Goal: Task Accomplishment & Management: Complete application form

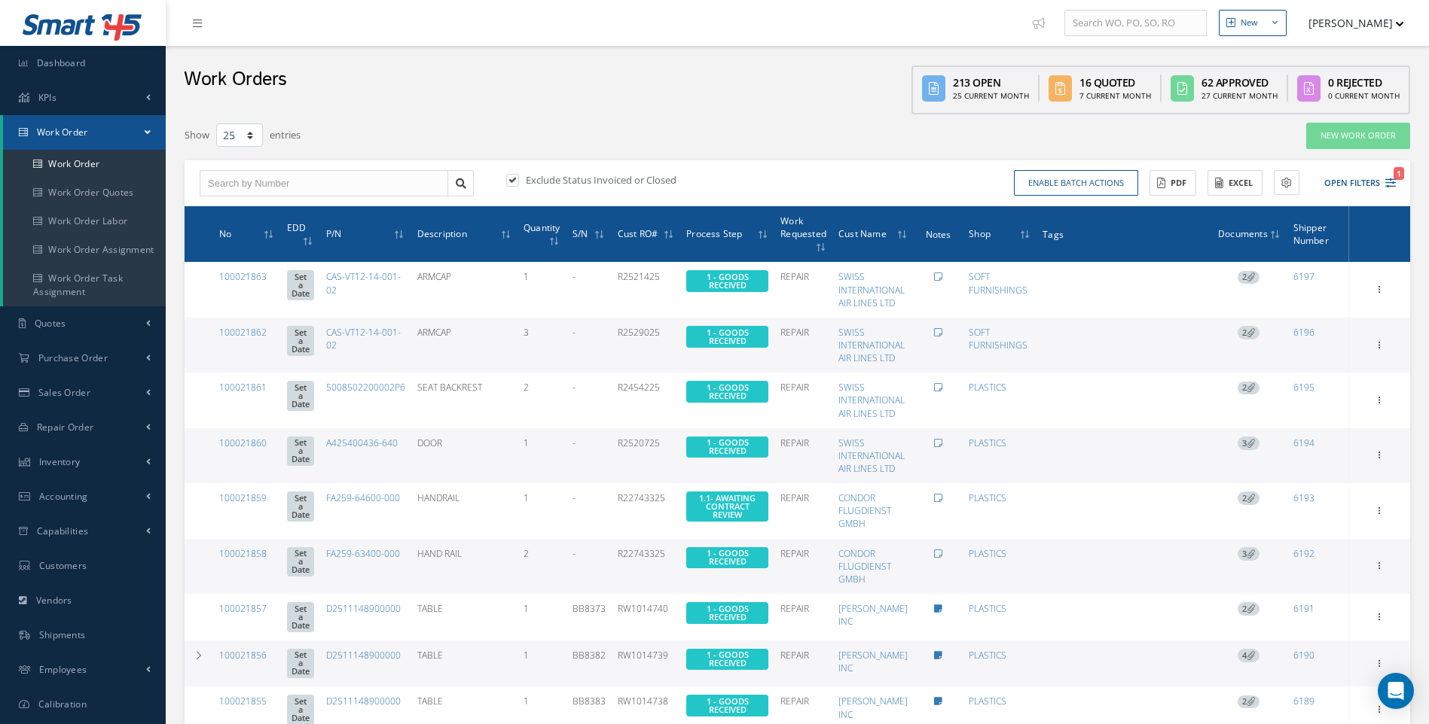
select select "25"
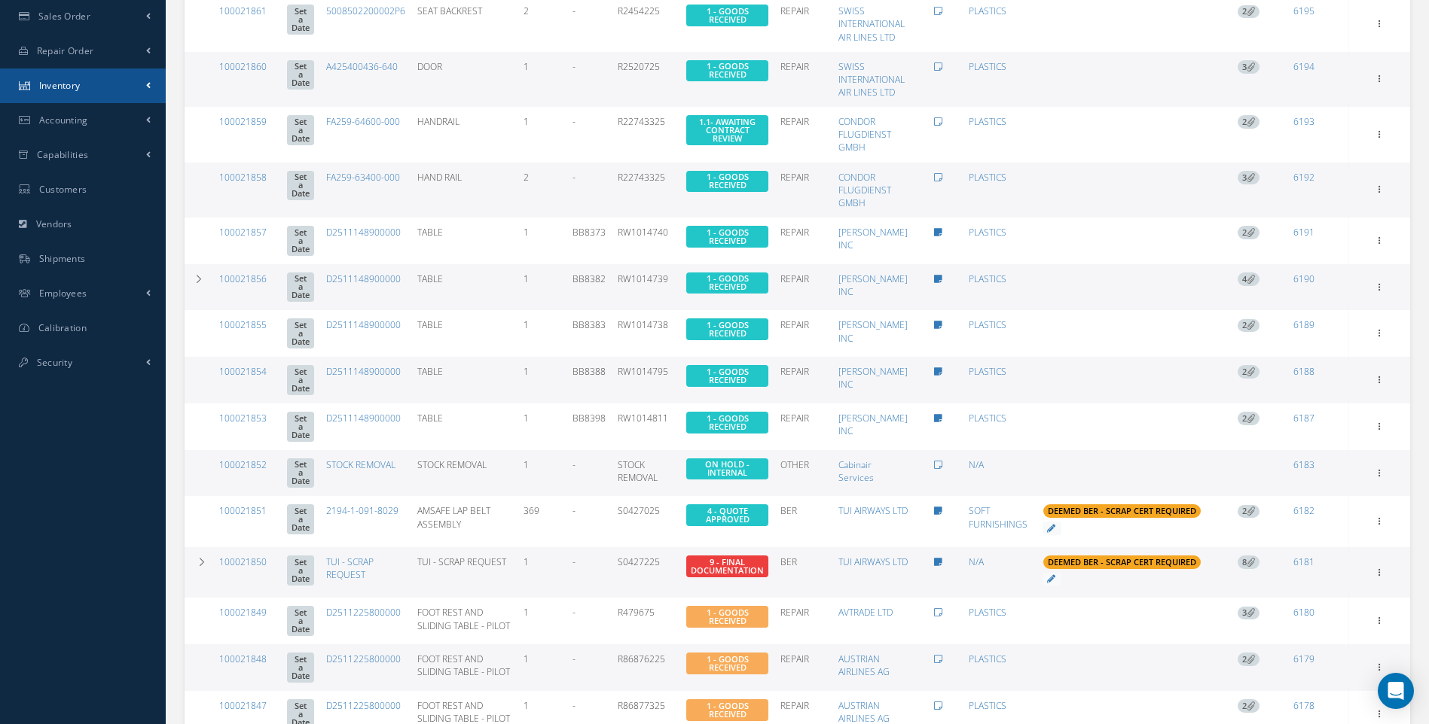
click at [81, 91] on span "Inventory" at bounding box center [59, 85] width 41 height 13
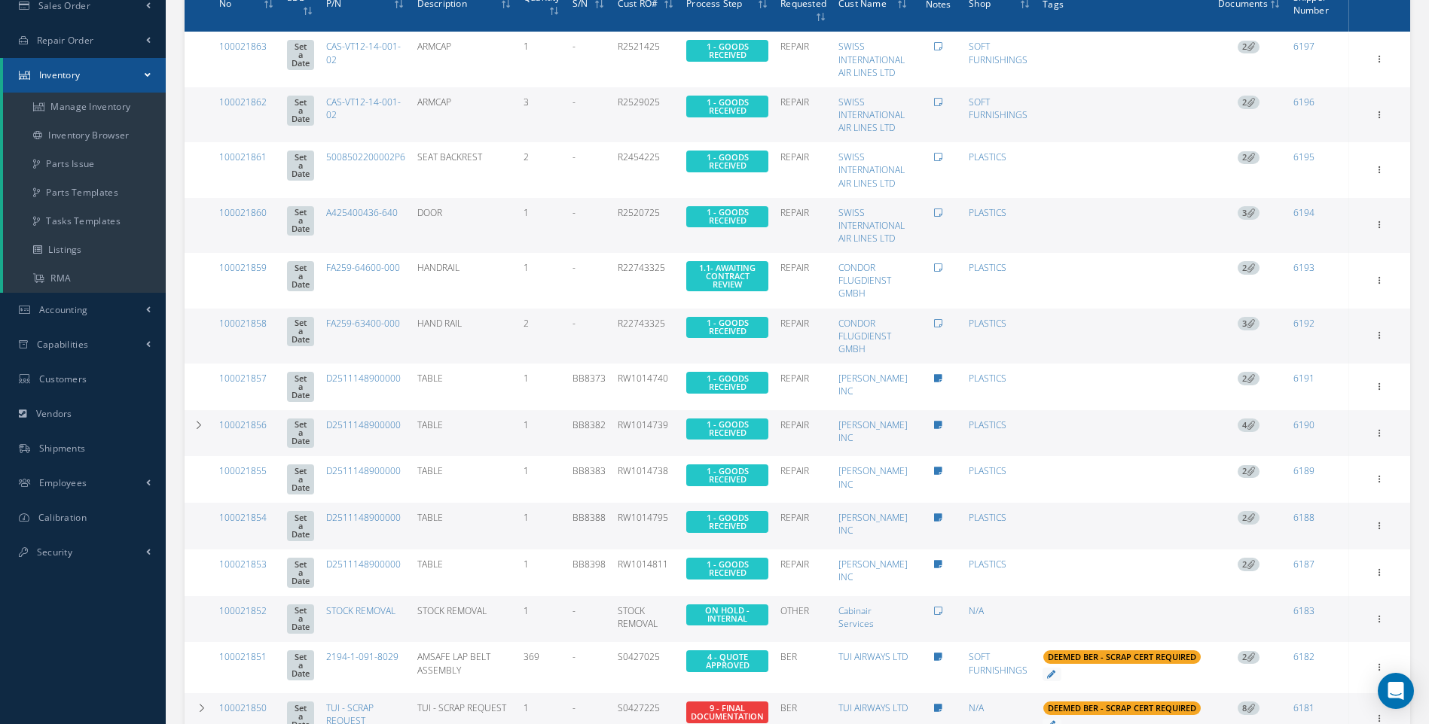
scroll to position [220, 0]
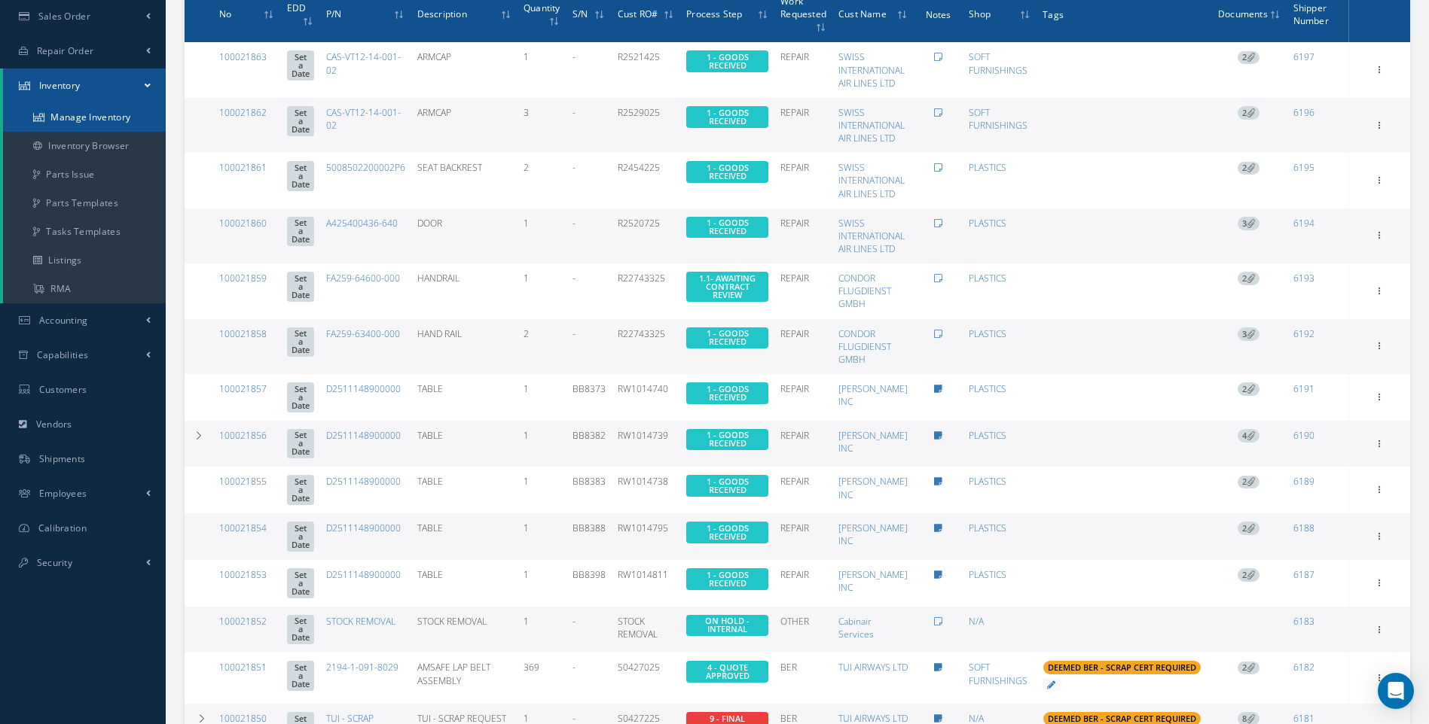
click at [86, 117] on link "Manage Inventory" at bounding box center [84, 117] width 163 height 29
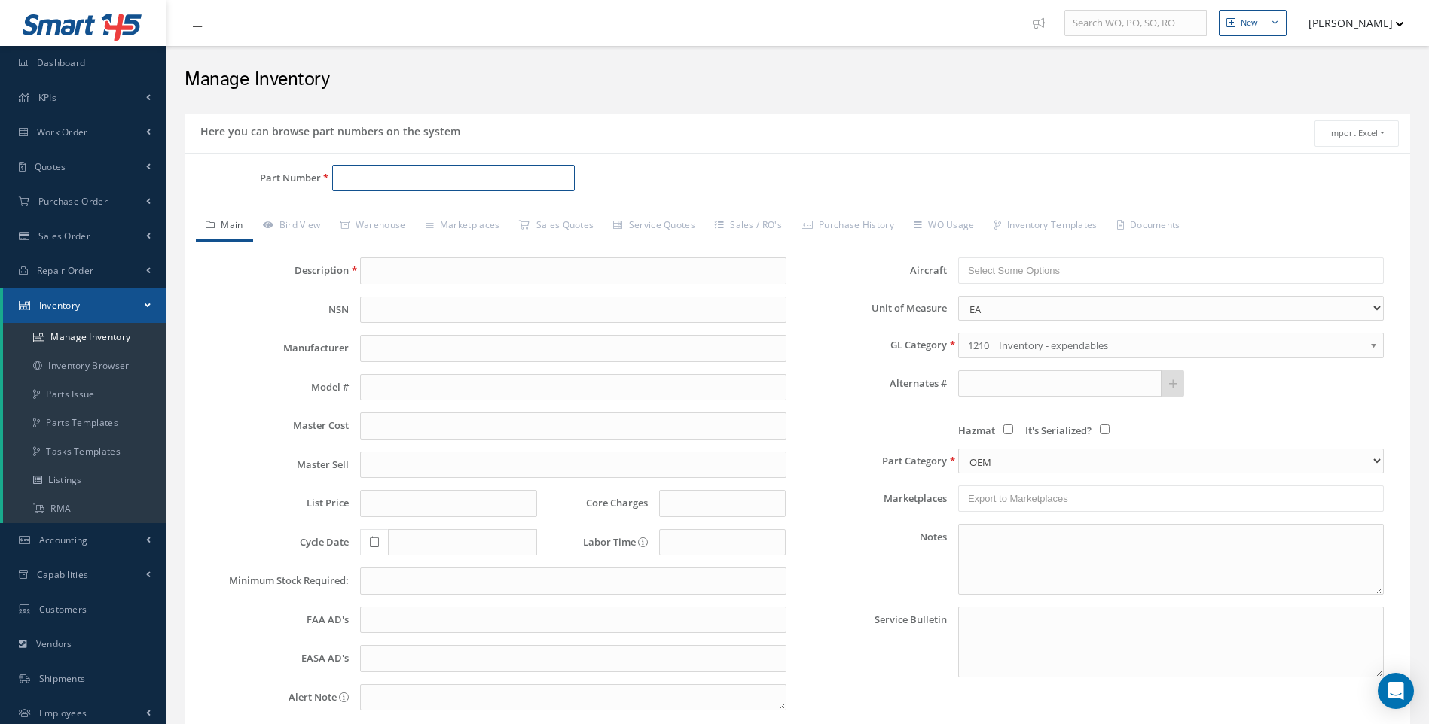
click at [343, 178] on input "Part Number" at bounding box center [453, 178] width 243 height 27
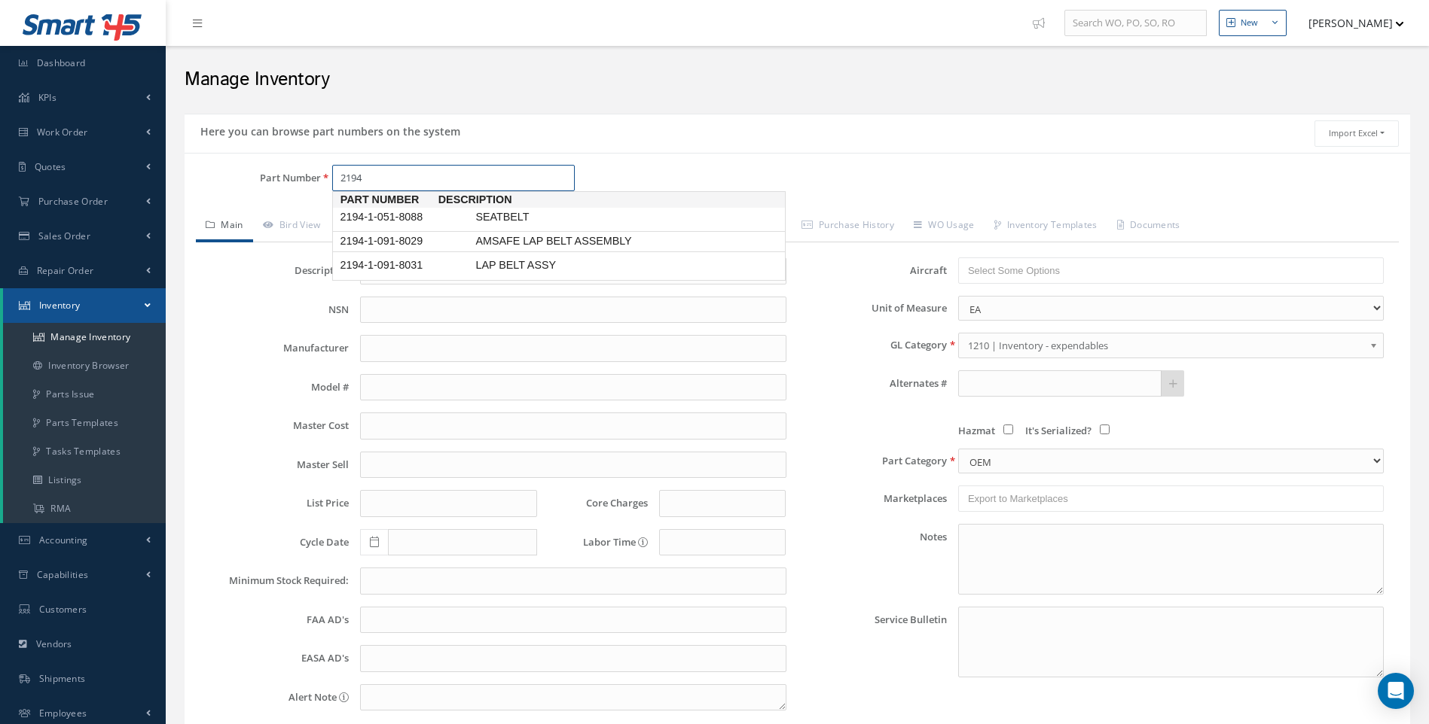
click at [399, 246] on span "2194-1-091-8029" at bounding box center [405, 241] width 136 height 16
type input "2194-1-091-8029"
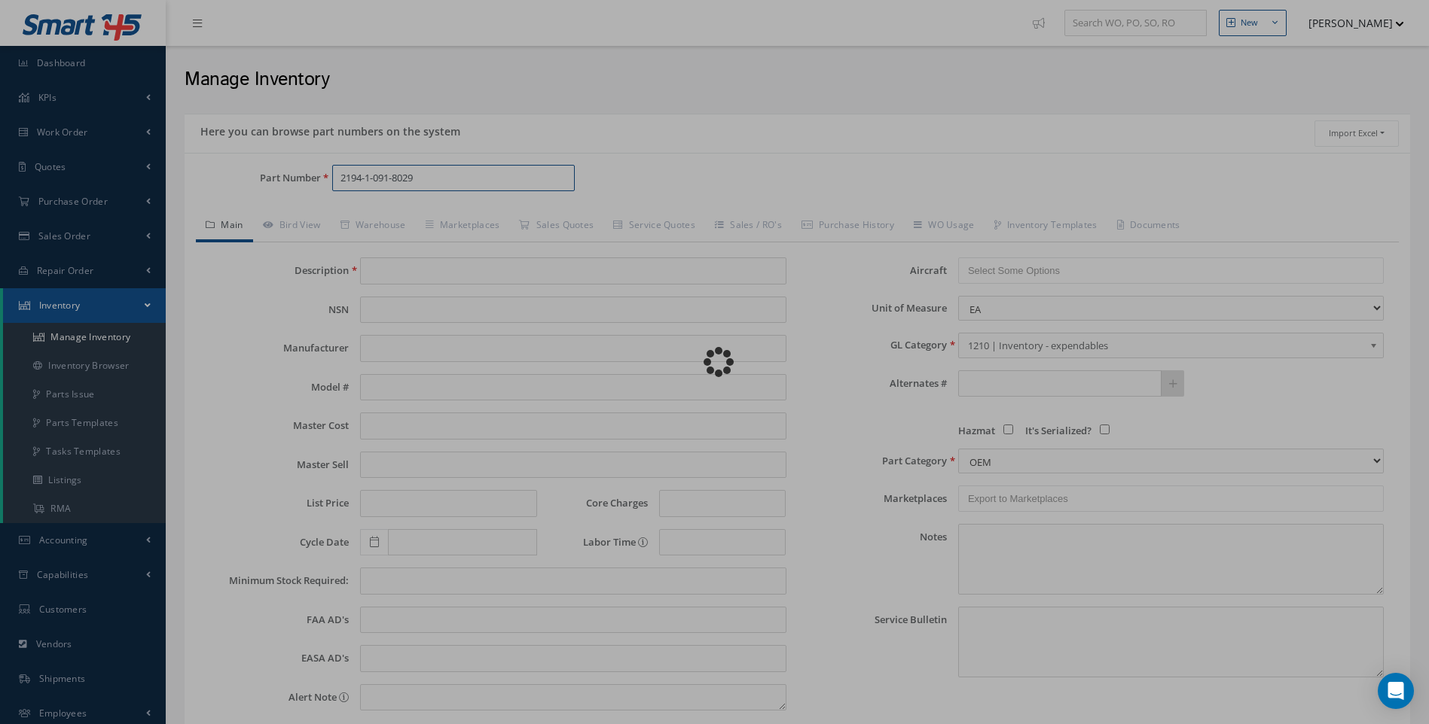
type input "AMSAFE LAP BELT ASSEMBLY"
type input "0.00"
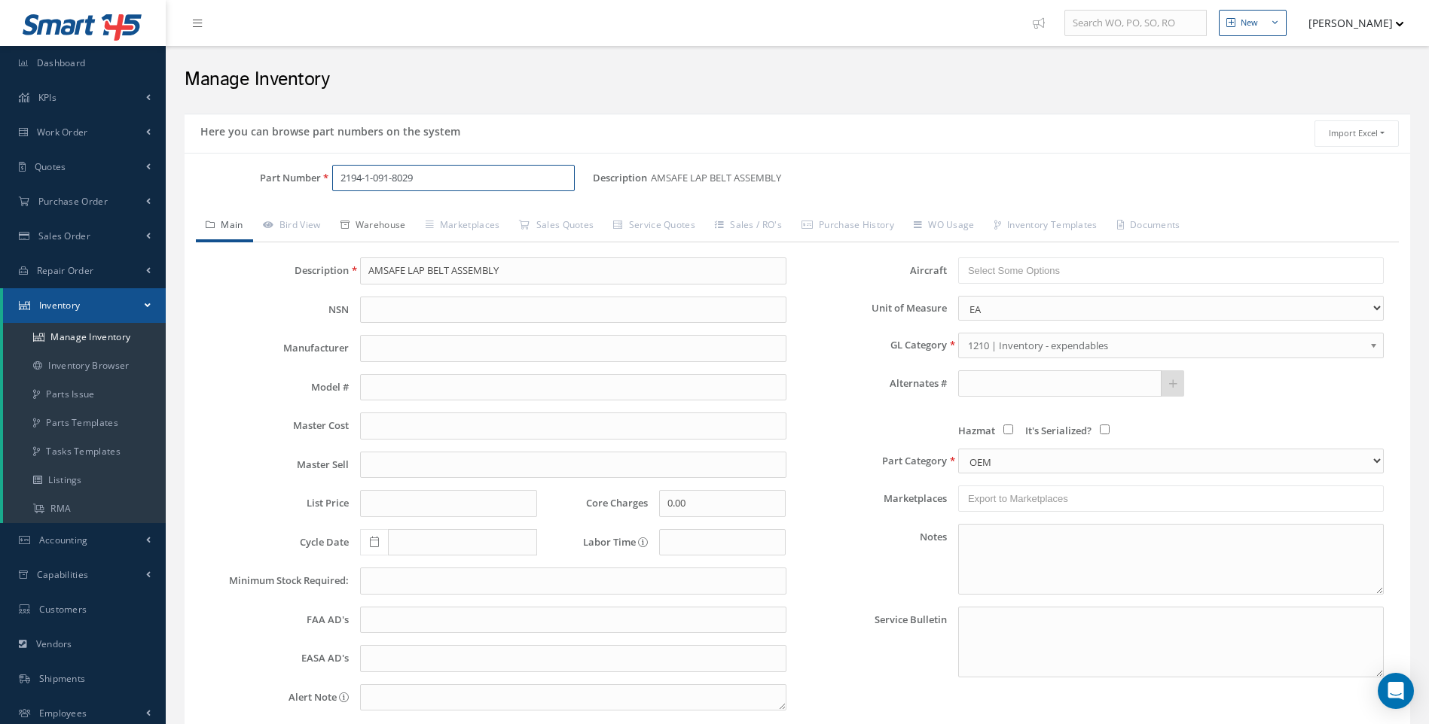
type input "2194-1-091-8029"
click at [389, 228] on link "Warehouse" at bounding box center [373, 227] width 85 height 32
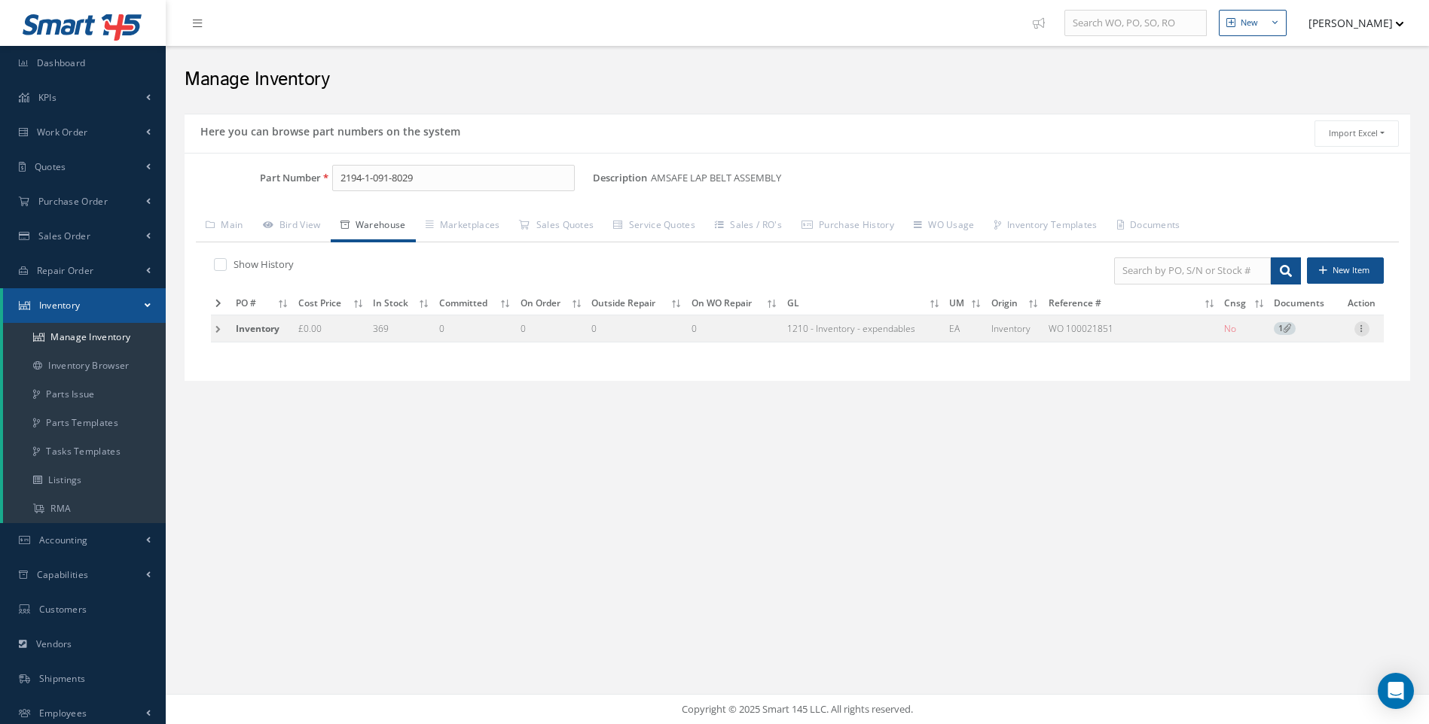
click at [1362, 332] on icon at bounding box center [1361, 328] width 15 height 12
click at [1285, 371] on link "Manage Documents" at bounding box center [1292, 363] width 119 height 31
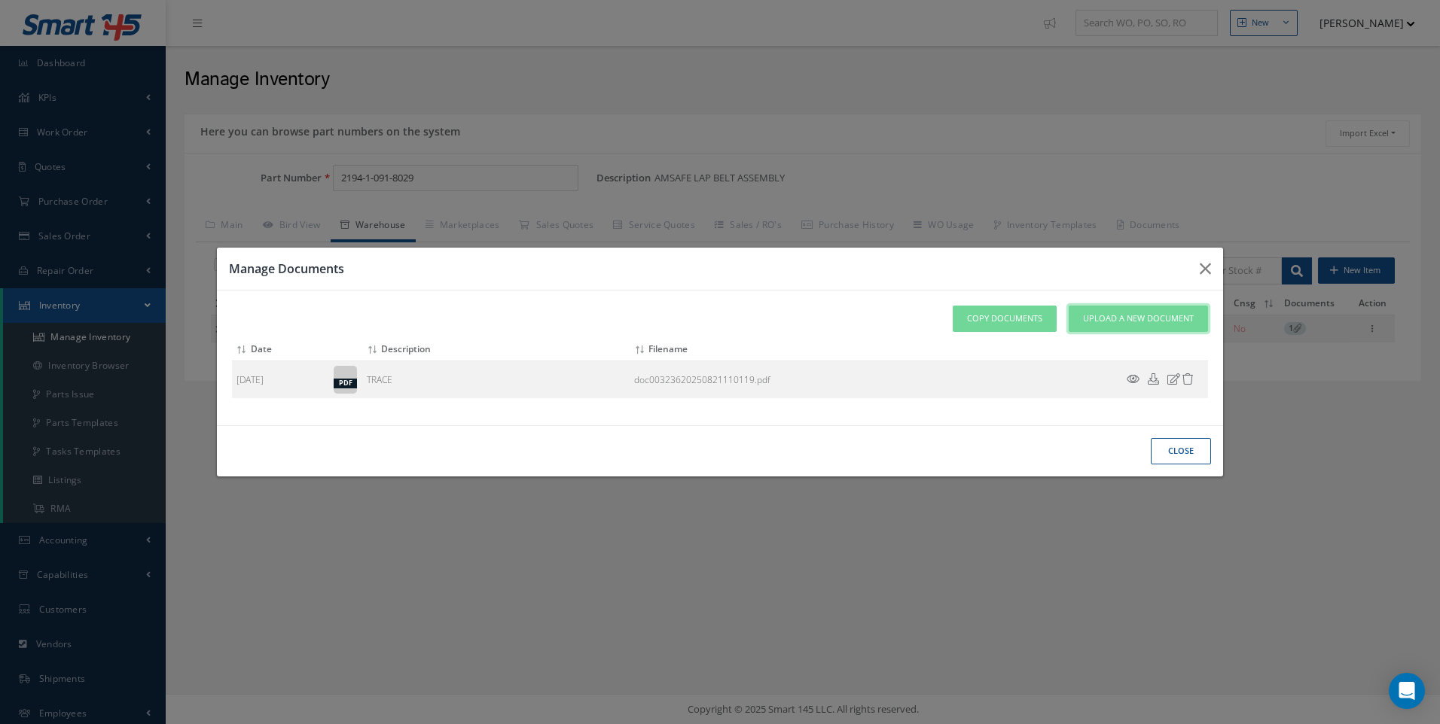
click at [1130, 316] on span "Upload a New Document" at bounding box center [1138, 319] width 111 height 13
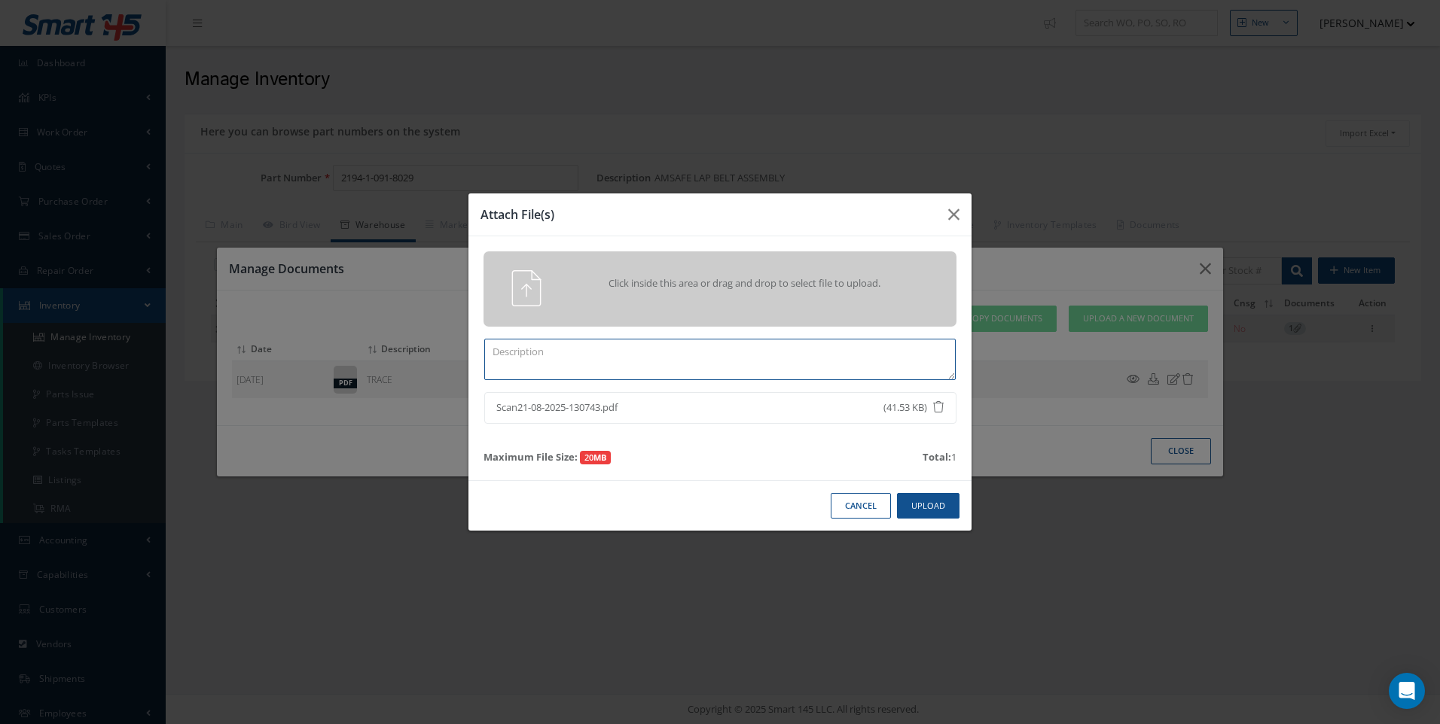
click at [585, 373] on textarea at bounding box center [719, 359] width 471 height 41
type textarea "US TAG"
click at [931, 515] on button "Upload" at bounding box center [928, 506] width 63 height 26
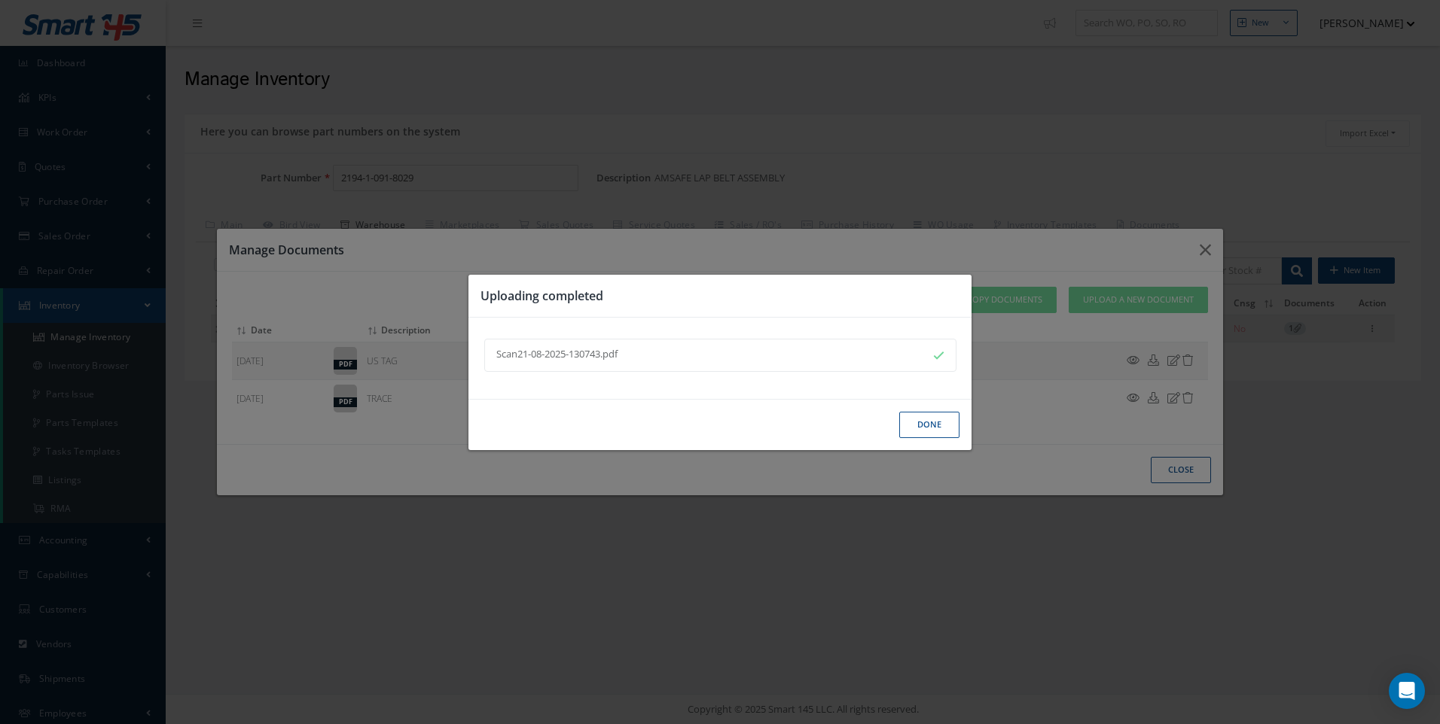
click at [941, 428] on button "Done" at bounding box center [929, 425] width 60 height 26
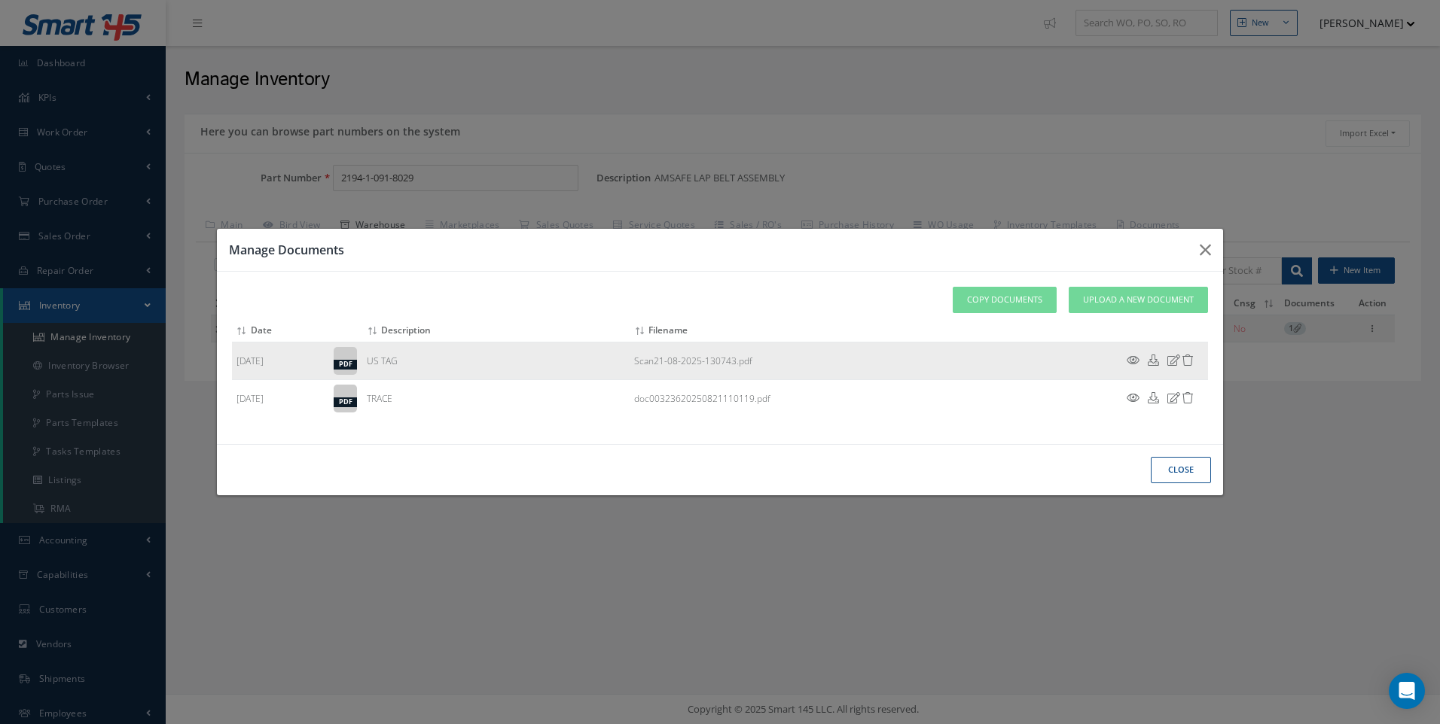
click at [1134, 357] on icon at bounding box center [1133, 360] width 13 height 11
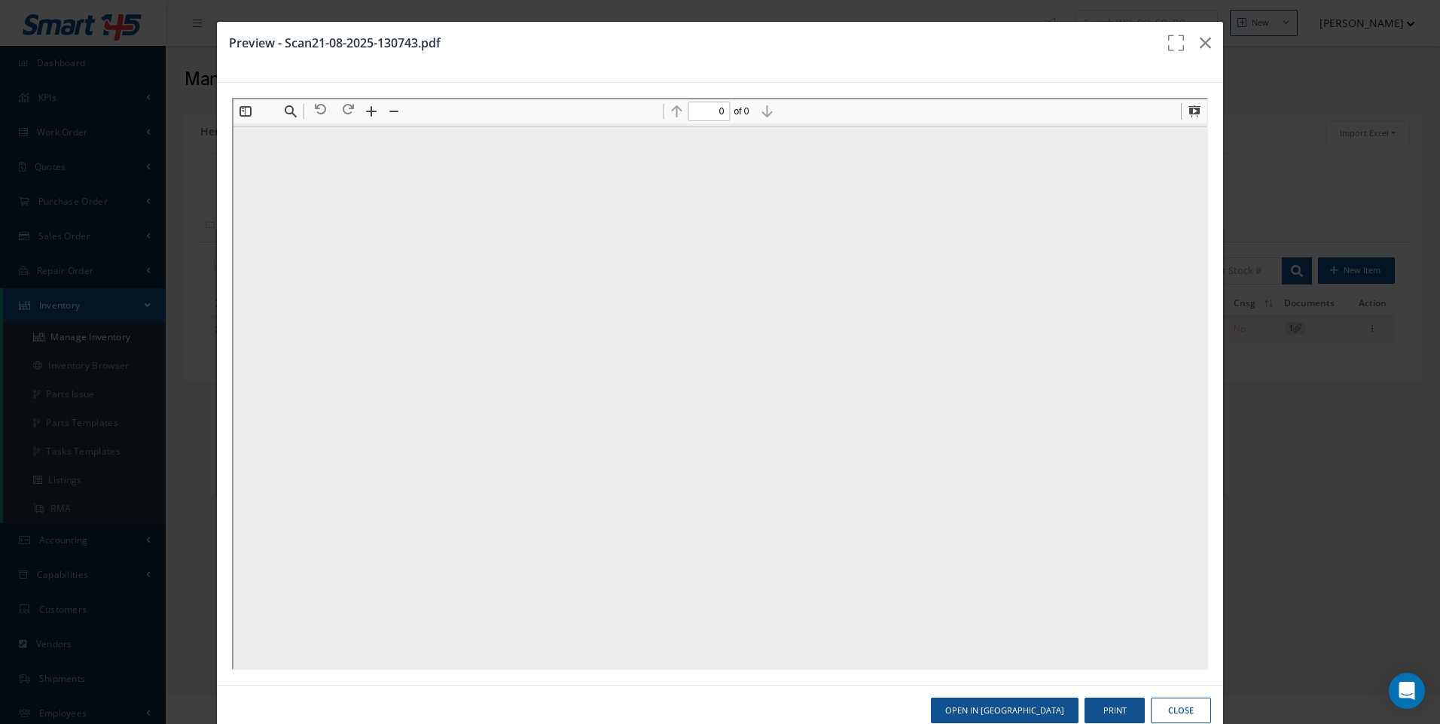
type input "1"
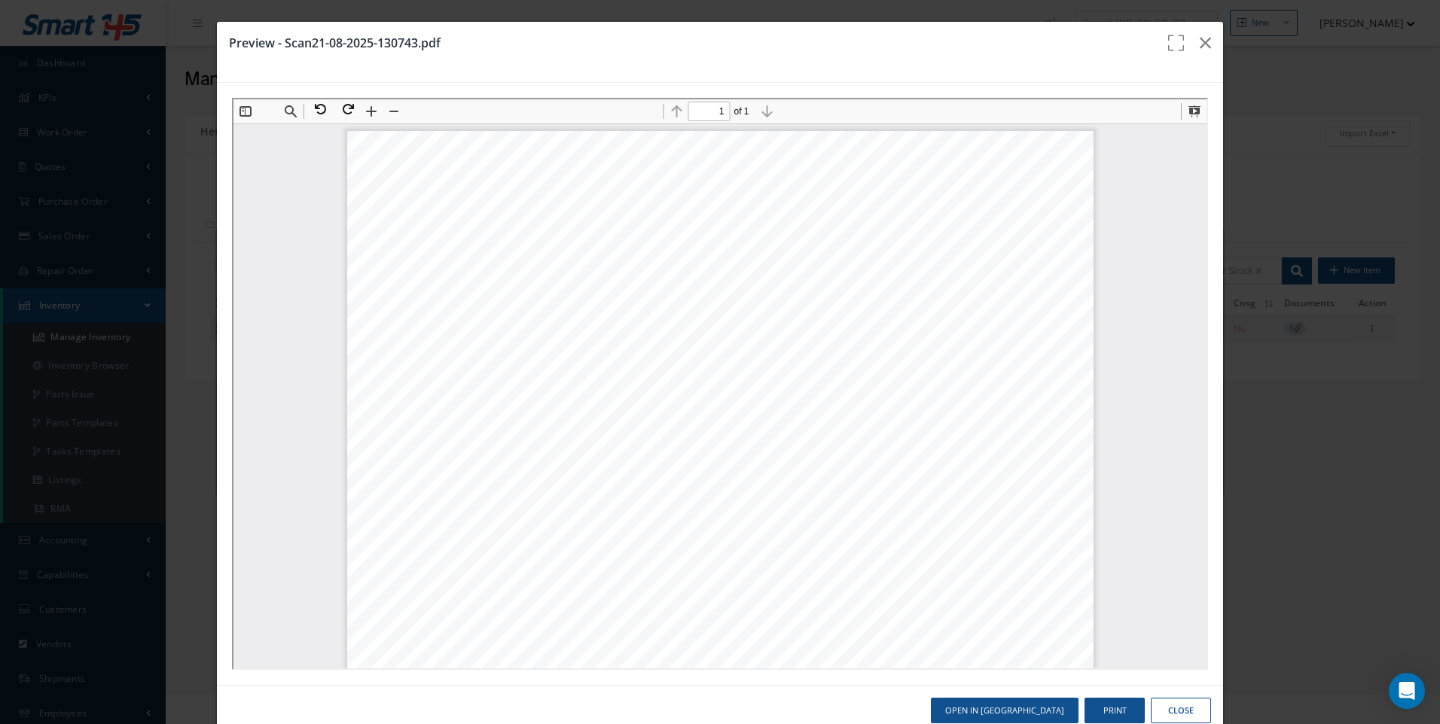
click at [1167, 709] on button "Close" at bounding box center [1181, 711] width 60 height 26
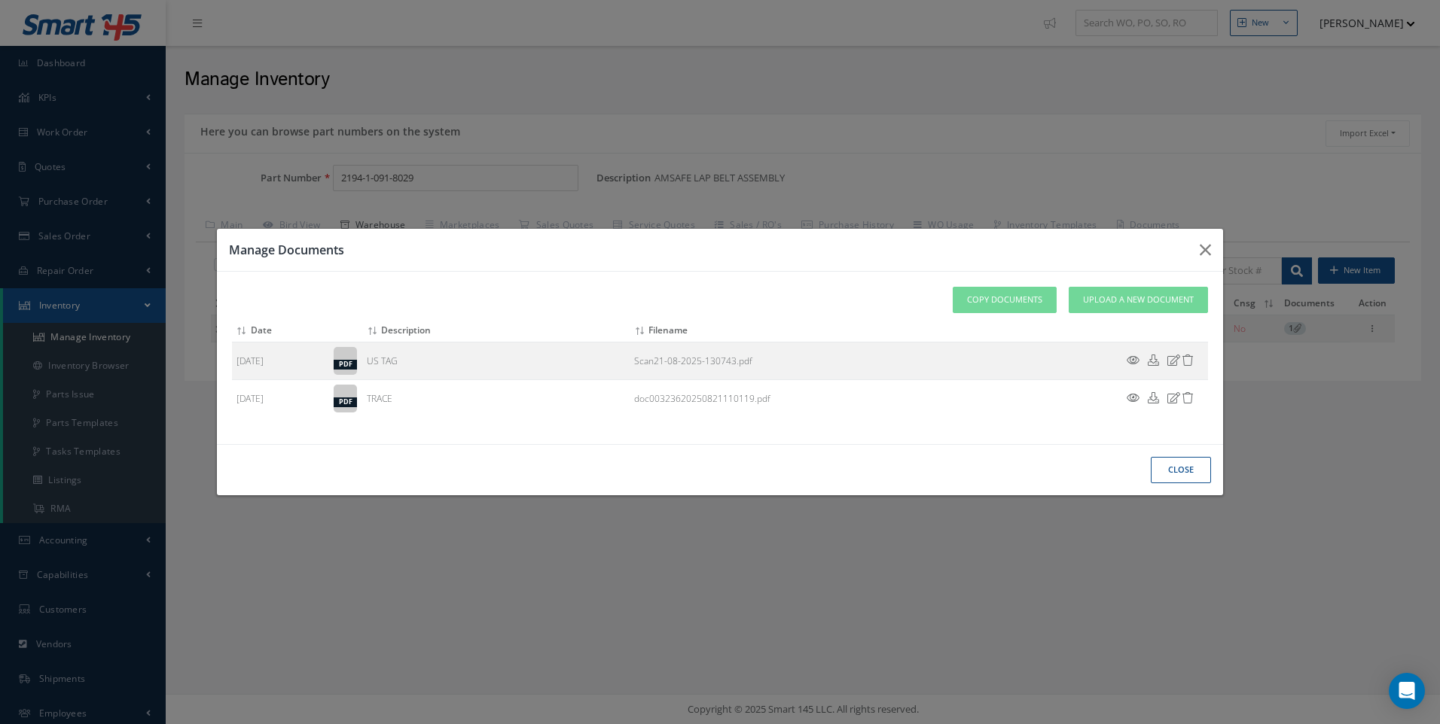
click at [0, 0] on button "Close" at bounding box center [0, 0] width 0 height 0
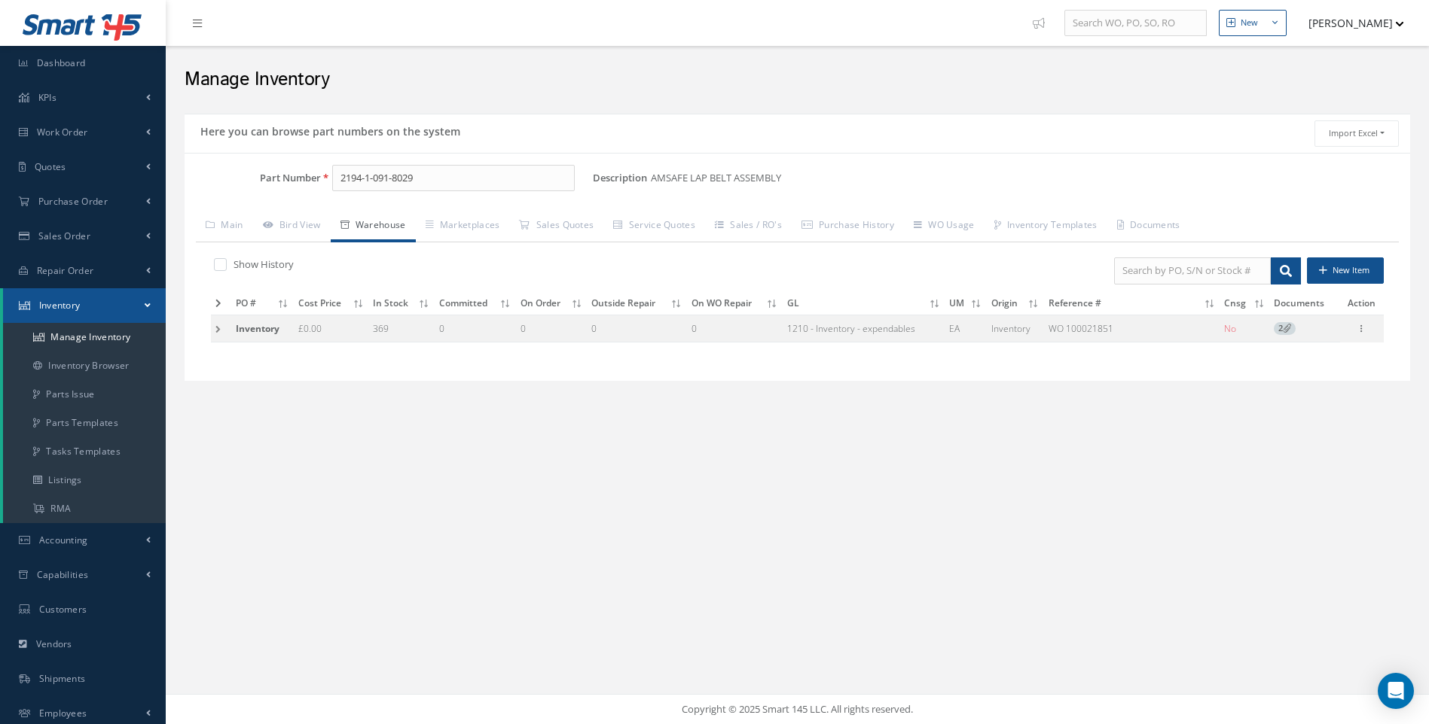
click at [216, 327] on td at bounding box center [221, 329] width 20 height 28
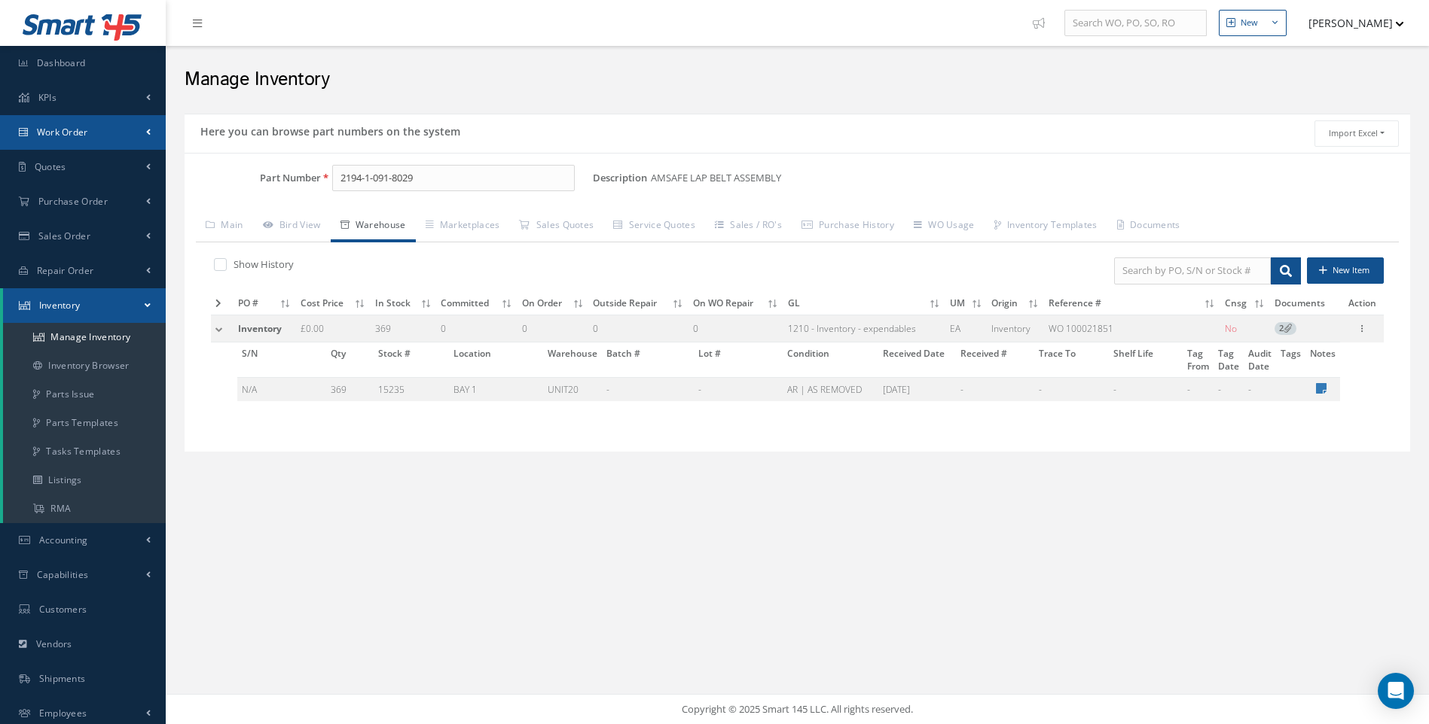
click at [70, 128] on span "Work Order" at bounding box center [62, 132] width 51 height 13
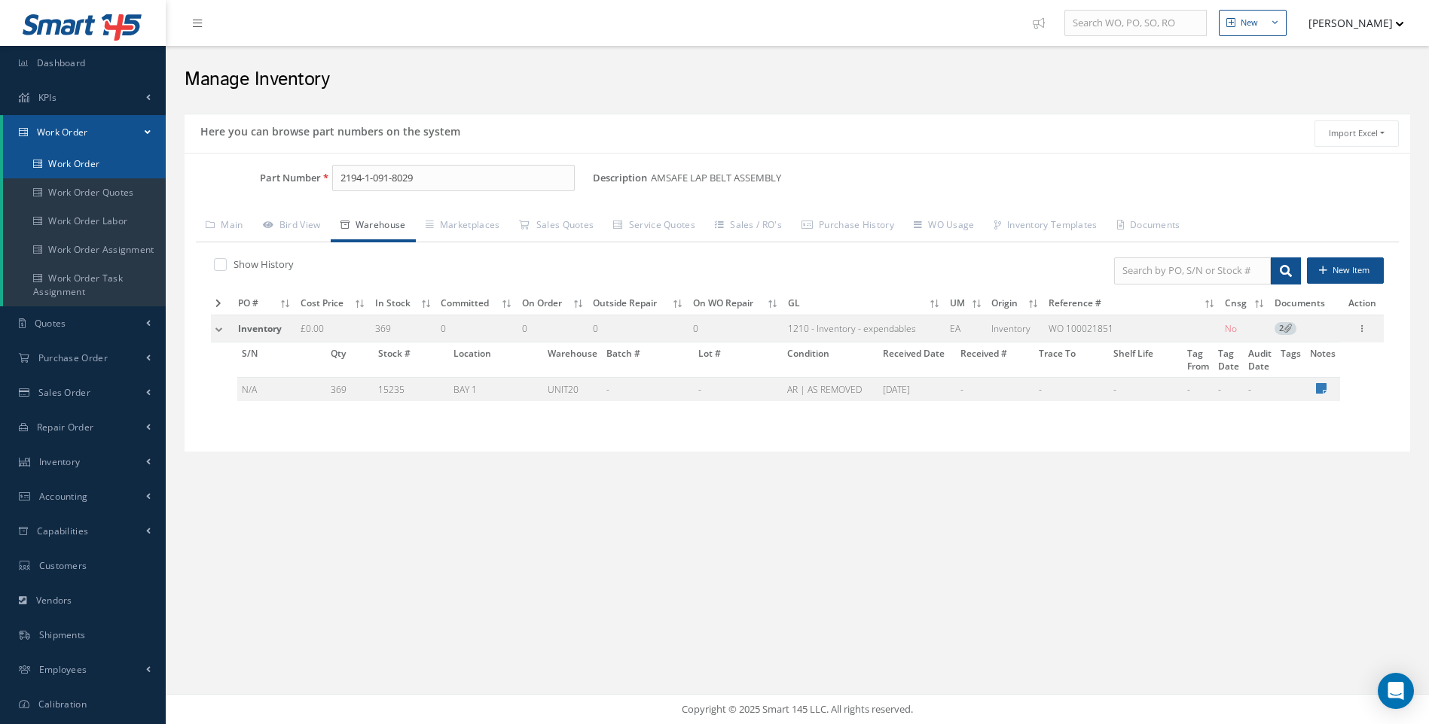
click at [70, 159] on link "Work Order" at bounding box center [84, 164] width 163 height 29
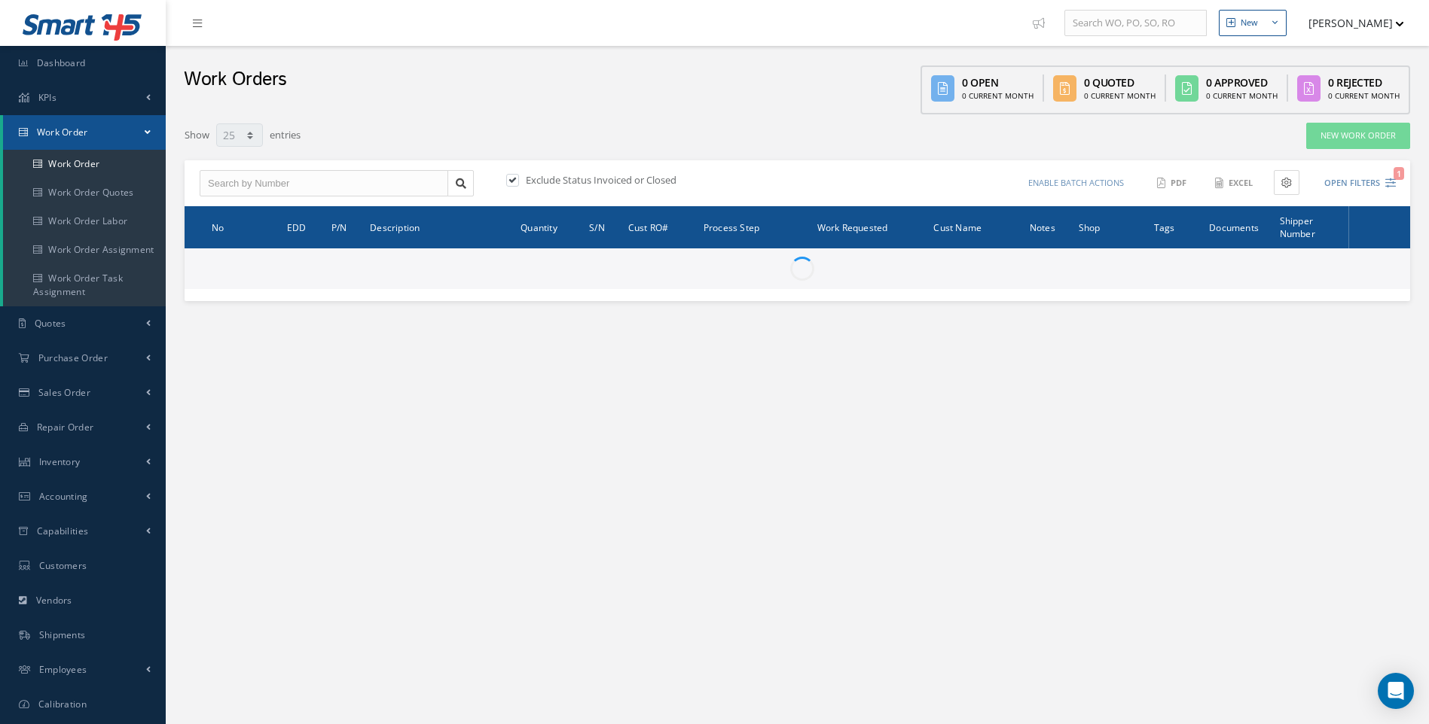
select select "25"
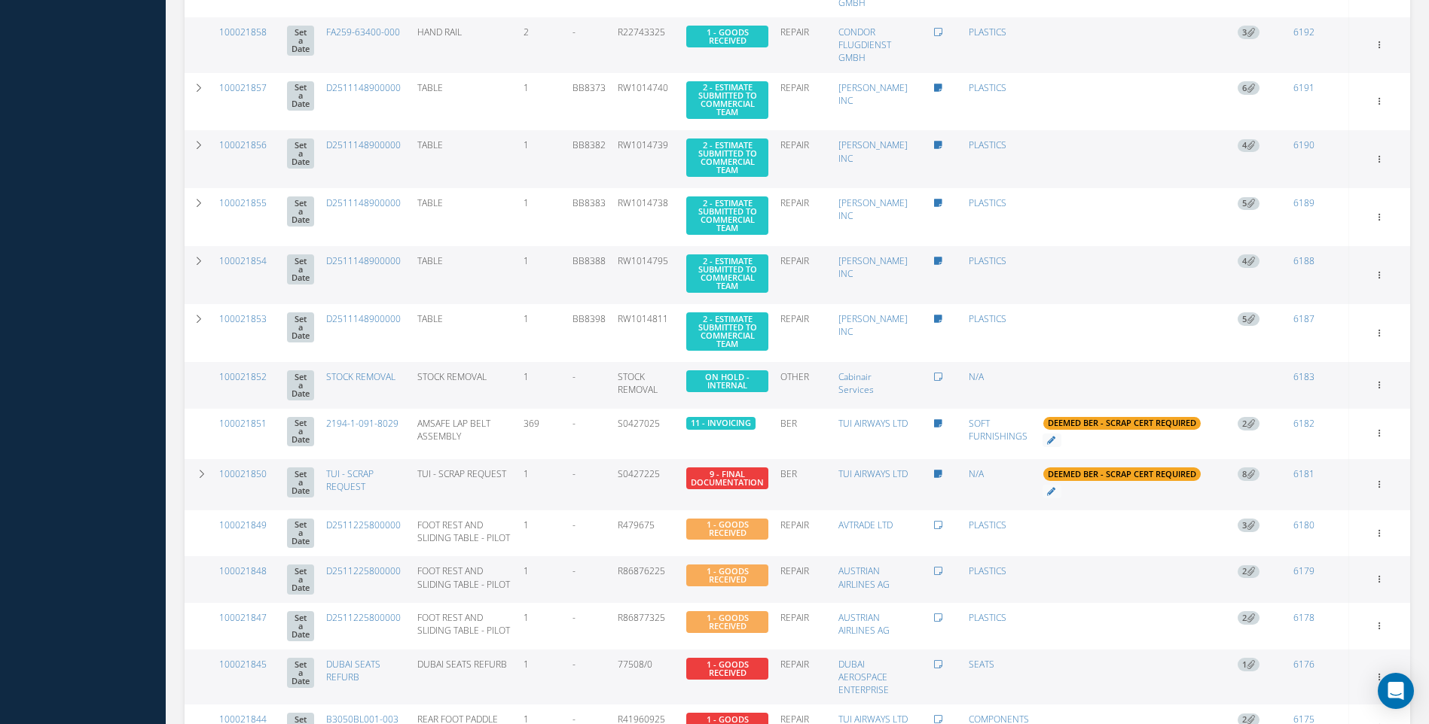
scroll to position [828, 0]
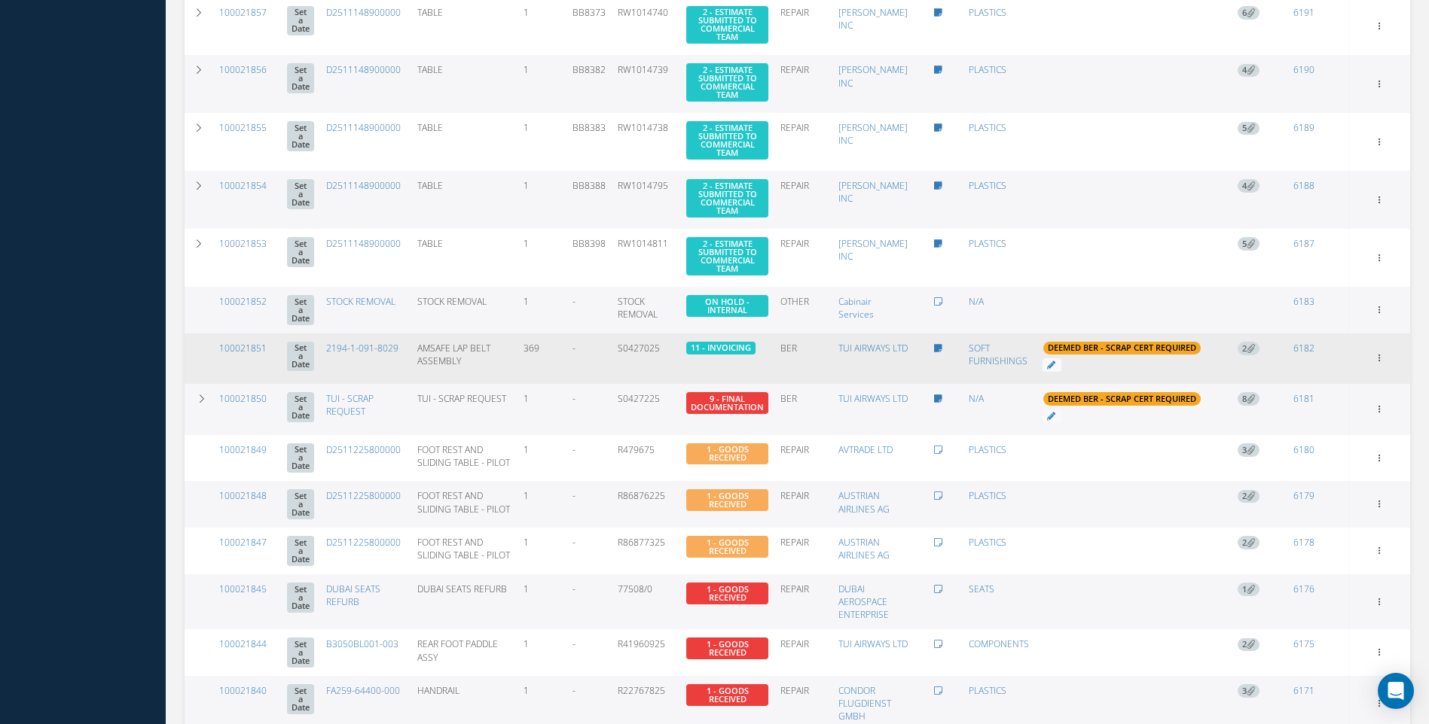
click at [1248, 342] on span "2" at bounding box center [1248, 349] width 22 height 14
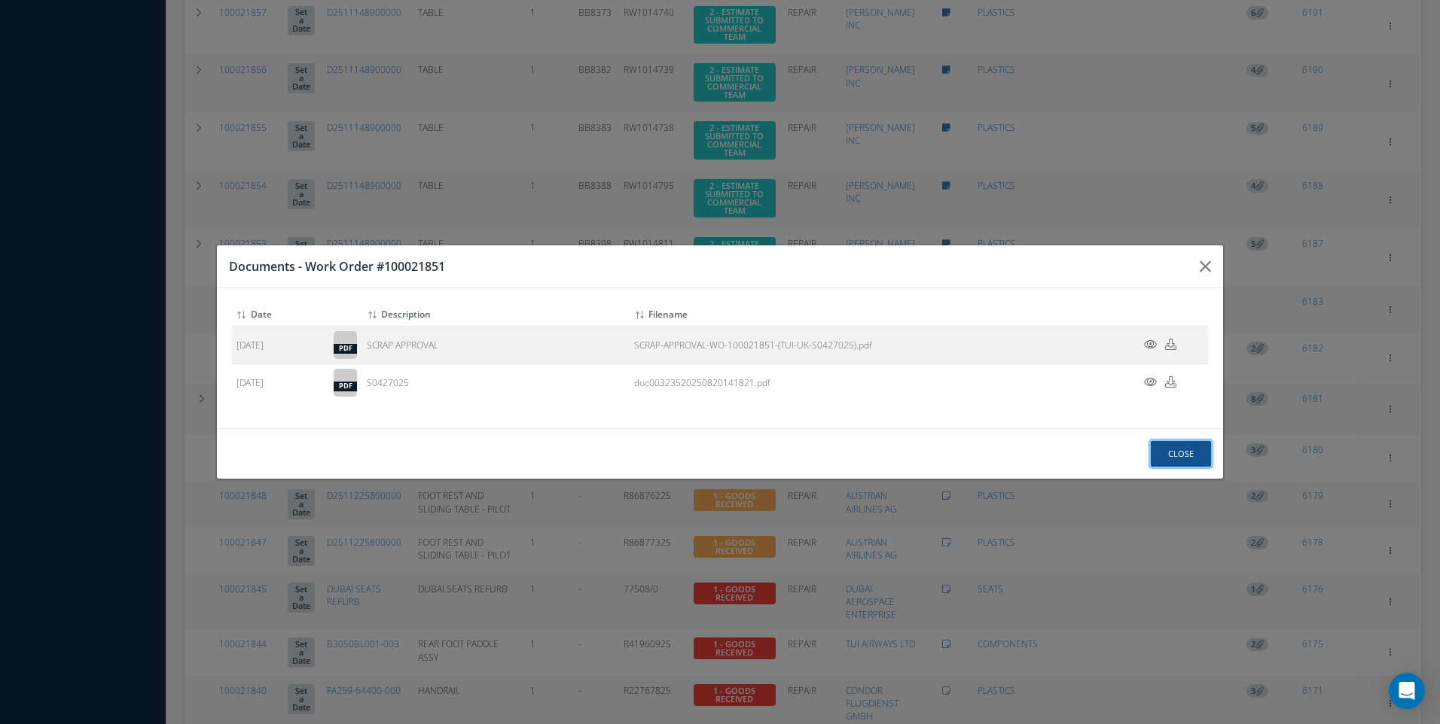
click at [1193, 452] on button "Close" at bounding box center [1181, 454] width 60 height 26
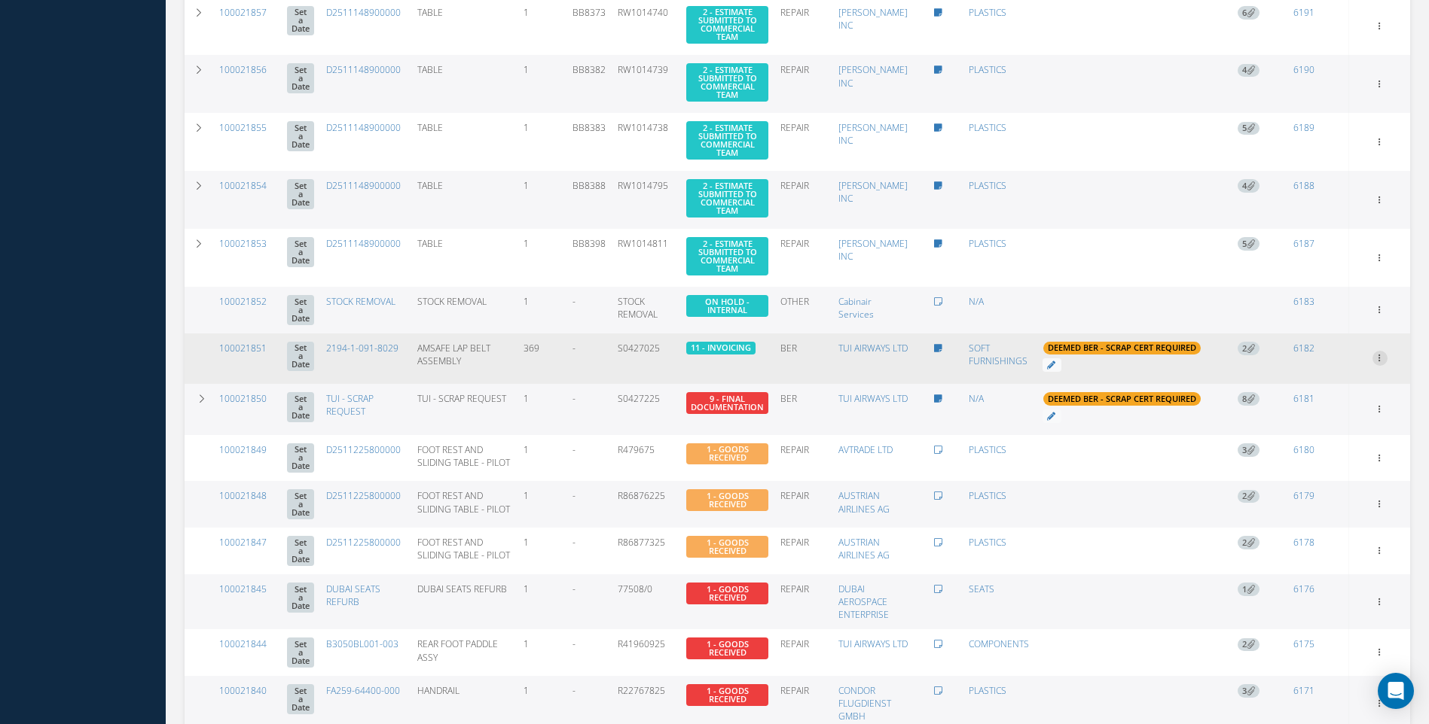
click at [1296, 487] on link "Documents" at bounding box center [1310, 485] width 119 height 20
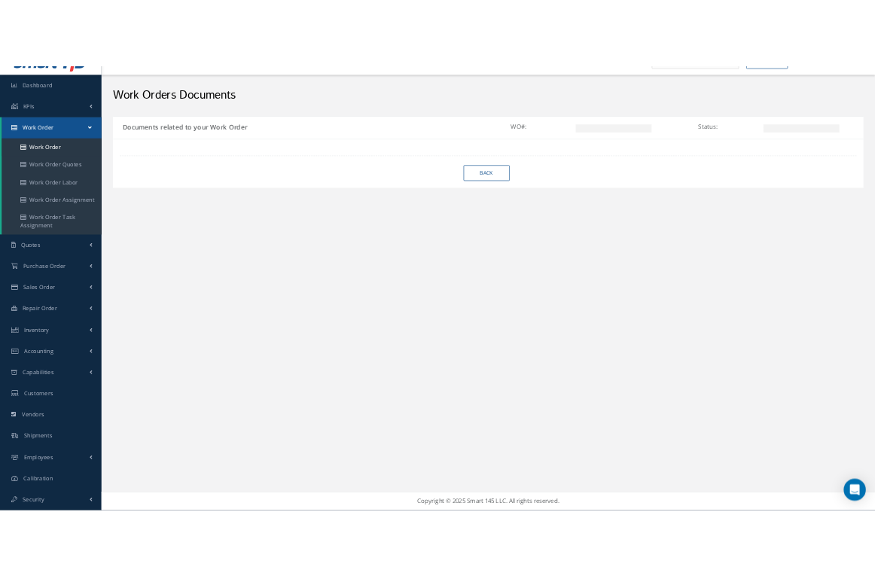
scroll to position [32, 0]
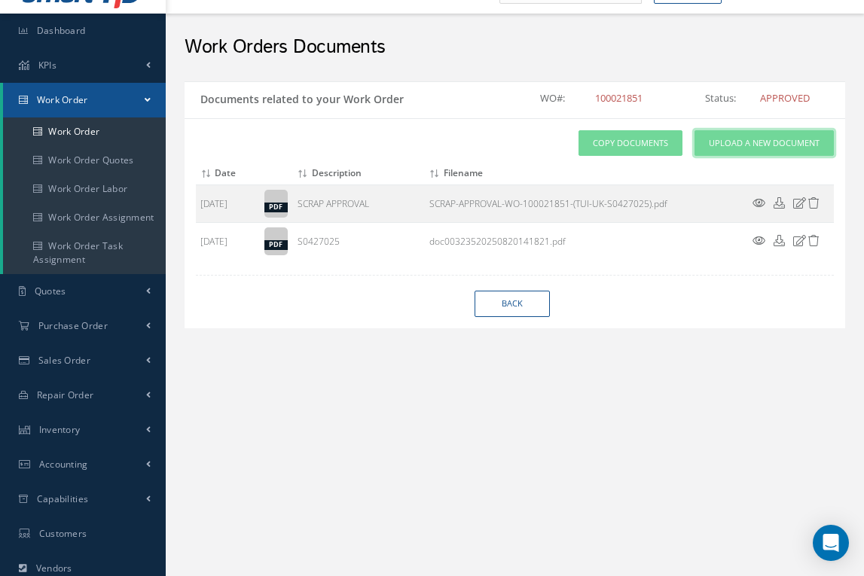
click at [738, 151] on link "Upload a New Document" at bounding box center [763, 143] width 139 height 26
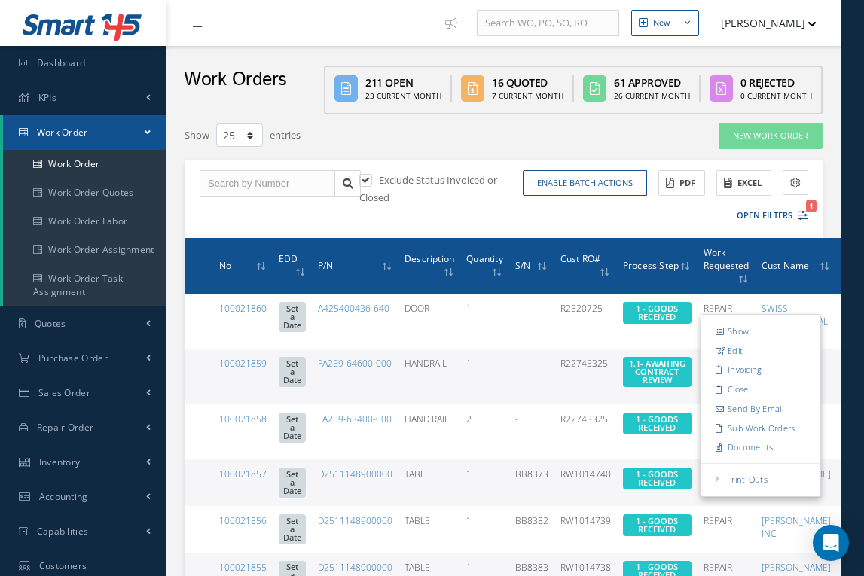
select select "25"
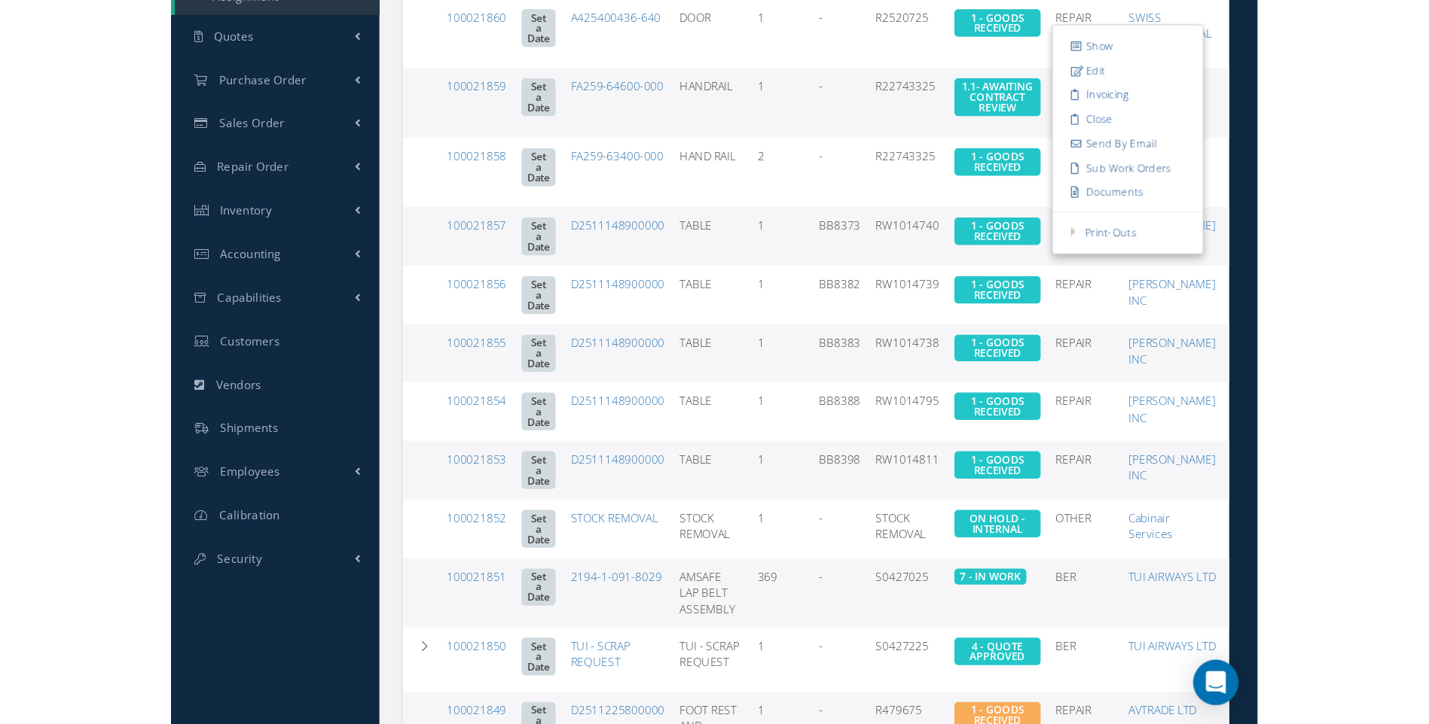
scroll to position [377, 0]
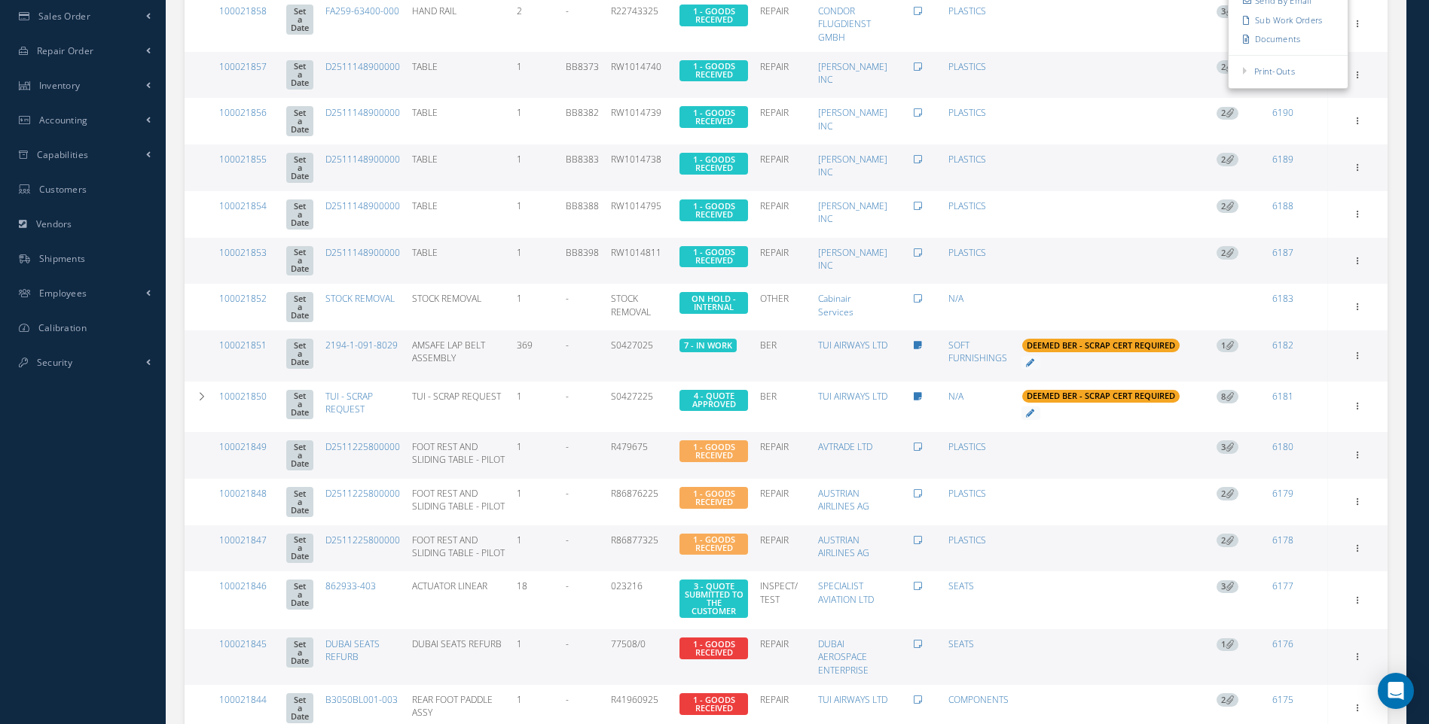
click at [863, 472] on link "Documents" at bounding box center [1287, 482] width 119 height 20
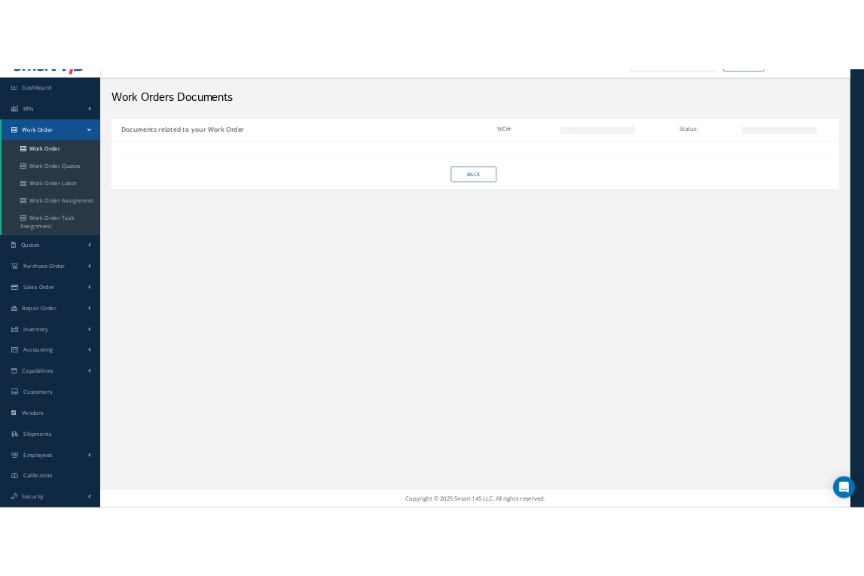
scroll to position [32, 0]
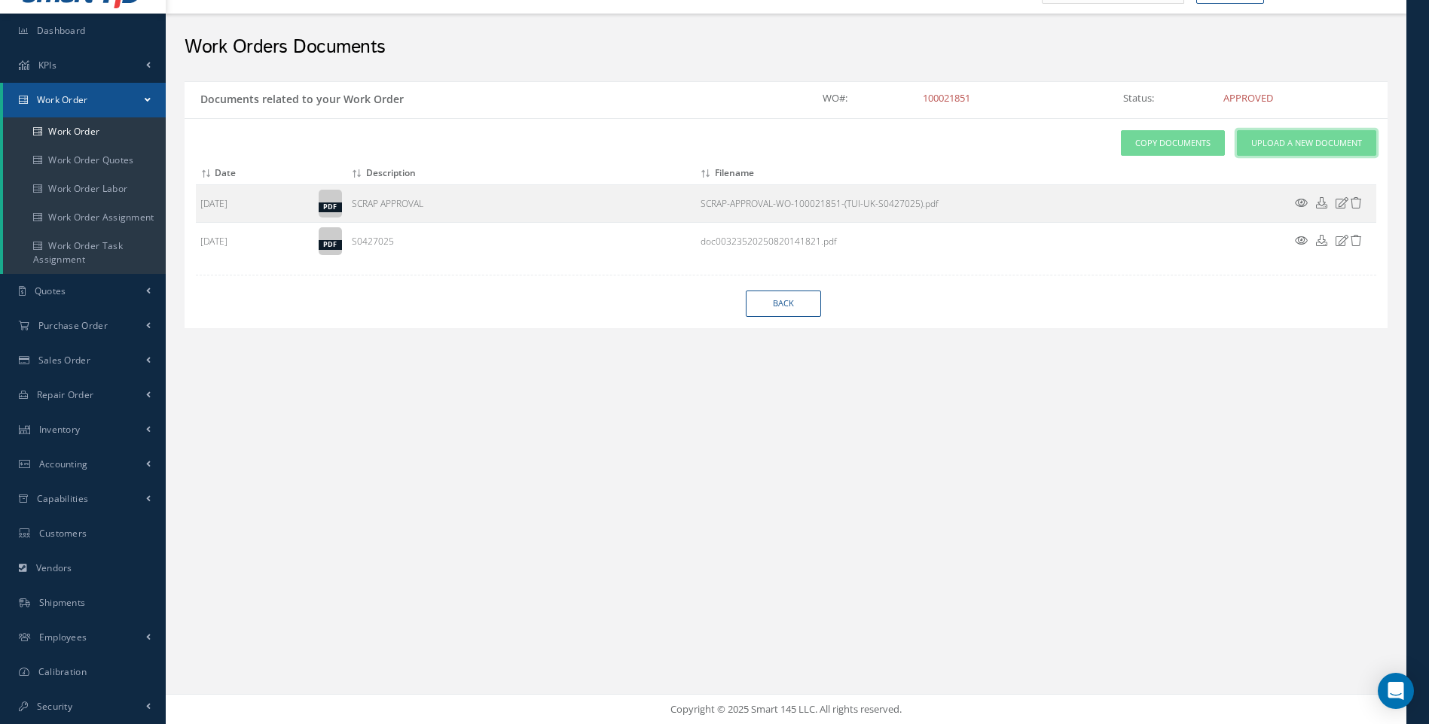
click at [863, 143] on span "Upload a New Document" at bounding box center [1306, 143] width 111 height 13
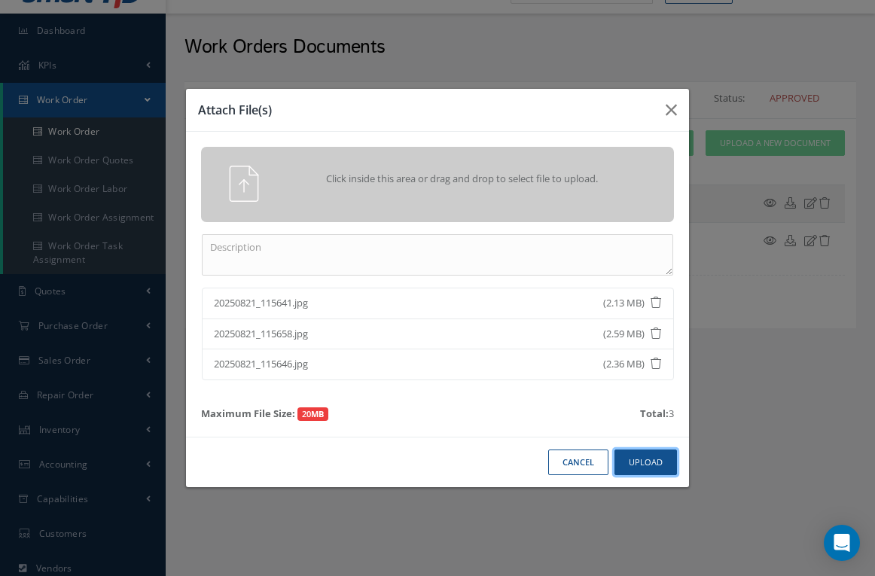
click at [641, 466] on button "Upload" at bounding box center [646, 463] width 63 height 26
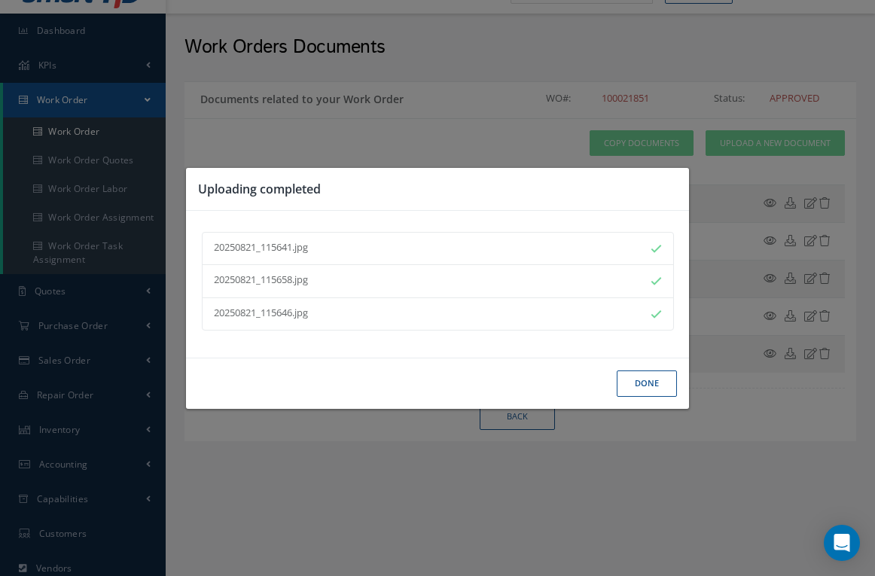
click at [632, 384] on button "Done" at bounding box center [647, 384] width 60 height 26
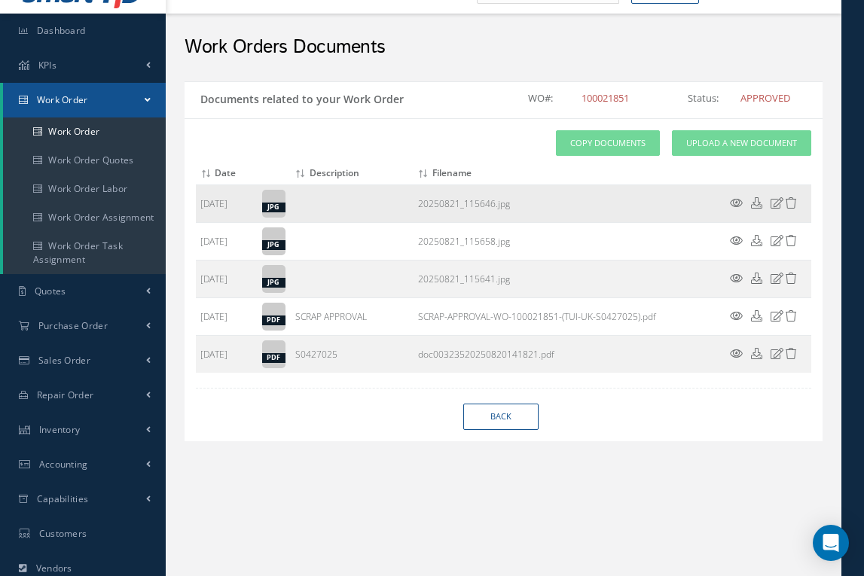
click at [755, 200] on icon at bounding box center [756, 202] width 11 height 11
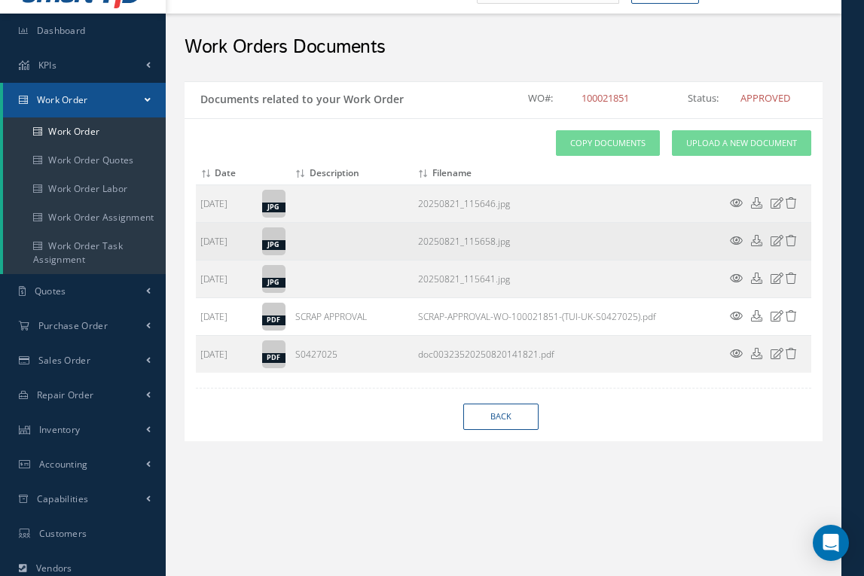
click at [758, 242] on icon at bounding box center [756, 240] width 11 height 11
click at [792, 239] on icon at bounding box center [790, 240] width 11 height 11
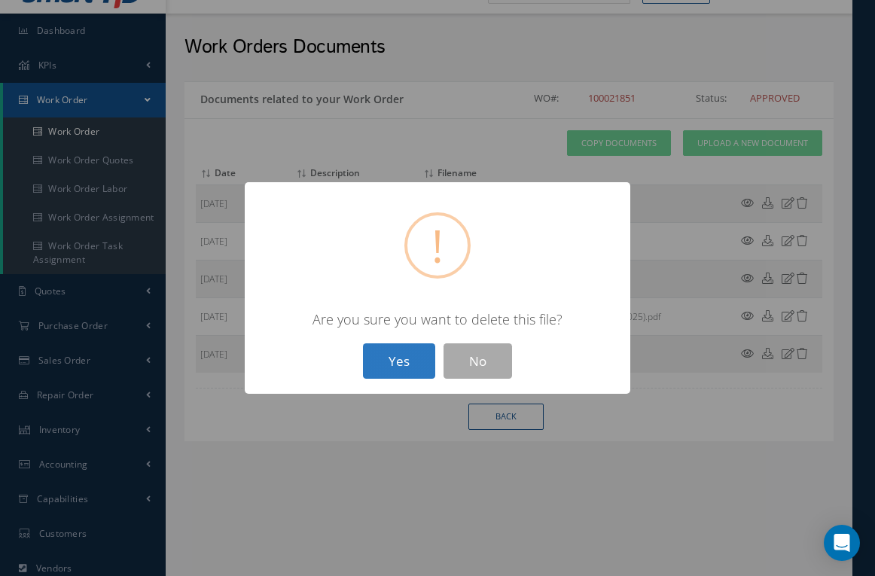
click at [401, 355] on button "Yes" at bounding box center [399, 360] width 72 height 35
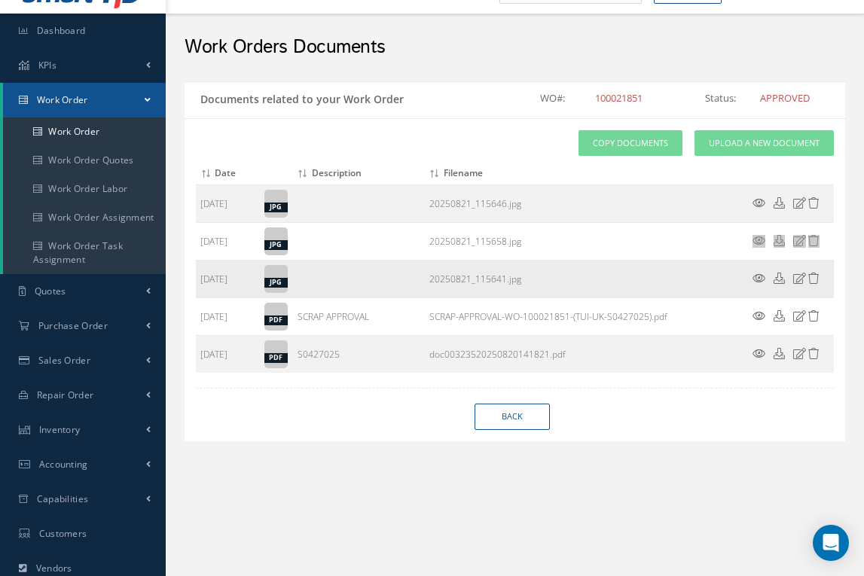
click at [815, 276] on icon at bounding box center [813, 278] width 11 height 11
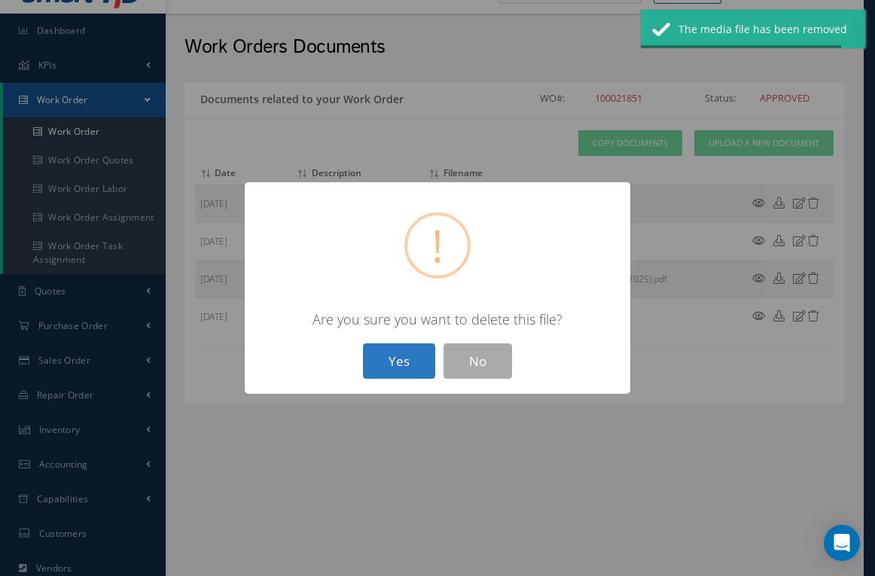
click at [416, 354] on button "Yes" at bounding box center [399, 360] width 72 height 35
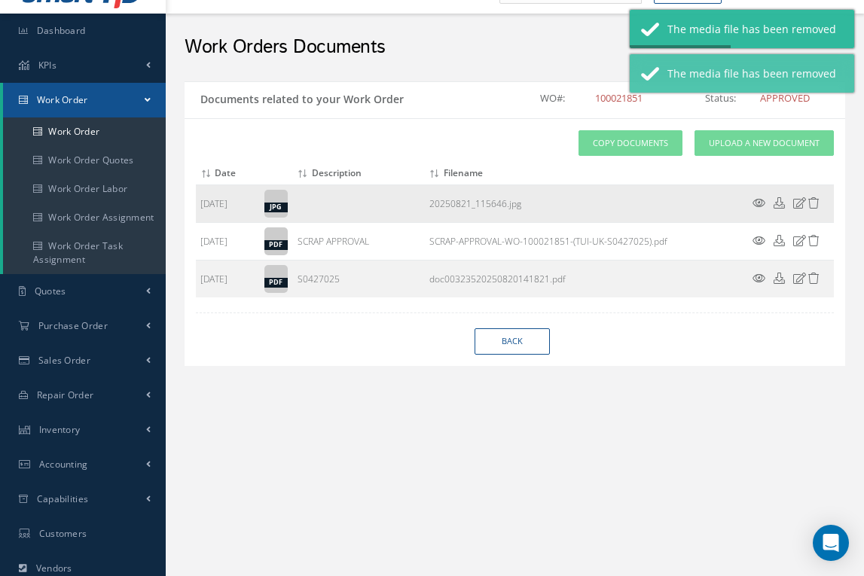
click at [799, 203] on icon at bounding box center [799, 202] width 13 height 11
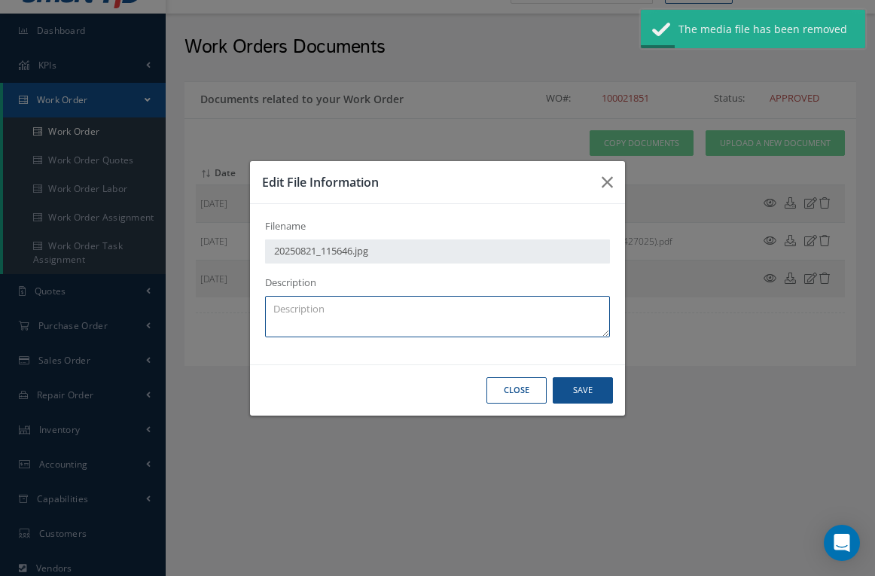
click at [333, 305] on textarea at bounding box center [437, 316] width 345 height 41
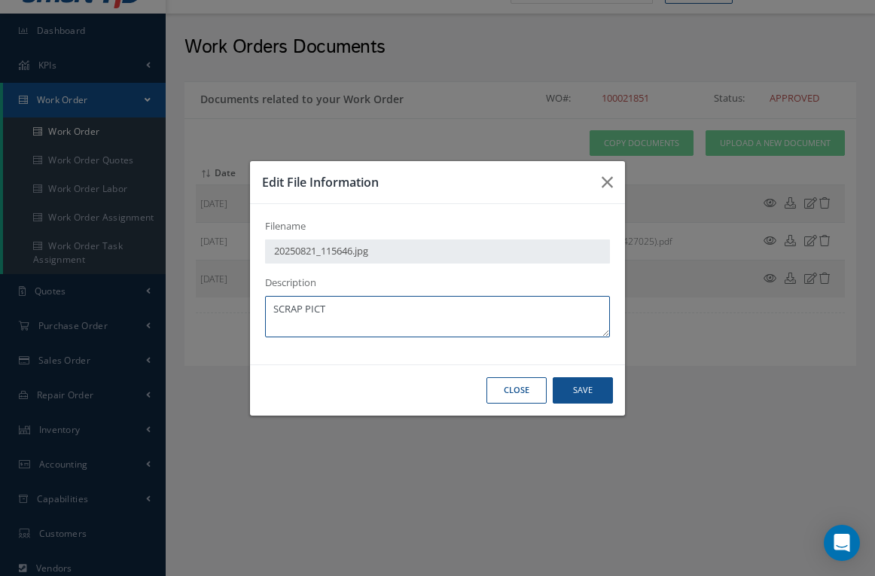
type textarea "SCRAP PICT"
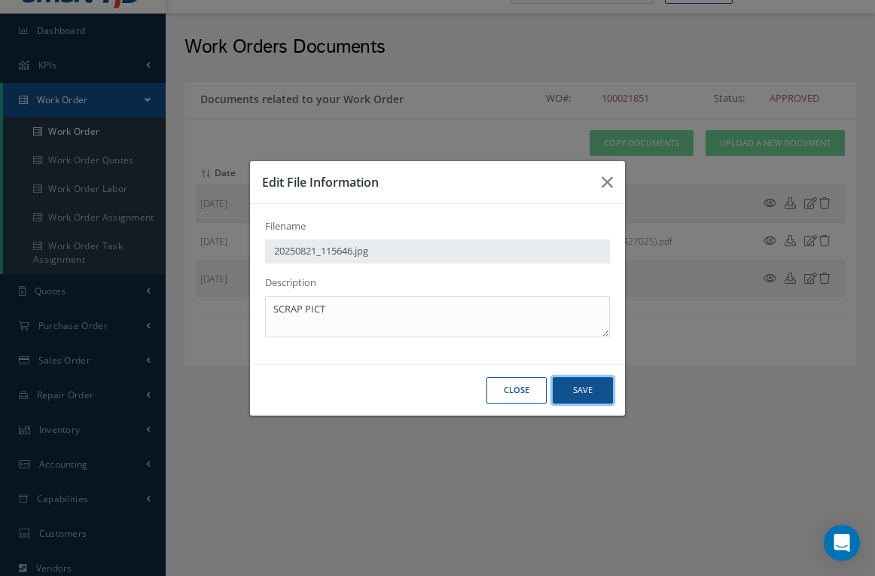
click at [0, 0] on button "Save" at bounding box center [0, 0] width 0 height 0
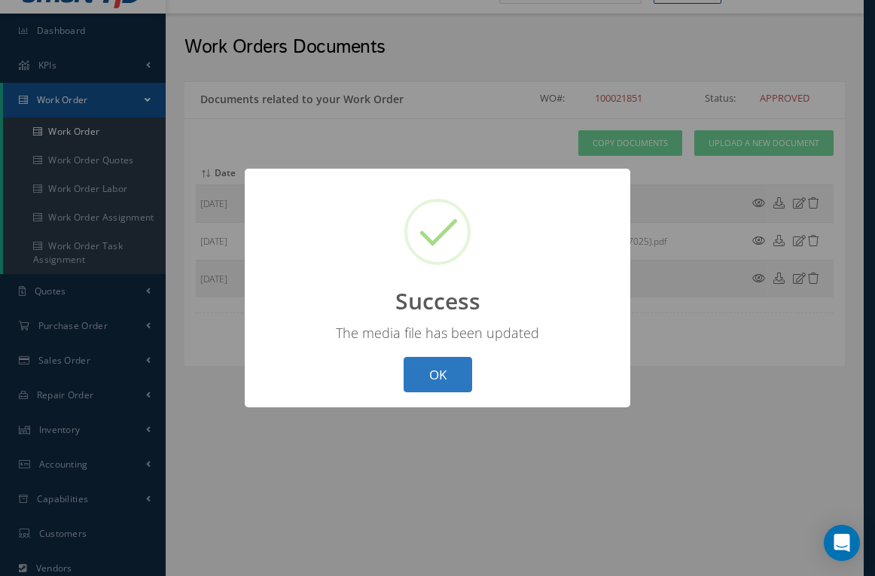
click at [435, 370] on button "OK" at bounding box center [438, 374] width 69 height 35
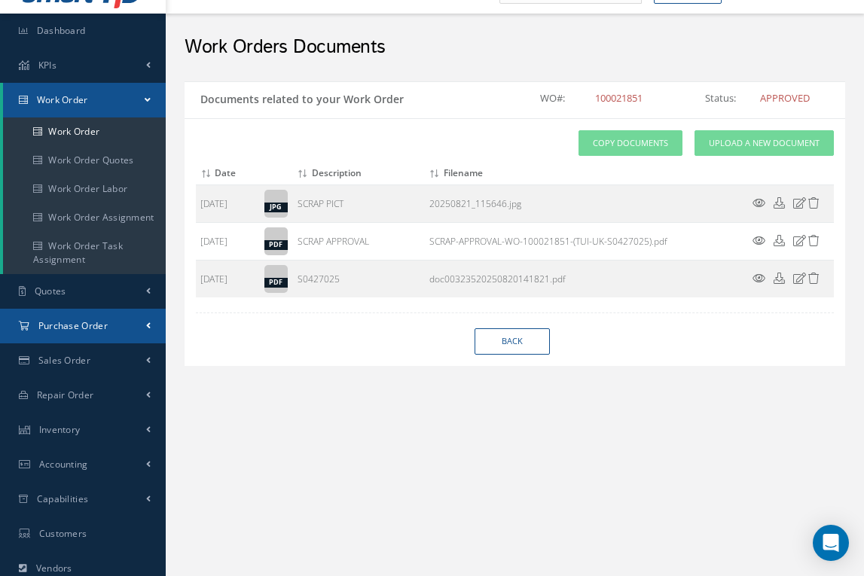
click at [78, 322] on span "Purchase Order" at bounding box center [72, 325] width 69 height 13
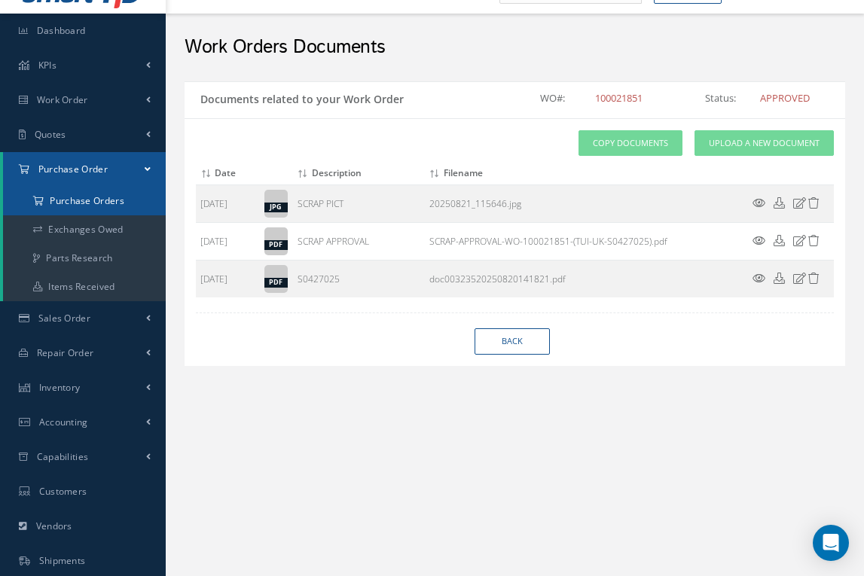
click at [93, 204] on a=1&status_id=2&status_id=3&status_id=5&collapsedFilters"] "Purchase Orders" at bounding box center [84, 201] width 163 height 29
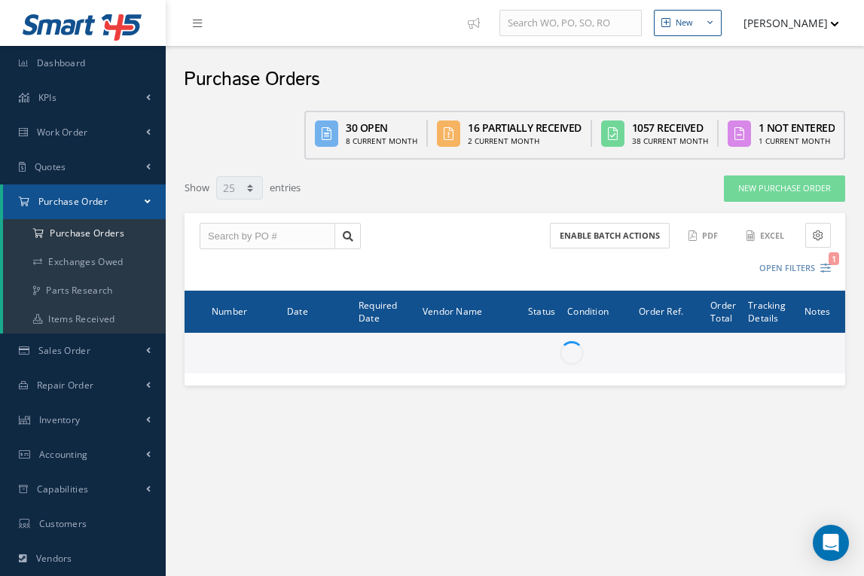
select select "25"
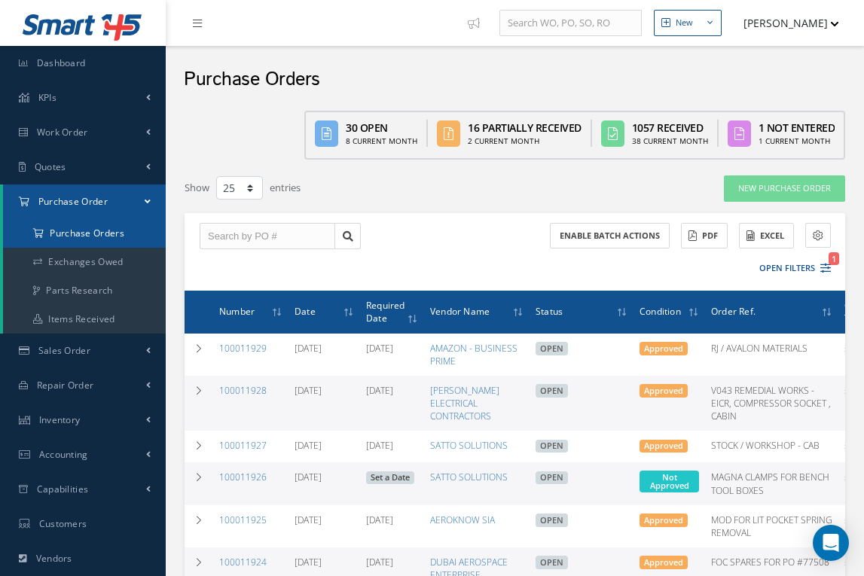
click at [88, 233] on a=1&status_id=2&status_id=3&status_id=5&collapsedFilters"] "Purchase Orders" at bounding box center [84, 233] width 163 height 29
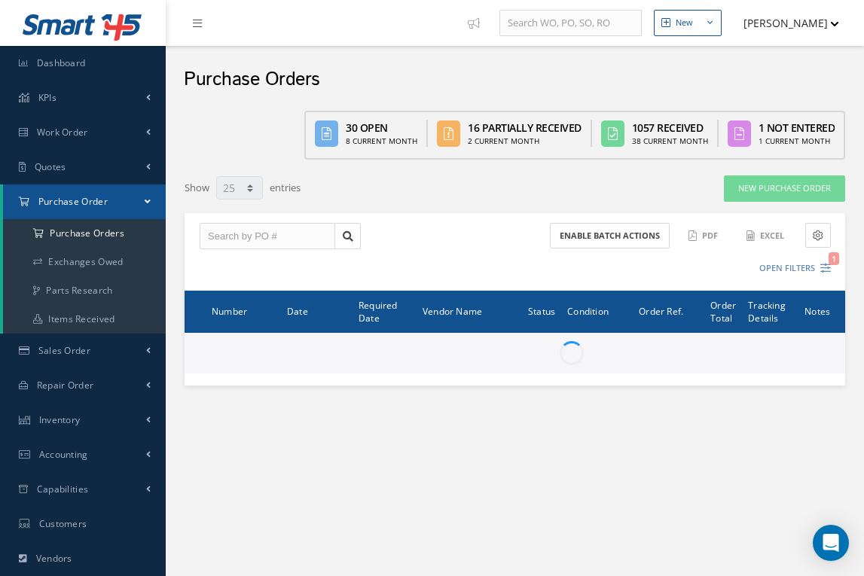
select select "25"
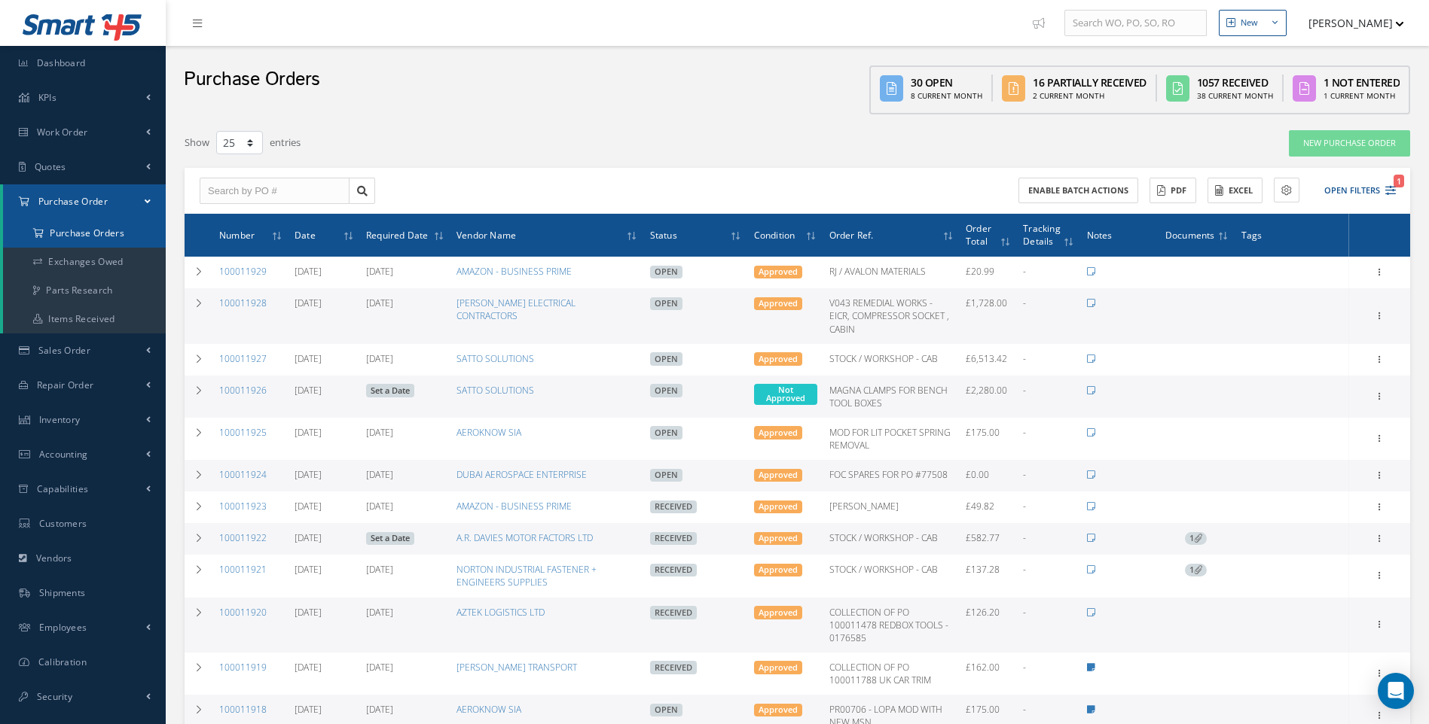
click at [99, 237] on a=1&status_id=2&status_id=3&status_id=5&collapsedFilters"] "Purchase Orders" at bounding box center [84, 233] width 163 height 29
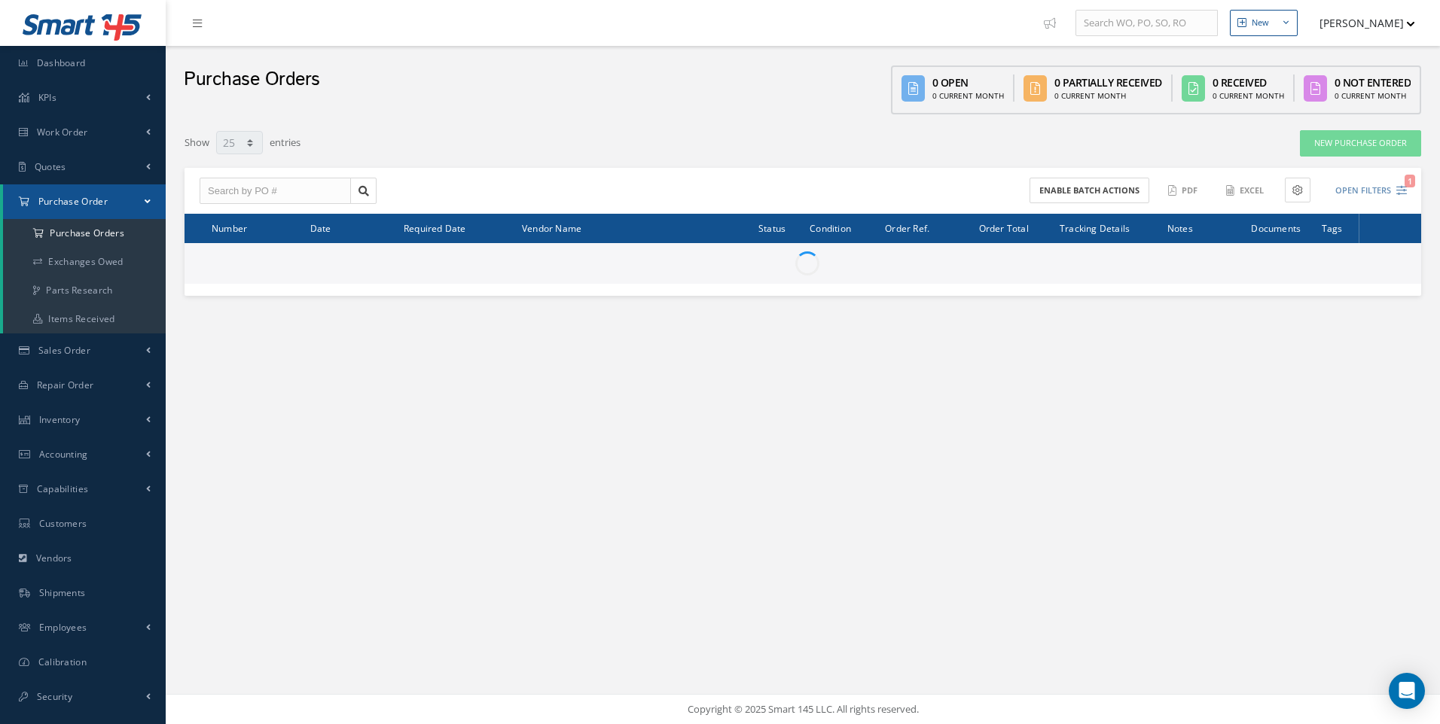
select select "25"
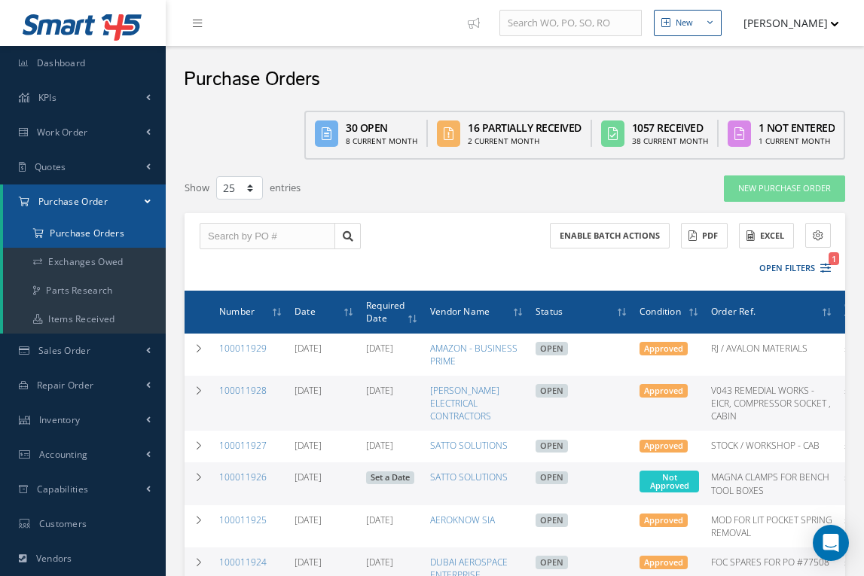
click at [91, 240] on a=1&status_id=2&status_id=3&status_id=5&collapsedFilters"] "Purchase Orders" at bounding box center [84, 233] width 163 height 29
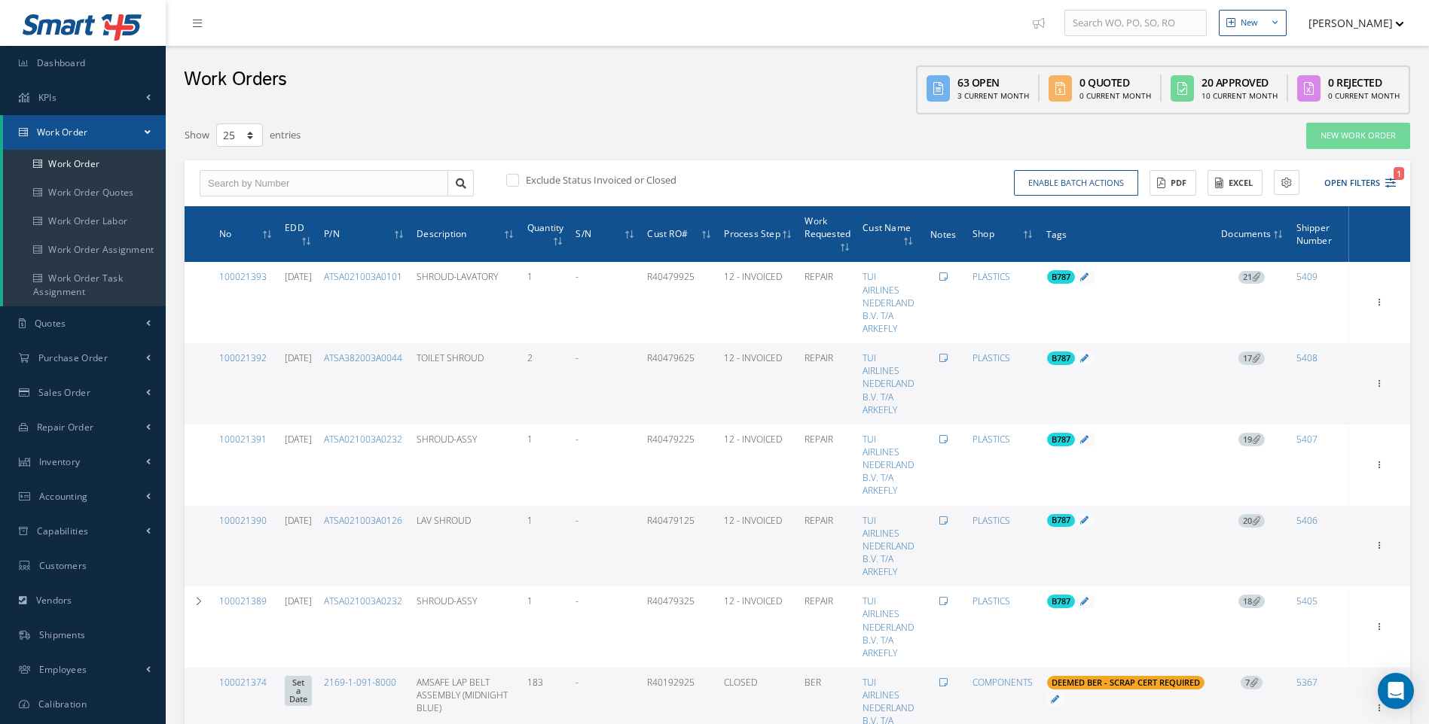
select select "25"
click at [518, 181] on label at bounding box center [520, 180] width 4 height 14
click at [515, 181] on input "checkbox" at bounding box center [511, 181] width 10 height 10
checkbox input "true"
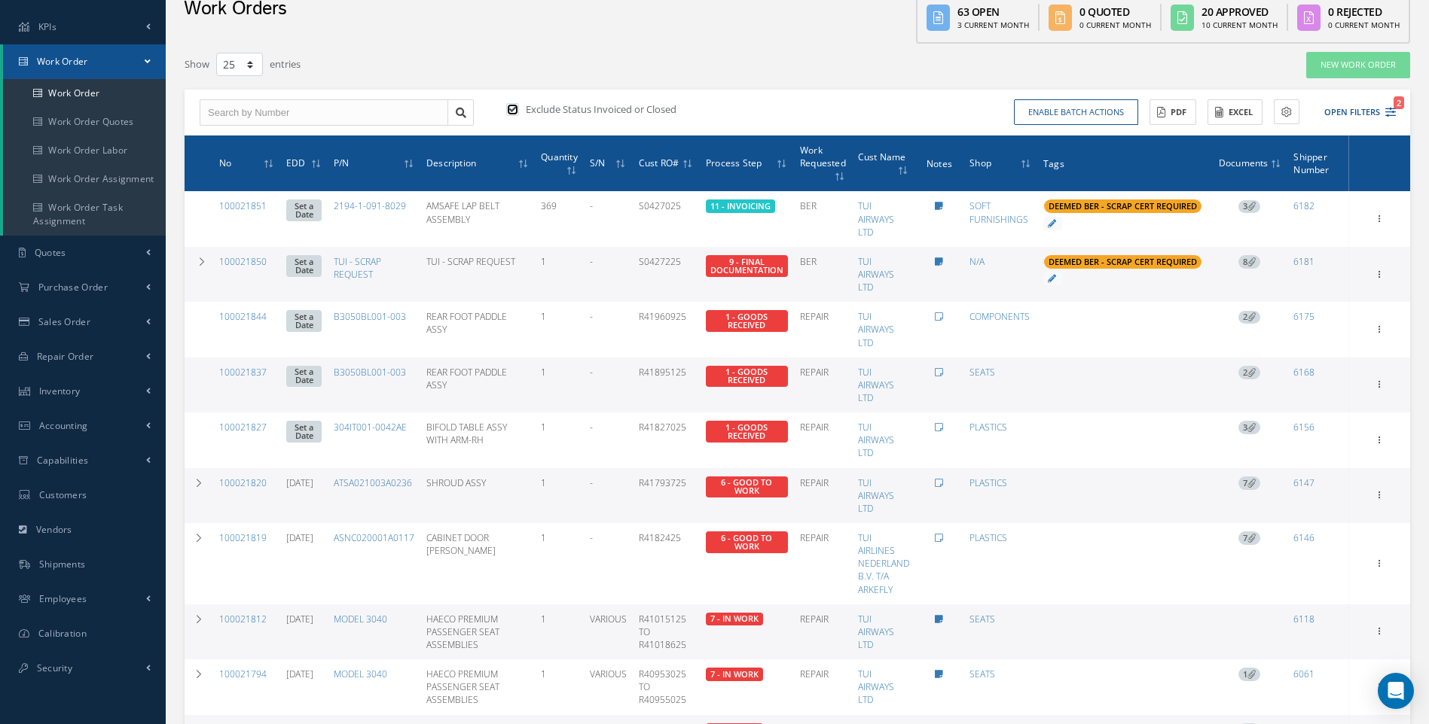
scroll to position [56, 0]
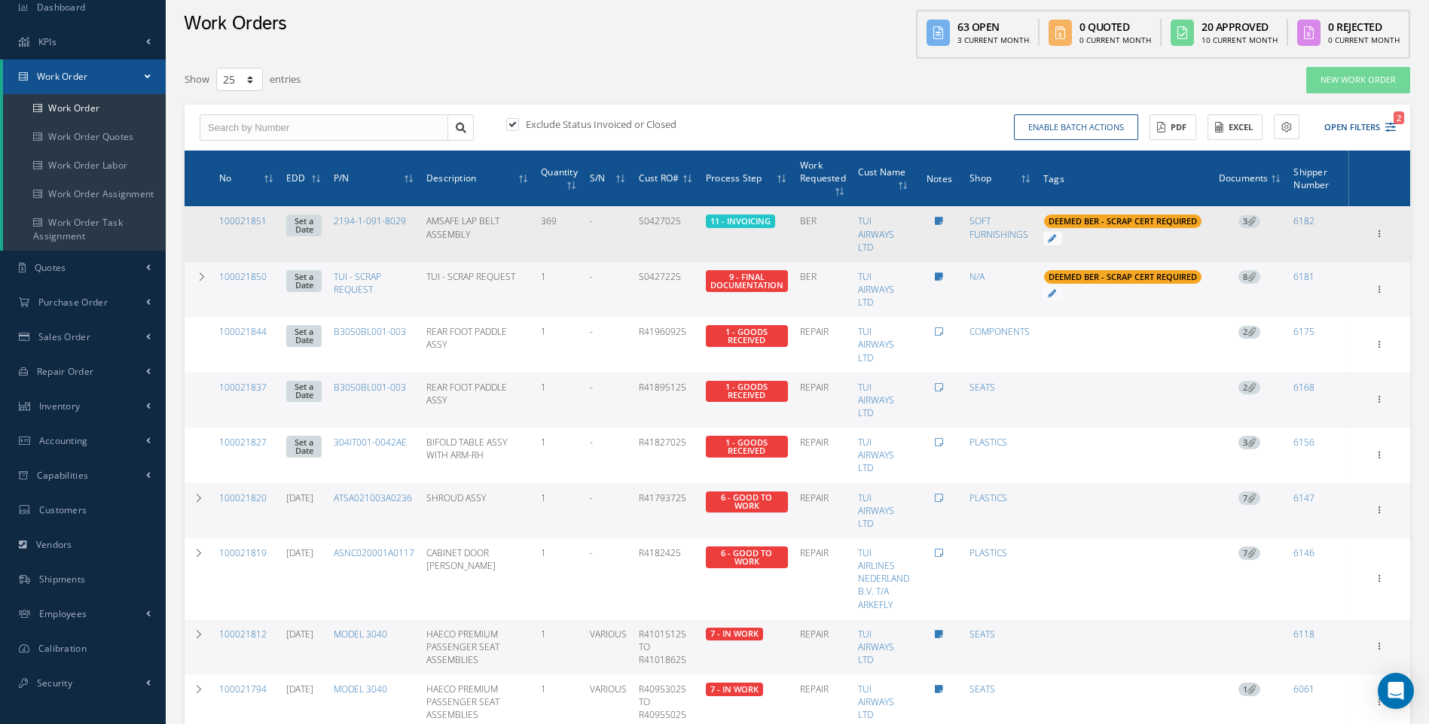
click at [1251, 223] on icon at bounding box center [1251, 221] width 8 height 8
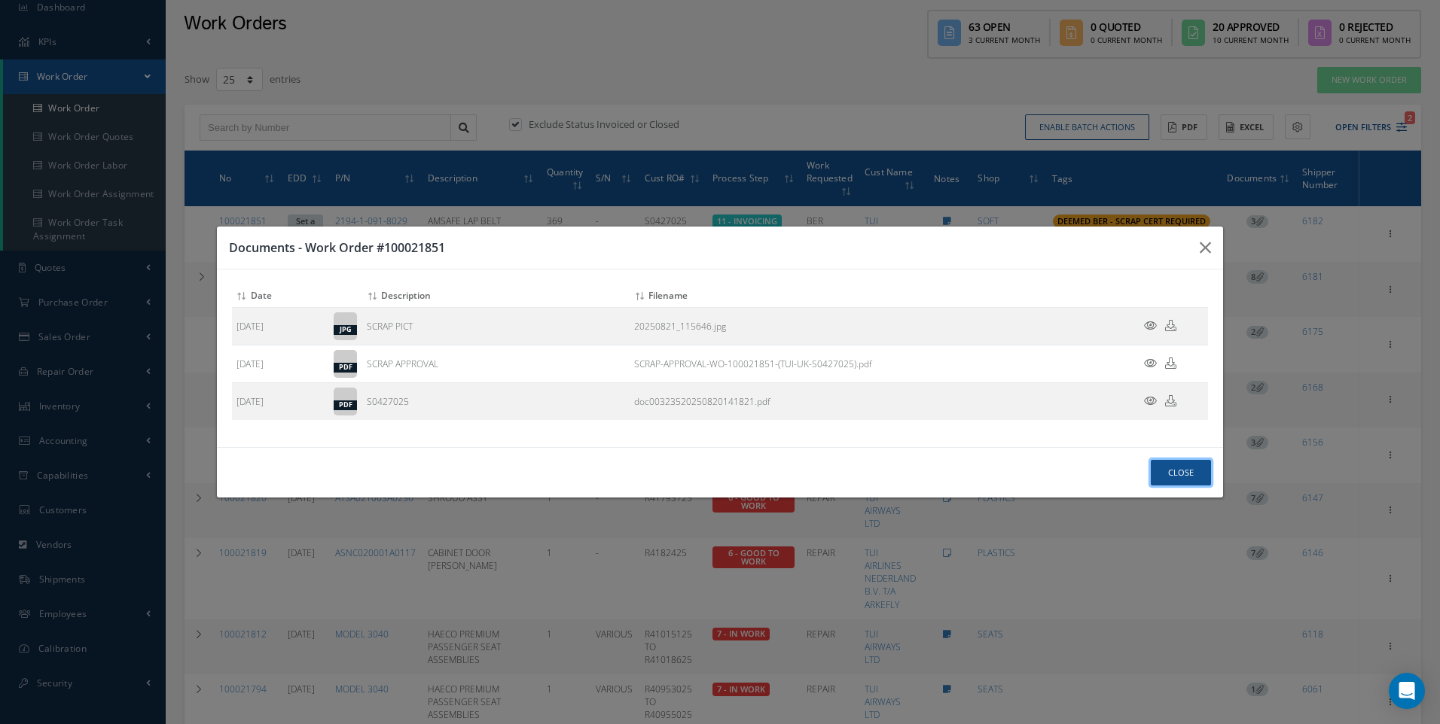
click at [1181, 468] on button "Close" at bounding box center [1181, 473] width 60 height 26
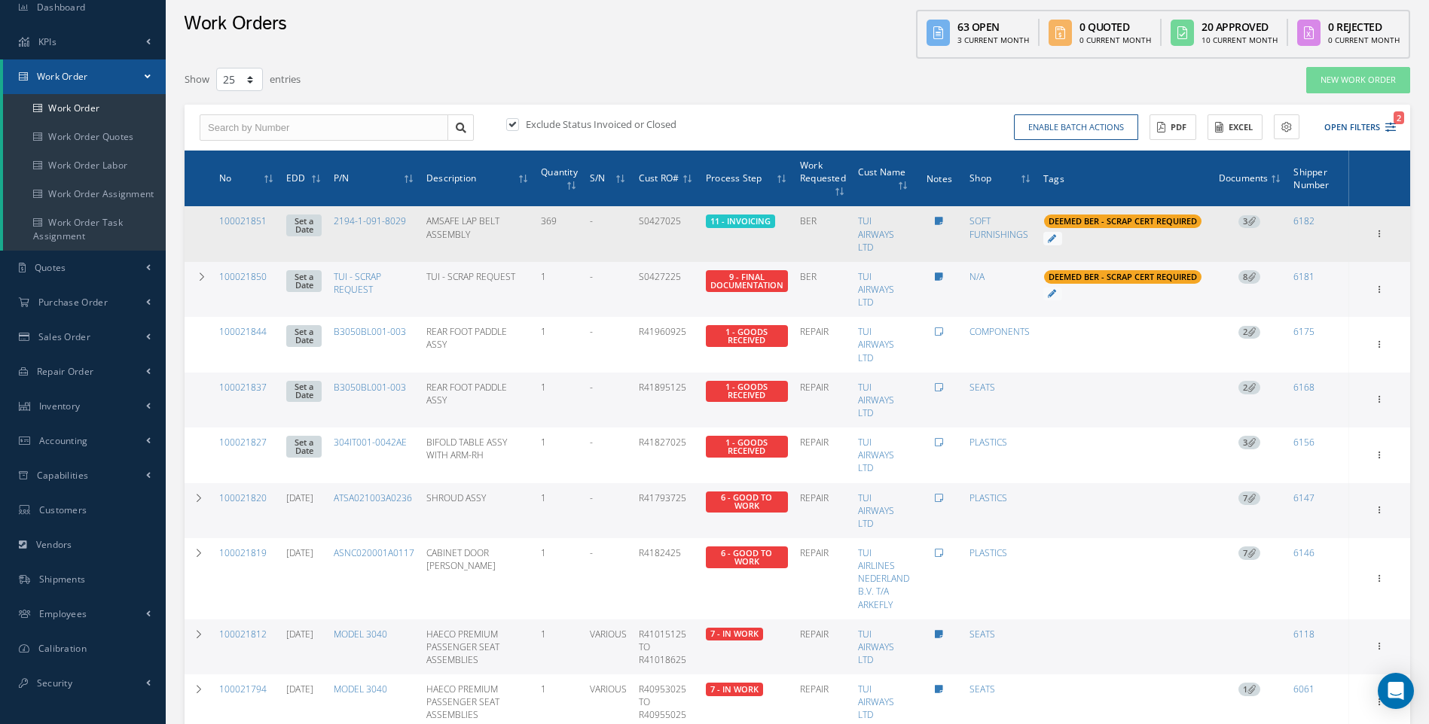
click at [1371, 233] on div "Show Edit Invoicing Close Send By Email Sub Work Orders Documents Print-Outs Sc…" at bounding box center [1380, 234] width 18 height 18
click at [1375, 233] on icon at bounding box center [1379, 233] width 15 height 12
click at [1297, 358] on link "Documents" at bounding box center [1310, 360] width 119 height 20
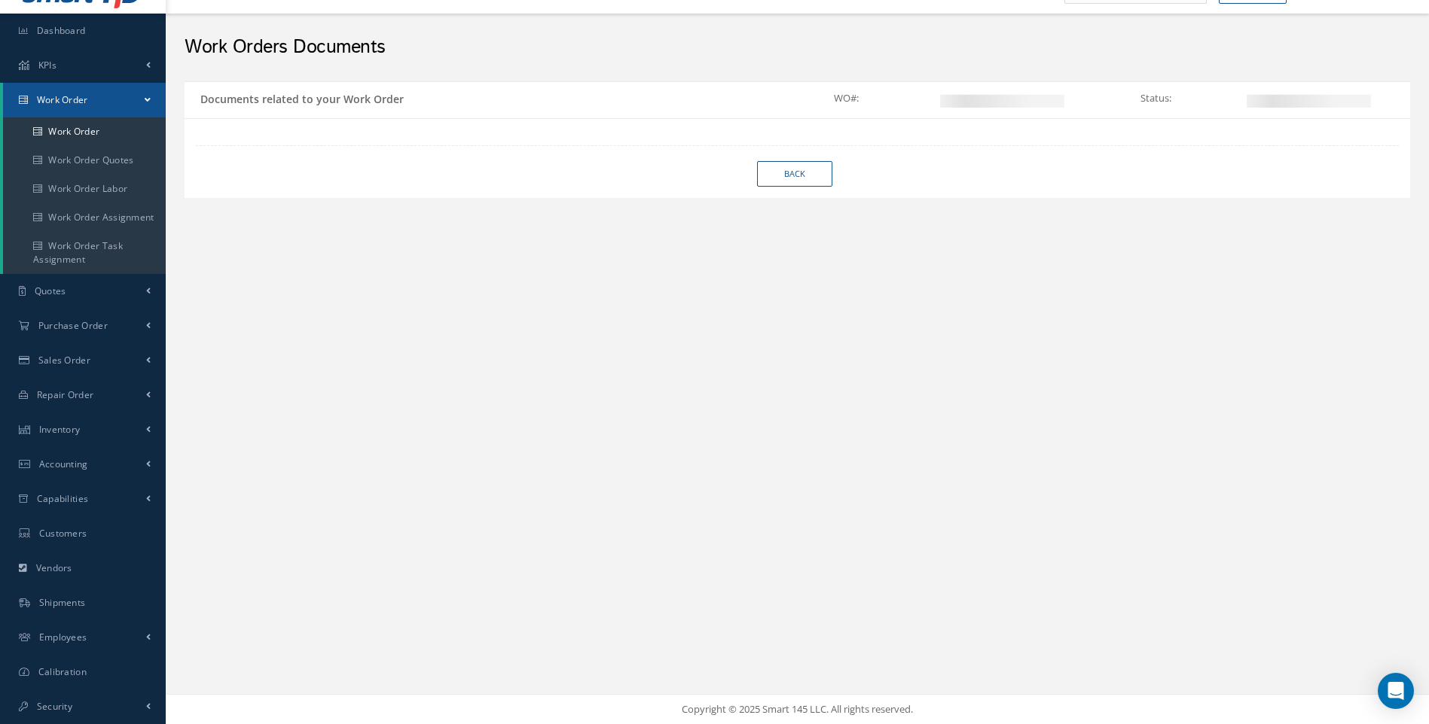
scroll to position [32, 0]
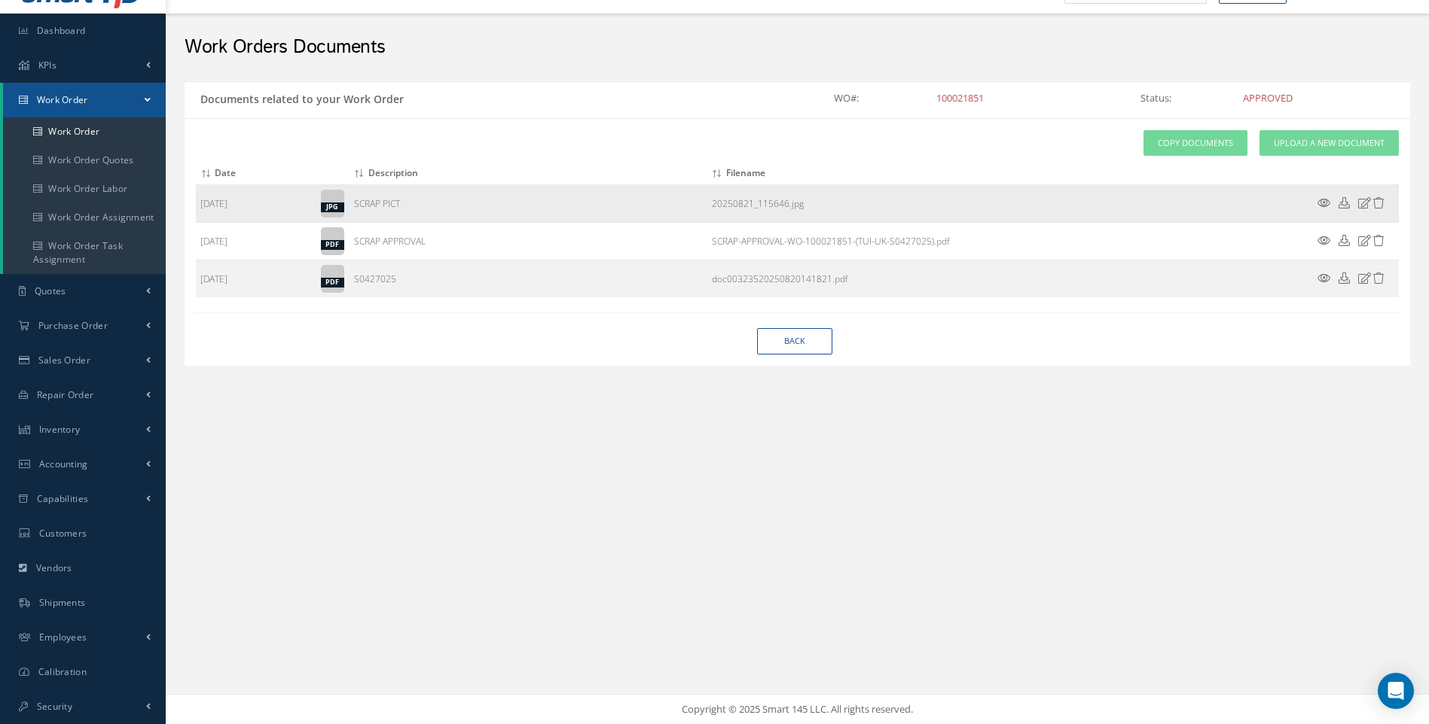
click at [1325, 204] on icon at bounding box center [1323, 202] width 13 height 11
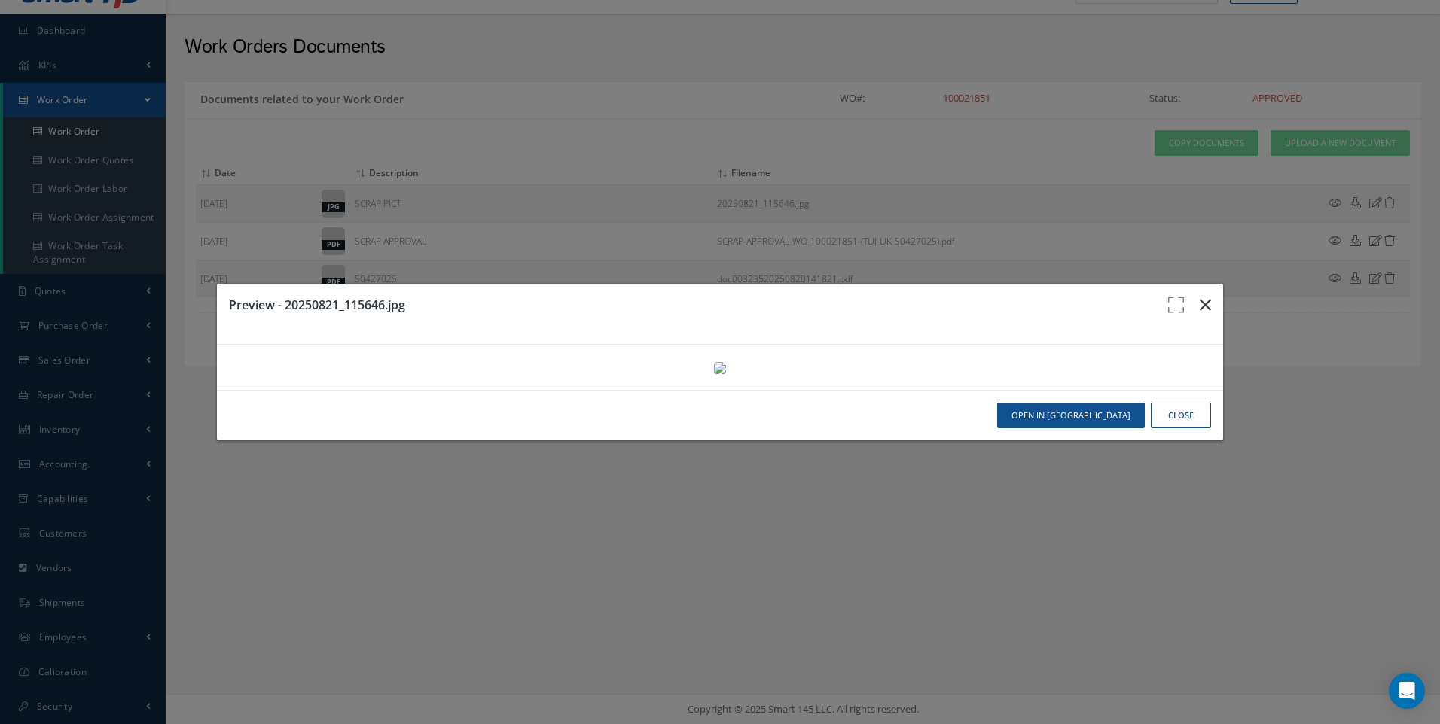
click at [1200, 296] on icon "button" at bounding box center [1205, 305] width 11 height 18
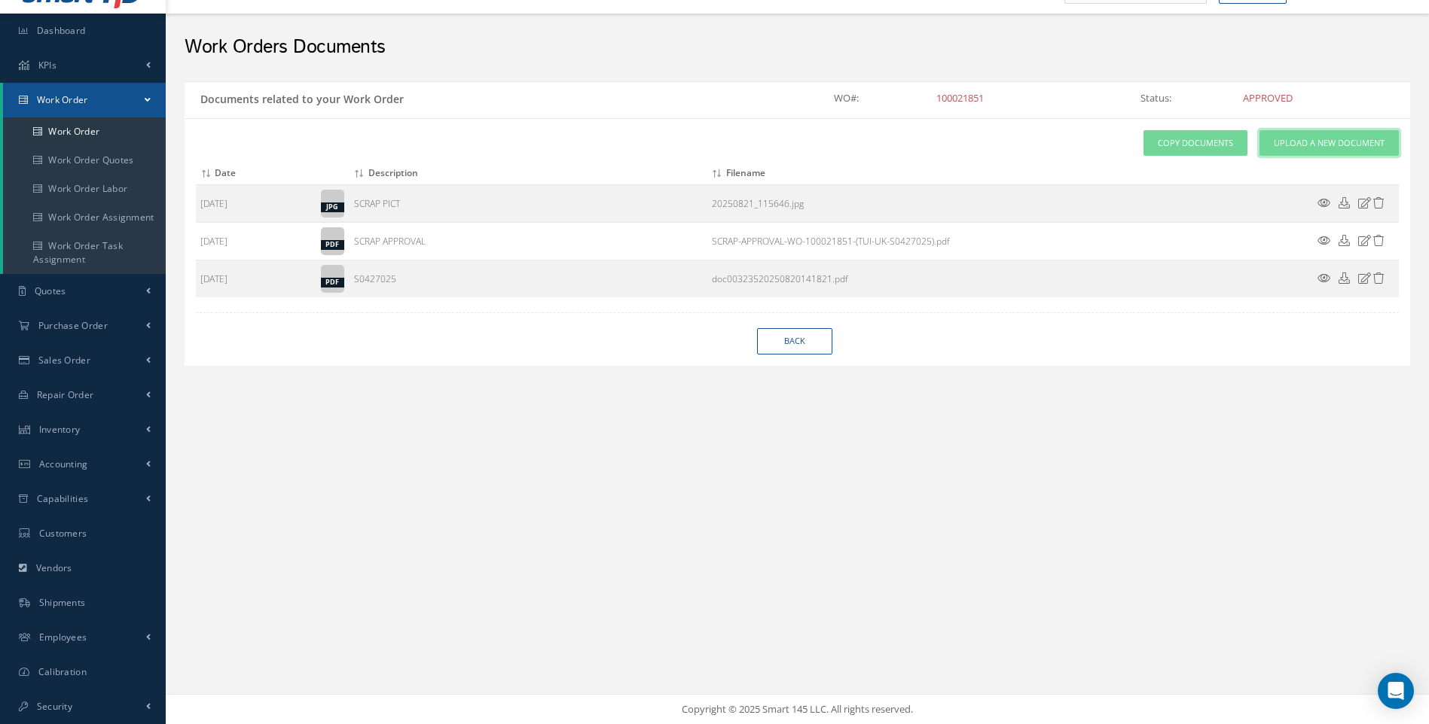
click at [1340, 154] on link "Upload a New Document" at bounding box center [1328, 143] width 139 height 26
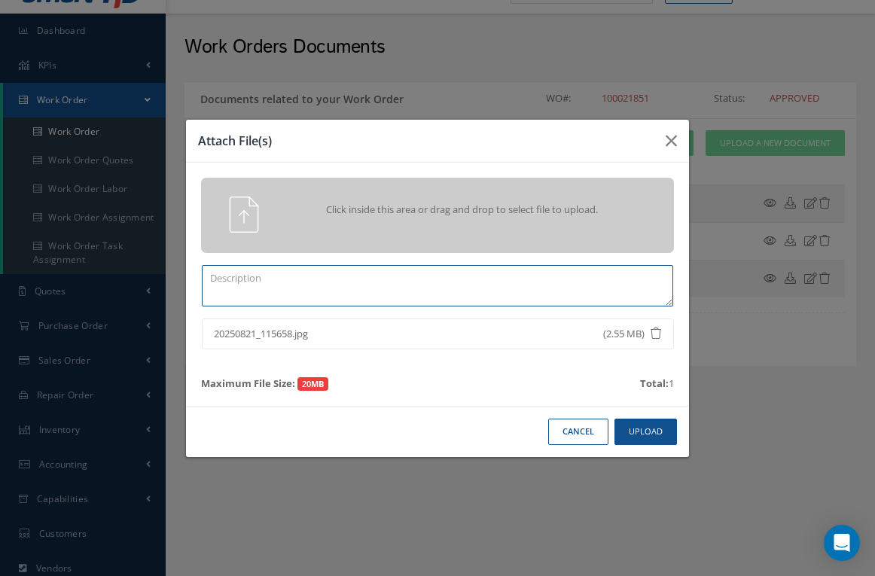
click at [265, 282] on textarea at bounding box center [437, 285] width 471 height 41
type textarea "scrap pict"
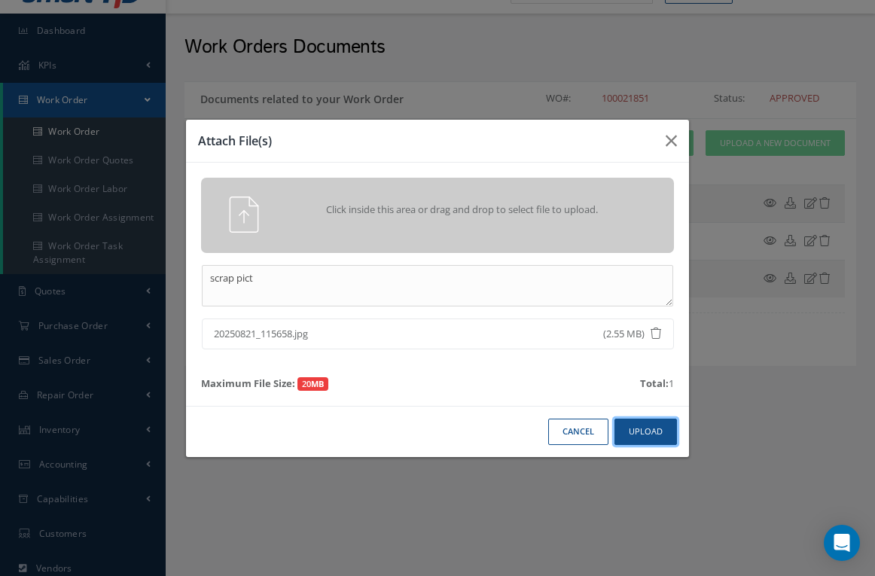
click at [646, 437] on button "Upload" at bounding box center [646, 432] width 63 height 26
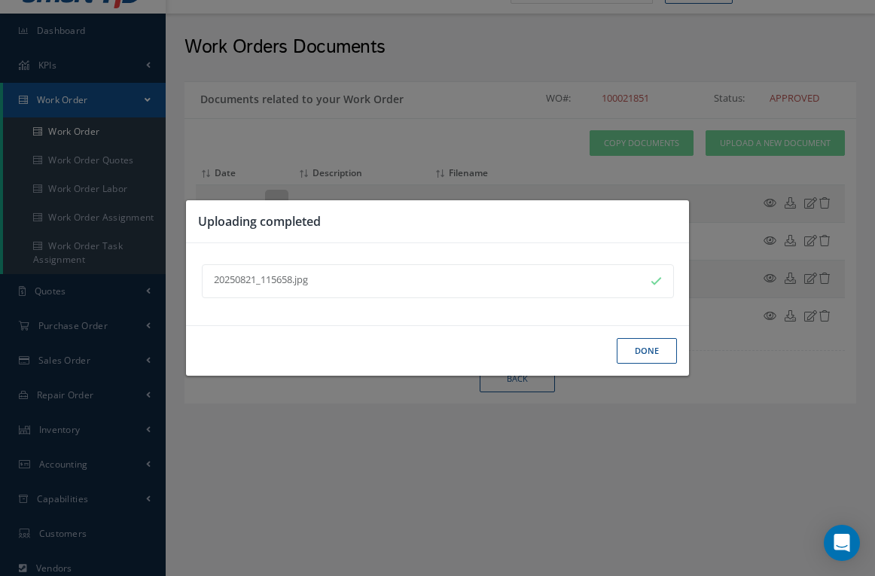
click at [651, 357] on button "Done" at bounding box center [647, 351] width 60 height 26
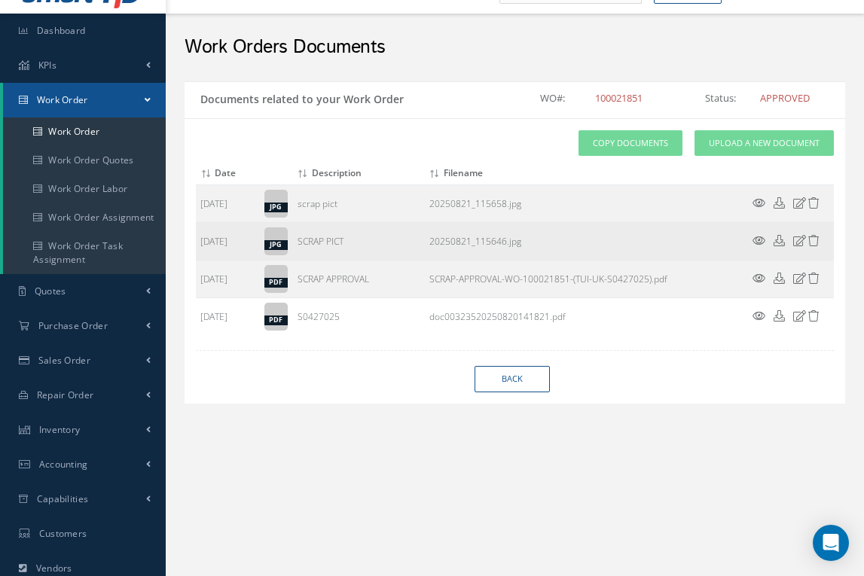
click at [780, 239] on icon at bounding box center [778, 240] width 11 height 11
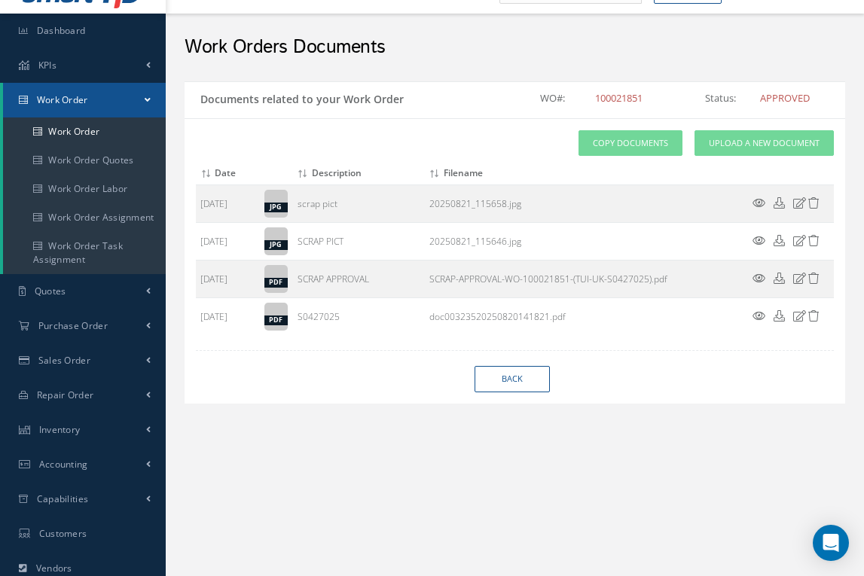
click at [831, 87] on div "Documents related to your Work Order WO#: 100021851 Status: APPROVED" at bounding box center [515, 99] width 660 height 37
click at [781, 203] on icon at bounding box center [778, 202] width 11 height 11
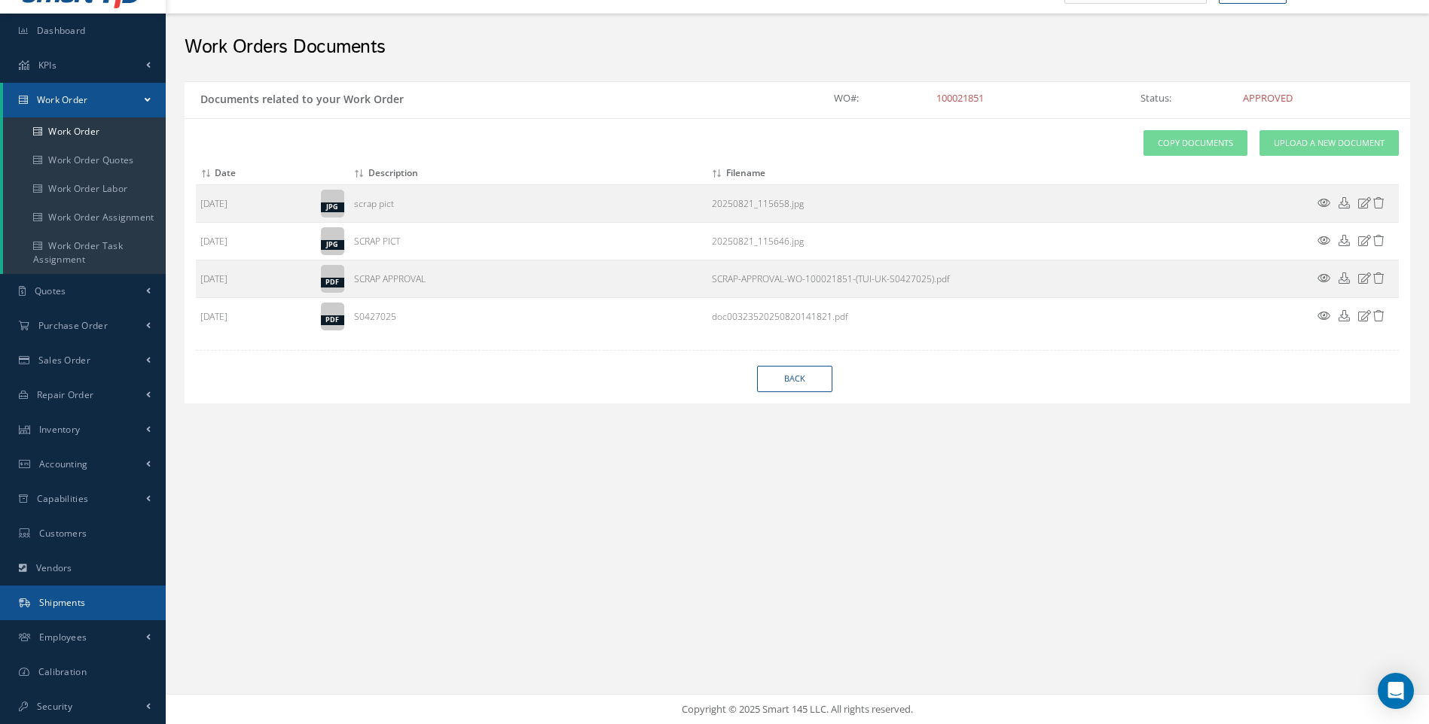
click at [80, 597] on span "Shipments" at bounding box center [62, 602] width 47 height 13
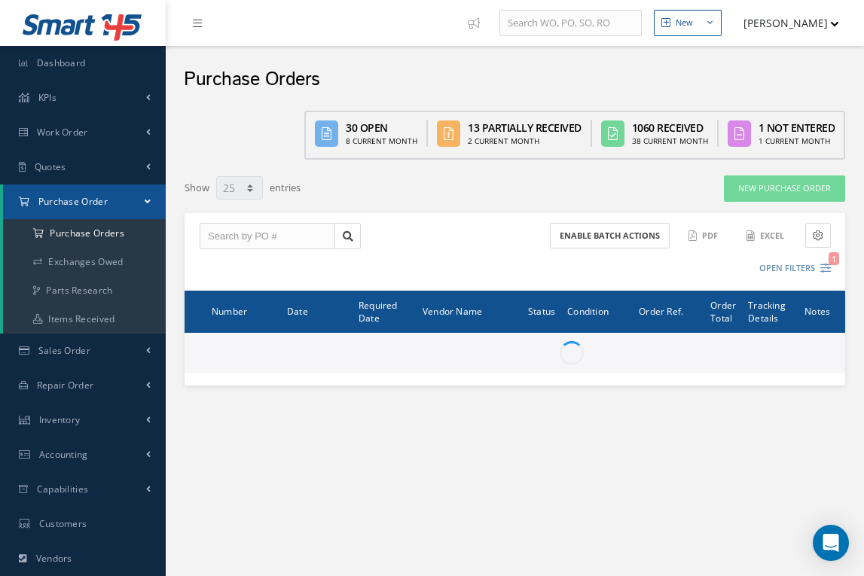
select select "25"
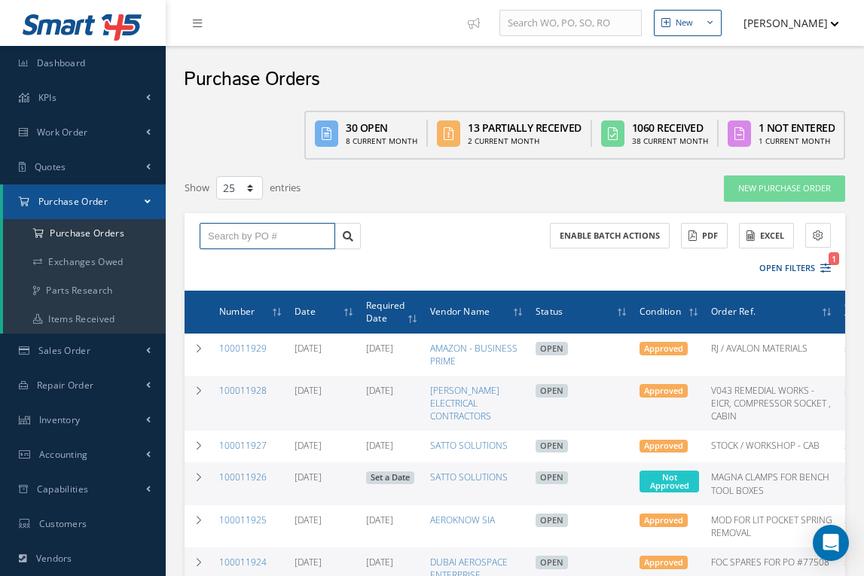
click at [230, 235] on input "text" at bounding box center [268, 236] width 136 height 27
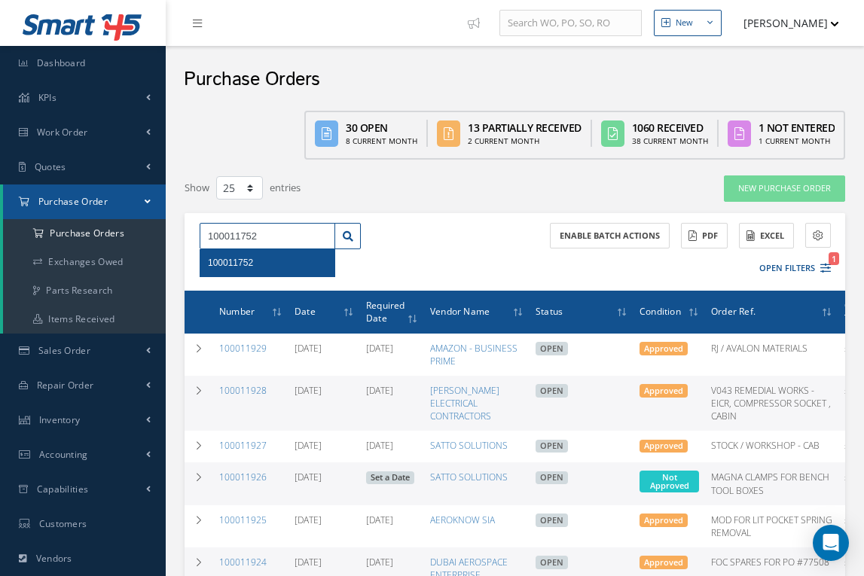
type input "100011752"
click at [228, 263] on span "100011752" at bounding box center [230, 263] width 45 height 11
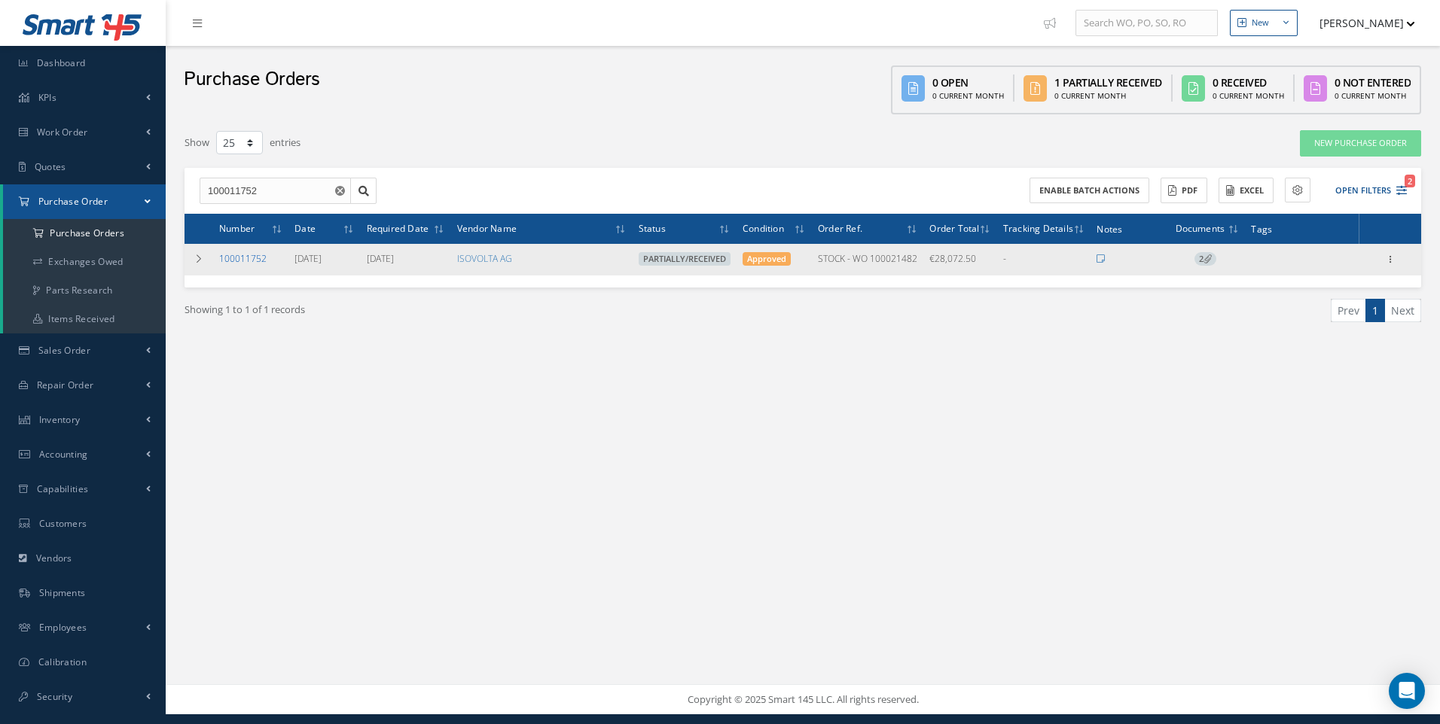
click at [240, 255] on link "100011752" at bounding box center [242, 258] width 47 height 13
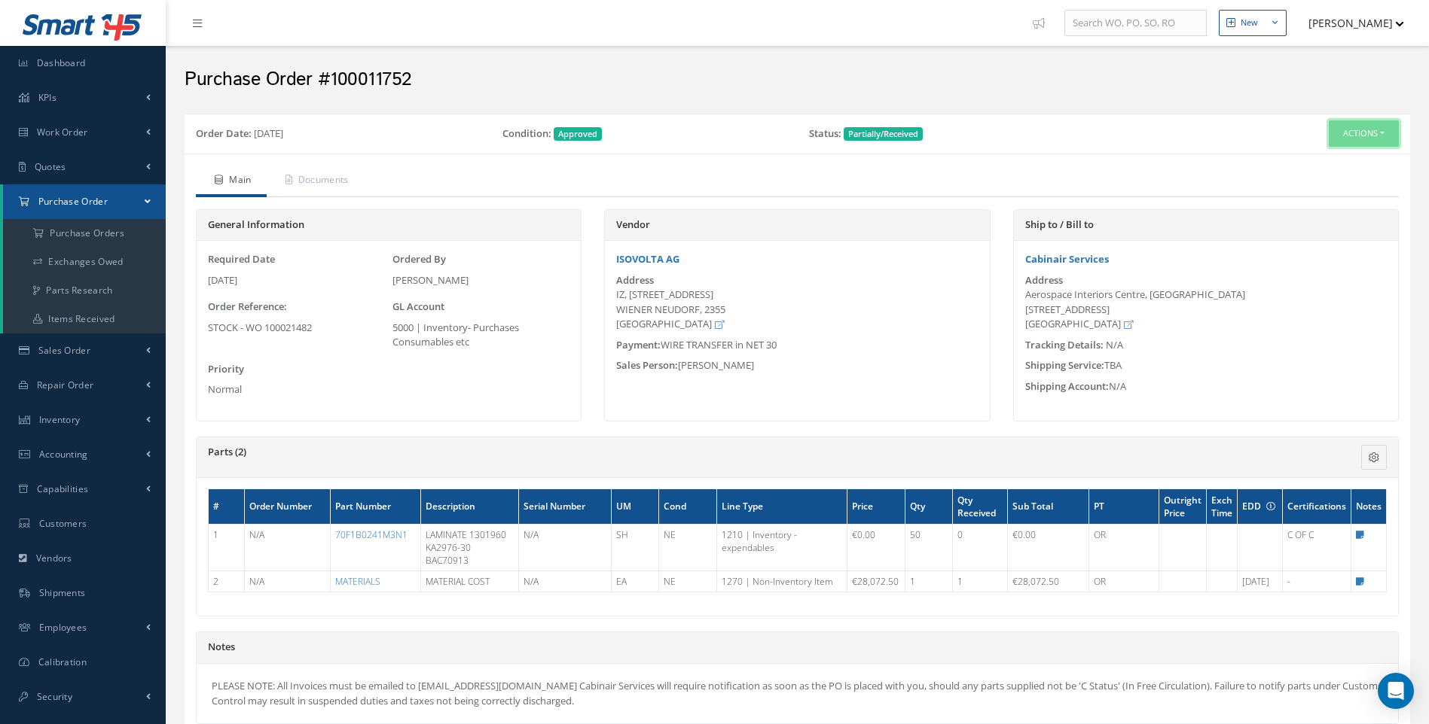
click at [1390, 133] on button "Actions" at bounding box center [1363, 133] width 70 height 26
click at [1329, 160] on link "Receive" at bounding box center [1338, 162] width 120 height 20
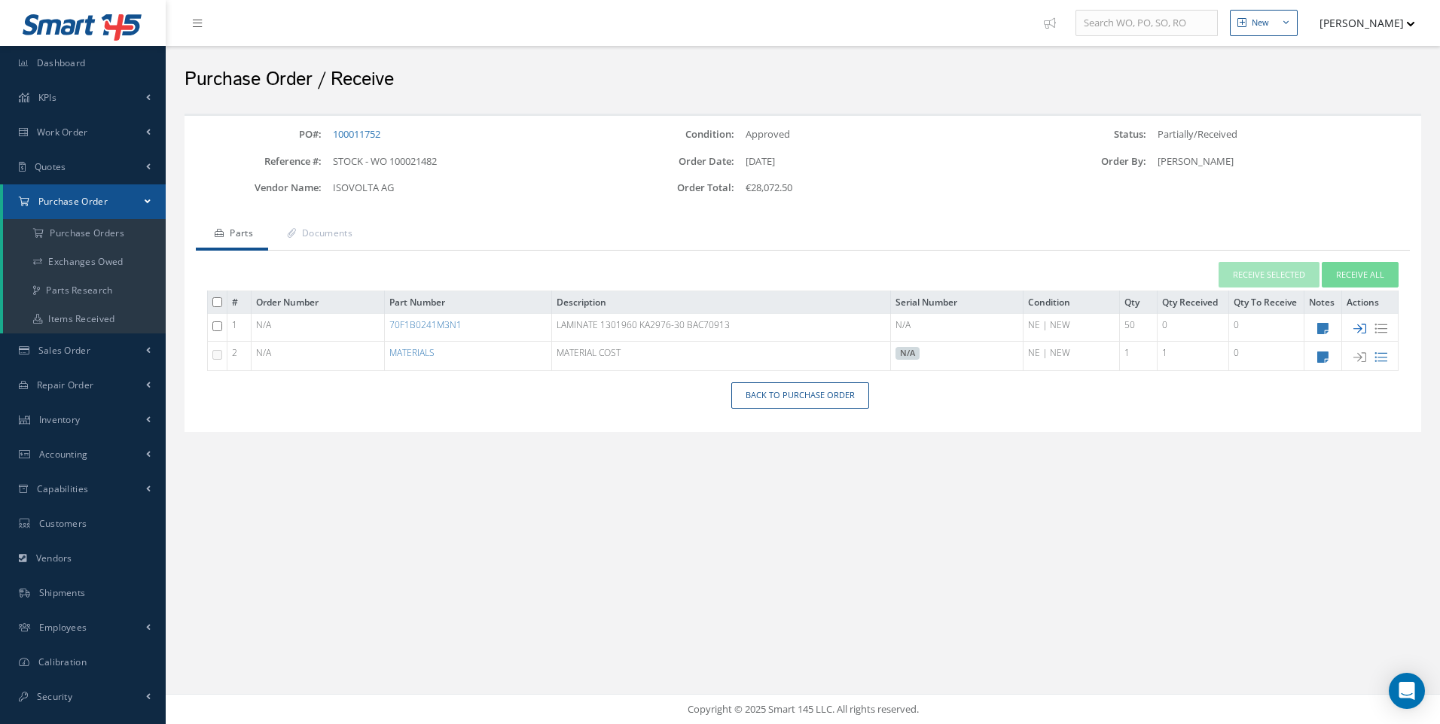
click at [1358, 325] on icon at bounding box center [1359, 328] width 13 height 13
type input "[DATE]"
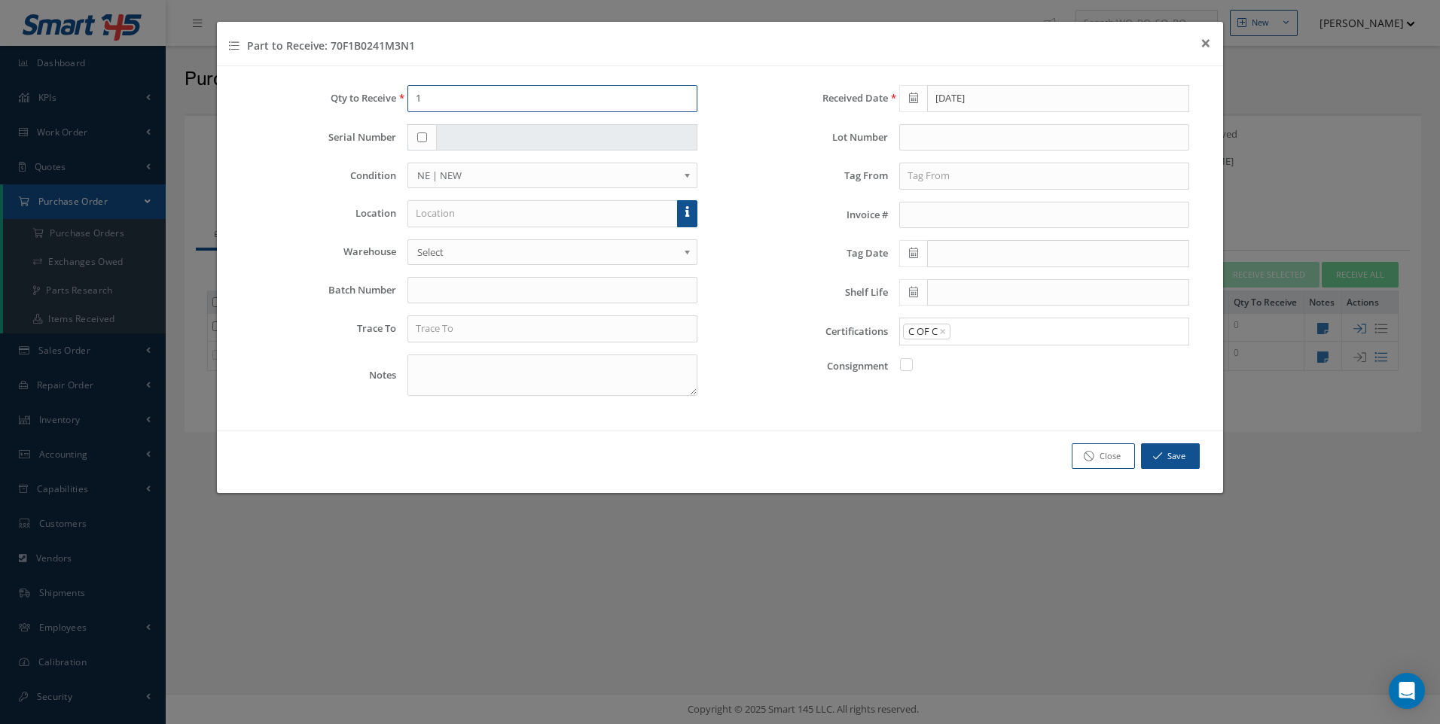
drag, startPoint x: 426, startPoint y: 99, endPoint x: 389, endPoint y: 101, distance: 37.7
click at [389, 101] on div "Qty to Receive 1" at bounding box center [473, 98] width 469 height 27
type input "20"
click at [445, 219] on input "text" at bounding box center [542, 213] width 270 height 27
type input "h"
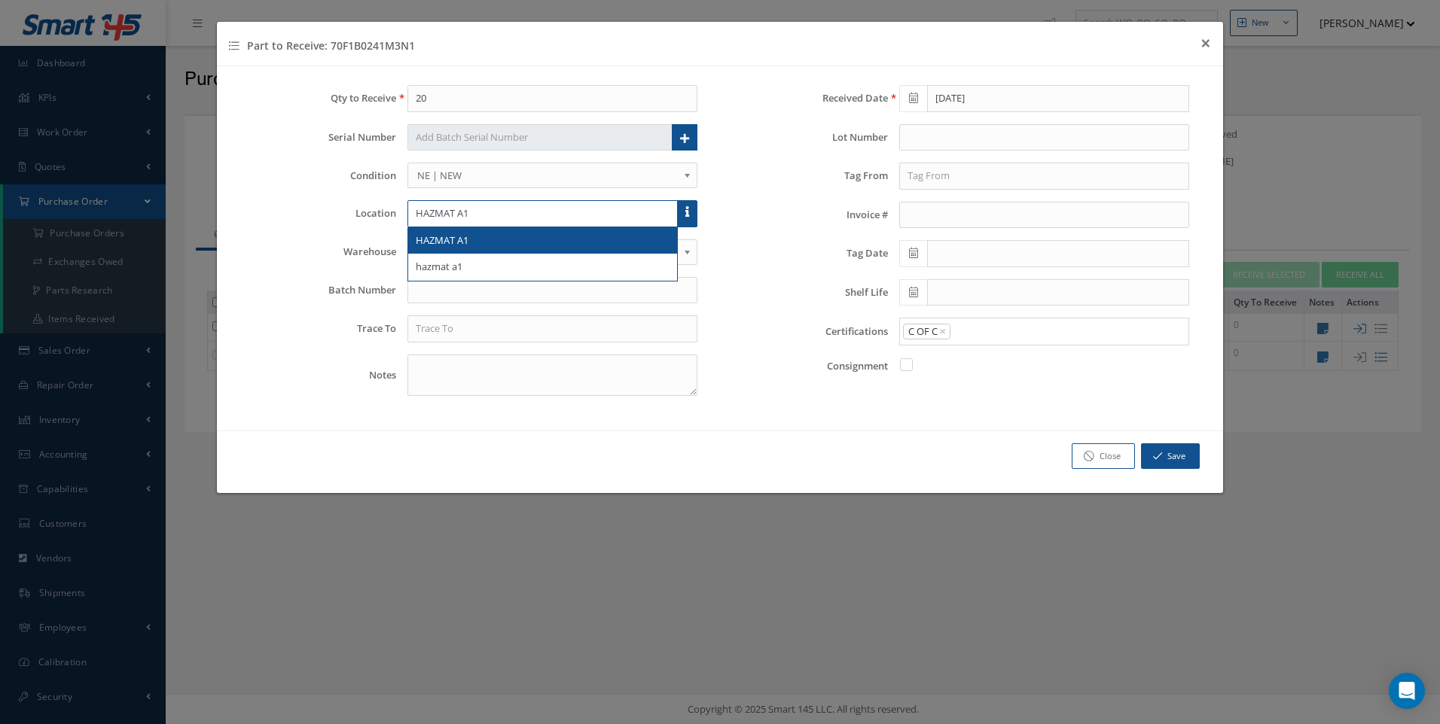
type input "HAZMAT A1"
click at [431, 252] on div "HAZMAT A1" at bounding box center [542, 240] width 269 height 27
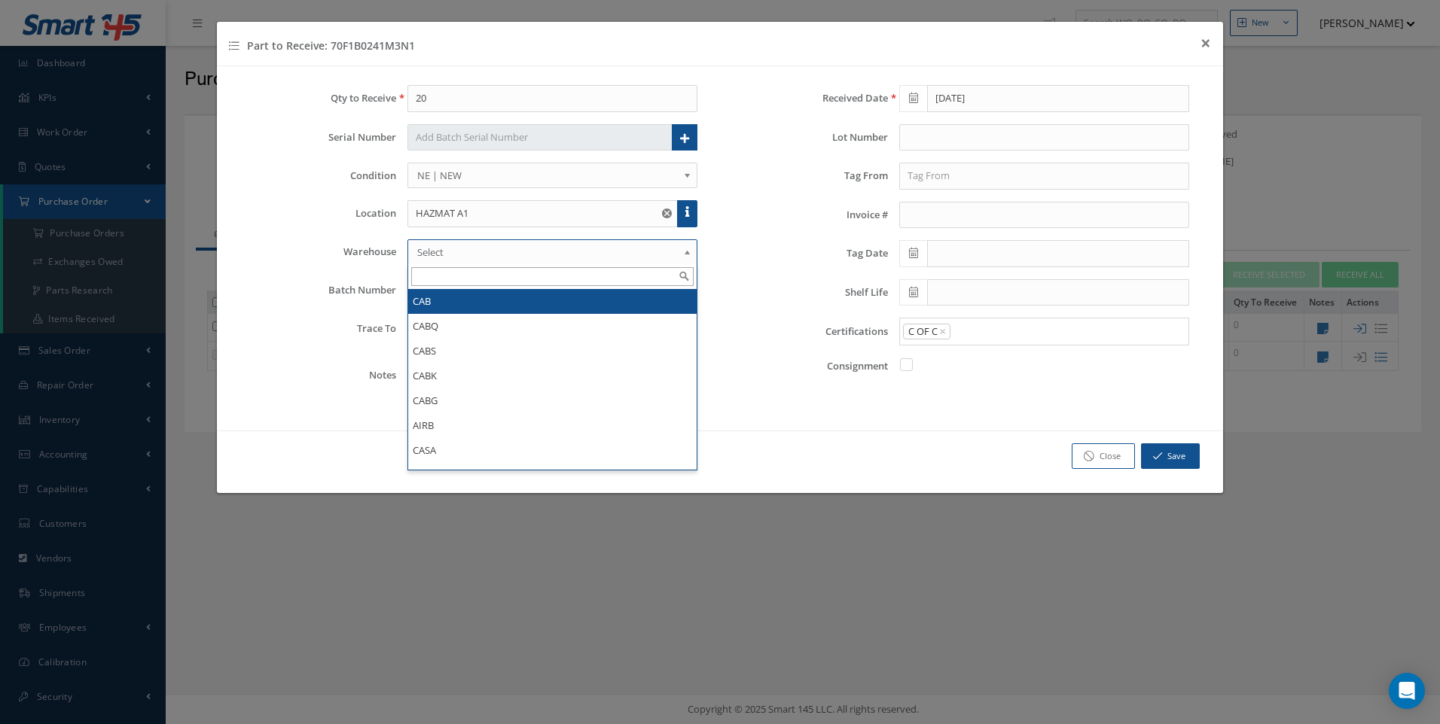
click at [431, 252] on span "Select" at bounding box center [547, 252] width 261 height 18
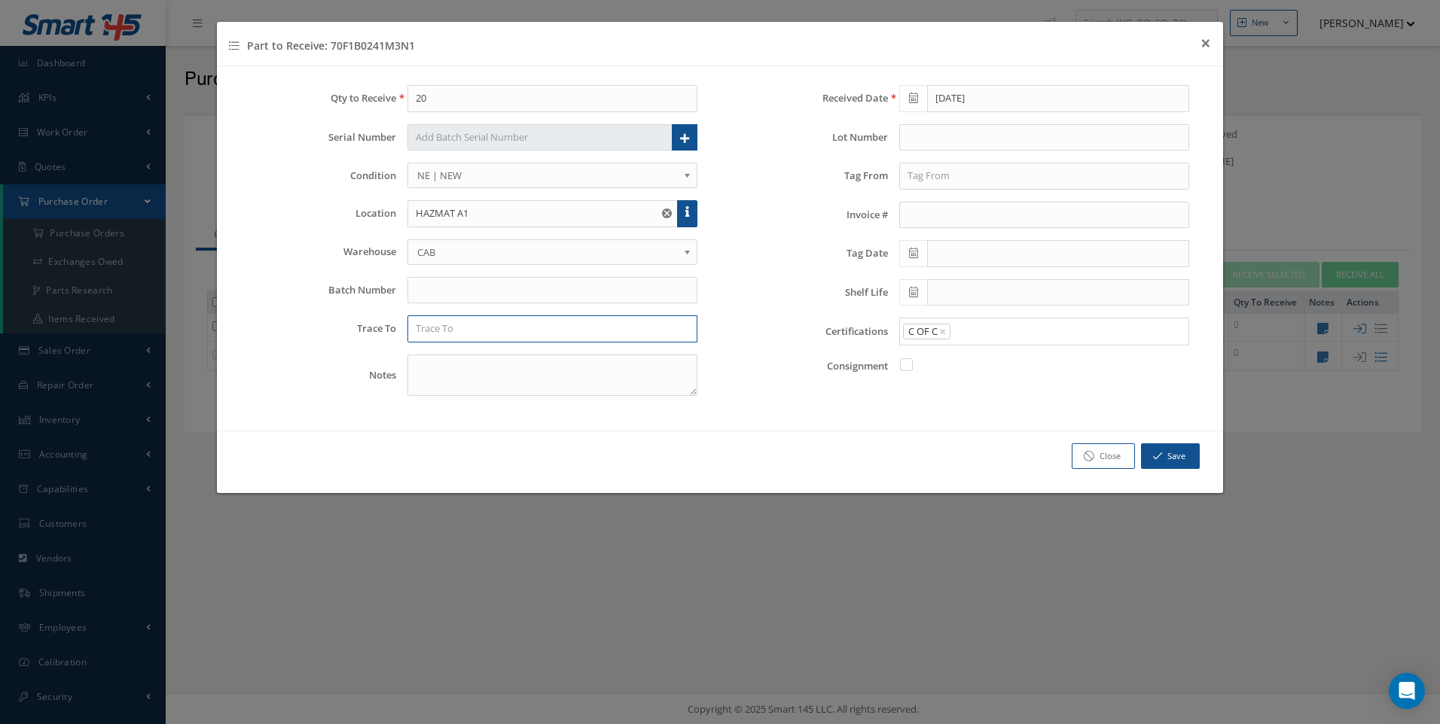
click at [434, 331] on input "text" at bounding box center [552, 329] width 290 height 27
click at [439, 352] on span "ISOVOLTA" at bounding box center [439, 356] width 46 height 14
type input "ISOVOLTA"
click at [936, 172] on input "text" at bounding box center [1044, 176] width 290 height 27
click at [938, 202] on span "ISOVOLTA" at bounding box center [930, 203] width 46 height 14
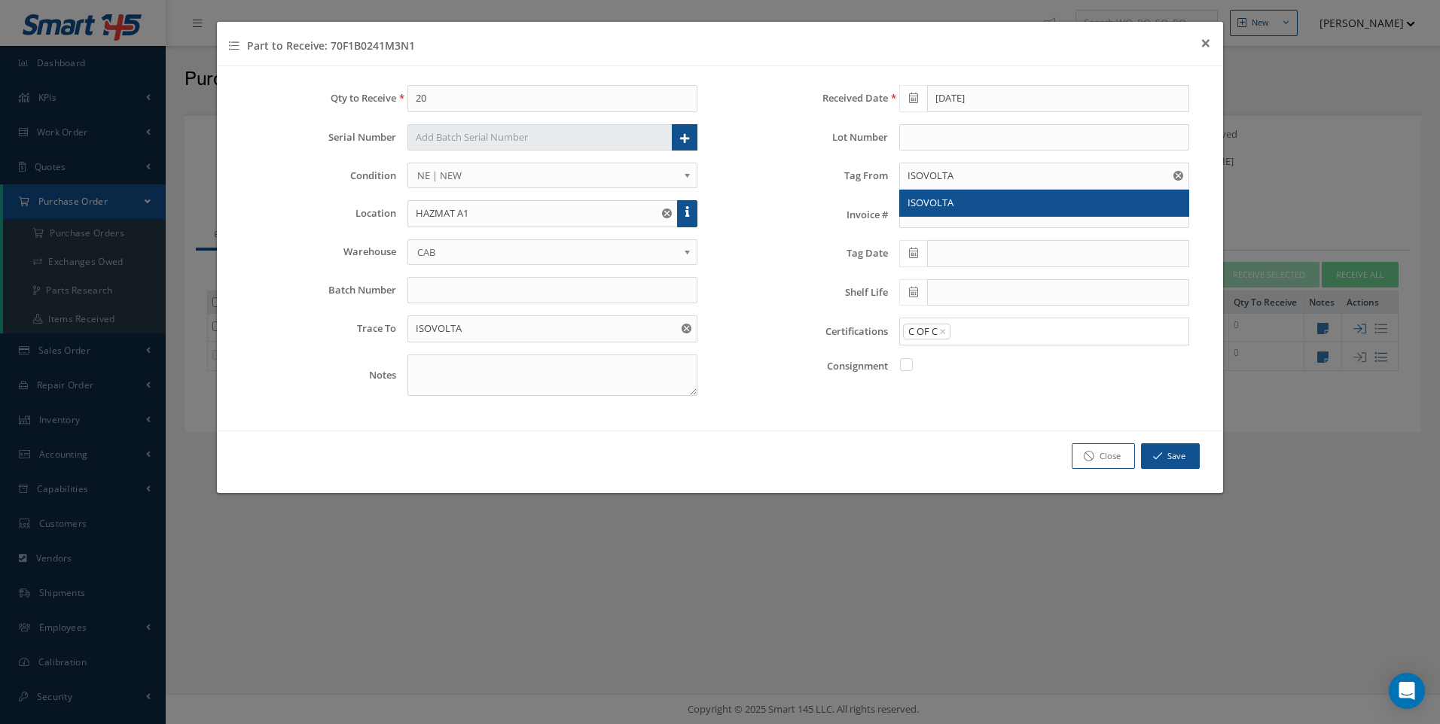
type input "ISOVOLTA"
click at [917, 255] on icon at bounding box center [913, 253] width 9 height 11
drag, startPoint x: 502, startPoint y: 206, endPoint x: 398, endPoint y: 209, distance: 104.0
click at [398, 209] on div "HAZMAT A1" at bounding box center [552, 213] width 313 height 27
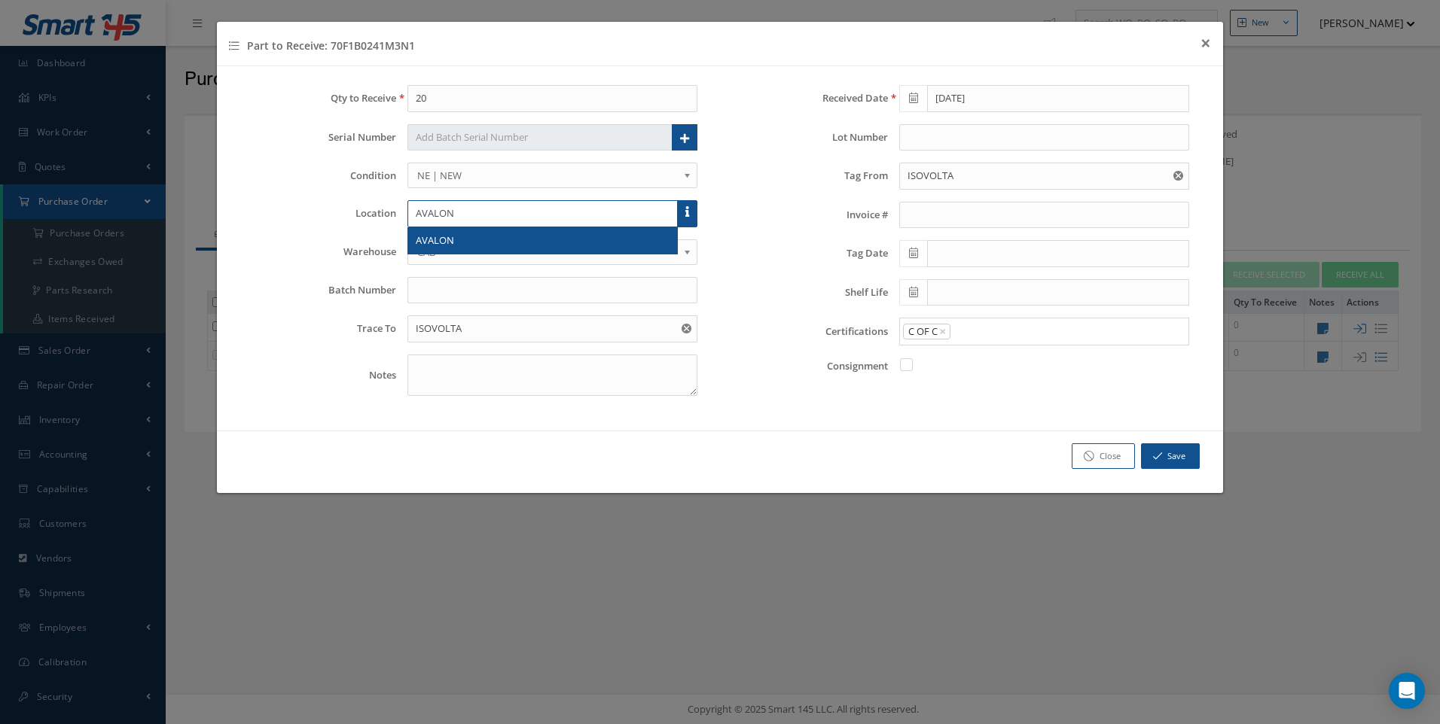
type input "AVALON"
click at [916, 257] on icon at bounding box center [913, 253] width 9 height 11
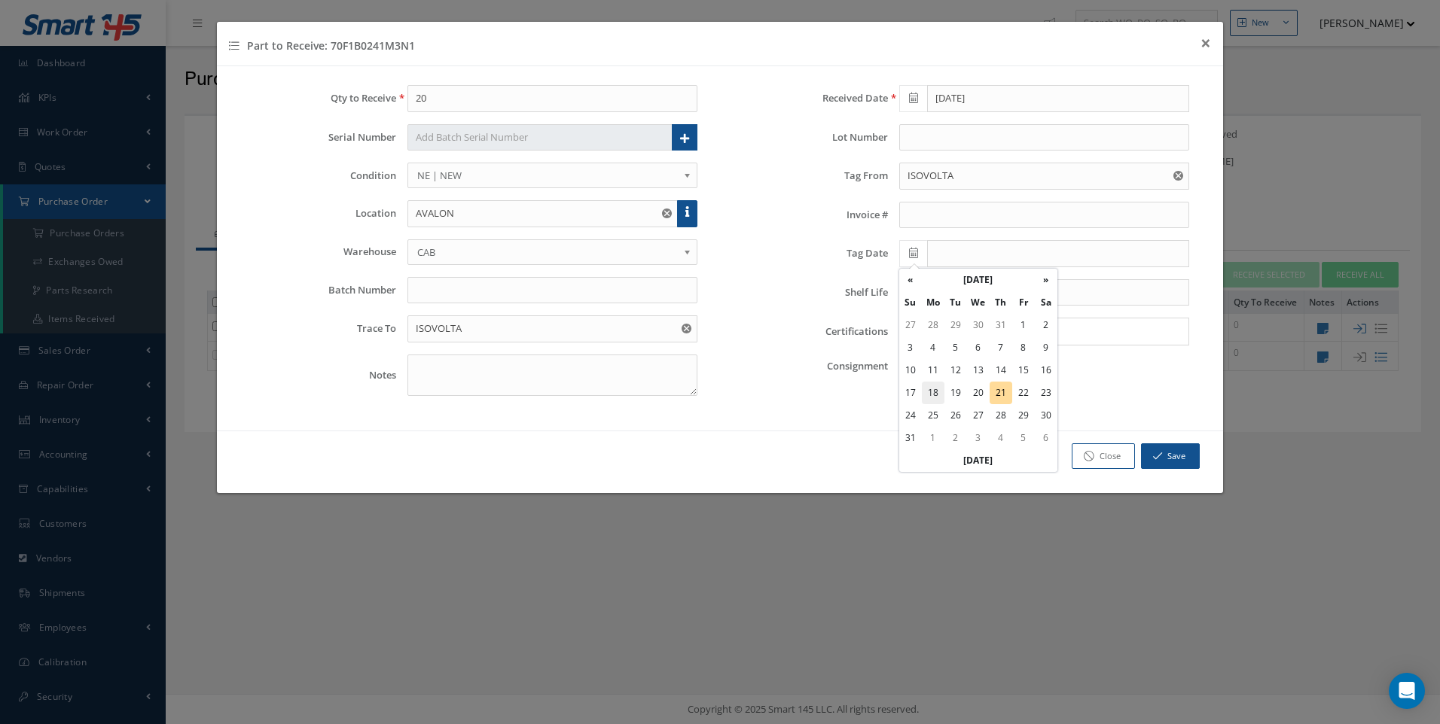
click at [938, 392] on td "18" at bounding box center [933, 393] width 23 height 23
type input "08/18/2025"
click at [1172, 456] on button "Save" at bounding box center [1170, 457] width 59 height 26
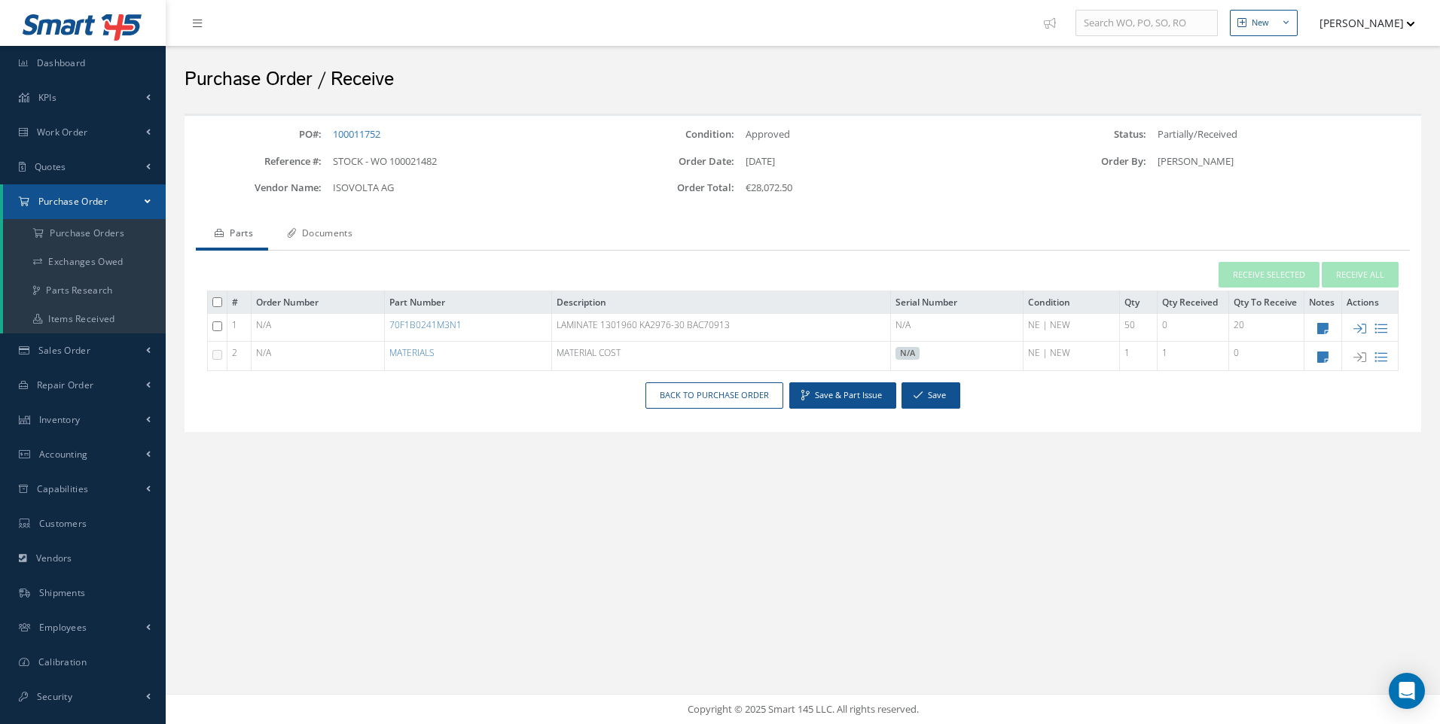
click at [346, 230] on link "Documents" at bounding box center [317, 235] width 99 height 32
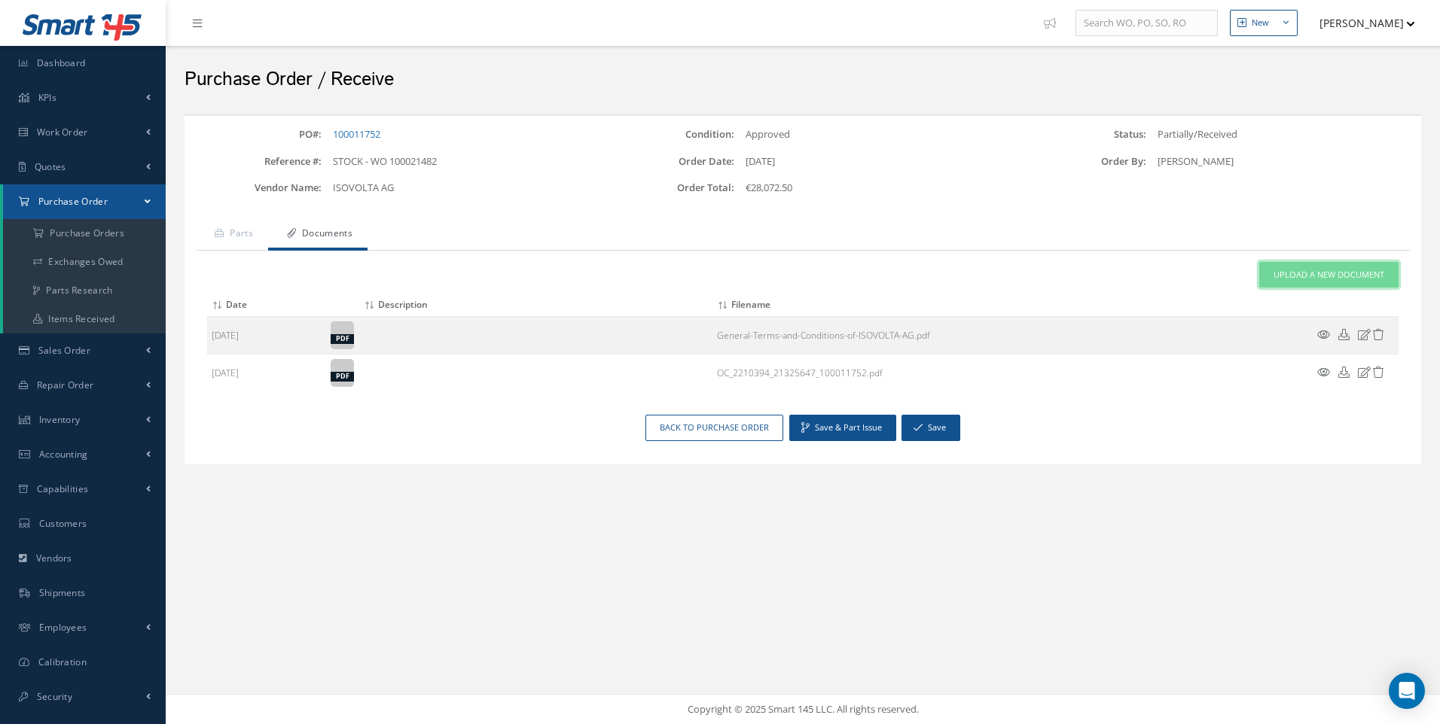
click at [1310, 271] on span "Upload a New Document" at bounding box center [1328, 275] width 111 height 13
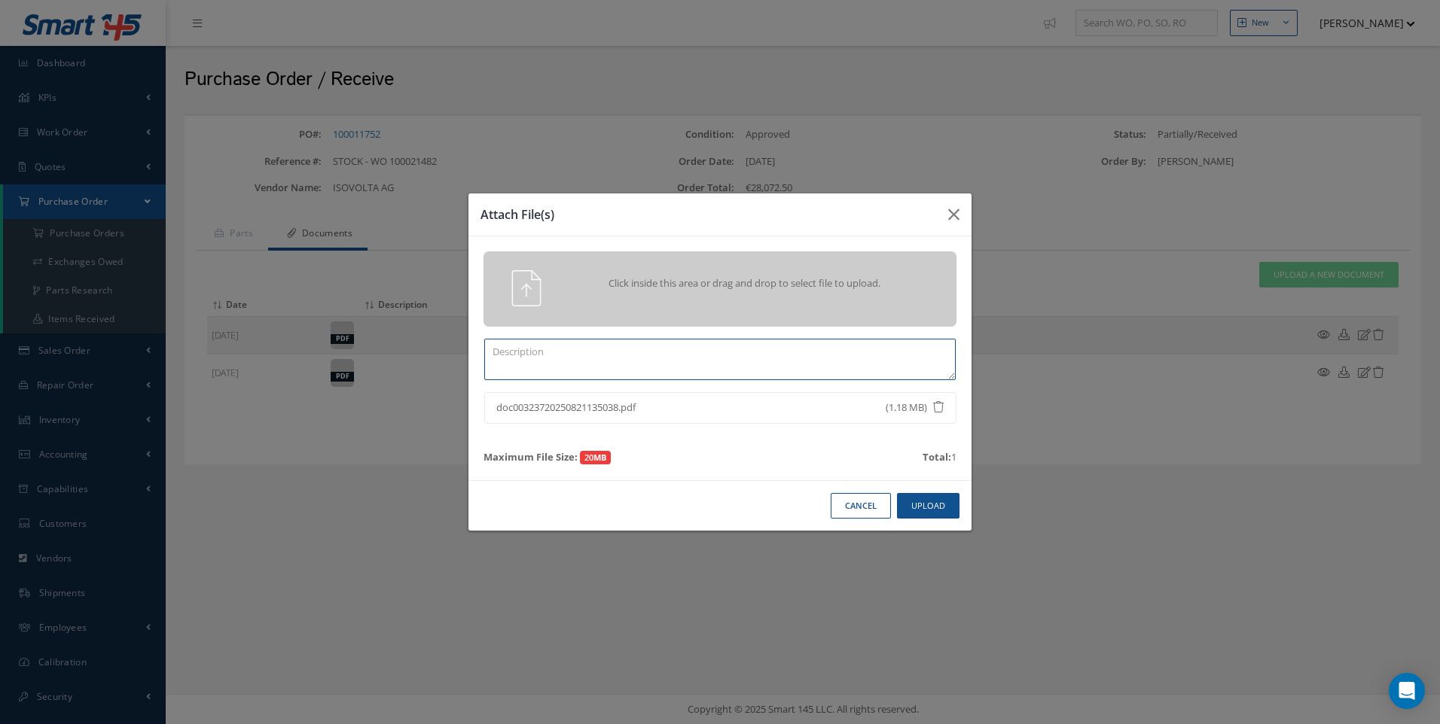
click at [554, 353] on textarea at bounding box center [719, 359] width 471 height 41
type textarea "COC"
click at [920, 497] on button "Upload" at bounding box center [928, 506] width 63 height 26
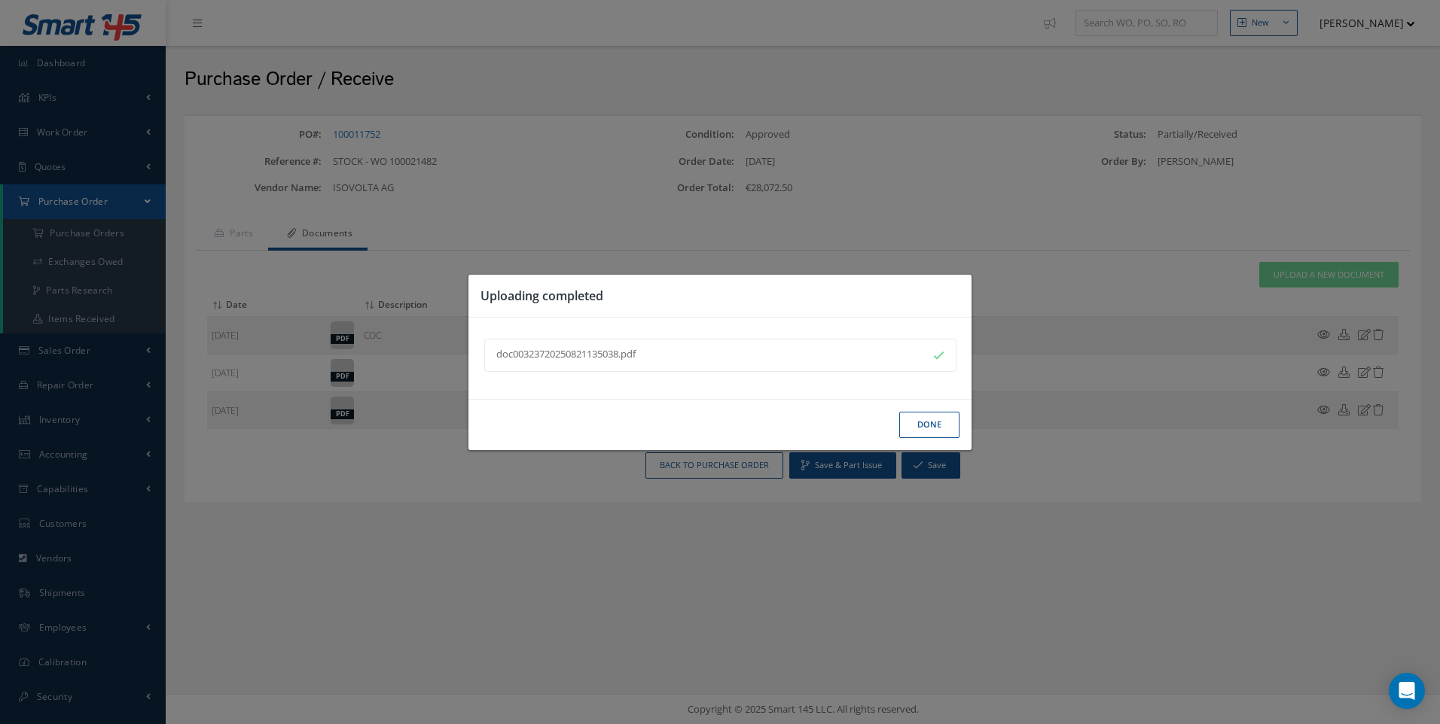
click at [923, 435] on button "Done" at bounding box center [929, 425] width 60 height 26
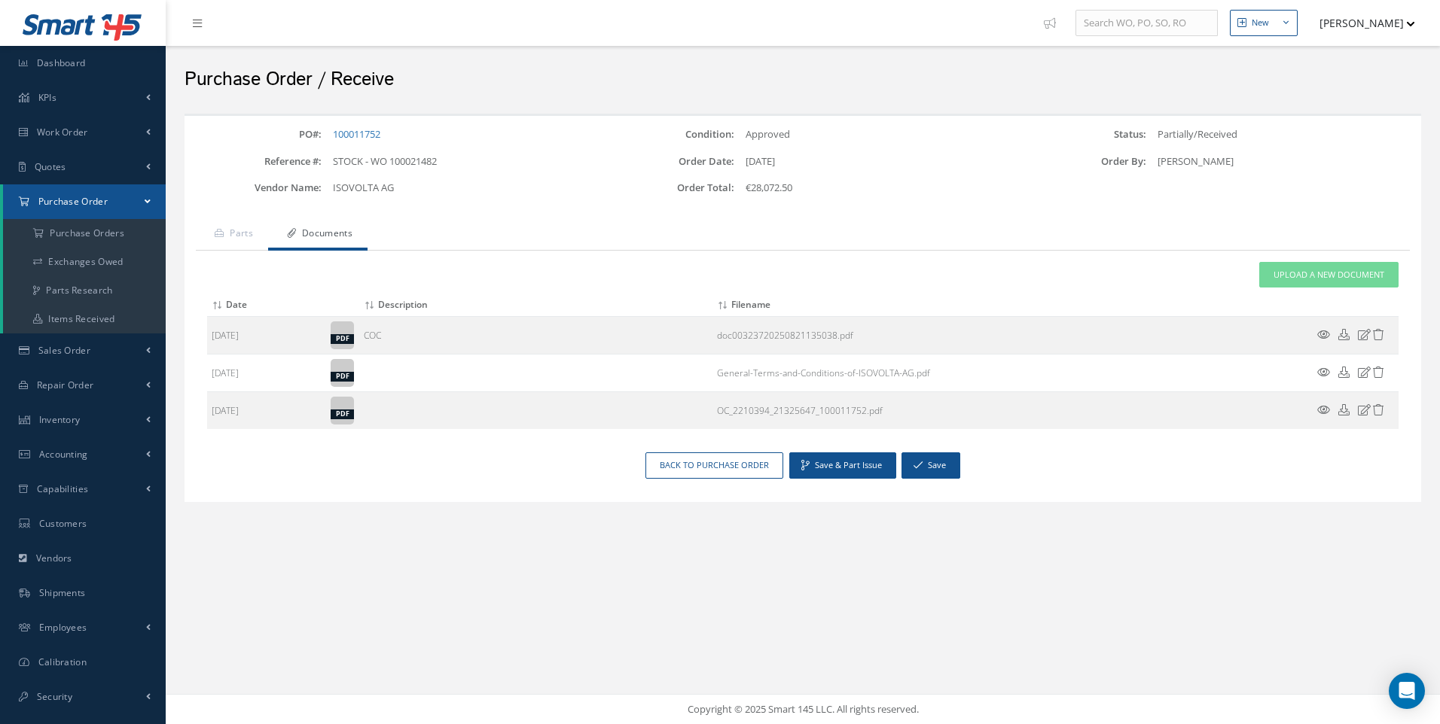
click at [1329, 333] on icon at bounding box center [1323, 334] width 13 height 11
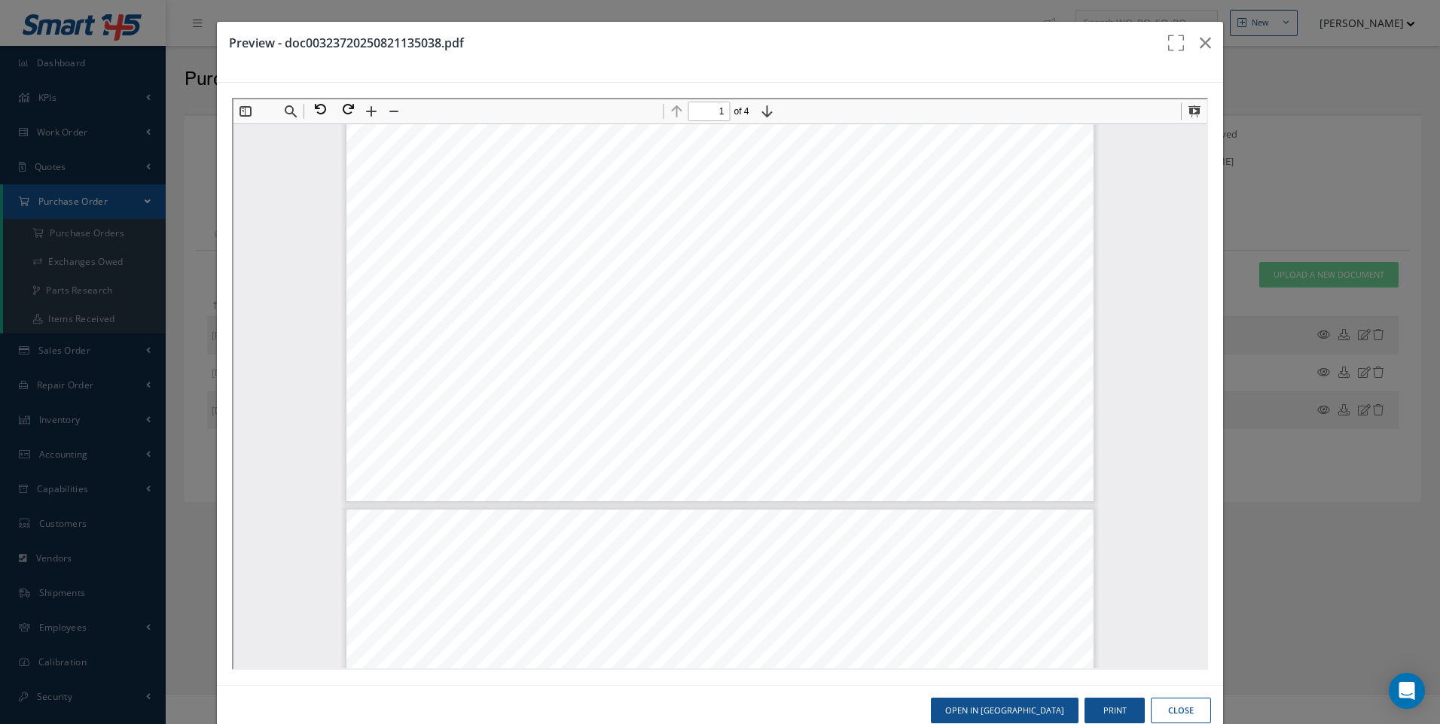
type input "2"
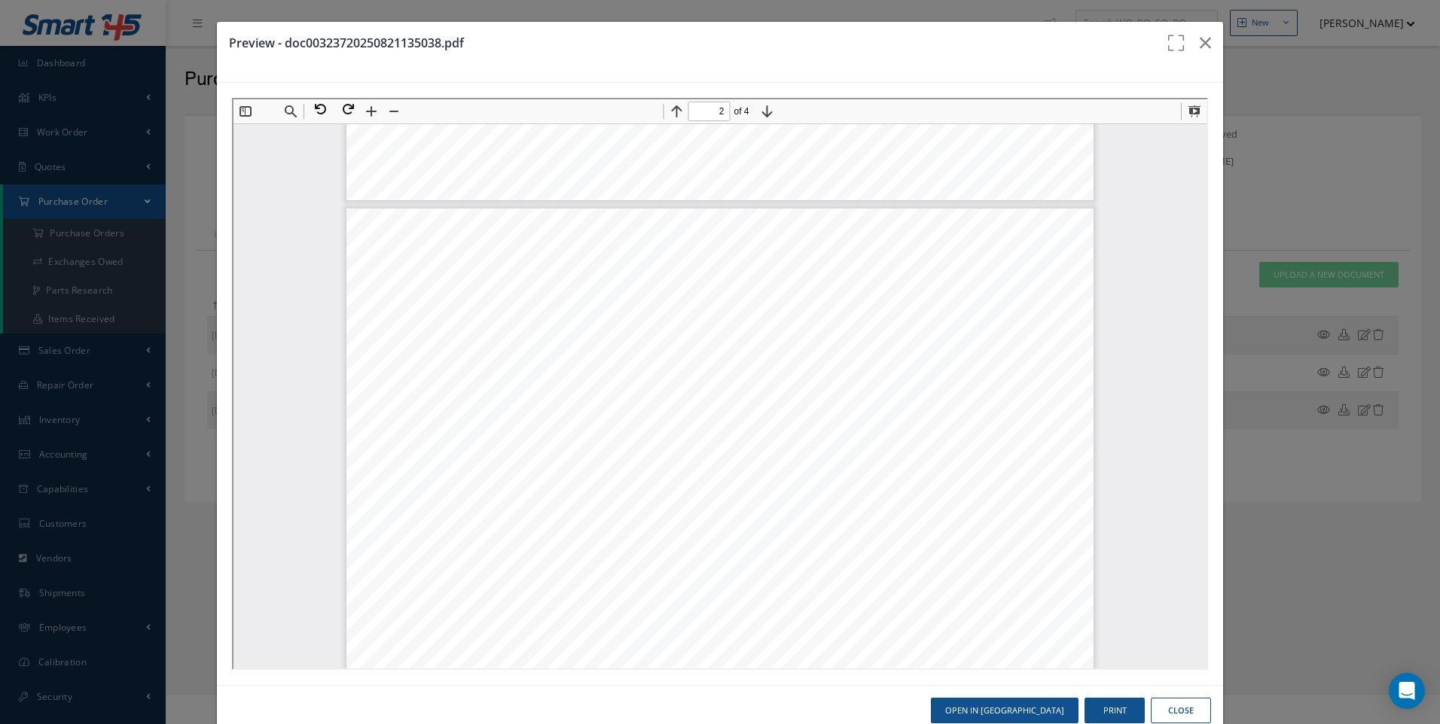
click at [1187, 709] on button "Close" at bounding box center [1181, 711] width 60 height 26
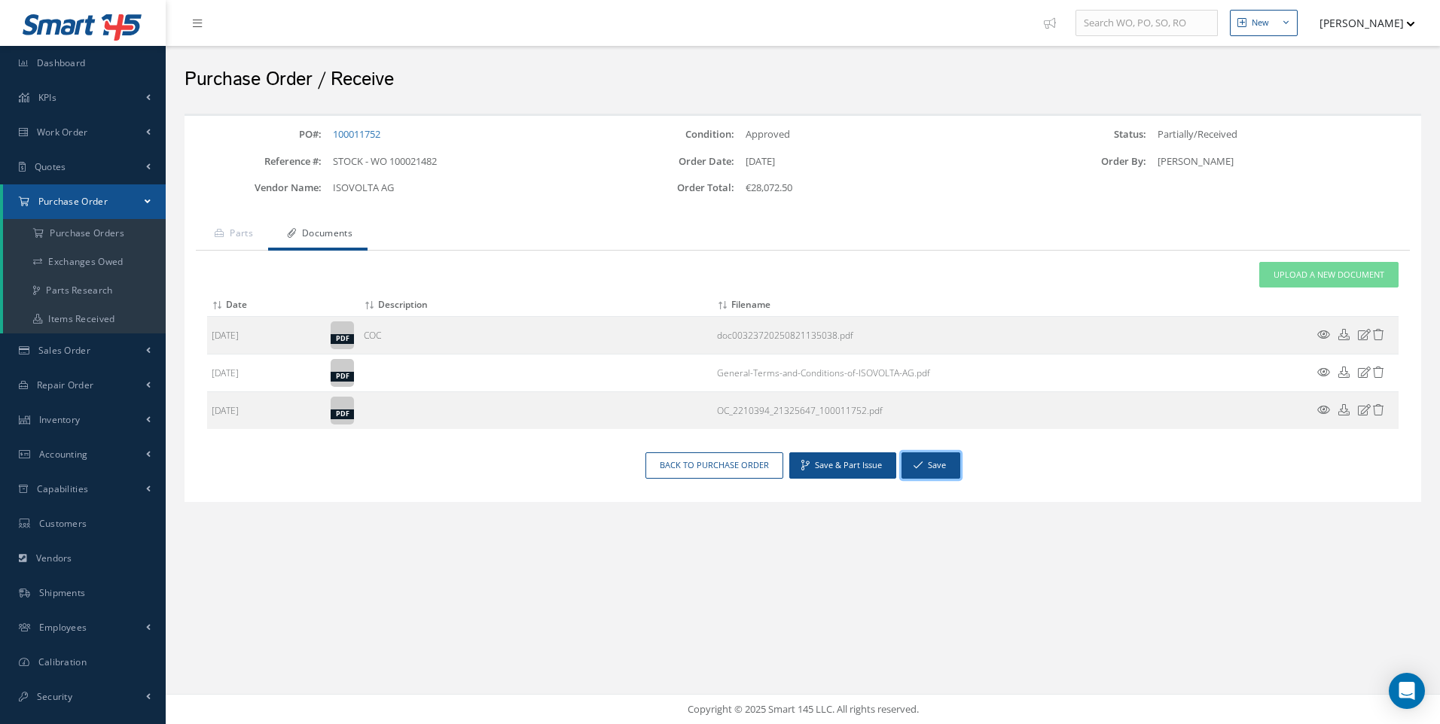
click at [931, 466] on button "Save" at bounding box center [930, 466] width 59 height 26
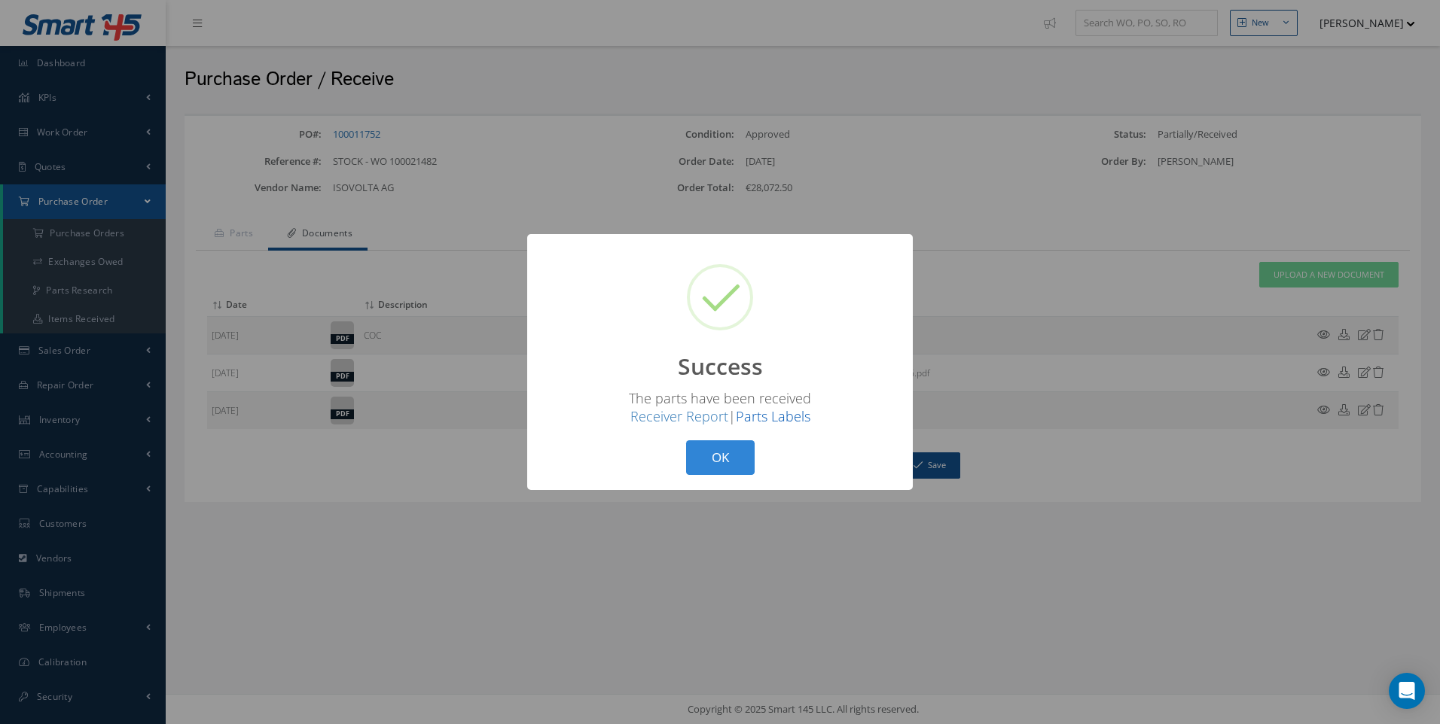
click at [779, 418] on link "Parts Labels" at bounding box center [773, 416] width 75 height 18
click at [727, 462] on button "OK" at bounding box center [720, 458] width 69 height 35
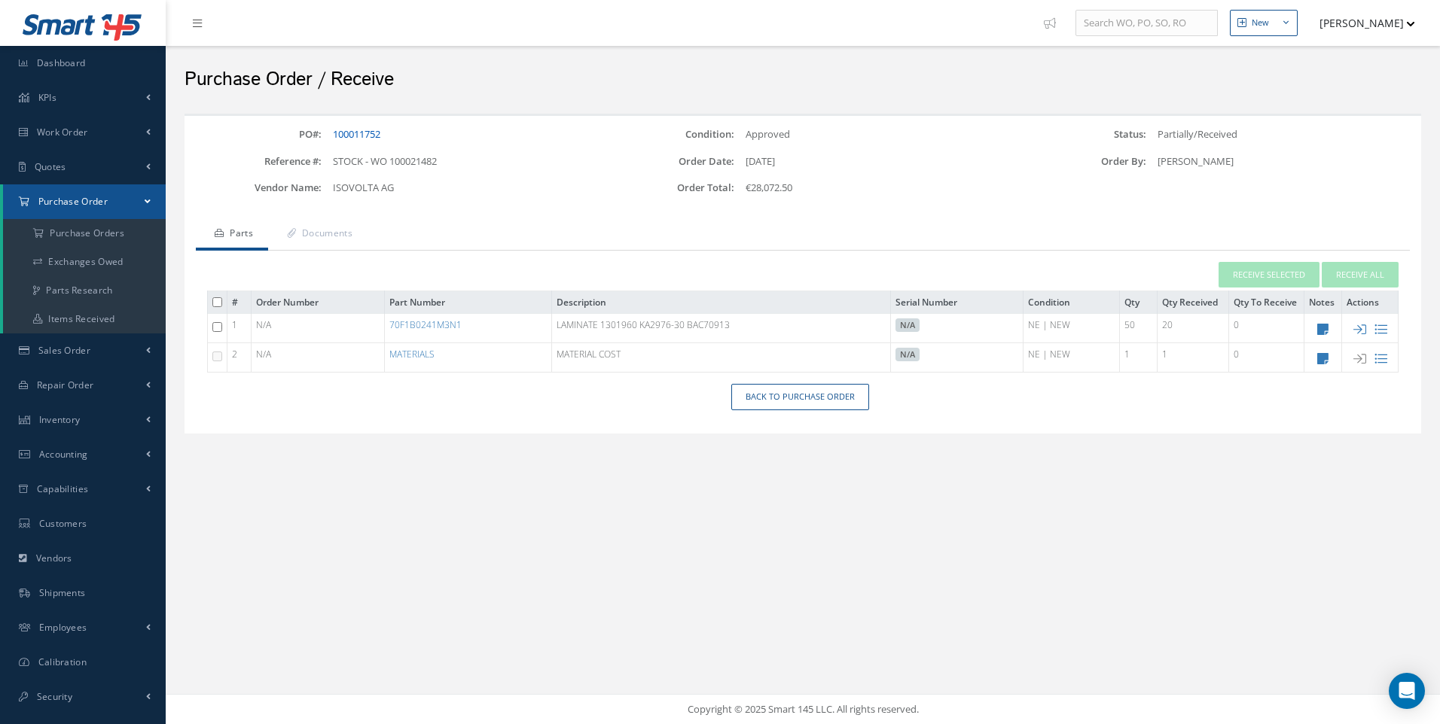
click at [371, 130] on link "100011752" at bounding box center [356, 134] width 47 height 14
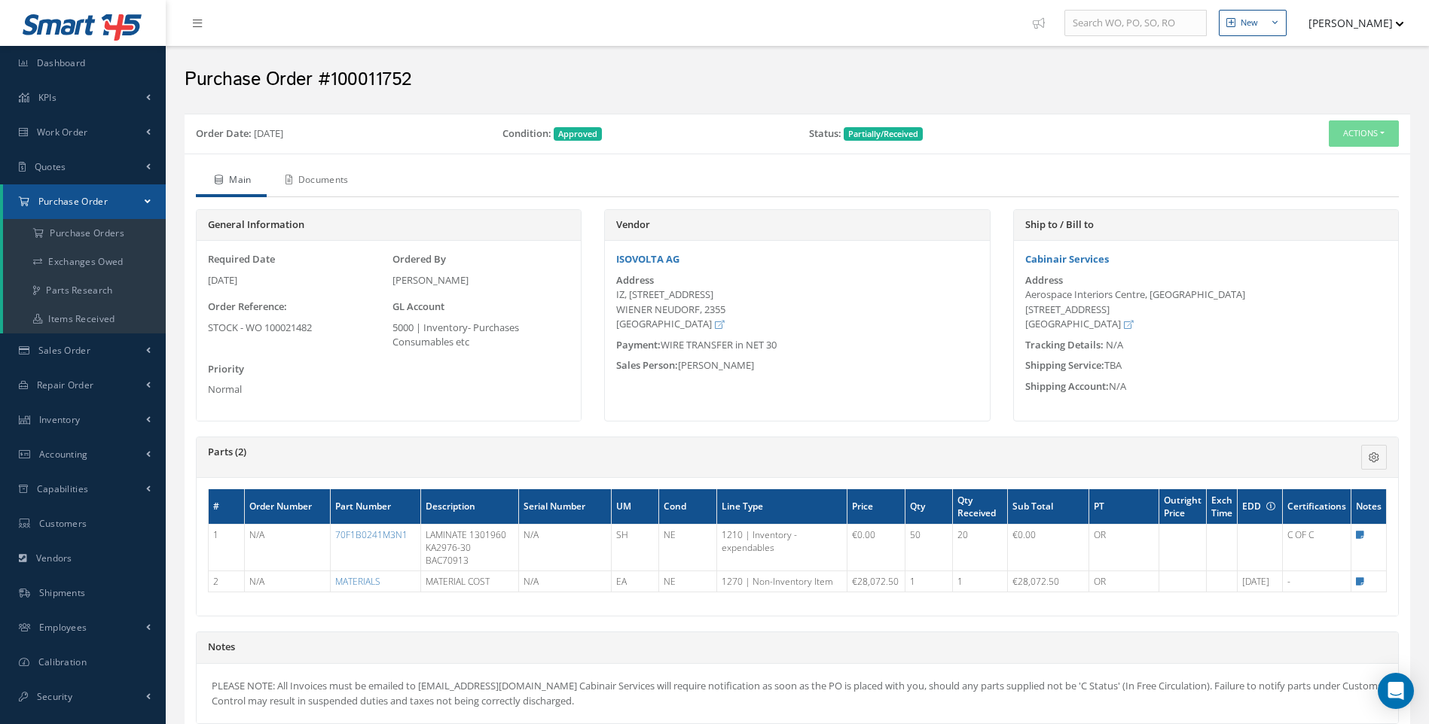
click at [334, 184] on link "Documents" at bounding box center [315, 182] width 97 height 32
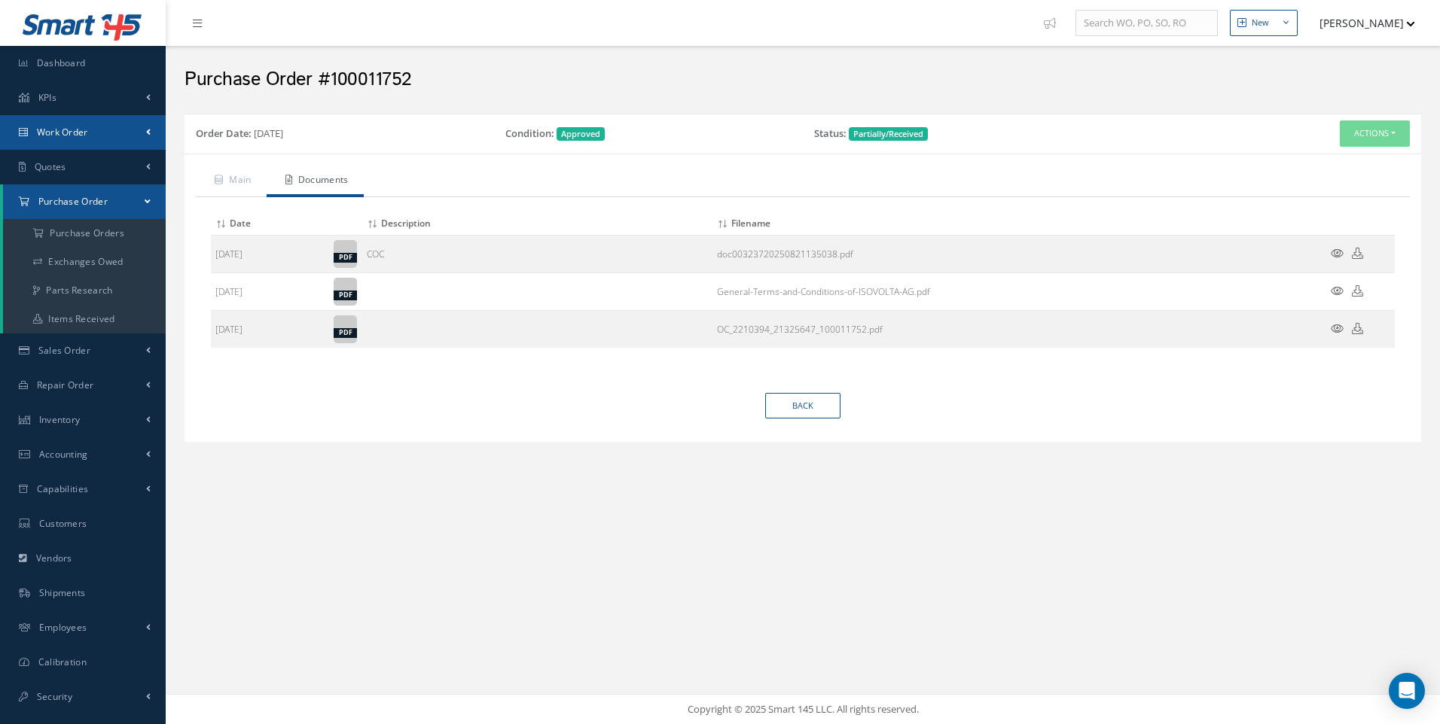
click at [81, 133] on span "Work Order" at bounding box center [62, 132] width 51 height 13
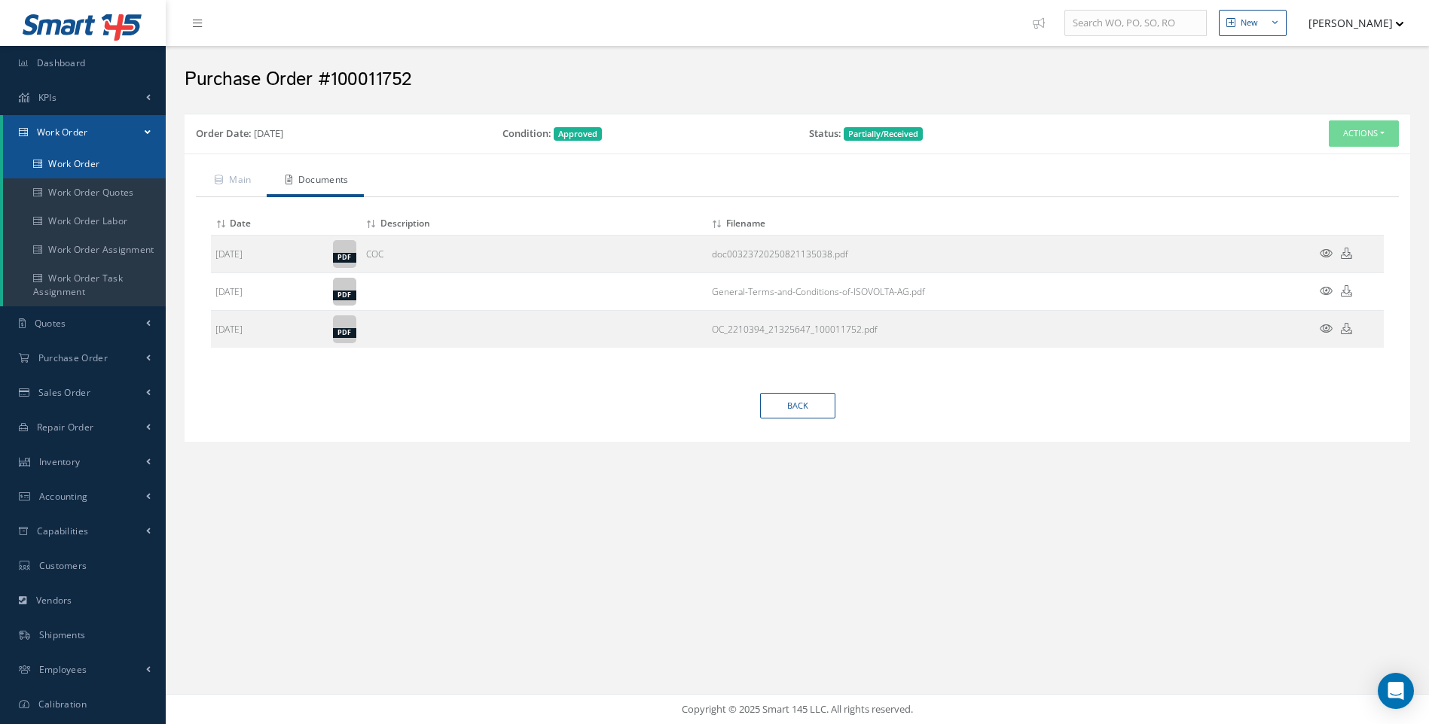
click at [80, 163] on link "Work Order" at bounding box center [84, 164] width 163 height 29
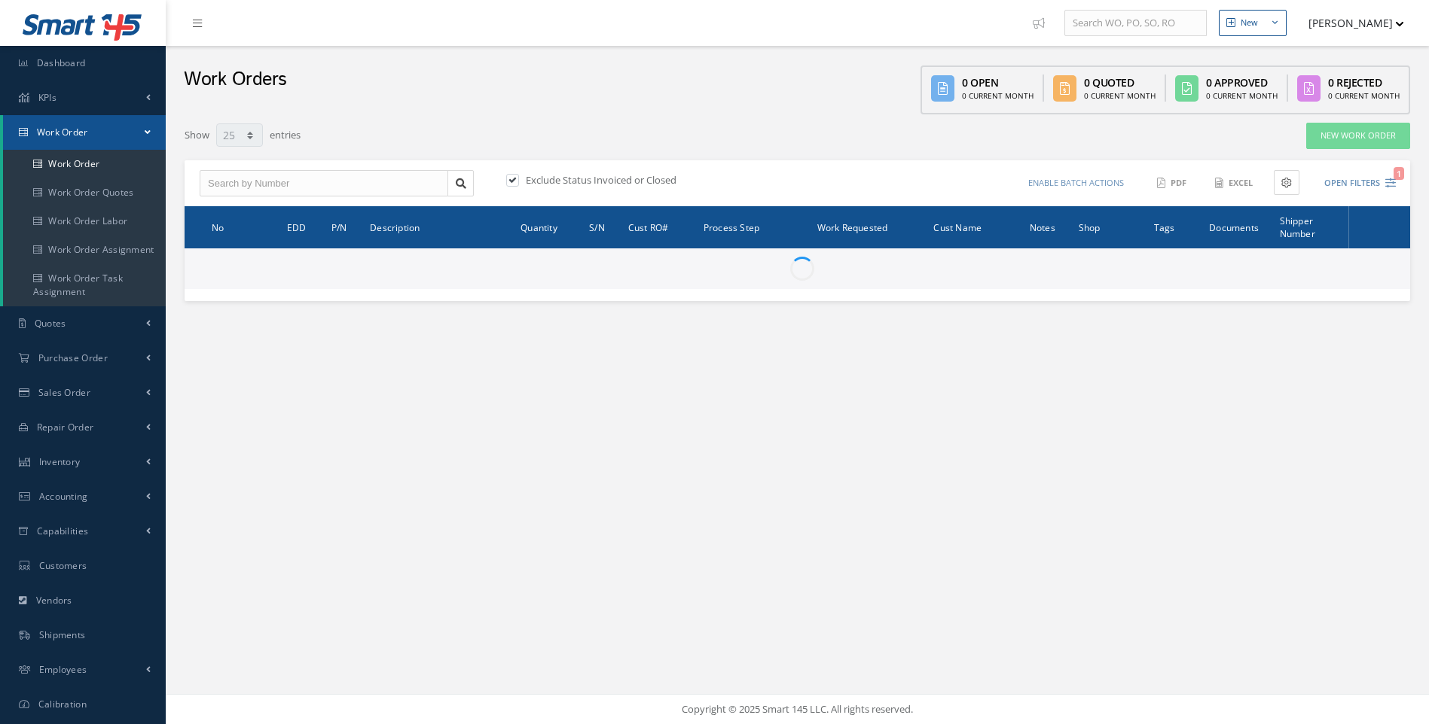
select select "25"
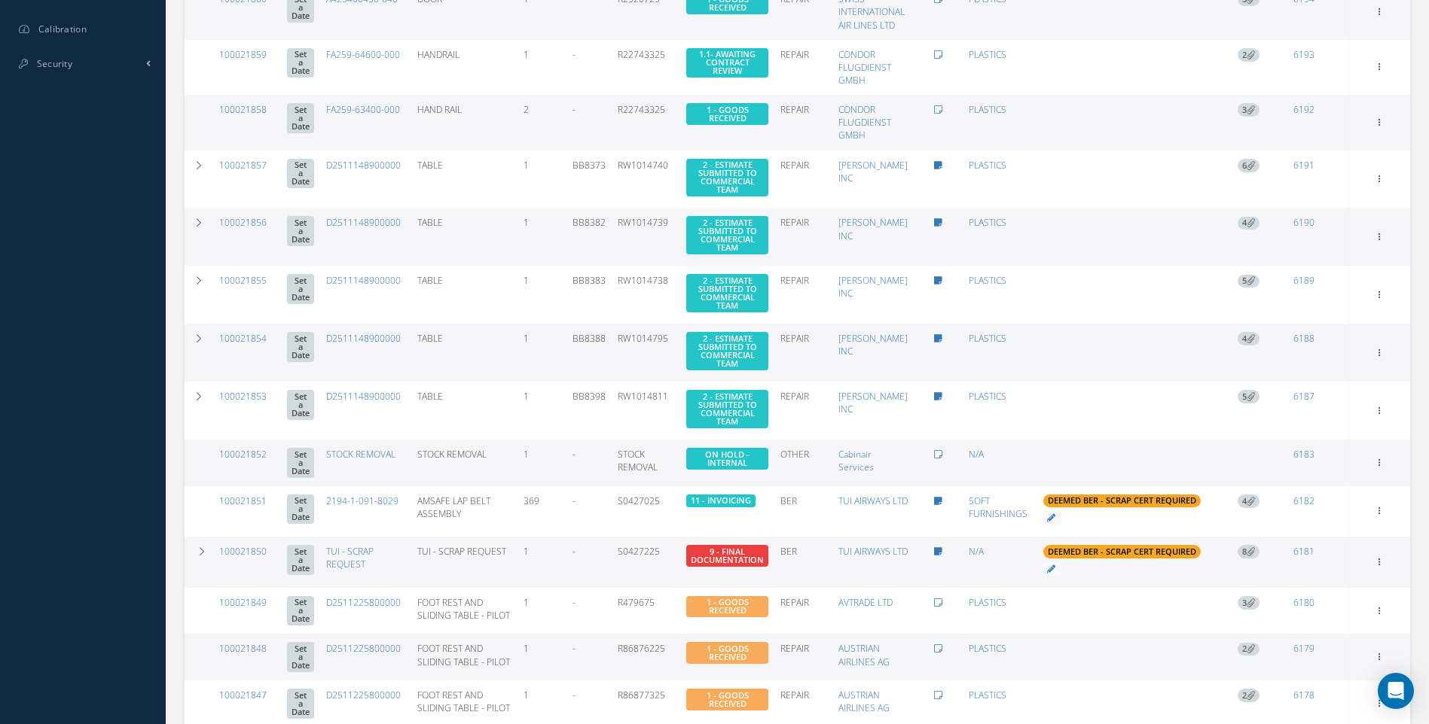
scroll to position [678, 0]
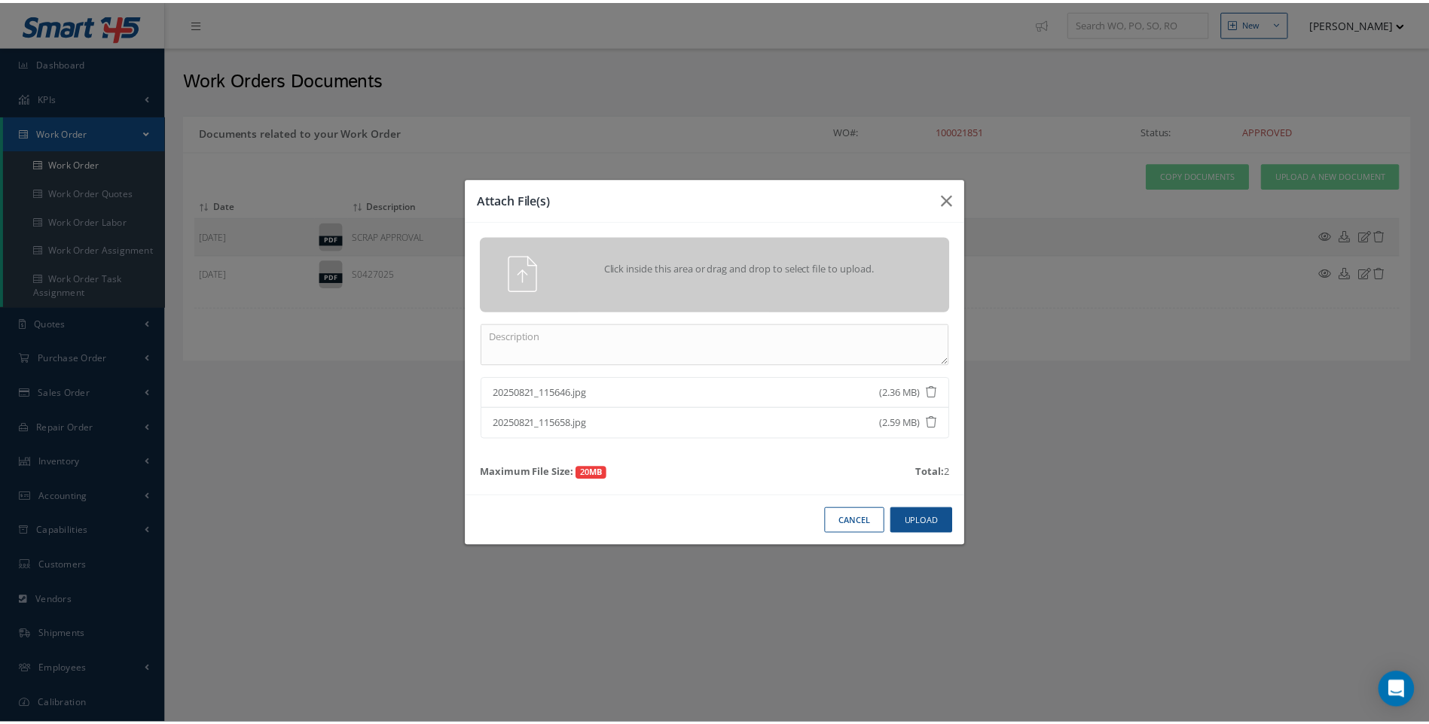
scroll to position [32, 0]
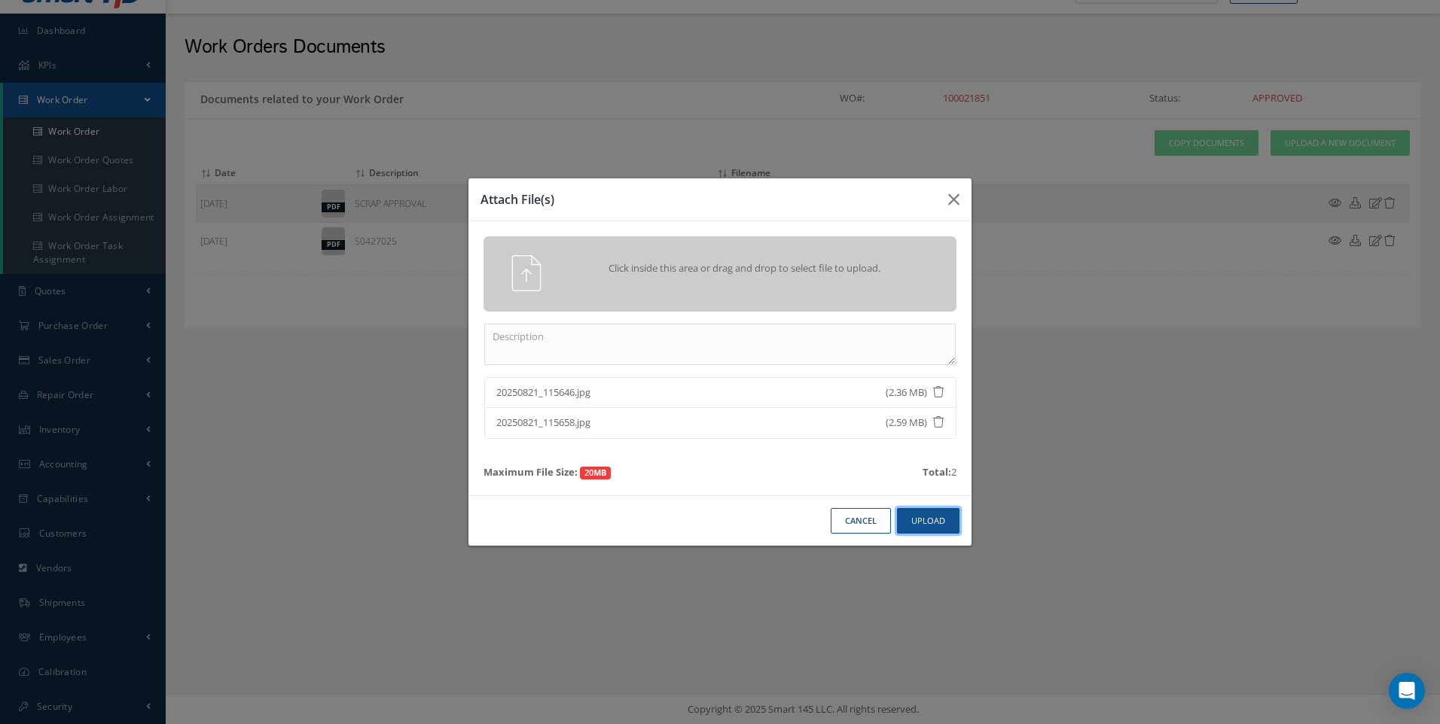
click at [937, 529] on button "Upload" at bounding box center [928, 521] width 63 height 26
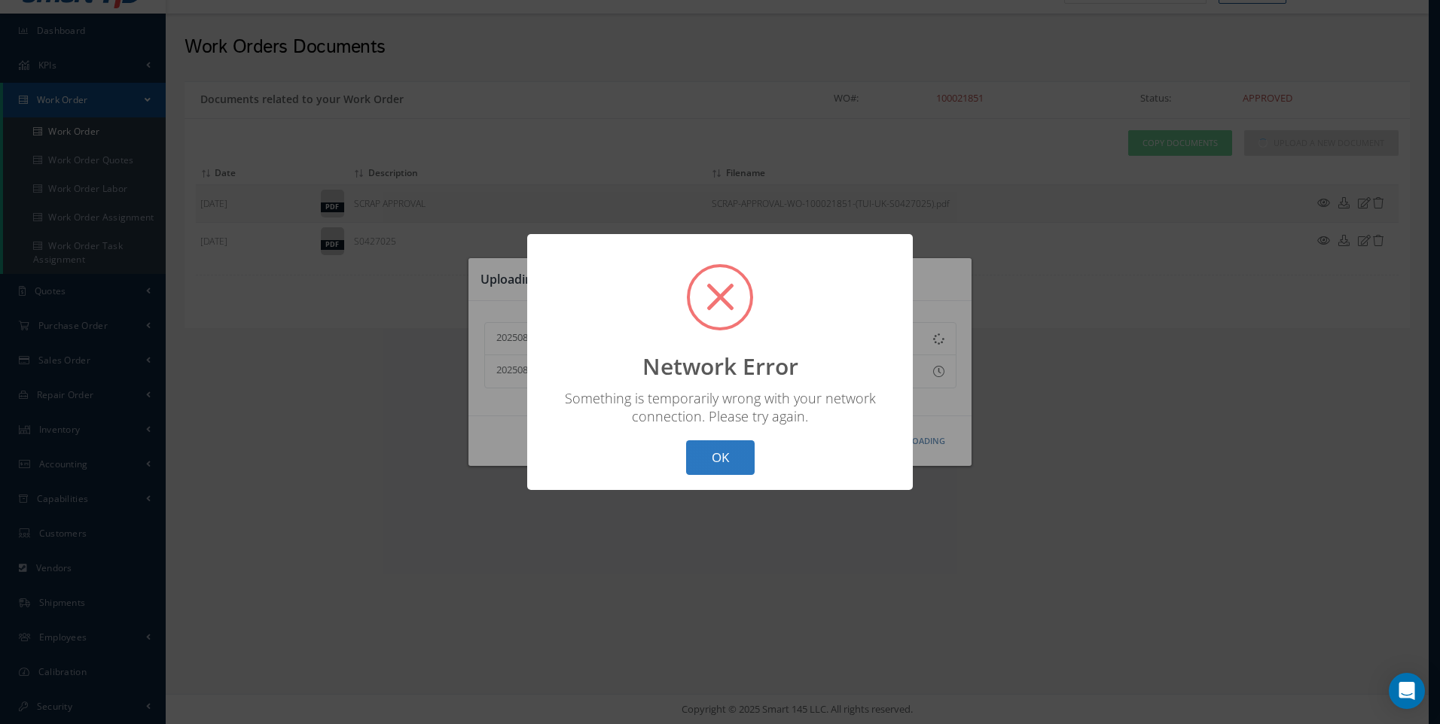
click at [717, 459] on button "OK" at bounding box center [720, 458] width 69 height 35
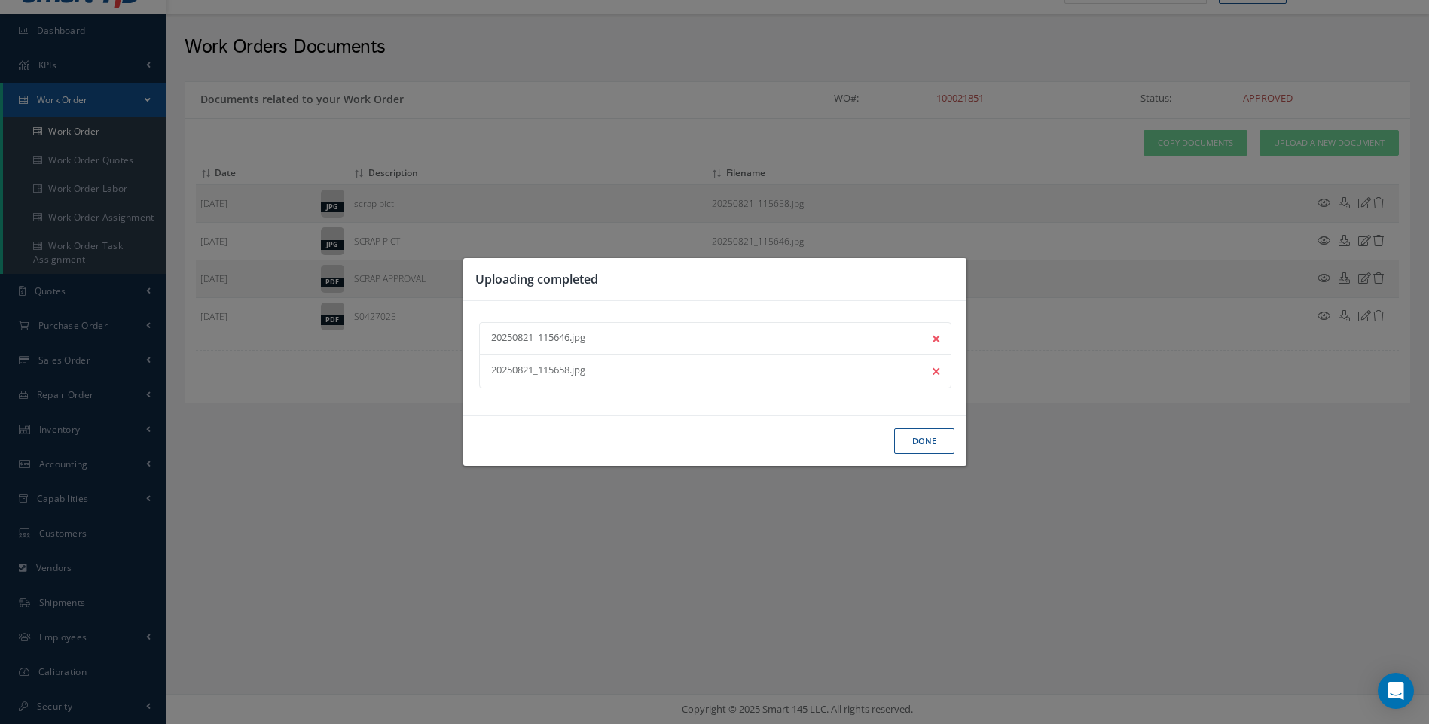
click at [925, 441] on button "Done" at bounding box center [924, 442] width 60 height 26
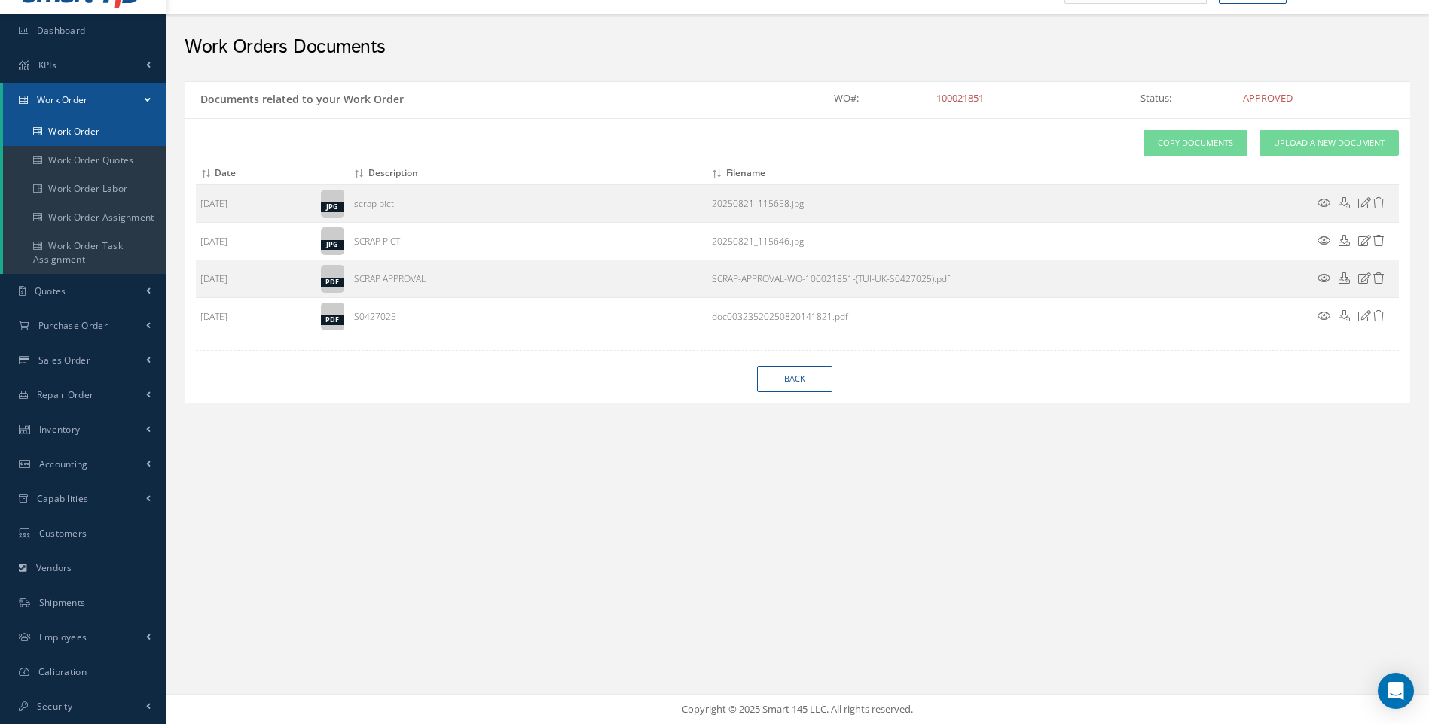
click at [99, 128] on link "Work Order" at bounding box center [84, 131] width 163 height 29
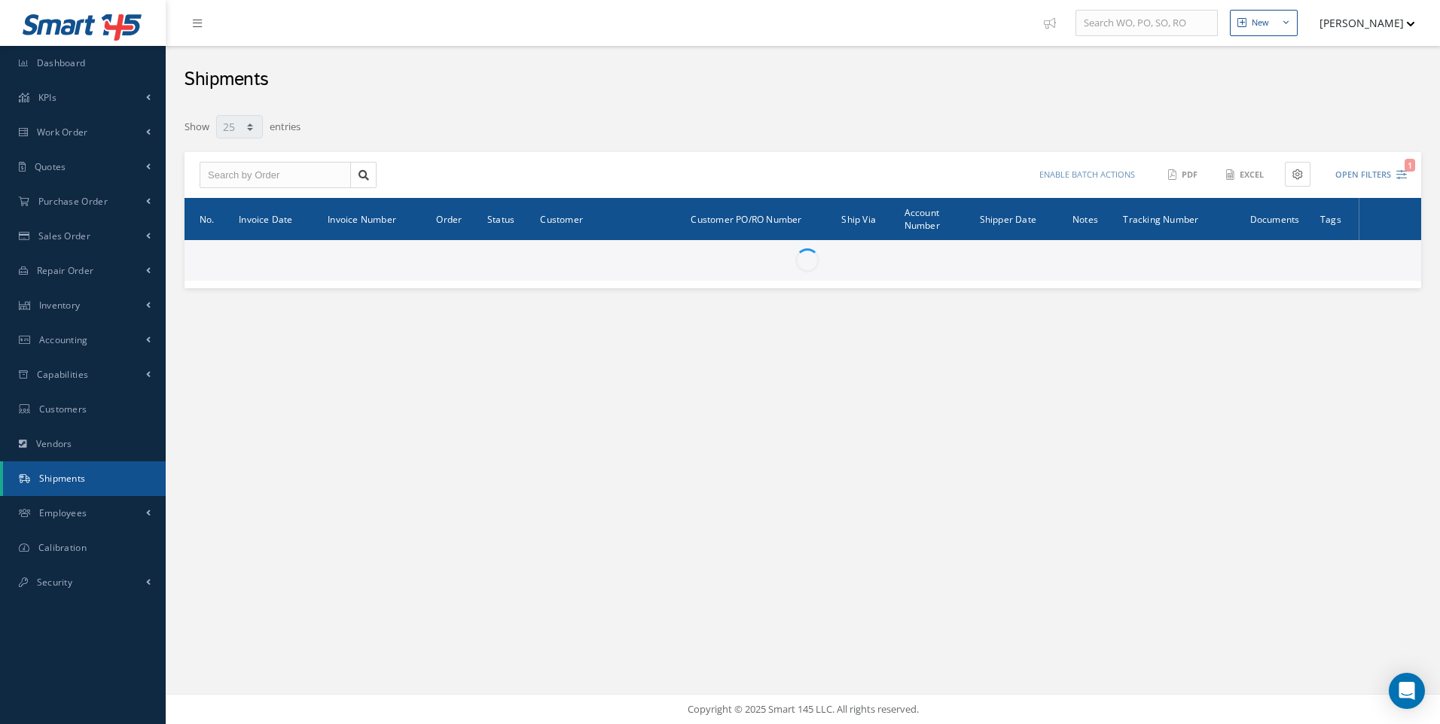
select select "25"
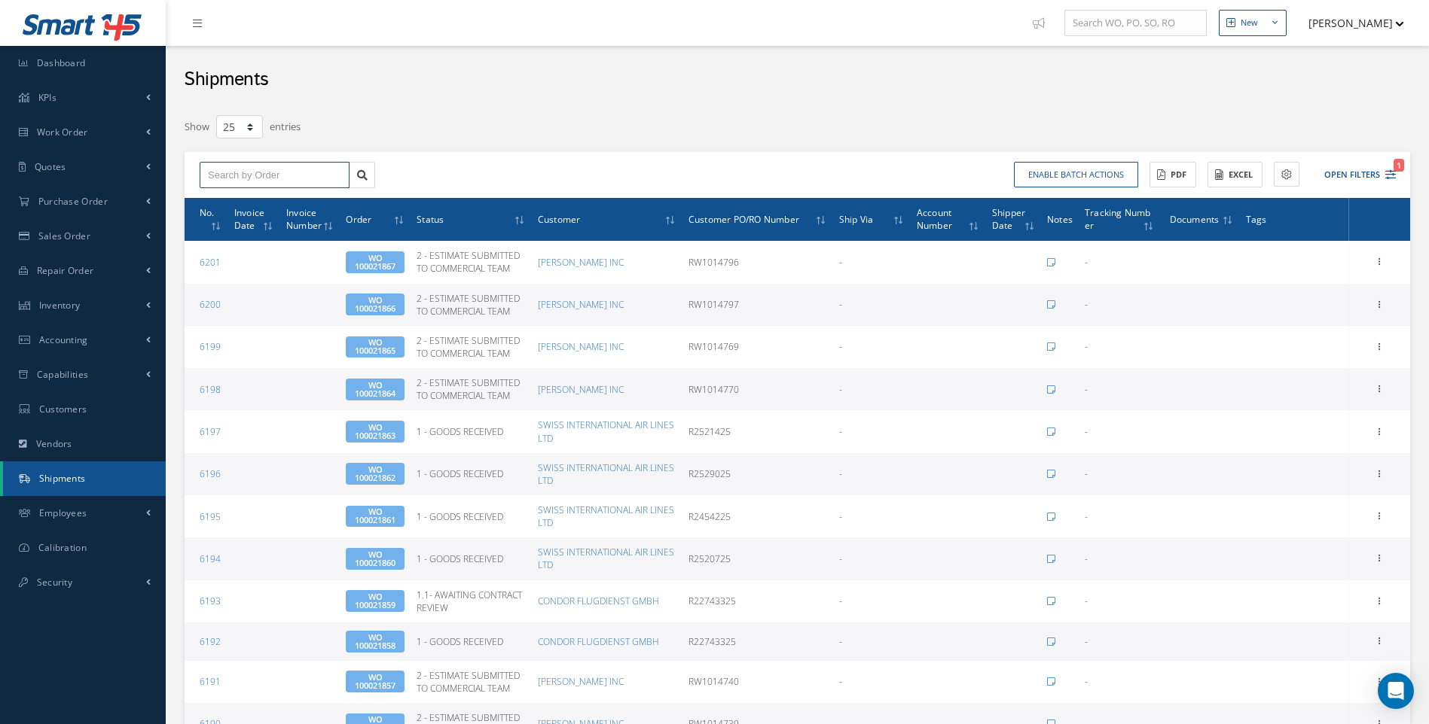
click at [242, 172] on input "text" at bounding box center [275, 175] width 150 height 27
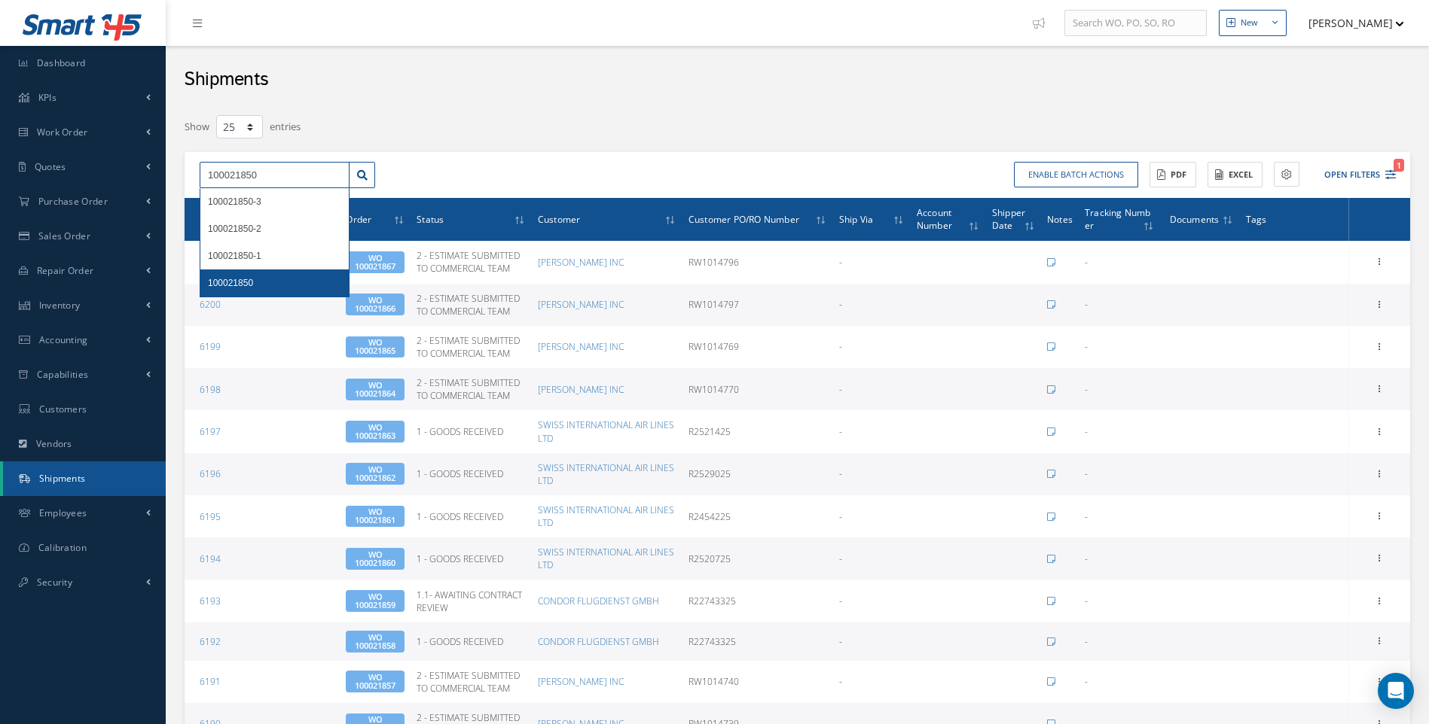
type input "100021850"
click at [242, 282] on span "100021850" at bounding box center [230, 283] width 45 height 11
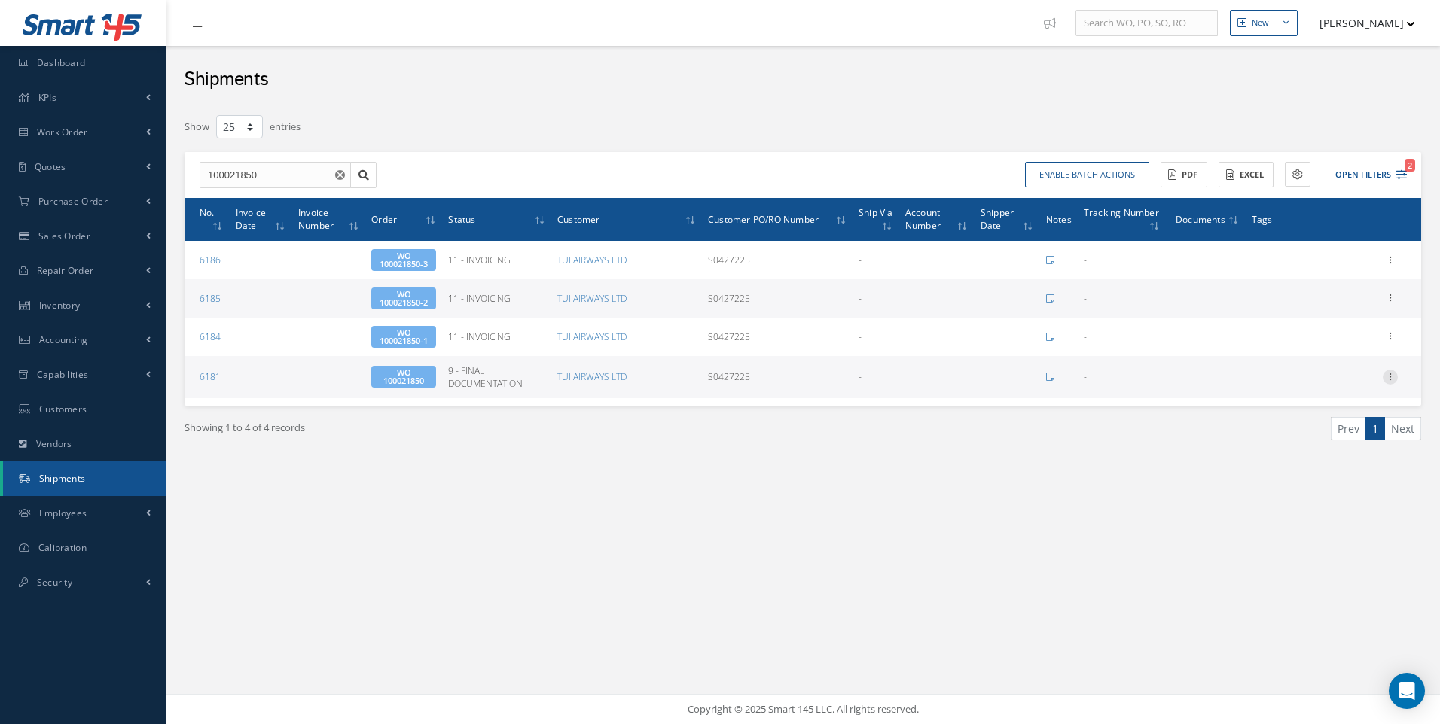
click at [1390, 379] on icon at bounding box center [1390, 376] width 15 height 12
click at [1296, 383] on link "Edit" at bounding box center [1320, 387] width 119 height 20
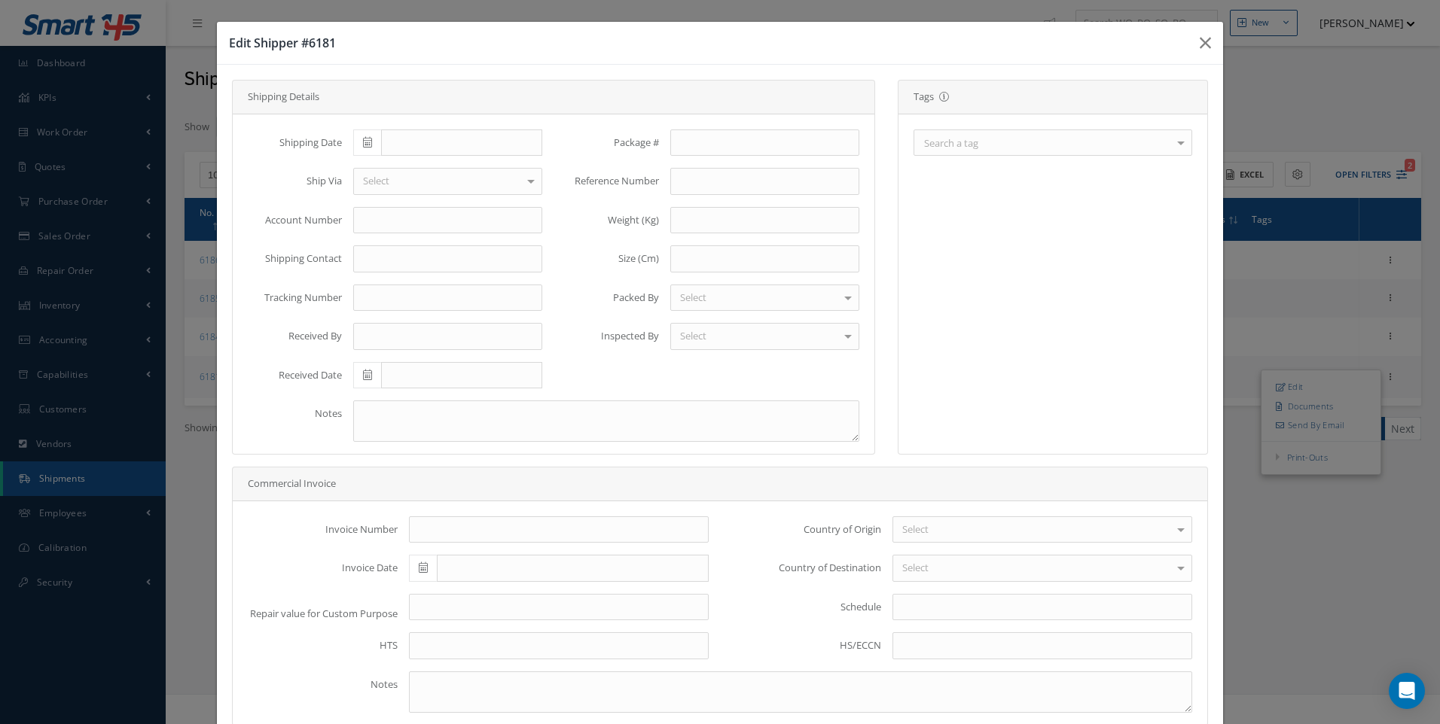
click at [1032, 143] on div "Search a tag" at bounding box center [1053, 143] width 279 height 26
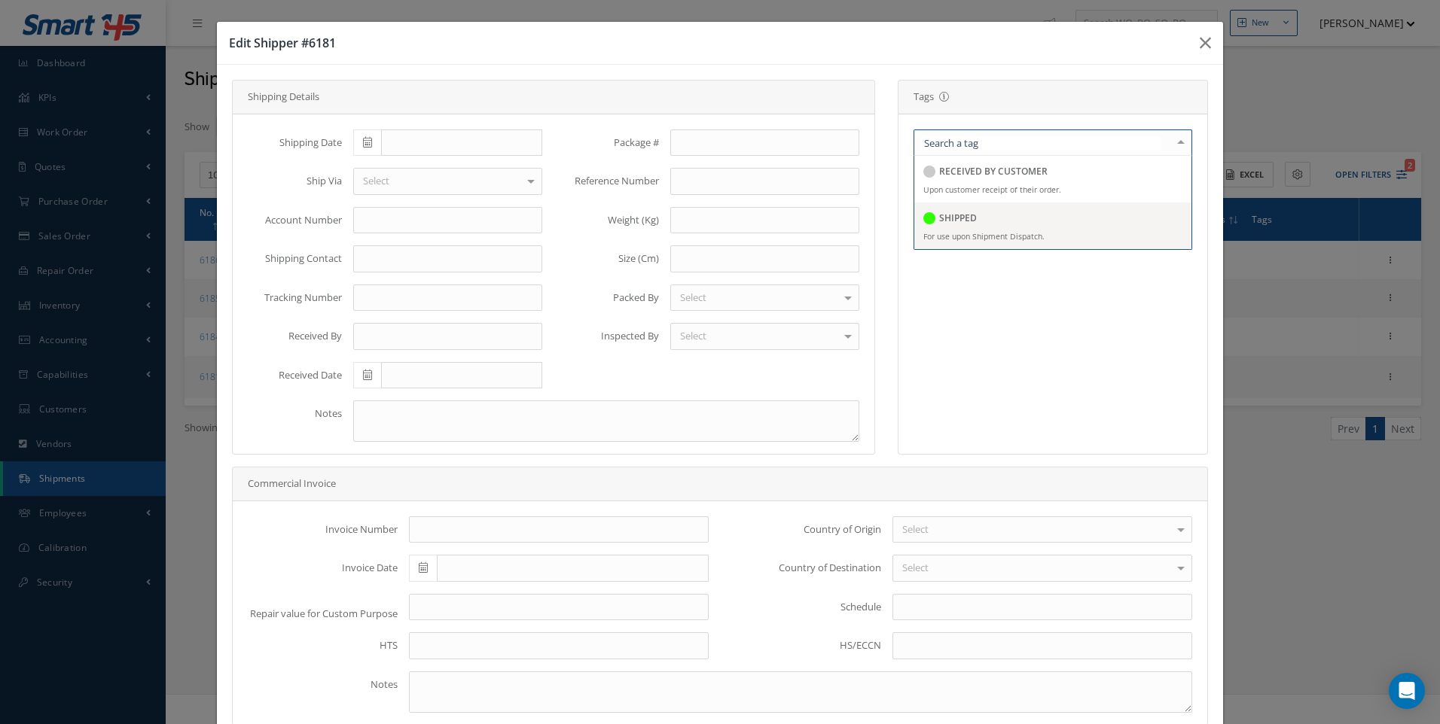
click at [941, 223] on h5 "SHIPPED" at bounding box center [958, 218] width 38 height 11
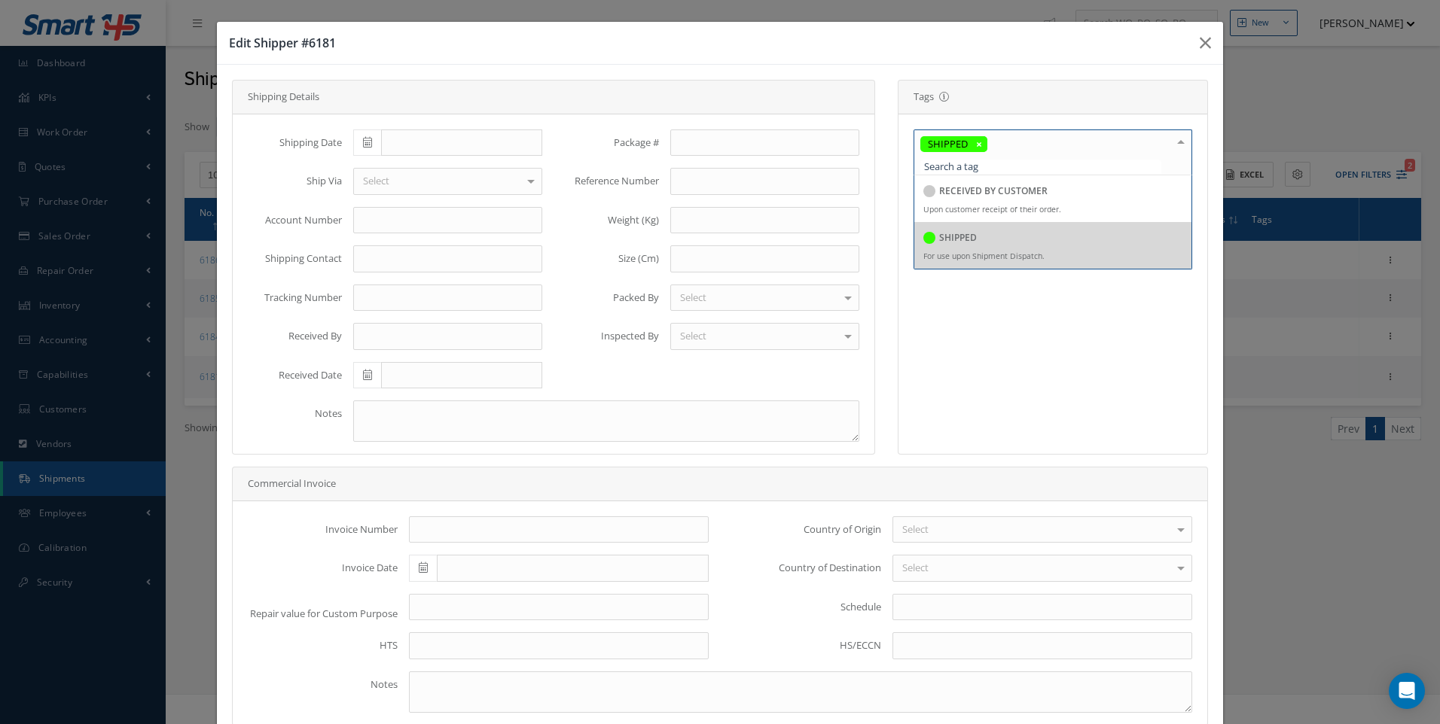
click at [369, 148] on span at bounding box center [367, 143] width 28 height 27
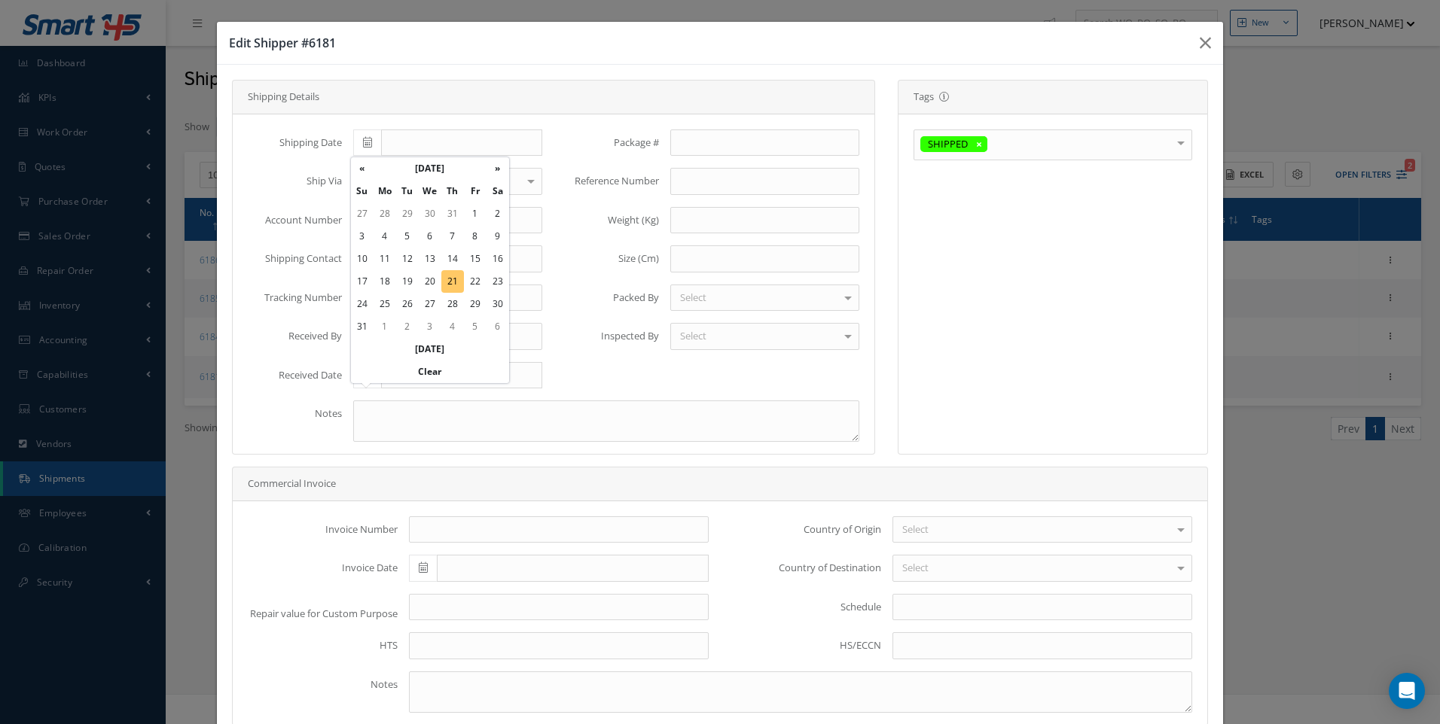
click at [454, 286] on td "21" at bounding box center [452, 281] width 23 height 23
type input "[DATE]"
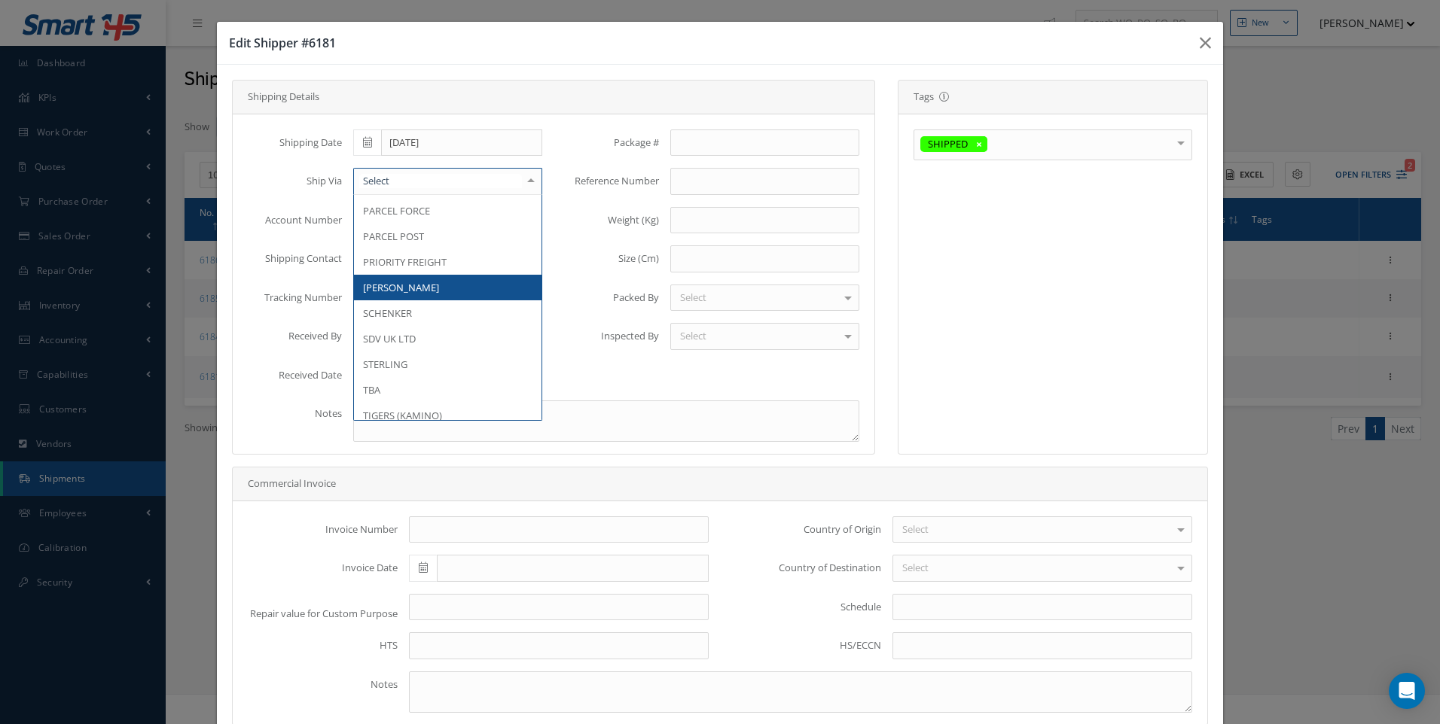
scroll to position [1431, 0]
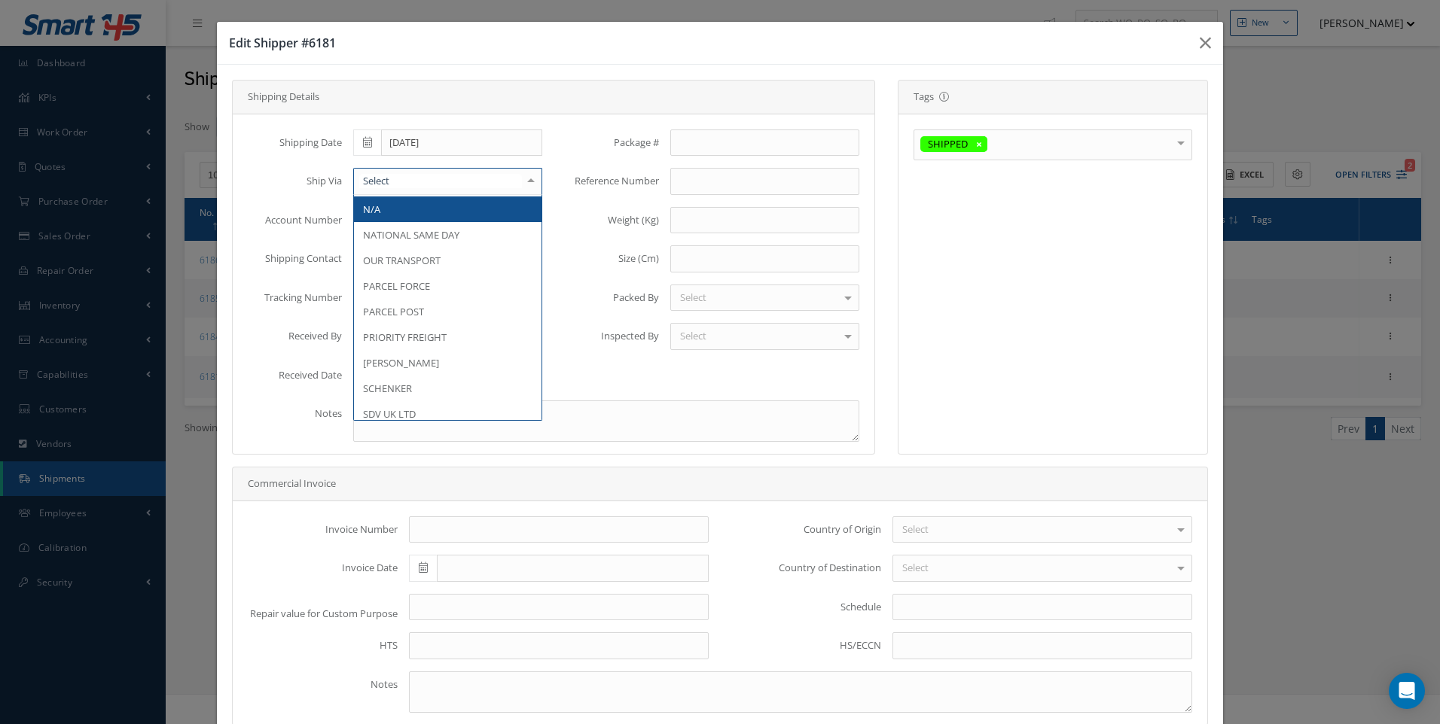
click at [377, 216] on span "N/A" at bounding box center [371, 210] width 17 height 14
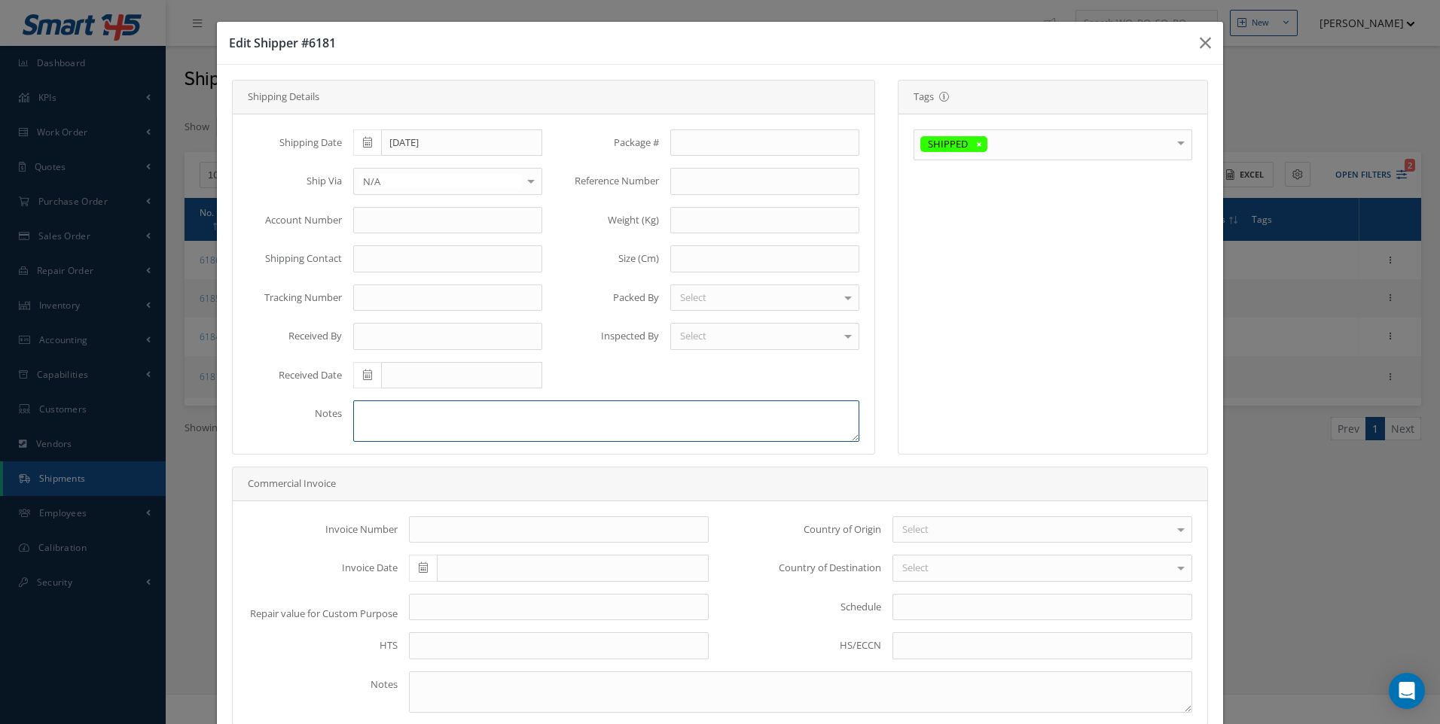
click at [376, 415] on textarea at bounding box center [606, 421] width 506 height 41
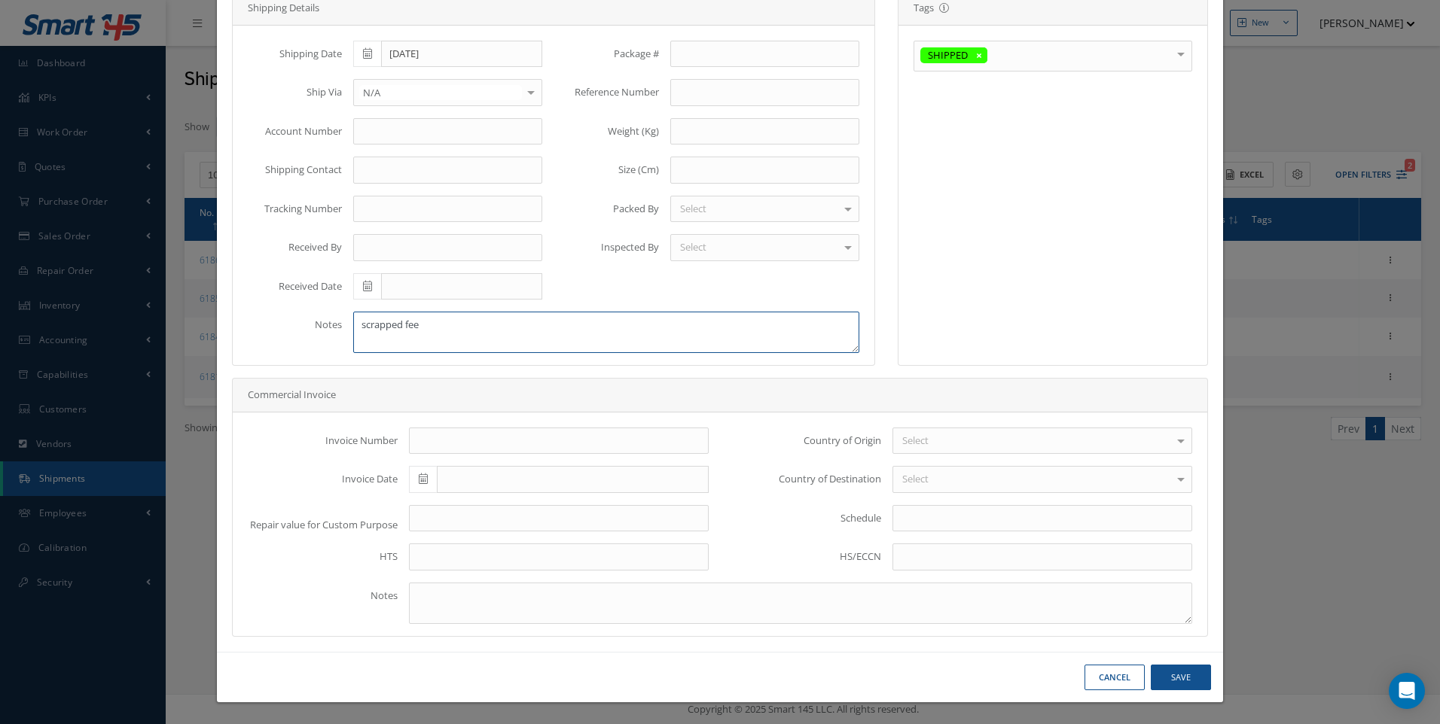
scroll to position [90, 0]
type textarea "scrapped fee"
click at [1181, 677] on button "Save" at bounding box center [1181, 678] width 60 height 26
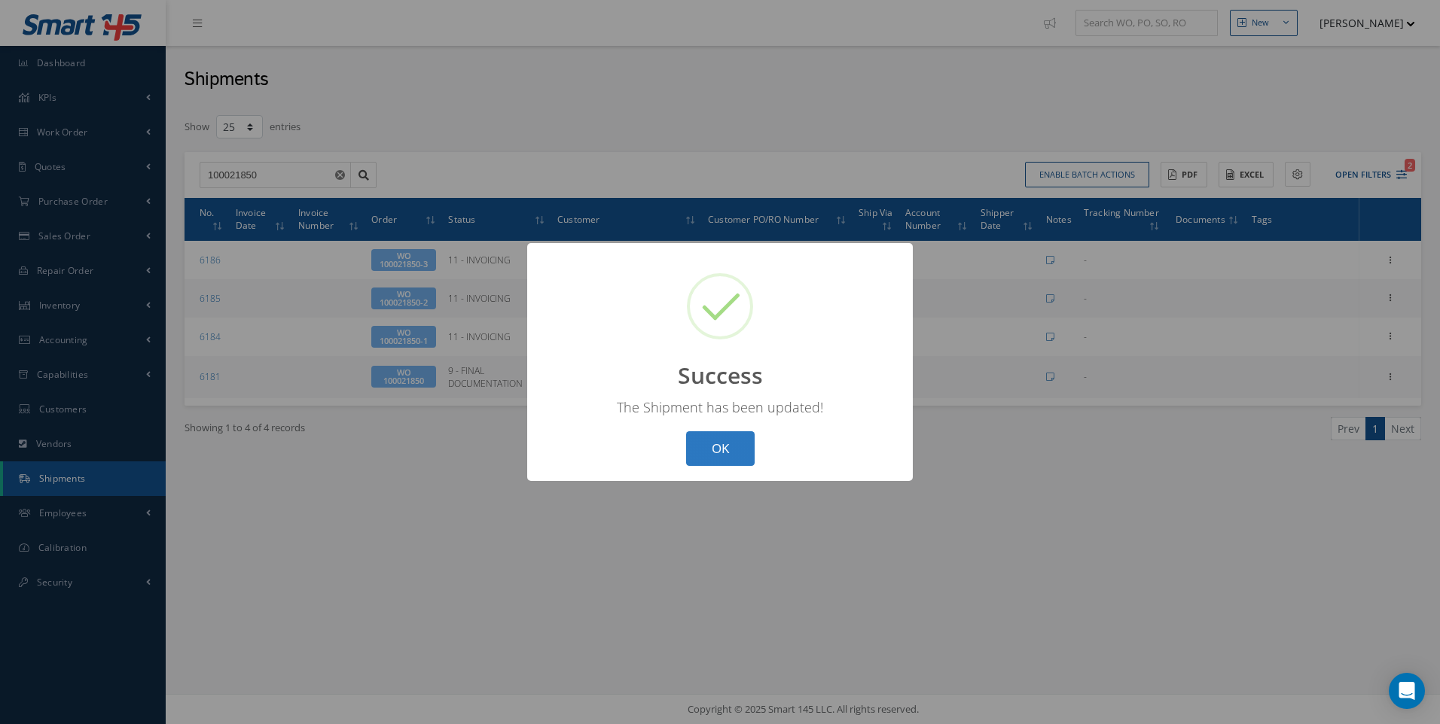
click at [730, 447] on button "OK" at bounding box center [720, 449] width 69 height 35
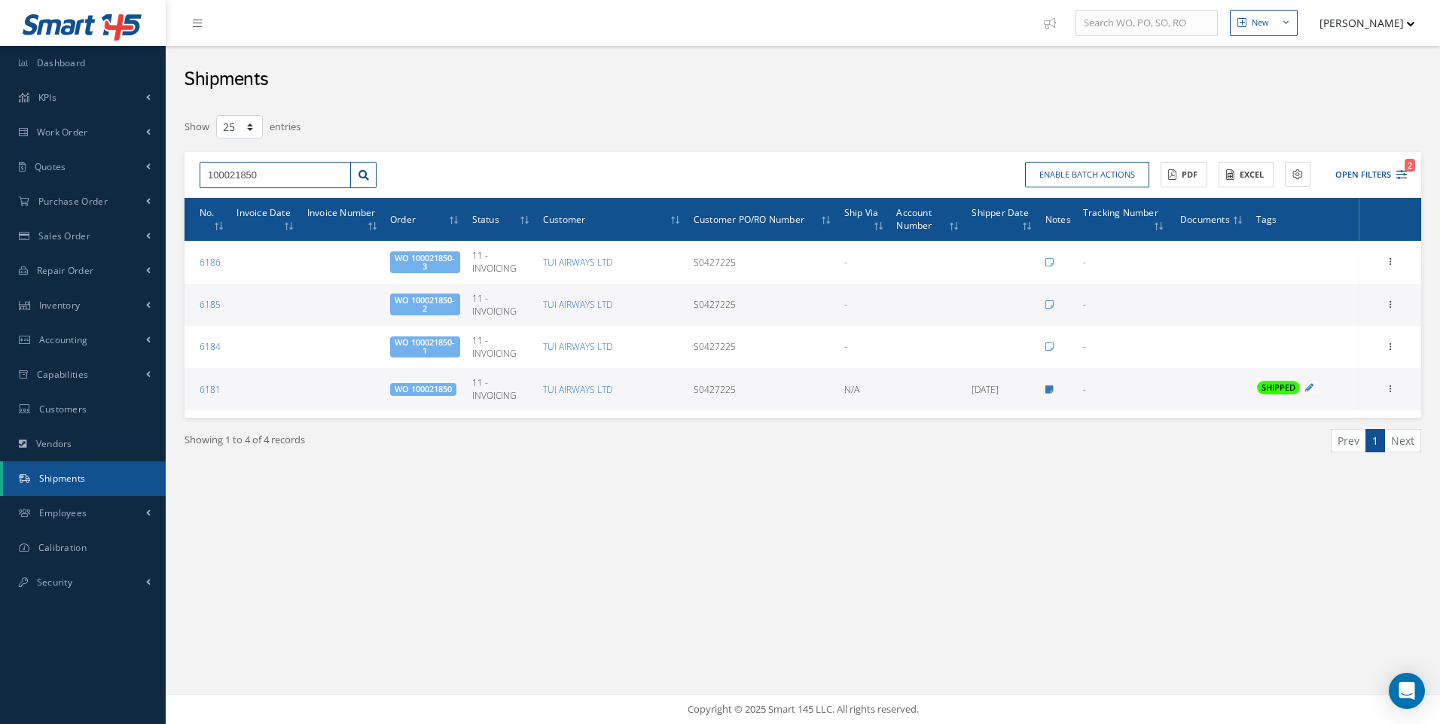
click at [260, 171] on input "100021850" at bounding box center [275, 175] width 151 height 27
click at [232, 208] on div "100021849" at bounding box center [275, 201] width 135 height 15
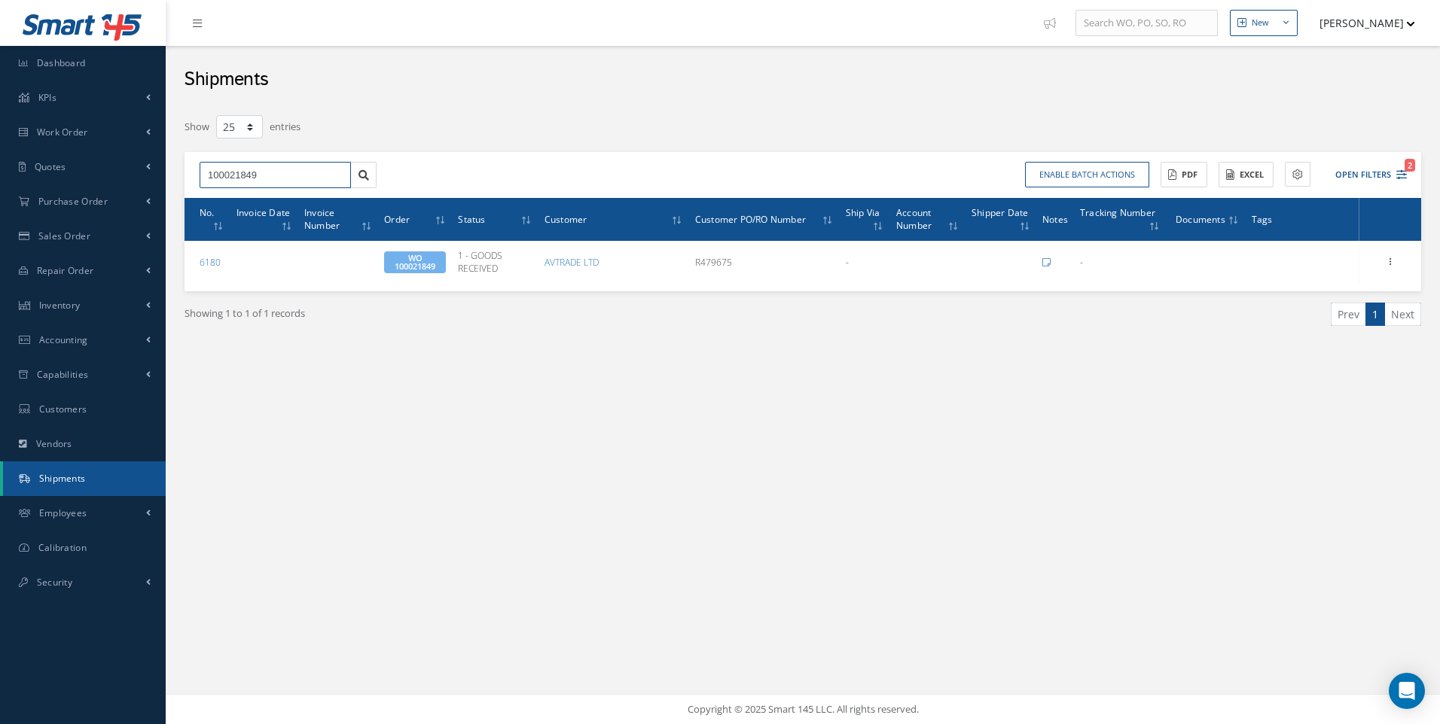
click at [261, 175] on input "100021849" at bounding box center [275, 175] width 151 height 27
type input "100021851"
click at [250, 199] on span "100021851" at bounding box center [230, 202] width 45 height 11
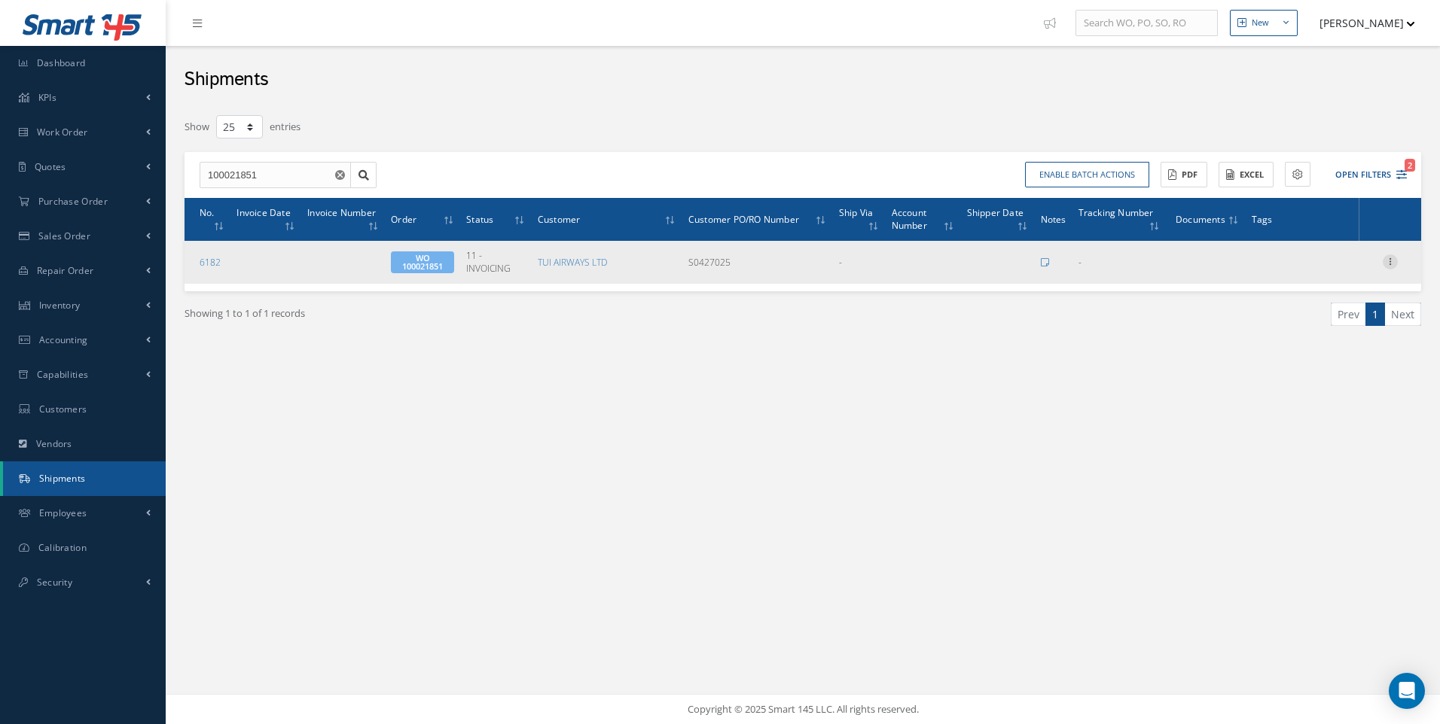
click at [1394, 264] on icon at bounding box center [1390, 261] width 15 height 12
click at [1297, 273] on link "Edit" at bounding box center [1320, 272] width 119 height 20
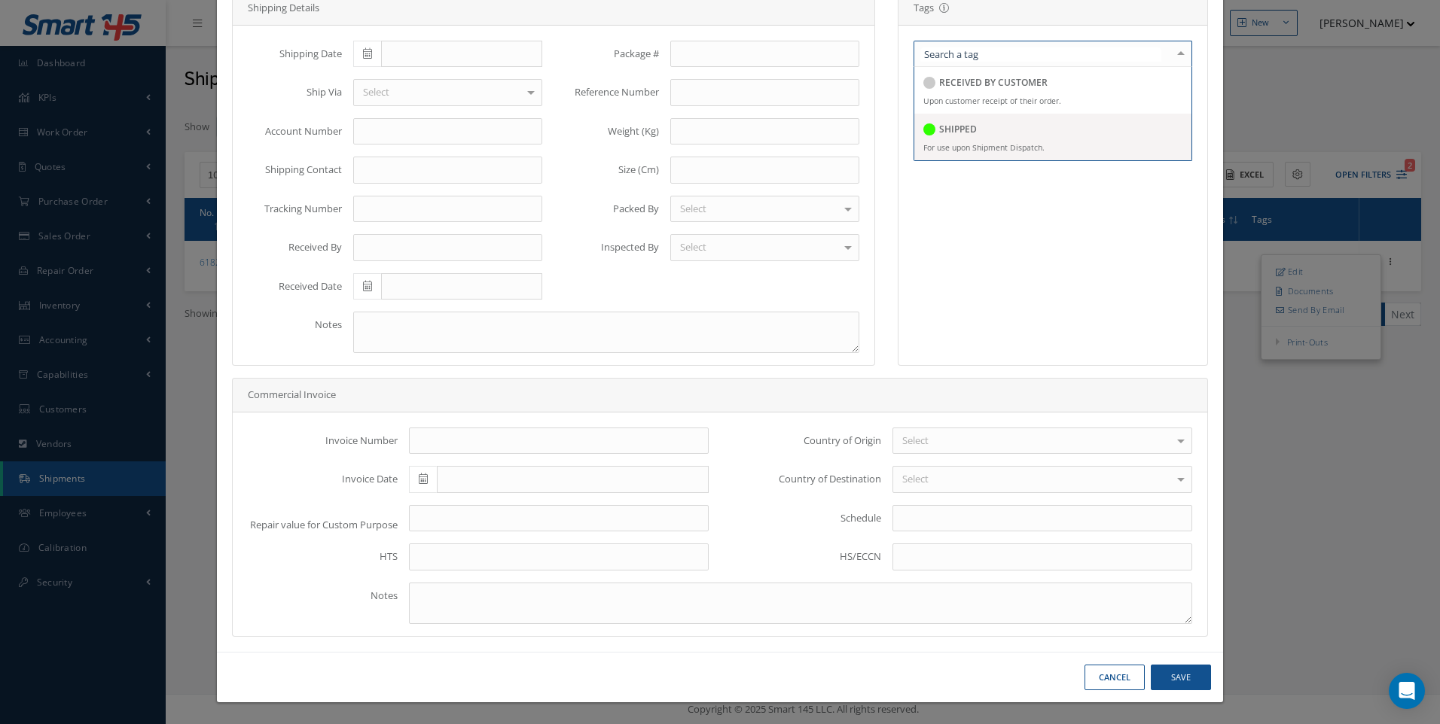
click at [959, 138] on div "SHIPPED" at bounding box center [949, 130] width 53 height 20
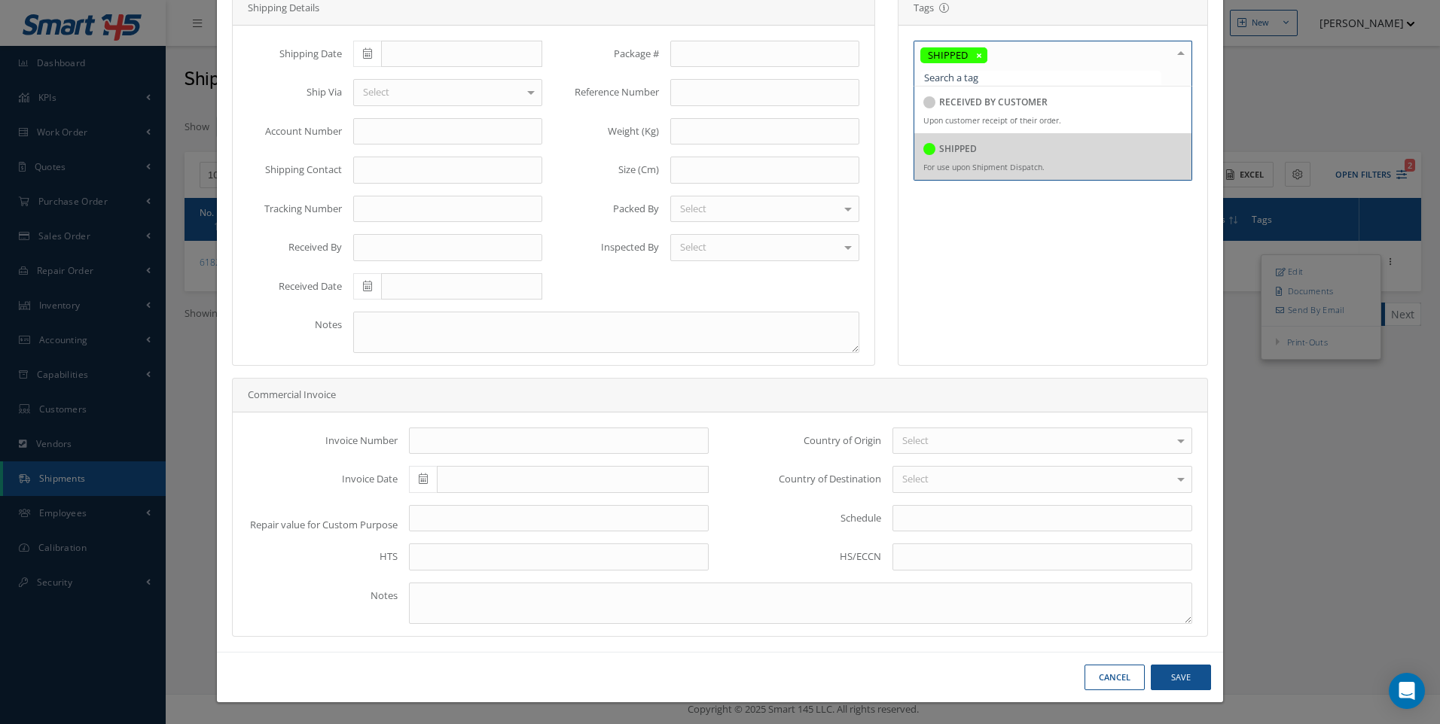
click at [363, 54] on icon at bounding box center [367, 53] width 9 height 11
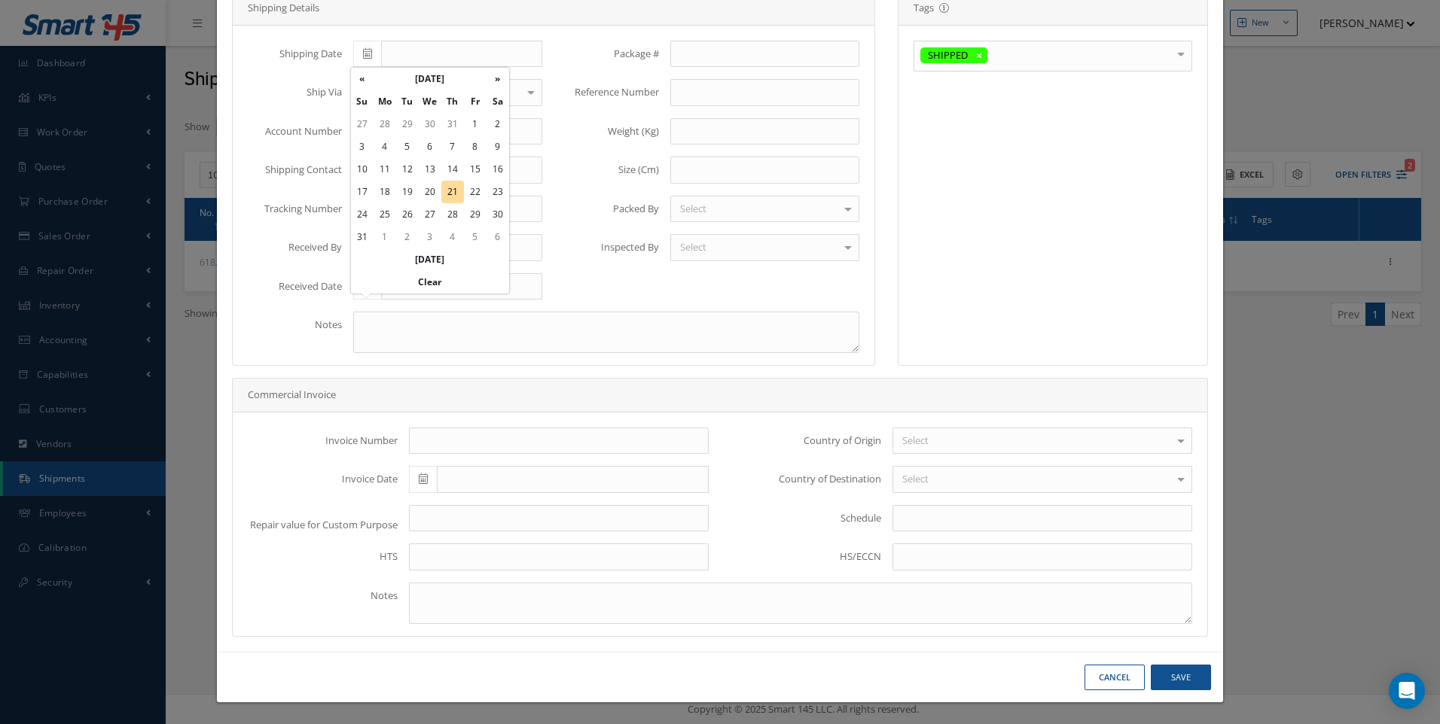
click at [449, 184] on td "21" at bounding box center [452, 192] width 23 height 23
type input "[DATE]"
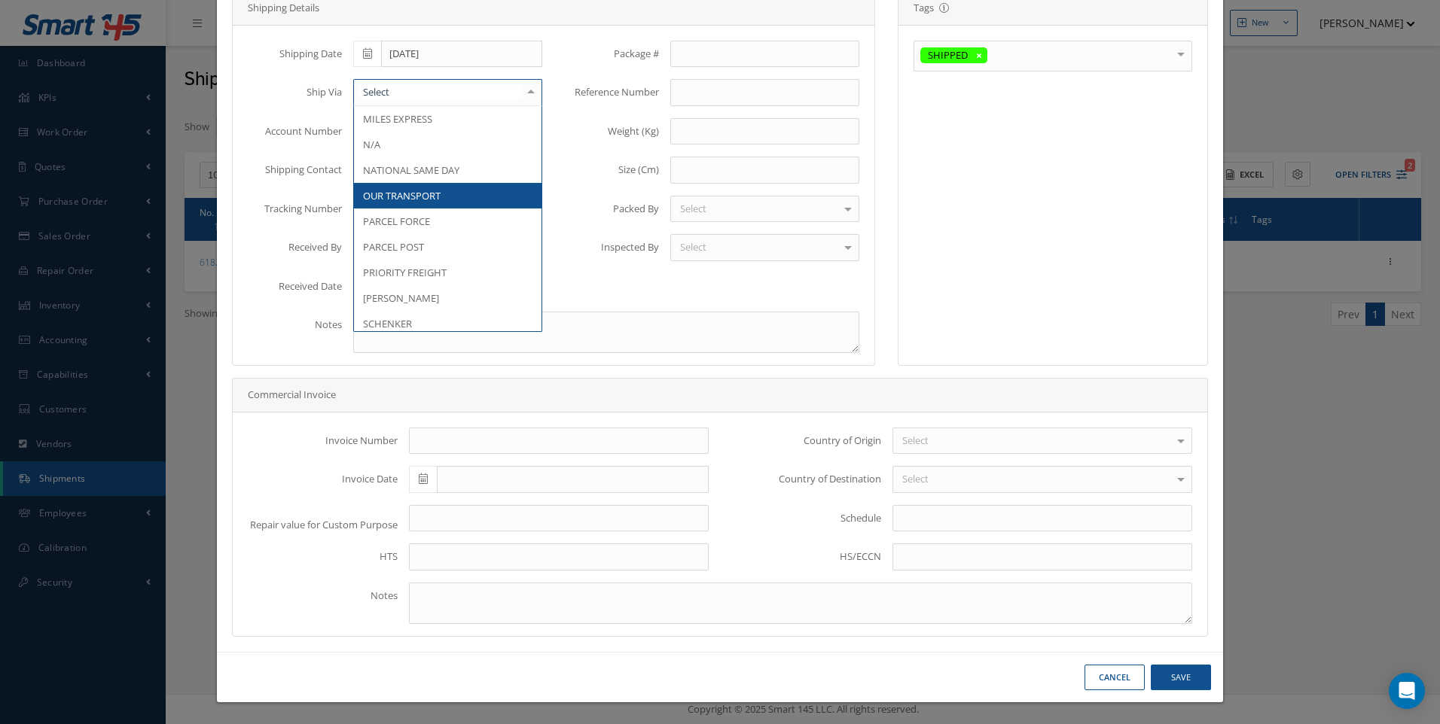
scroll to position [1380, 0]
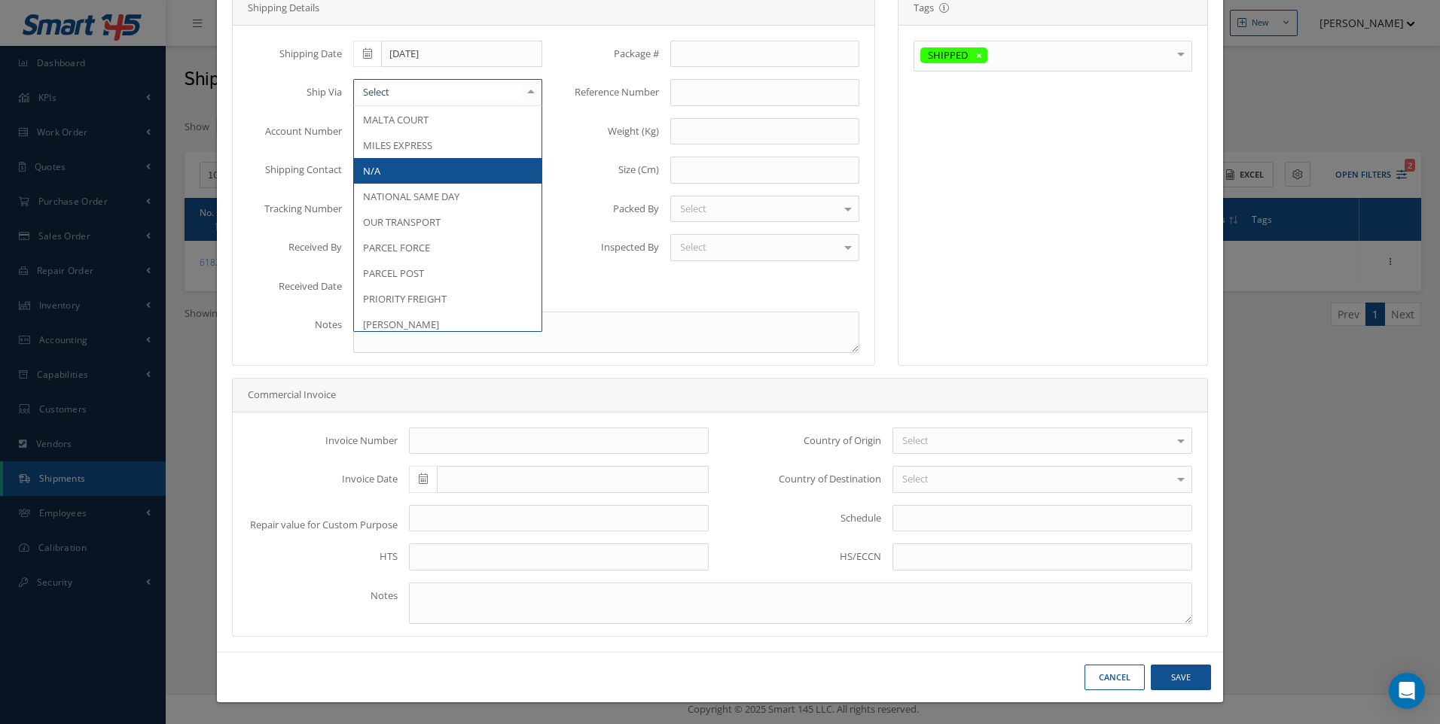
click at [372, 178] on span "N/A" at bounding box center [371, 171] width 17 height 14
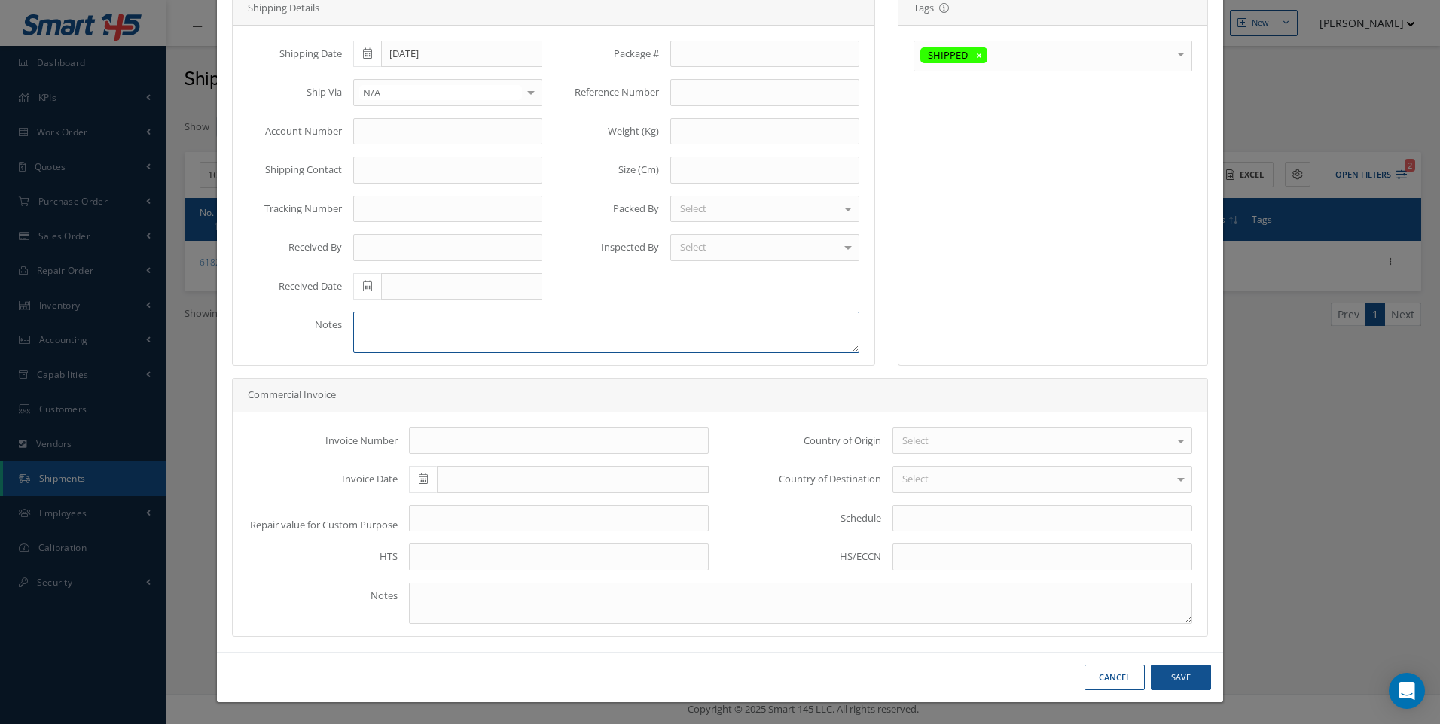
click at [415, 331] on textarea at bounding box center [606, 332] width 506 height 41
type textarea "scrap fee"
click at [1162, 676] on button "Save" at bounding box center [1181, 678] width 60 height 26
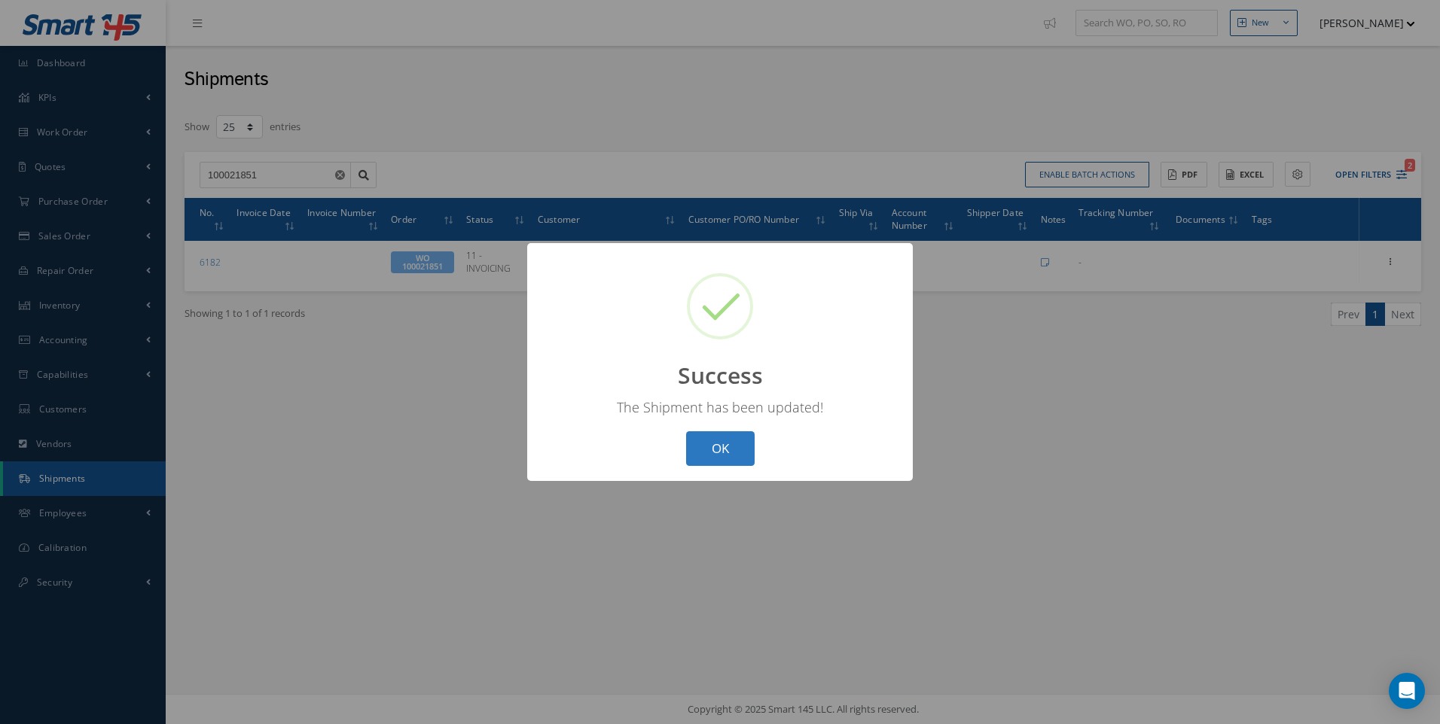
click at [724, 448] on button "OK" at bounding box center [720, 449] width 69 height 35
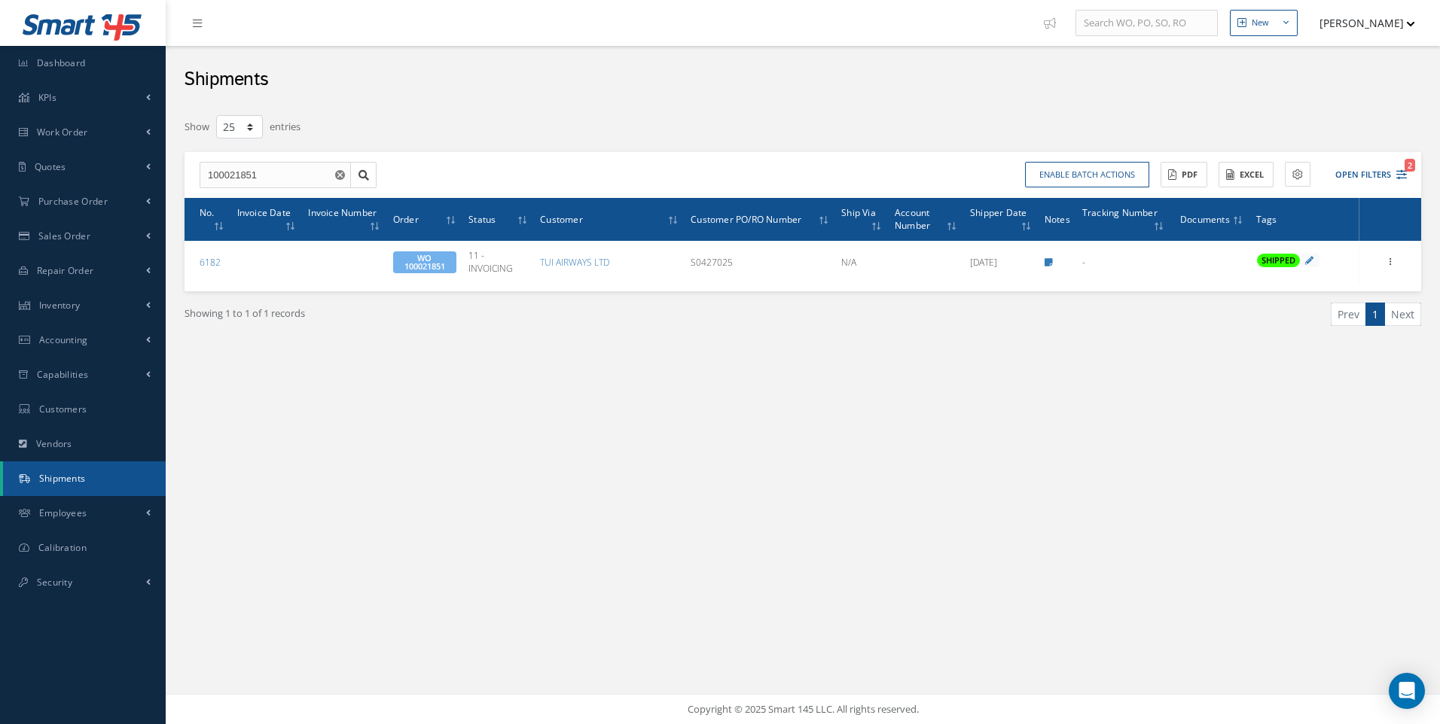
click at [1003, 386] on div "Filters Shipper Number Order 100021851 Customer Customer PO/RO Number All Ship …" at bounding box center [803, 250] width 1252 height 288
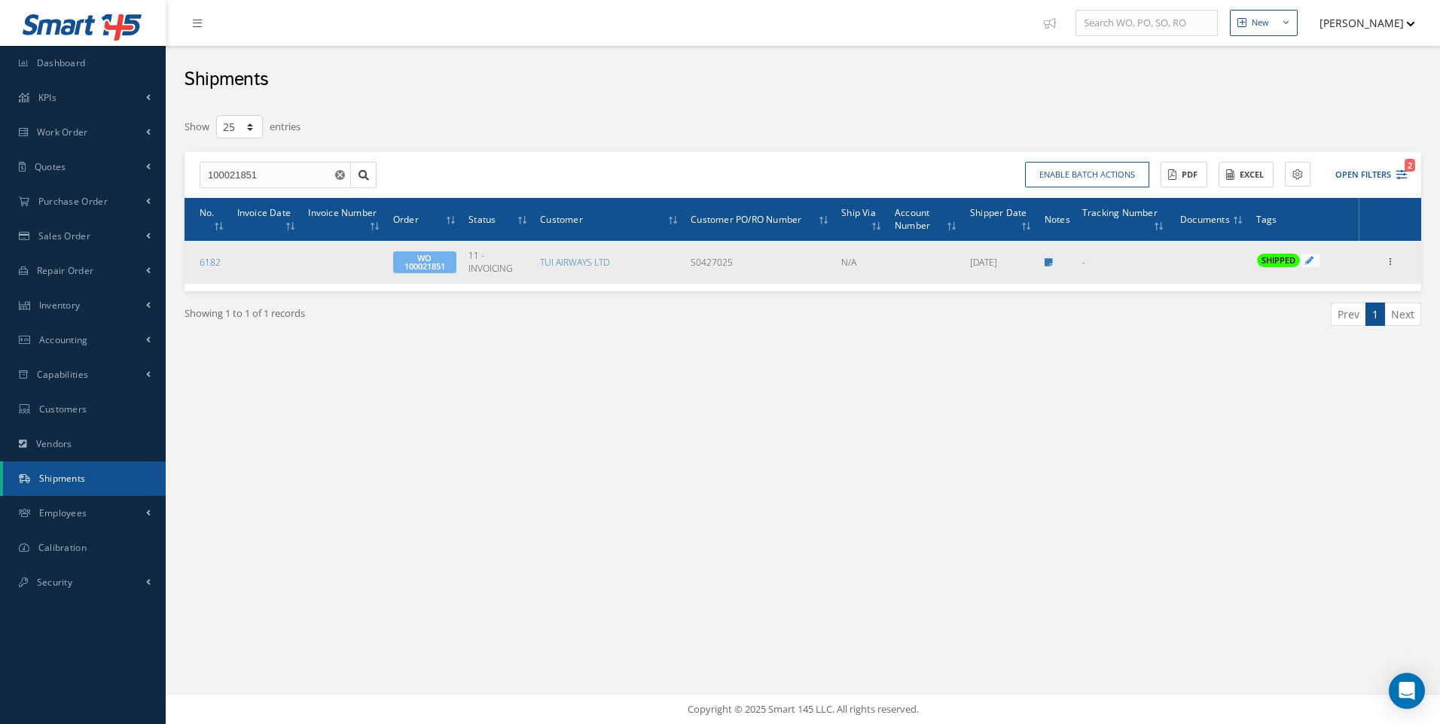
click at [429, 268] on span "WO 100021851" at bounding box center [424, 263] width 63 height 22
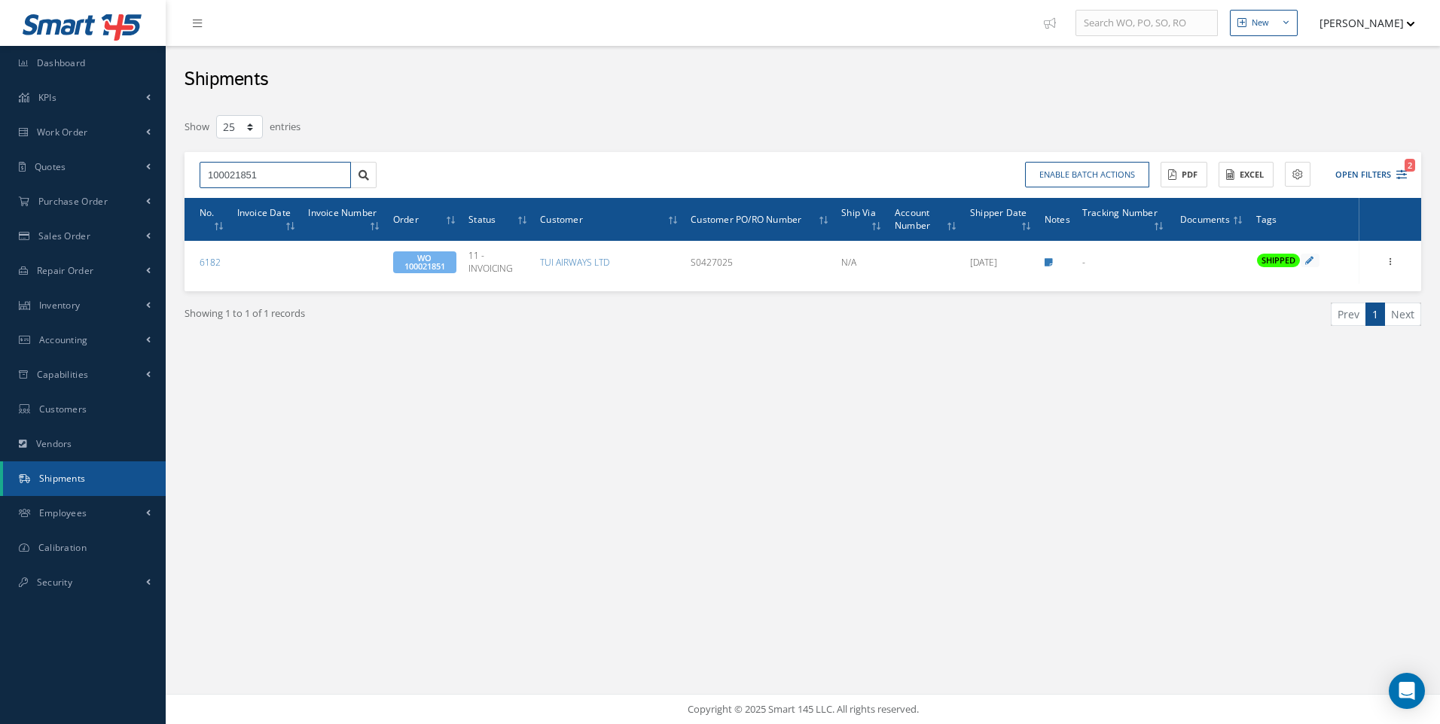
click at [262, 176] on input "100021851" at bounding box center [275, 175] width 151 height 27
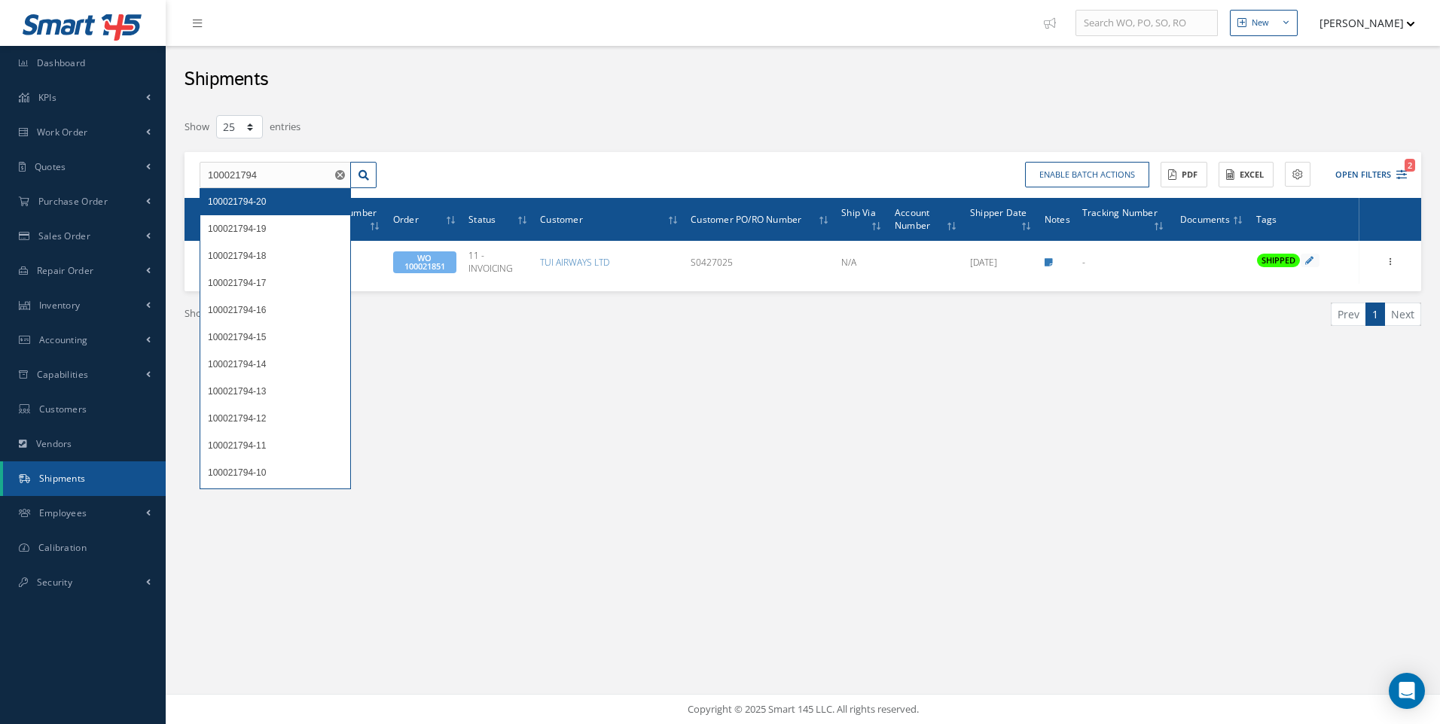
click at [251, 206] on span "100021794-20" at bounding box center [237, 202] width 58 height 11
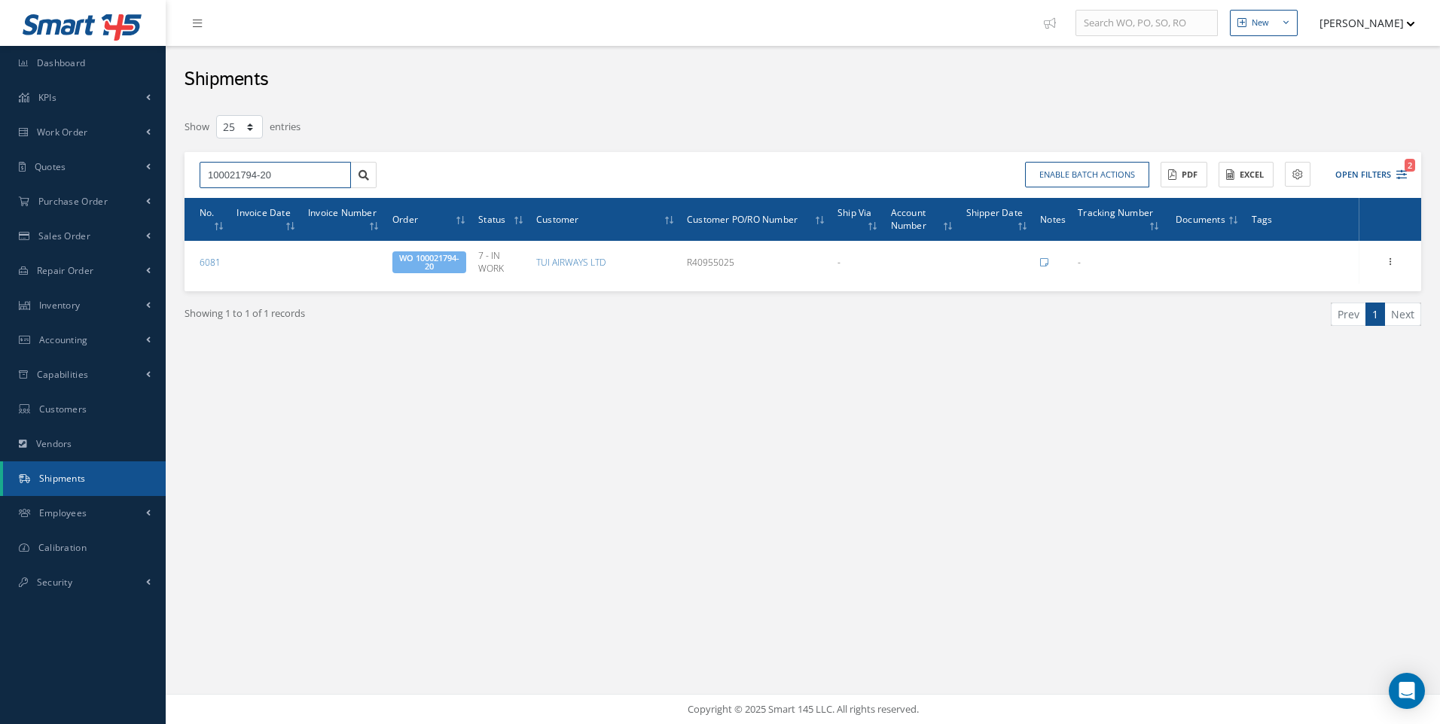
click at [276, 174] on input "100021794-20" at bounding box center [275, 175] width 151 height 27
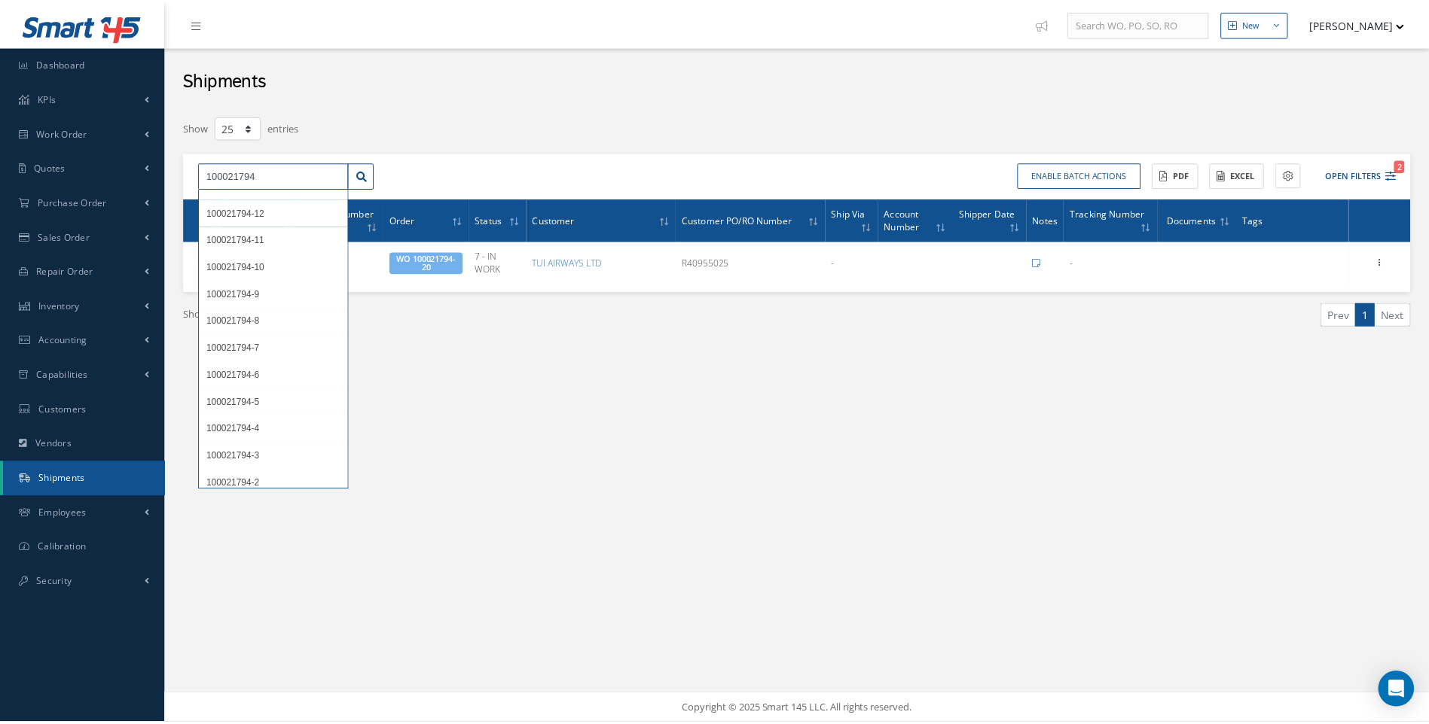
scroll to position [269, 0]
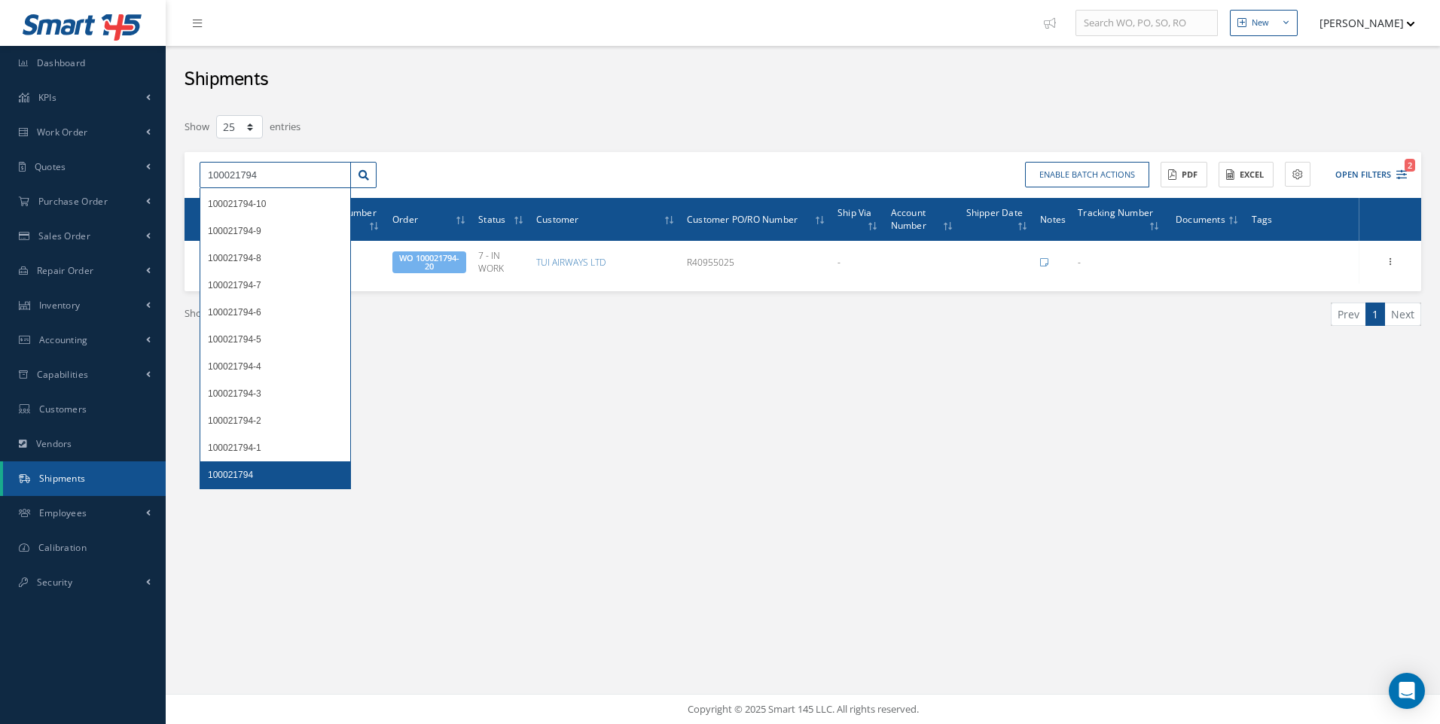
type input "100021794"
click at [251, 474] on span "100021794" at bounding box center [230, 475] width 45 height 11
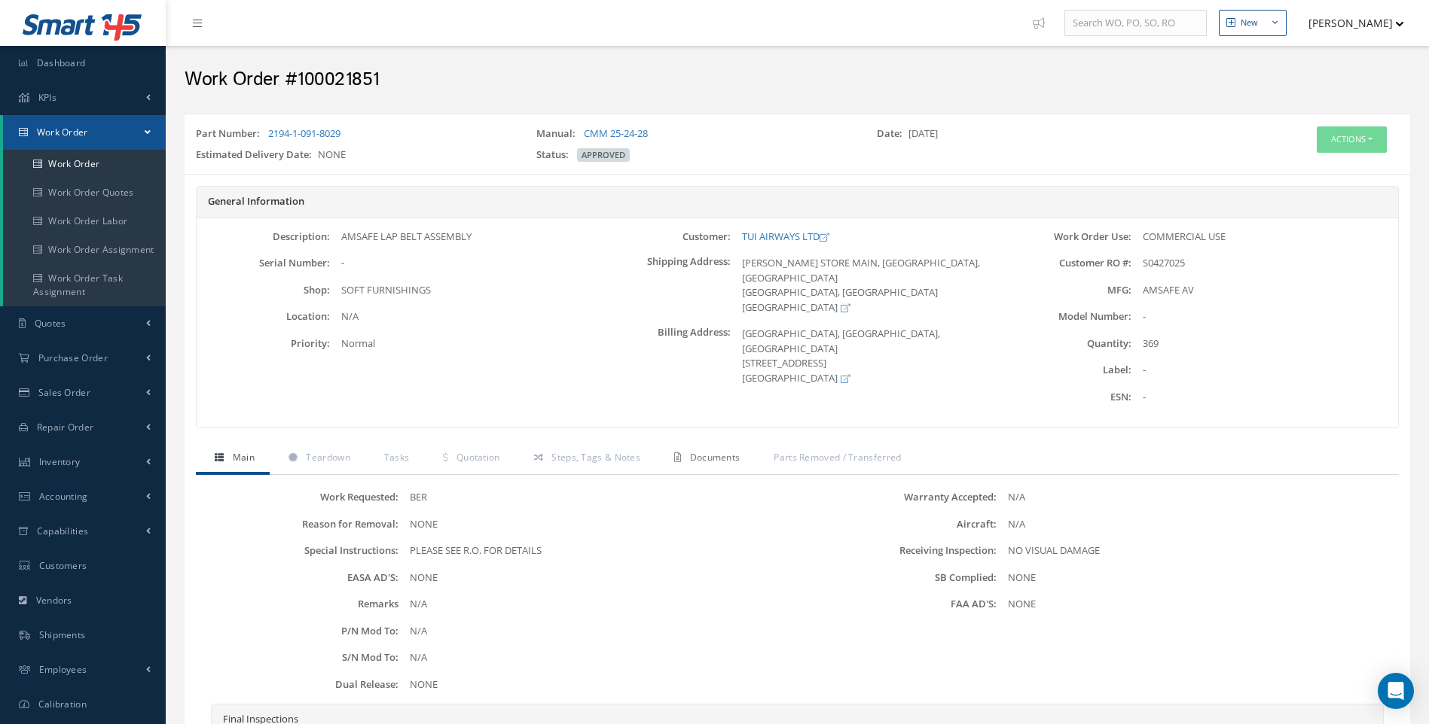
click at [703, 459] on span "Documents" at bounding box center [715, 457] width 50 height 13
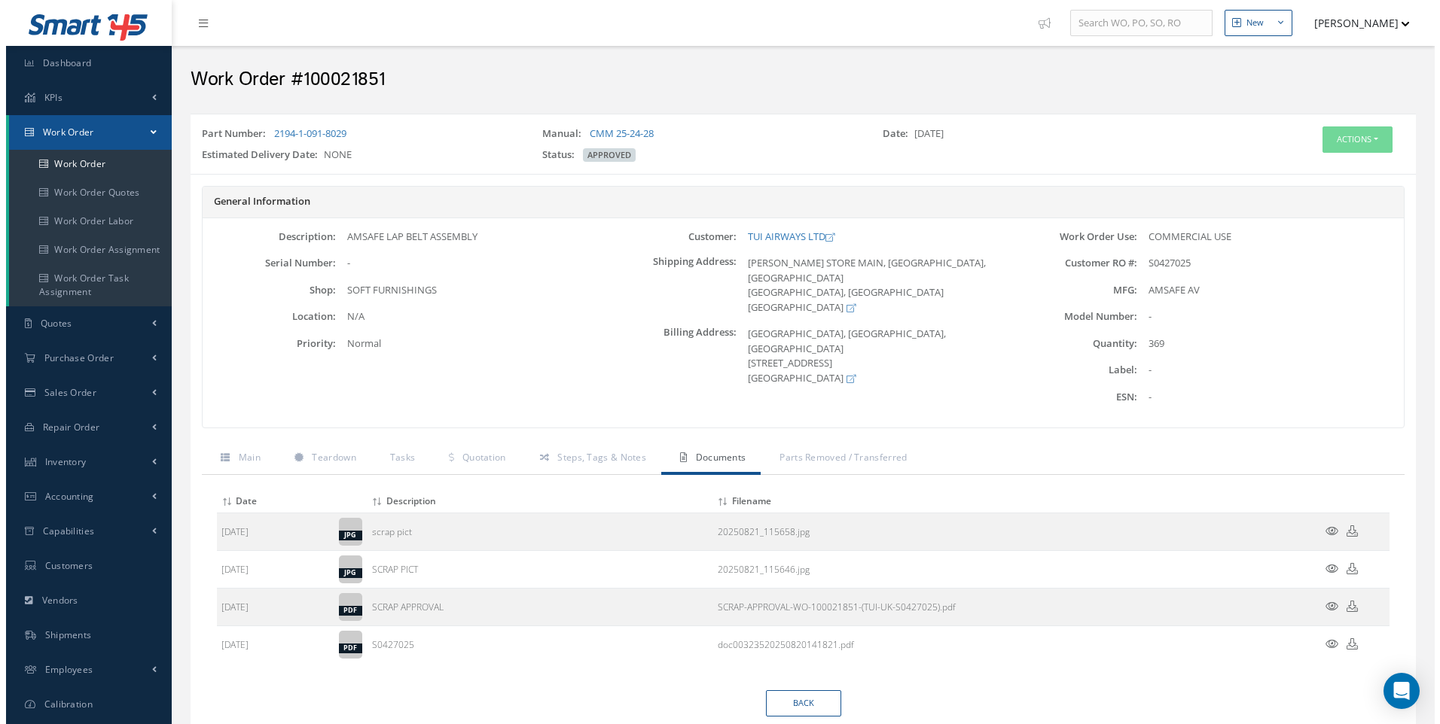
scroll to position [53, 0]
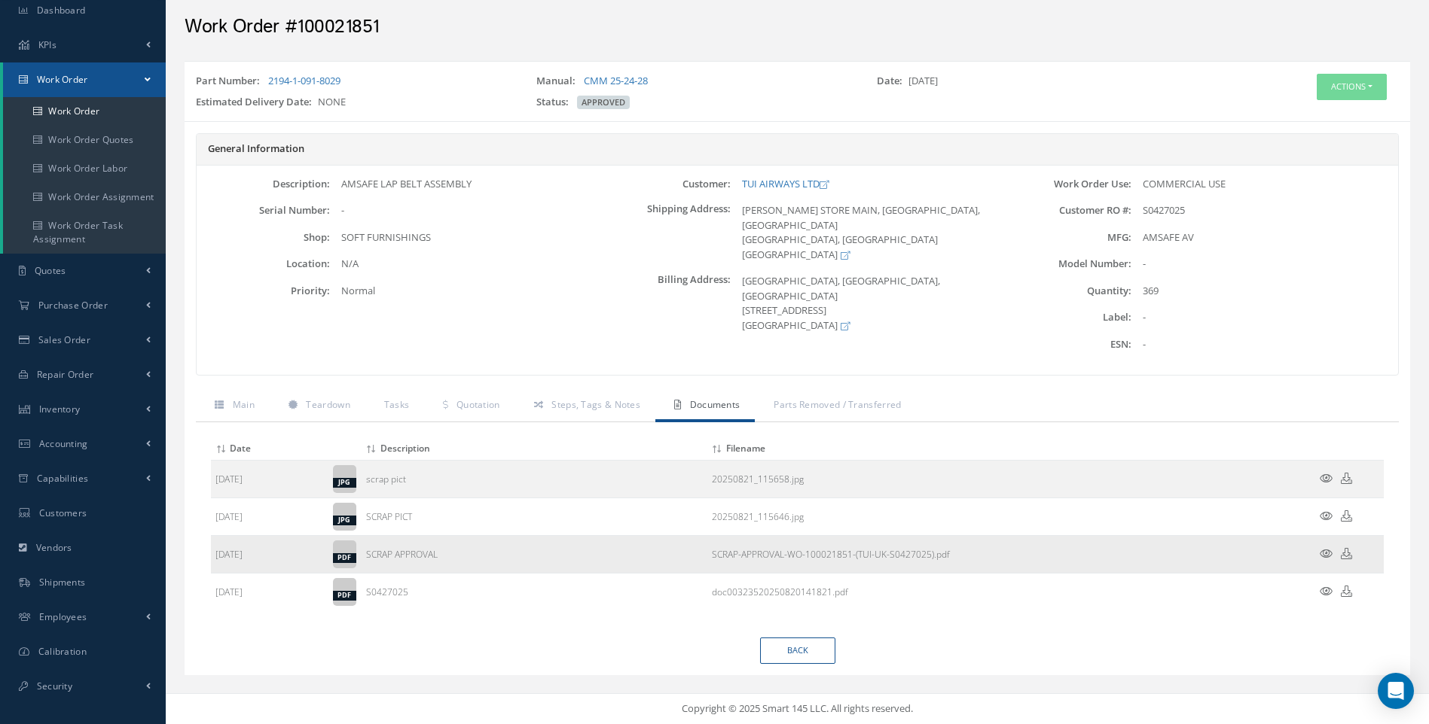
click at [1325, 554] on icon at bounding box center [1325, 553] width 13 height 11
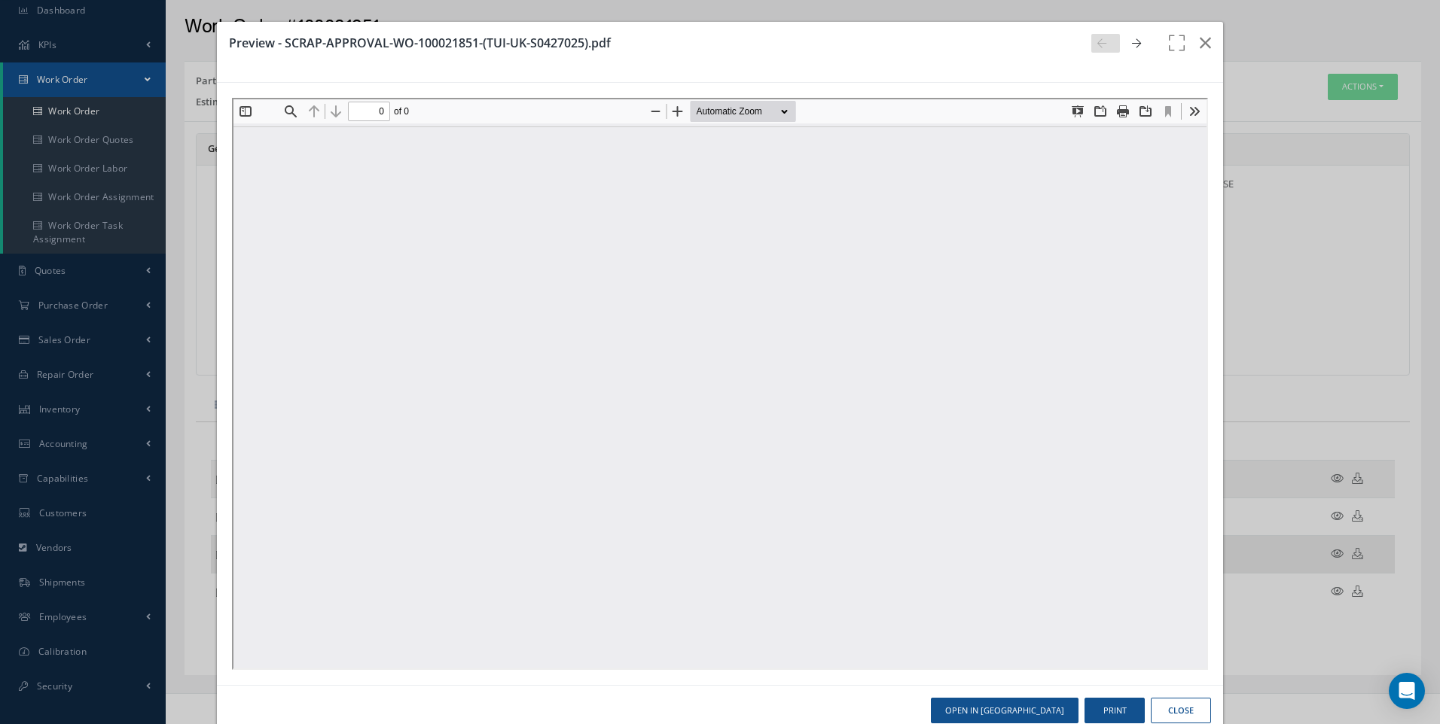
scroll to position [0, 0]
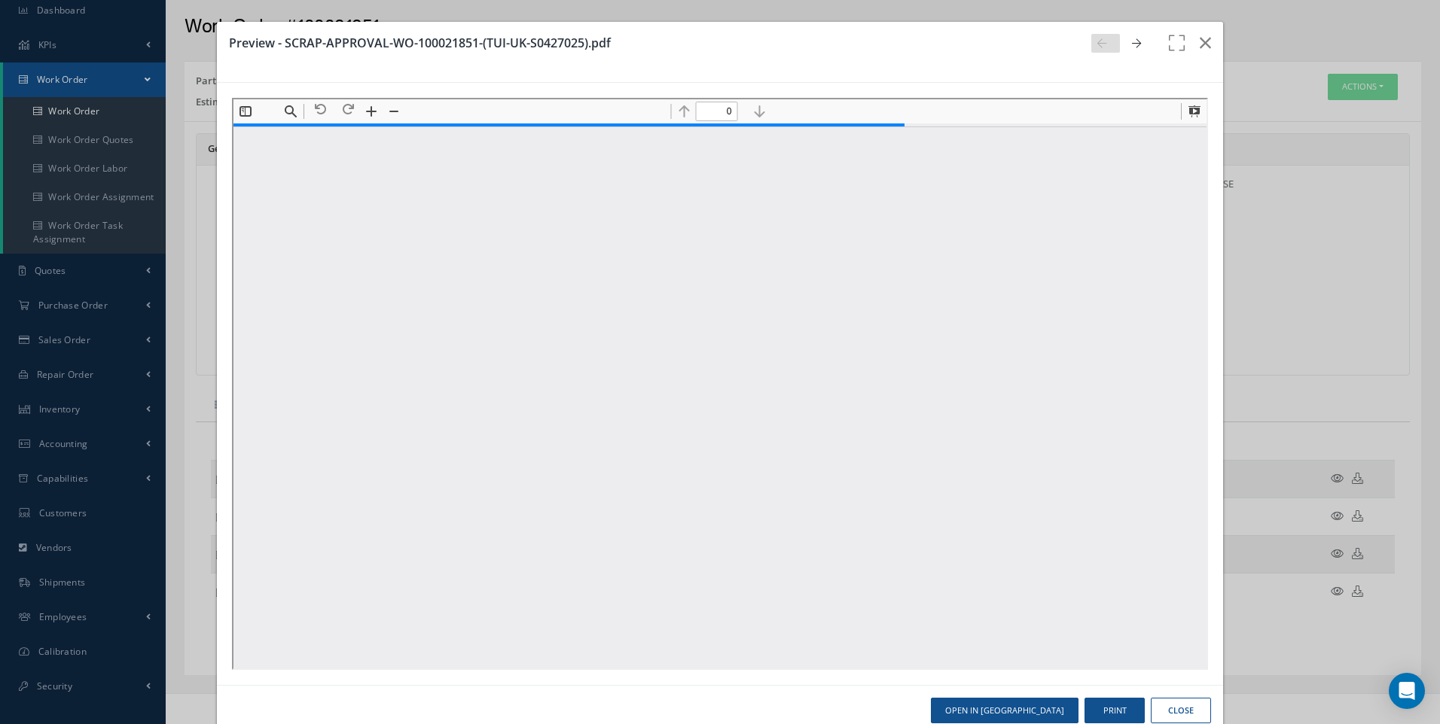
type input "1"
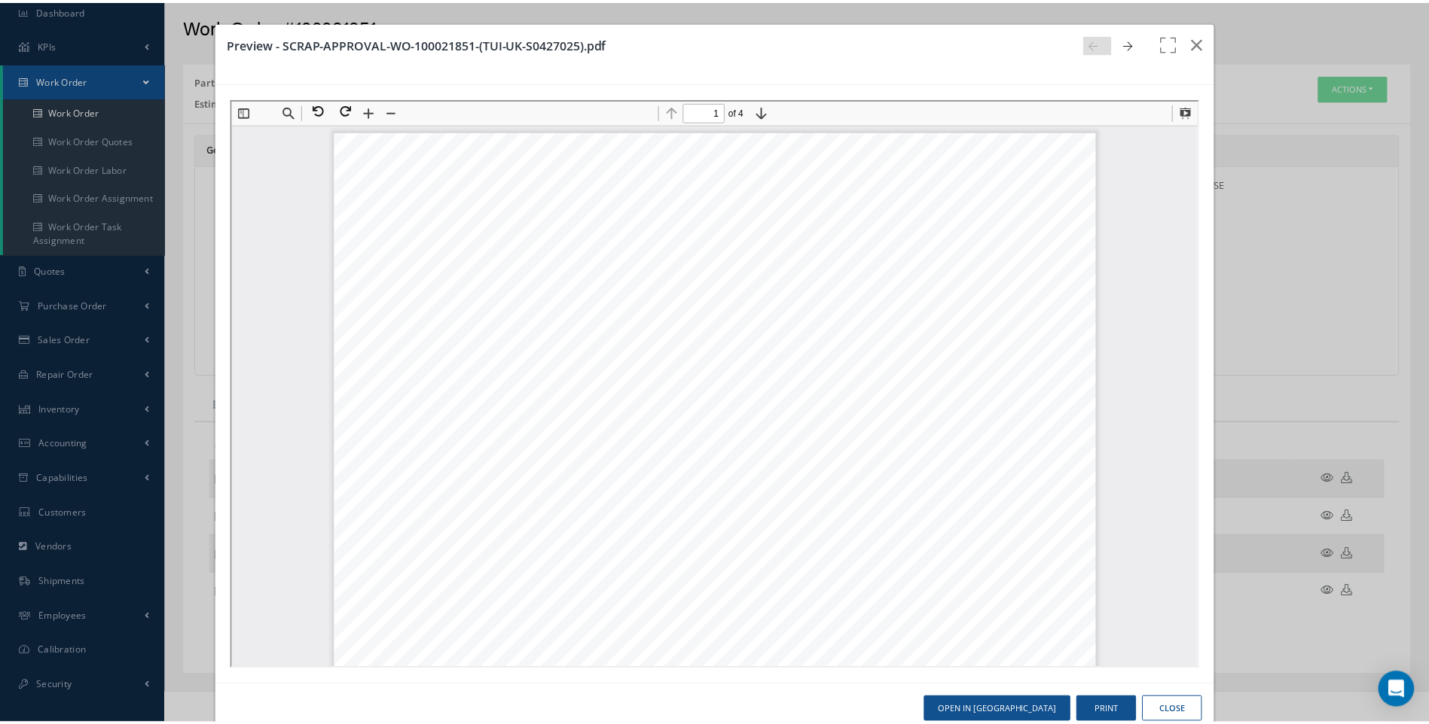
scroll to position [8, 0]
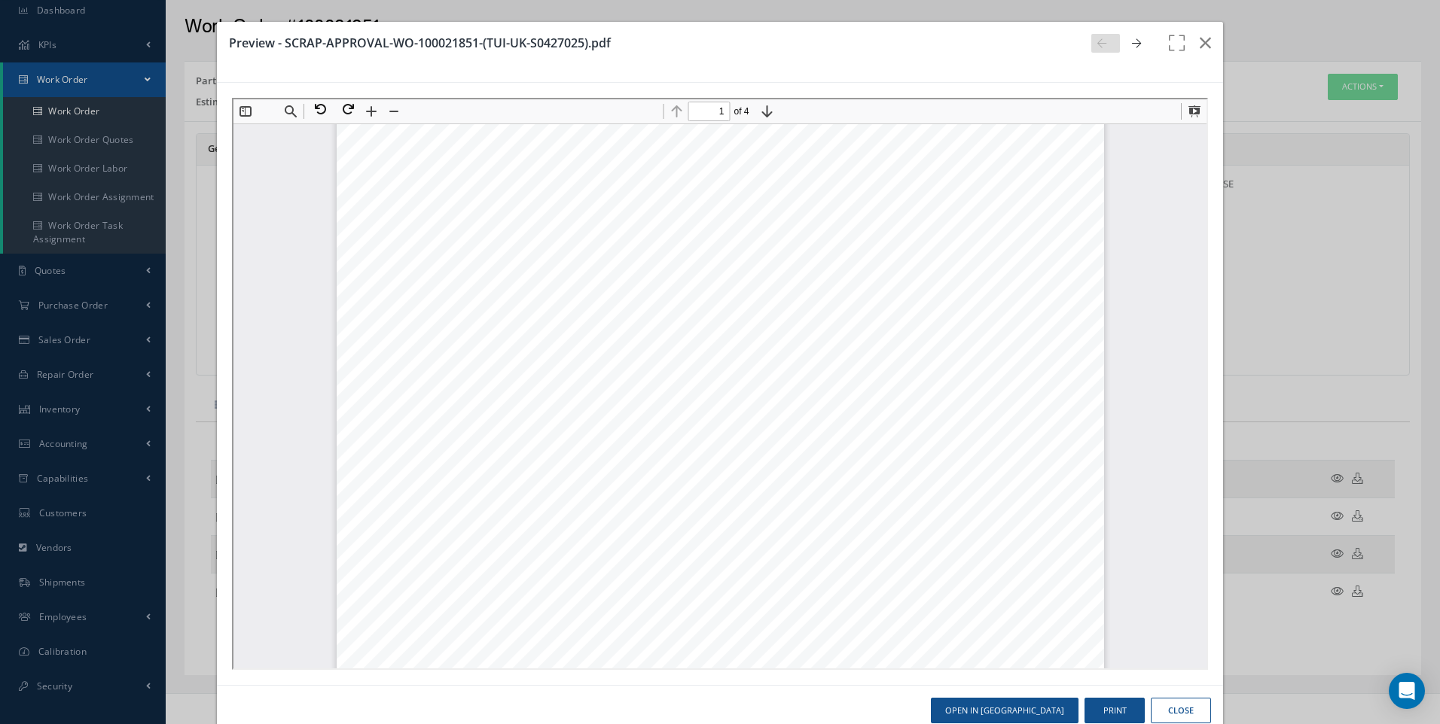
click at [1184, 703] on button "Close" at bounding box center [1181, 711] width 60 height 26
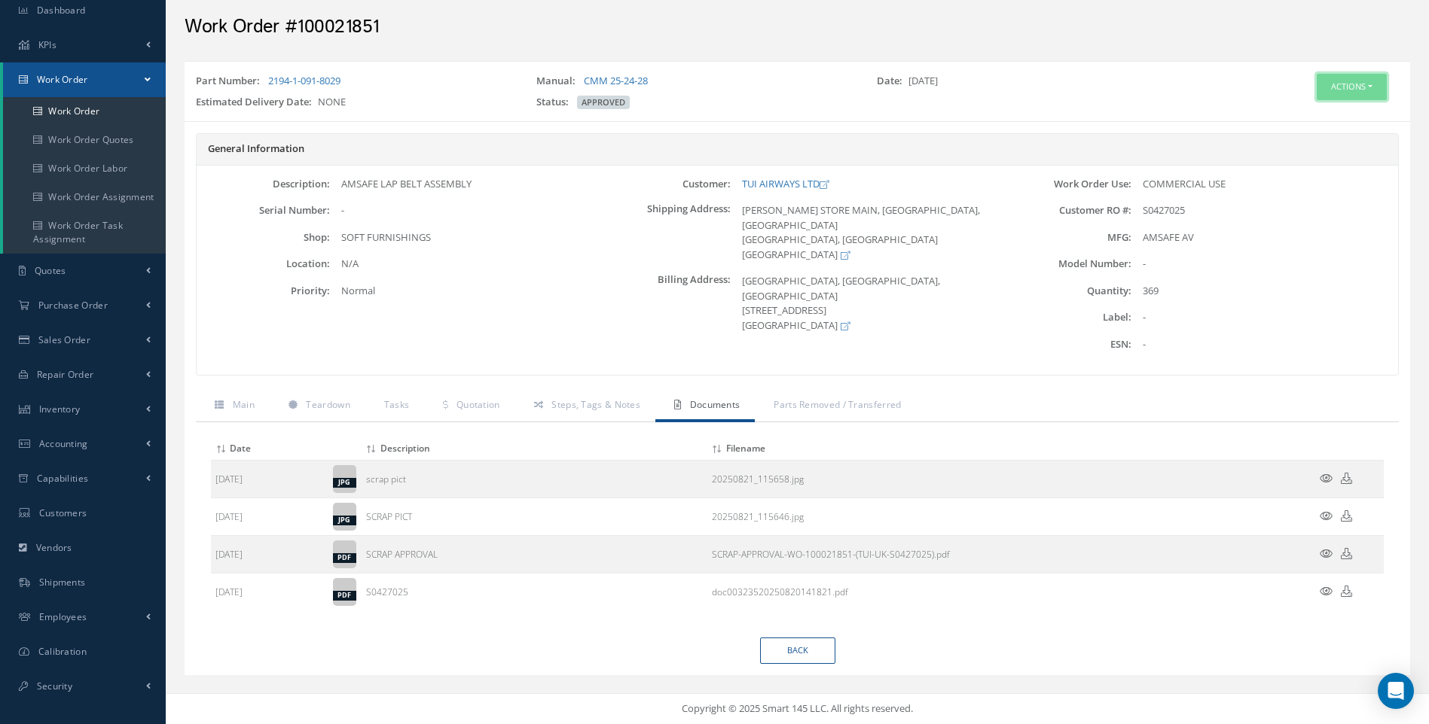
click at [1372, 90] on button "Actions" at bounding box center [1351, 87] width 70 height 26
click at [796, 654] on link "Back" at bounding box center [797, 651] width 75 height 26
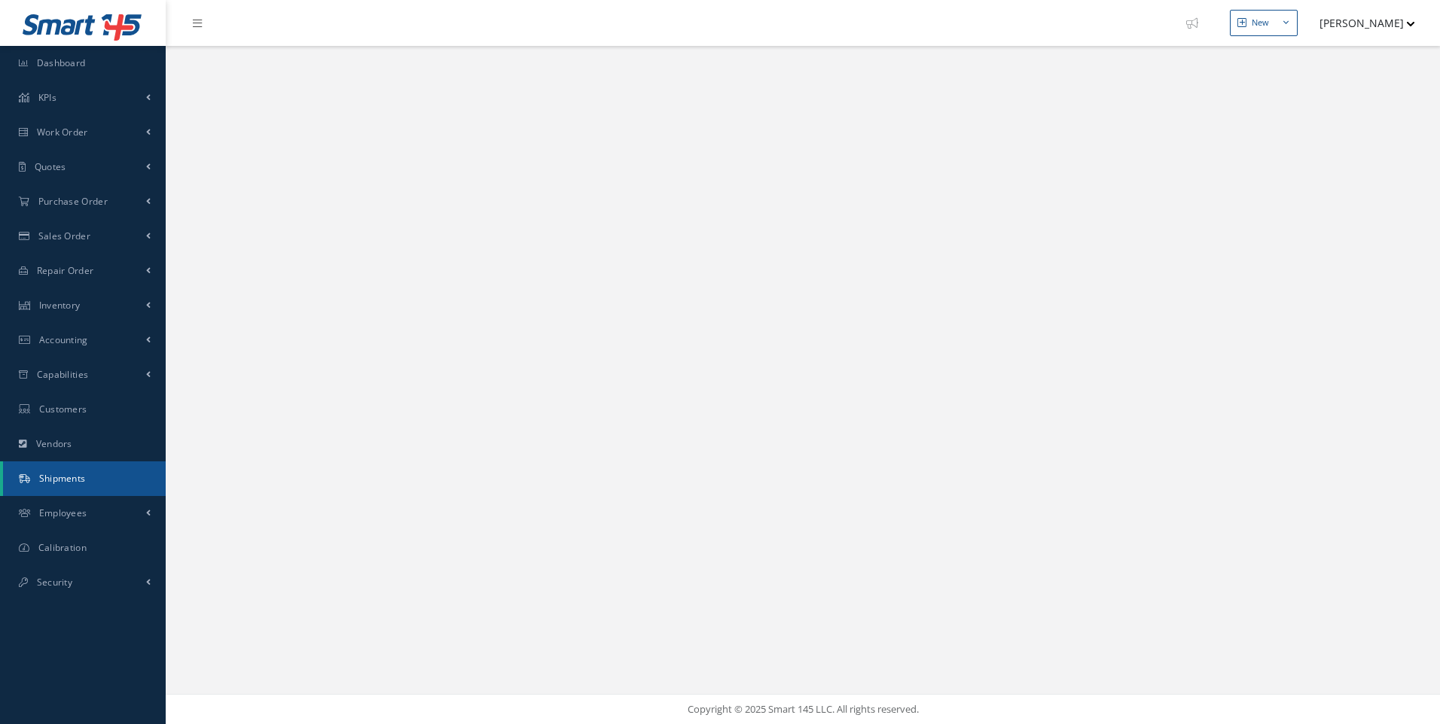
select select "25"
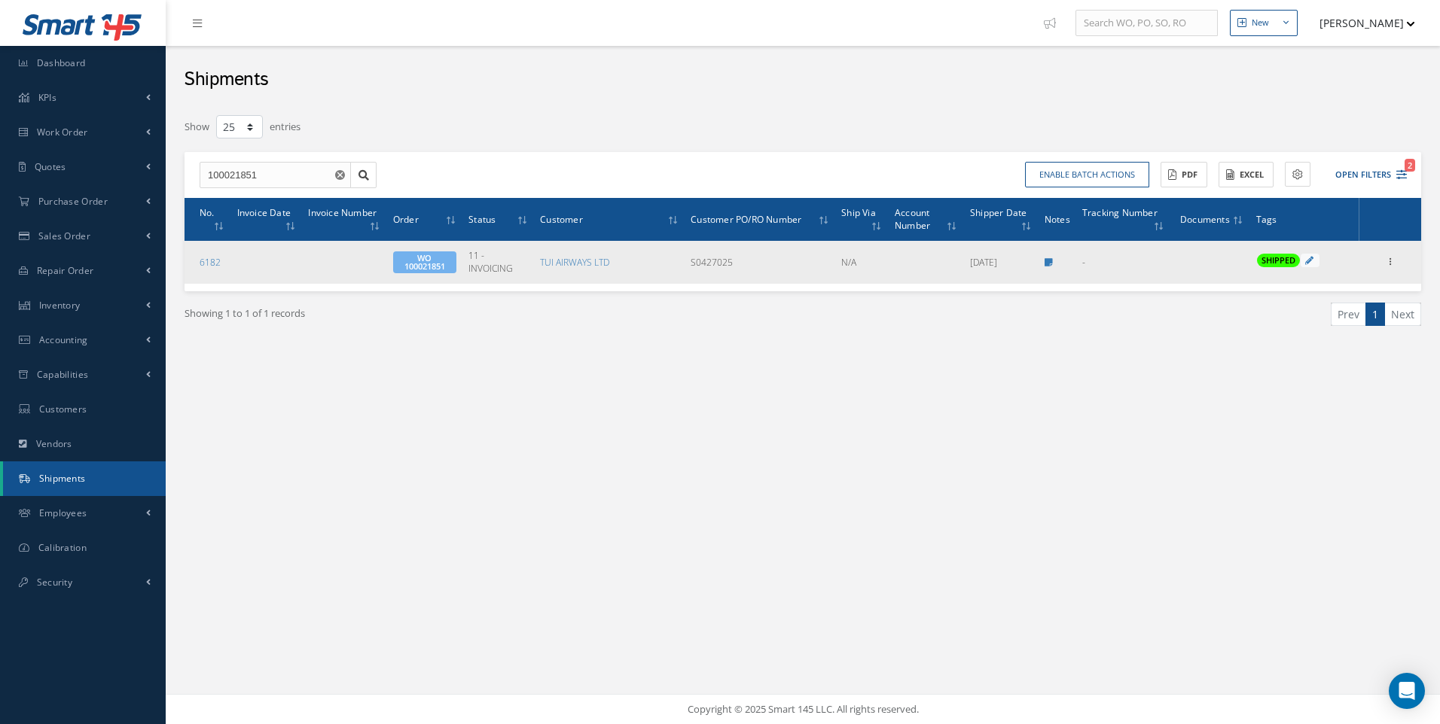
click at [425, 259] on span "WO 100021851" at bounding box center [424, 263] width 63 height 22
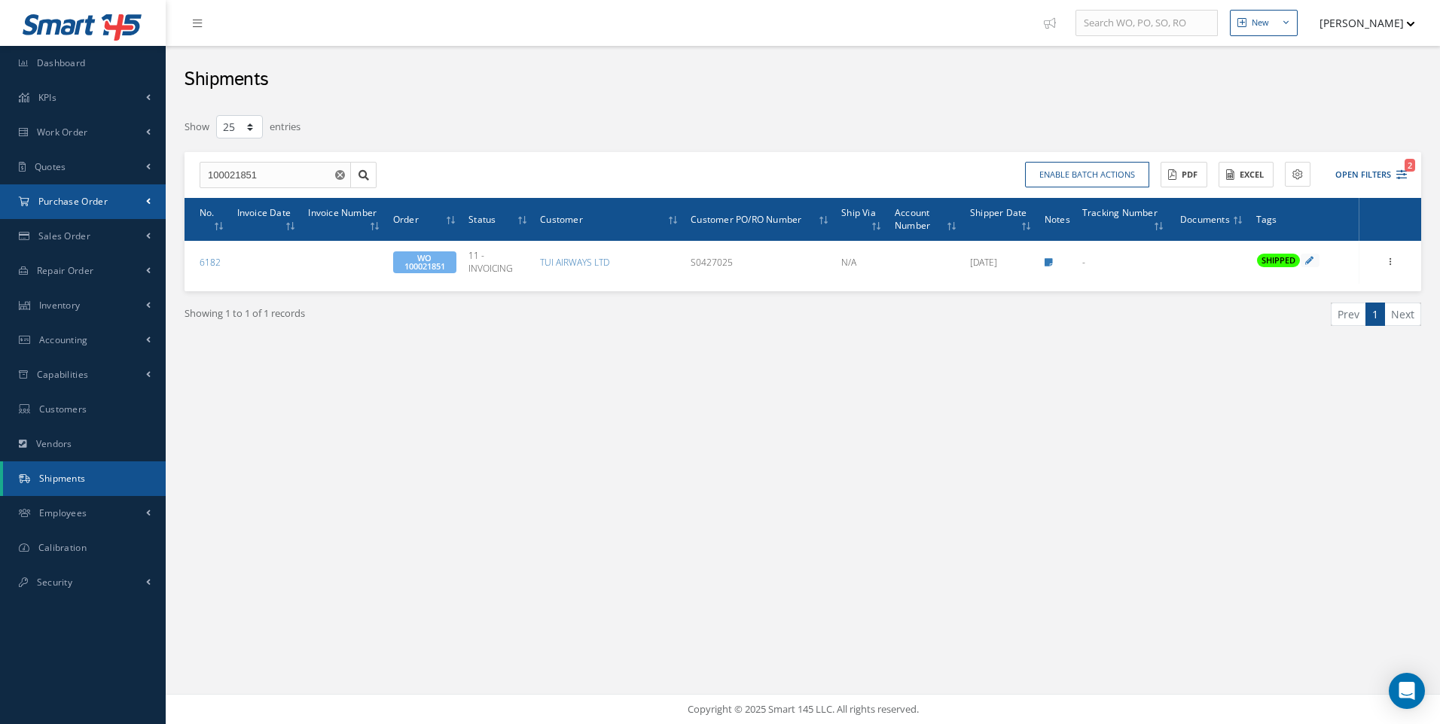
click at [91, 199] on span "Purchase Order" at bounding box center [72, 201] width 69 height 13
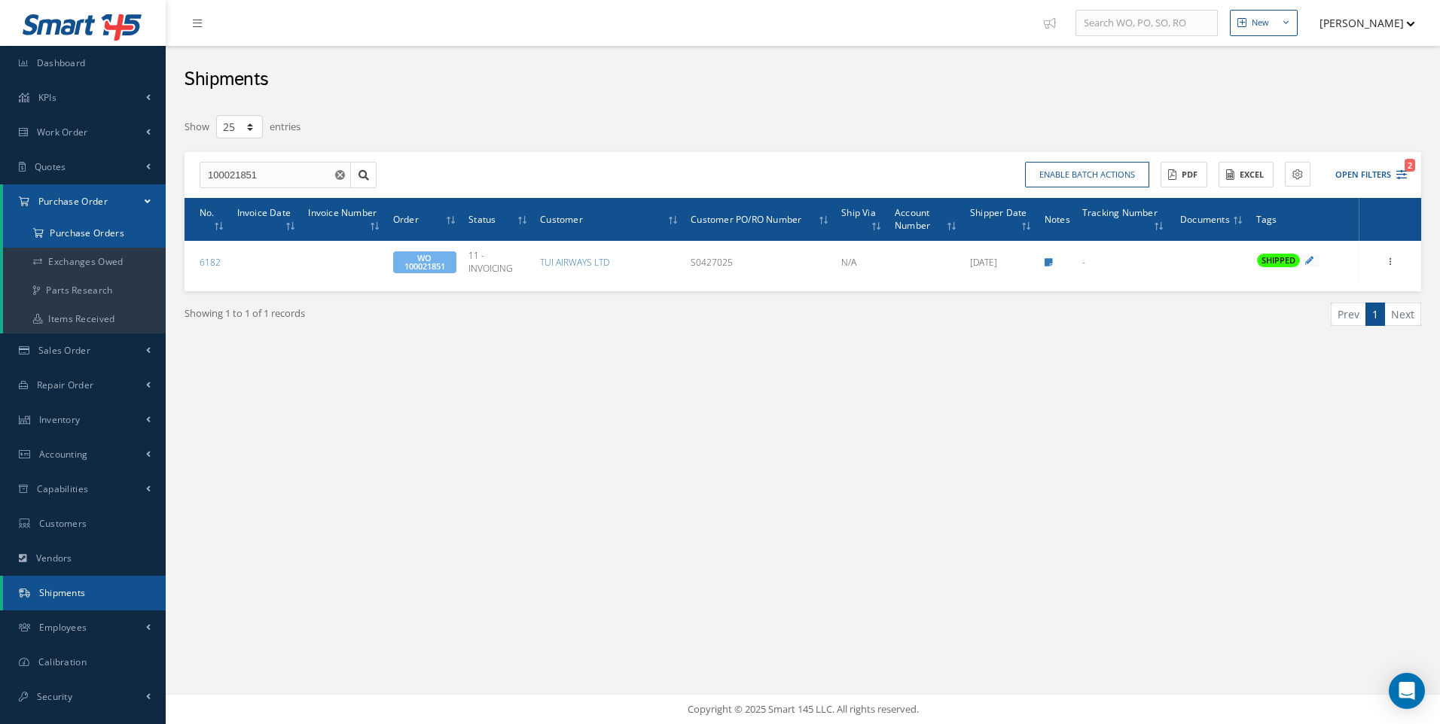
click at [82, 231] on a=1&status_id=2&status_id=3&status_id=5&collapsedFilters"] "Purchase Orders" at bounding box center [84, 233] width 163 height 29
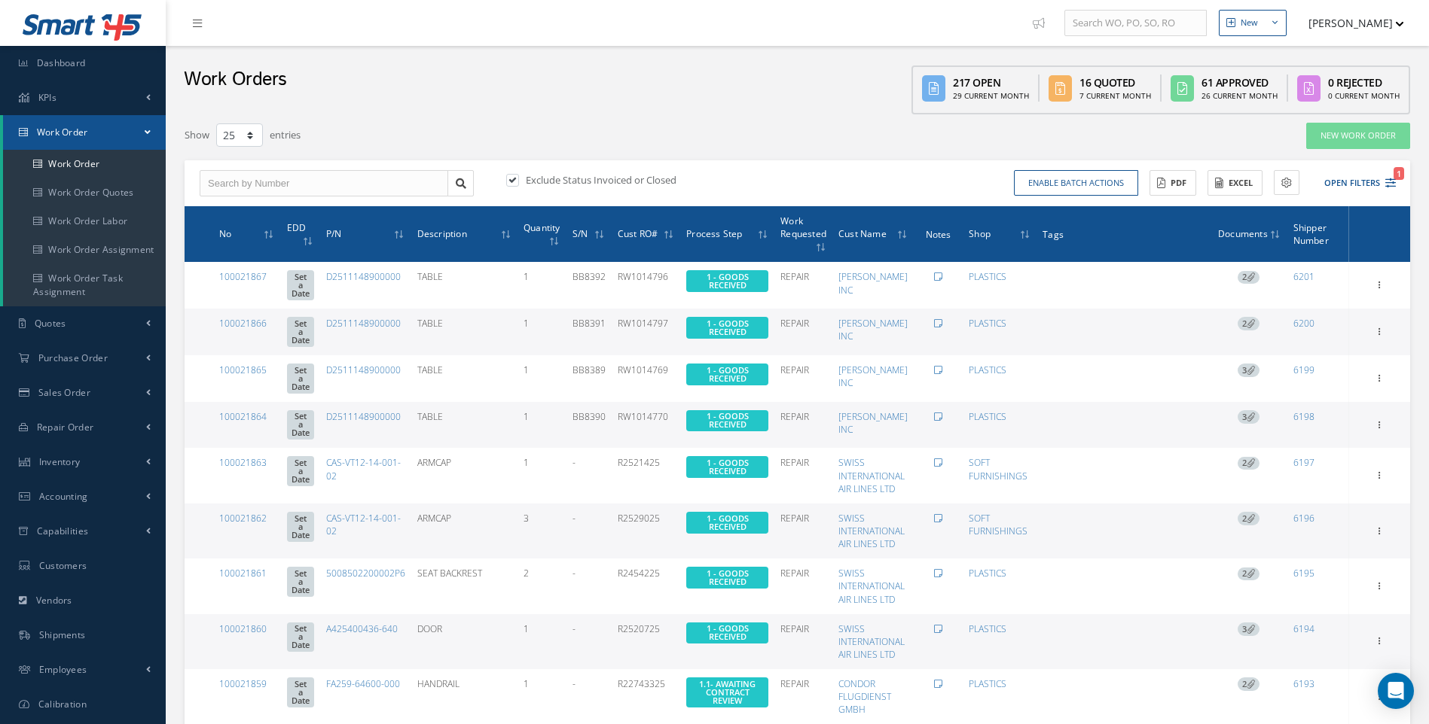
select select "25"
click at [518, 181] on label at bounding box center [520, 180] width 4 height 14
click at [516, 181] on input "checkbox" at bounding box center [511, 181] width 10 height 10
checkbox input "false"
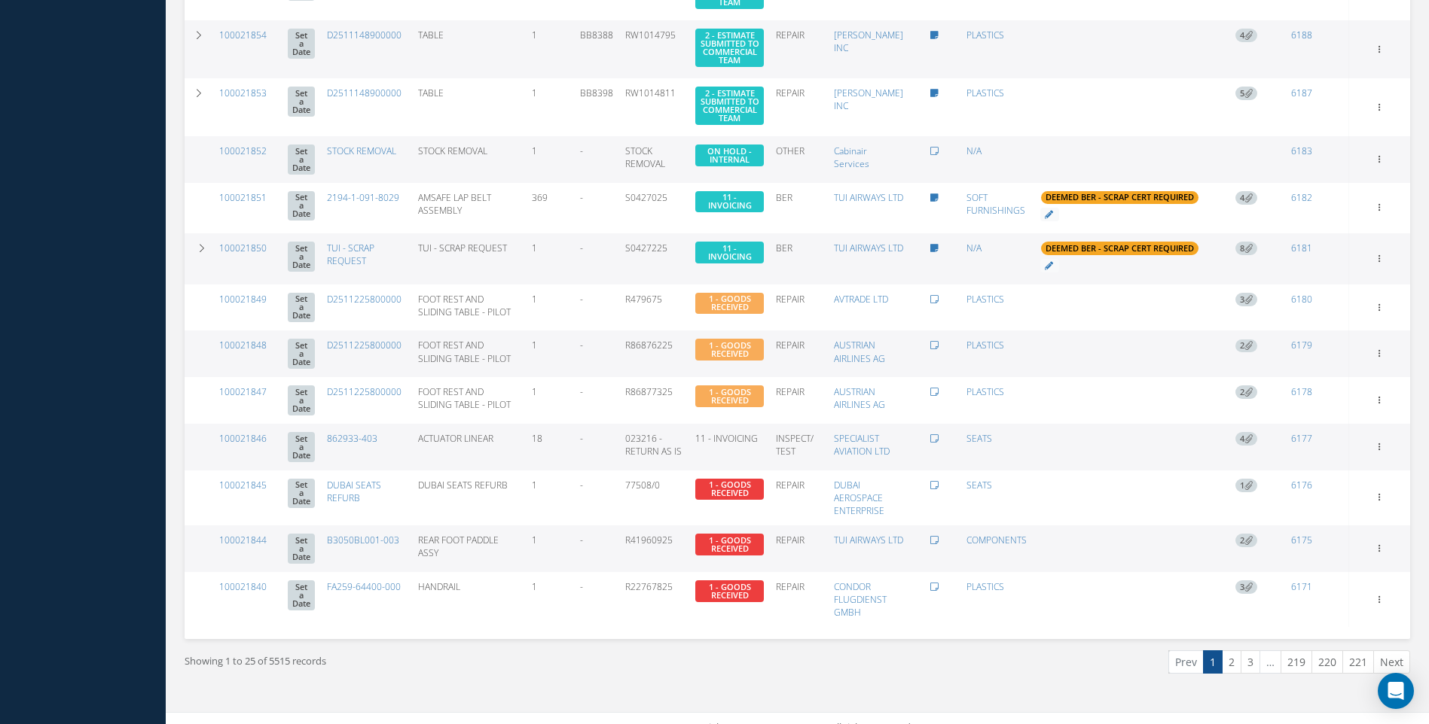
scroll to position [1073, 0]
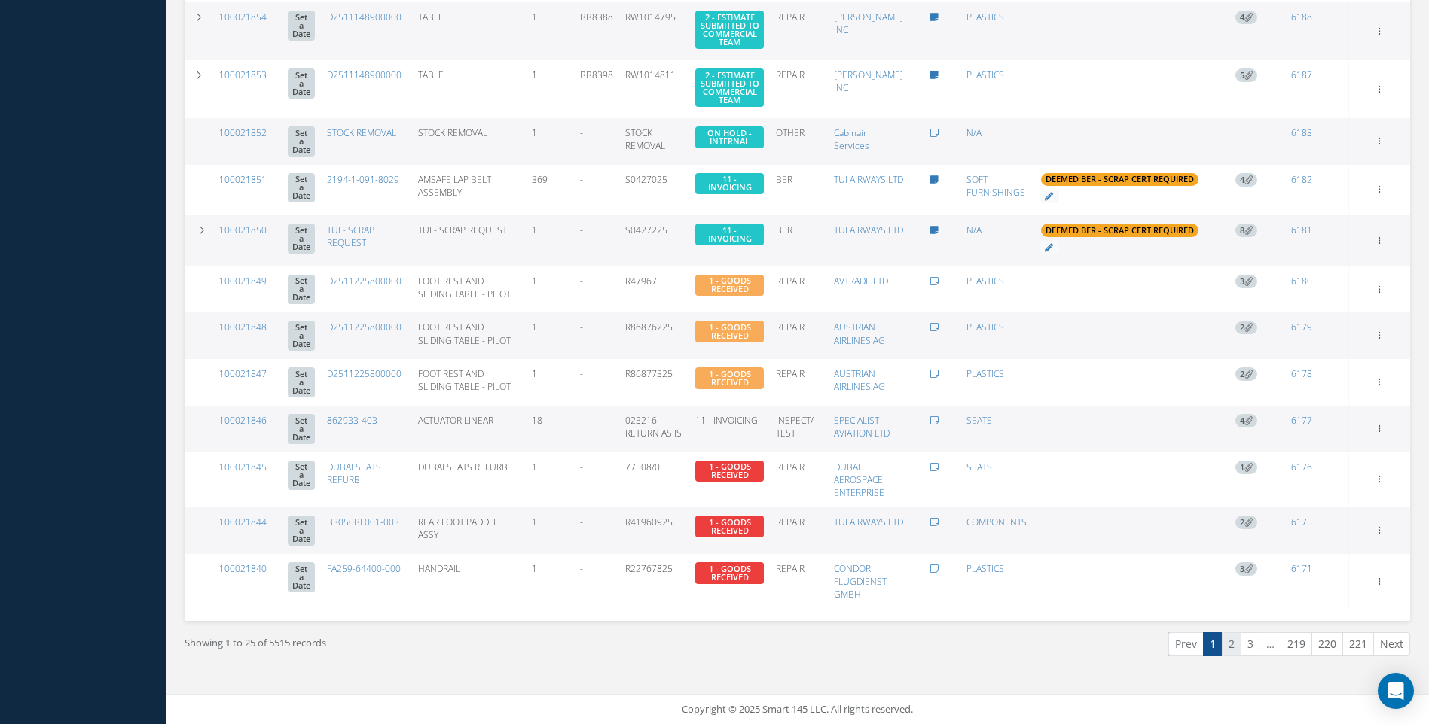
click at [1231, 639] on link "2" at bounding box center [1232, 644] width 20 height 23
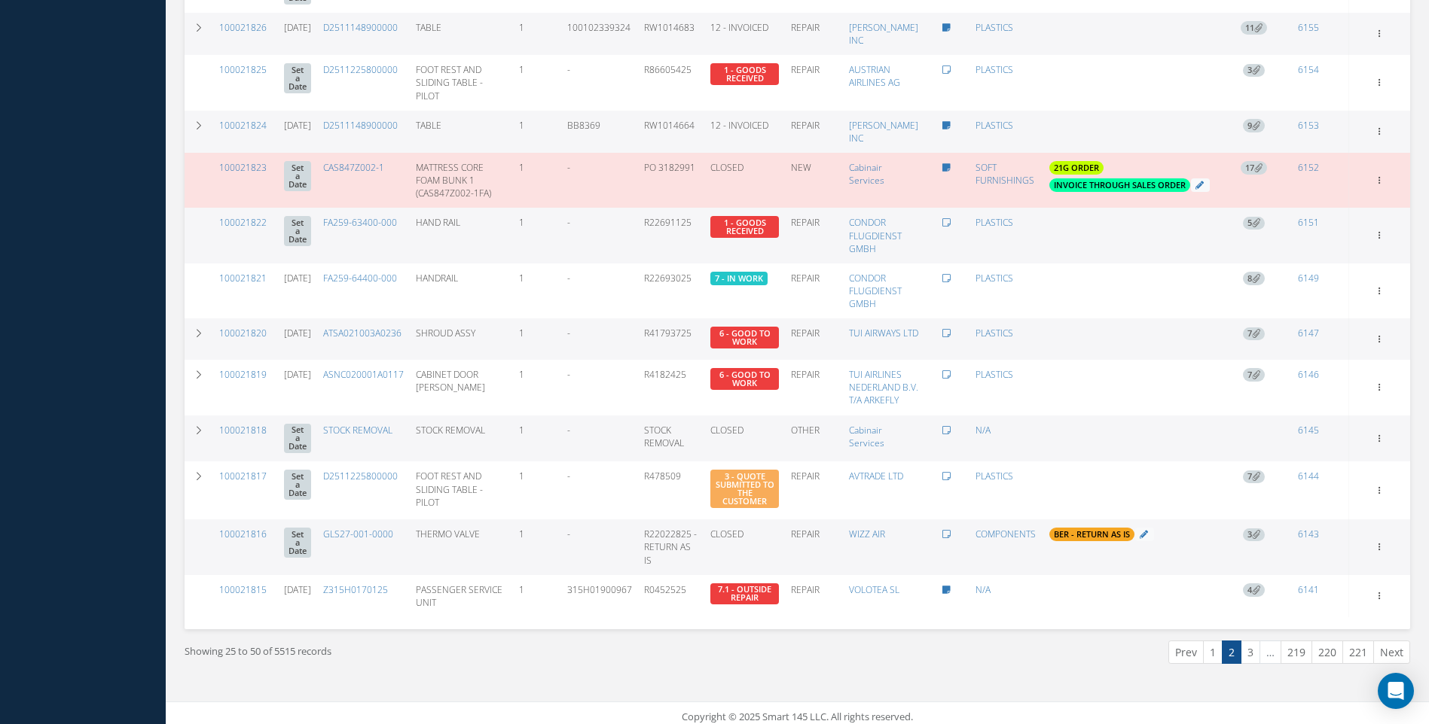
scroll to position [876, 0]
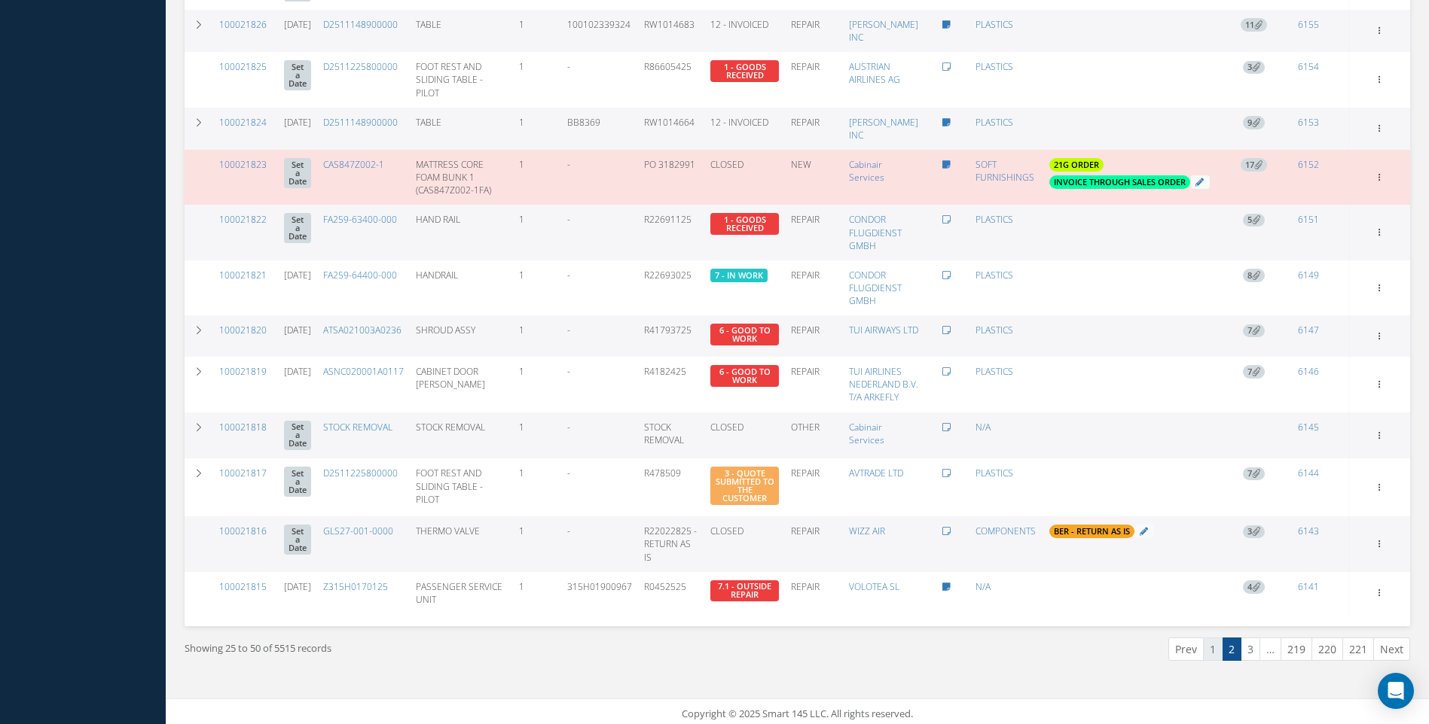
click at [1215, 648] on link "1" at bounding box center [1213, 649] width 20 height 23
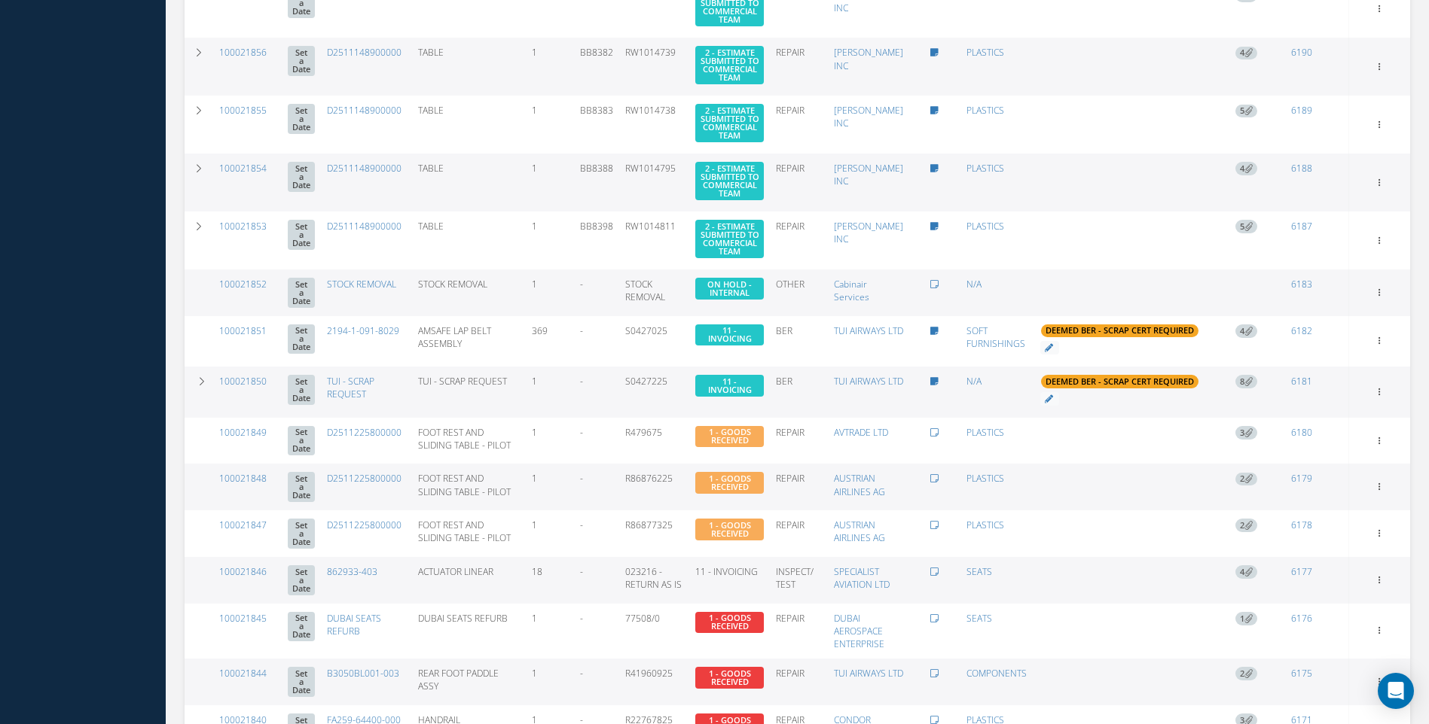
scroll to position [861, 0]
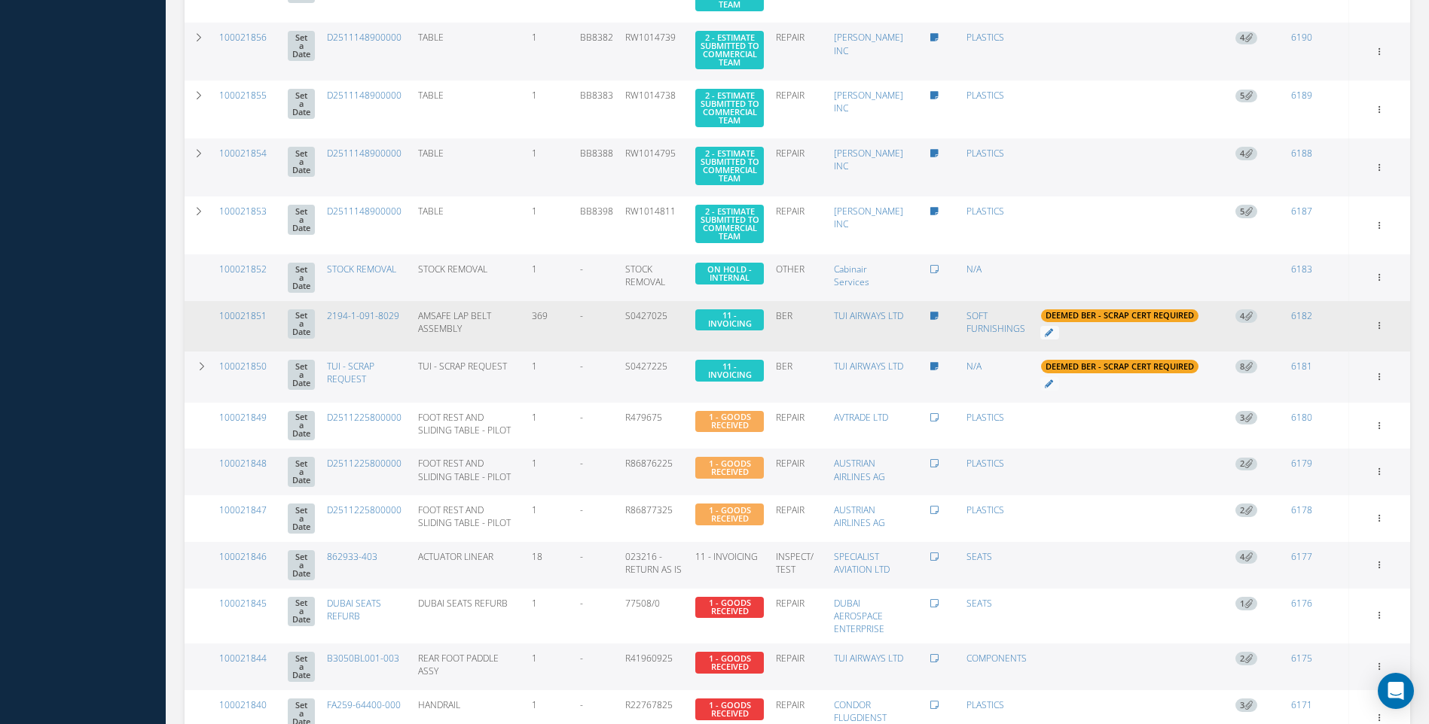
click at [1241, 323] on span "4" at bounding box center [1246, 317] width 22 height 14
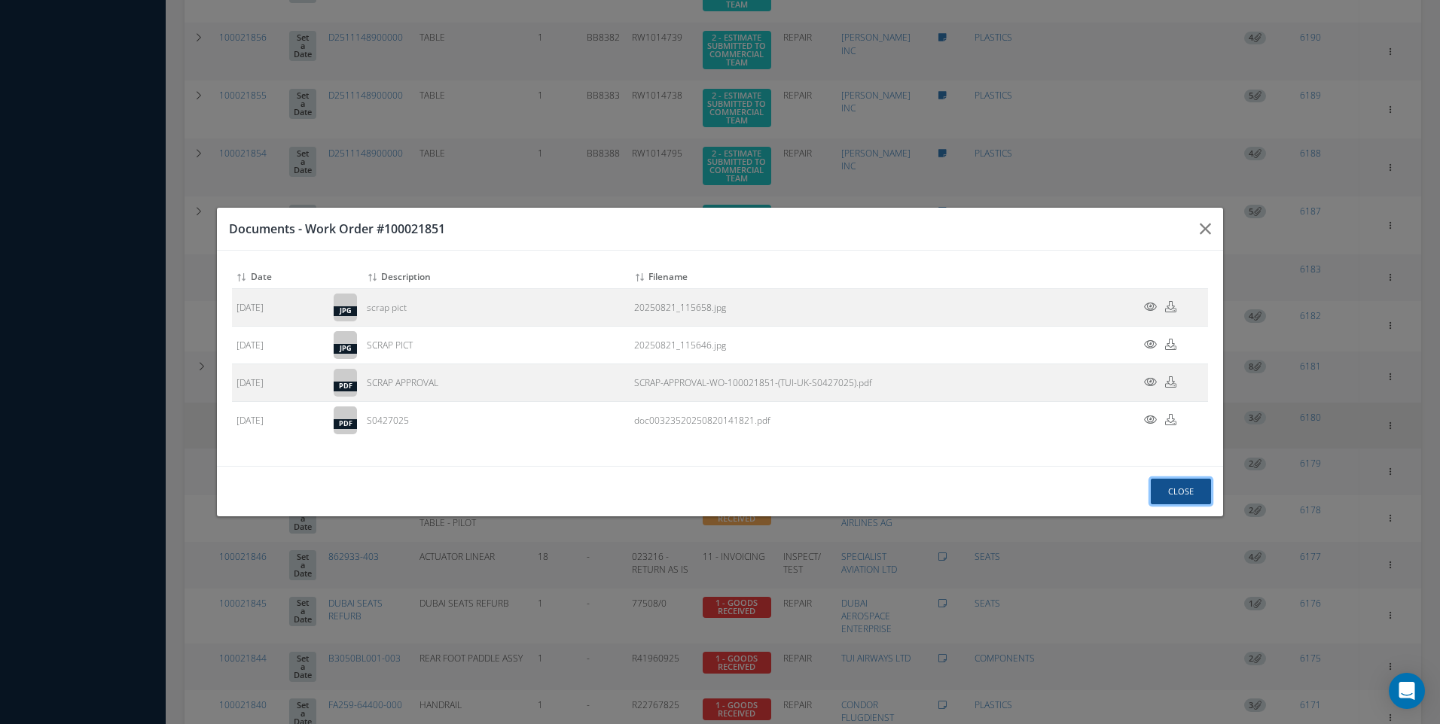
click at [1185, 489] on button "Close" at bounding box center [1181, 492] width 60 height 26
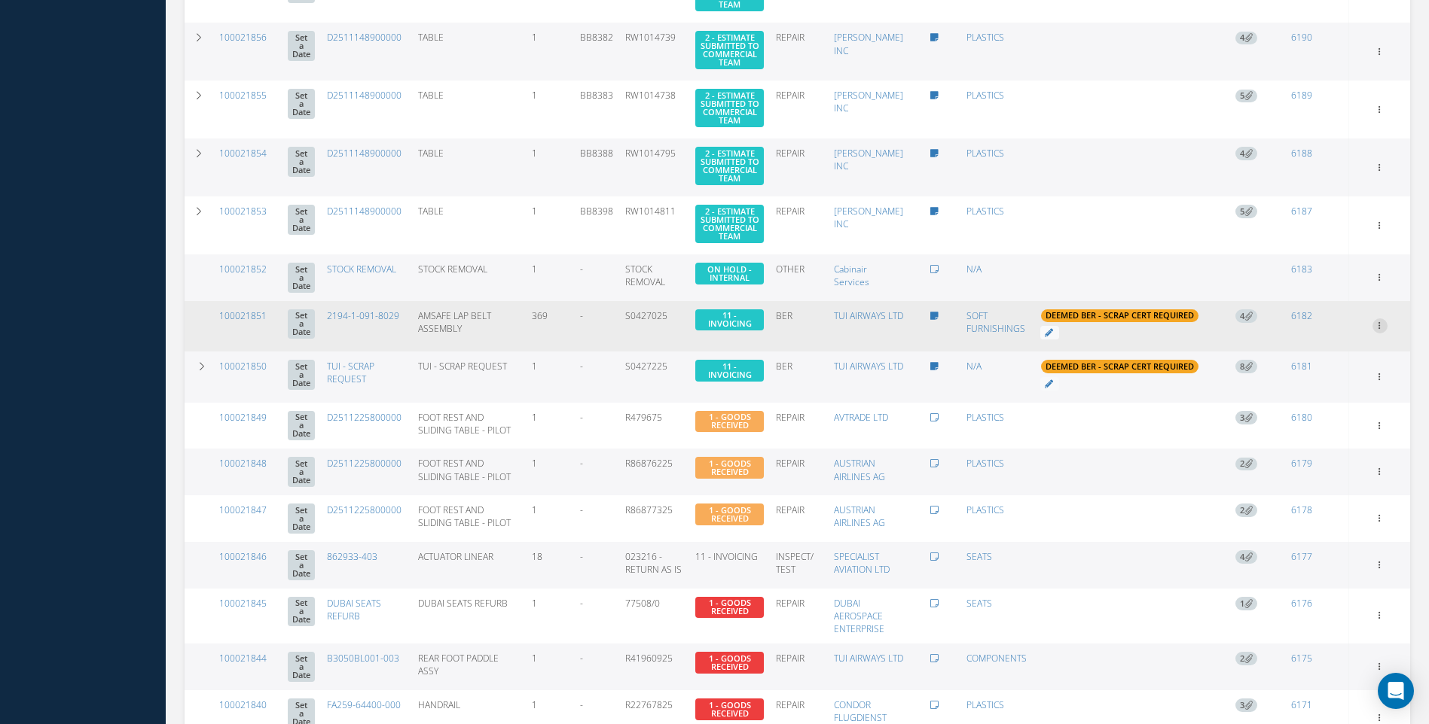
click at [1304, 462] on link "Documents" at bounding box center [1310, 453] width 119 height 20
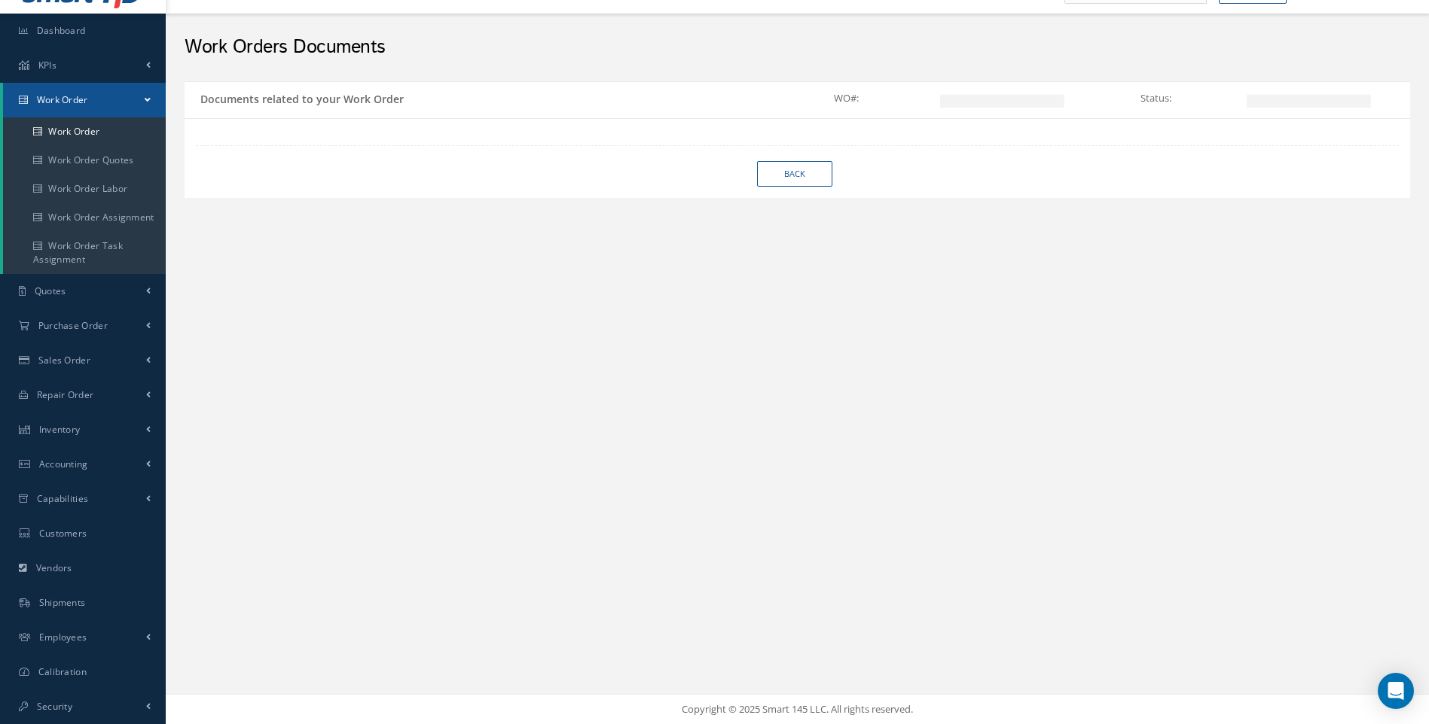
scroll to position [32, 0]
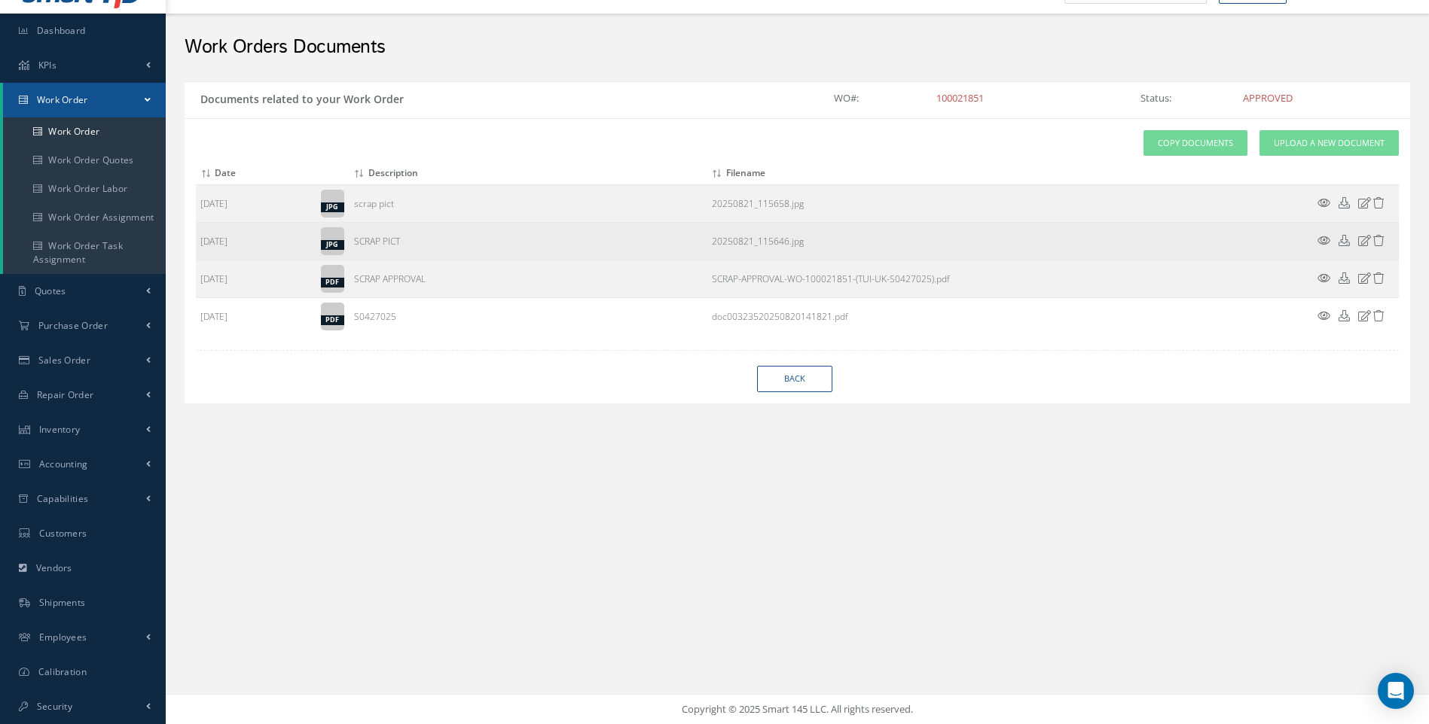
click at [1380, 237] on icon at bounding box center [1378, 240] width 11 height 11
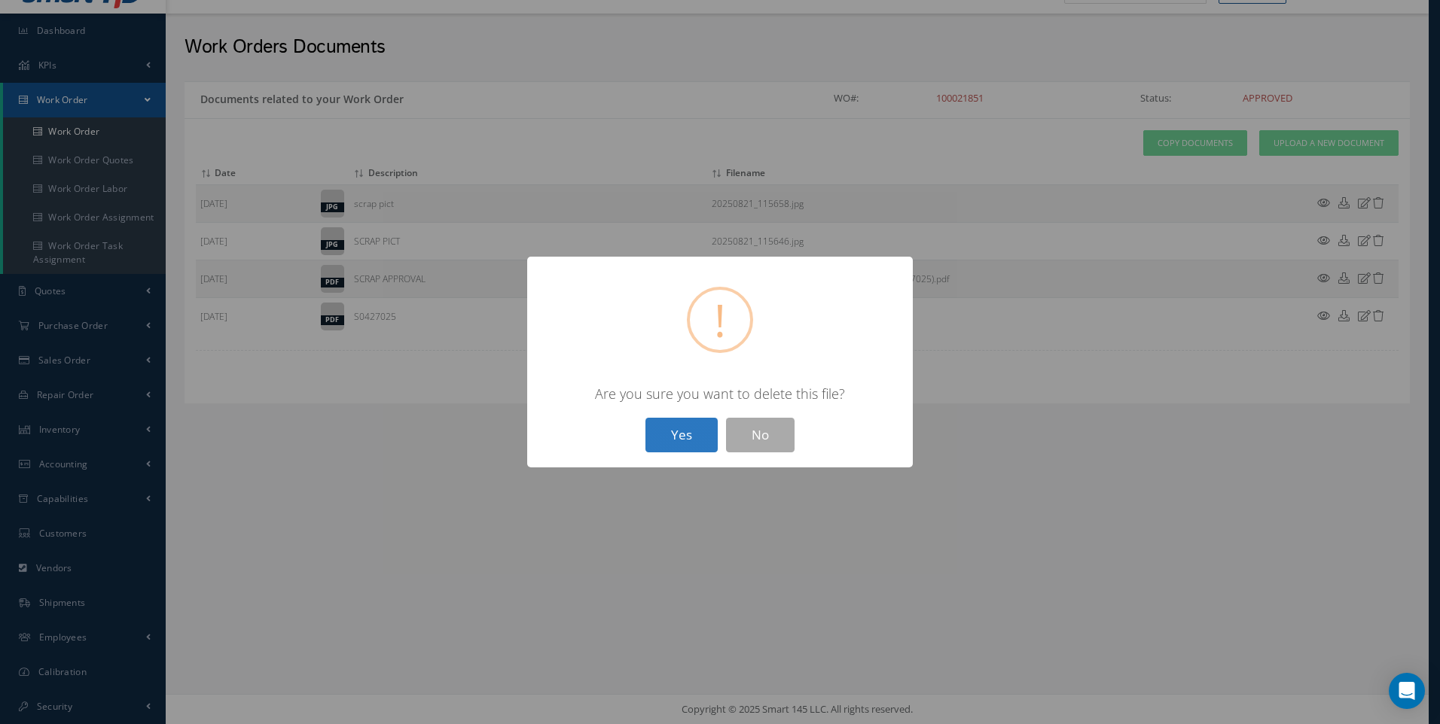
drag, startPoint x: 694, startPoint y: 425, endPoint x: 737, endPoint y: 416, distance: 43.9
click at [699, 425] on button "Yes" at bounding box center [681, 435] width 72 height 35
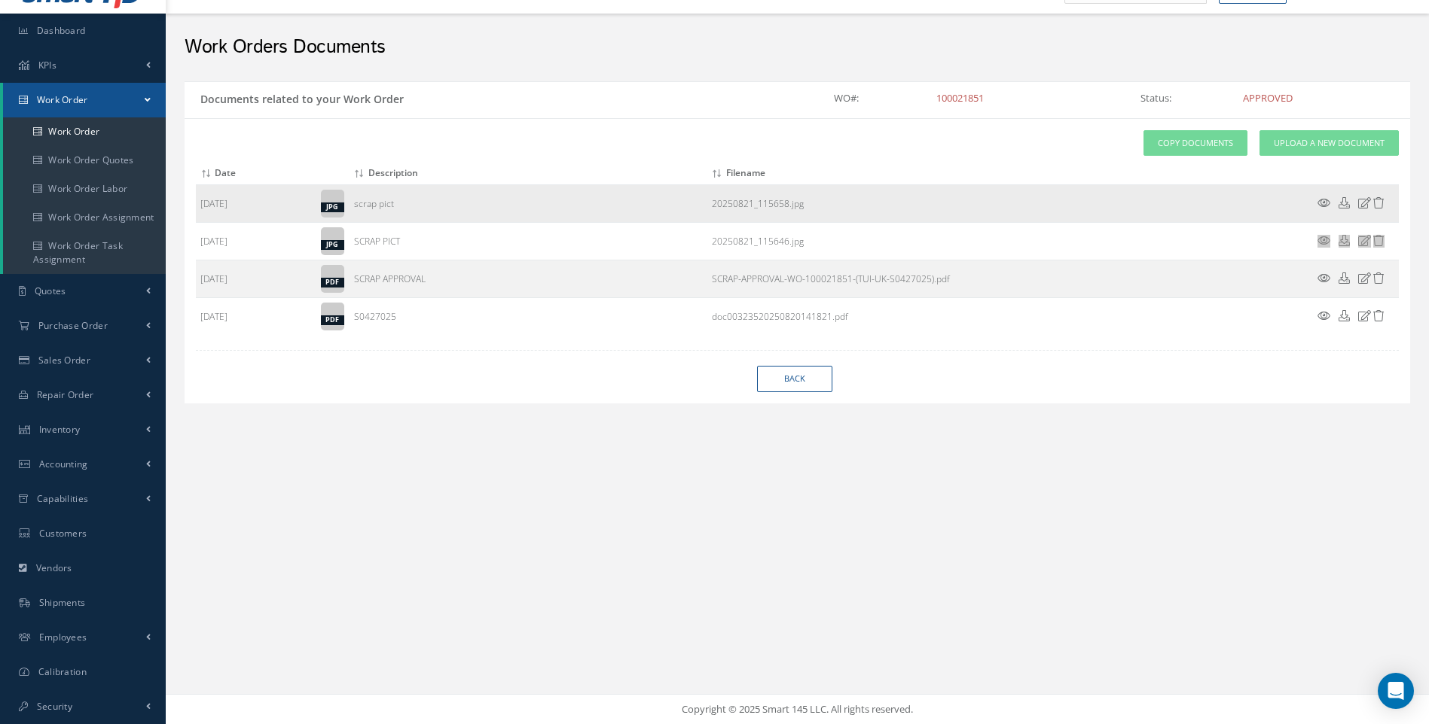
click at [1380, 204] on icon at bounding box center [1378, 202] width 11 height 11
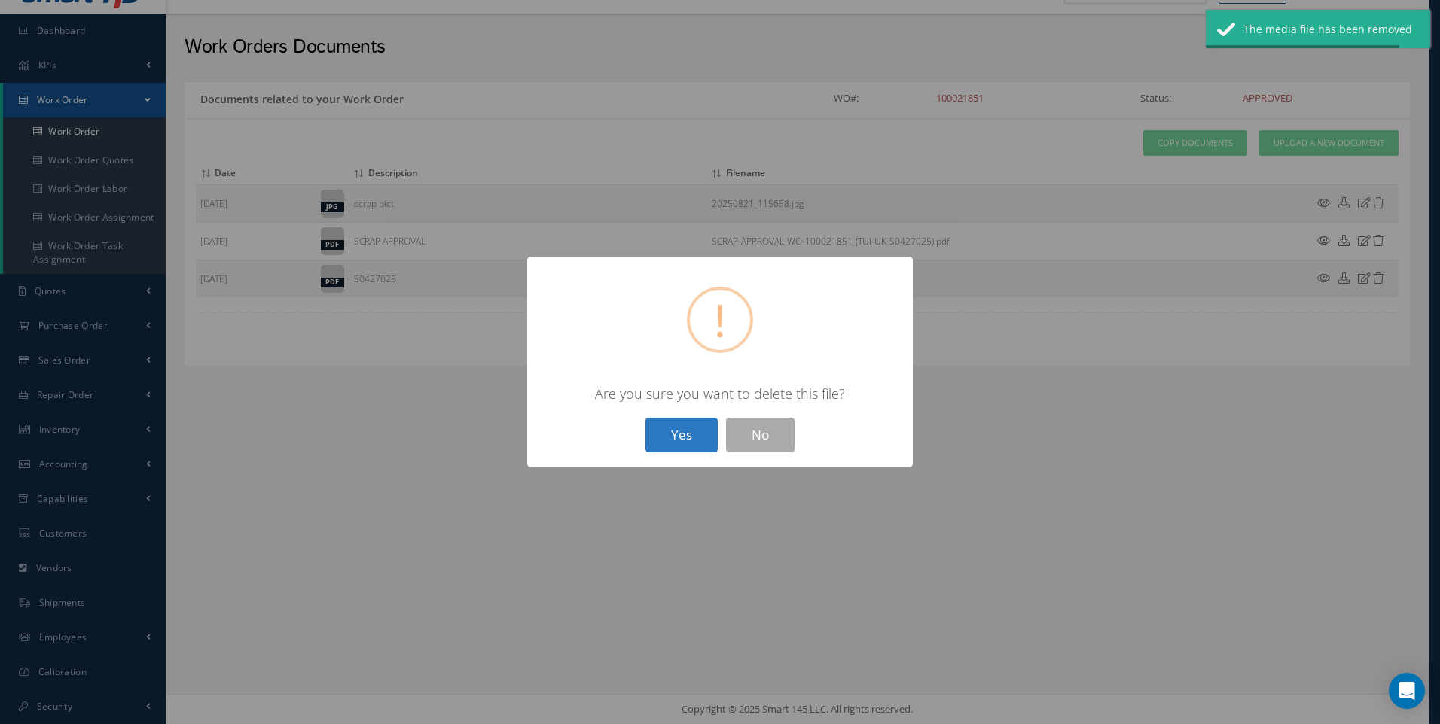
click at [685, 435] on button "Yes" at bounding box center [681, 435] width 72 height 35
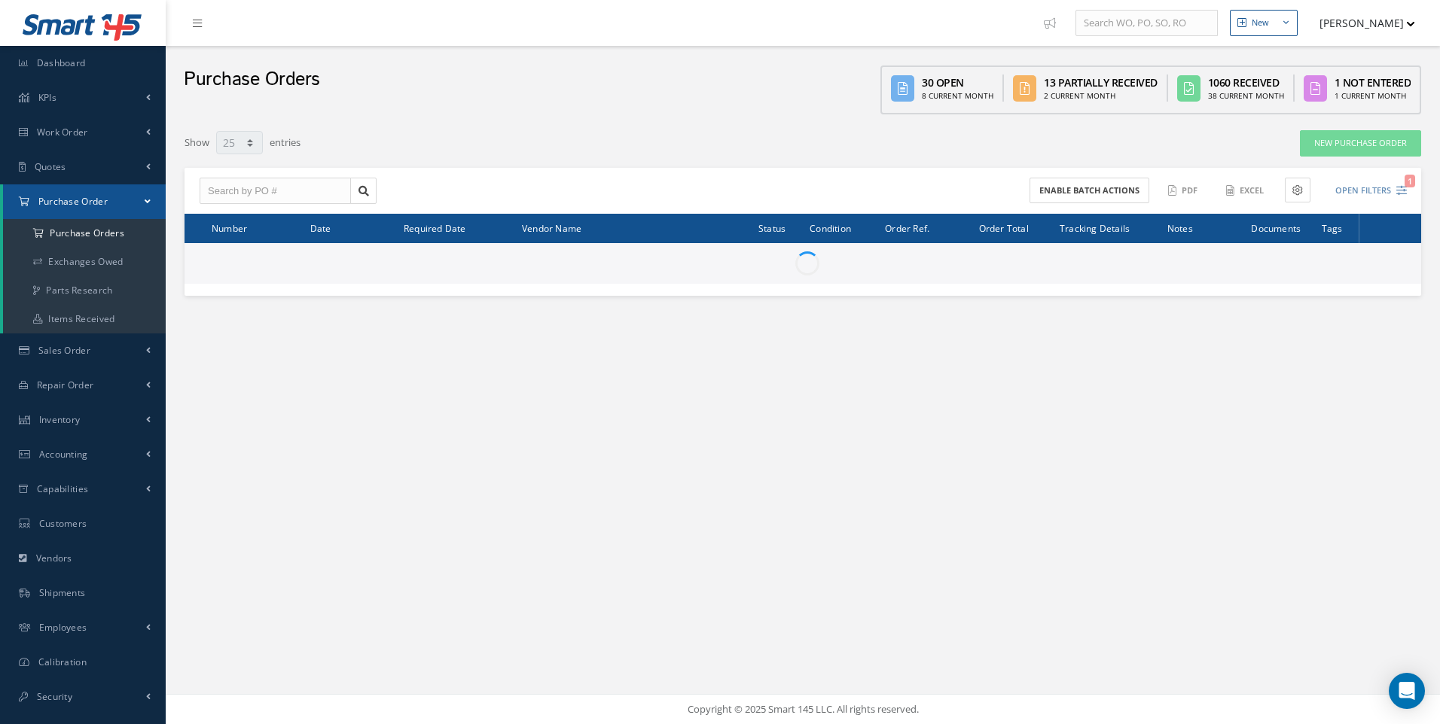
select select "25"
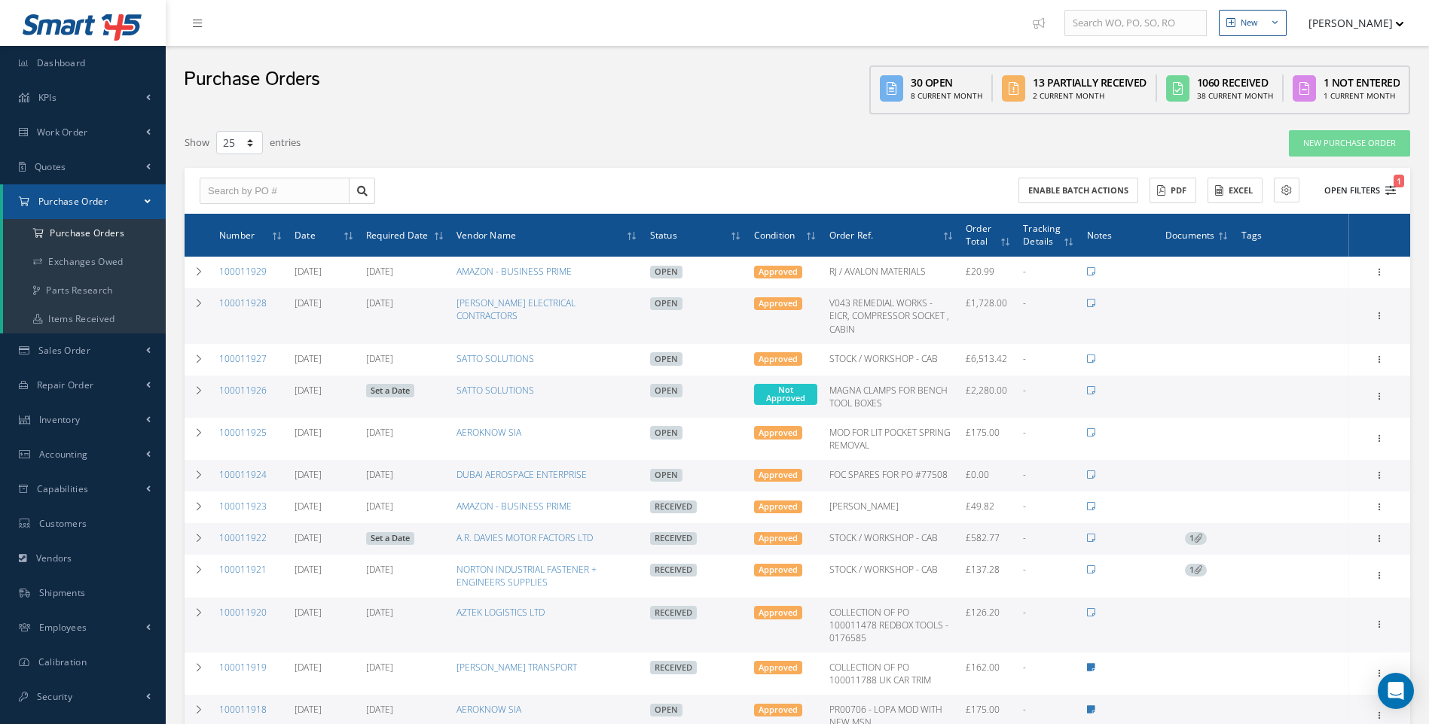
click at [1389, 190] on icon "1" at bounding box center [1390, 190] width 11 height 11
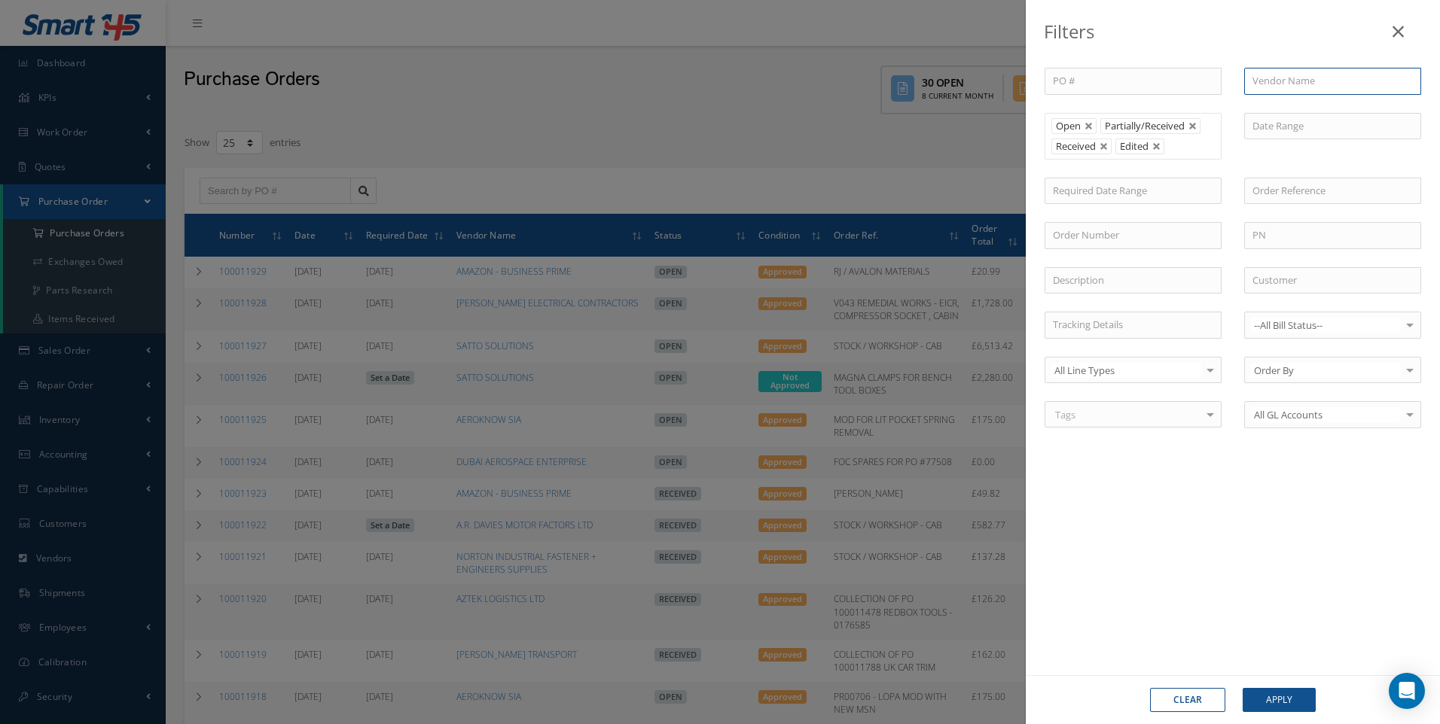
click at [1263, 79] on input "text" at bounding box center [1332, 81] width 177 height 27
click at [1289, 112] on span "TUI AIRWAYS LTD" at bounding box center [1291, 108] width 78 height 14
type input "TUI AIRWAYS LTD"
click at [1281, 700] on button "Apply" at bounding box center [1279, 700] width 73 height 24
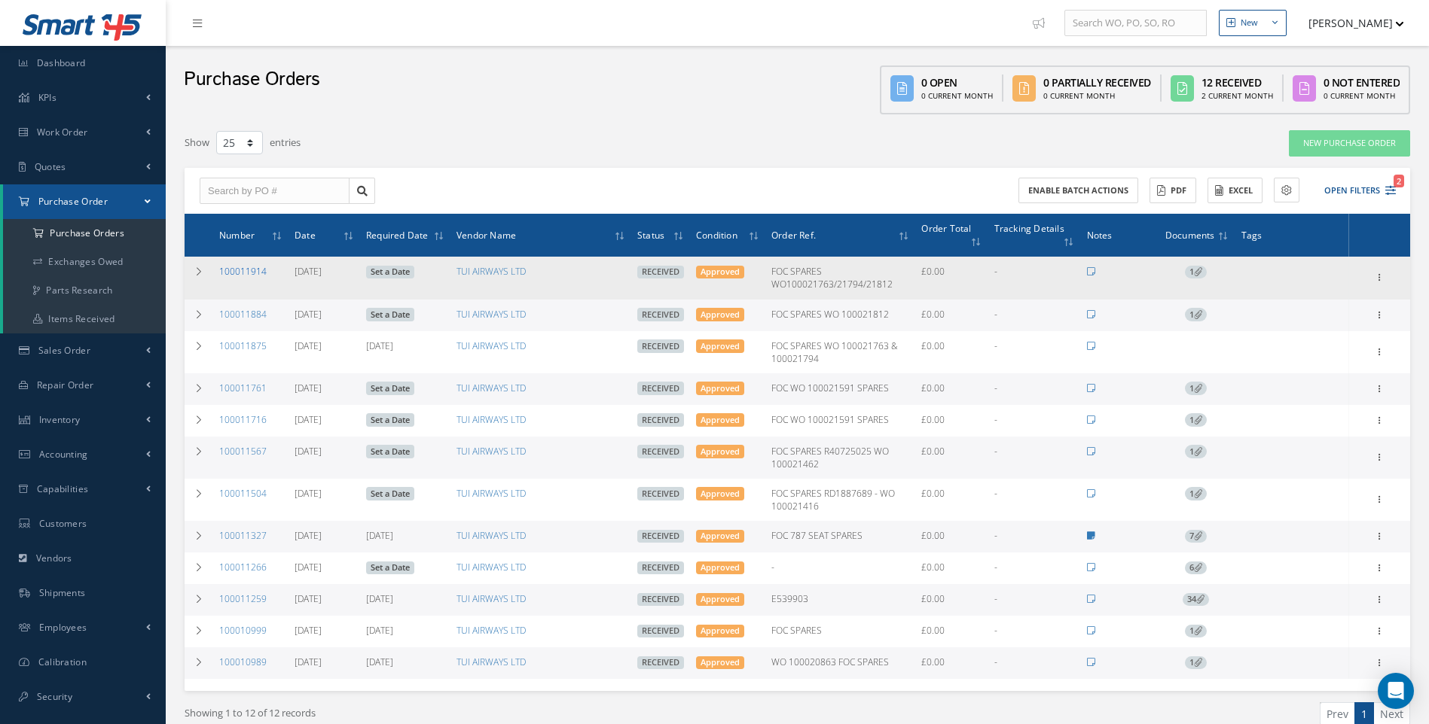
click at [255, 270] on link "100011914" at bounding box center [242, 271] width 47 height 13
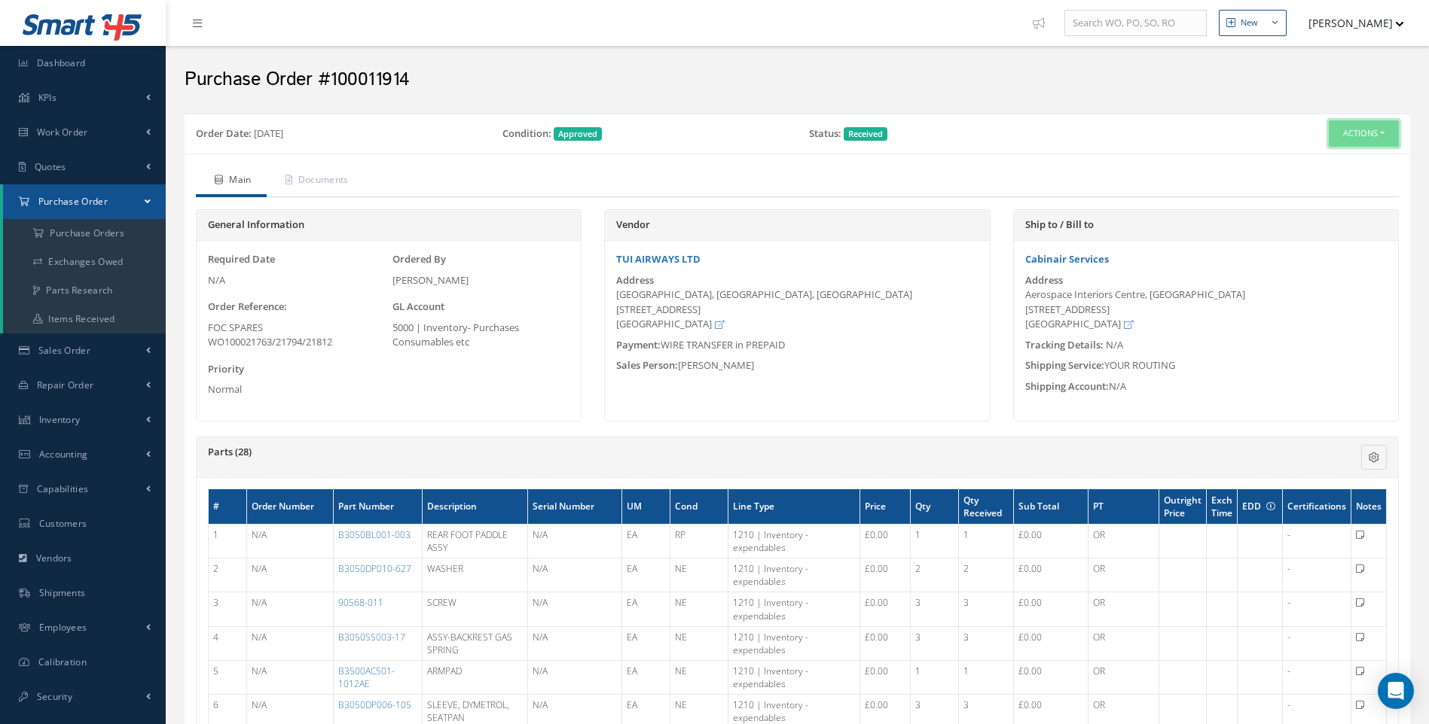
click at [1389, 131] on button "Actions" at bounding box center [1363, 133] width 70 height 26
click at [1313, 177] on link "Edit" at bounding box center [1338, 182] width 120 height 20
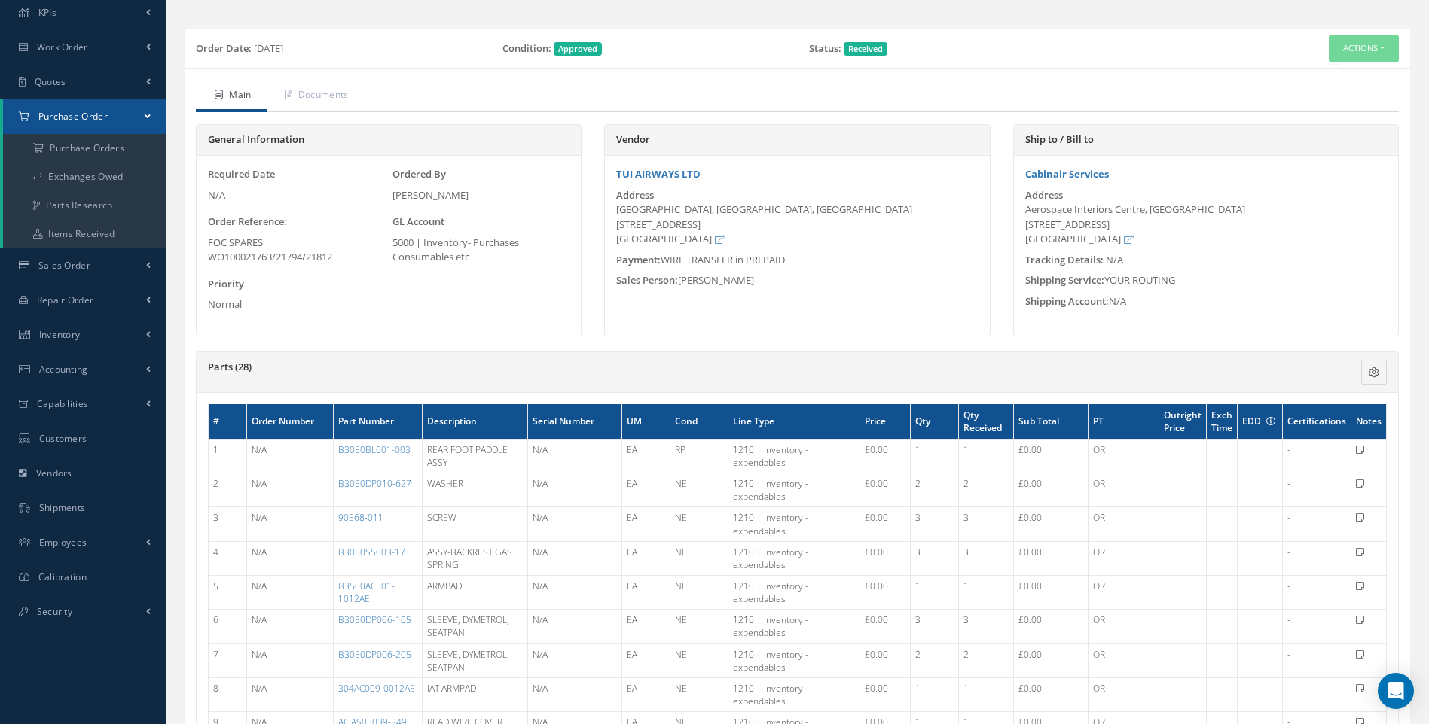
scroll to position [377, 0]
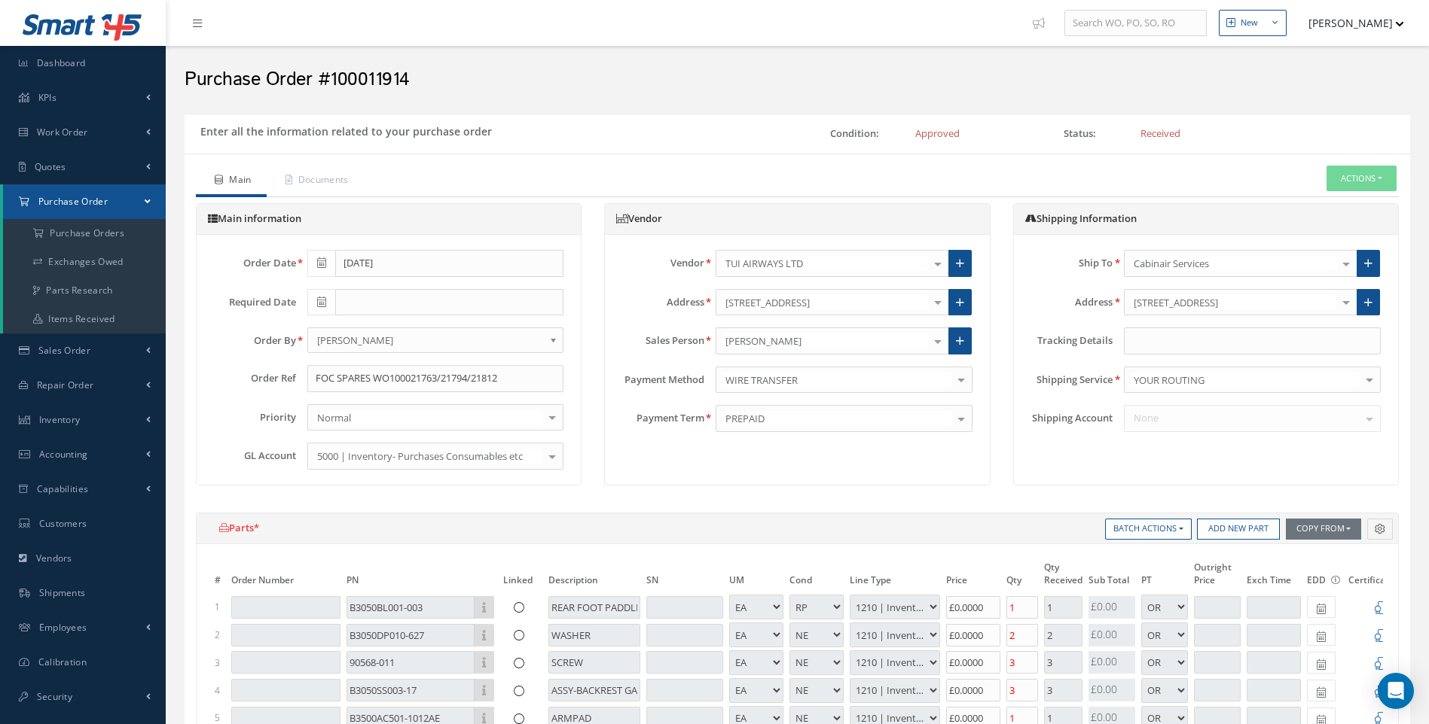
select select "1"
select select "3"
select select "7"
select select "1"
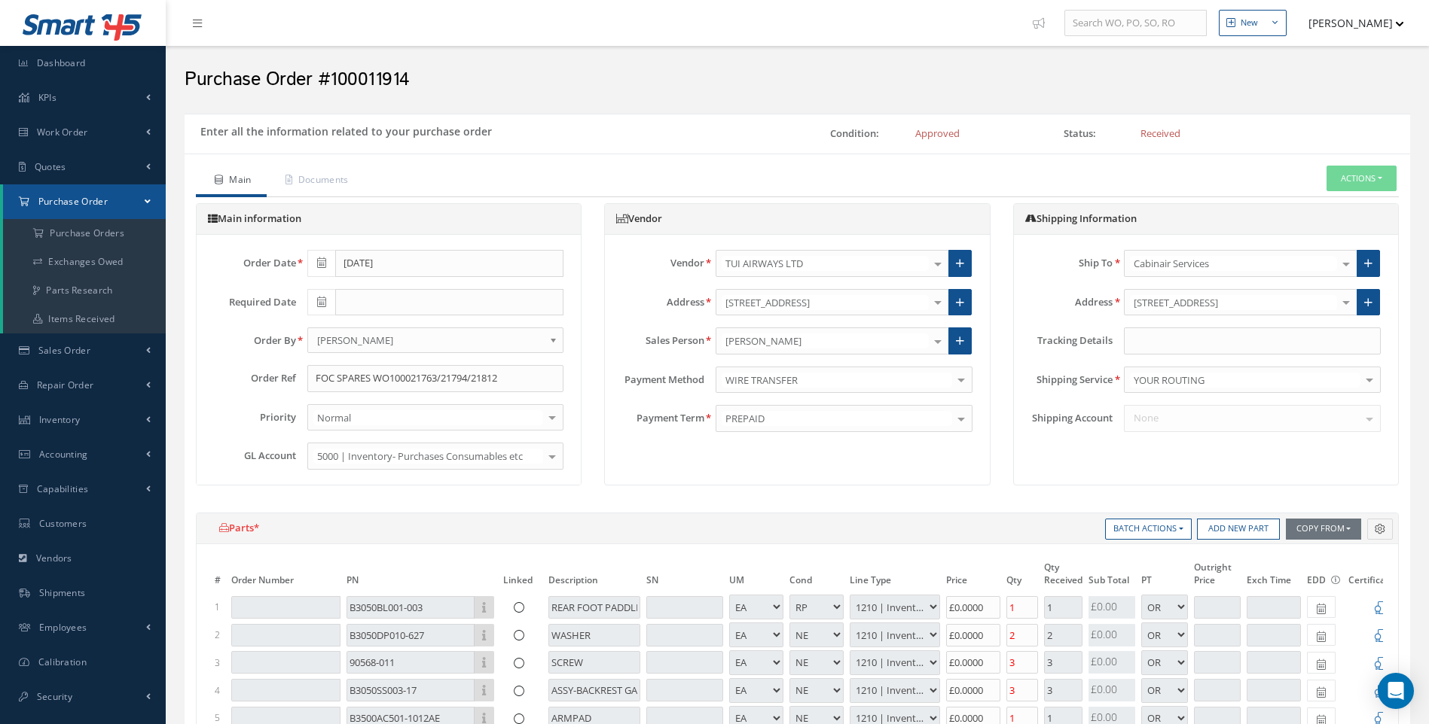
select select "5"
select select "7"
select select "1"
select select "5"
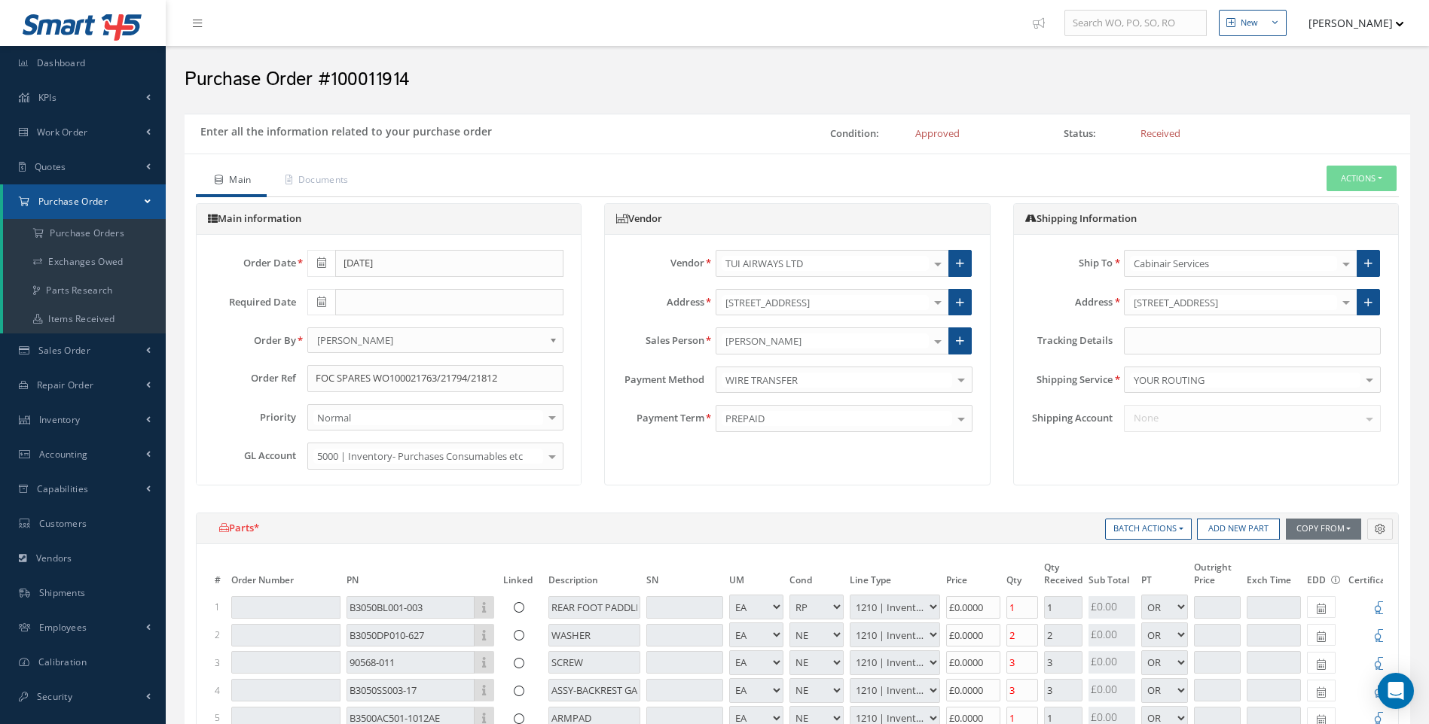
select select "7"
select select "1"
select select "5"
select select "7"
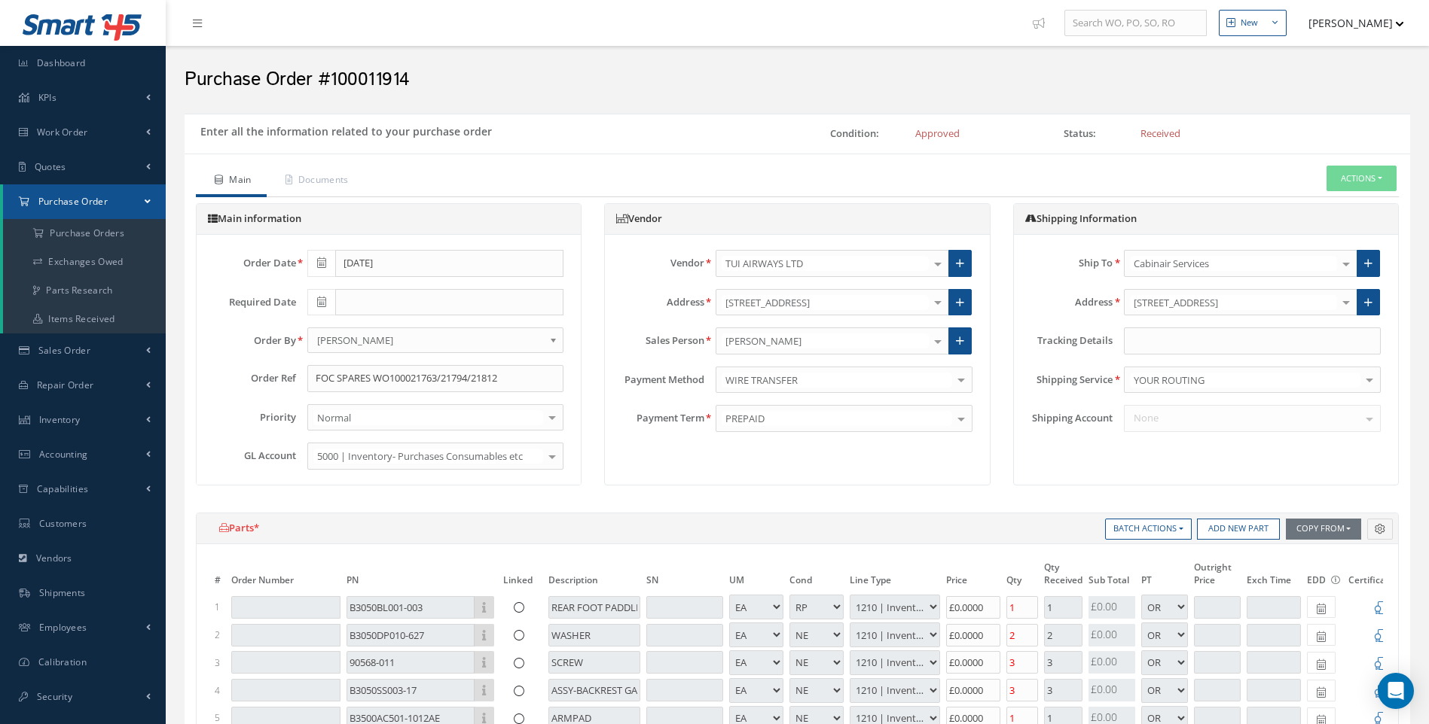
select select "1"
select select "5"
select select "7"
select select "1"
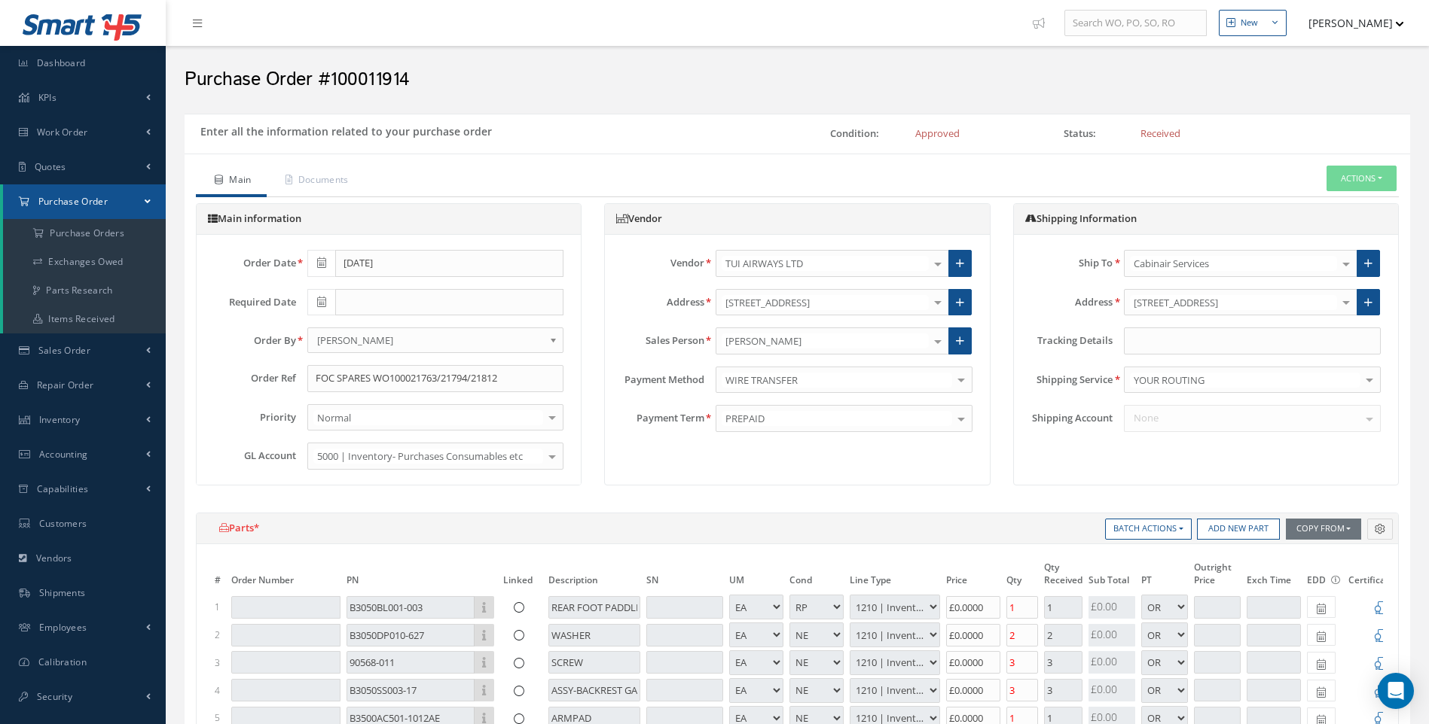
select select "1"
select select "5"
select select "7"
select select "1"
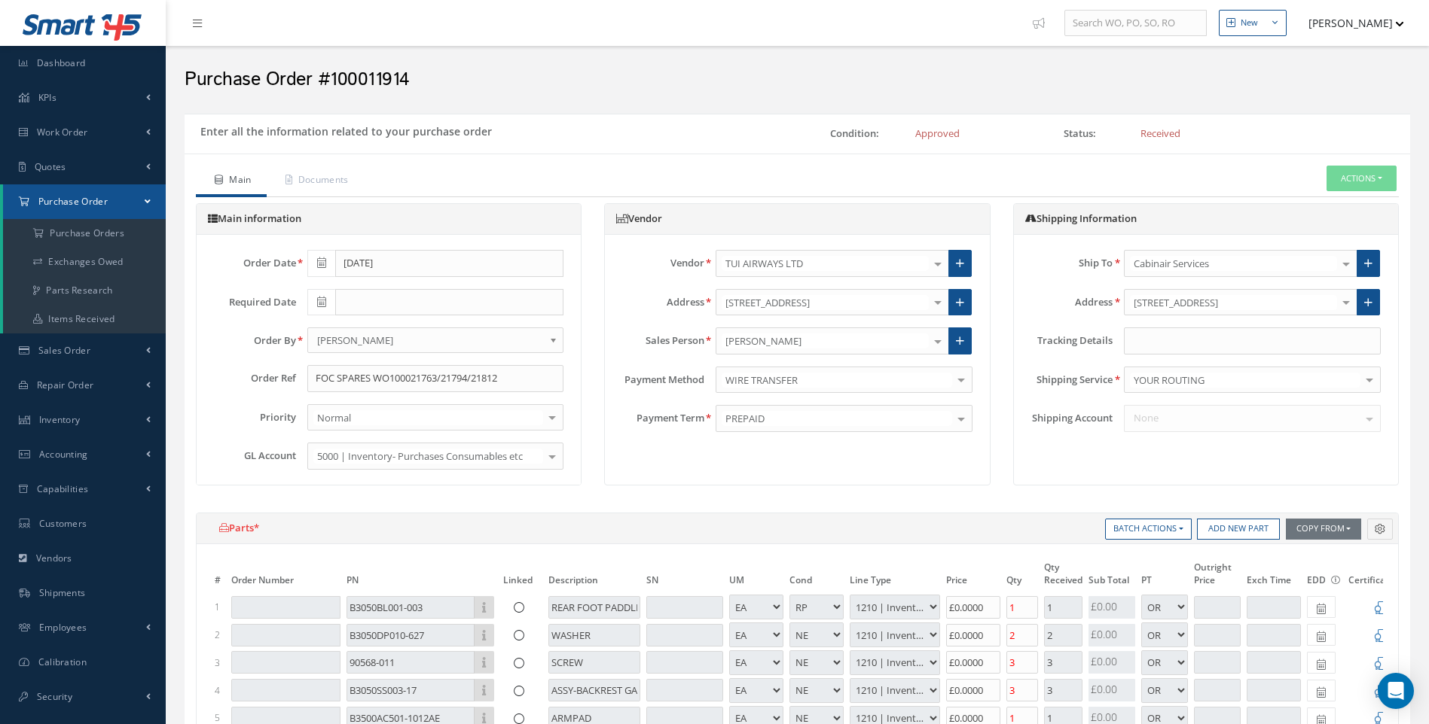
select select "5"
select select "7"
select select "1"
select select "5"
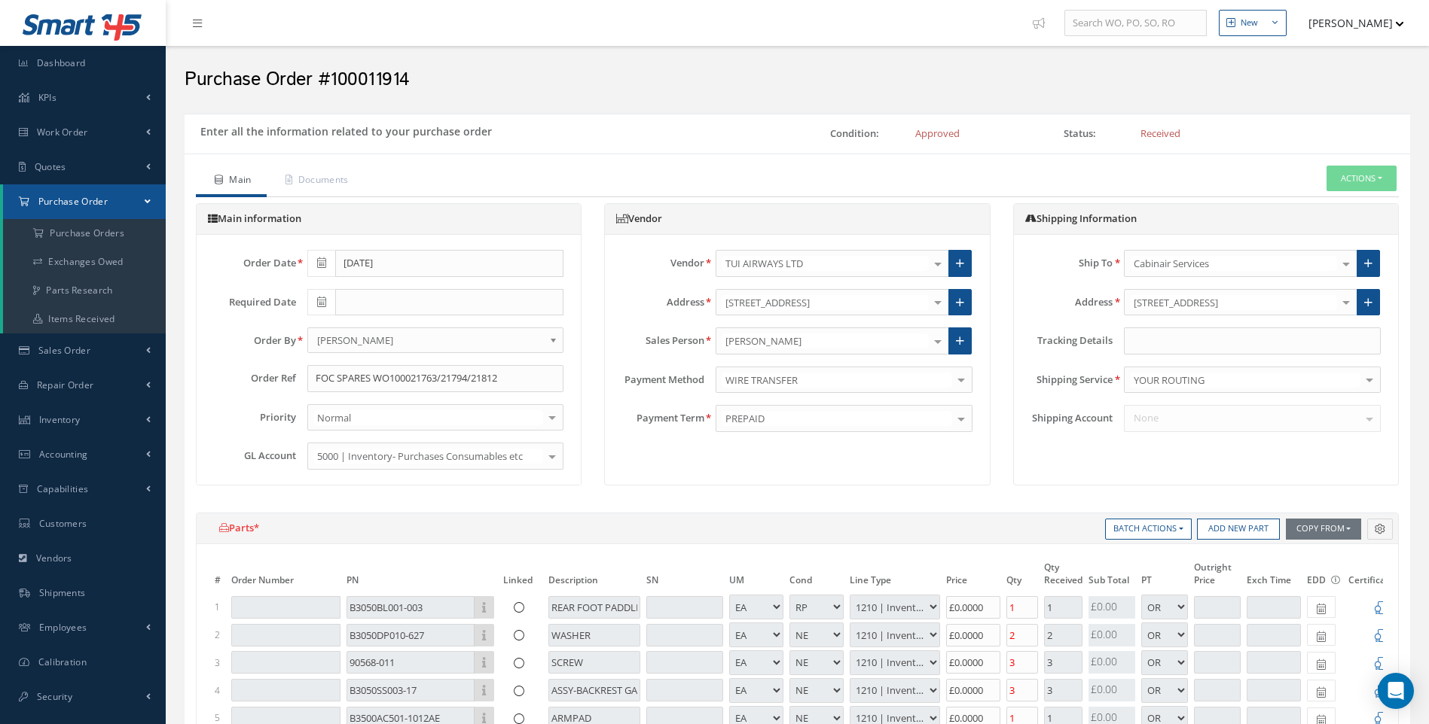
select select "7"
select select "1"
select select "5"
select select "7"
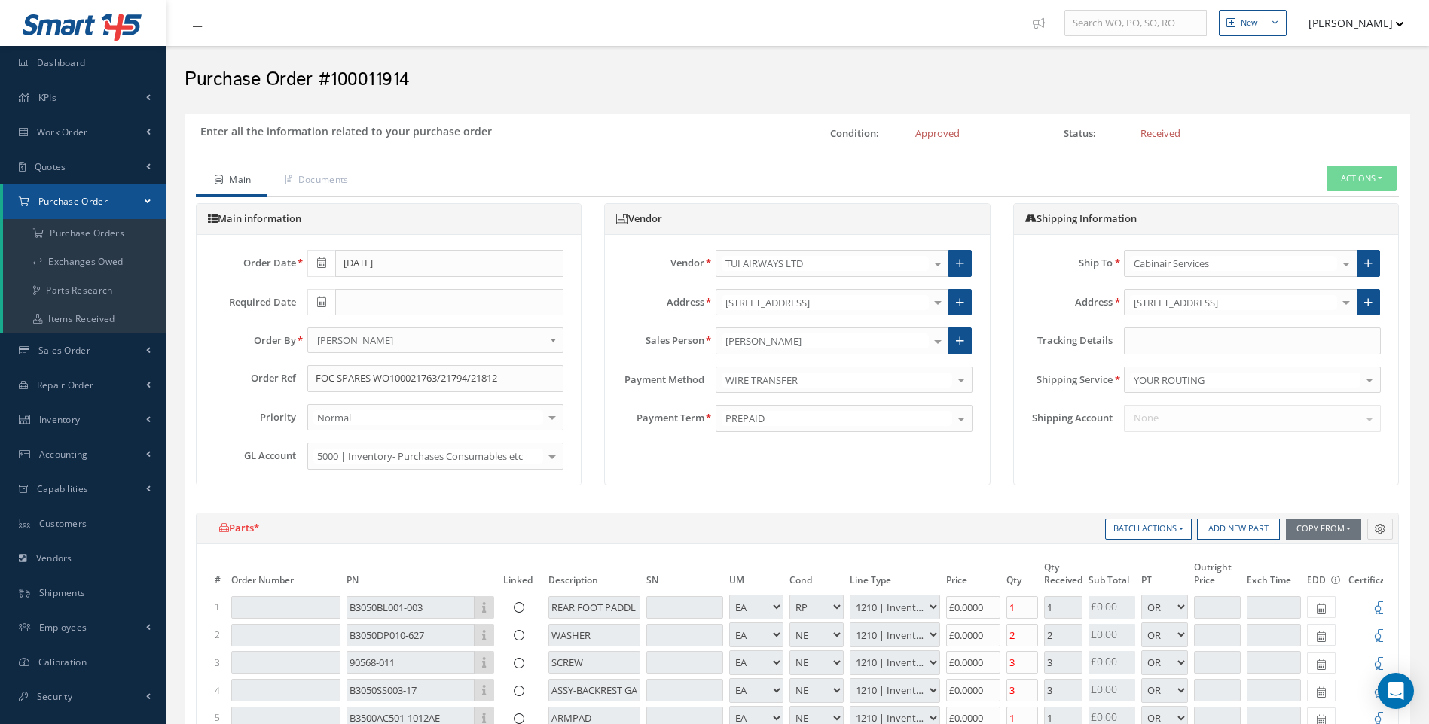
select select "1"
select select "5"
select select "7"
select select "1"
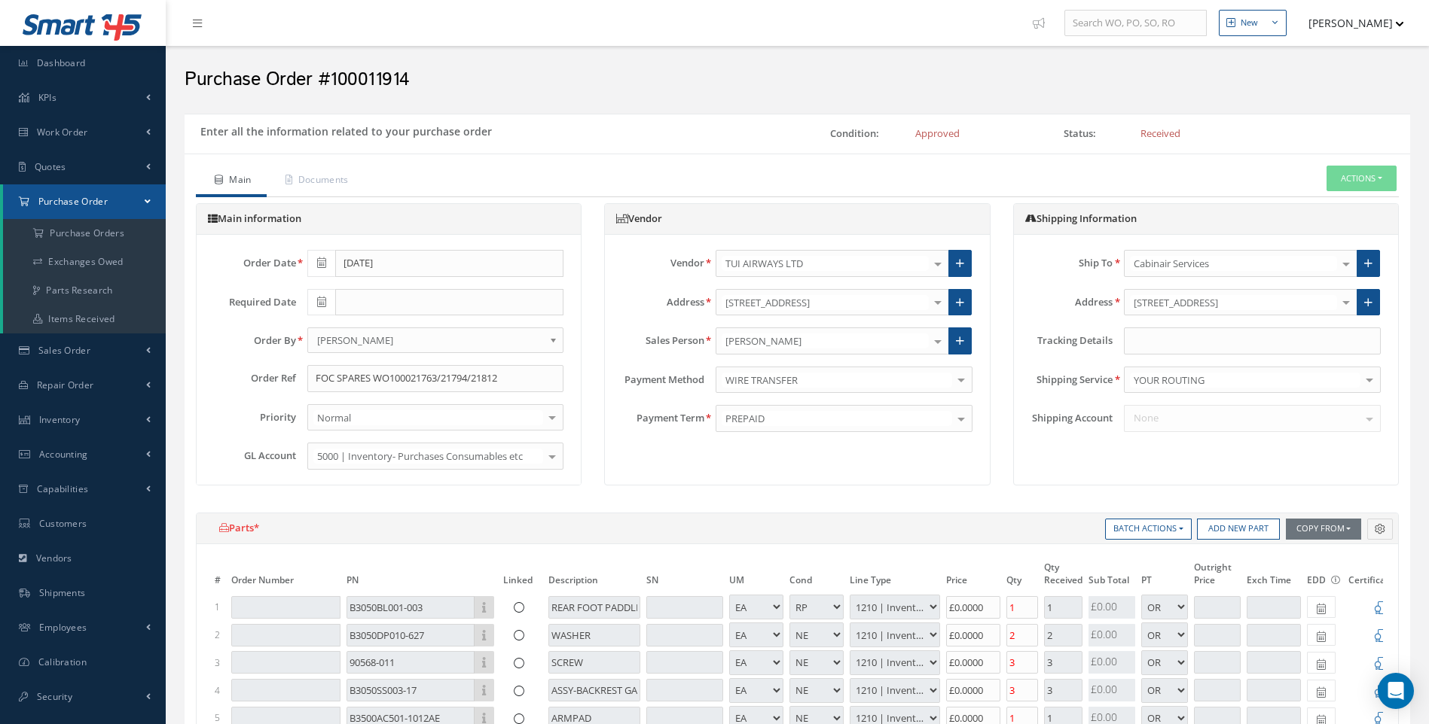
select select "1"
select select "5"
select select "7"
select select "1"
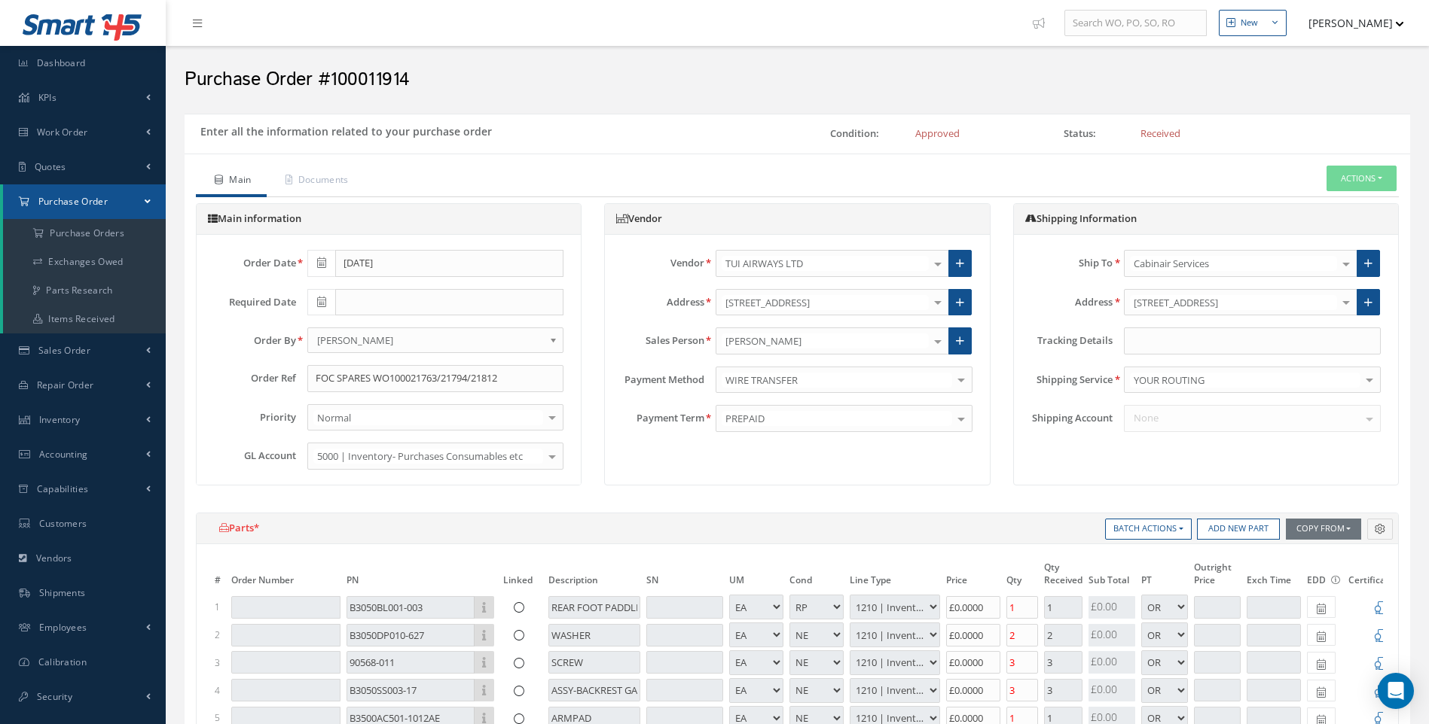
select select "5"
select select "7"
select select "1"
select select "5"
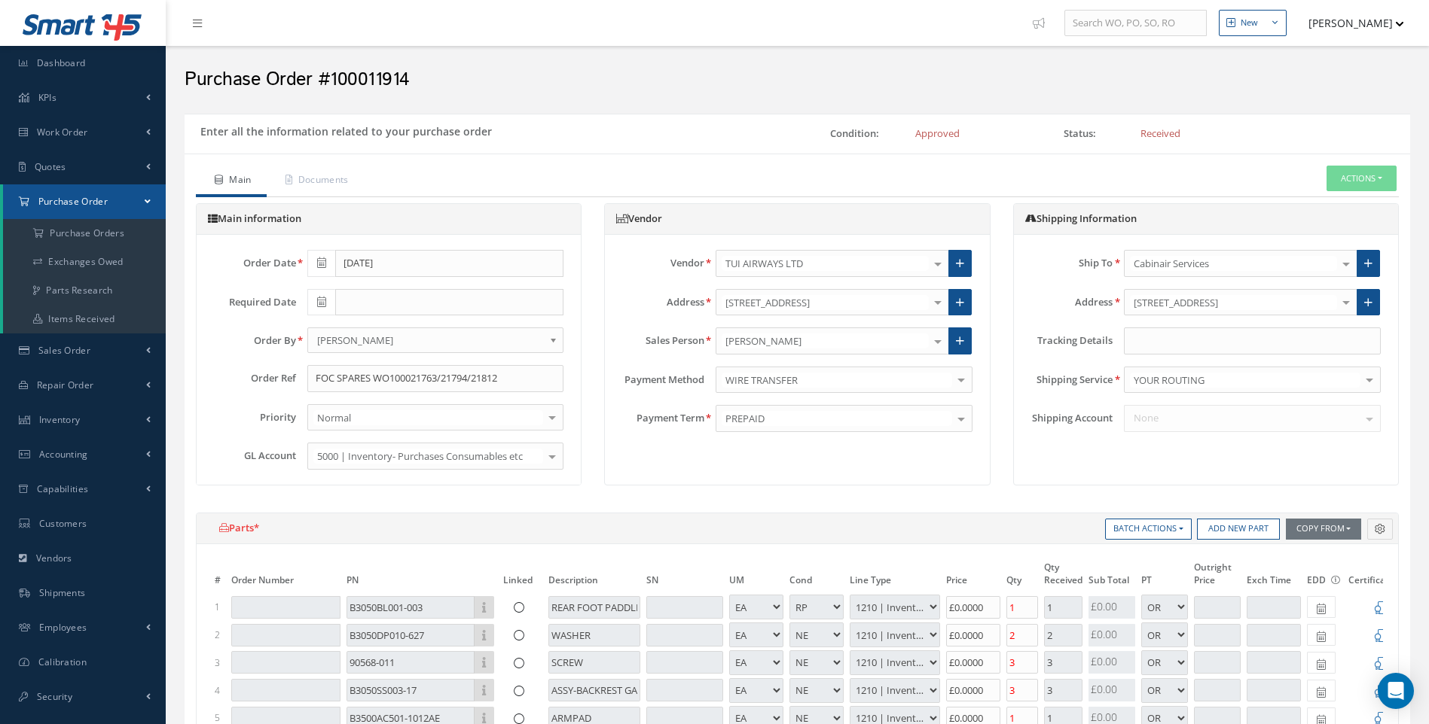
select select "7"
select select "1"
select select "3"
select select "7"
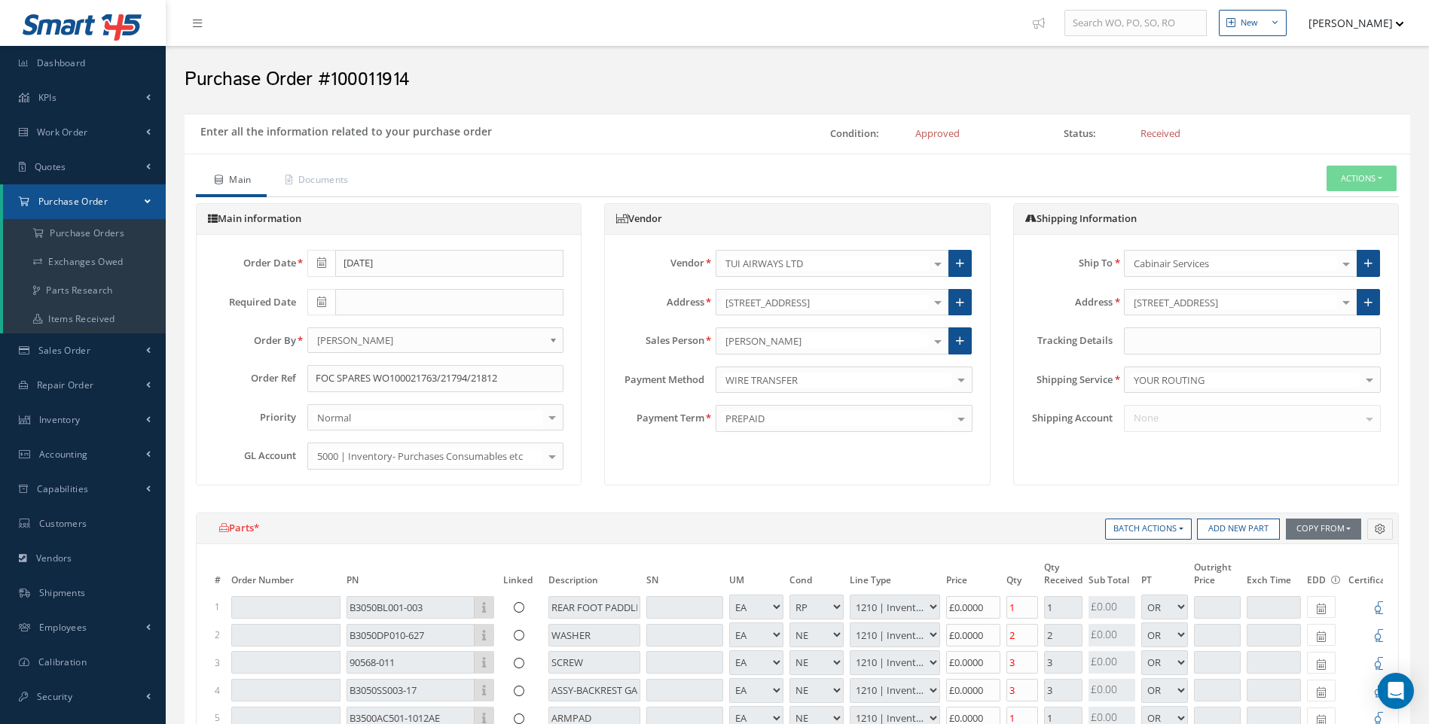
select select "1"
select select "5"
select select "7"
select select "1"
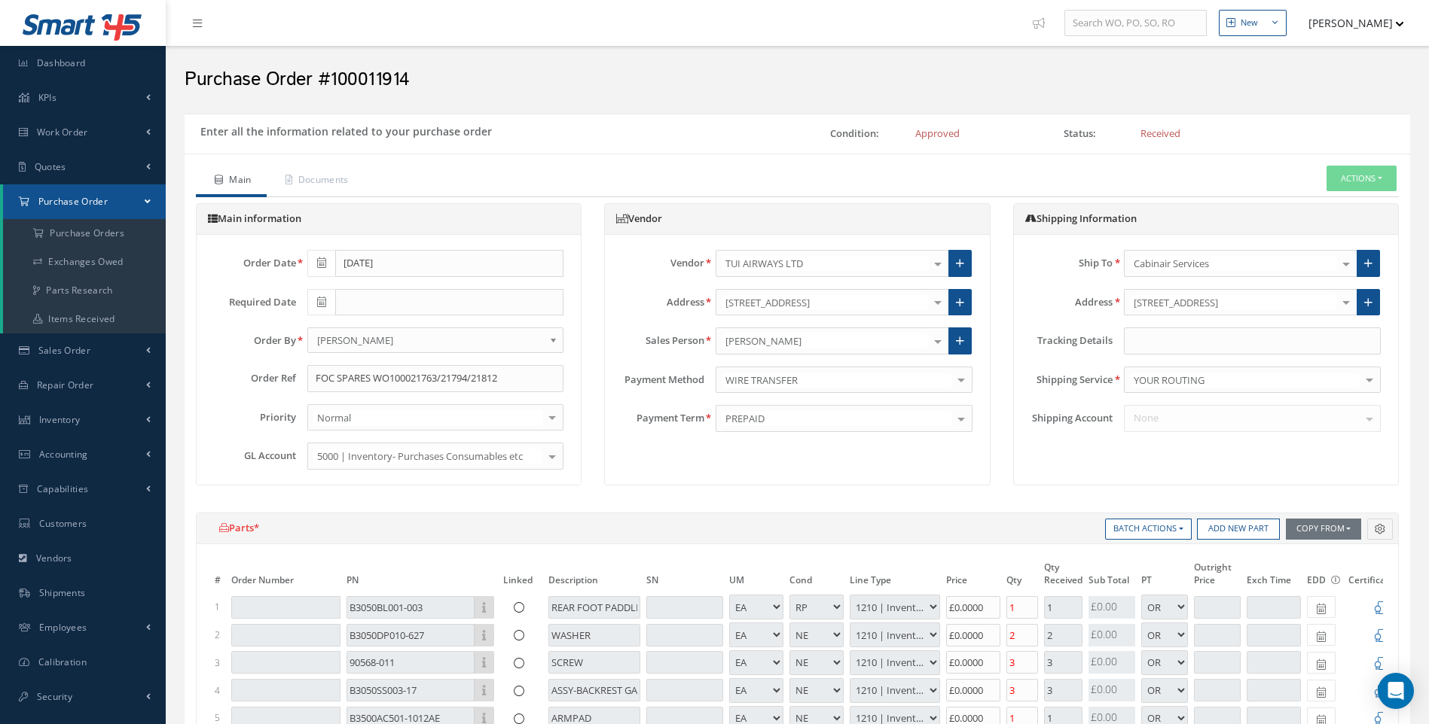
select select "1"
select select "3"
select select "7"
select select "1"
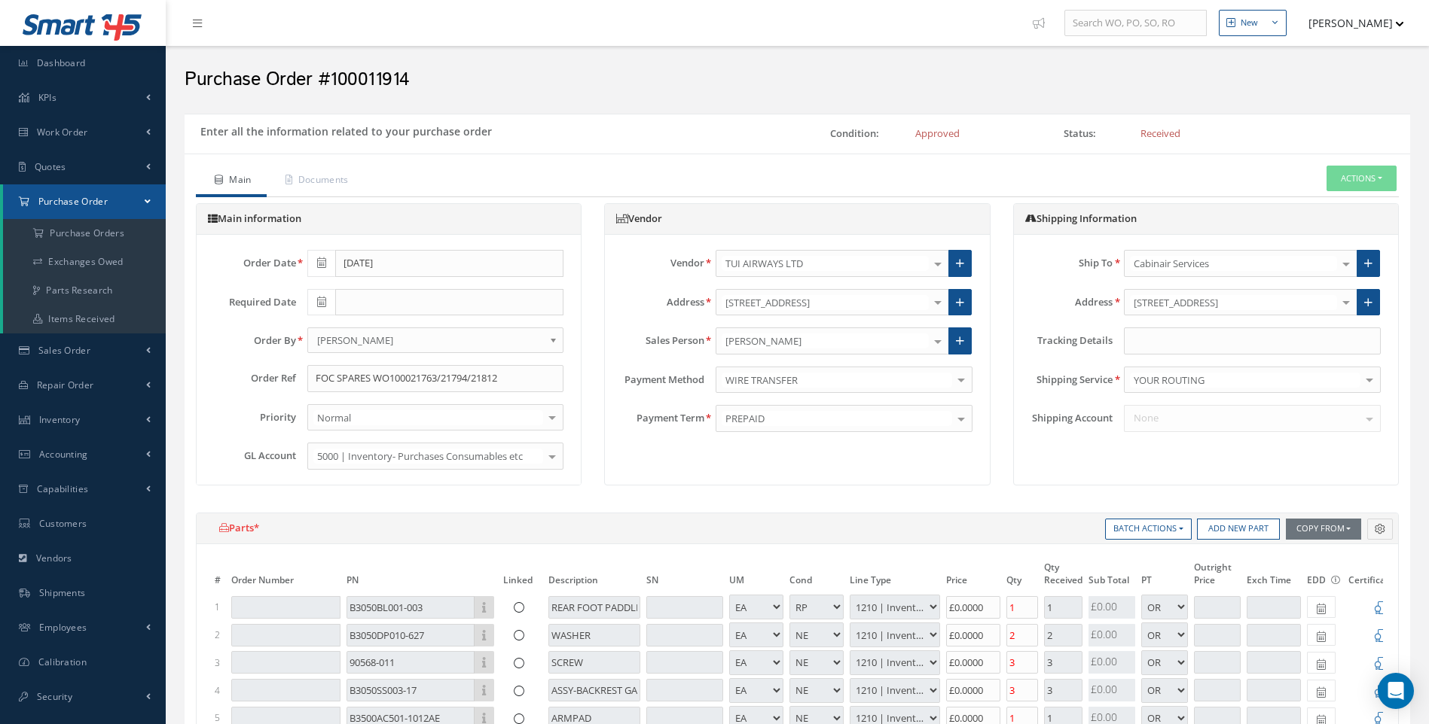
select select "5"
select select "7"
select select "1"
select select "5"
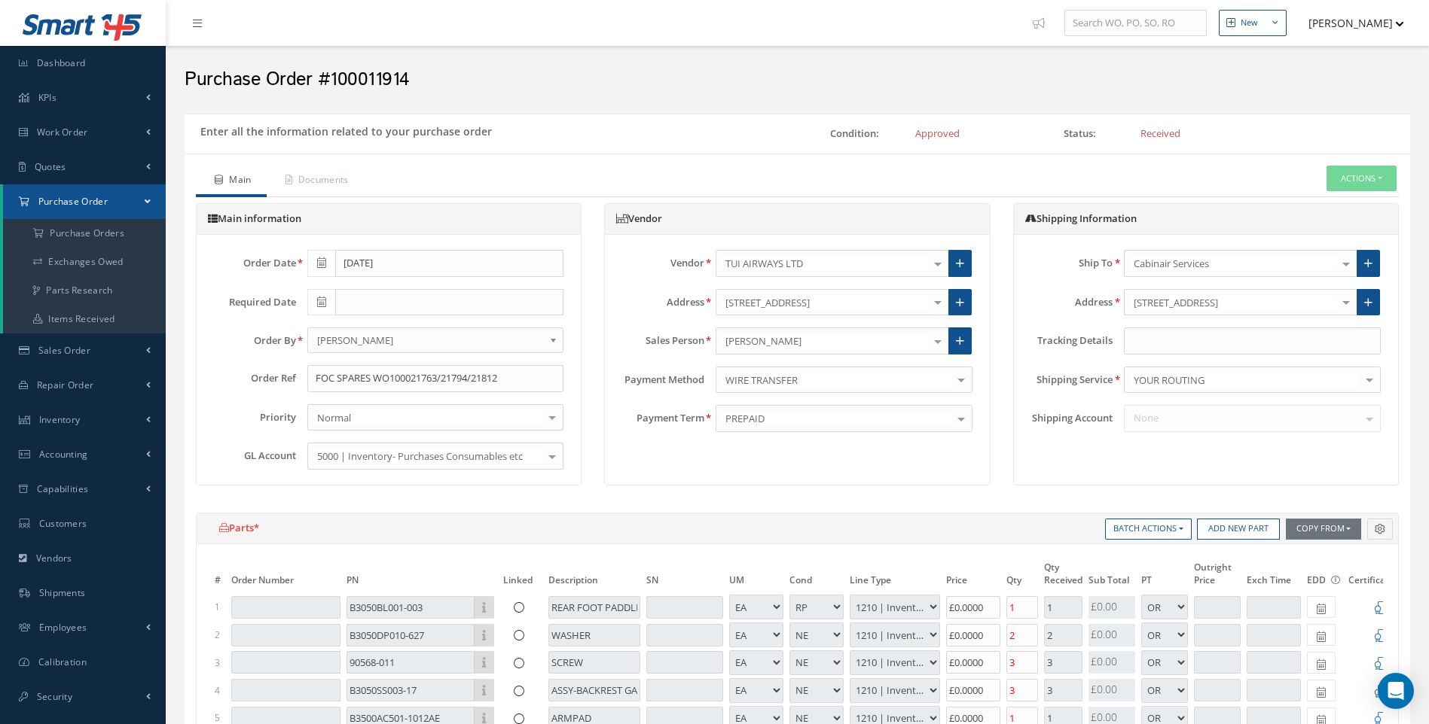
select select "7"
select select "1"
select select "5"
select select "7"
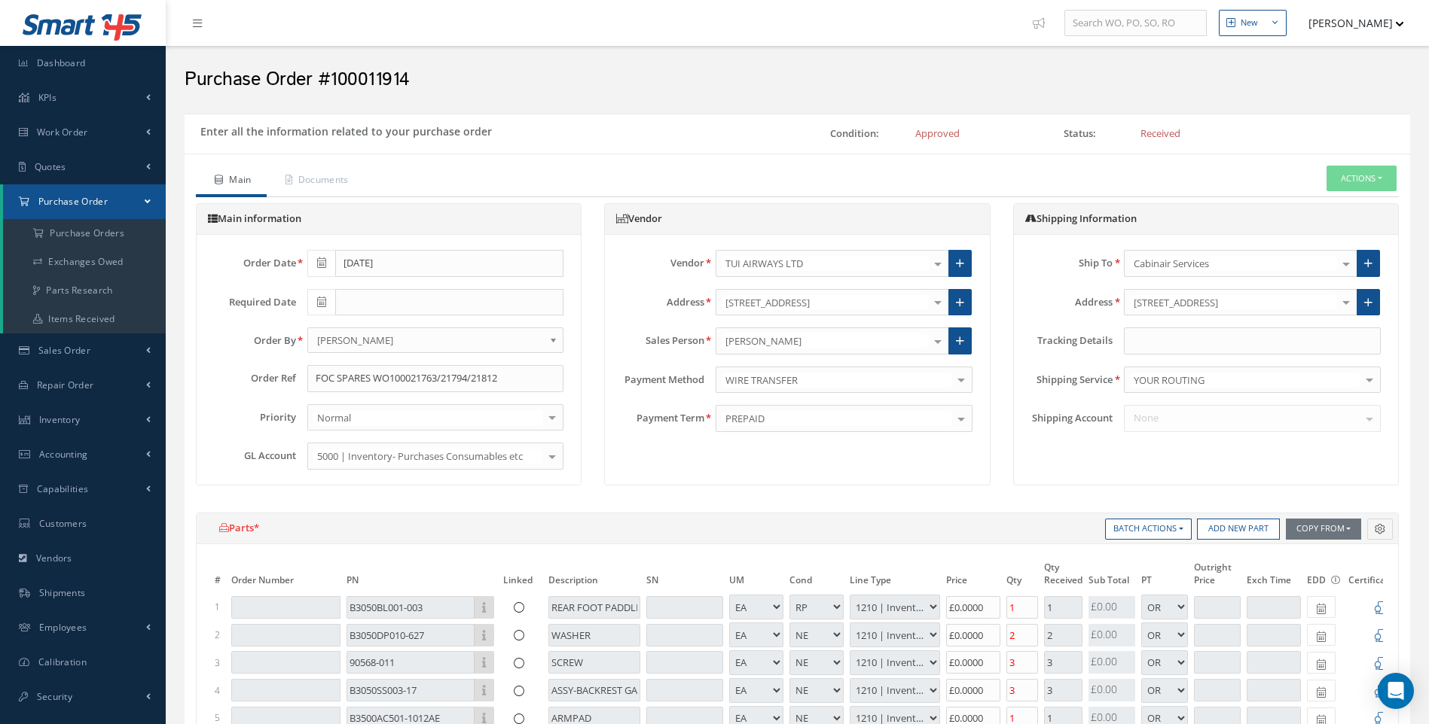
select select "1"
select select "5"
select select "7"
select select "1"
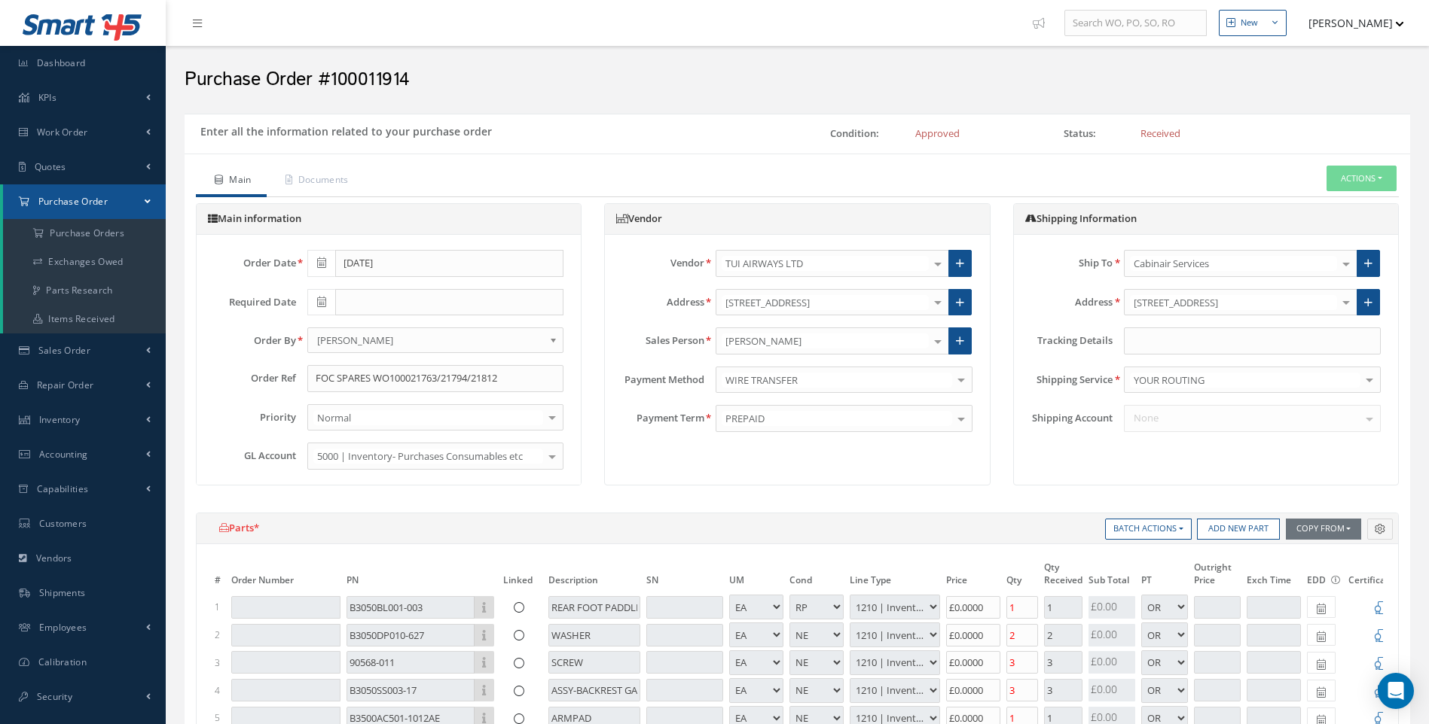
select select "1"
select select "5"
select select "7"
select select "1"
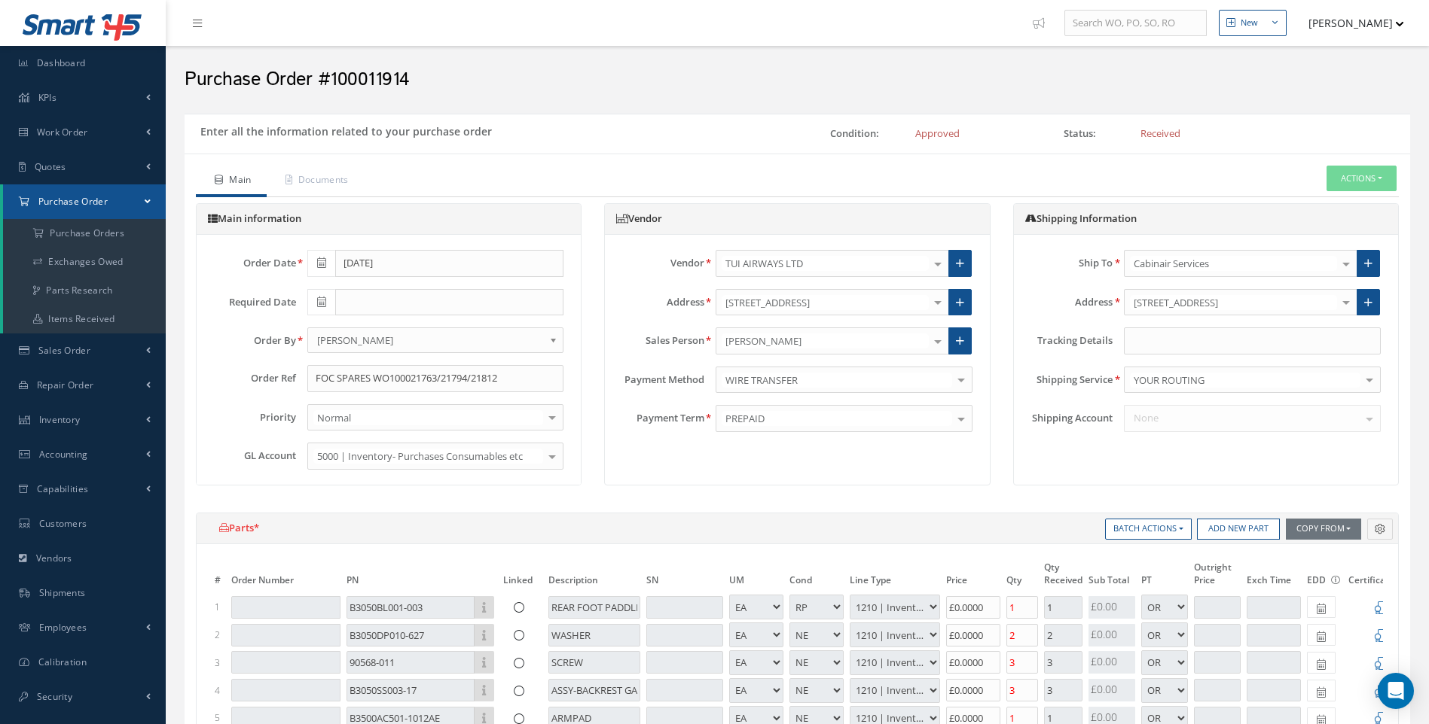
select select "5"
select select "7"
select select "1"
select select "5"
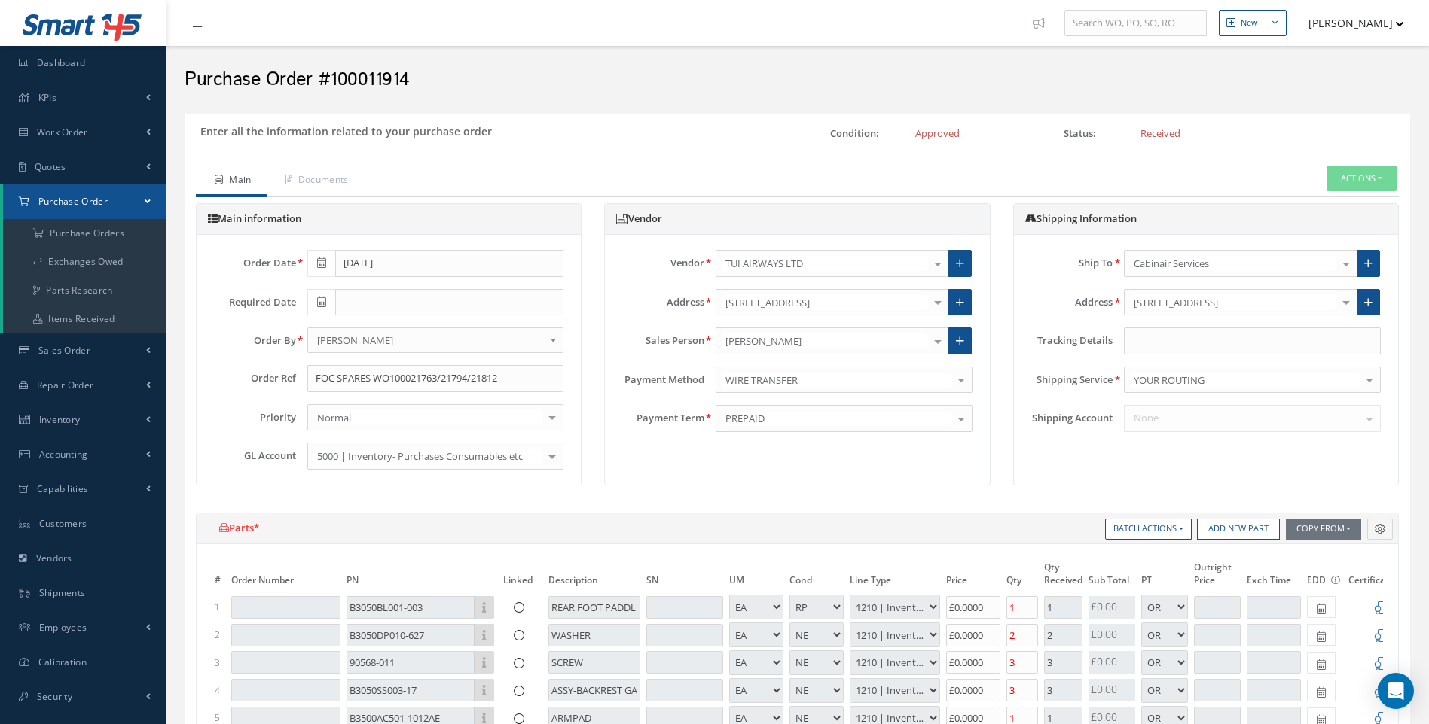
select select "7"
select select "1"
select select "5"
select select "7"
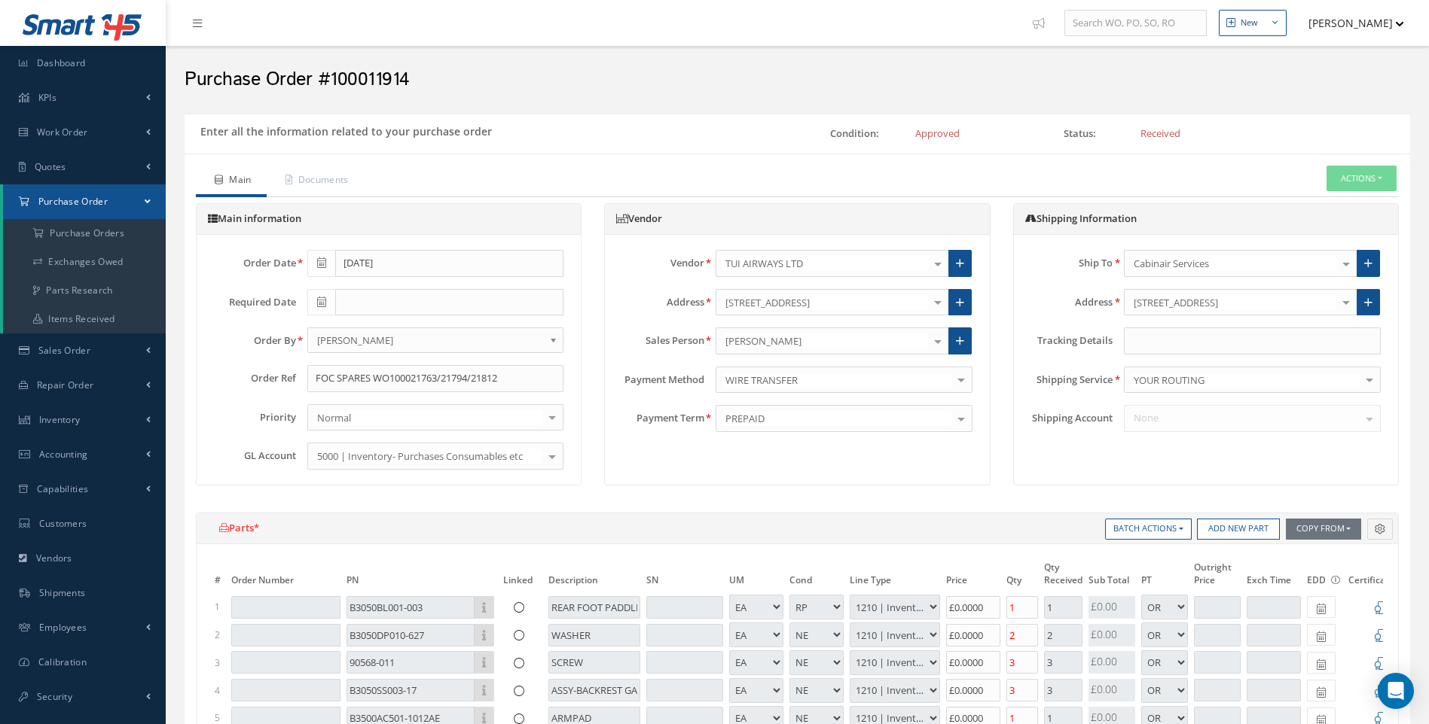
select select "1"
select select "5"
select select "7"
select select "1"
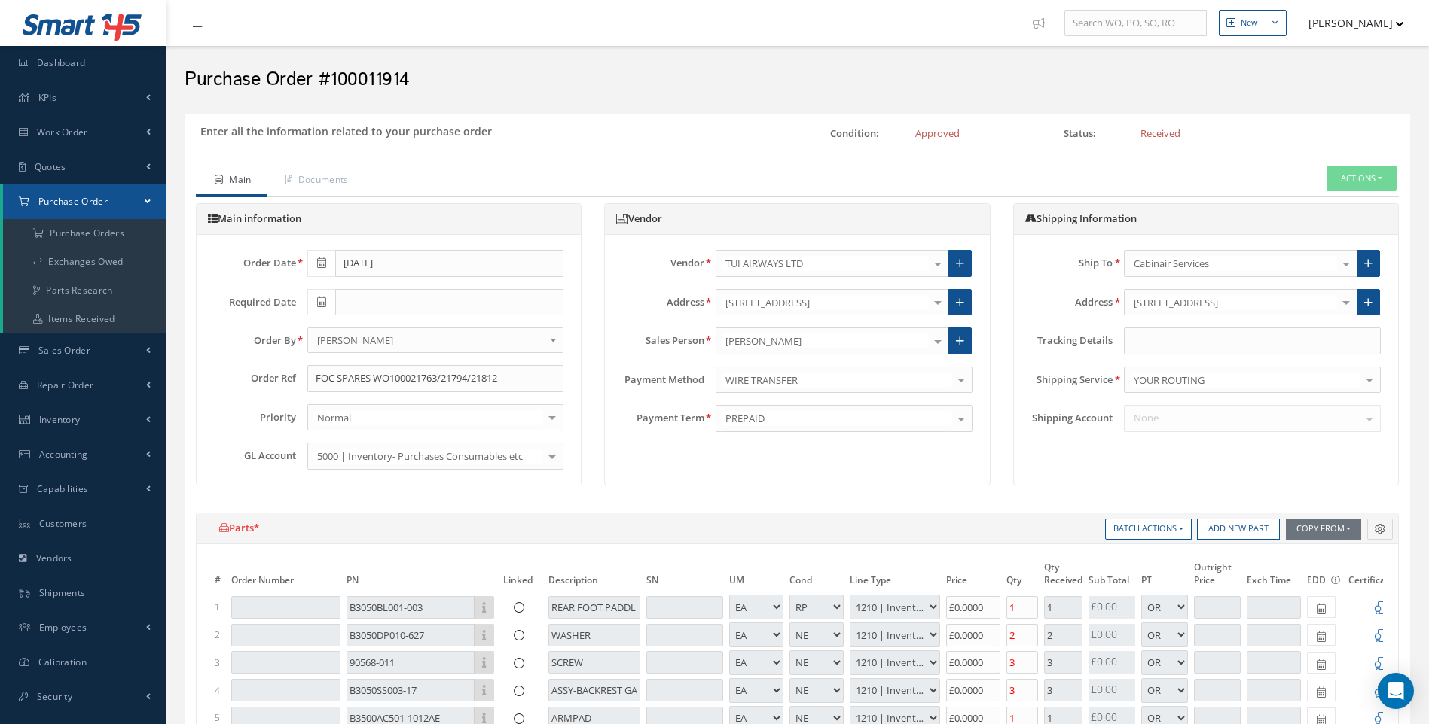
select select "1"
select select "5"
select select "7"
select select "1"
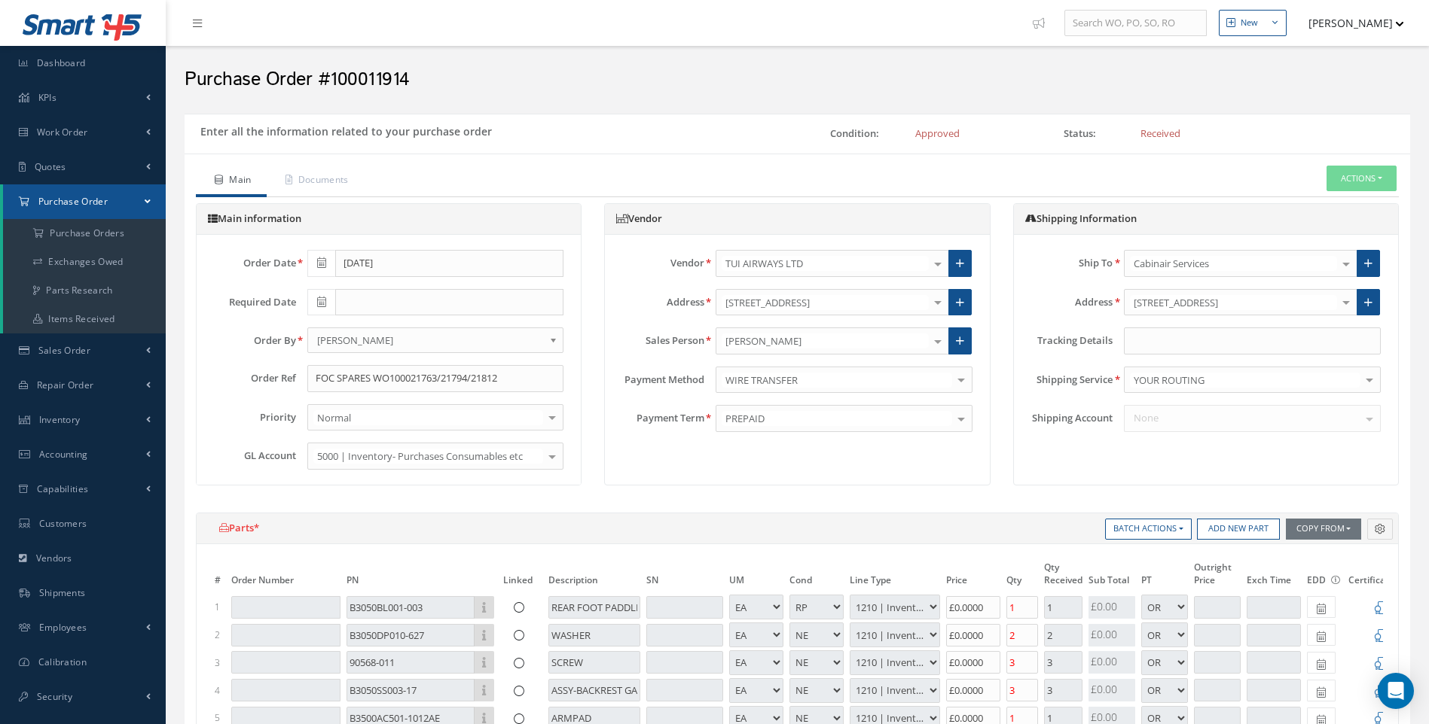
select select "5"
select select "7"
select select "1"
select select "5"
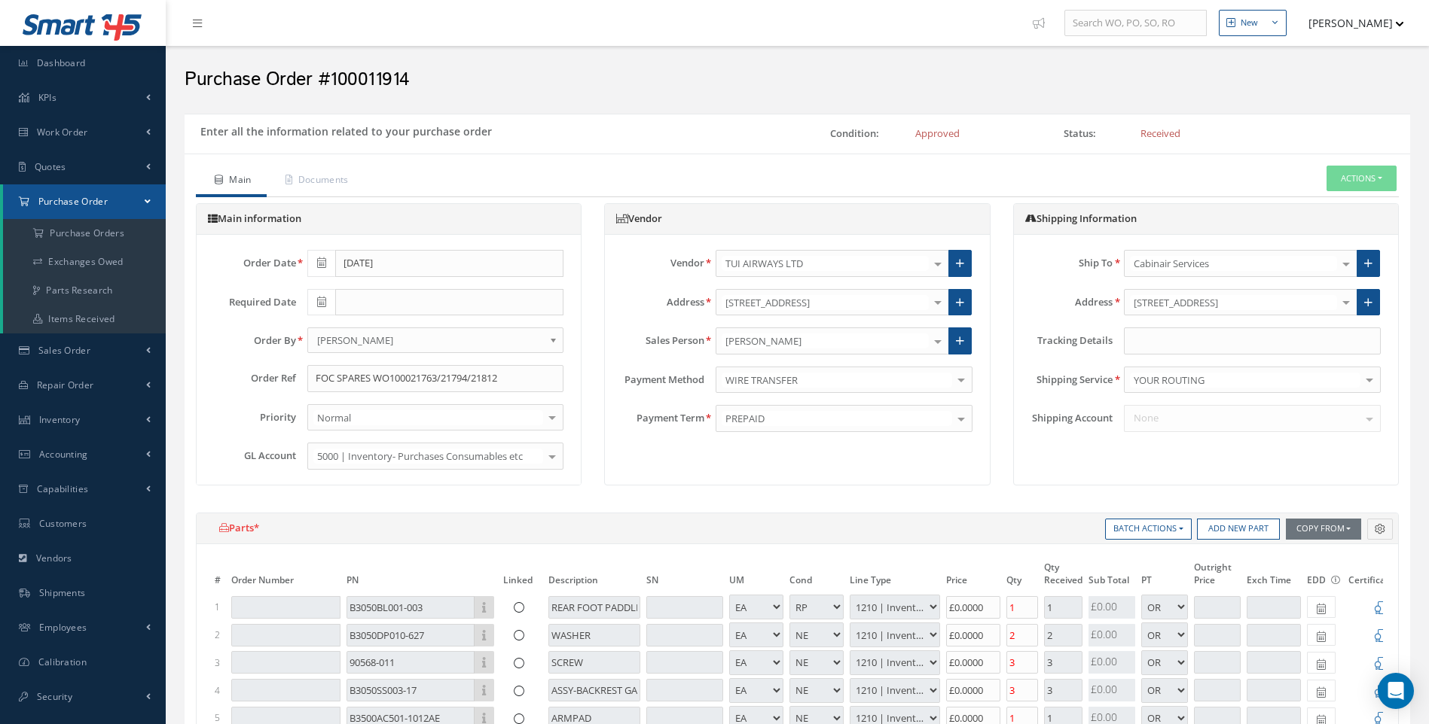
select select "7"
select select "1"
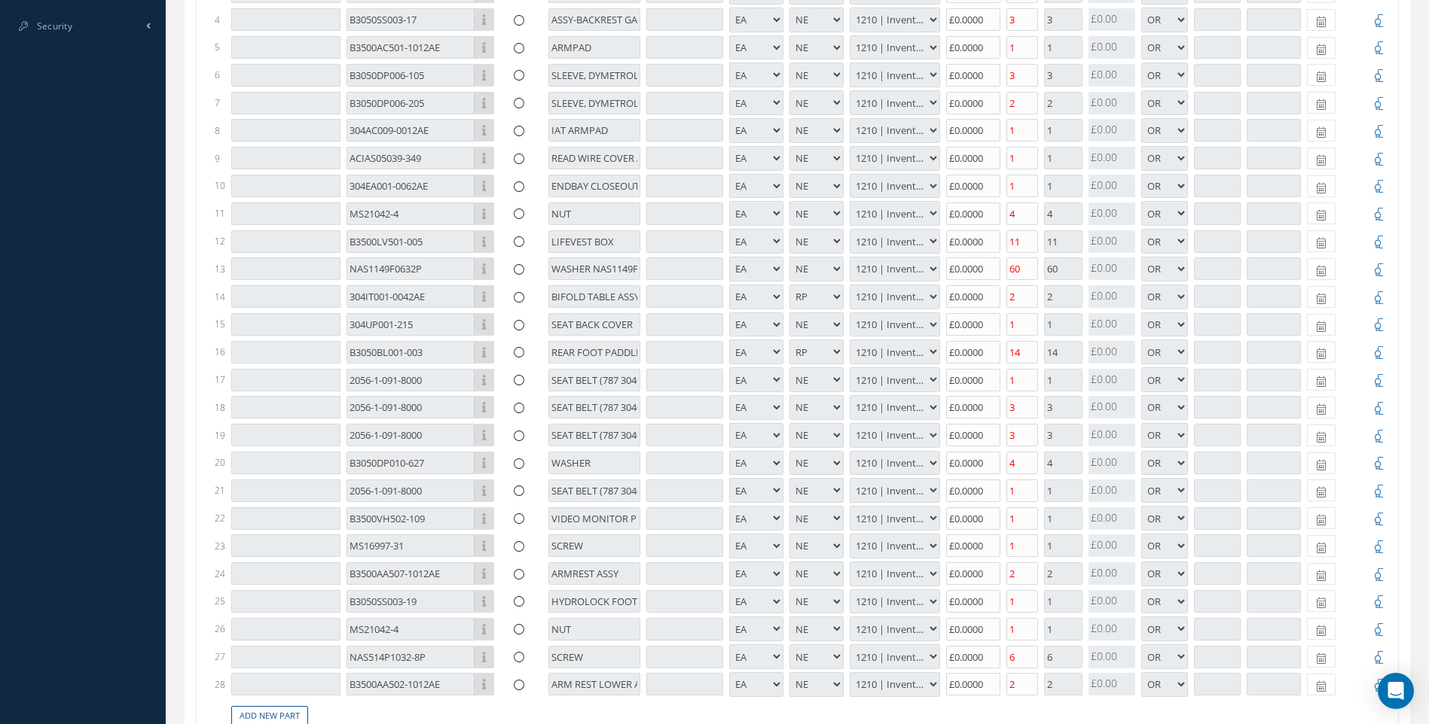
scroll to position [753, 0]
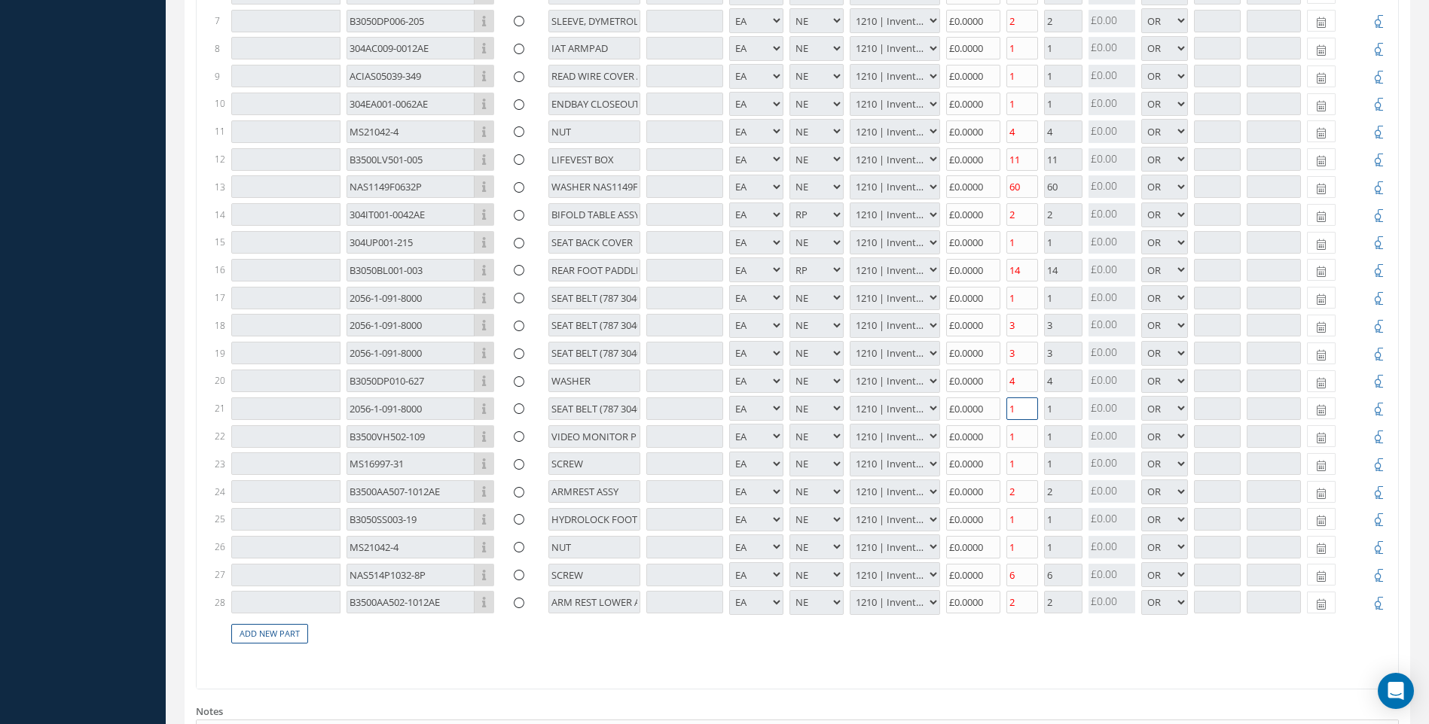
drag, startPoint x: 1020, startPoint y: 411, endPoint x: 990, endPoint y: 411, distance: 30.9
click at [990, 411] on tr "21 2056-1-091-8000 Part Number Description SEAT BELT (787 3040 PREMIUM SEATS) -…" at bounding box center [844, 409] width 1264 height 28
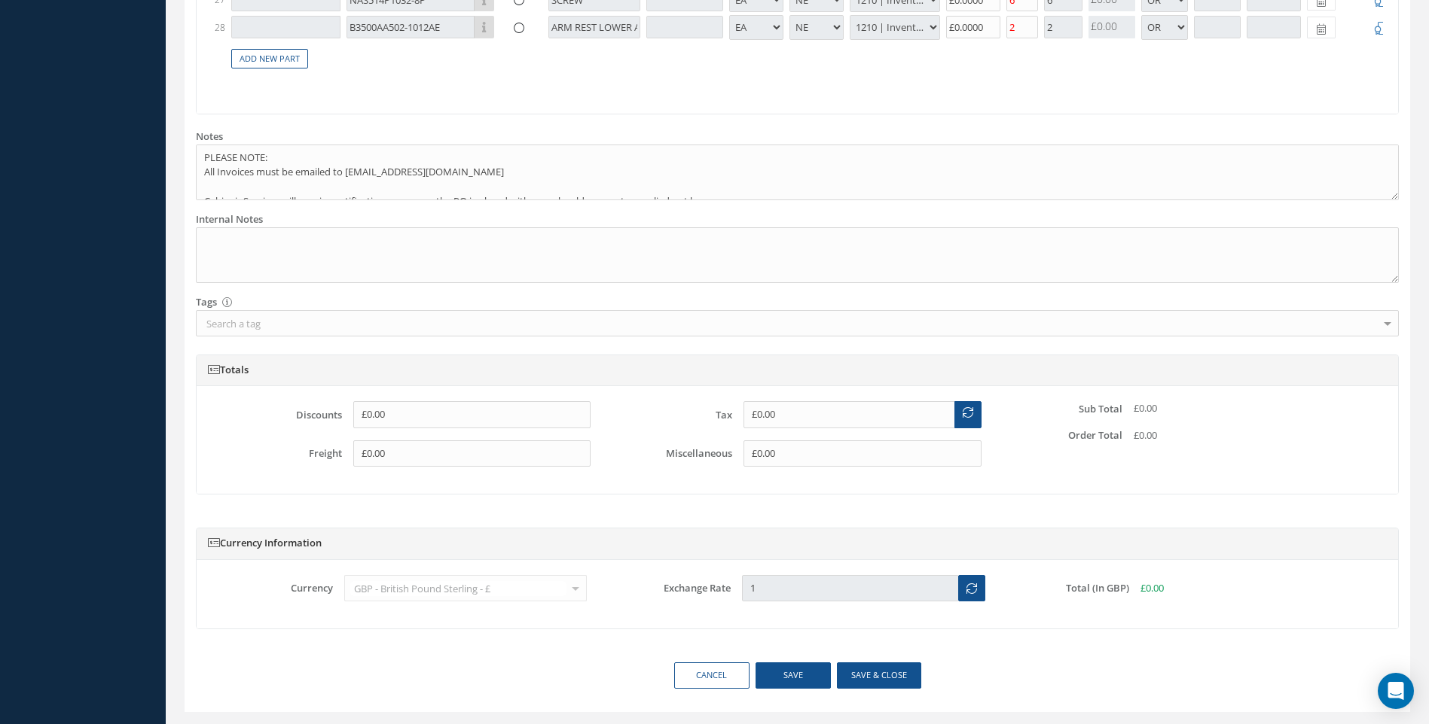
scroll to position [1377, 0]
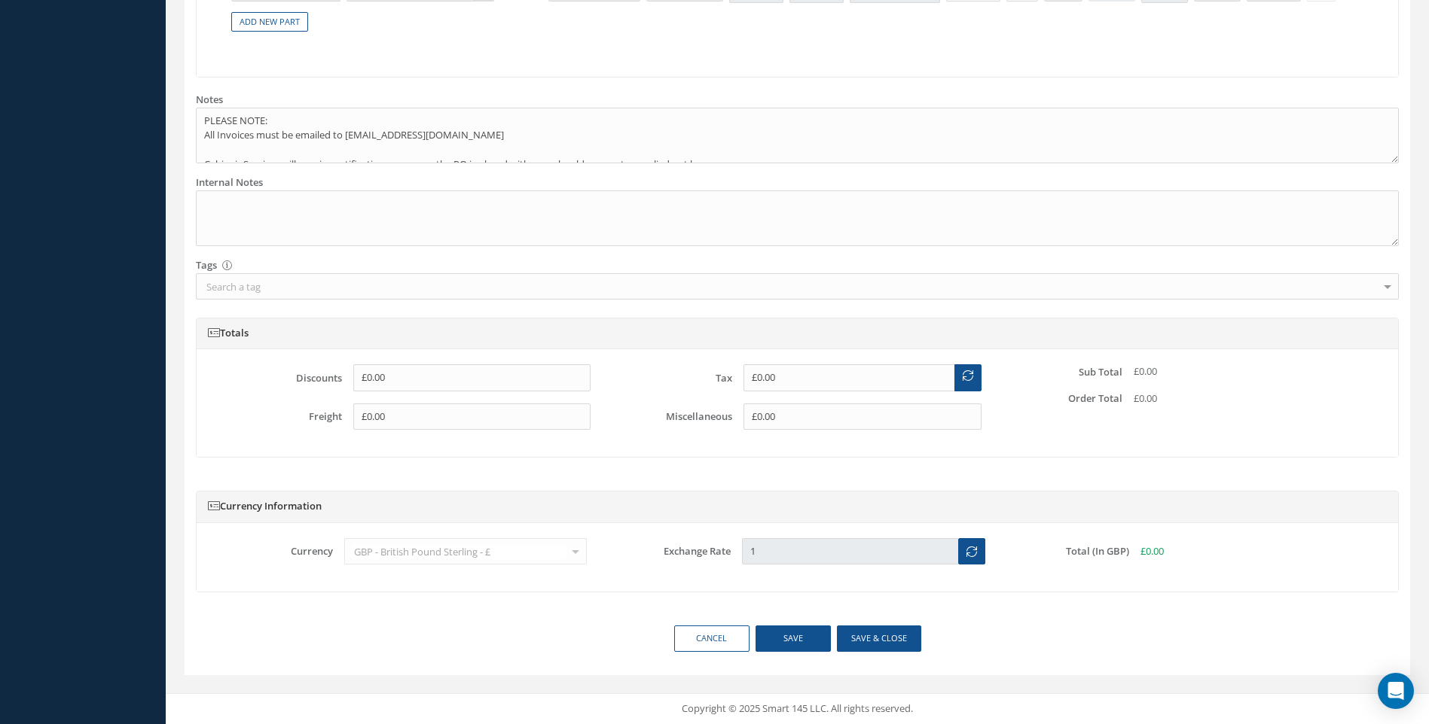
type input "2"
click at [885, 639] on button "Save & close" at bounding box center [879, 639] width 84 height 26
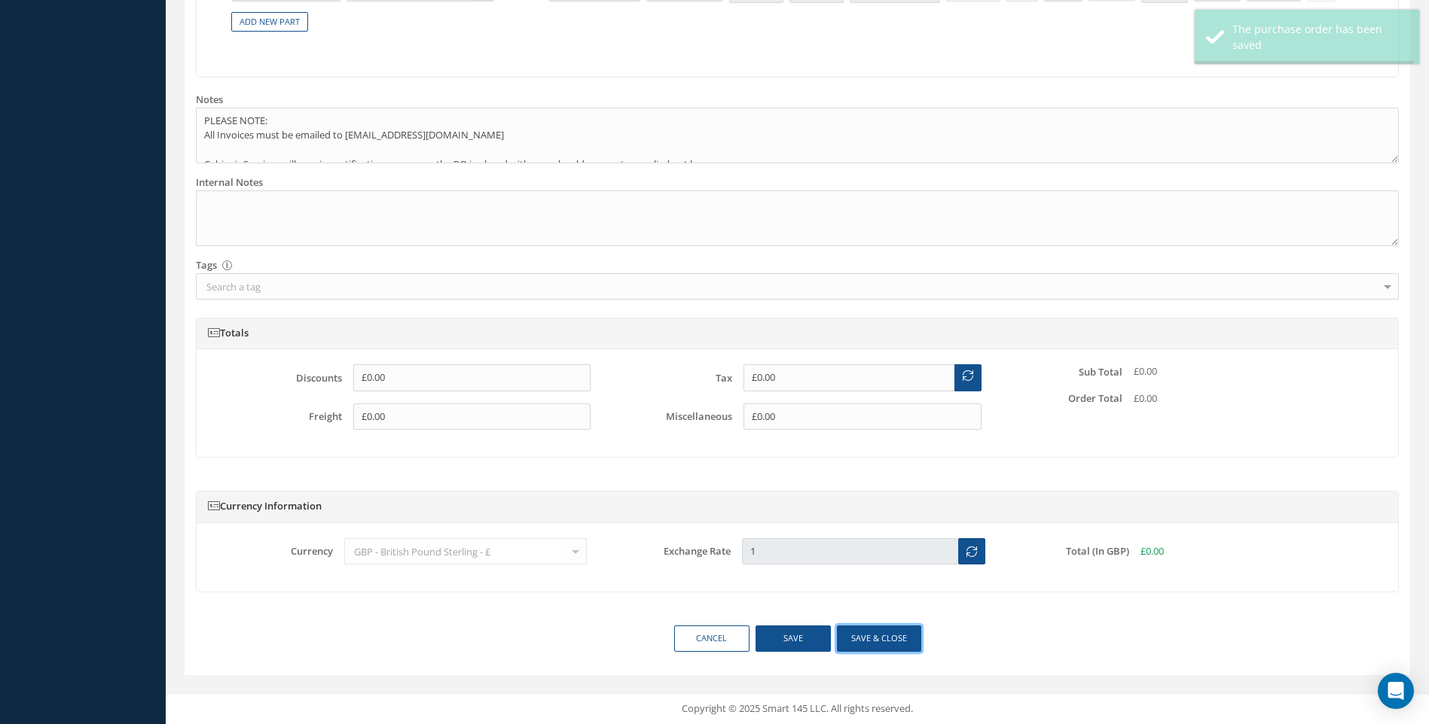
type input "[DATE]"
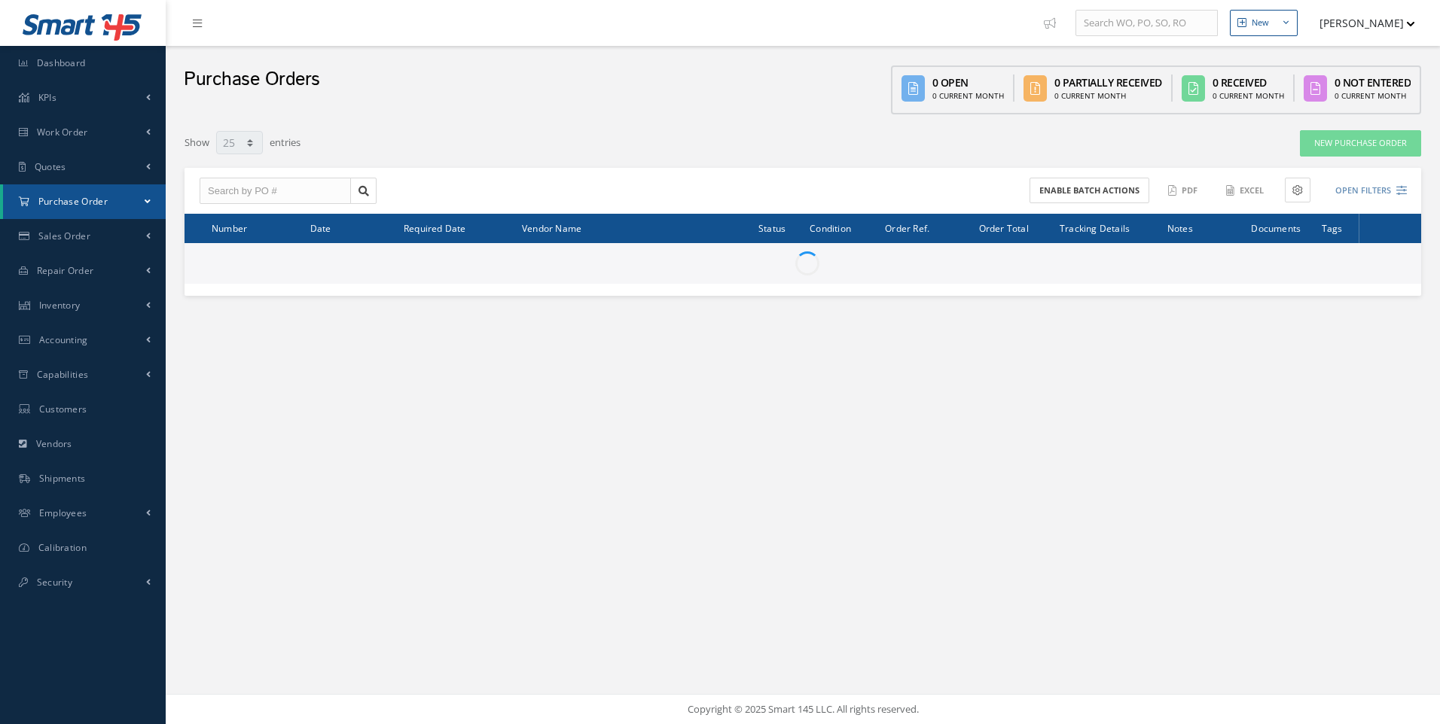
select select "25"
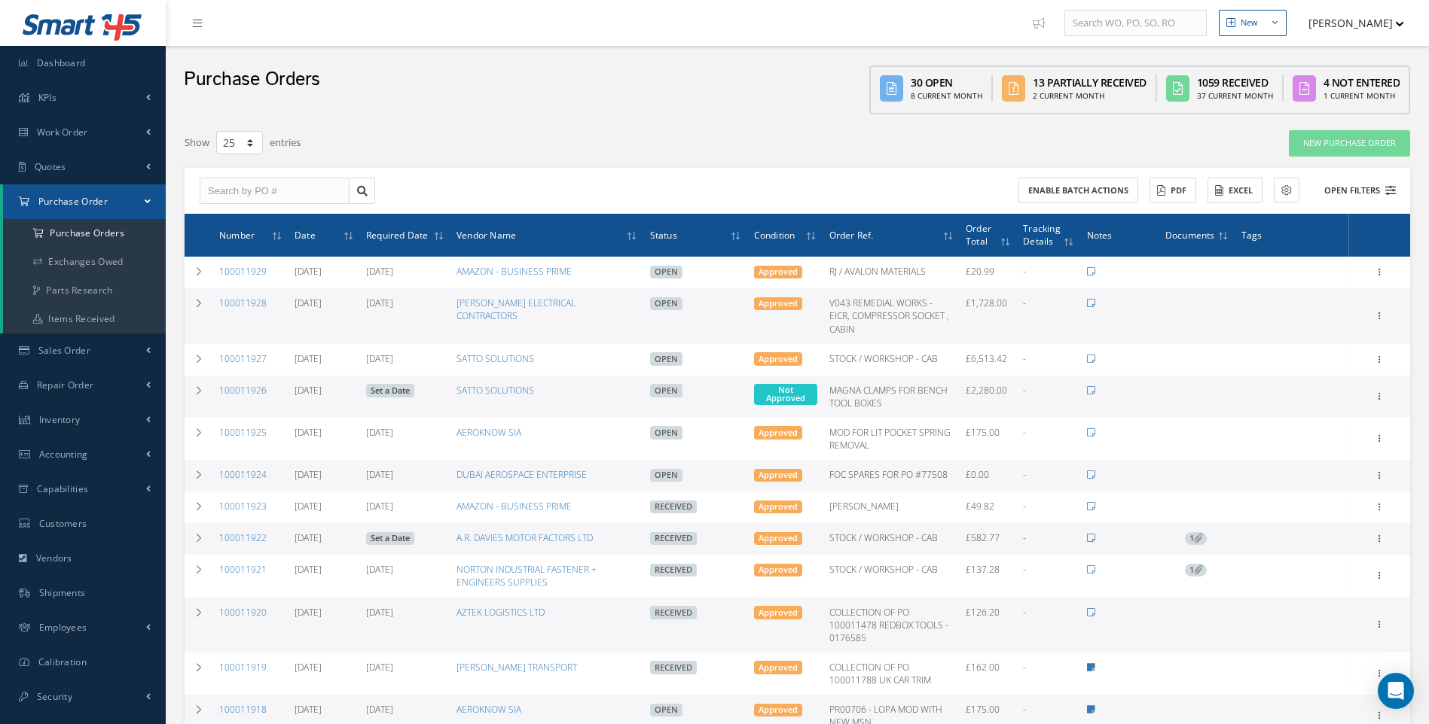
click at [1391, 191] on icon at bounding box center [1390, 190] width 11 height 11
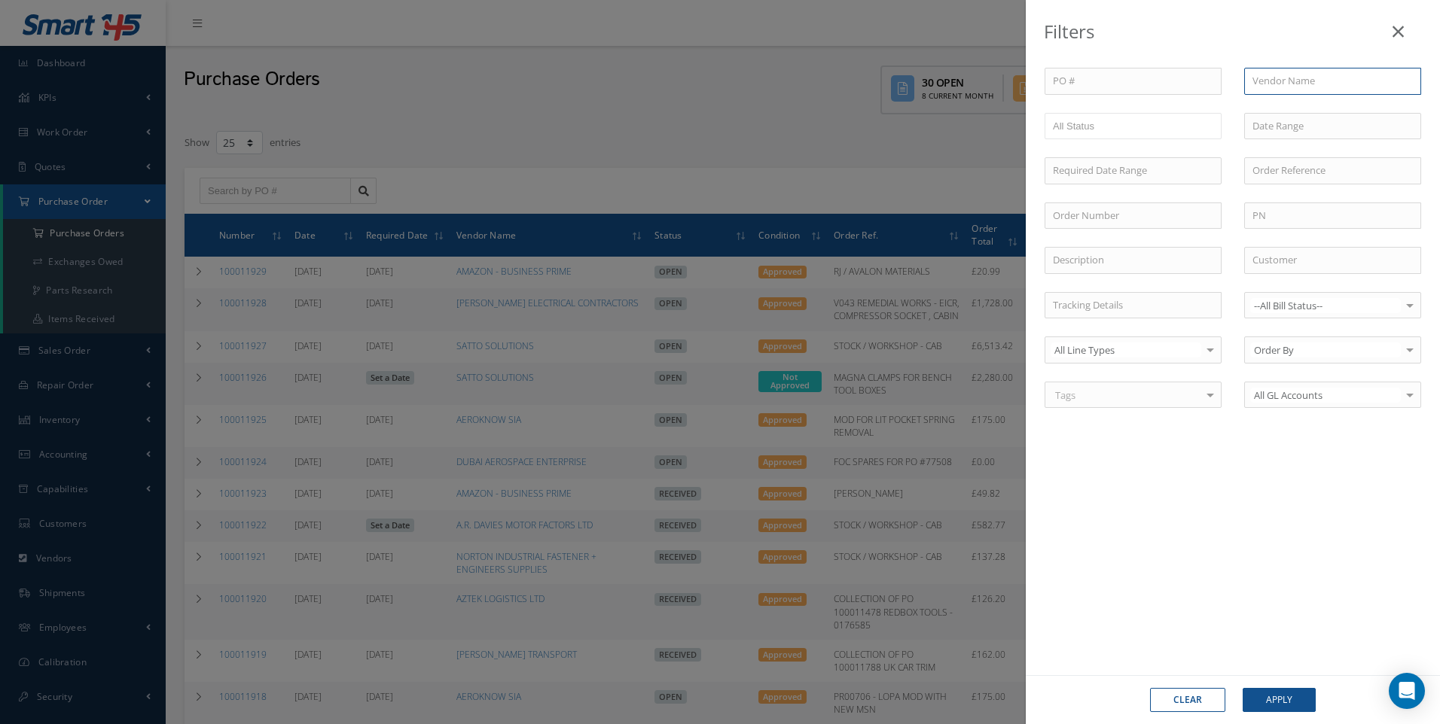
click at [1282, 83] on input "text" at bounding box center [1332, 81] width 177 height 27
click at [1289, 110] on span "TUI AIRWAYS LTD" at bounding box center [1291, 108] width 78 height 14
type input "TUI AIRWAYS LTD"
click at [1272, 697] on button "Apply" at bounding box center [1279, 700] width 73 height 24
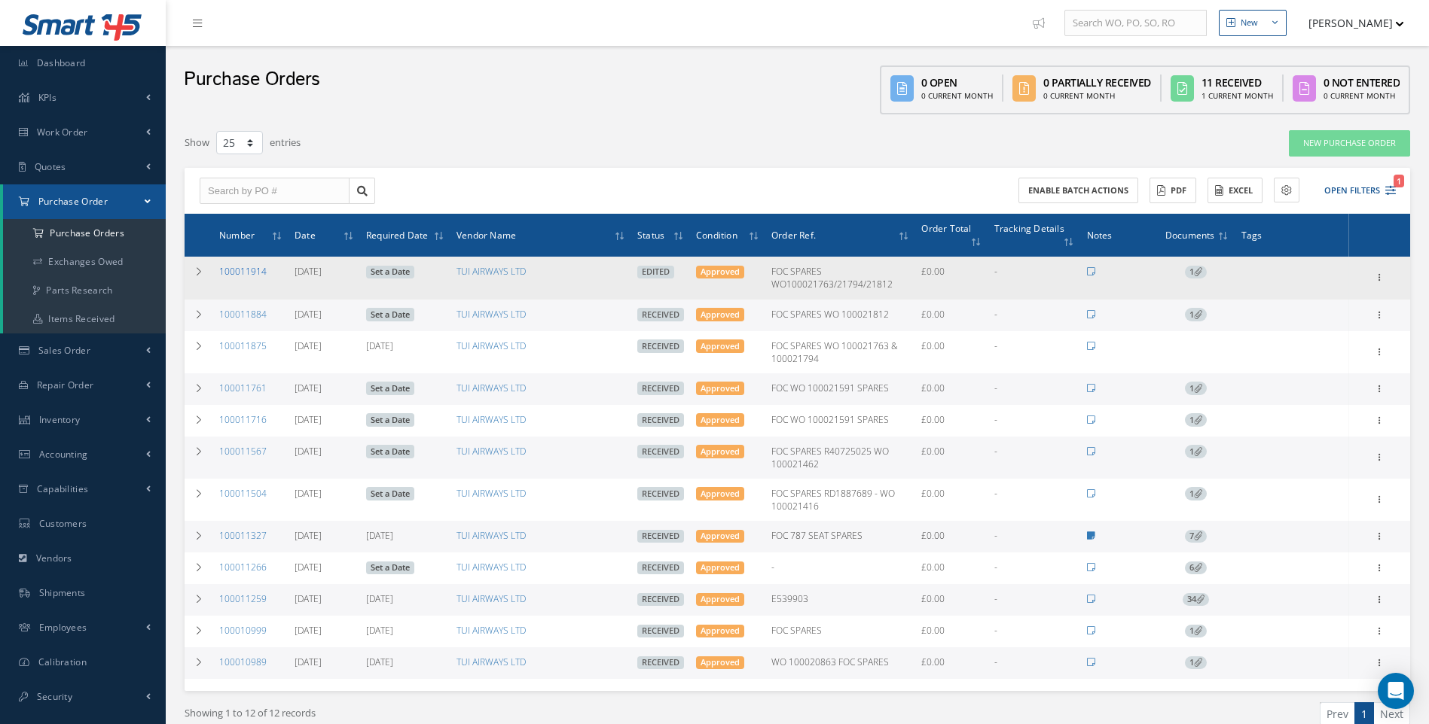
click at [257, 273] on link "100011914" at bounding box center [242, 271] width 47 height 13
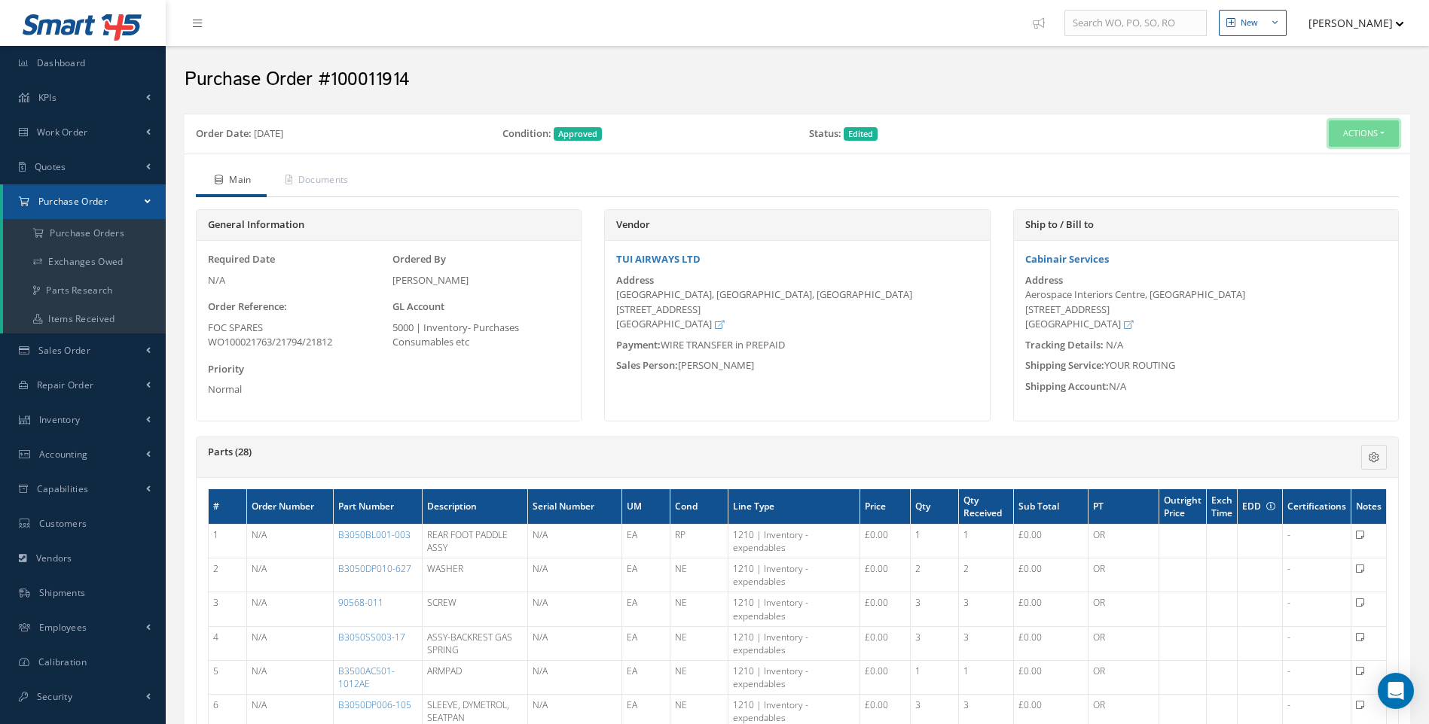
click at [1382, 134] on button "Actions" at bounding box center [1363, 133] width 70 height 26
click at [1341, 157] on link "Enter/Update" at bounding box center [1338, 162] width 120 height 20
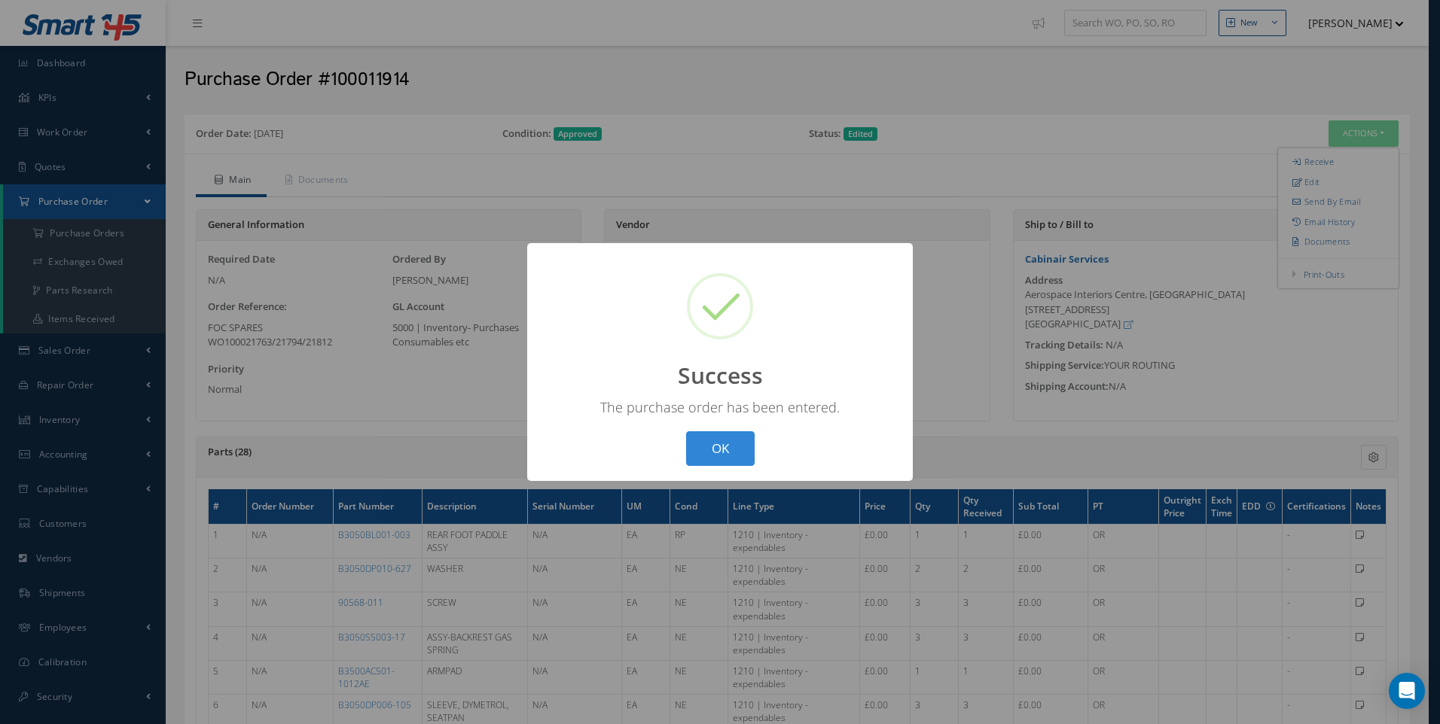
drag, startPoint x: 721, startPoint y: 446, endPoint x: 1050, endPoint y: 295, distance: 361.2
click at [722, 447] on button "OK" at bounding box center [720, 449] width 69 height 35
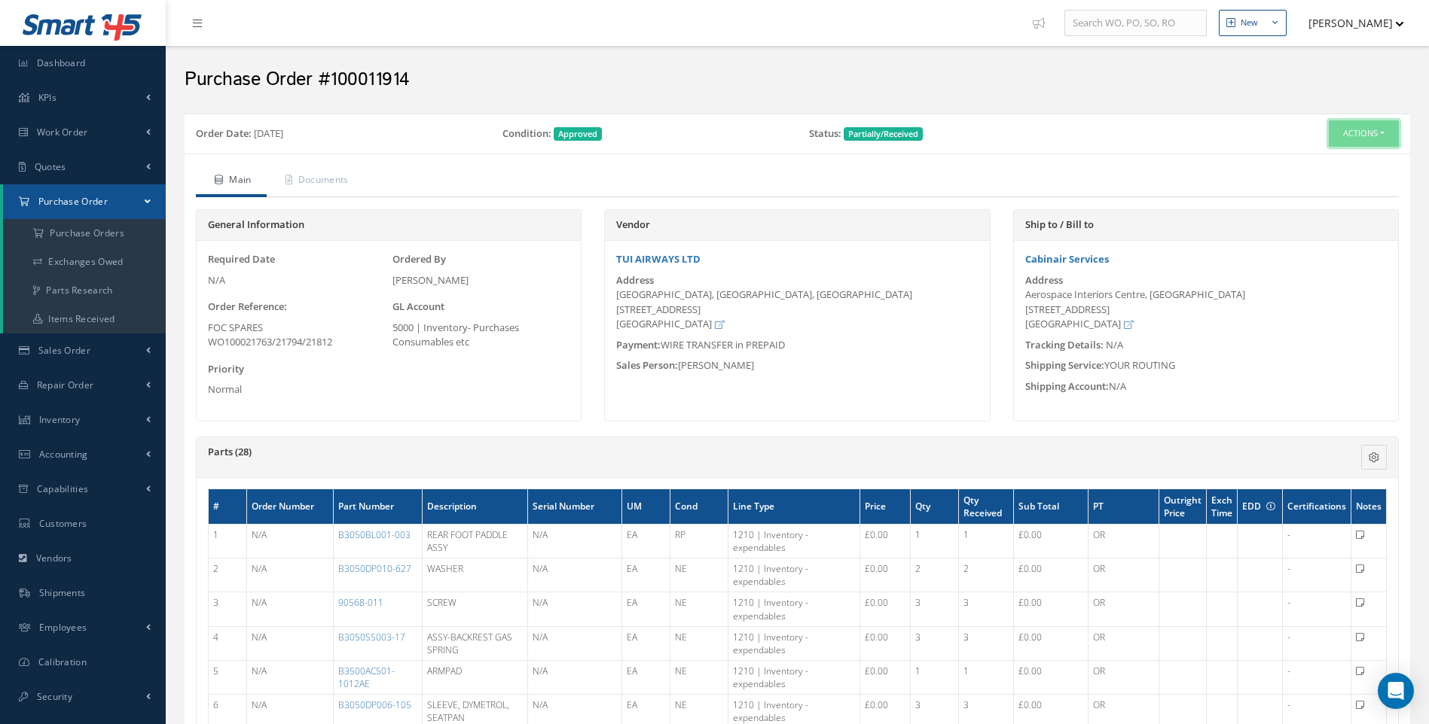
click at [1376, 136] on button "Actions" at bounding box center [1363, 133] width 70 height 26
click at [1320, 164] on link "Receive" at bounding box center [1338, 162] width 120 height 20
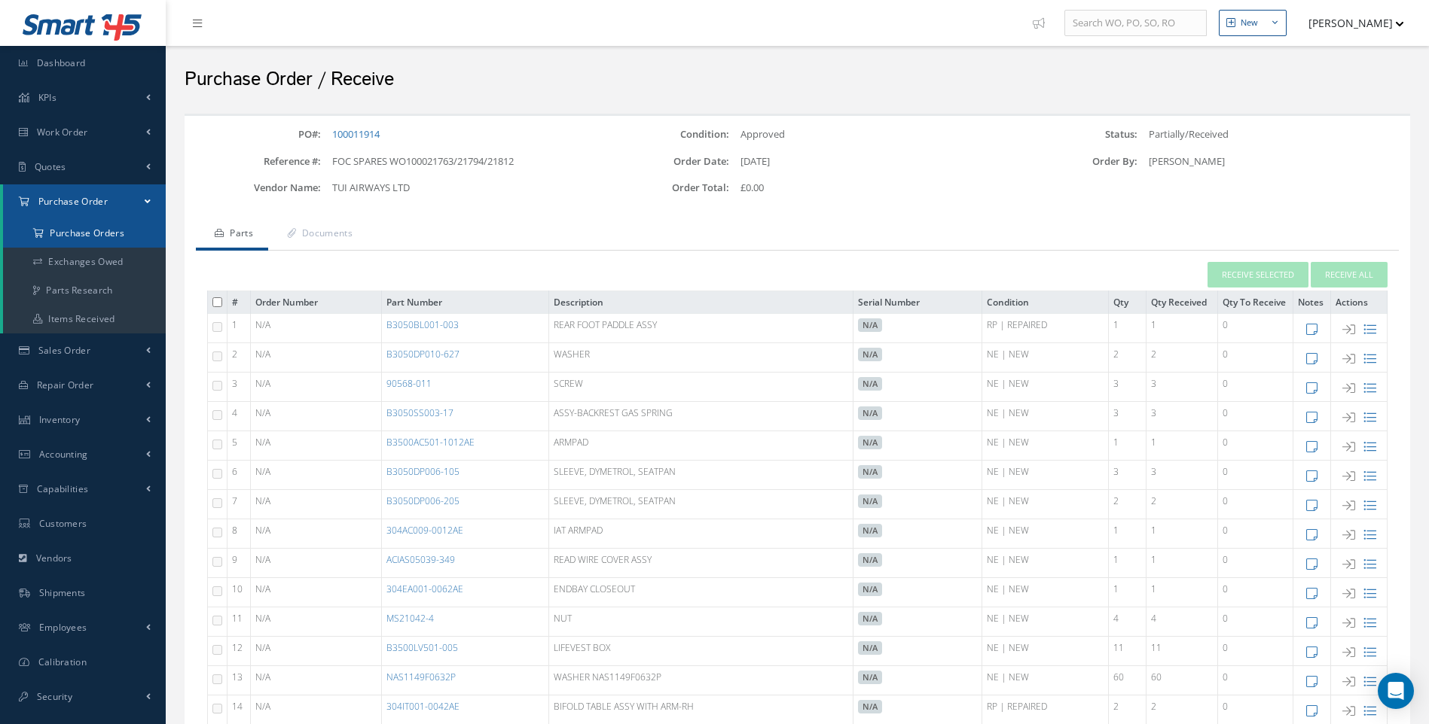
click at [84, 232] on a=1&status_id=2&status_id=3&status_id=5&collapsedFilters"] "Purchase Orders" at bounding box center [84, 233] width 163 height 29
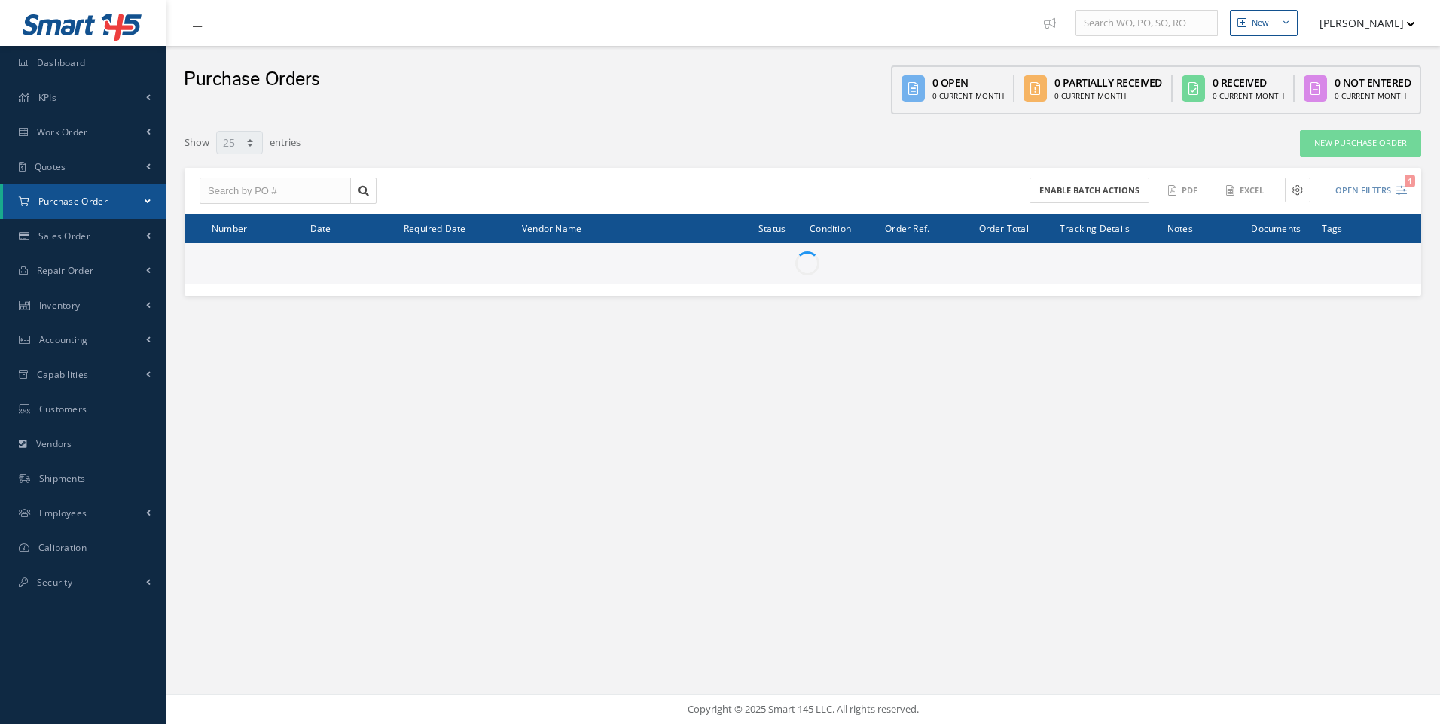
select select "25"
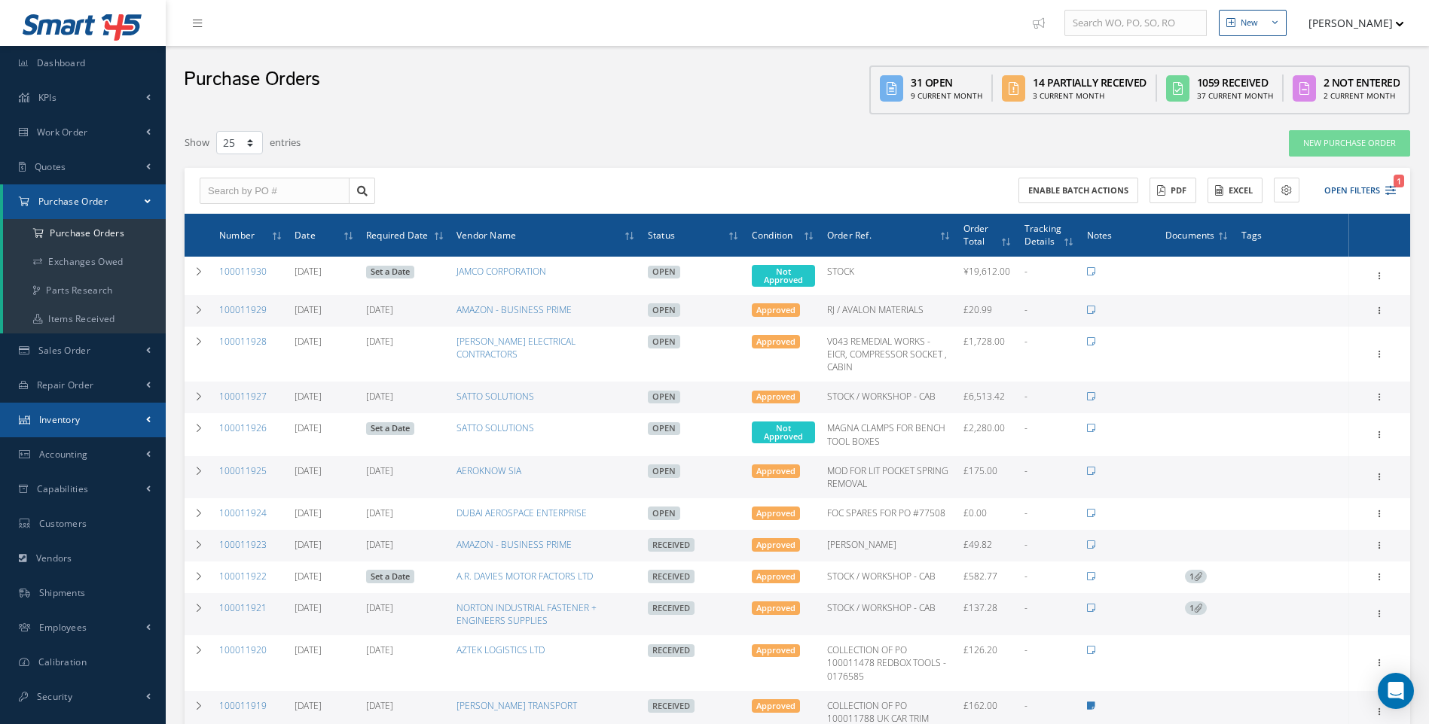
click at [79, 419] on span "Inventory" at bounding box center [59, 419] width 41 height 13
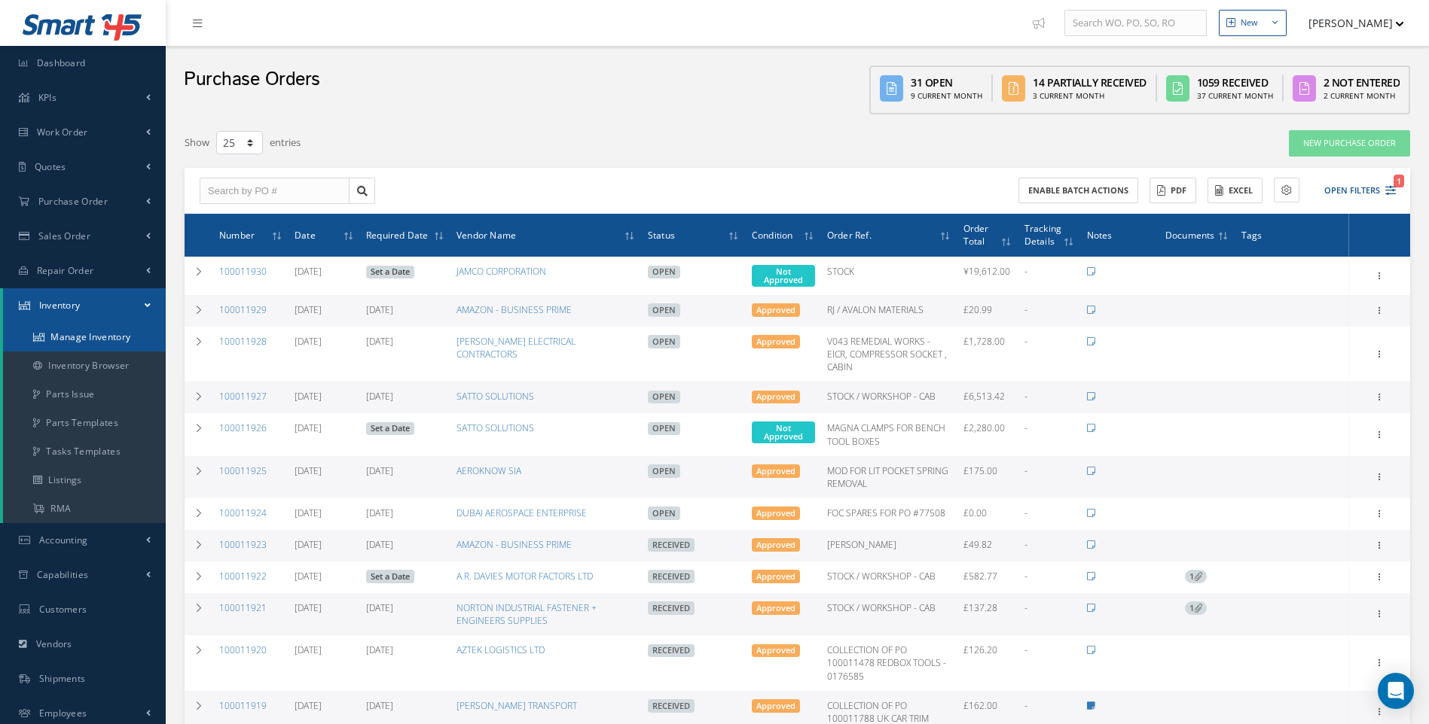
click at [99, 339] on link "Manage Inventory" at bounding box center [84, 337] width 163 height 29
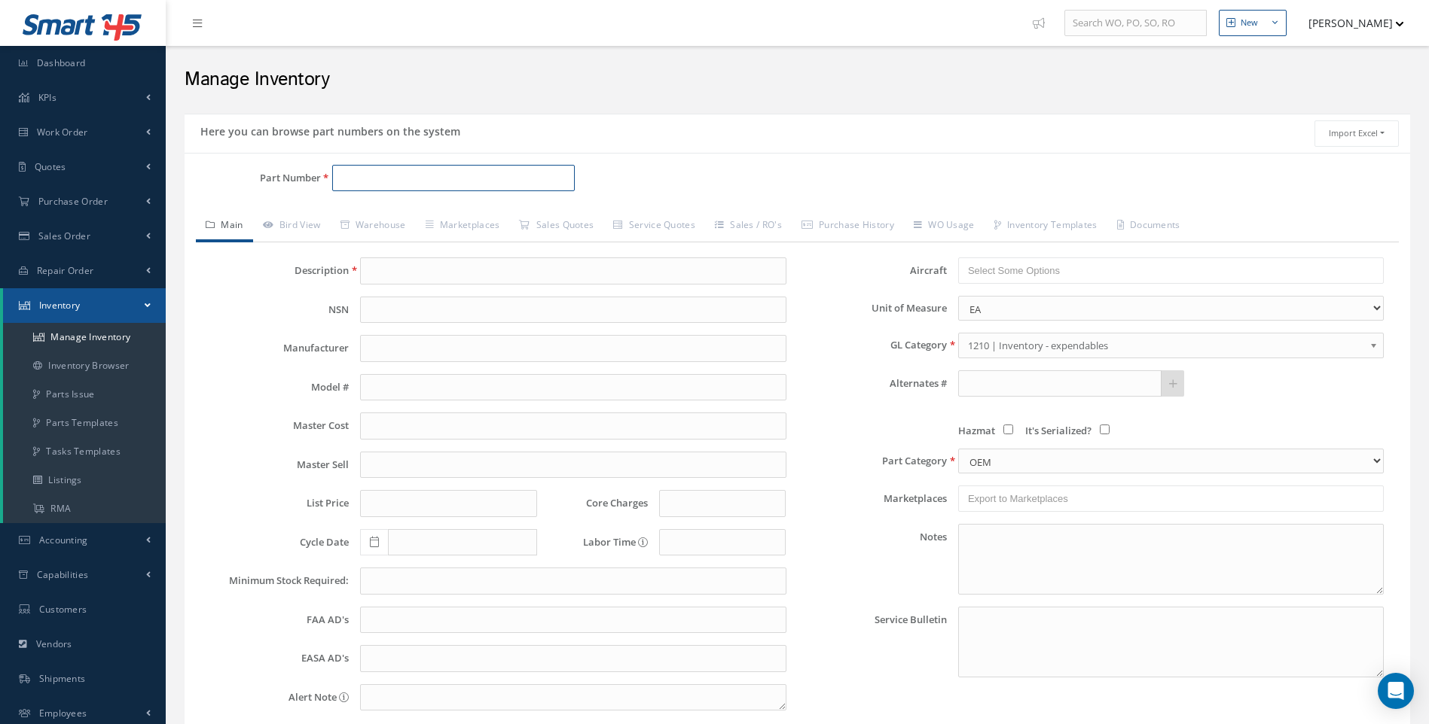
click at [383, 166] on input "Part Number" at bounding box center [453, 178] width 243 height 27
type input "2056-1-091-8000"
click at [394, 215] on span "2056-1-091-8000" at bounding box center [405, 217] width 136 height 16
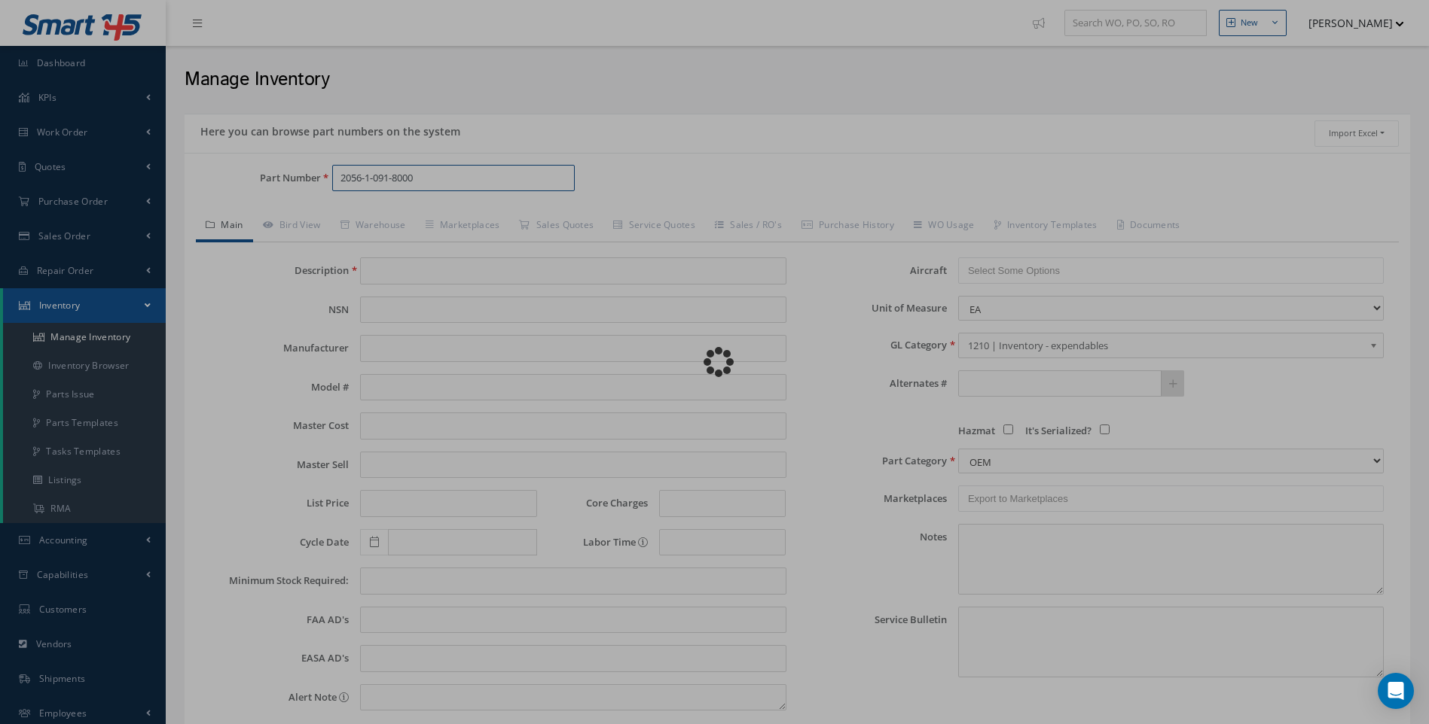
type input "SEAT BELT (787 3040 PREMIUM SEATS)"
type input "0.00"
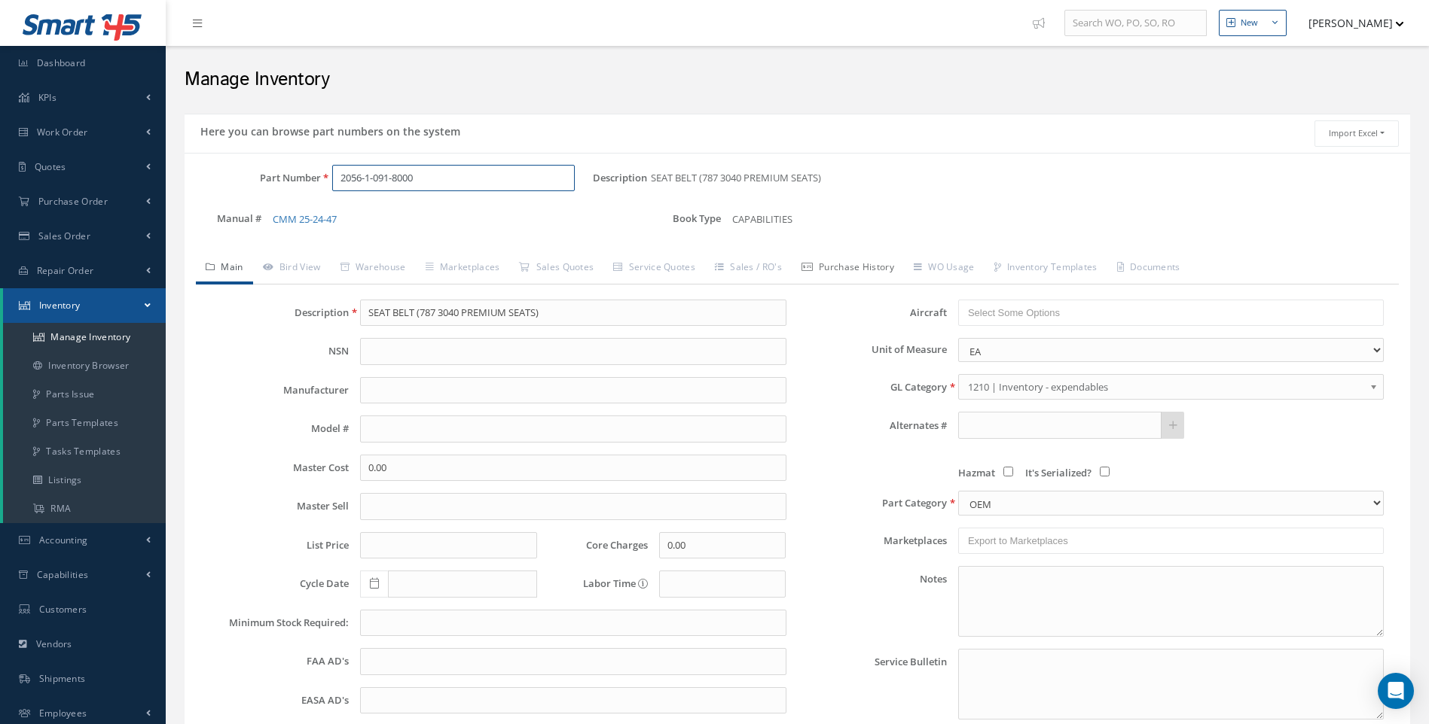
type input "2056-1-091-8000"
click at [874, 269] on link "Purchase History" at bounding box center [848, 269] width 112 height 32
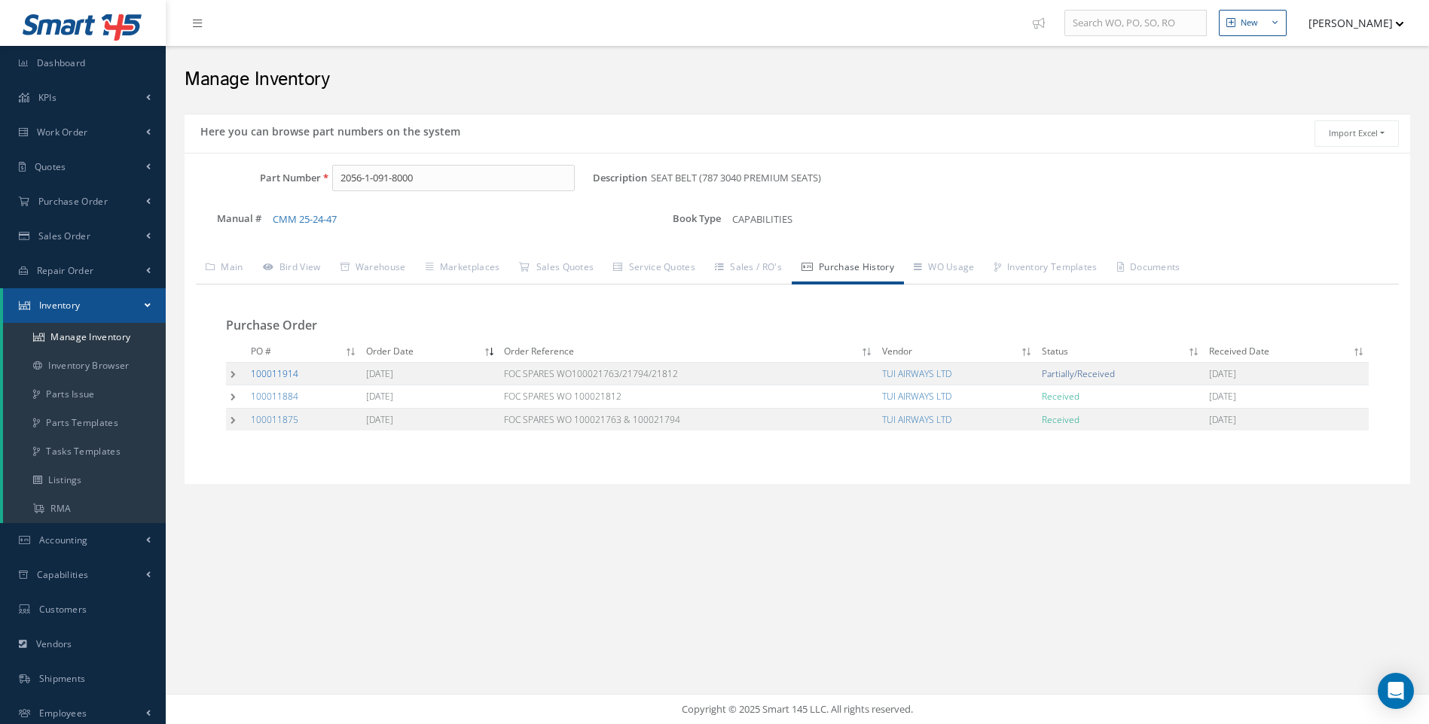
click at [279, 373] on link "100011914" at bounding box center [274, 374] width 47 height 13
click at [90, 364] on link "Inventory Browser" at bounding box center [84, 366] width 163 height 29
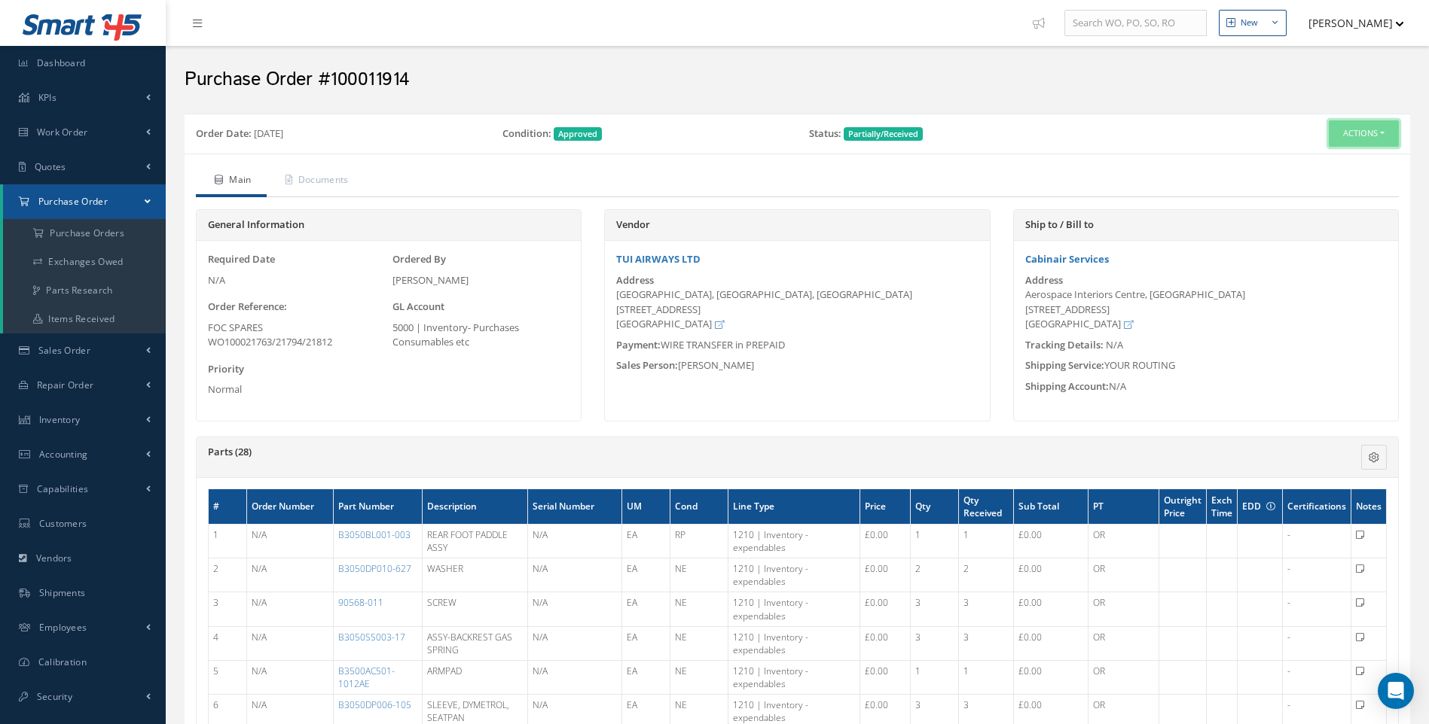
click at [1378, 129] on button "Actions" at bounding box center [1363, 133] width 70 height 26
click at [1310, 157] on link "Receive" at bounding box center [1338, 162] width 120 height 20
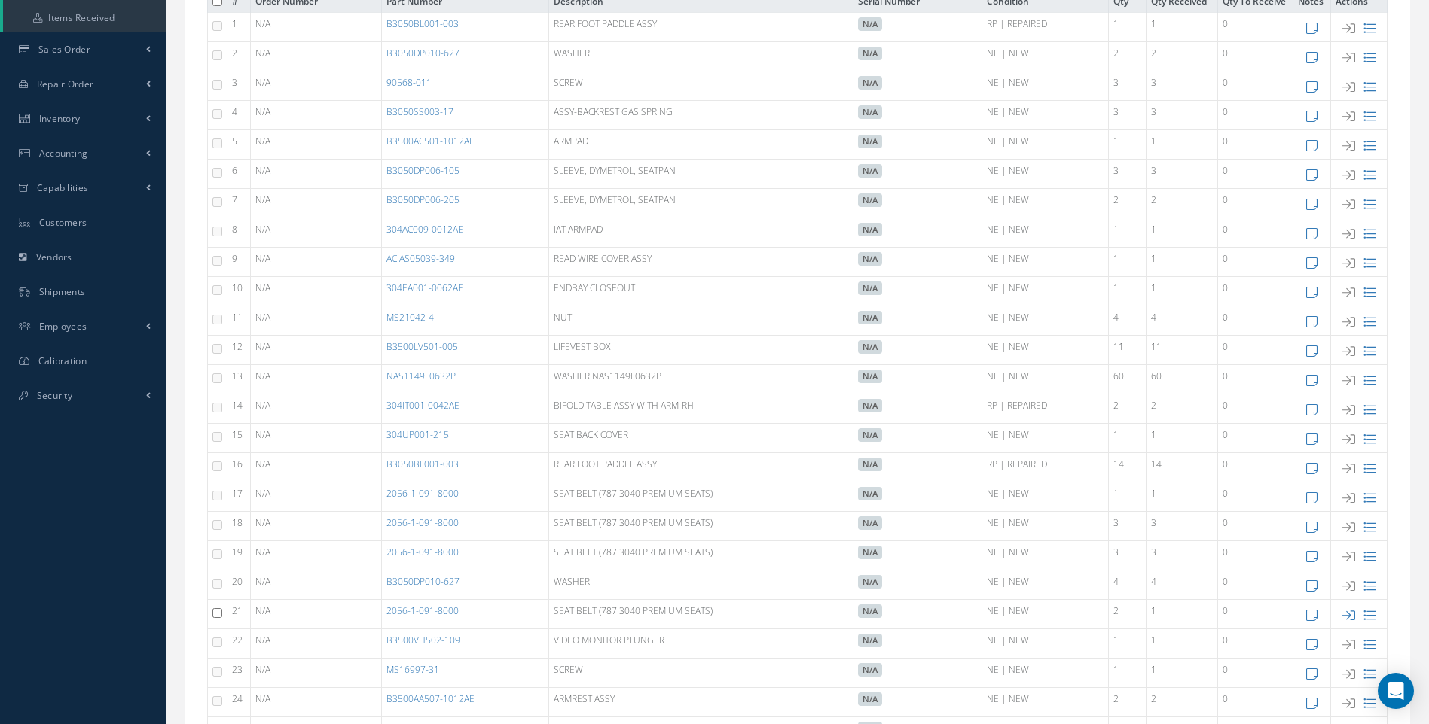
scroll to position [377, 0]
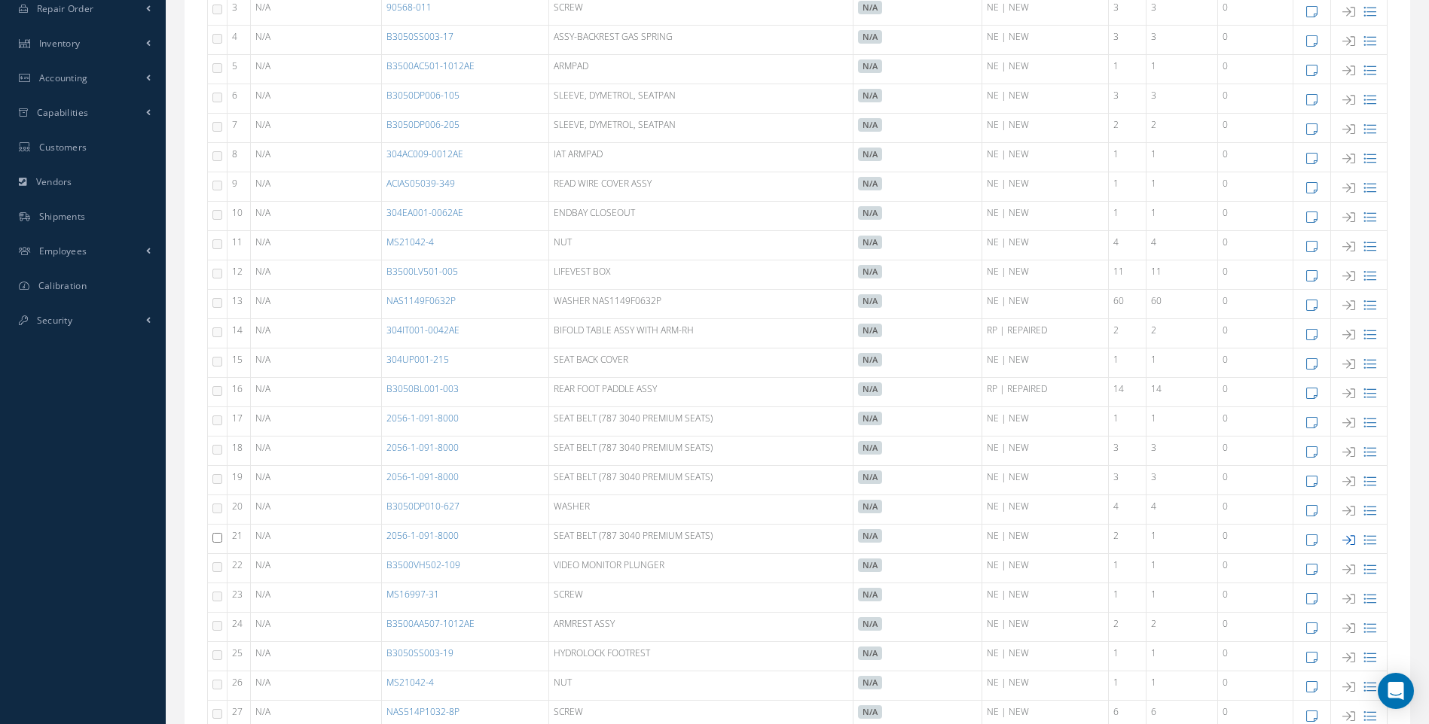
click at [1347, 541] on icon at bounding box center [1348, 540] width 13 height 13
type input "[DATE]"
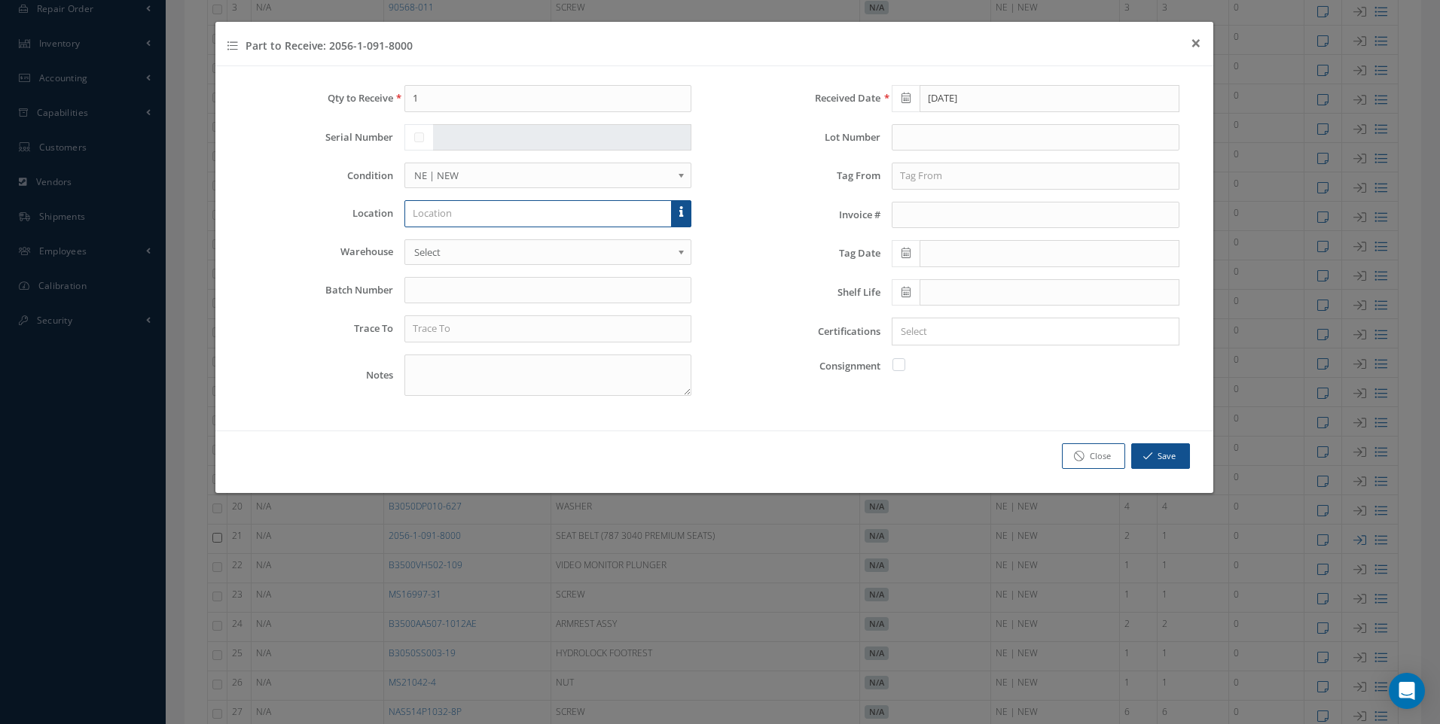
click at [449, 212] on input "text" at bounding box center [538, 213] width 268 height 27
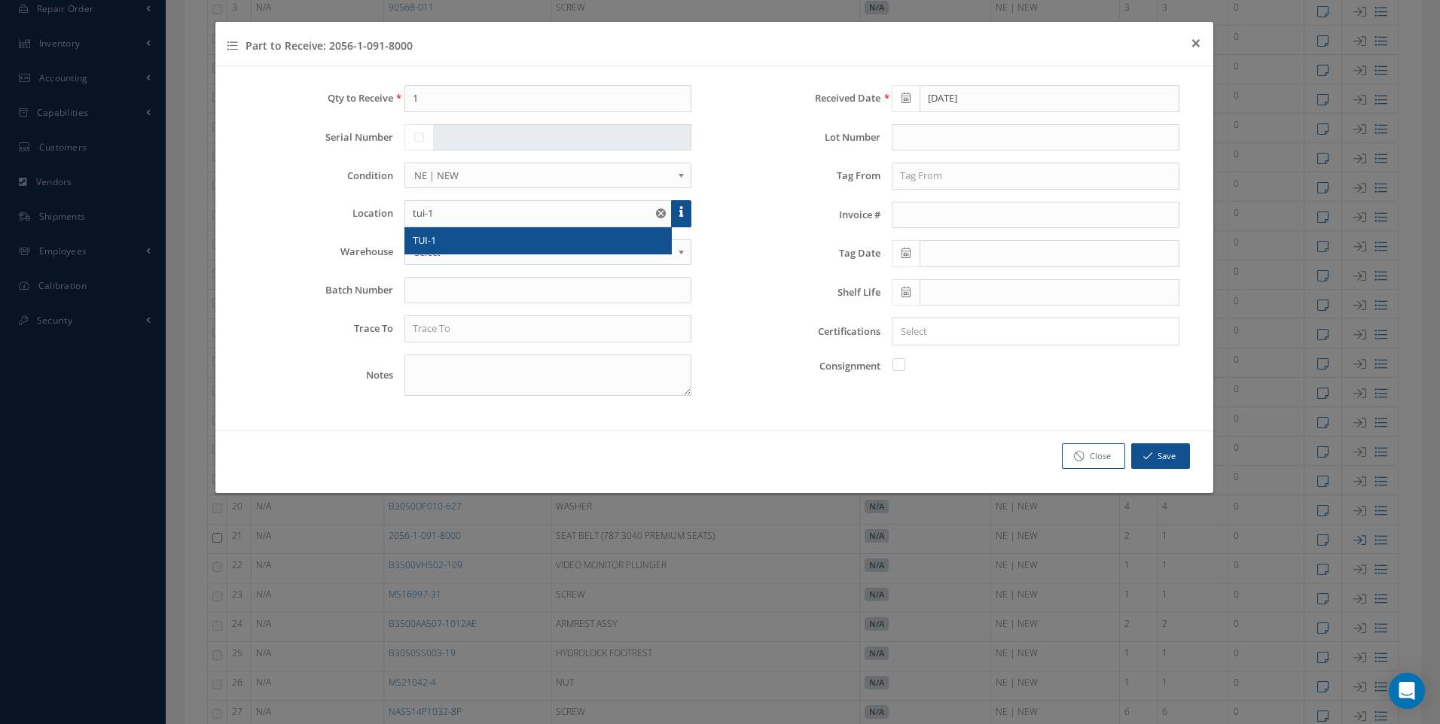
click at [429, 245] on span "TUI-1" at bounding box center [424, 240] width 23 height 14
type input "TUI-1"
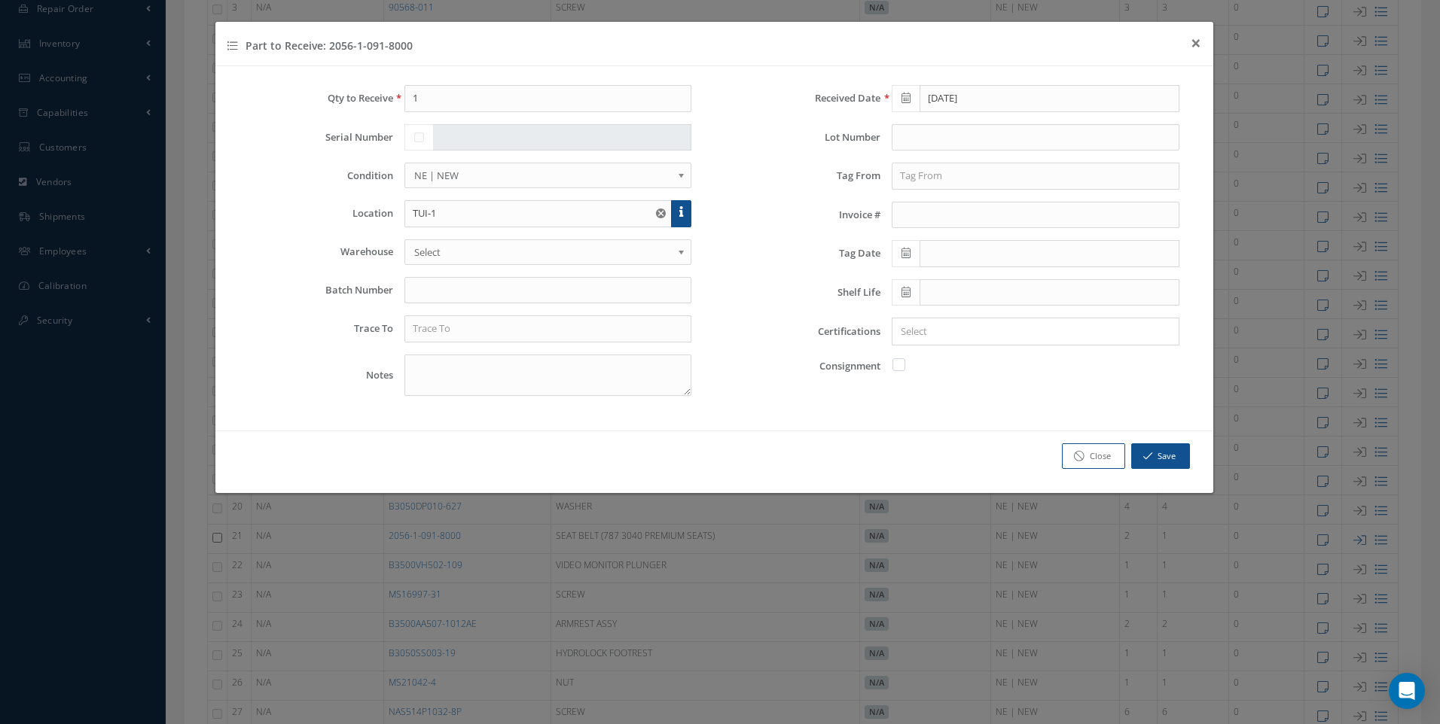
click at [434, 256] on span "Select" at bounding box center [543, 252] width 258 height 18
click at [416, 332] on input "text" at bounding box center [548, 329] width 288 height 27
type input "a"
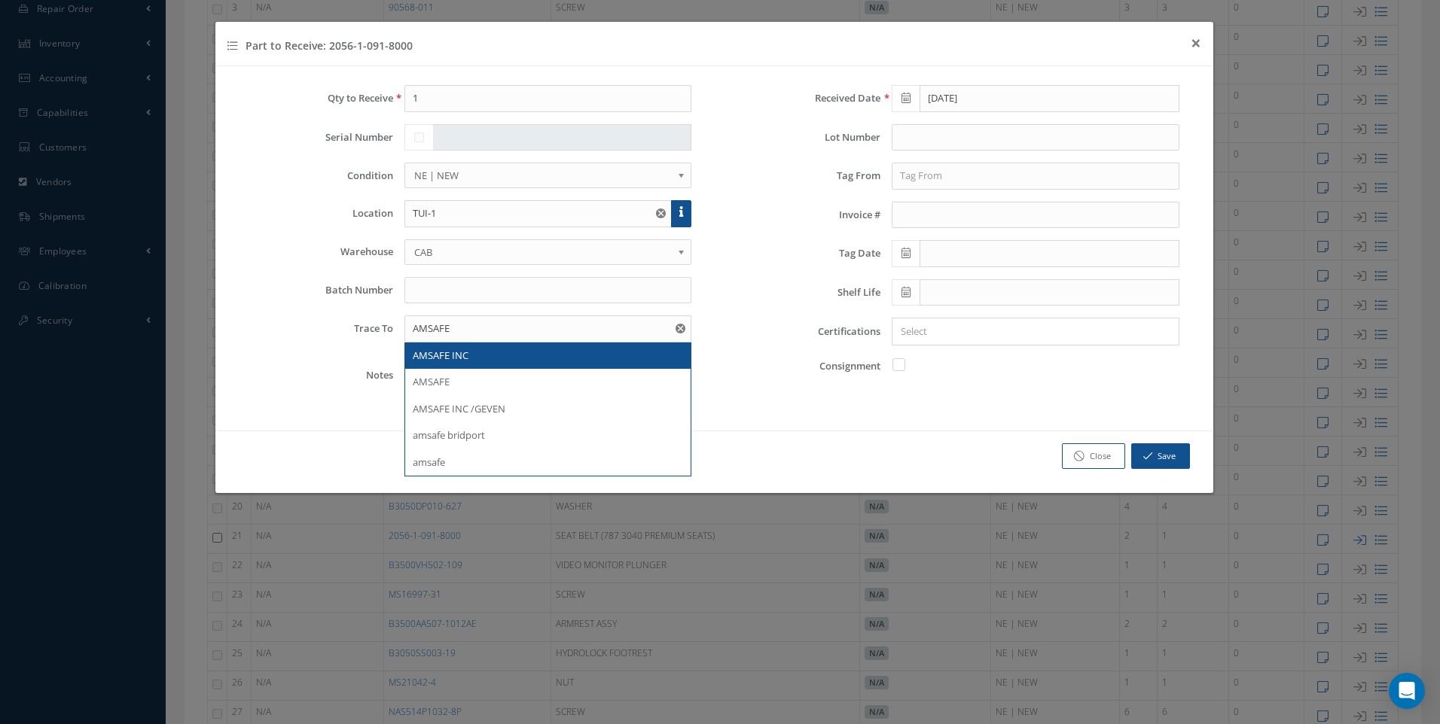
click at [434, 352] on span "AMSAFE INC" at bounding box center [441, 356] width 56 height 14
type input "AMSAFE INC"
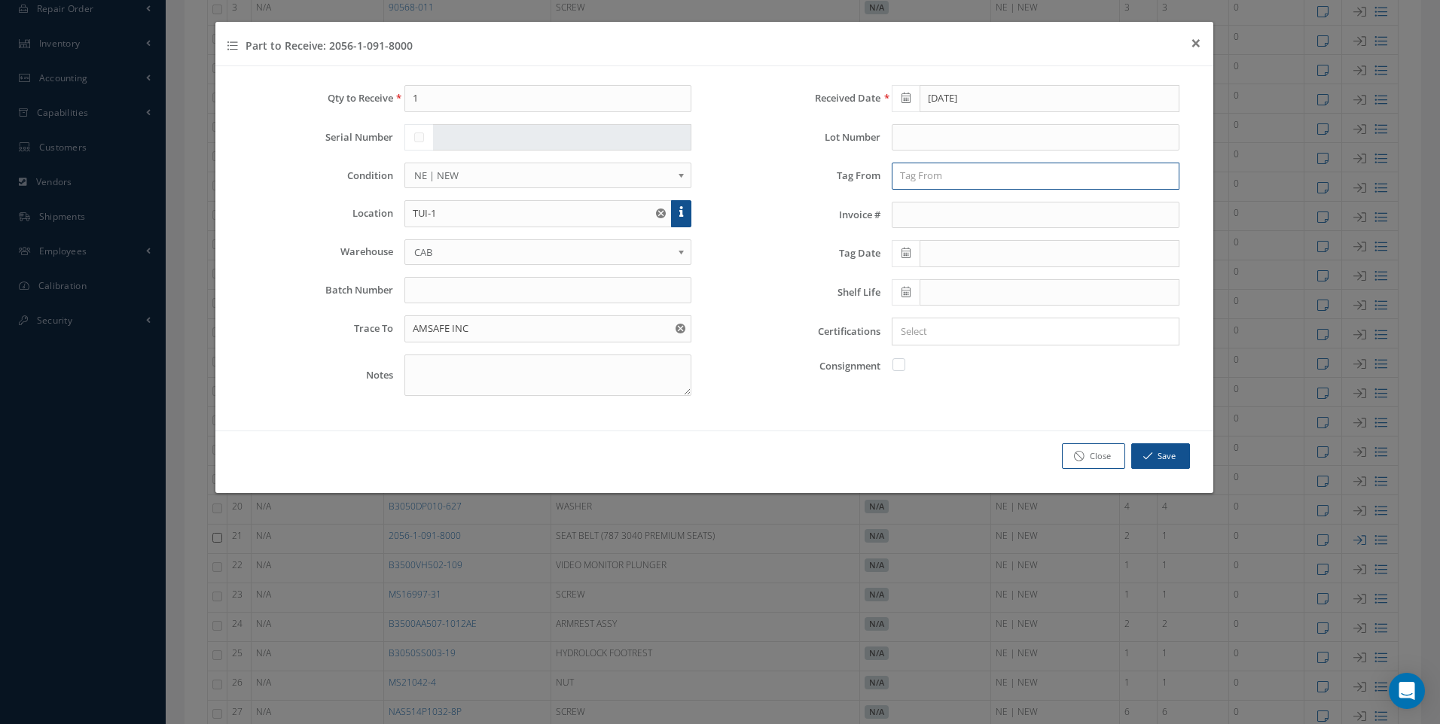
click at [912, 176] on input "text" at bounding box center [1036, 176] width 288 height 27
type input "AMSAFE"
click at [920, 331] on input "Search for option" at bounding box center [1032, 332] width 276 height 16
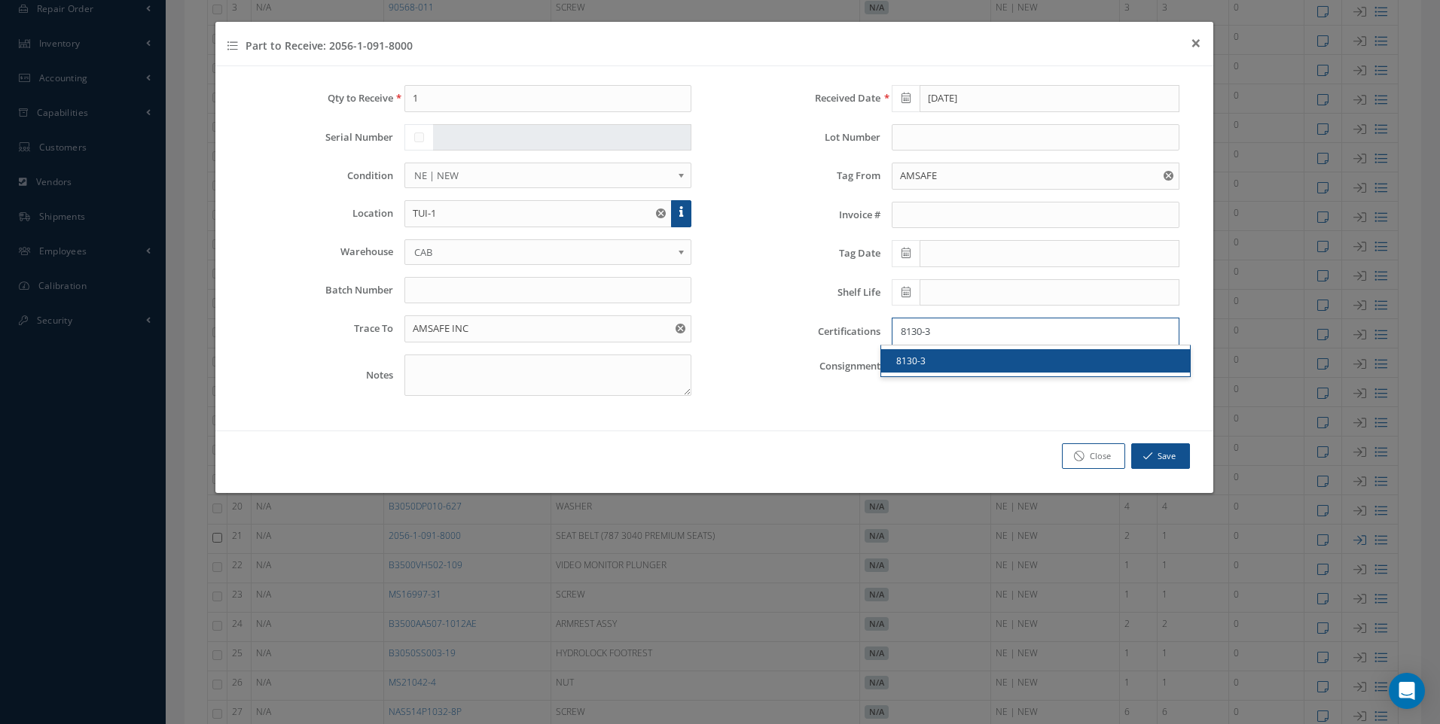
type input "8130-3"
click at [908, 259] on span at bounding box center [906, 253] width 28 height 27
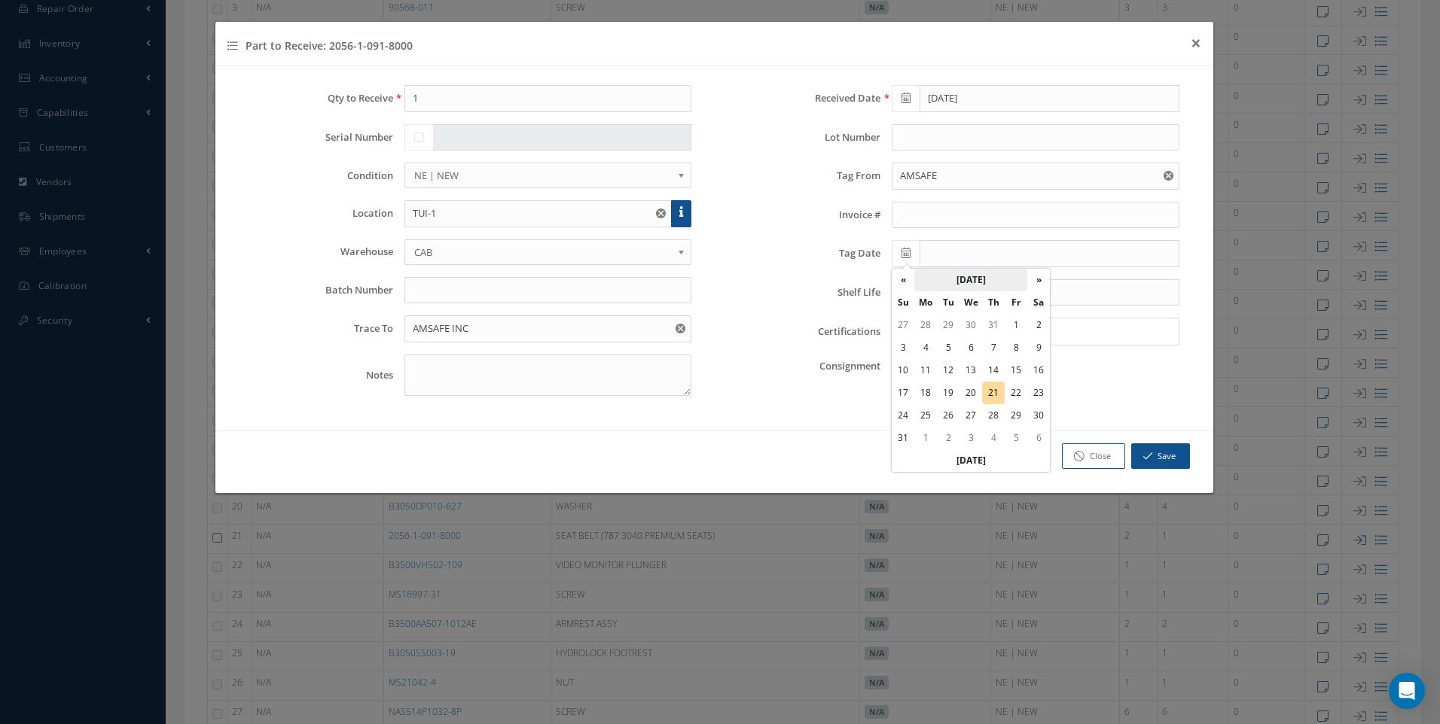
click at [956, 279] on th "August 2025" at bounding box center [970, 280] width 113 height 23
click at [909, 316] on span "Jan" at bounding box center [912, 314] width 35 height 41
click at [1018, 348] on td "10" at bounding box center [1016, 348] width 23 height 23
type input "01/10/2025"
click at [1168, 459] on button "Save" at bounding box center [1160, 457] width 59 height 26
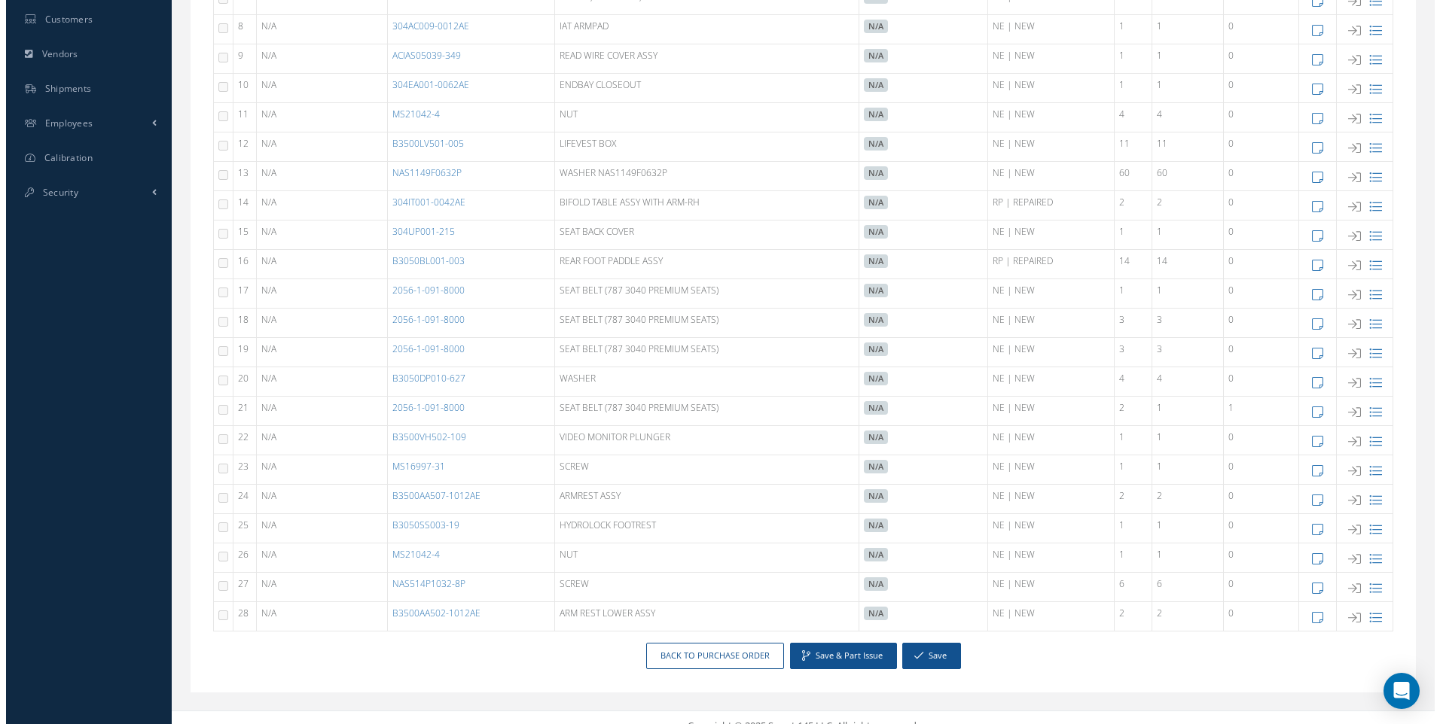
scroll to position [522, 0]
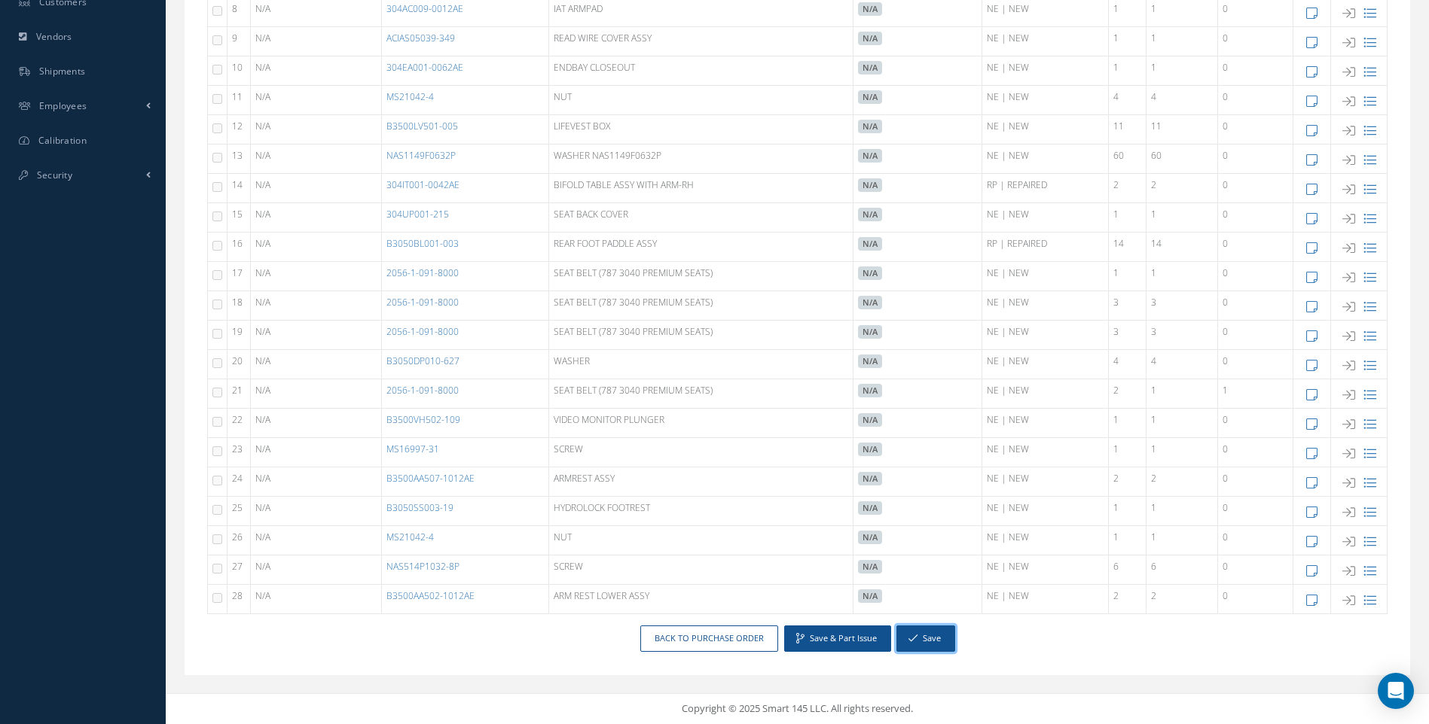
click at [914, 637] on icon "button" at bounding box center [912, 638] width 9 height 11
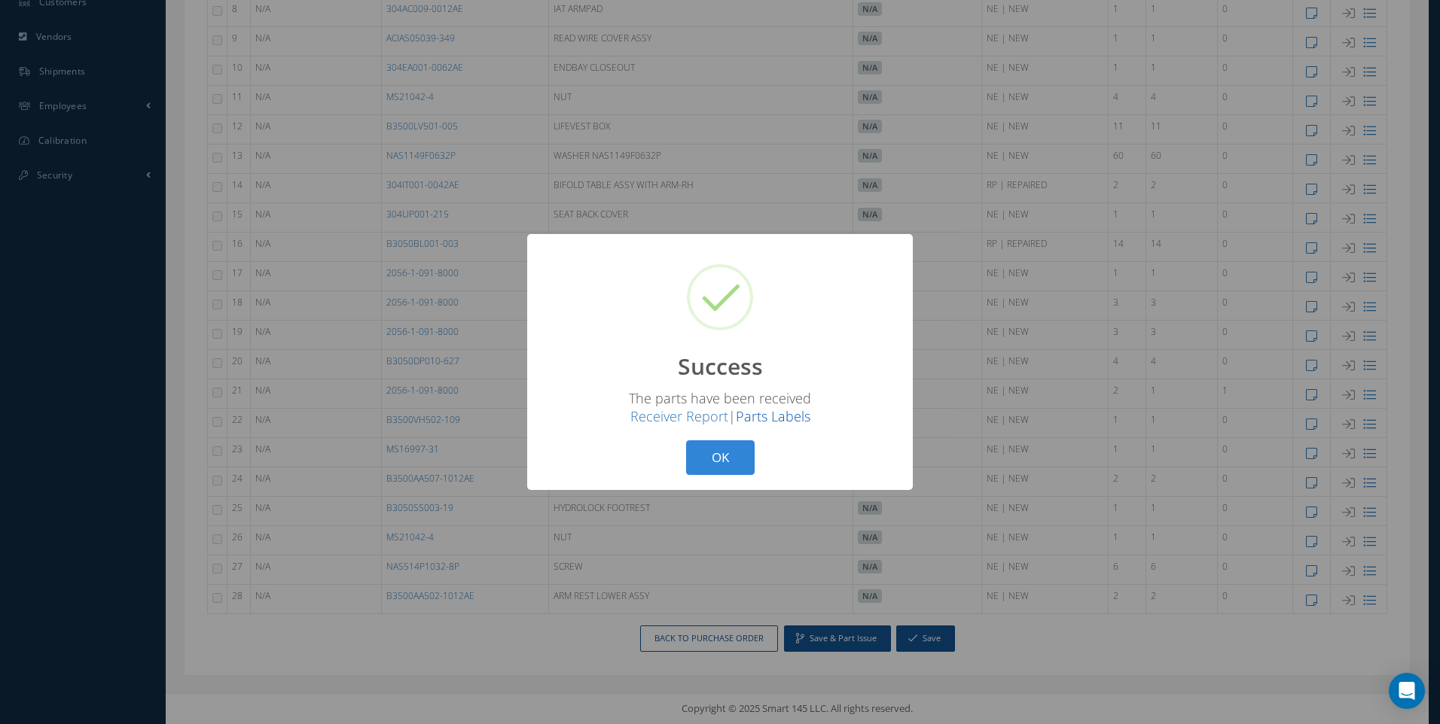
click at [792, 419] on link "Parts Labels" at bounding box center [773, 416] width 75 height 18
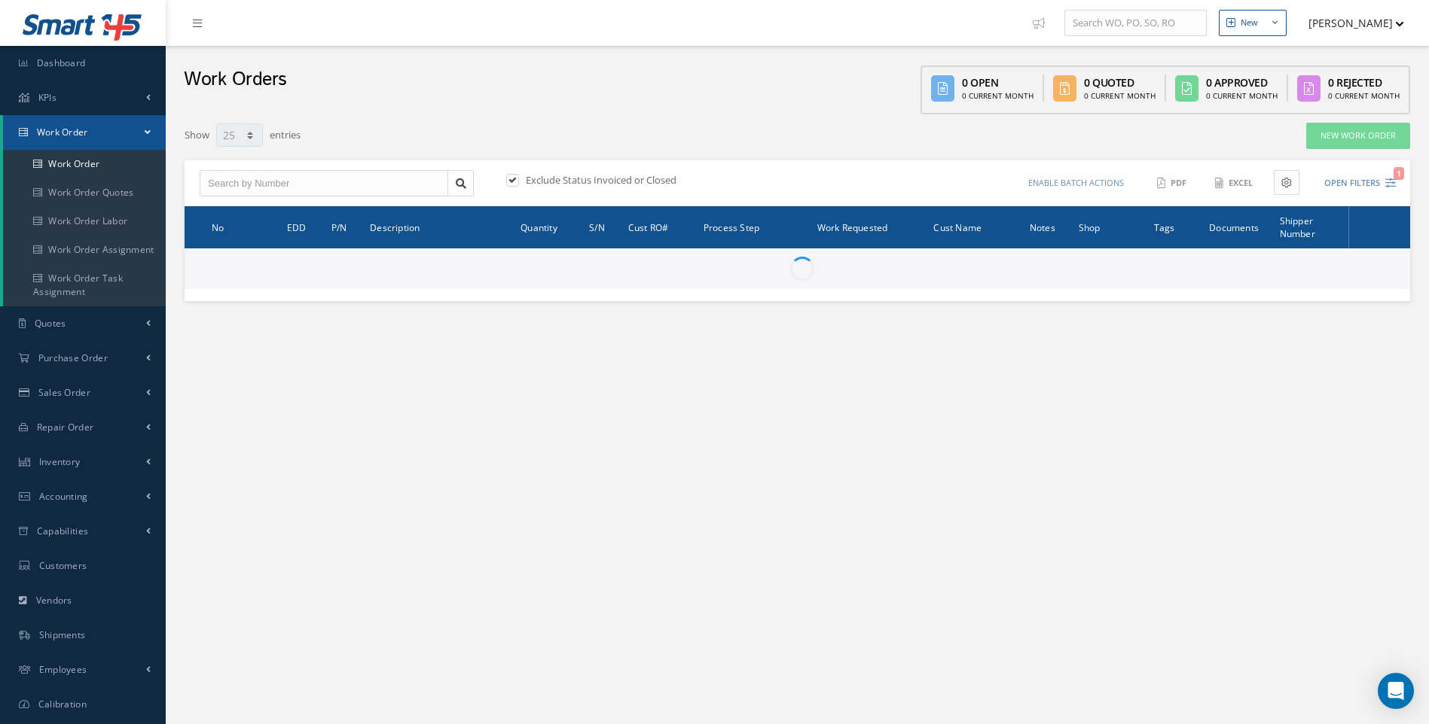
select select "25"
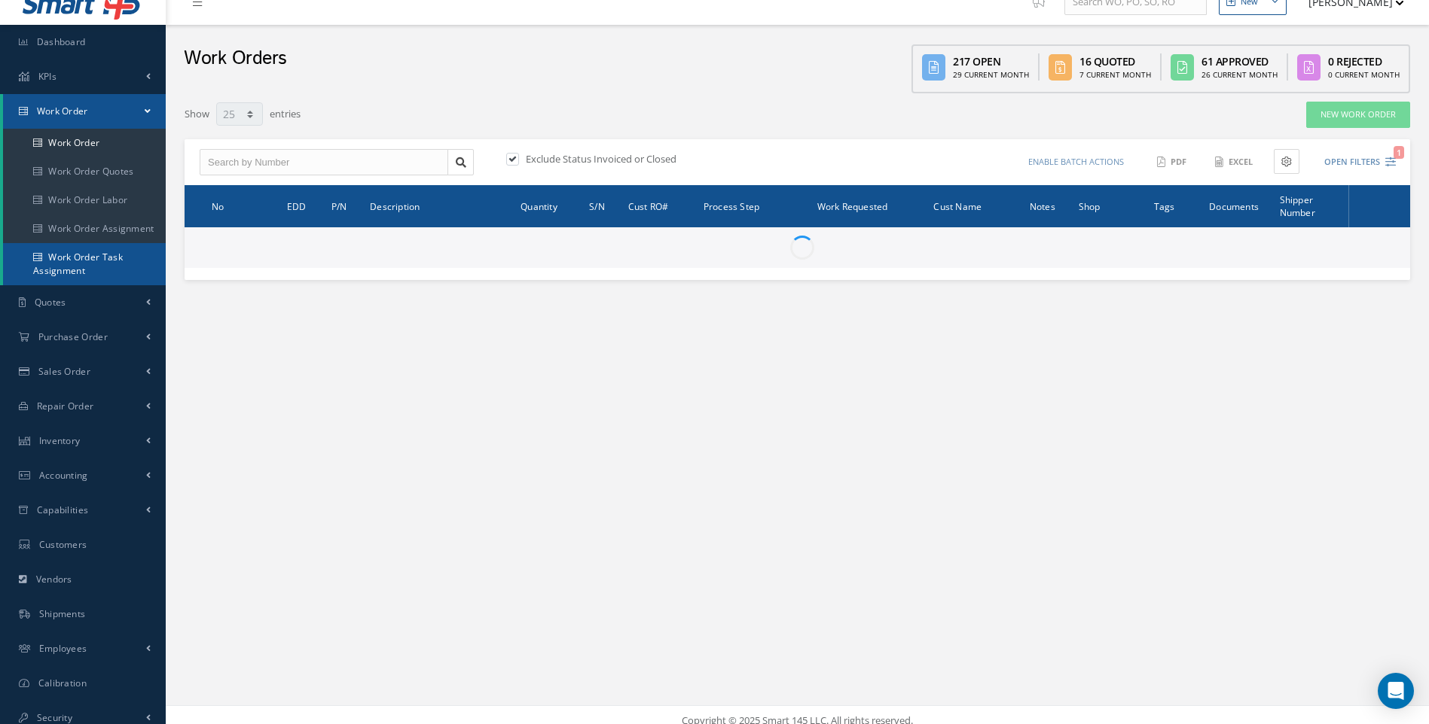
scroll to position [32, 0]
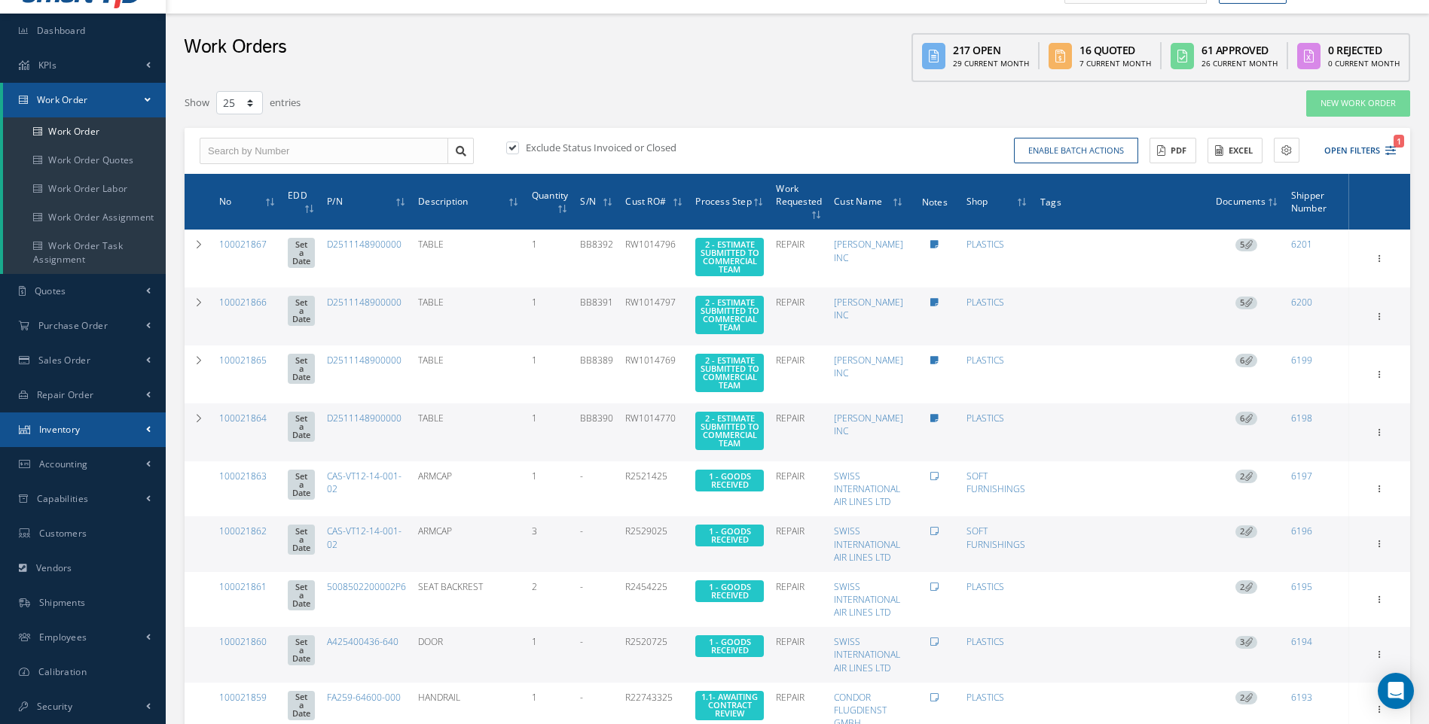
click at [144, 429] on link "Inventory" at bounding box center [83, 430] width 166 height 35
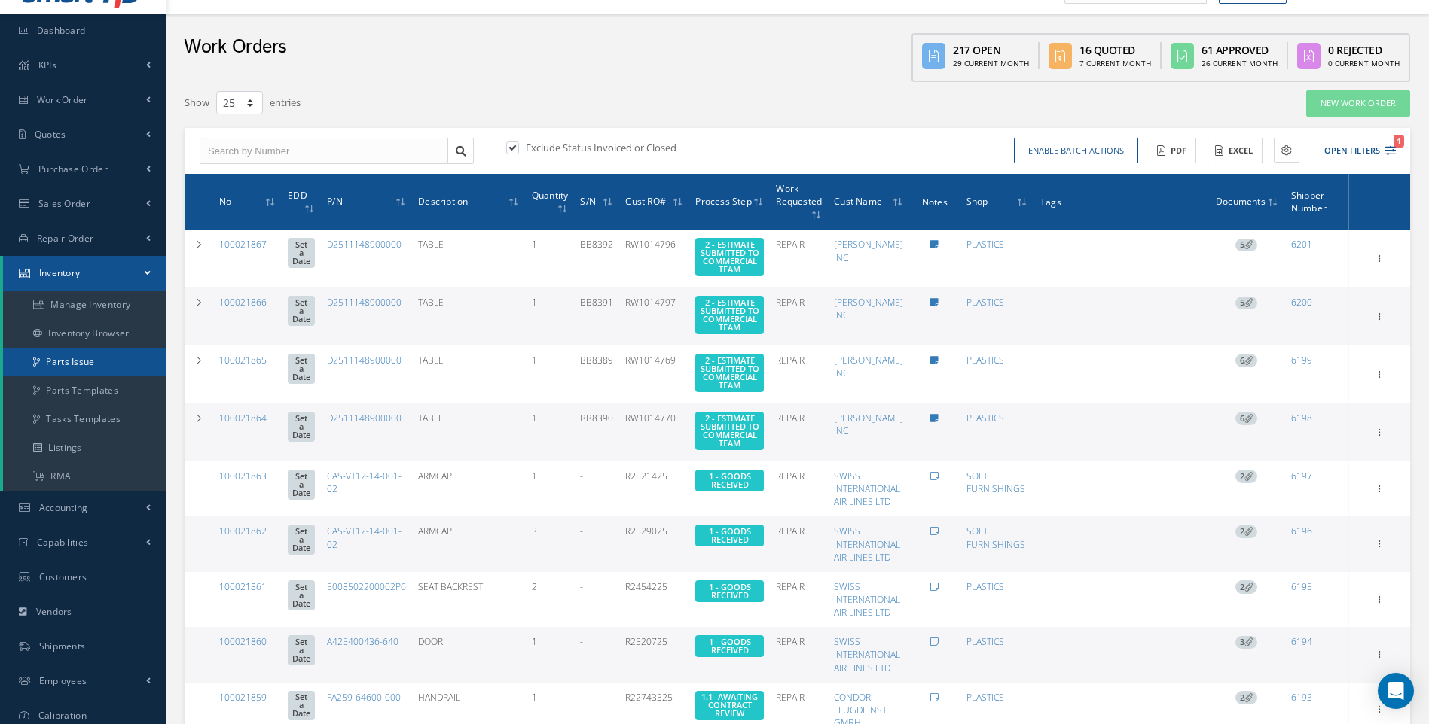
click at [83, 363] on link "Parts Issue" at bounding box center [84, 362] width 163 height 29
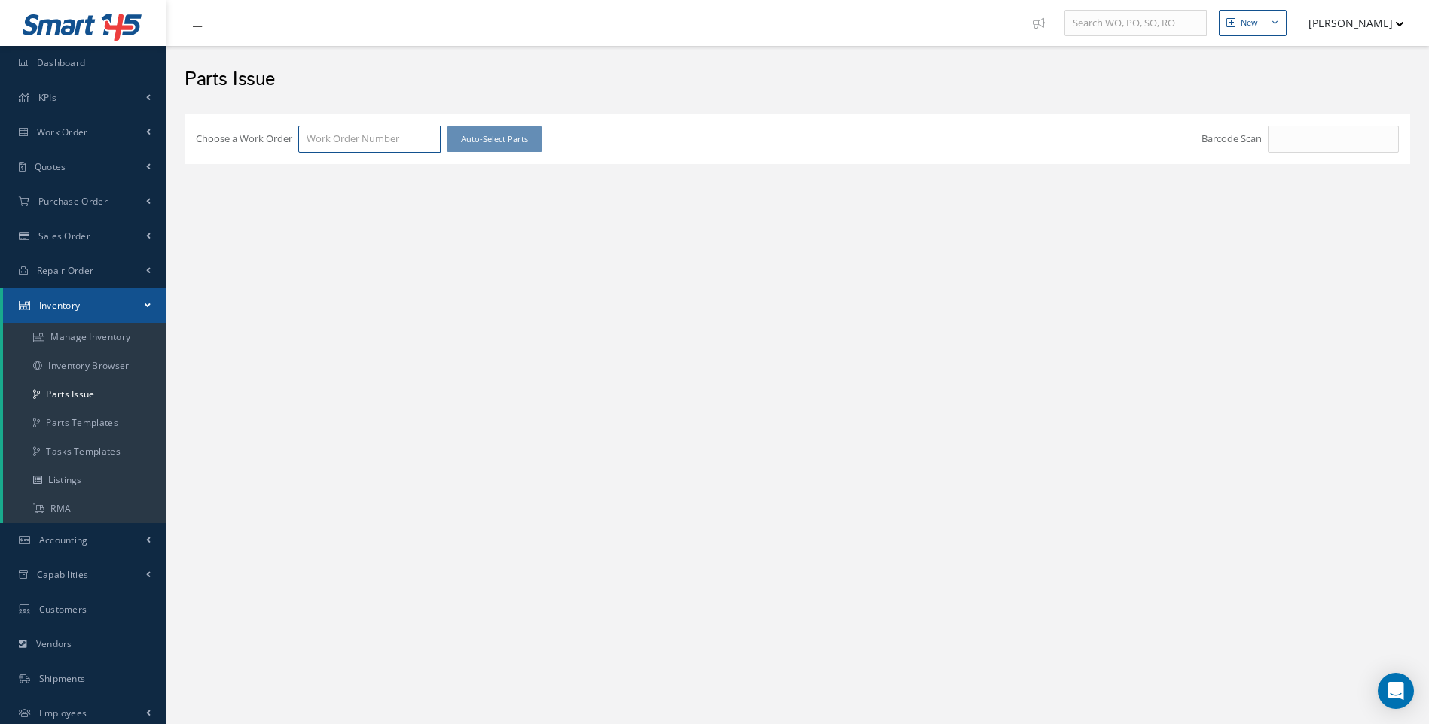
click at [336, 136] on input "Choose a Work Order" at bounding box center [369, 139] width 142 height 27
type input "100021812"
click at [362, 167] on div "100021812" at bounding box center [370, 166] width 126 height 15
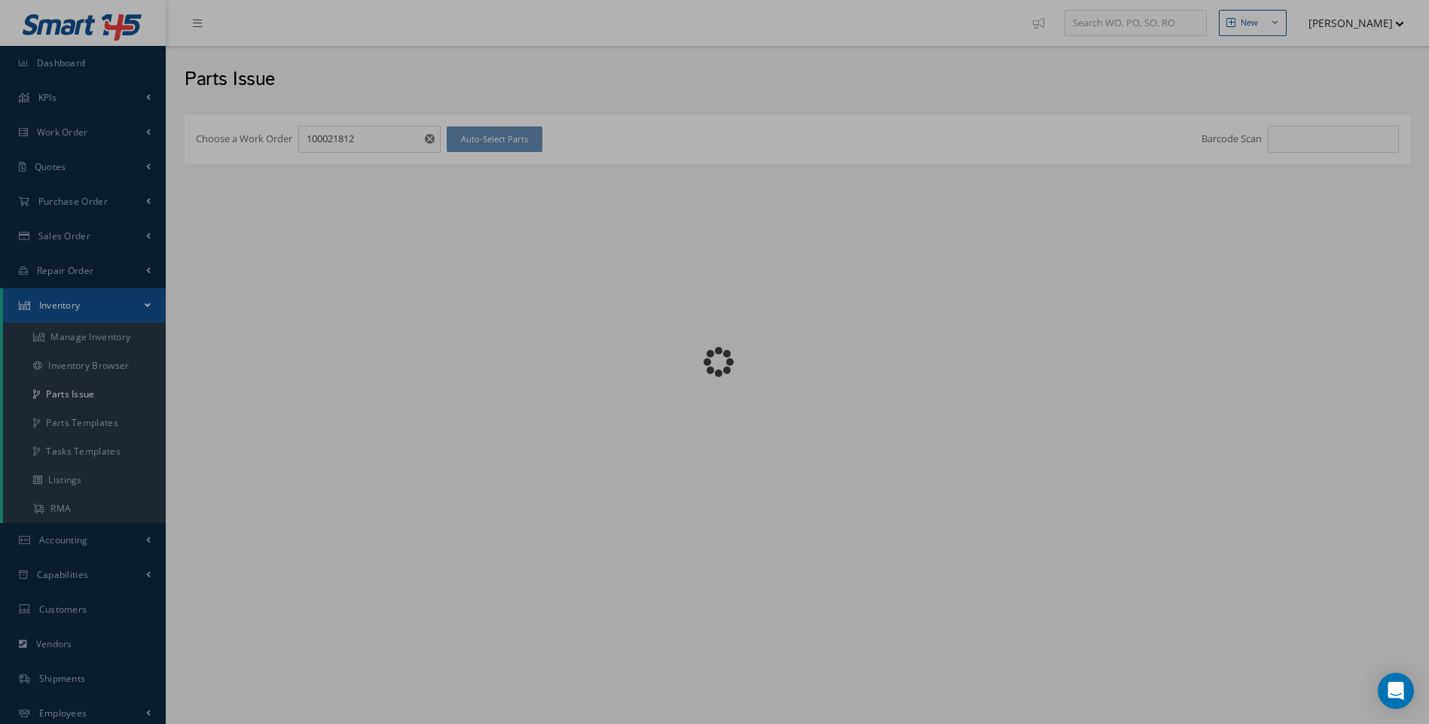
checkbox input "false"
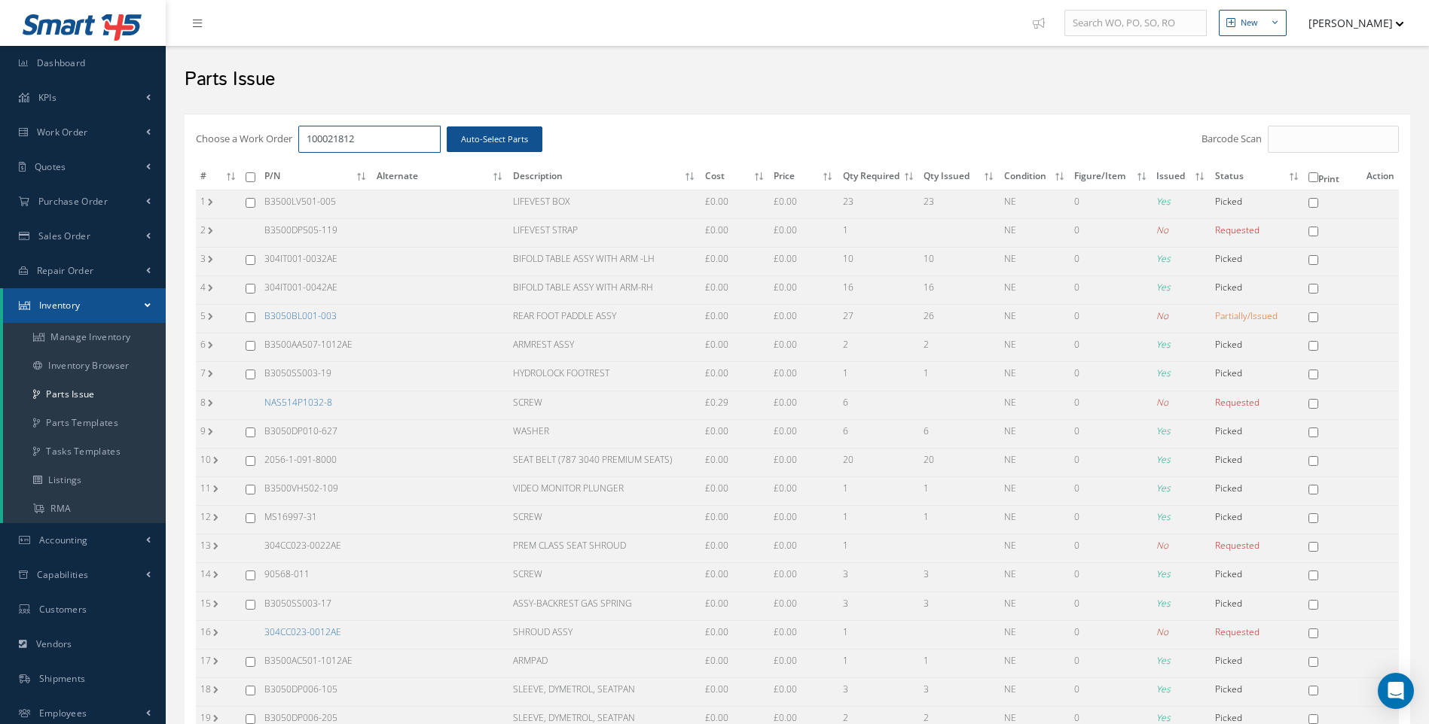
drag, startPoint x: 366, startPoint y: 136, endPoint x: 212, endPoint y: 140, distance: 154.5
click at [237, 137] on div "Choose a Work Order 100021812 Auto-Select Parts" at bounding box center [593, 139] width 795 height 27
type input "100021794"
click at [312, 167] on span "100021794" at bounding box center [330, 166] width 47 height 14
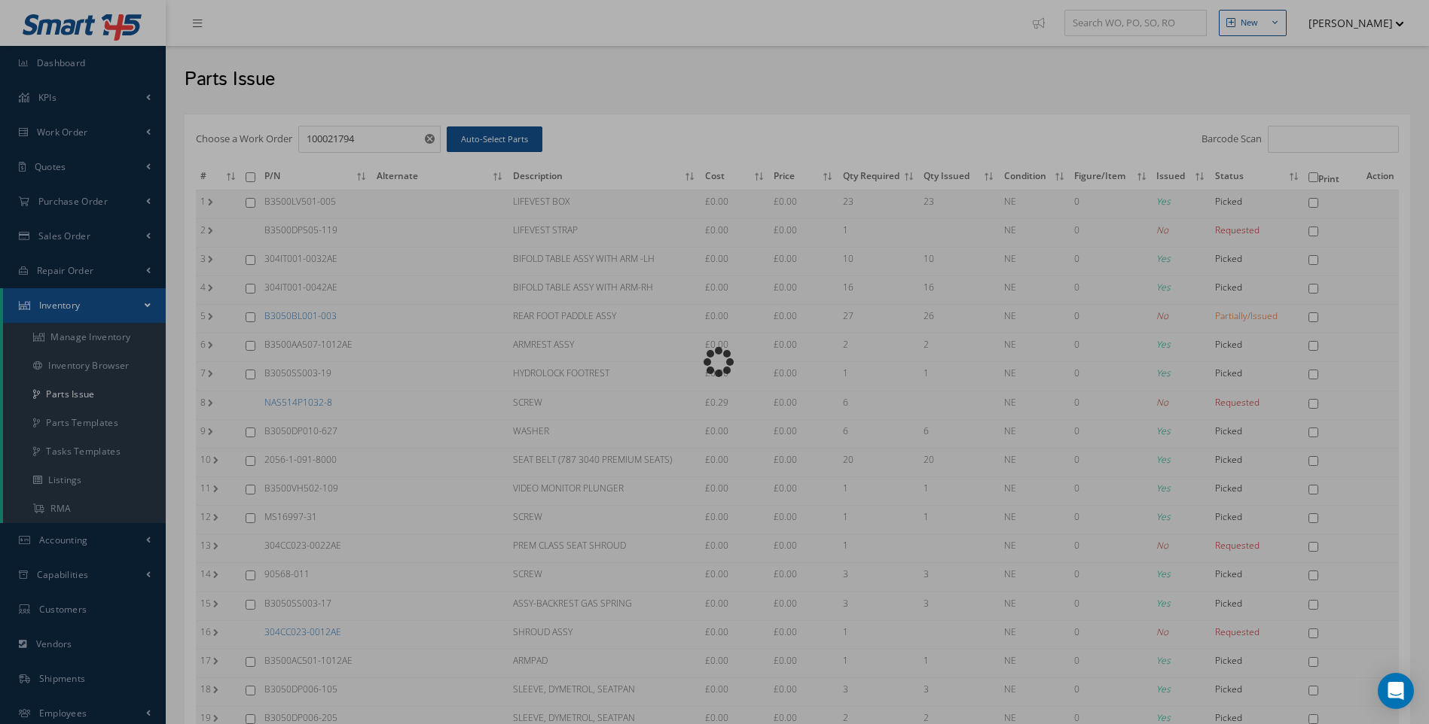
checkbox input "false"
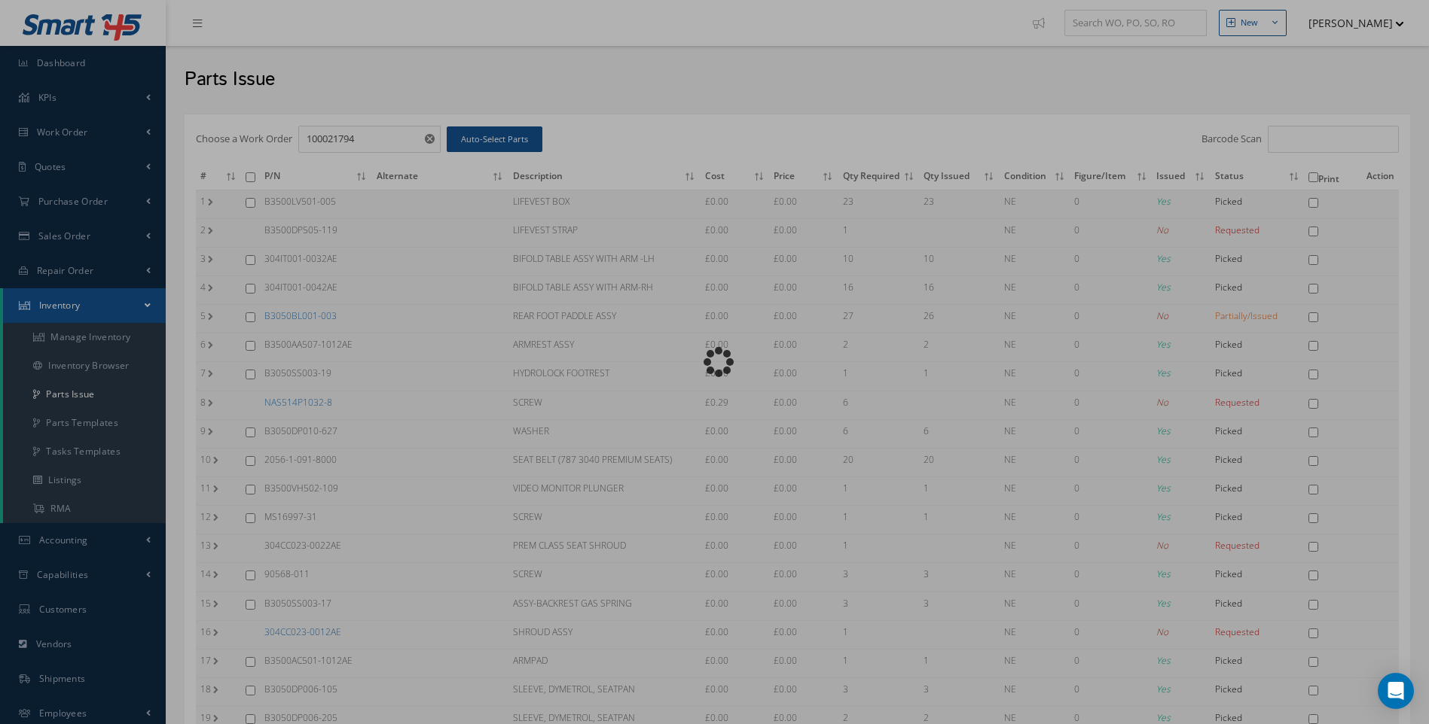
checkbox input "false"
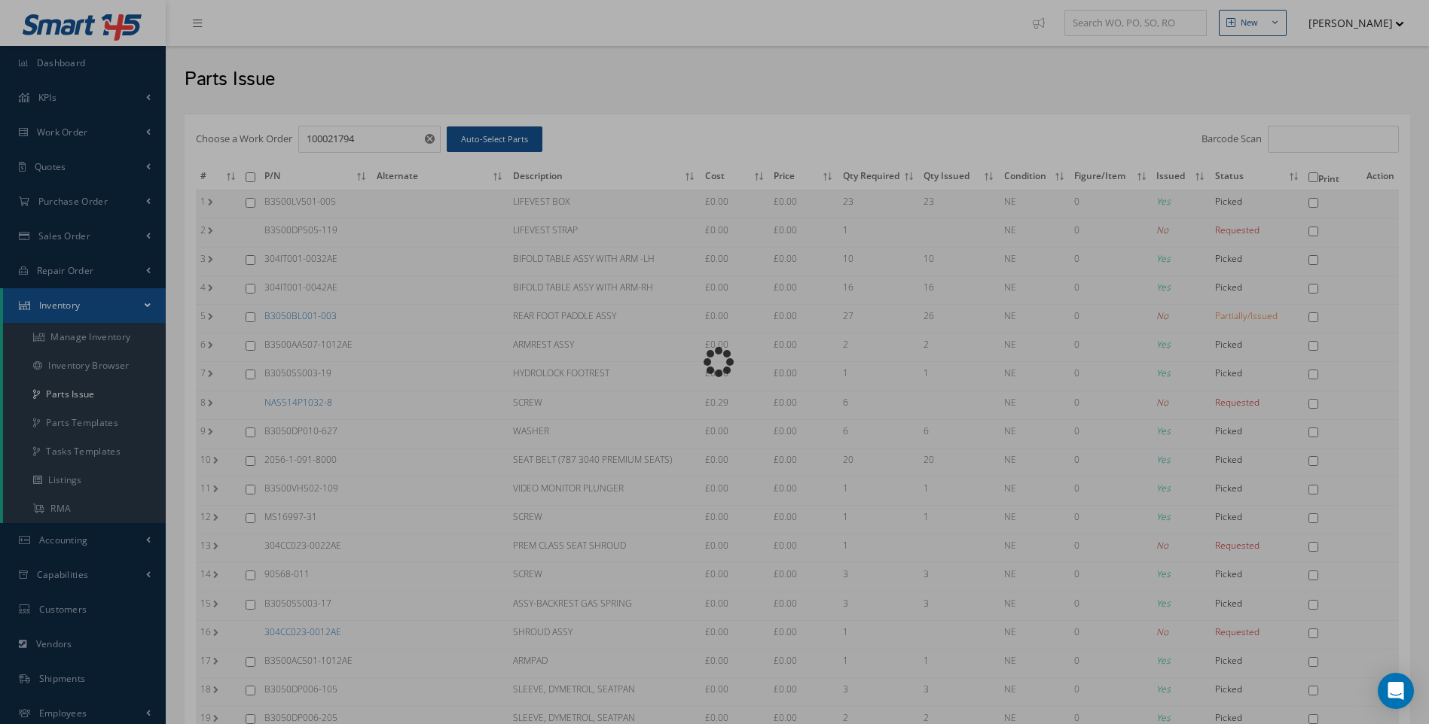
checkbox input "false"
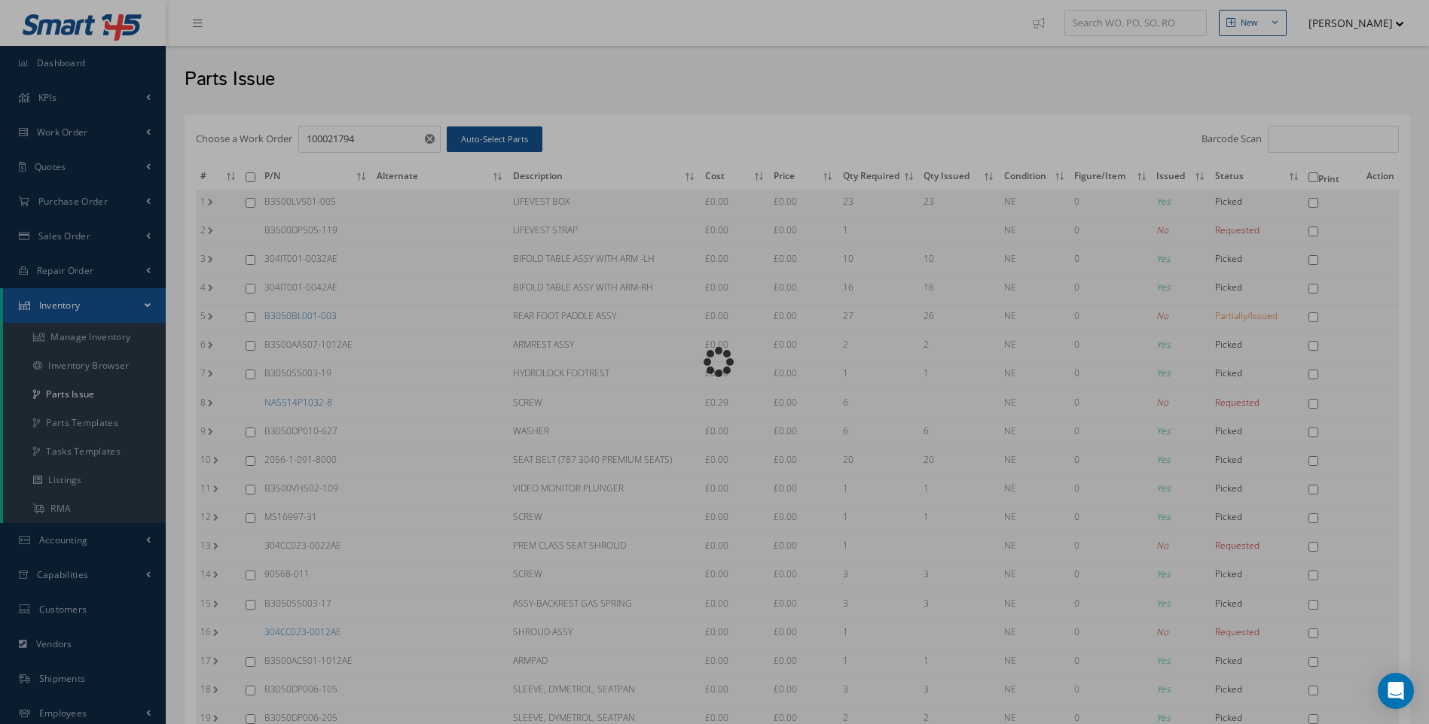
checkbox input "false"
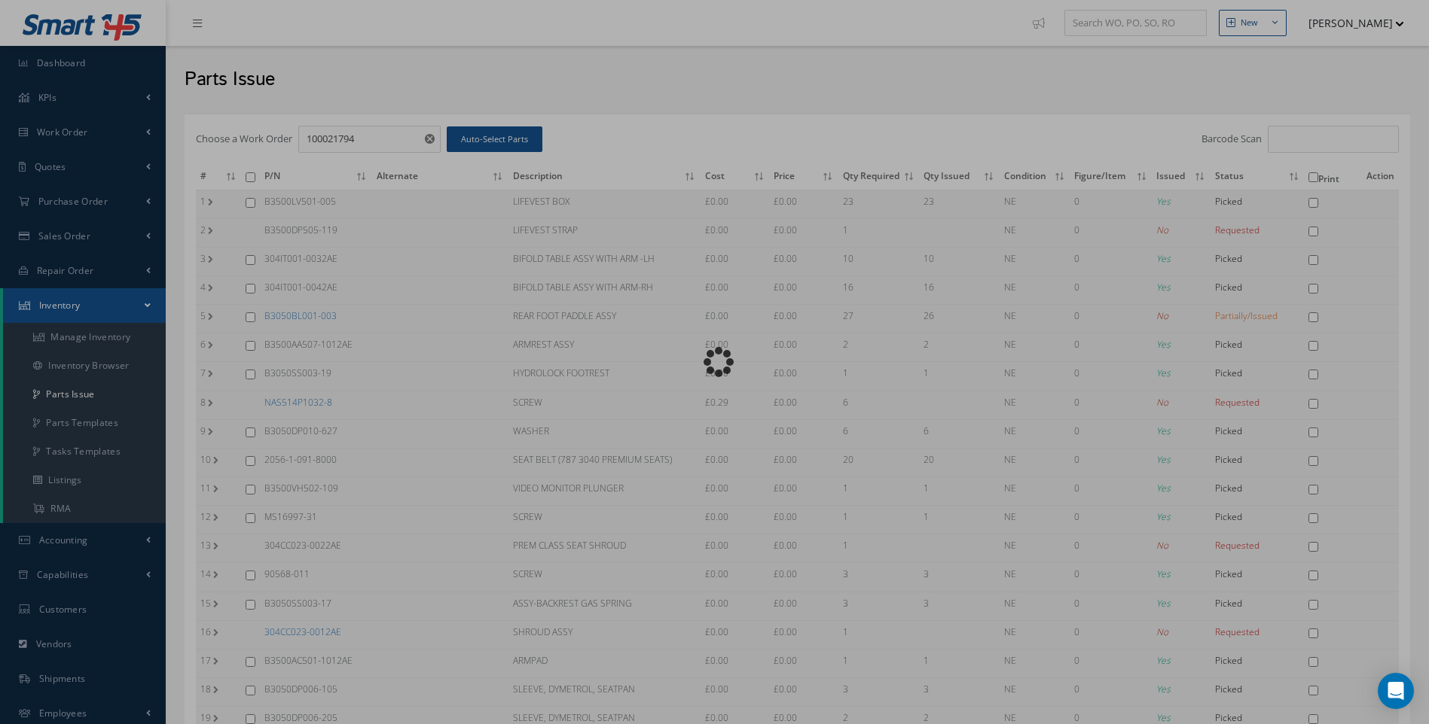
checkbox input "false"
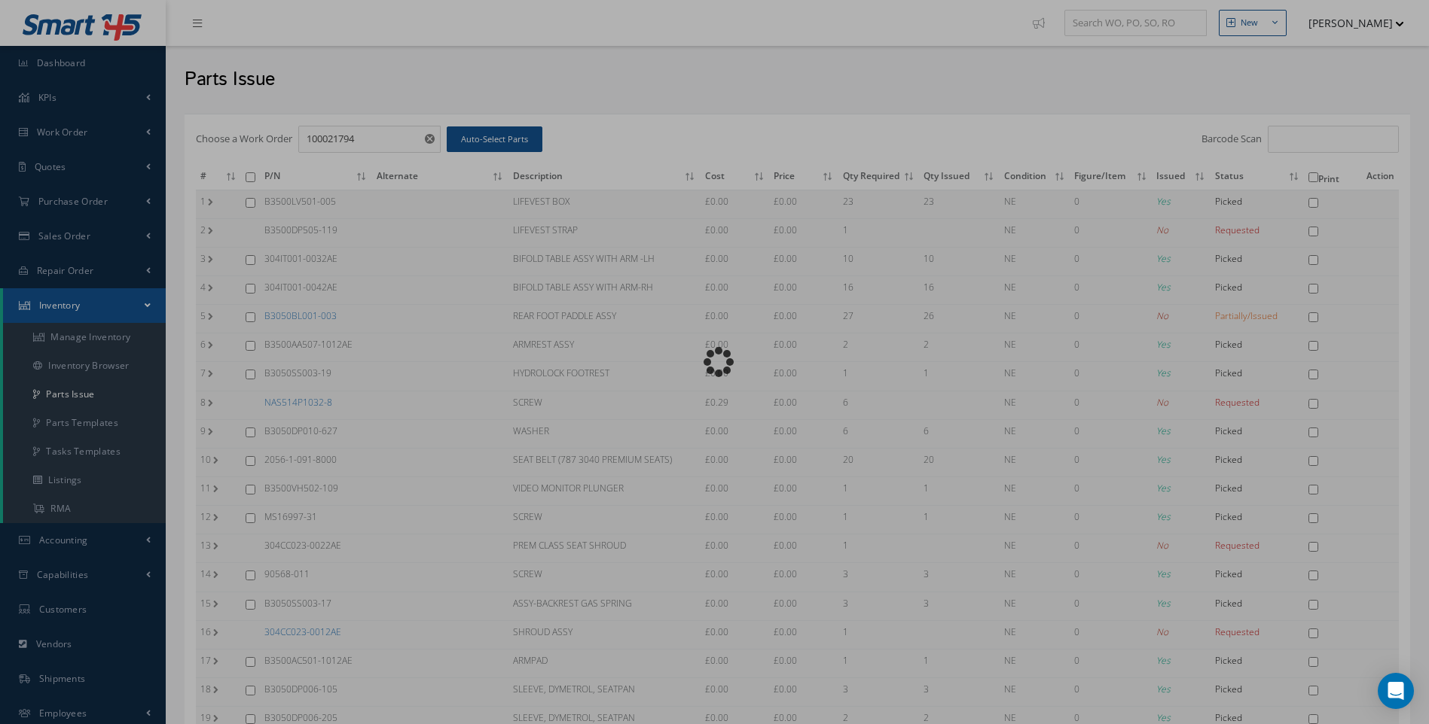
checkbox input "false"
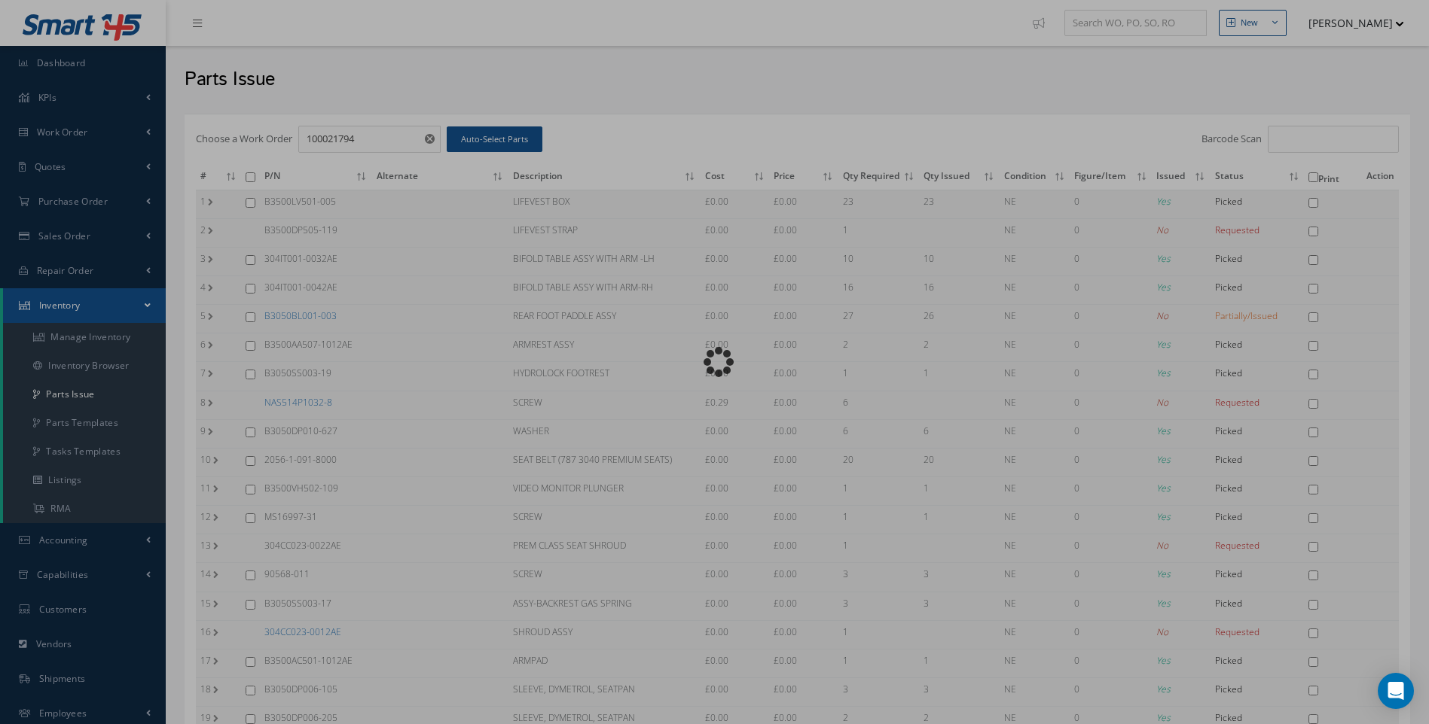
checkbox input "false"
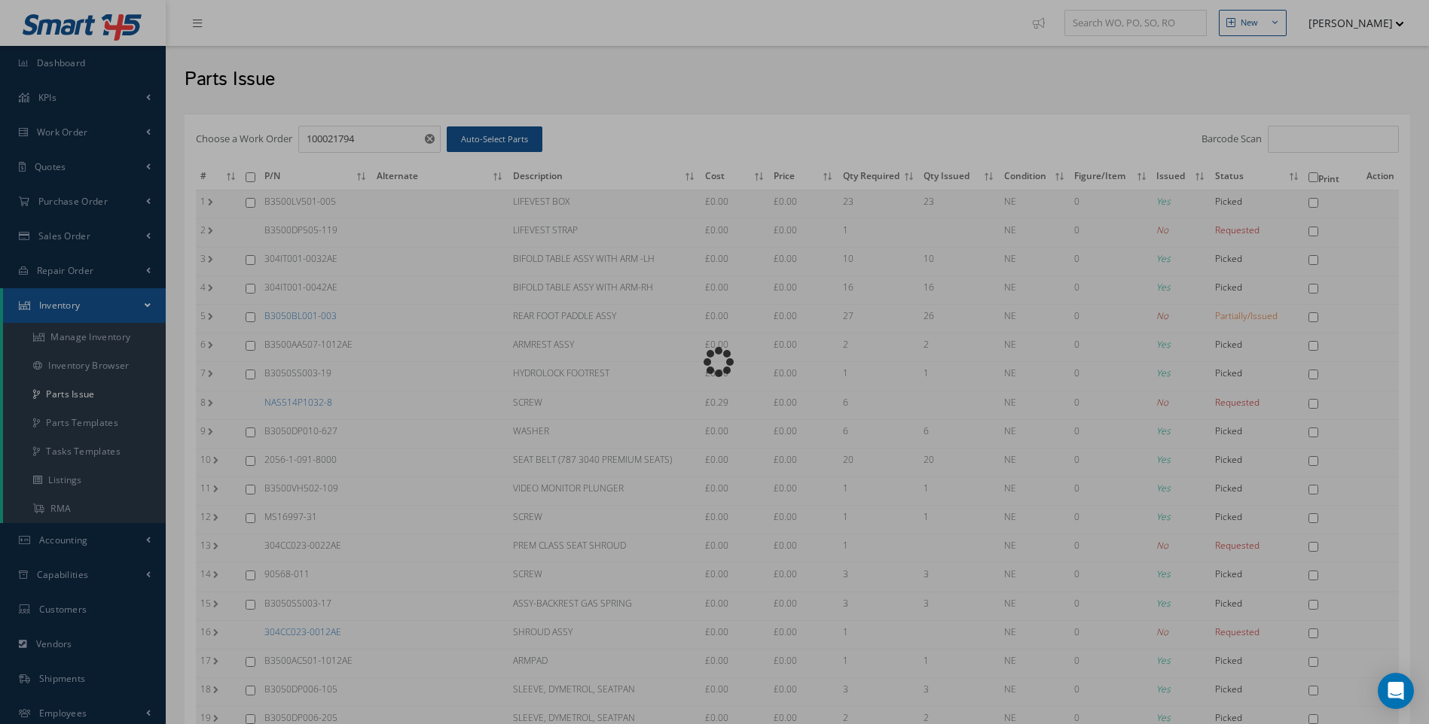
checkbox input "false"
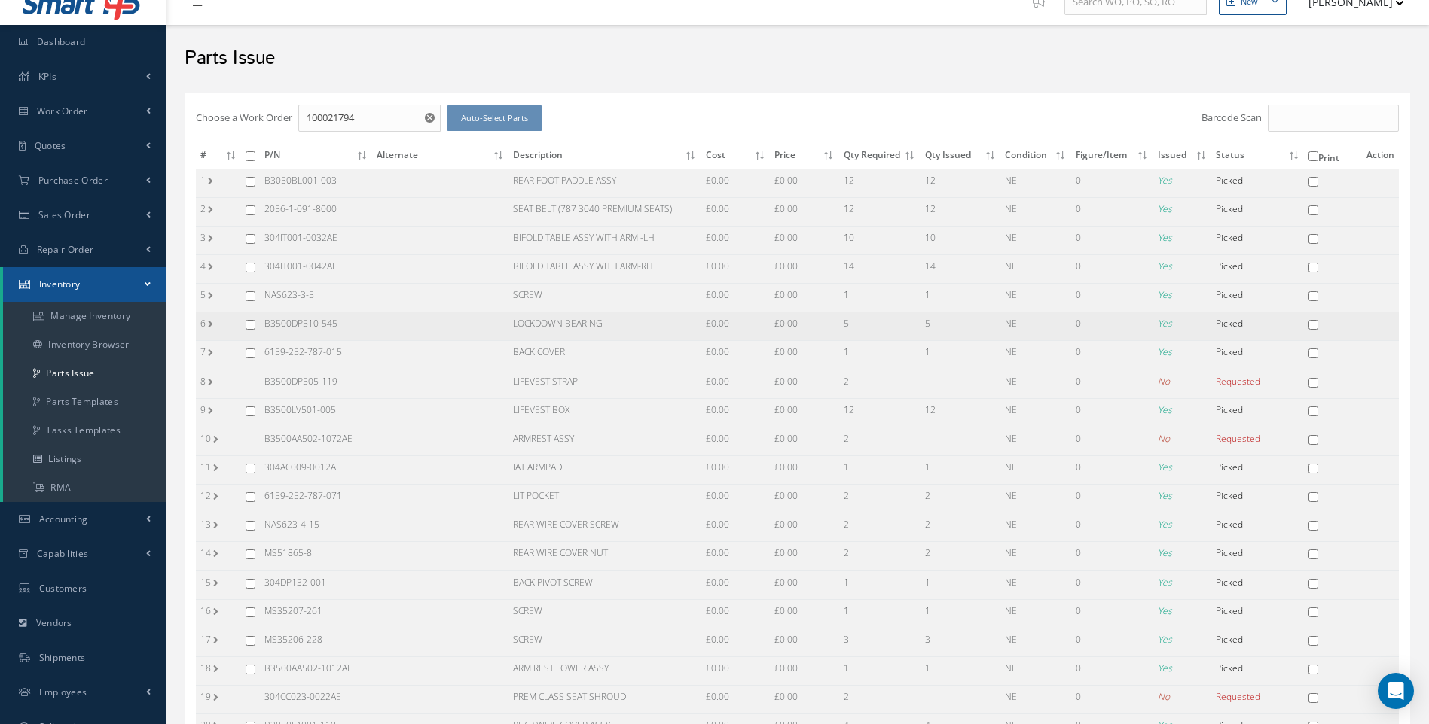
scroll to position [20, 0]
click at [252, 210] on input "checkbox" at bounding box center [251, 212] width 10 height 10
checkbox input "true"
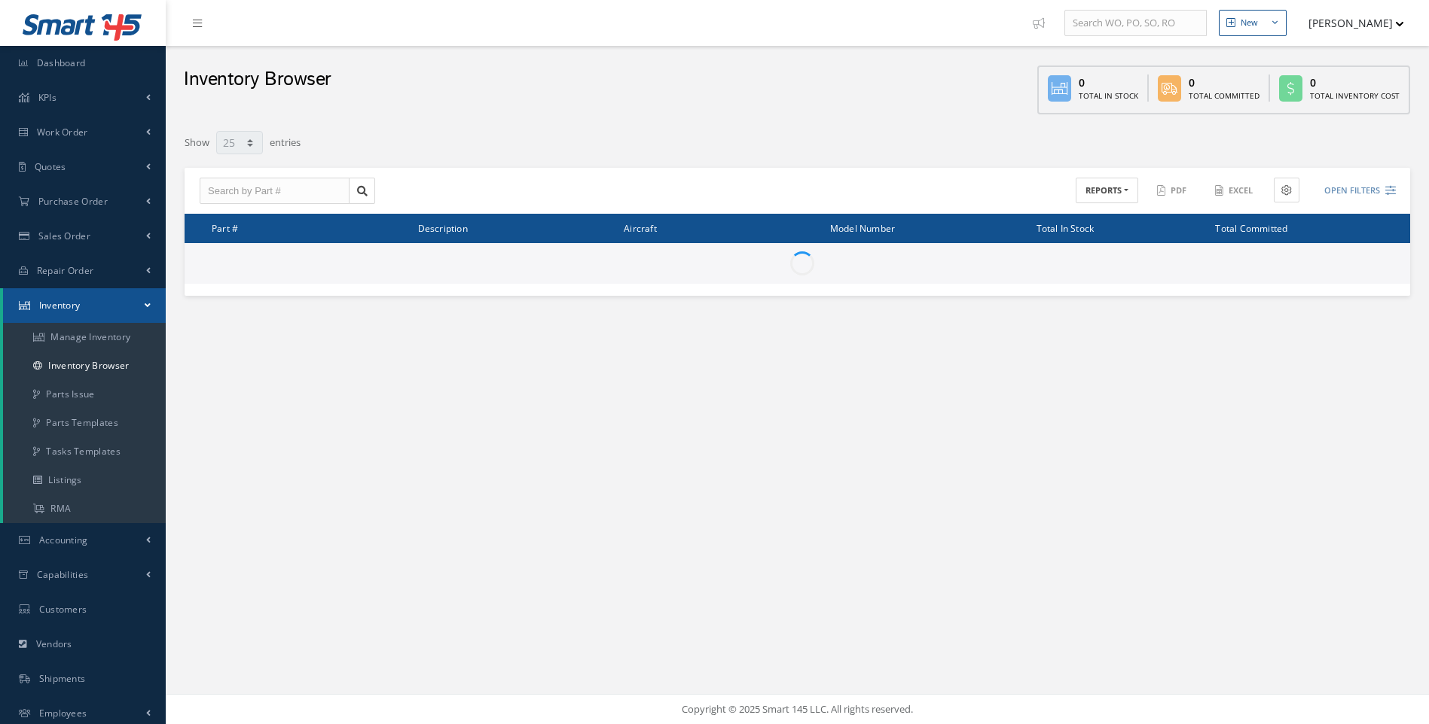
select select "25"
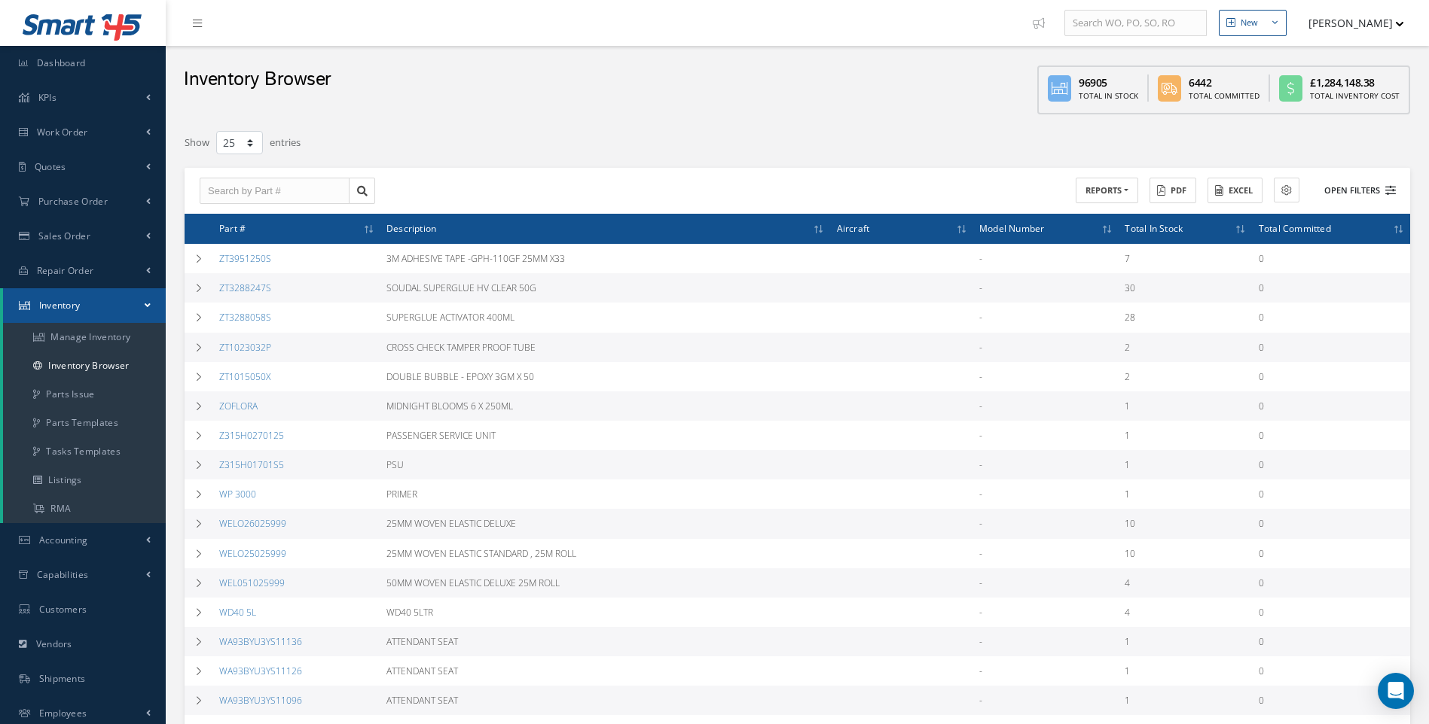
click at [1389, 193] on icon at bounding box center [1390, 190] width 11 height 11
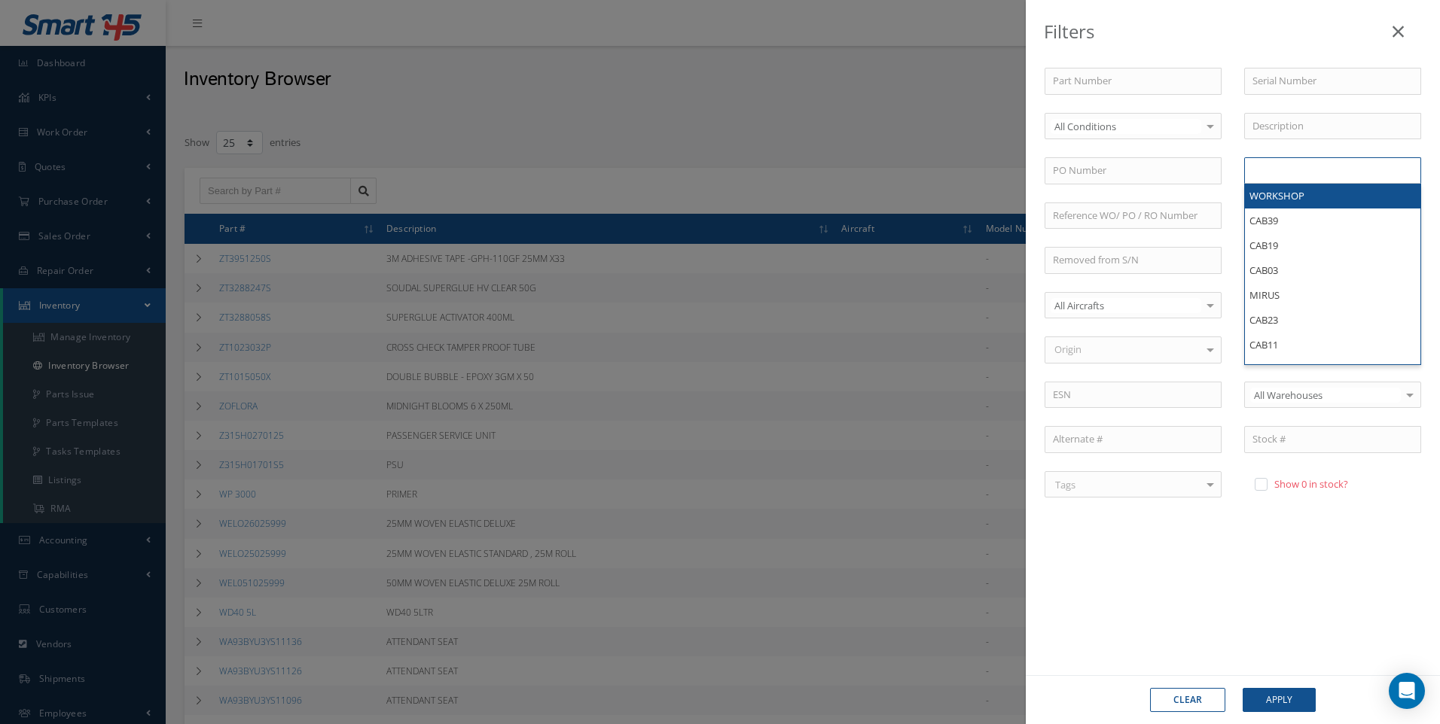
click at [1275, 160] on li at bounding box center [1283, 170] width 72 height 20
type input "TUI-1"
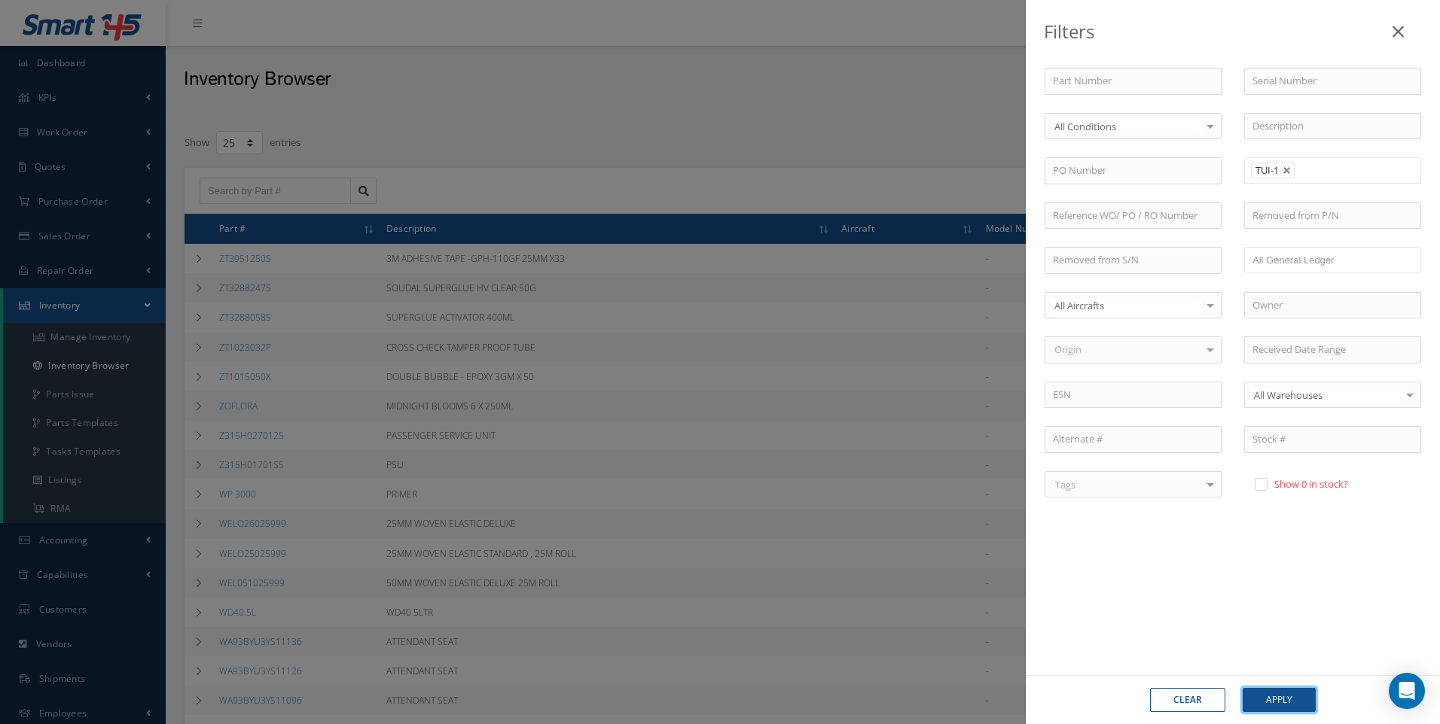
click at [1288, 700] on button "Apply" at bounding box center [1279, 700] width 73 height 24
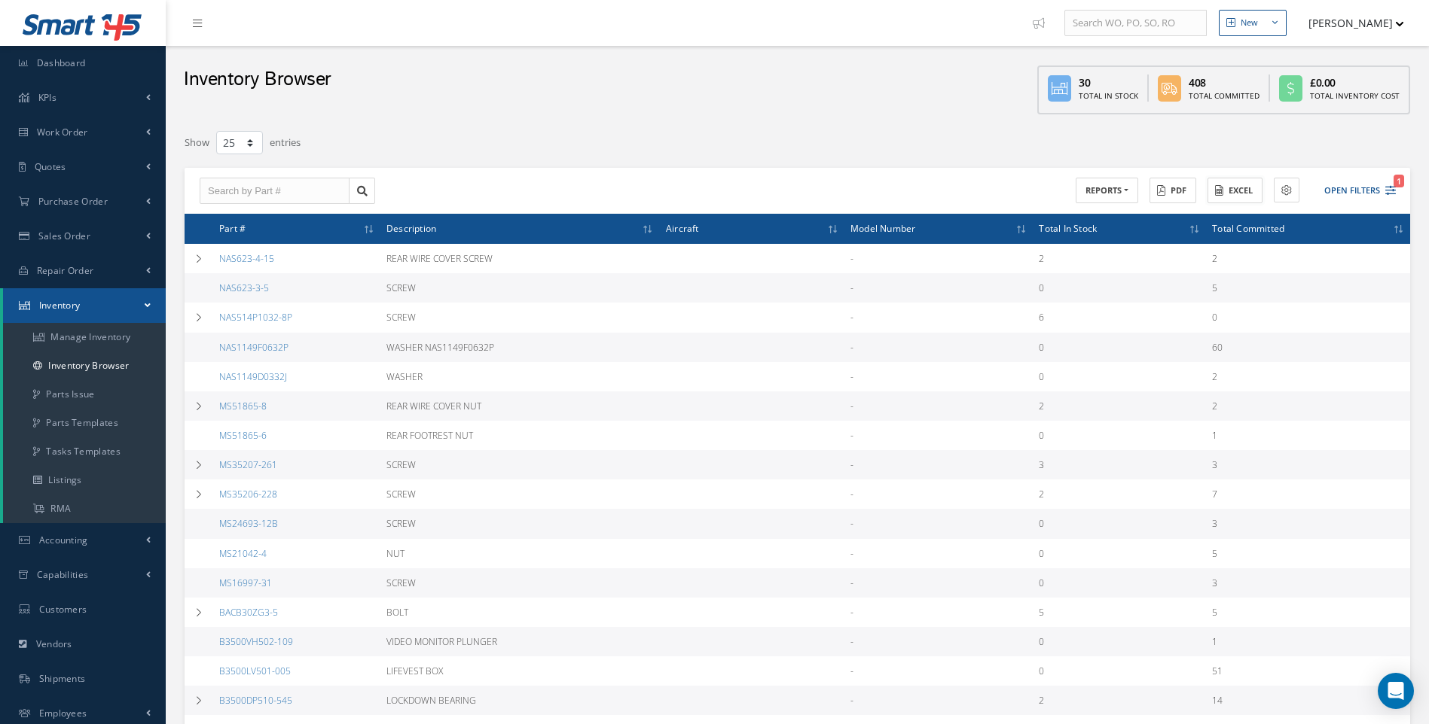
click at [1238, 193] on button "Excel" at bounding box center [1234, 191] width 55 height 26
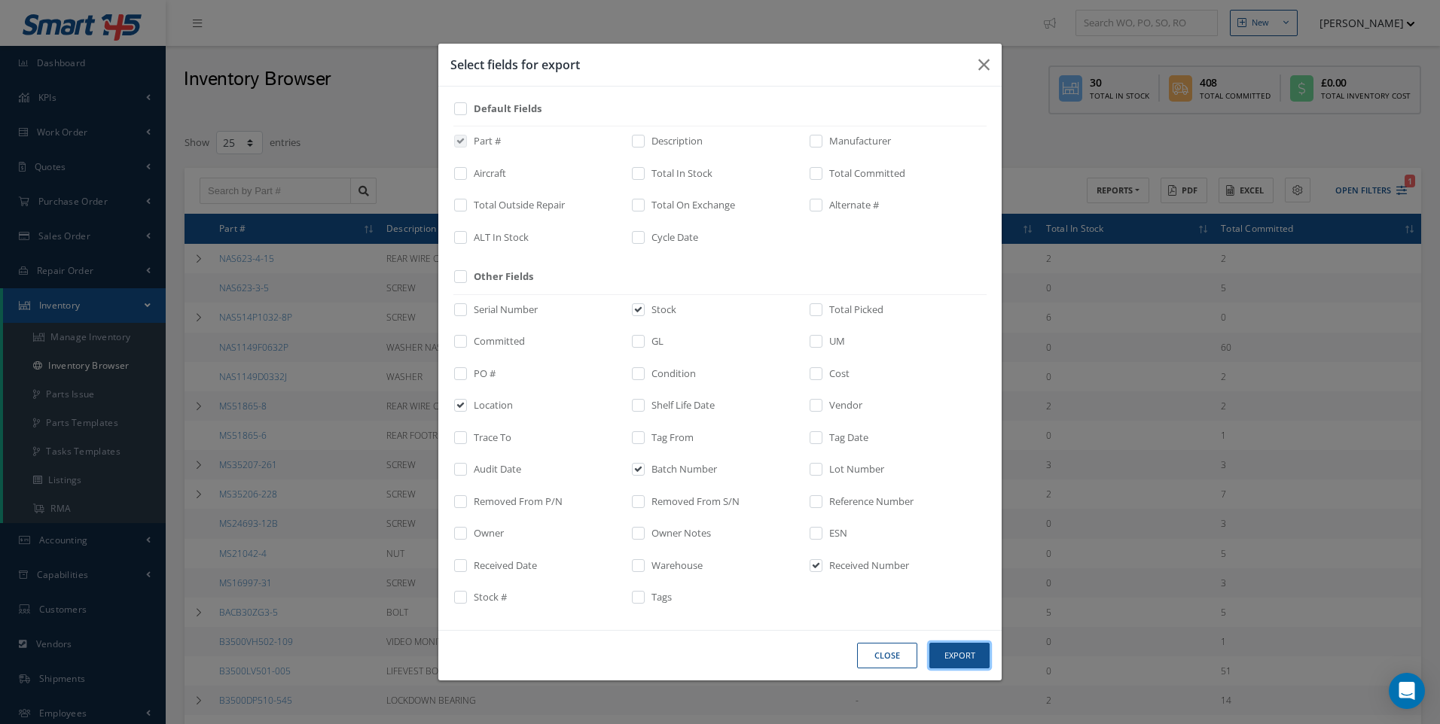
click at [0, 0] on button "Export" at bounding box center [0, 0] width 0 height 0
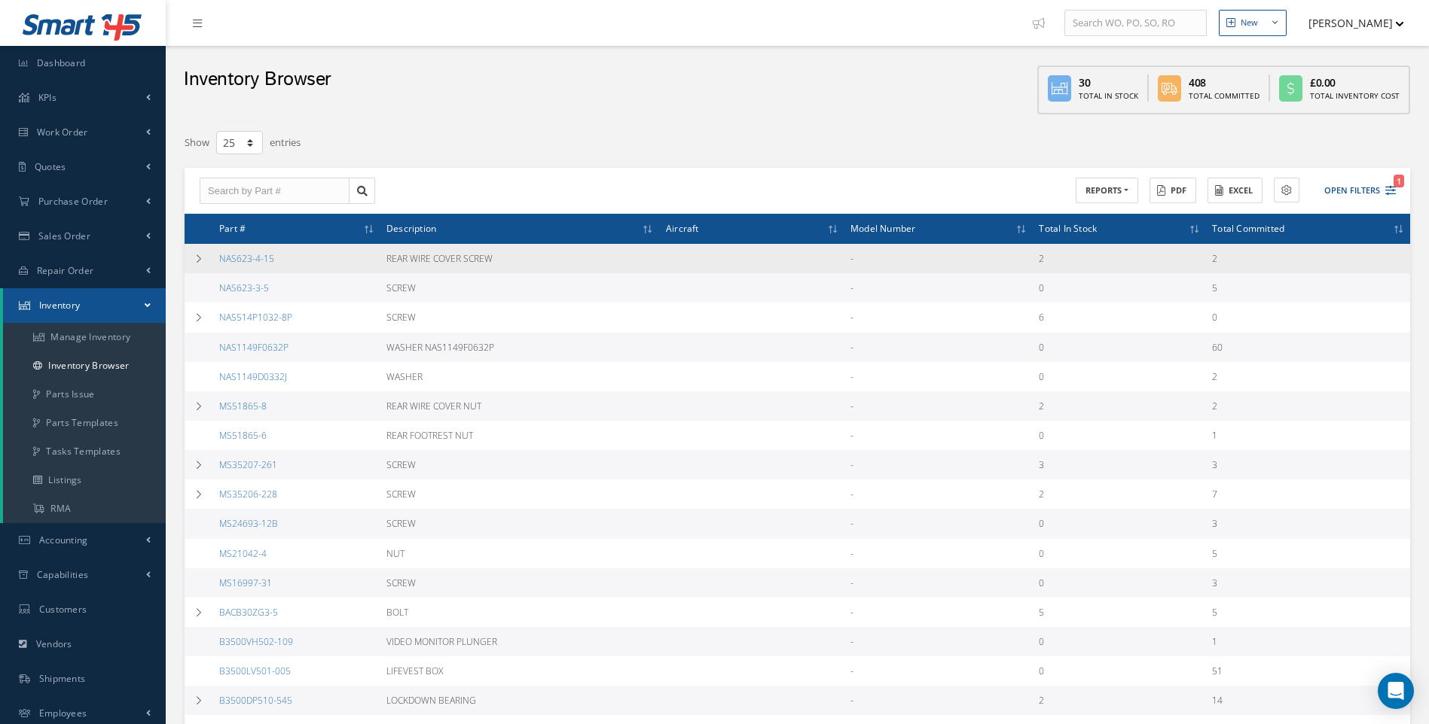
click at [1014, 261] on td "-" at bounding box center [938, 258] width 188 height 29
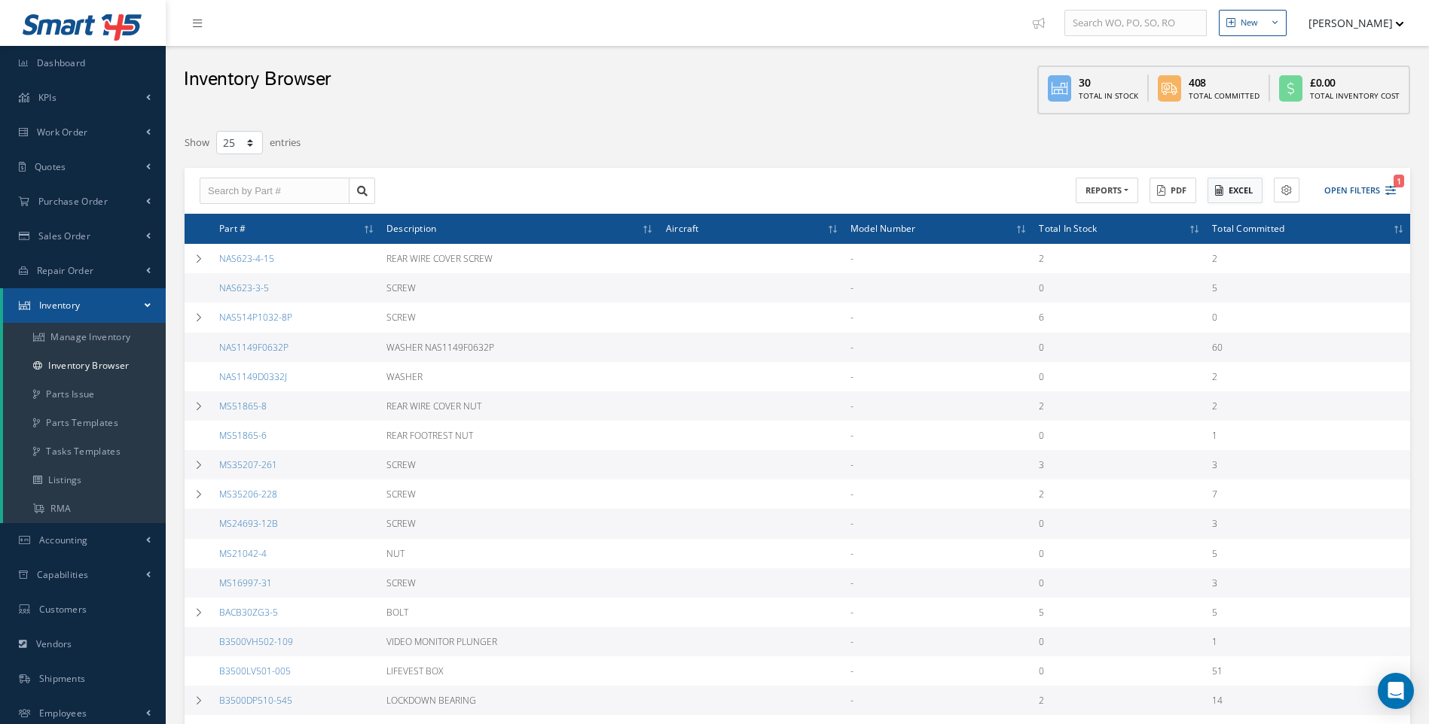
click at [1236, 188] on button "Excel" at bounding box center [1234, 191] width 55 height 26
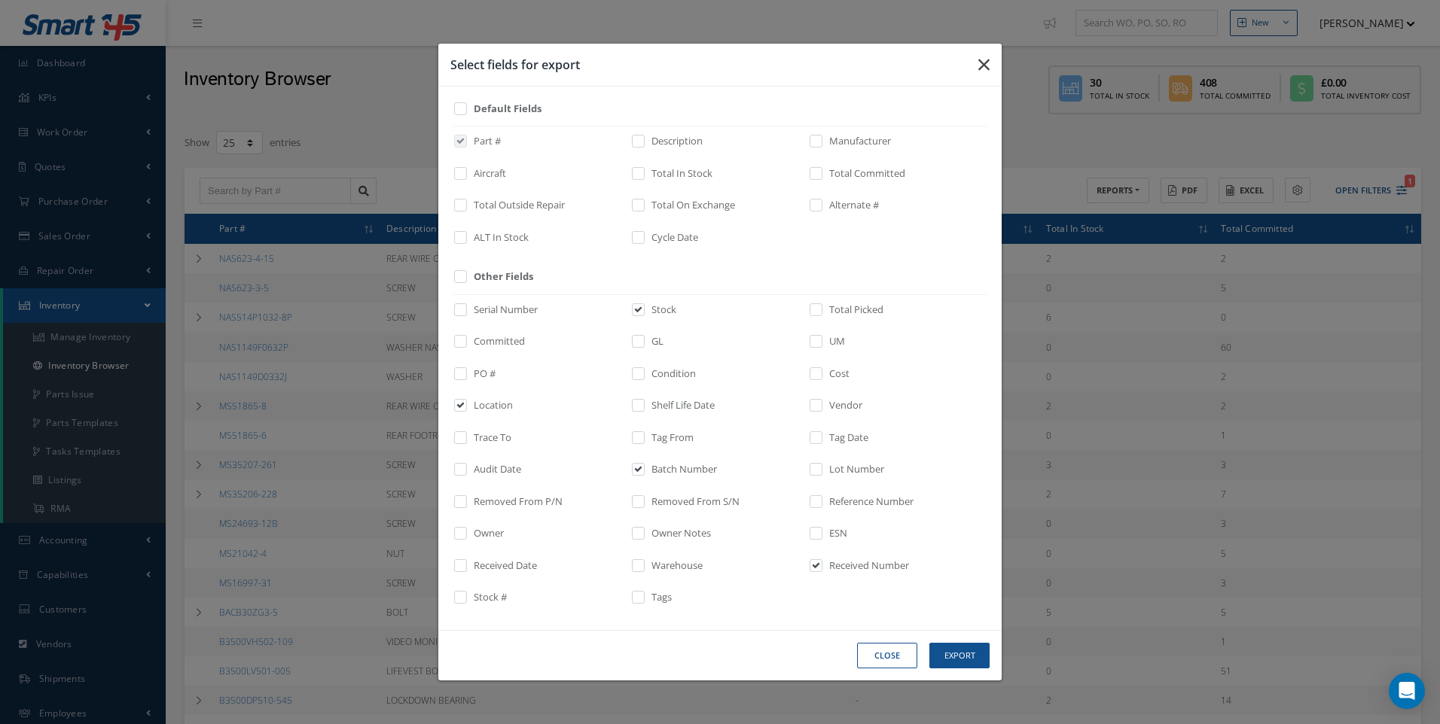
click at [0, 0] on button "button" at bounding box center [0, 0] width 0 height 0
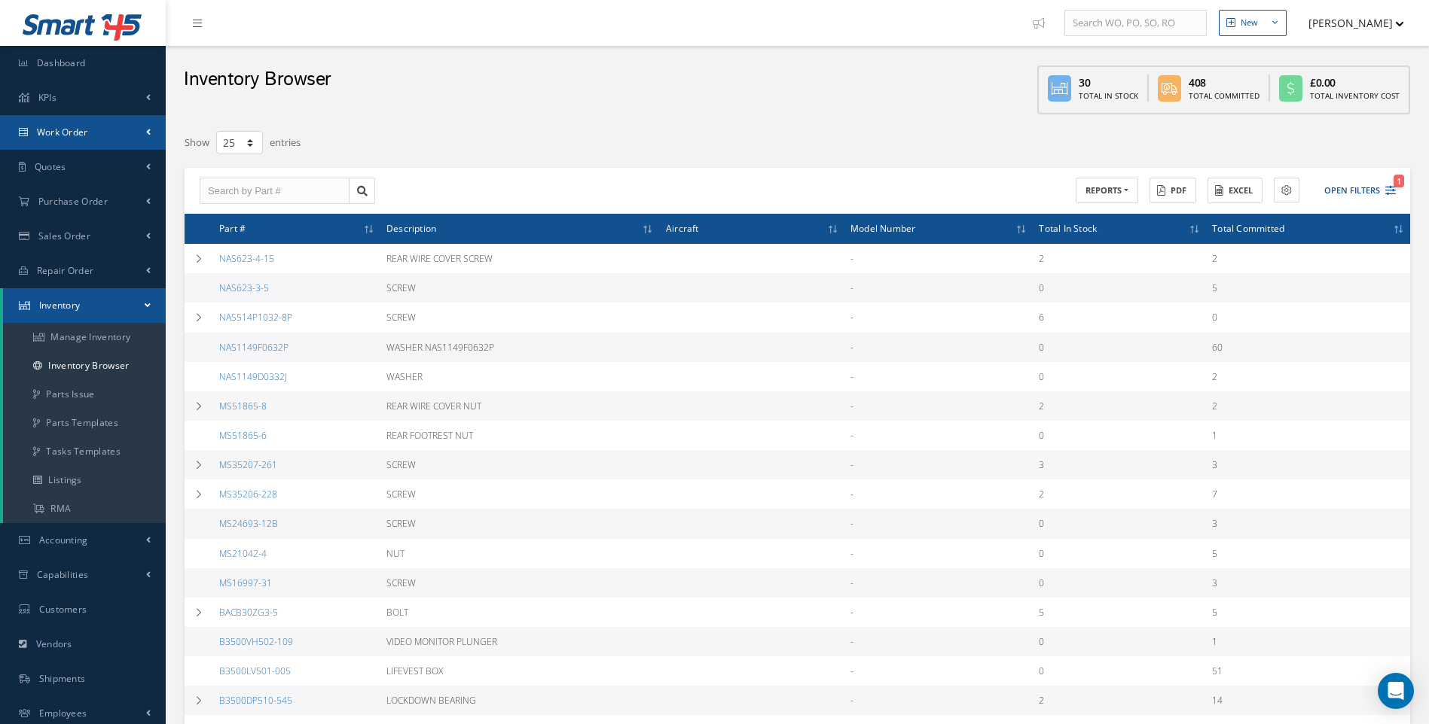
click at [68, 136] on span "Work Order" at bounding box center [62, 132] width 51 height 13
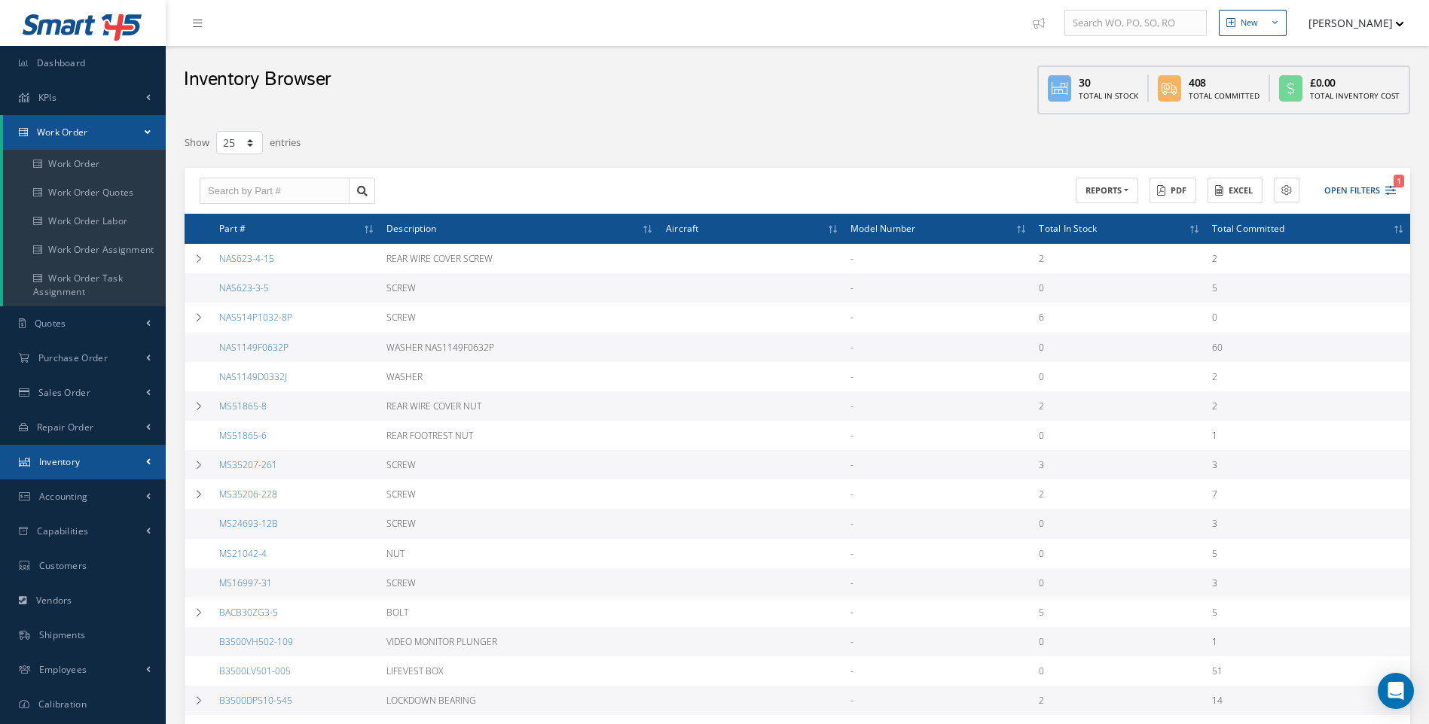
click at [140, 459] on link "Inventory" at bounding box center [83, 462] width 166 height 35
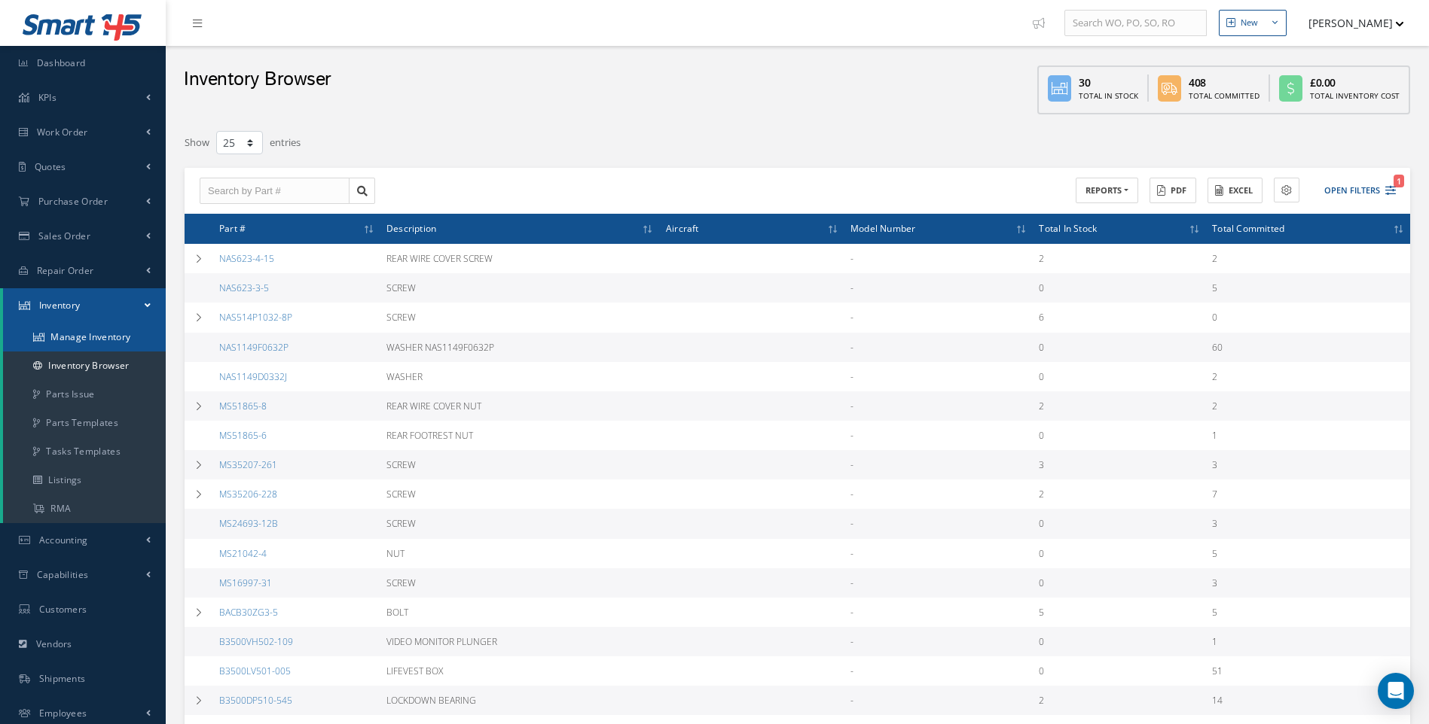
click at [122, 331] on link "Manage Inventory" at bounding box center [84, 337] width 163 height 29
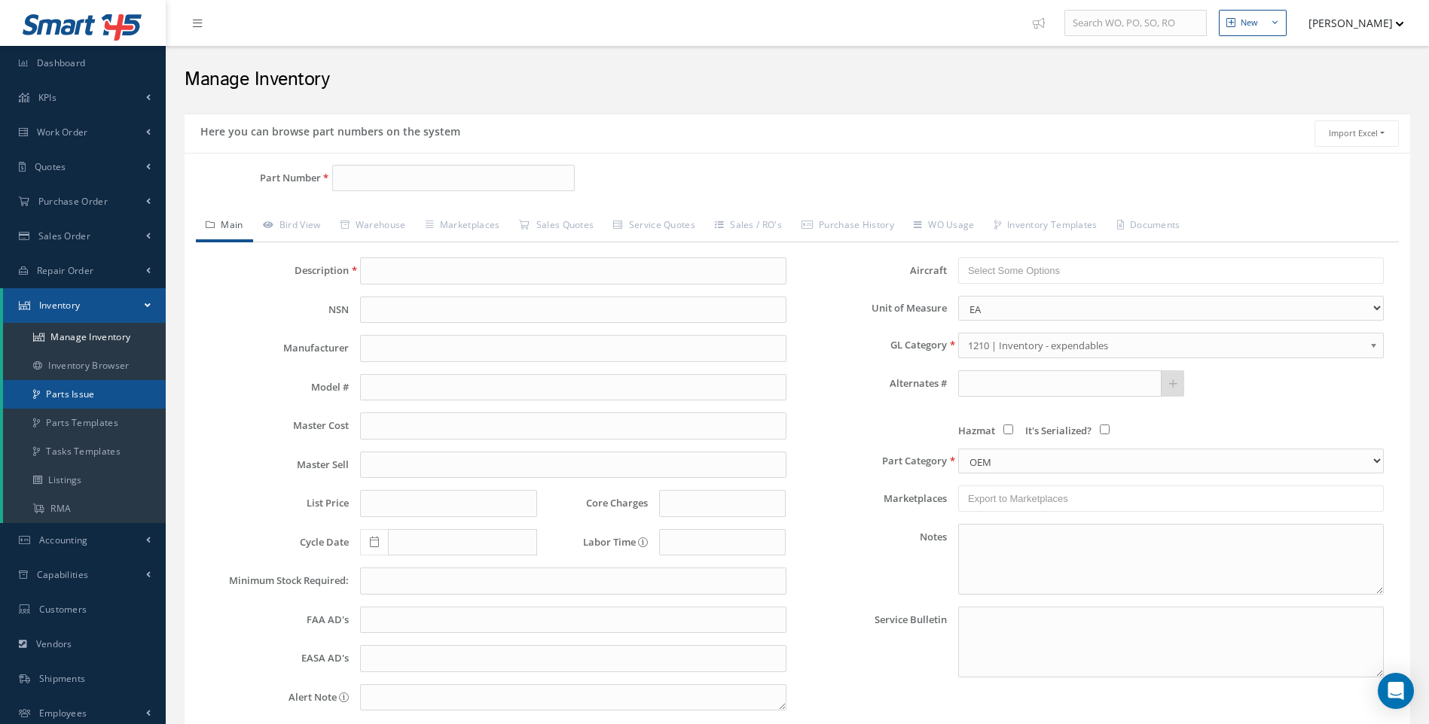
click at [80, 393] on link "Parts Issue" at bounding box center [84, 394] width 163 height 29
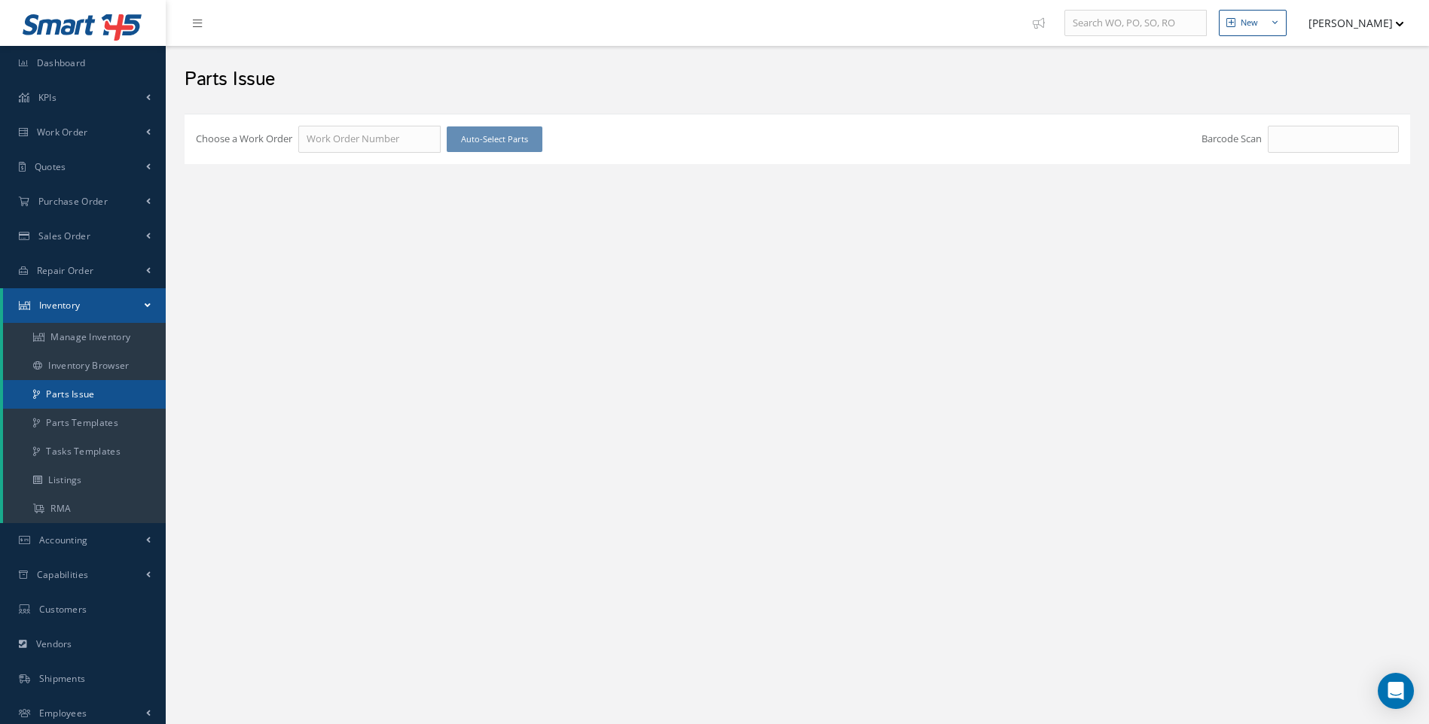
click at [78, 396] on link "Parts Issue" at bounding box center [84, 394] width 163 height 29
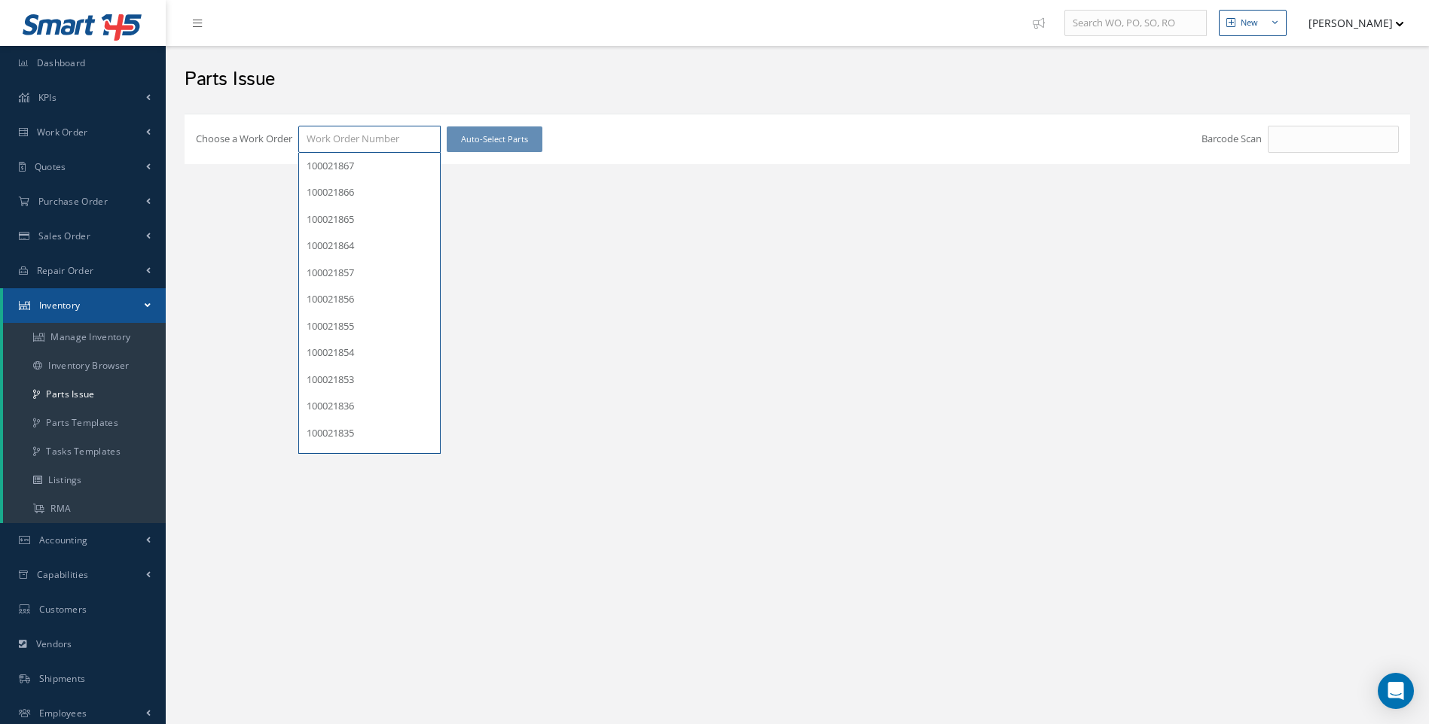
click at [343, 139] on input "Choose a Work Order" at bounding box center [369, 139] width 142 height 27
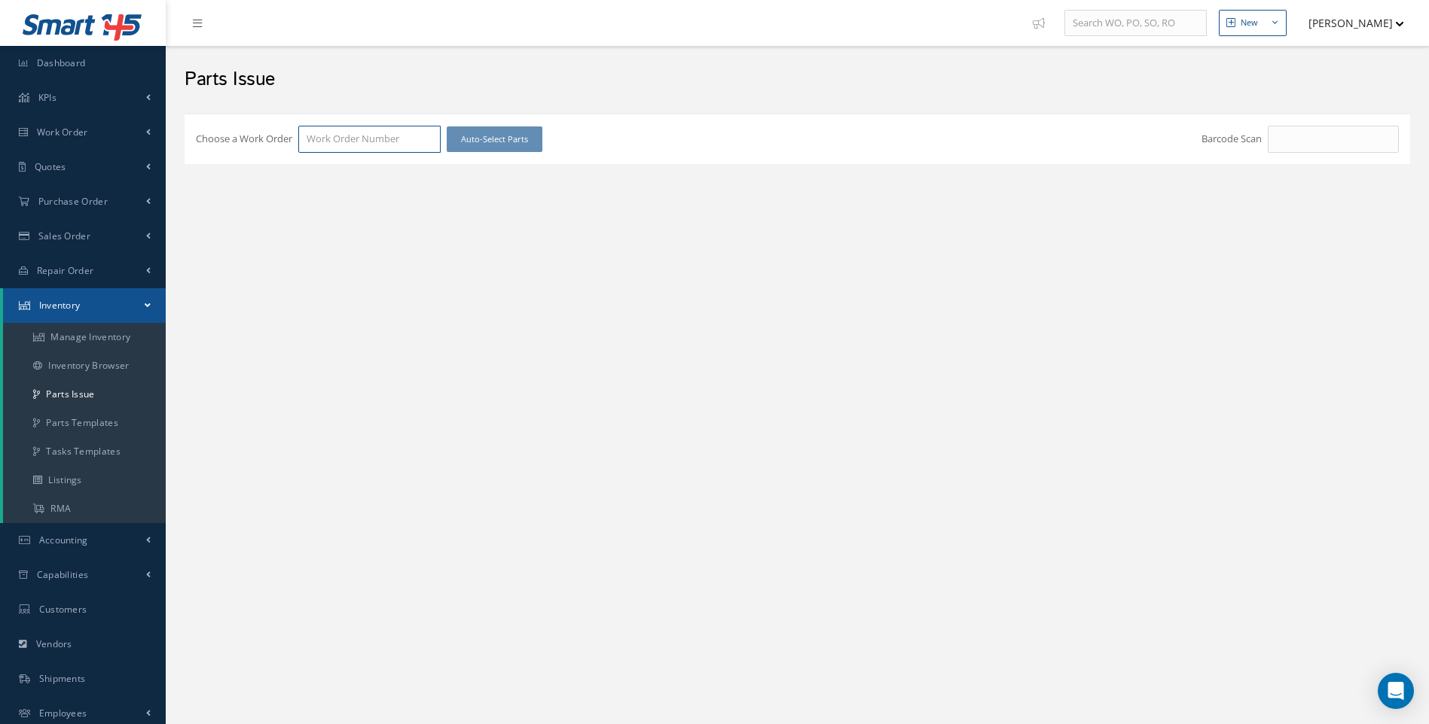
click at [365, 134] on input "Choose a Work Order" at bounding box center [369, 139] width 142 height 27
type input "100021763"
drag, startPoint x: 350, startPoint y: 191, endPoint x: 363, endPoint y: 182, distance: 15.7
click at [354, 191] on div "Choose a Work Order 100021763 100021763 Auto-Select Parts Barcode Scan # P/N Al…" at bounding box center [797, 159] width 1240 height 107
click at [367, 173] on div "Choose a Work Order 100021763 100021763 Auto-Select Parts Barcode Scan # P/N Al…" at bounding box center [797, 159] width 1240 height 107
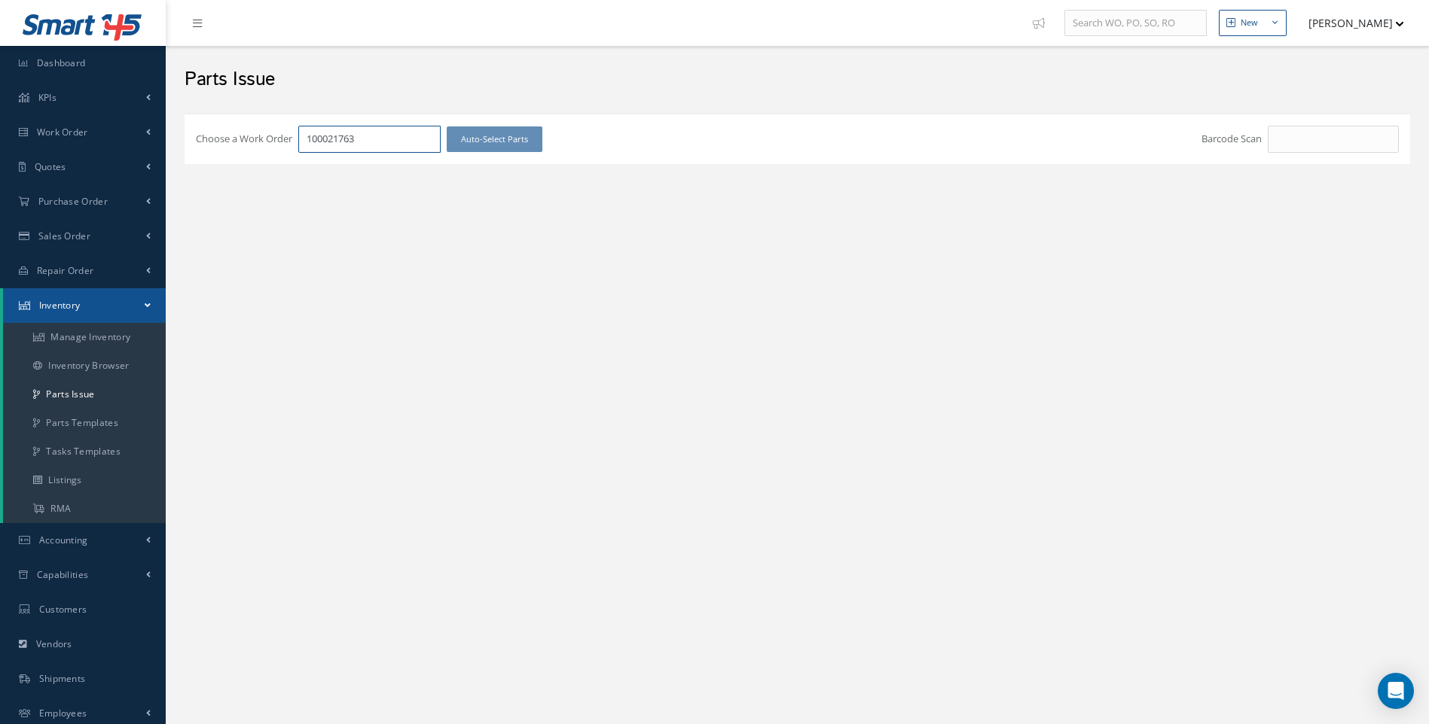
click at [364, 137] on input "100021763" at bounding box center [369, 139] width 142 height 27
click at [348, 169] on span "100021763" at bounding box center [330, 166] width 47 height 14
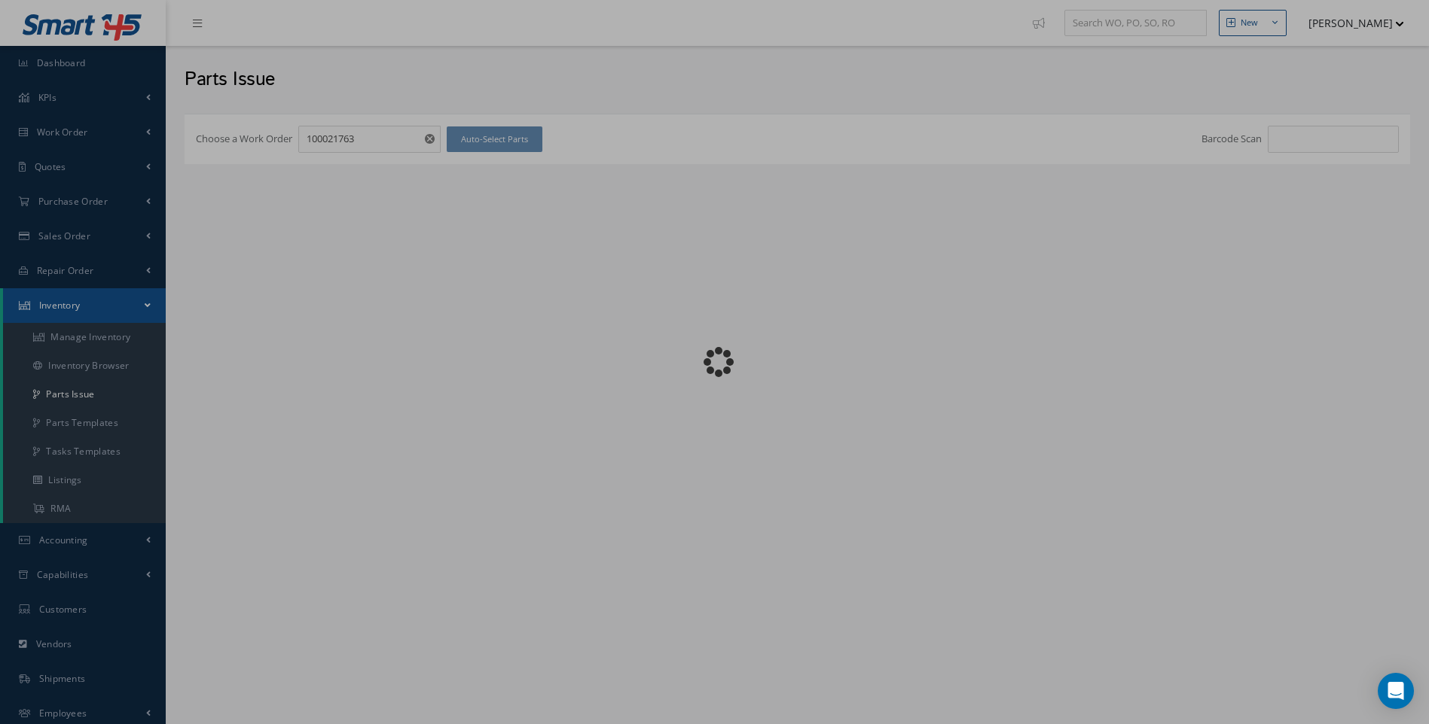
checkbox input "false"
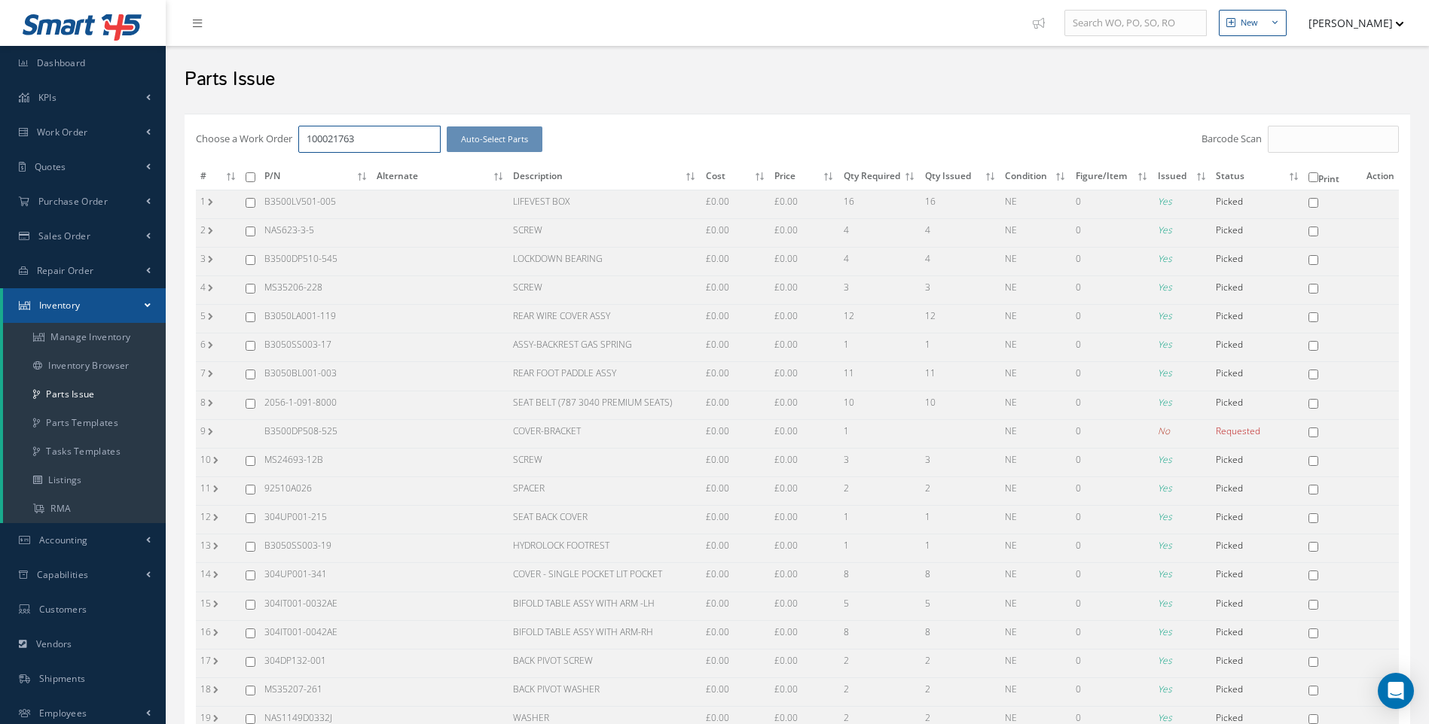
drag, startPoint x: 366, startPoint y: 141, endPoint x: 271, endPoint y: 151, distance: 95.5
click at [271, 151] on div "Choose a Work Order 100021763 Auto-Select Parts" at bounding box center [593, 139] width 795 height 27
type input "100021794"
click at [319, 170] on span "100021794" at bounding box center [330, 166] width 47 height 14
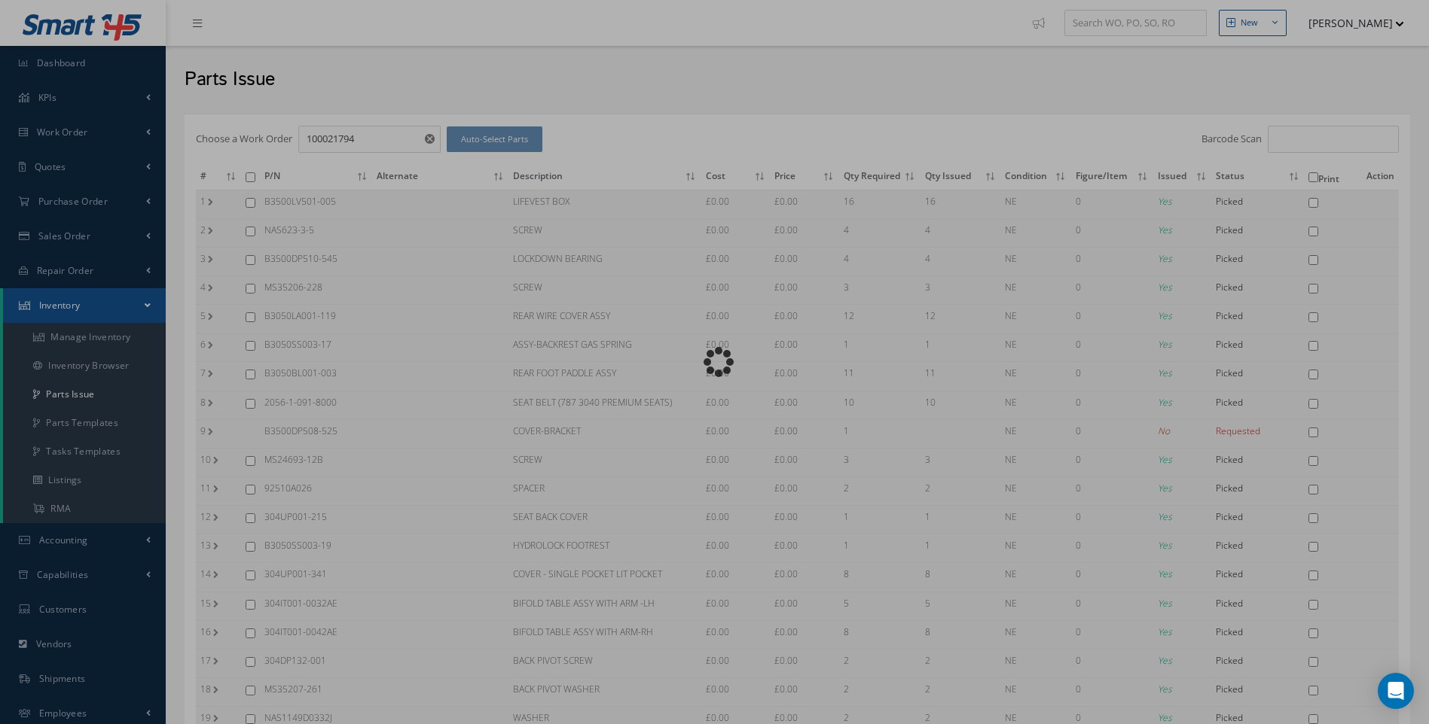
checkbox input "false"
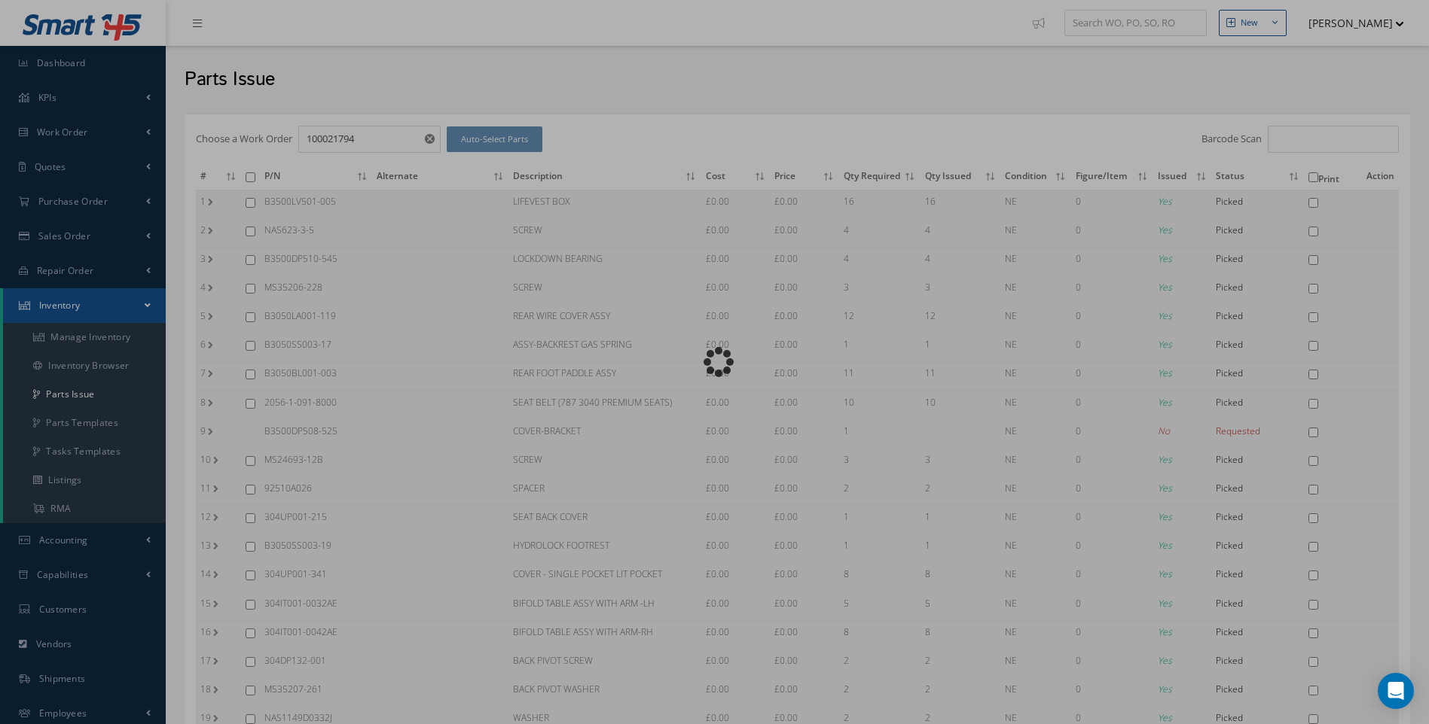
checkbox input "false"
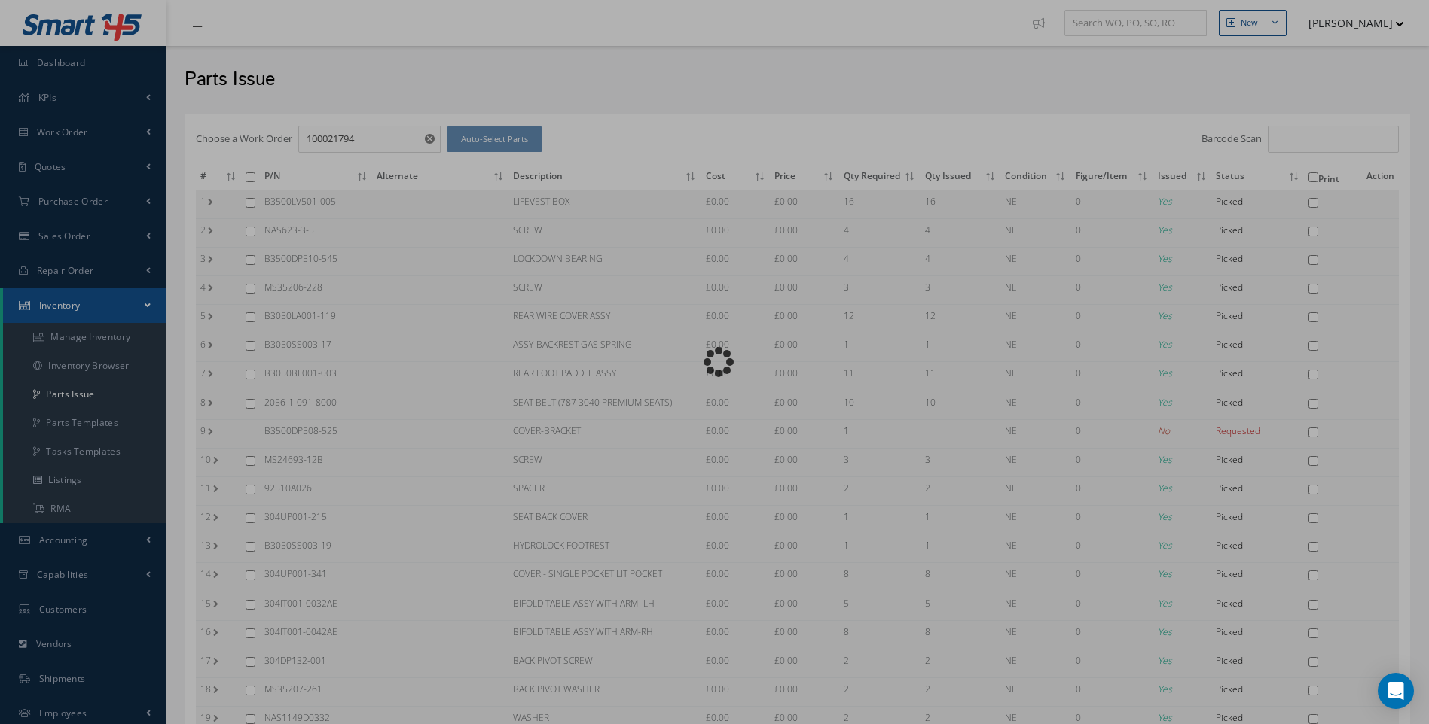
checkbox input "false"
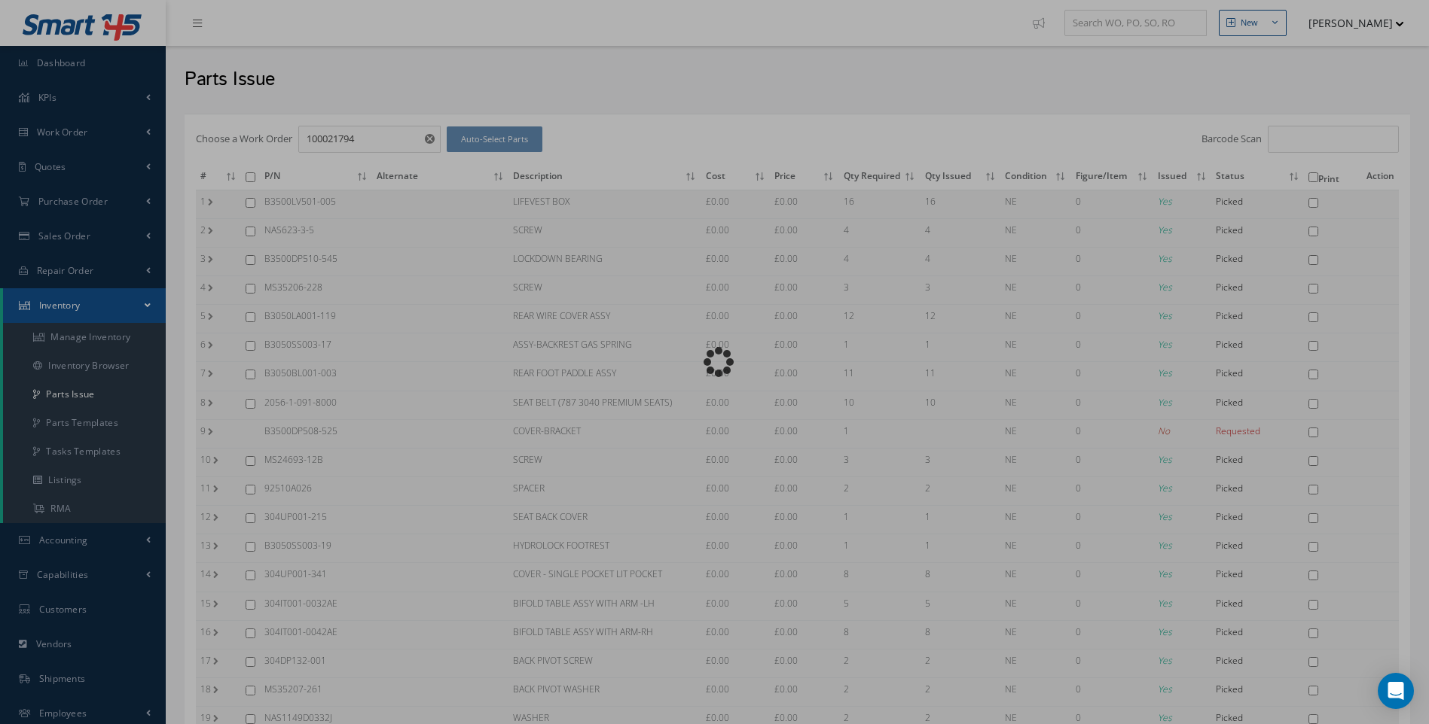
checkbox input "false"
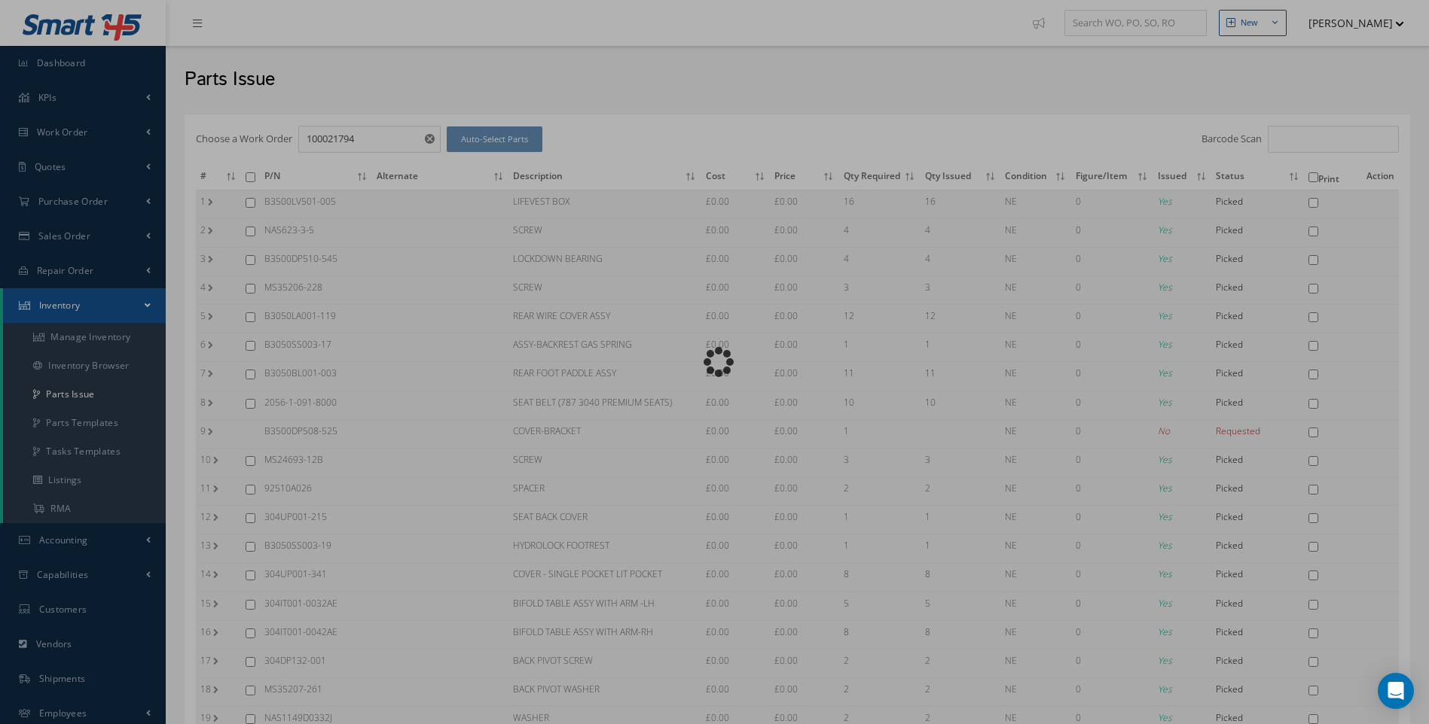
checkbox input "false"
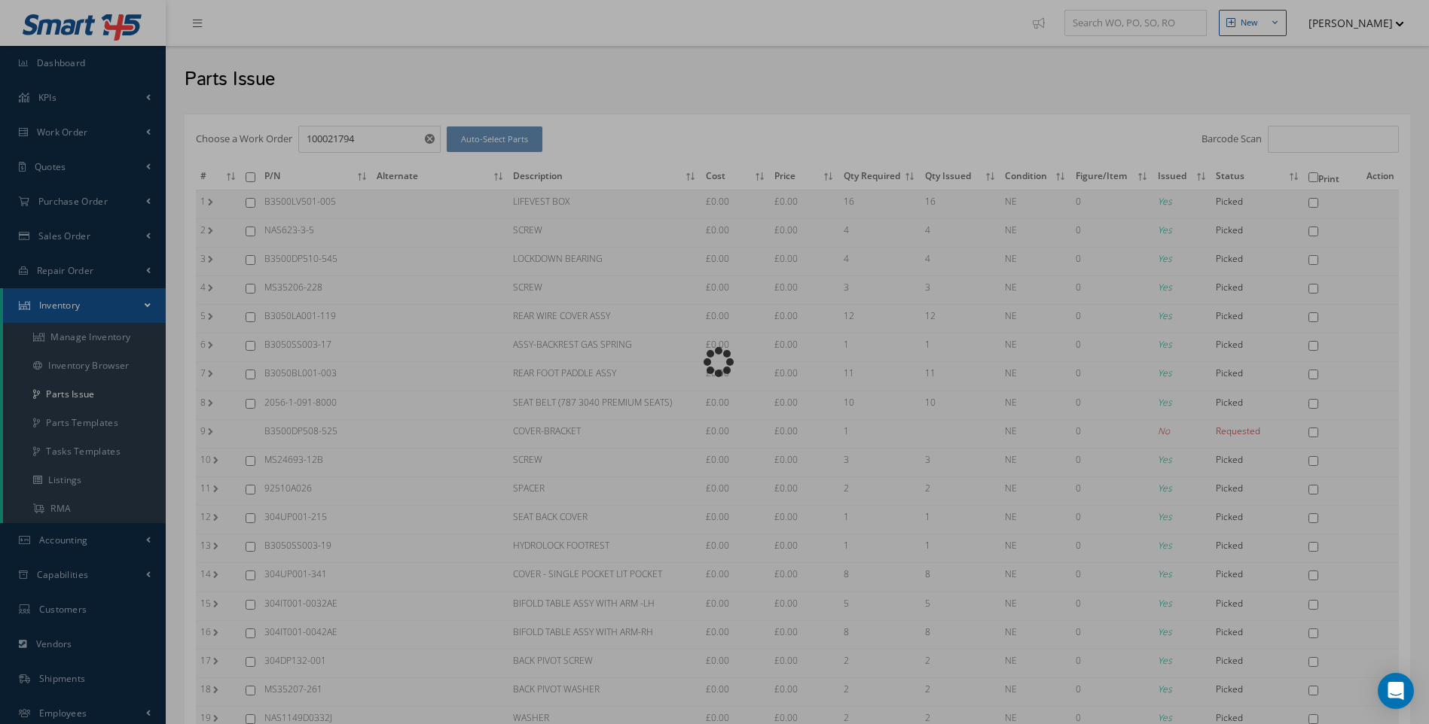
checkbox input "false"
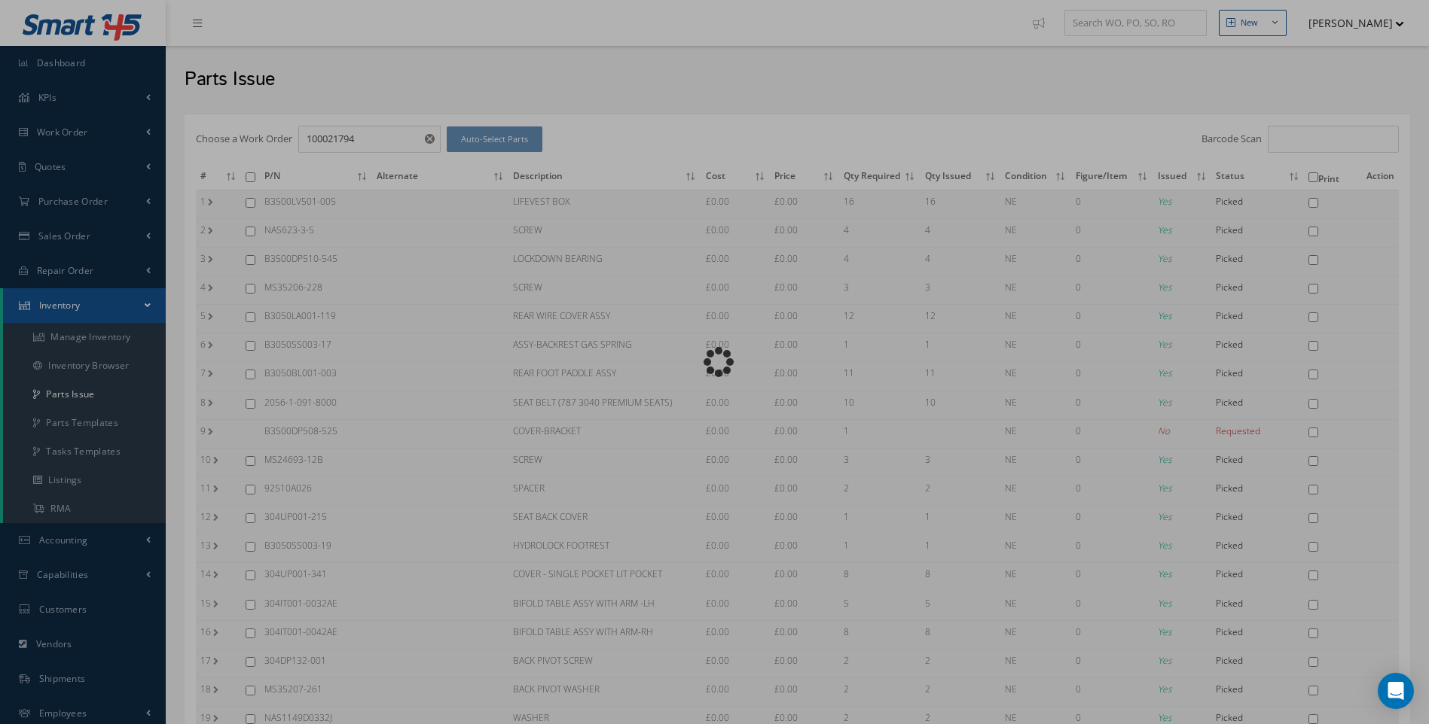
checkbox input "false"
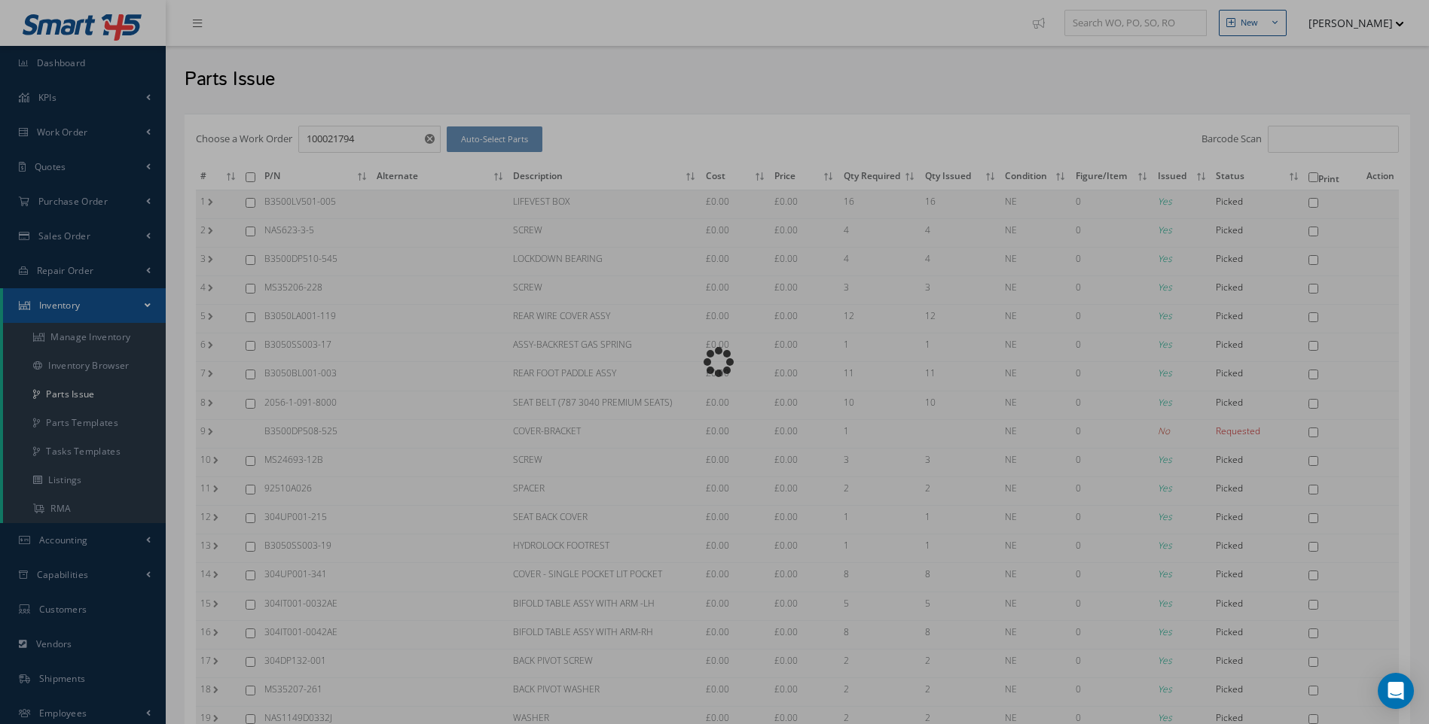
checkbox input "false"
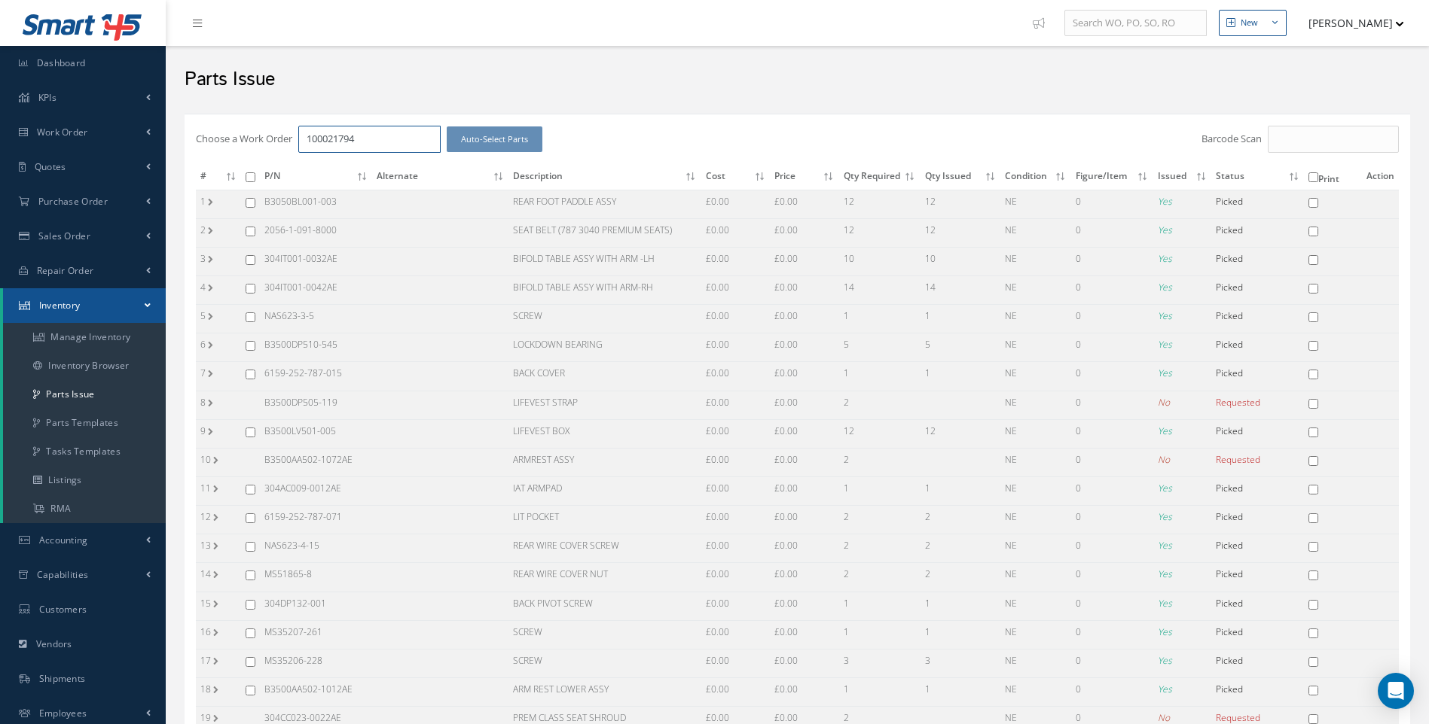
drag, startPoint x: 375, startPoint y: 138, endPoint x: 222, endPoint y: 137, distance: 152.9
click at [222, 137] on div "Choose a Work Order 100021794 Auto-Select Parts" at bounding box center [593, 139] width 795 height 27
type input "100021812"
click at [318, 166] on span "100021812" at bounding box center [330, 166] width 47 height 14
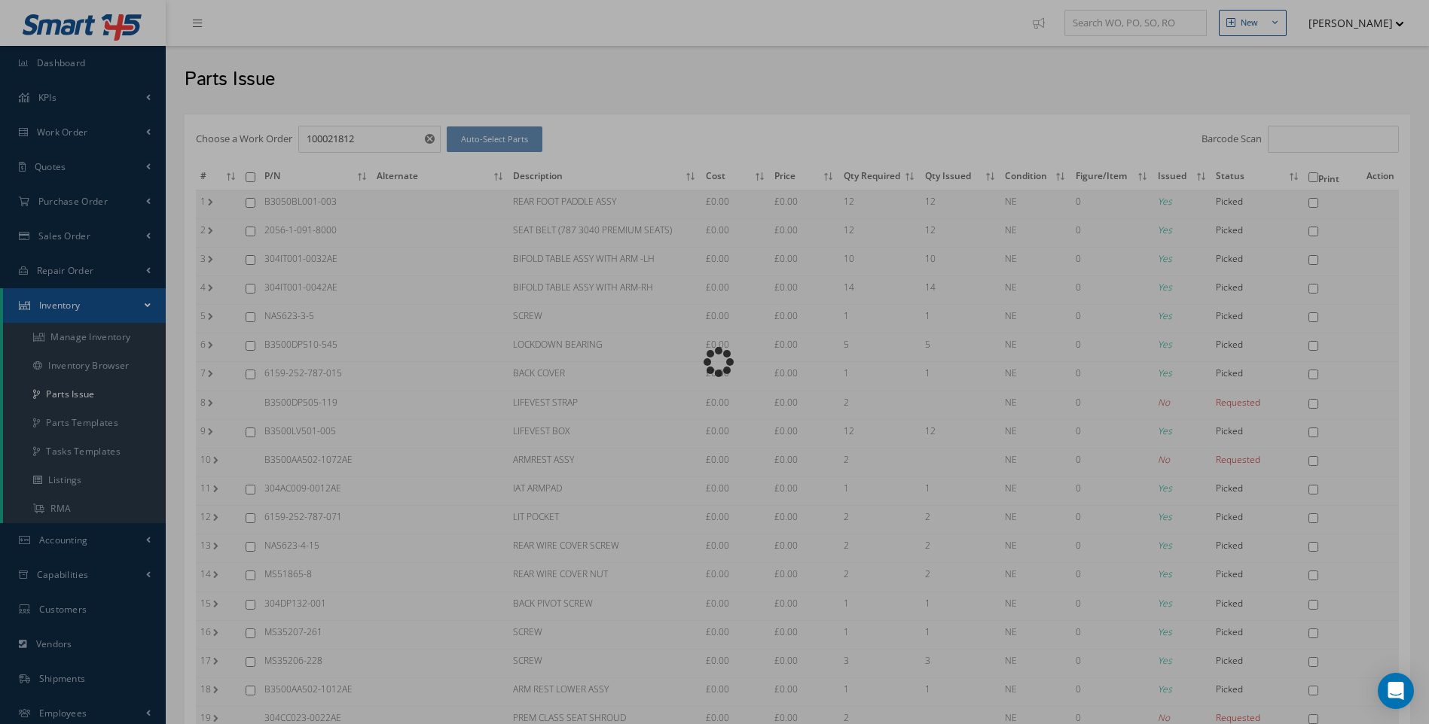
checkbox input "false"
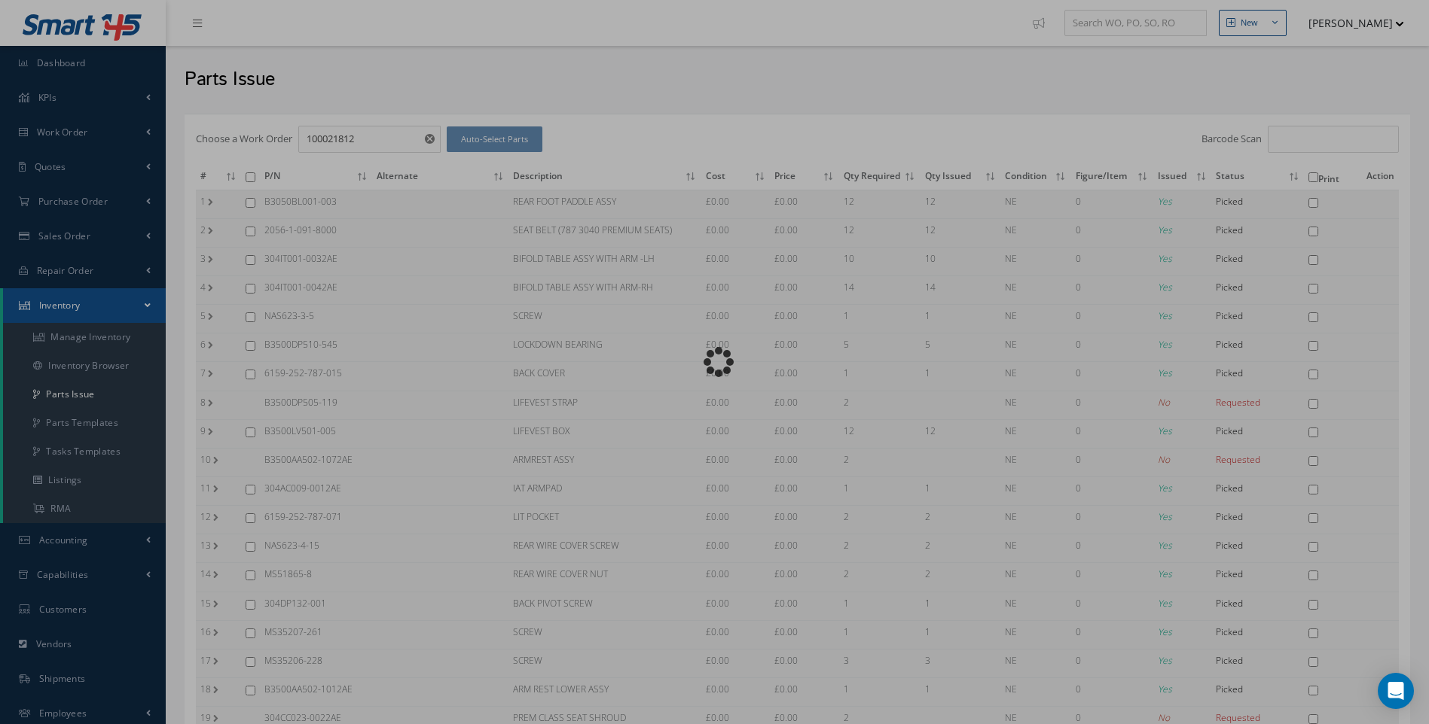
checkbox input "false"
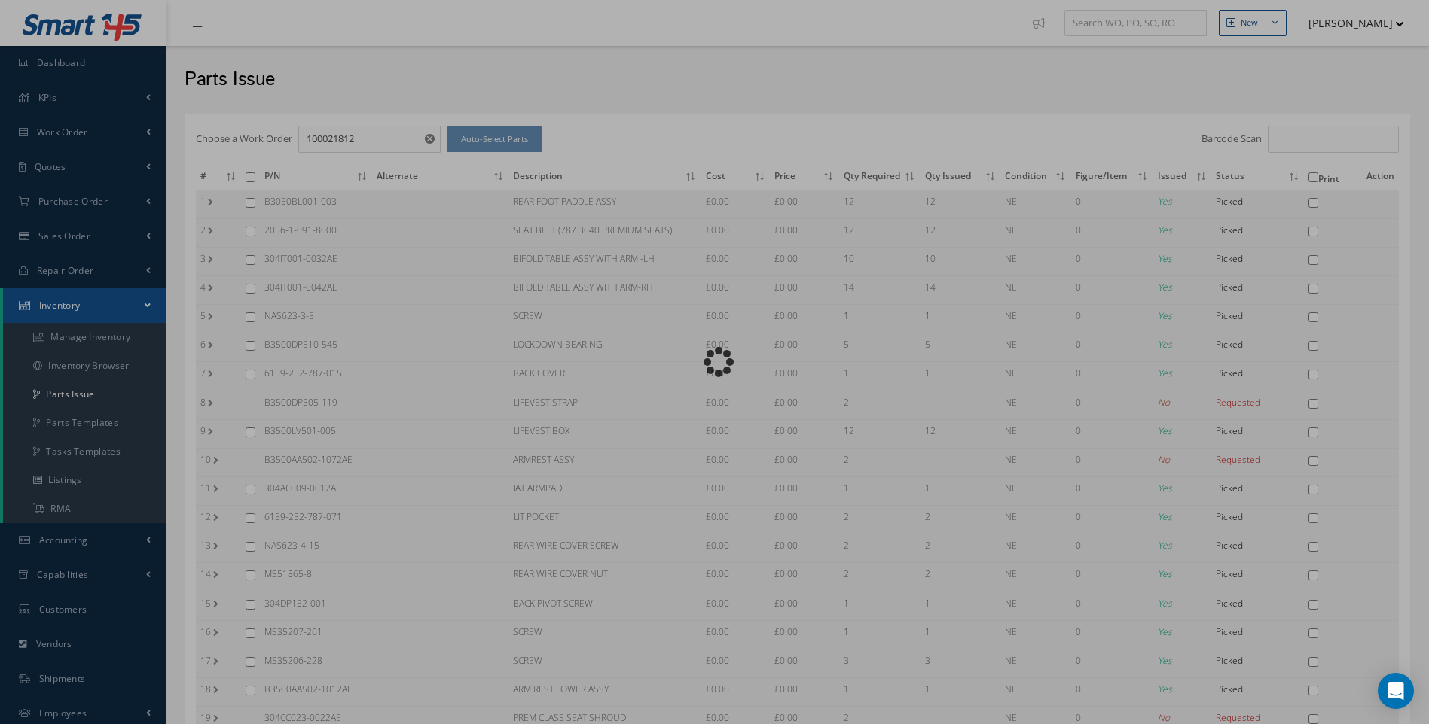
checkbox input "false"
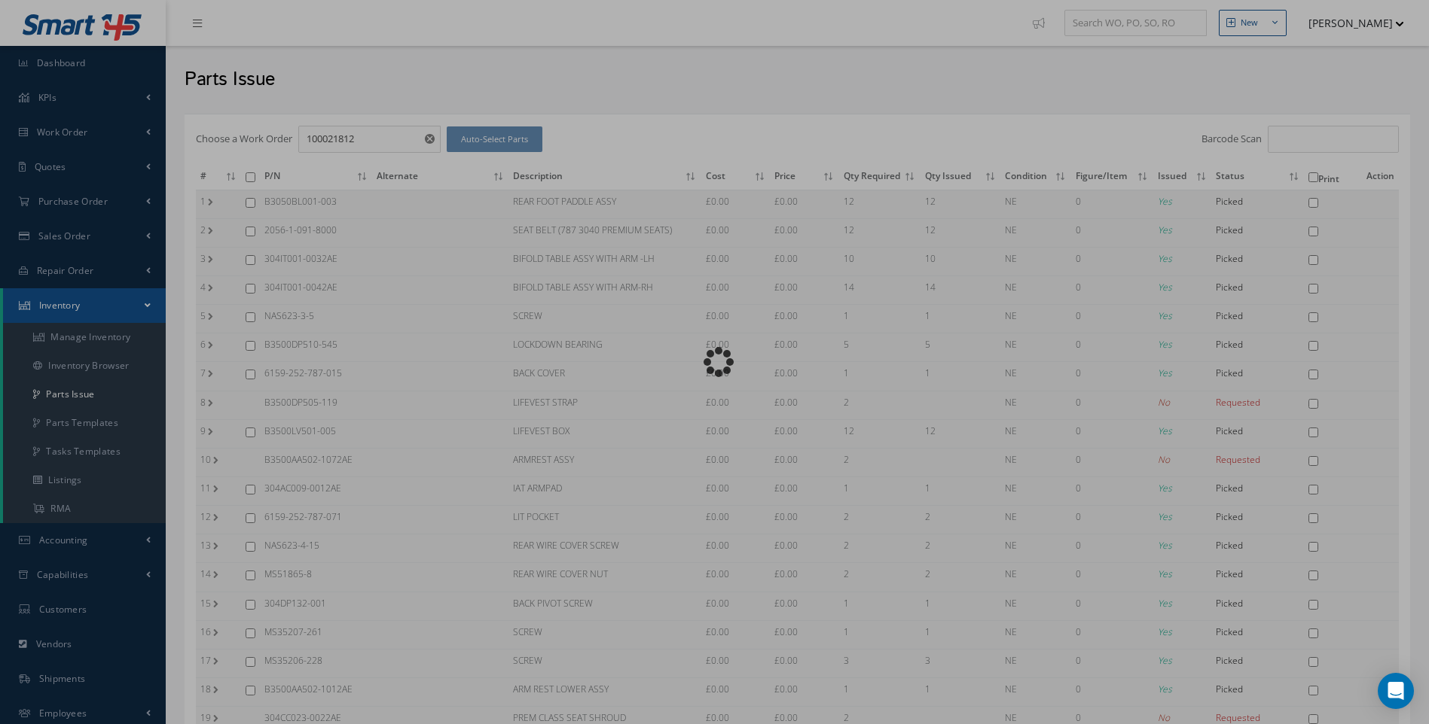
checkbox input "false"
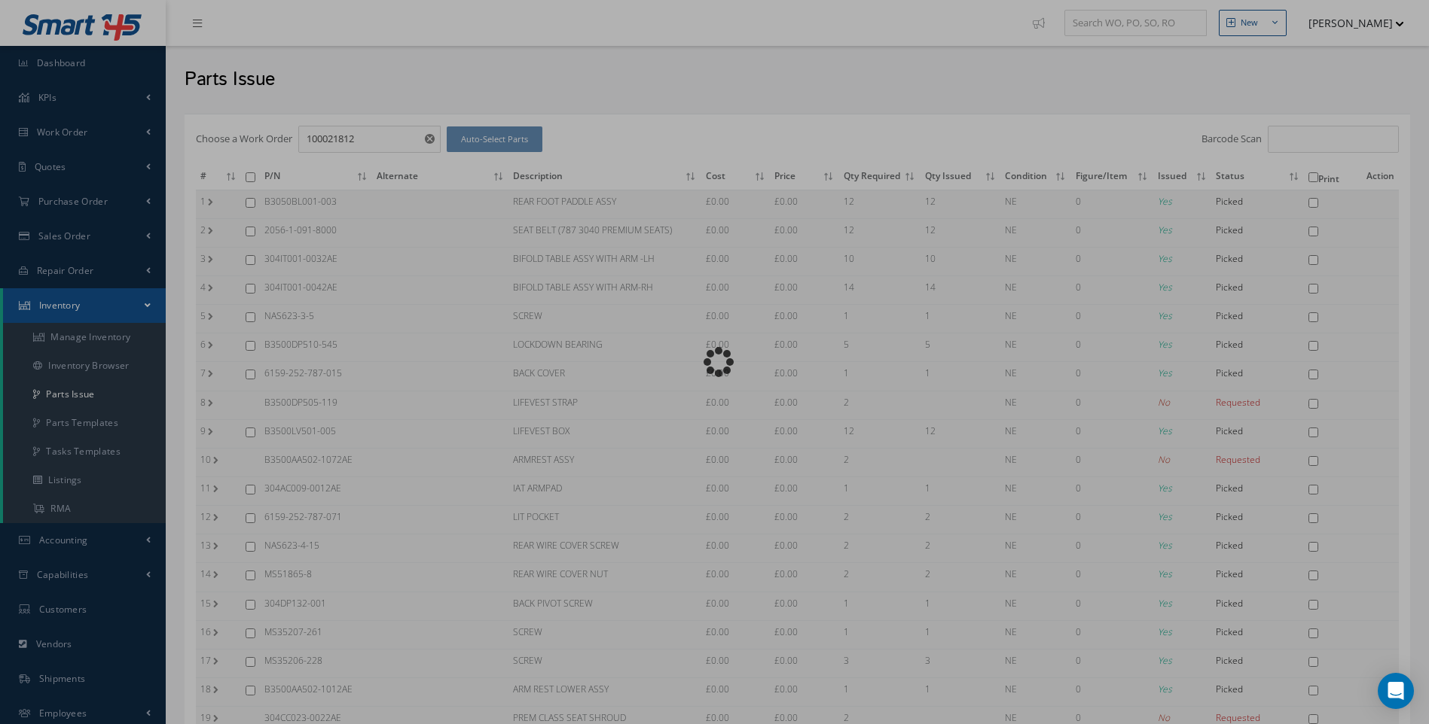
checkbox input "false"
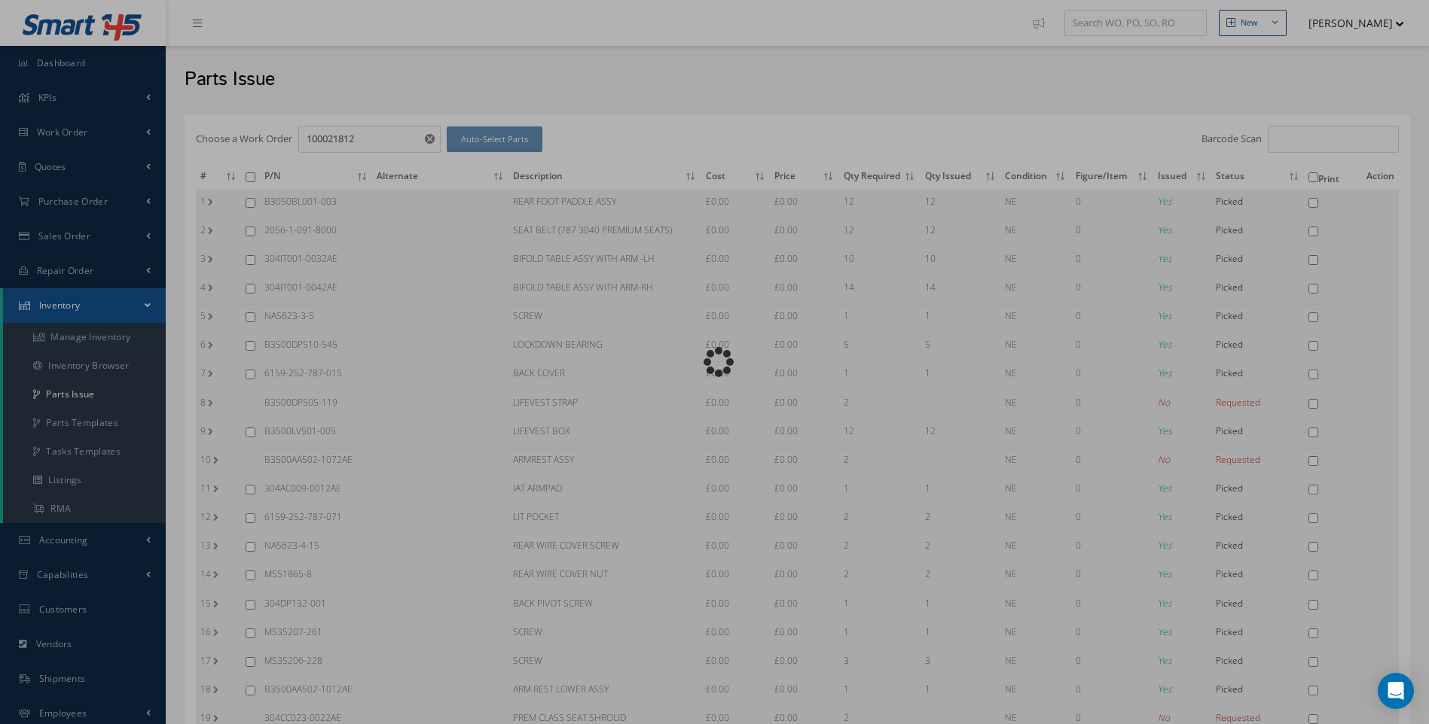
checkbox input "false"
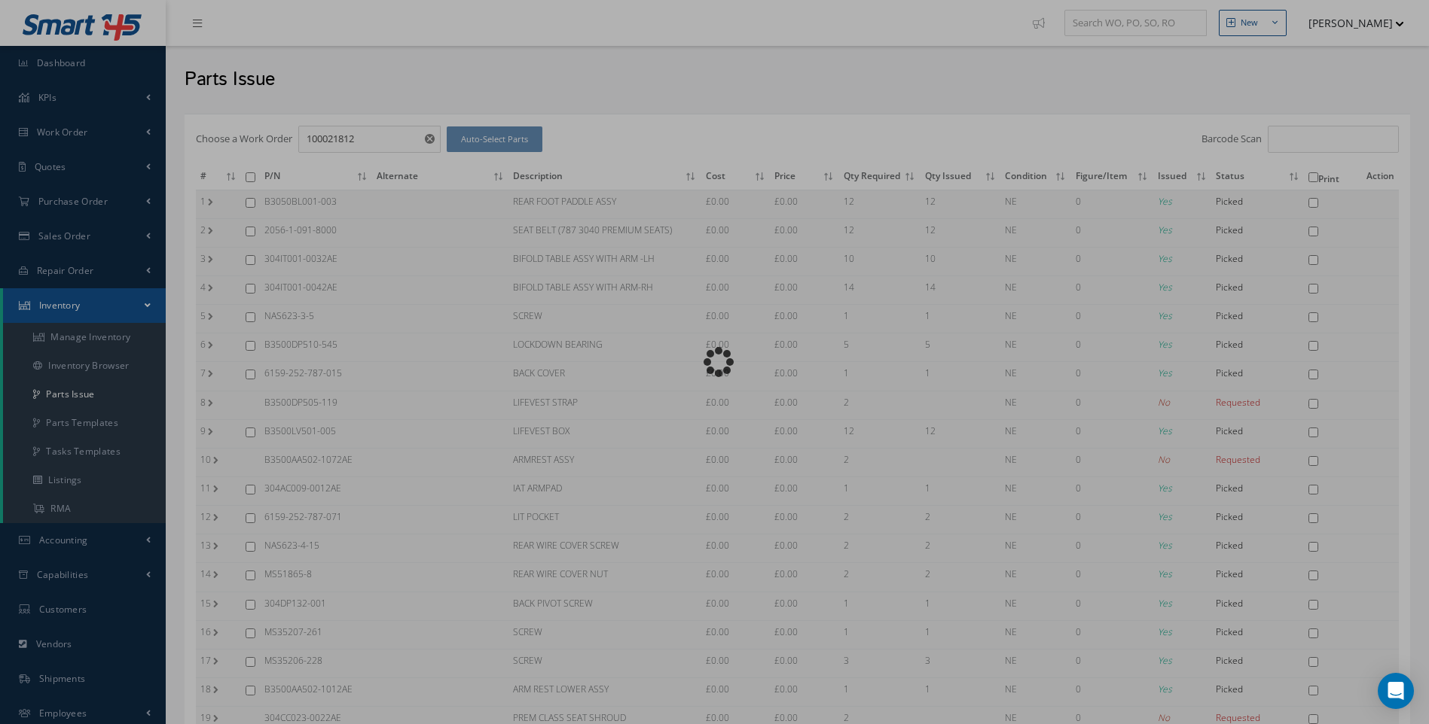
checkbox input "false"
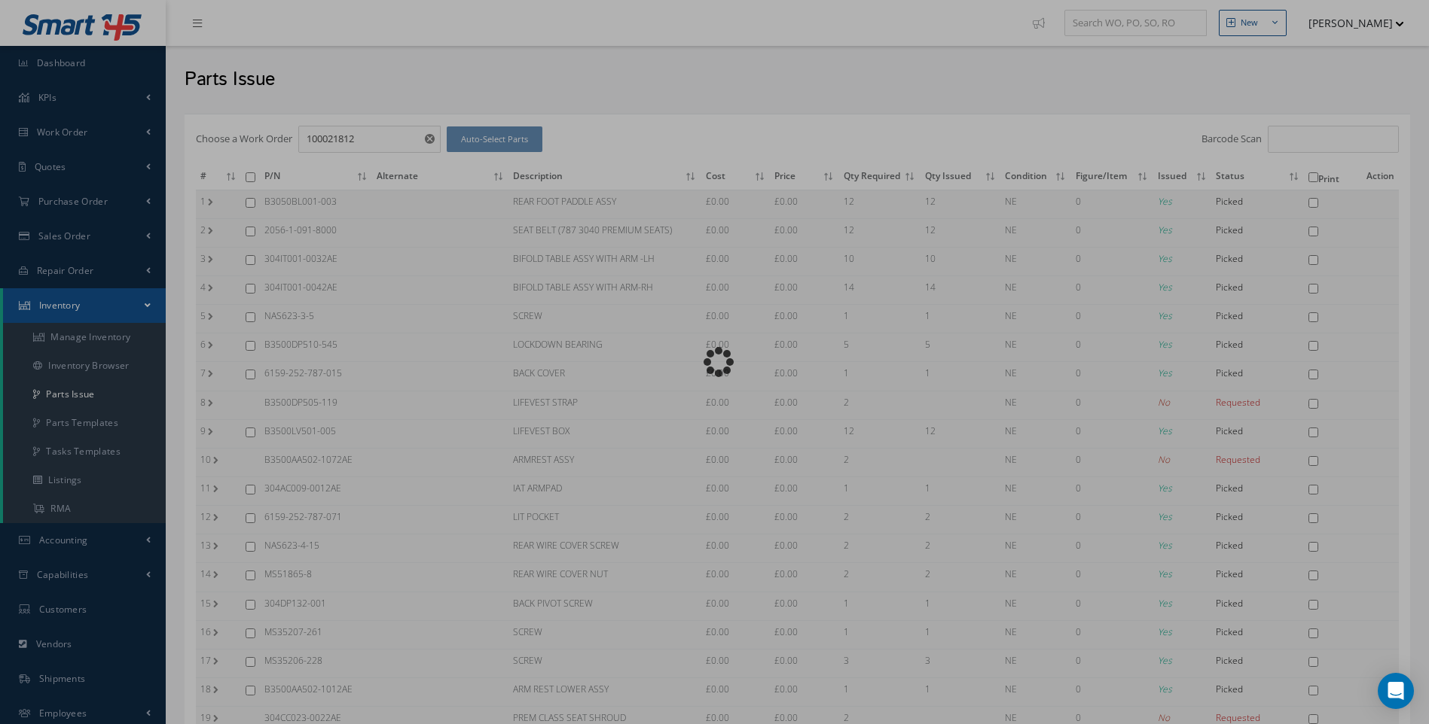
checkbox input "false"
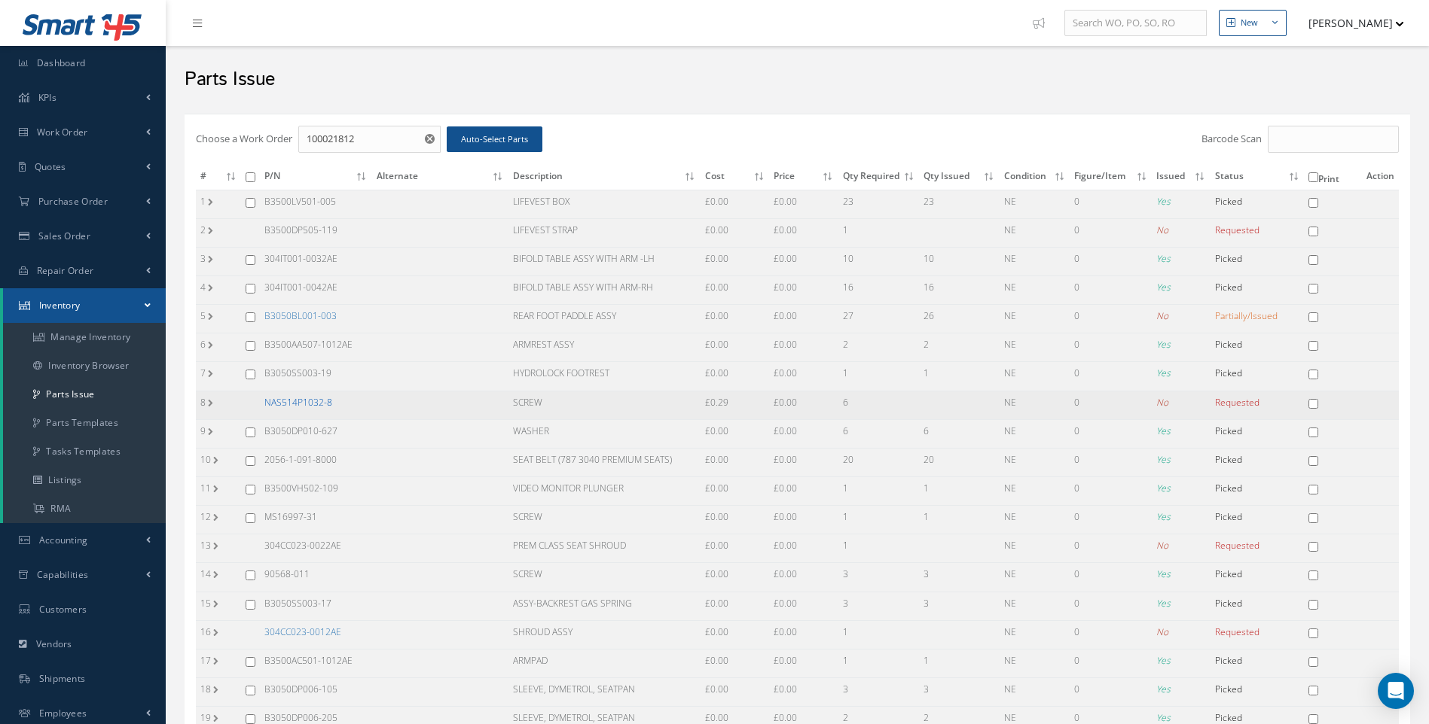
click at [316, 400] on link "NAS514P1032-8" at bounding box center [298, 402] width 68 height 13
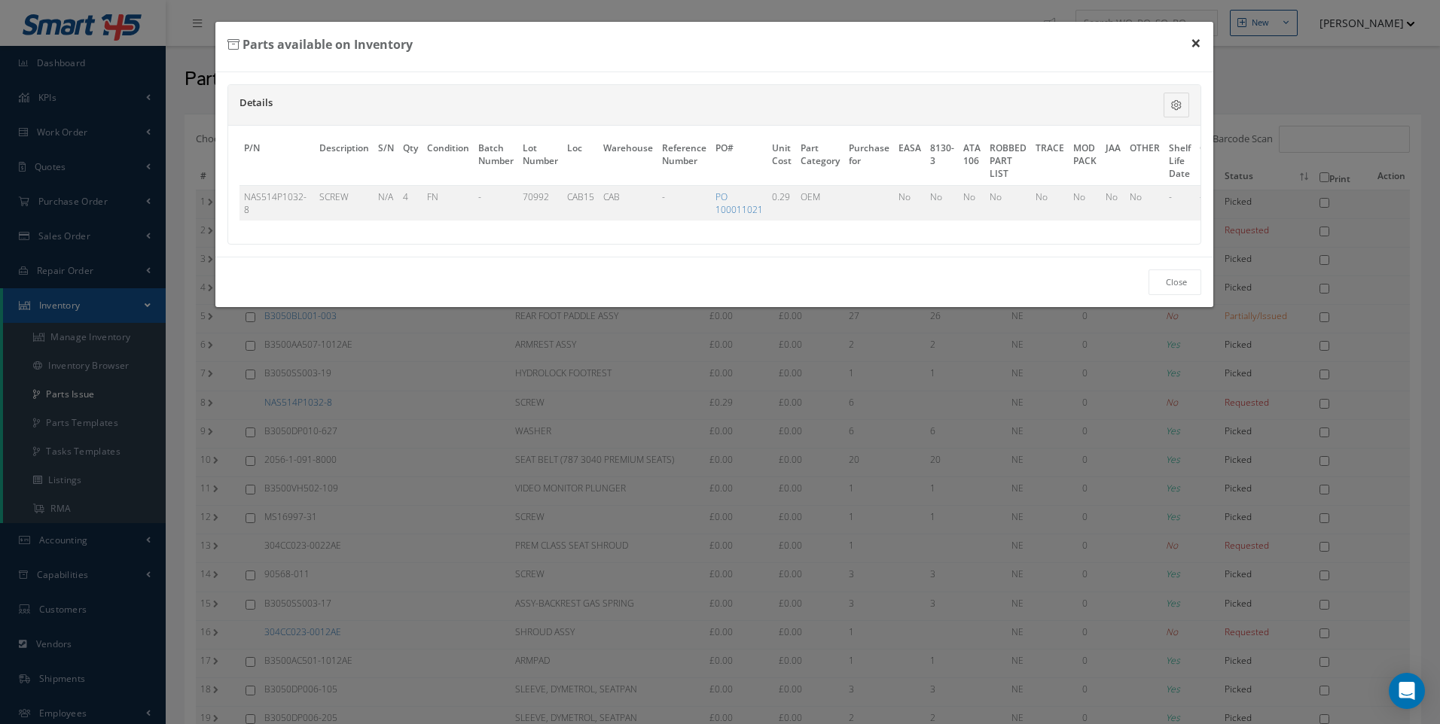
click at [1199, 40] on button "×" at bounding box center [1196, 43] width 35 height 42
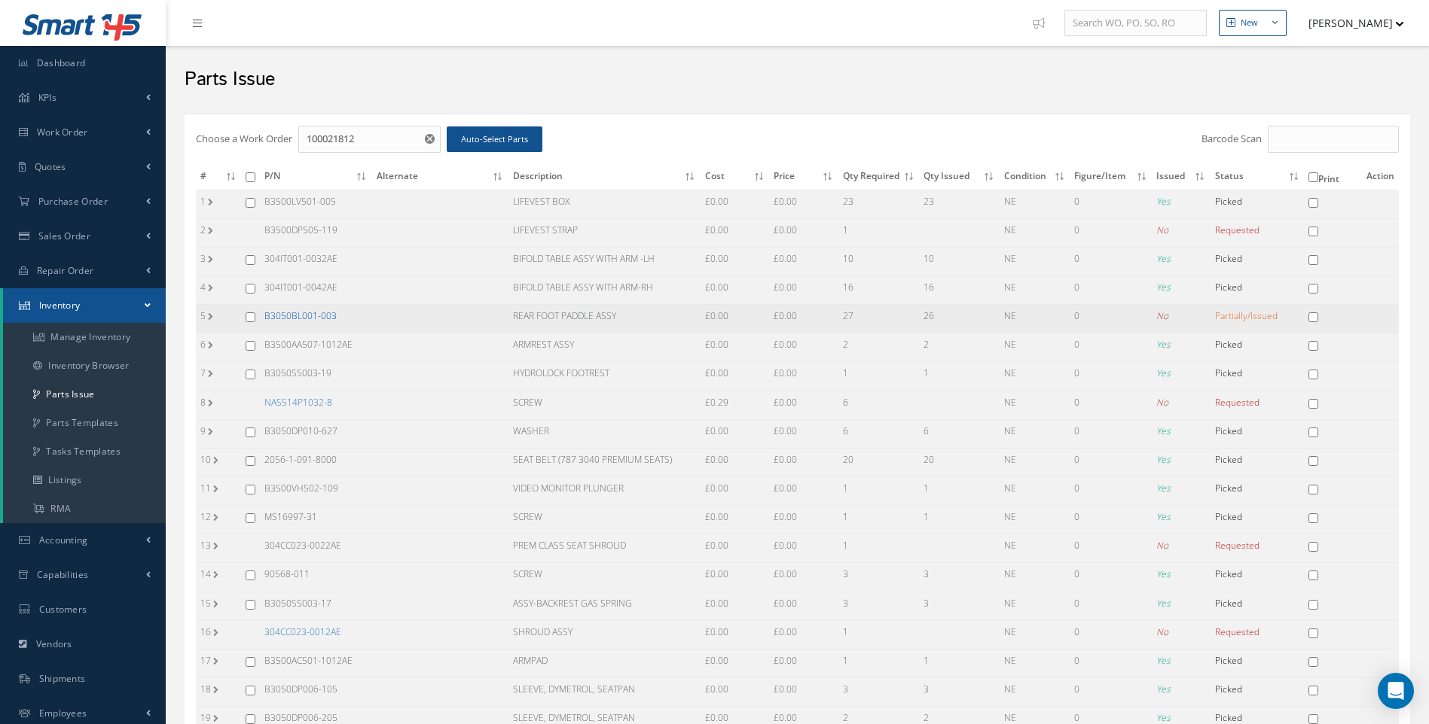
click at [333, 313] on link "B3050BL001-003" at bounding box center [300, 316] width 72 height 13
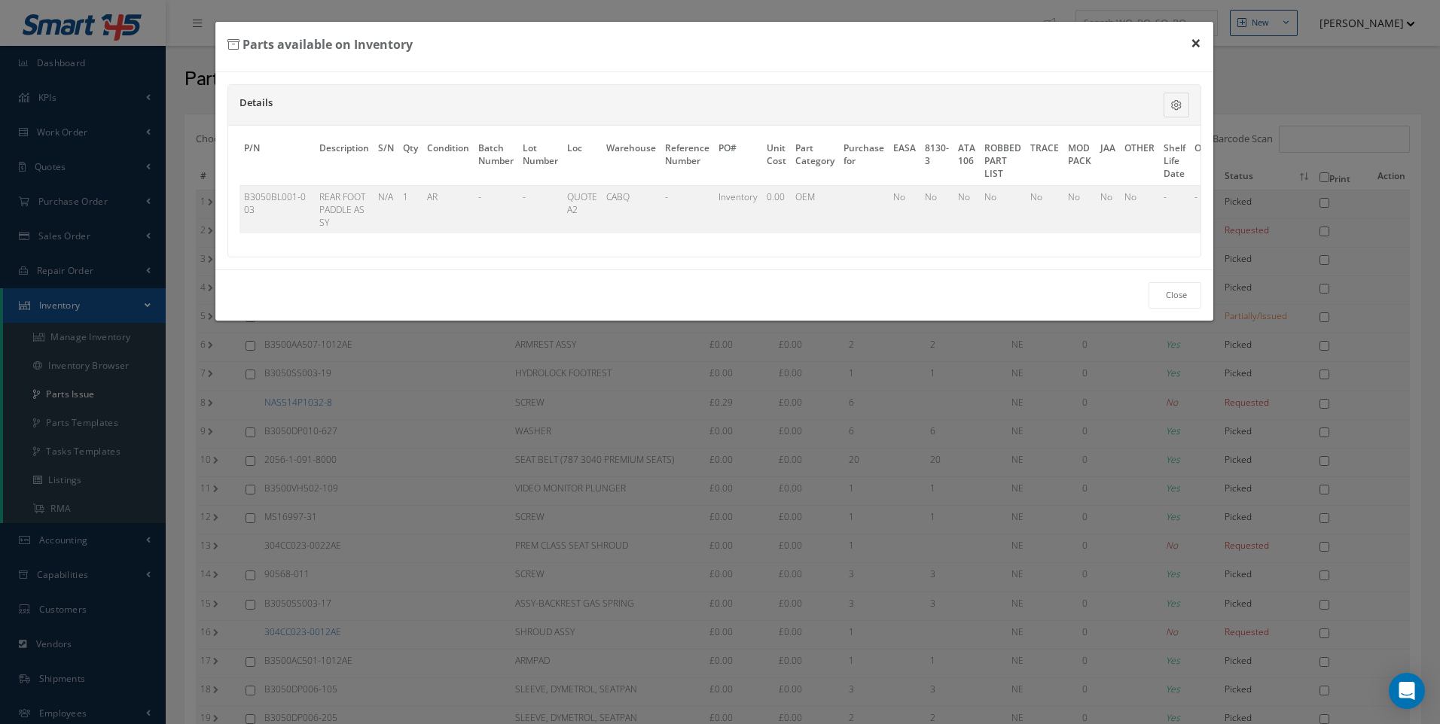
click at [1201, 45] on button "×" at bounding box center [1196, 43] width 35 height 42
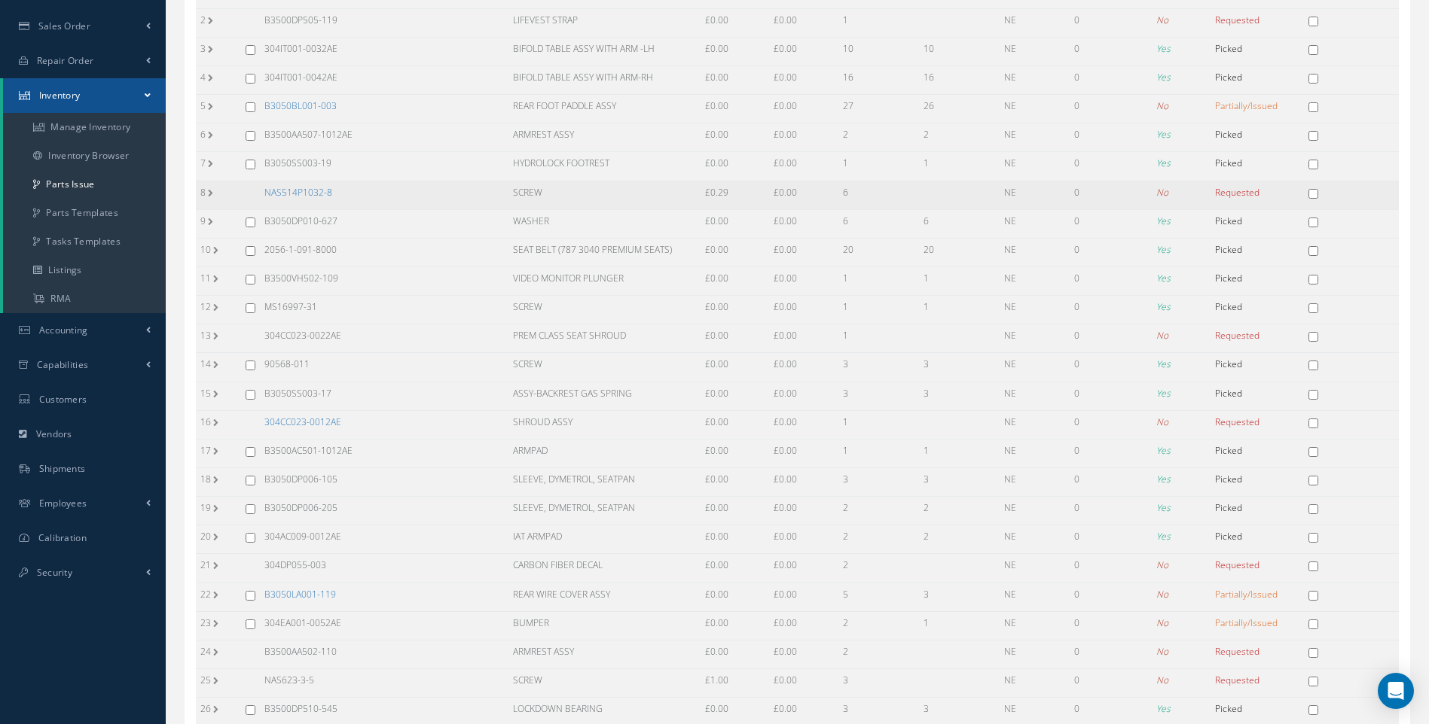
scroll to position [226, 0]
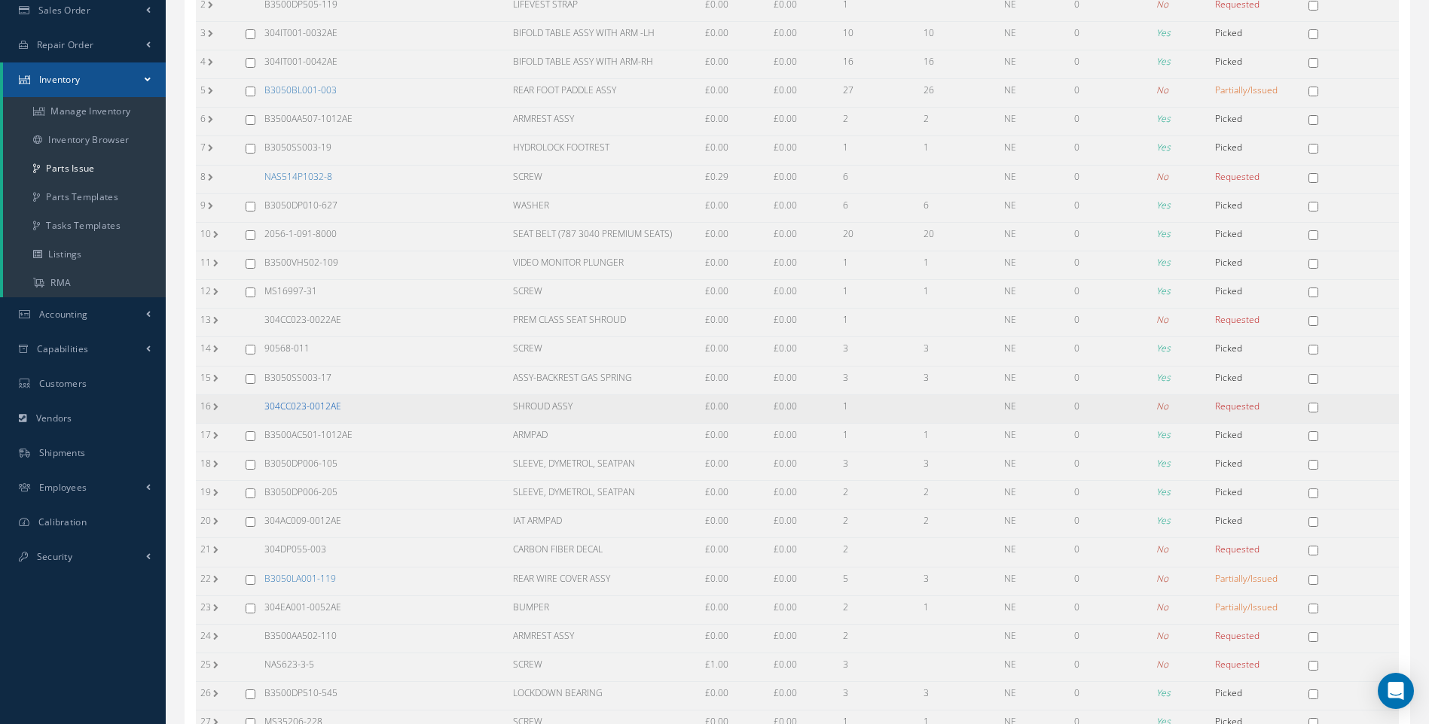
click at [334, 409] on link "304CC023-0012AE" at bounding box center [302, 406] width 77 height 13
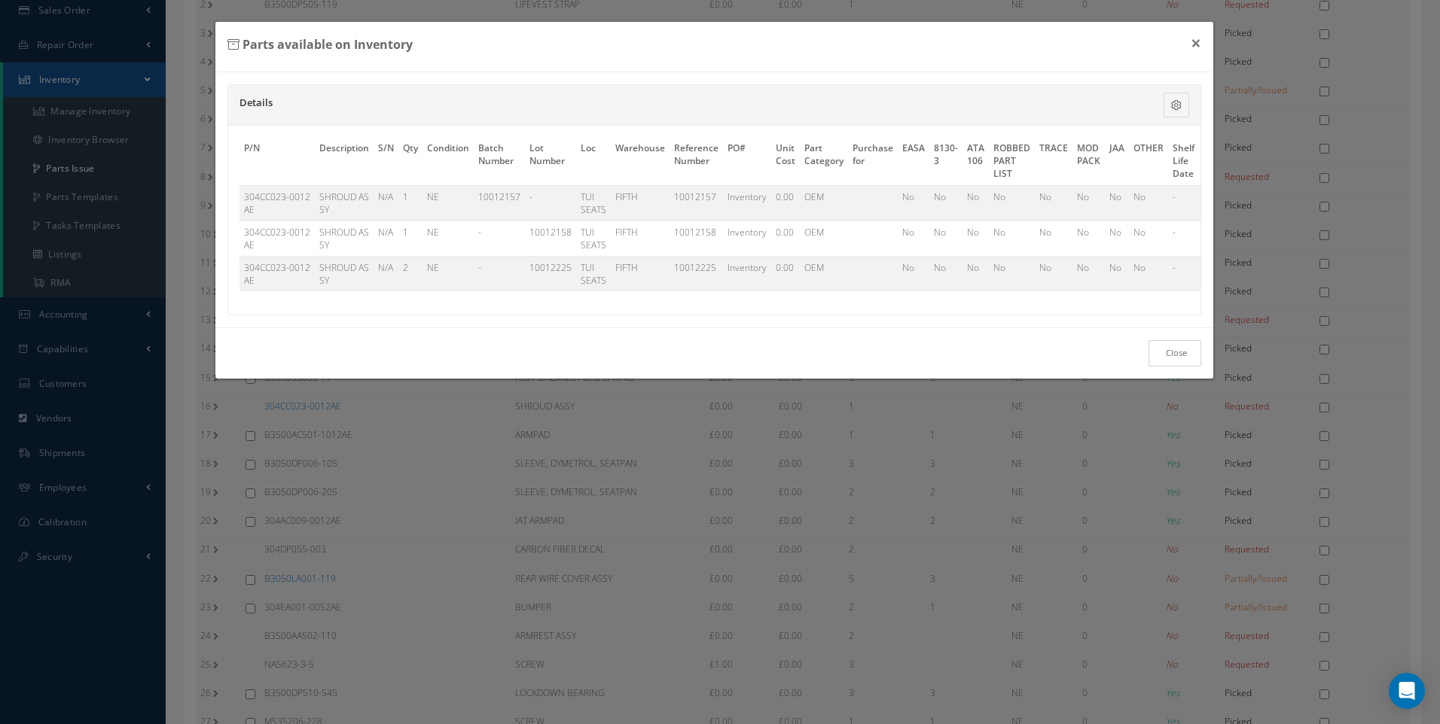
click at [1171, 363] on link "Close" at bounding box center [1174, 353] width 53 height 26
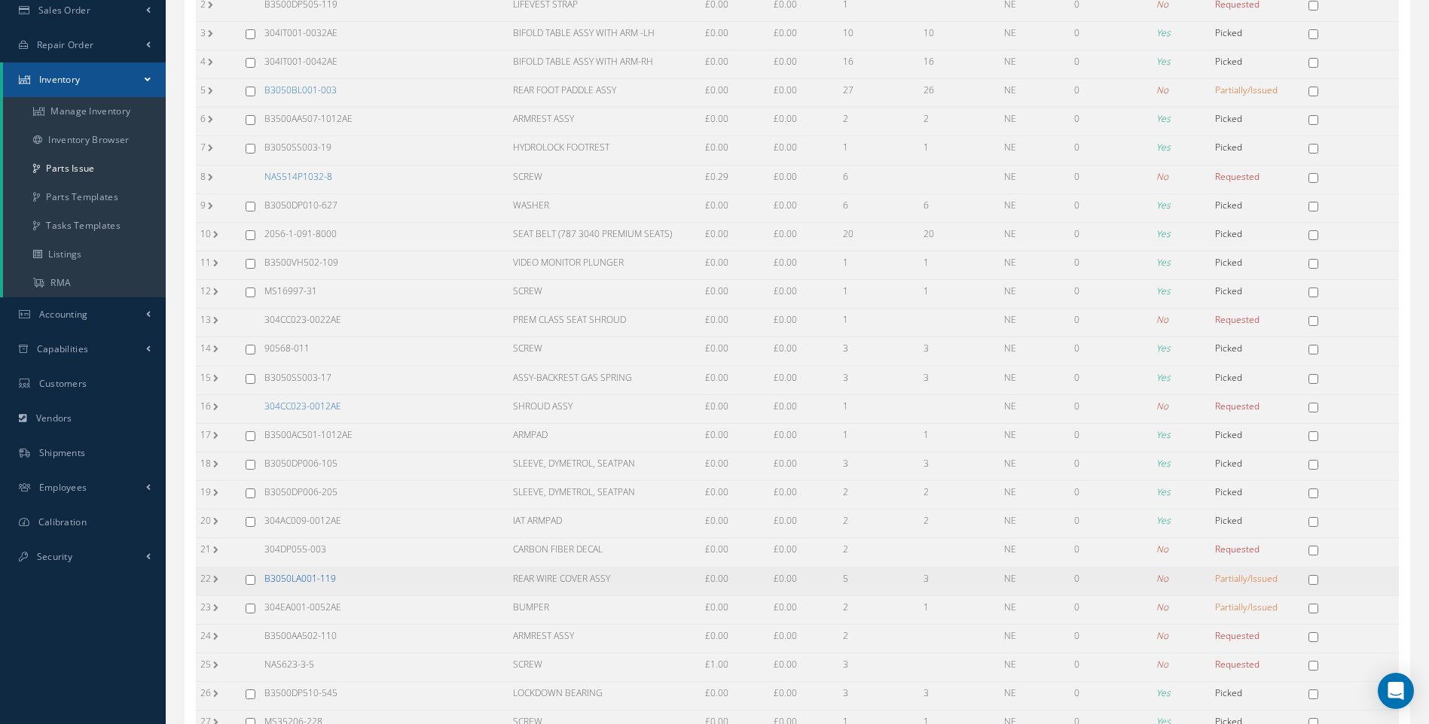
click at [310, 578] on link "B3050LA001-119" at bounding box center [300, 578] width 72 height 13
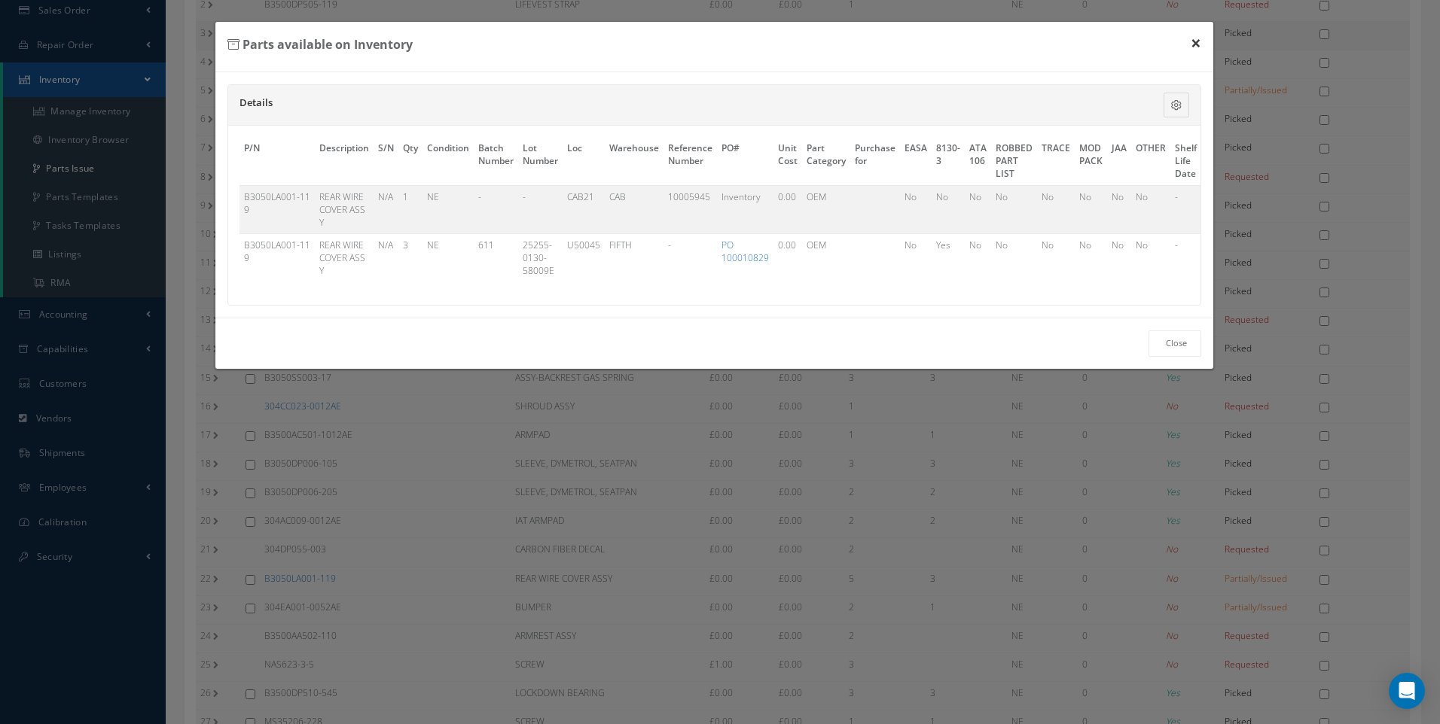
click at [1198, 39] on button "×" at bounding box center [1196, 43] width 35 height 42
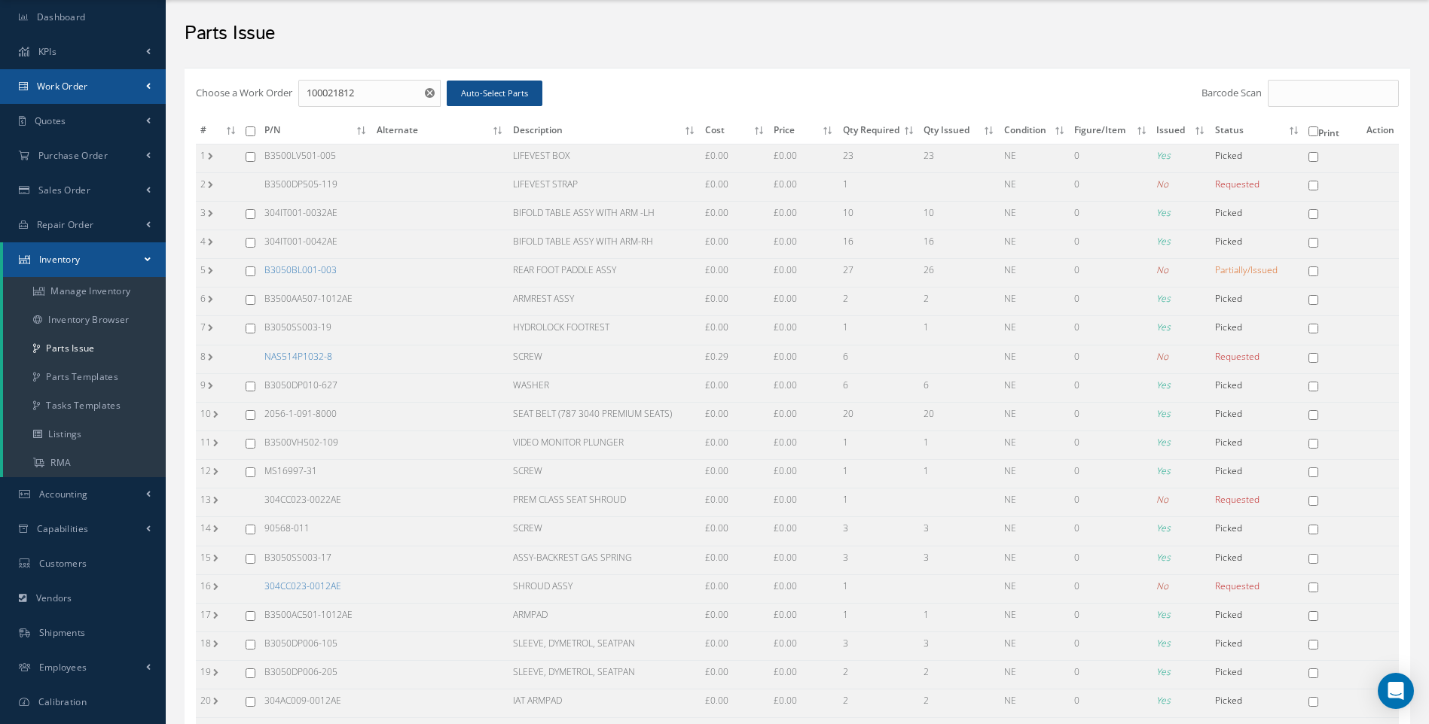
scroll to position [44, 0]
click at [79, 90] on span "Work Order" at bounding box center [62, 88] width 51 height 13
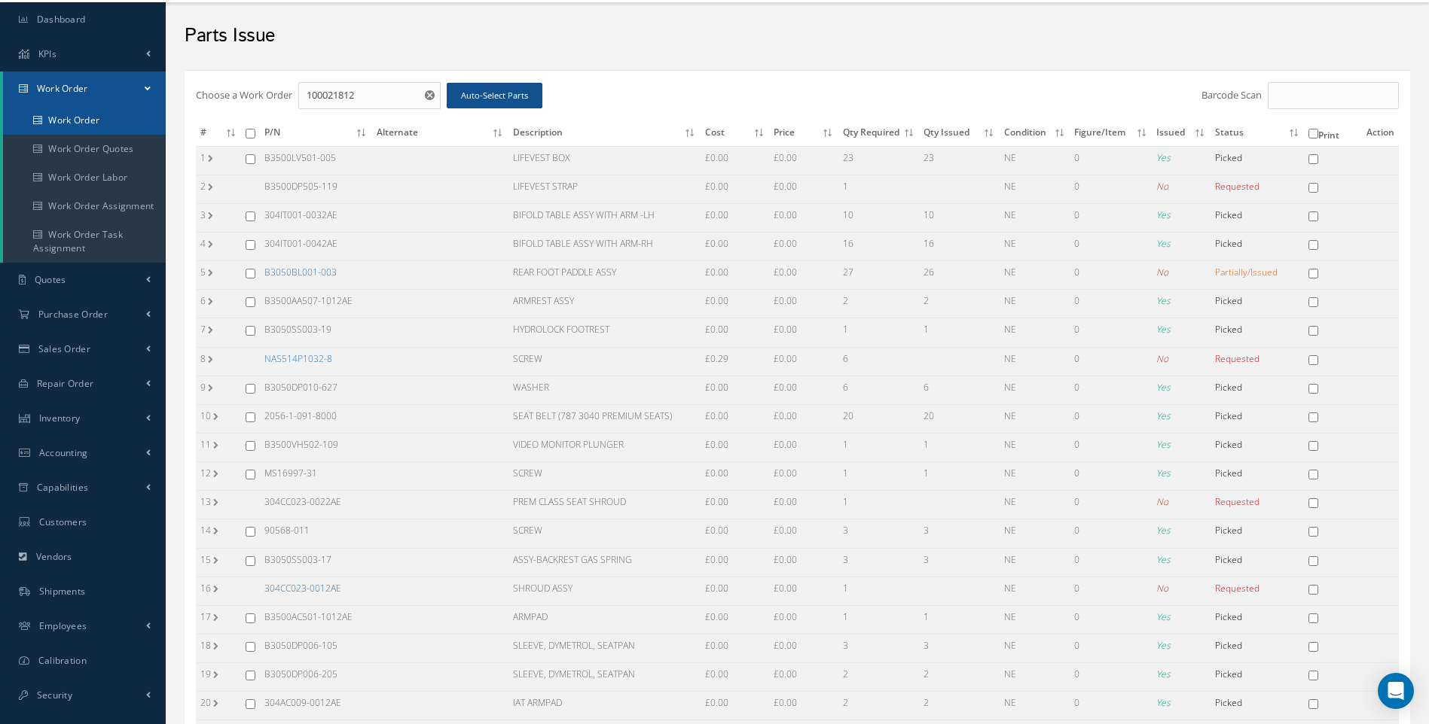
click at [84, 120] on link "Work Order" at bounding box center [84, 120] width 163 height 29
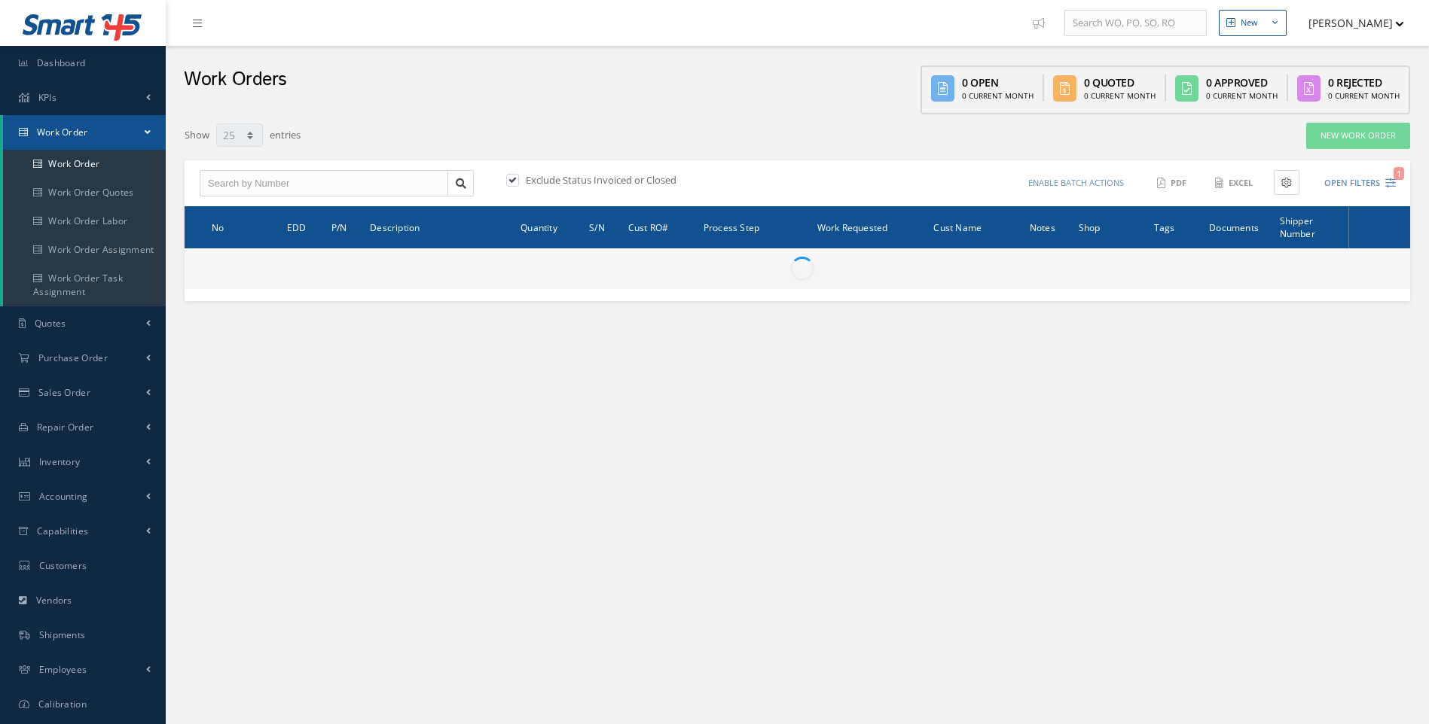
select select "25"
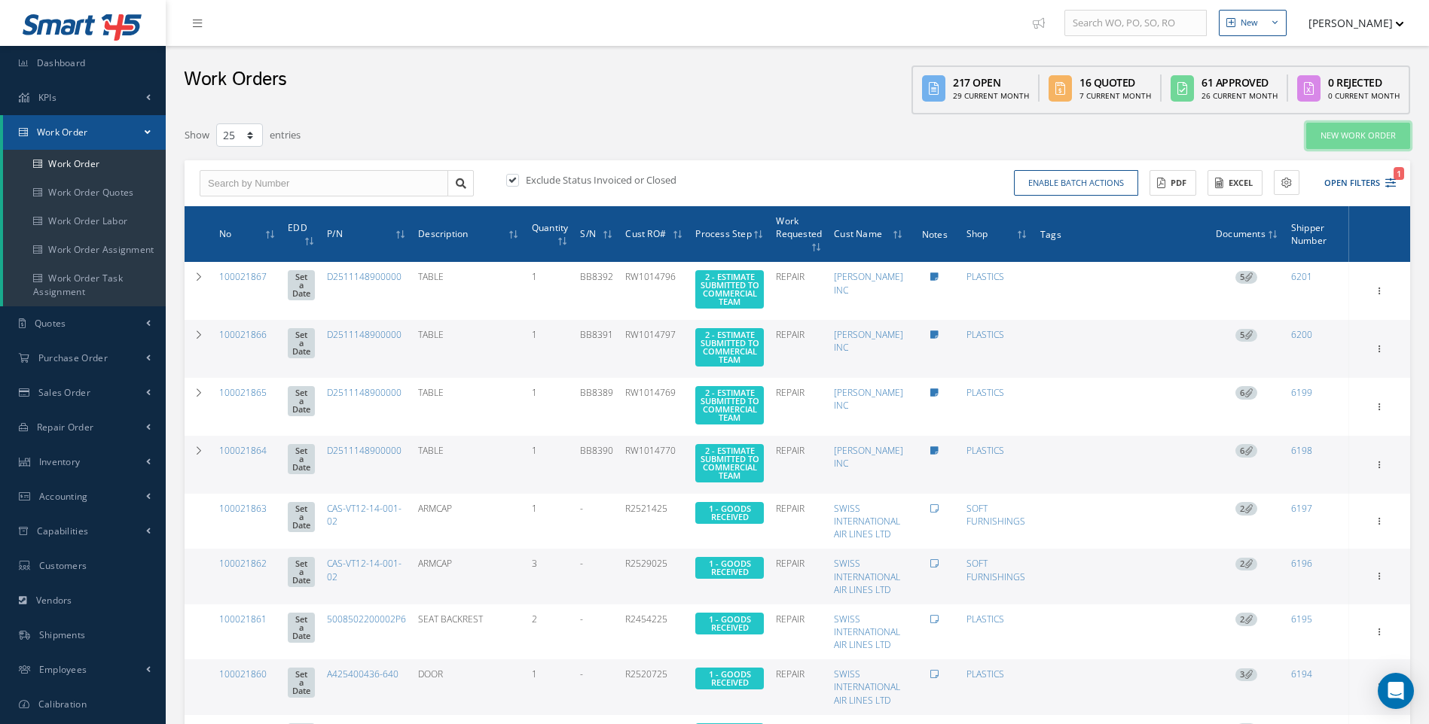
click at [1358, 141] on link "New Work Order" at bounding box center [1358, 136] width 104 height 26
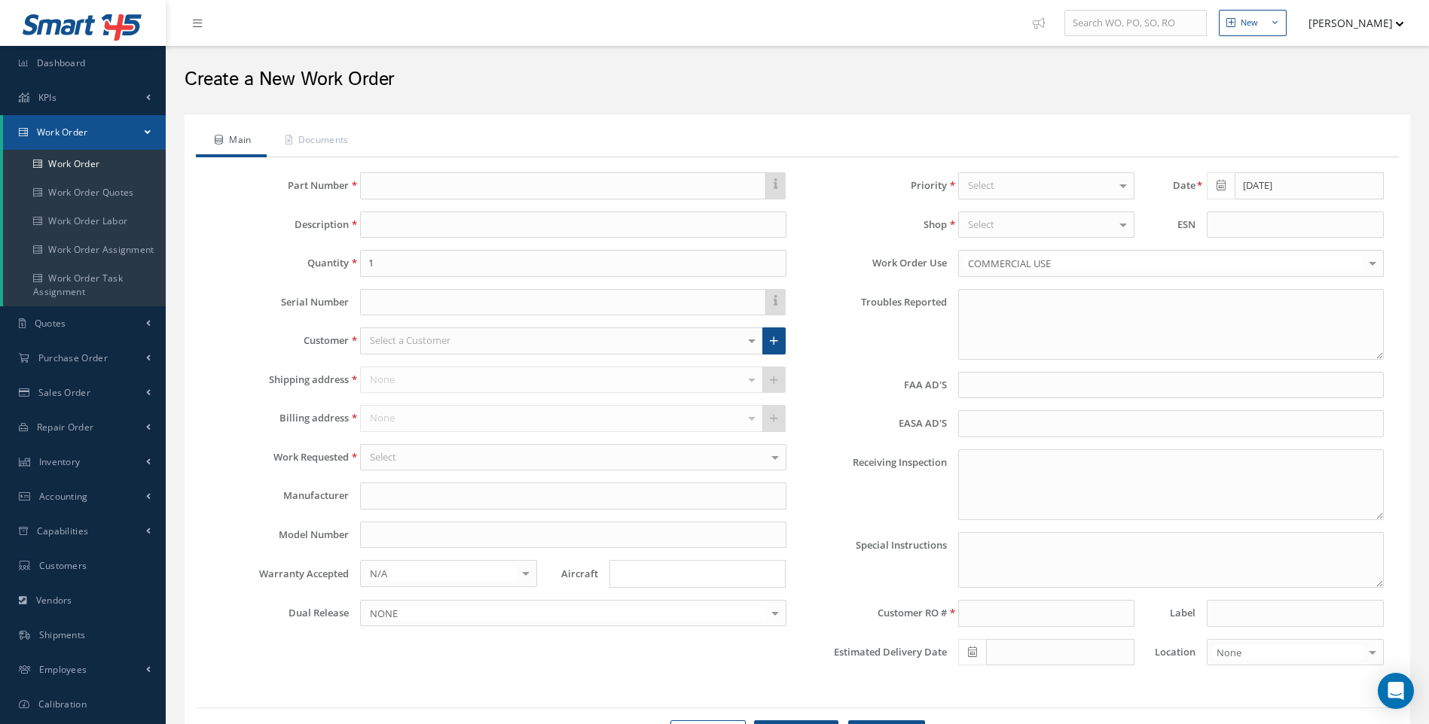
type textarea "NONE"
type input "NONE"
type textarea "NO VISUAL DAMAGE"
type textarea "PLEASE SEE R.O. FOR DETAILS"
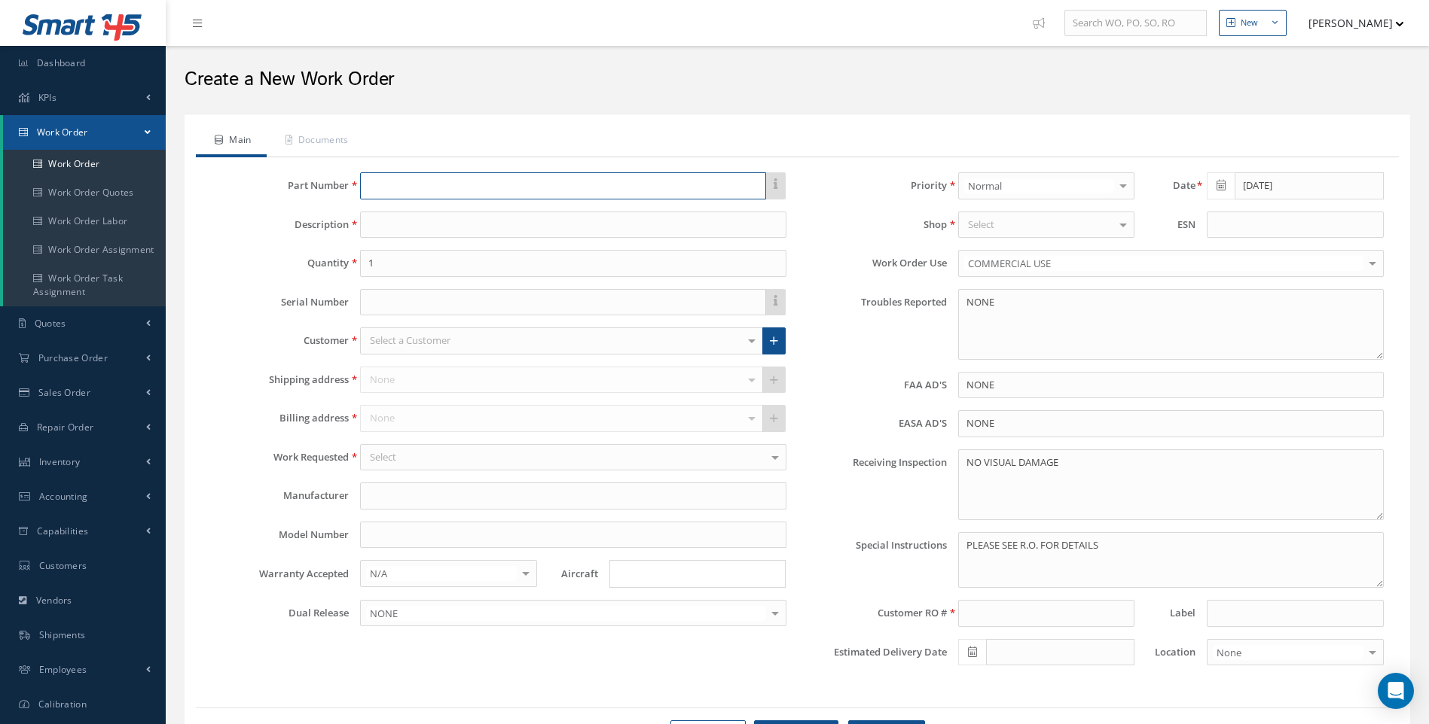
click at [402, 186] on input "text" at bounding box center [562, 185] width 405 height 27
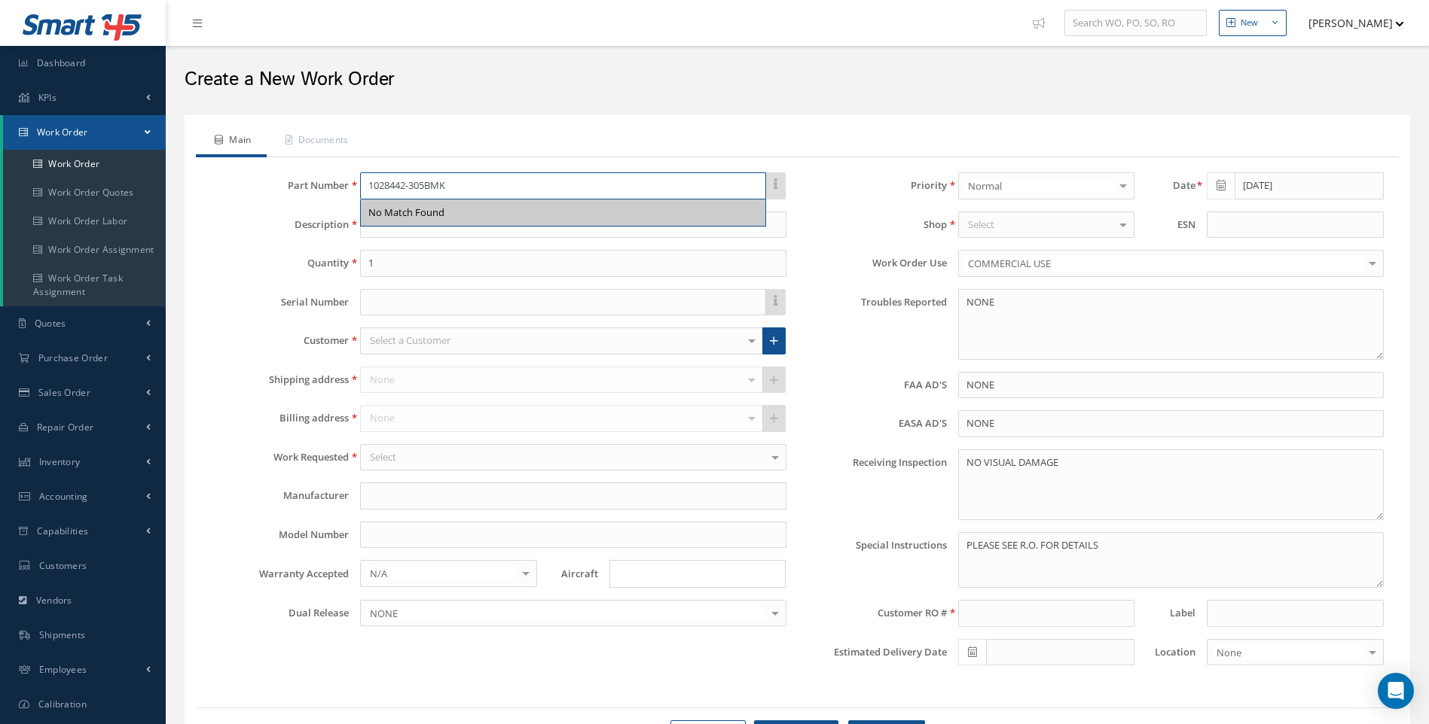
type input "1028442-305BMK"
click at [482, 244] on div "Part Number 1028442-305BMK No Match Found Description Quantity 1 Serial Number …" at bounding box center [499, 424] width 598 height 505
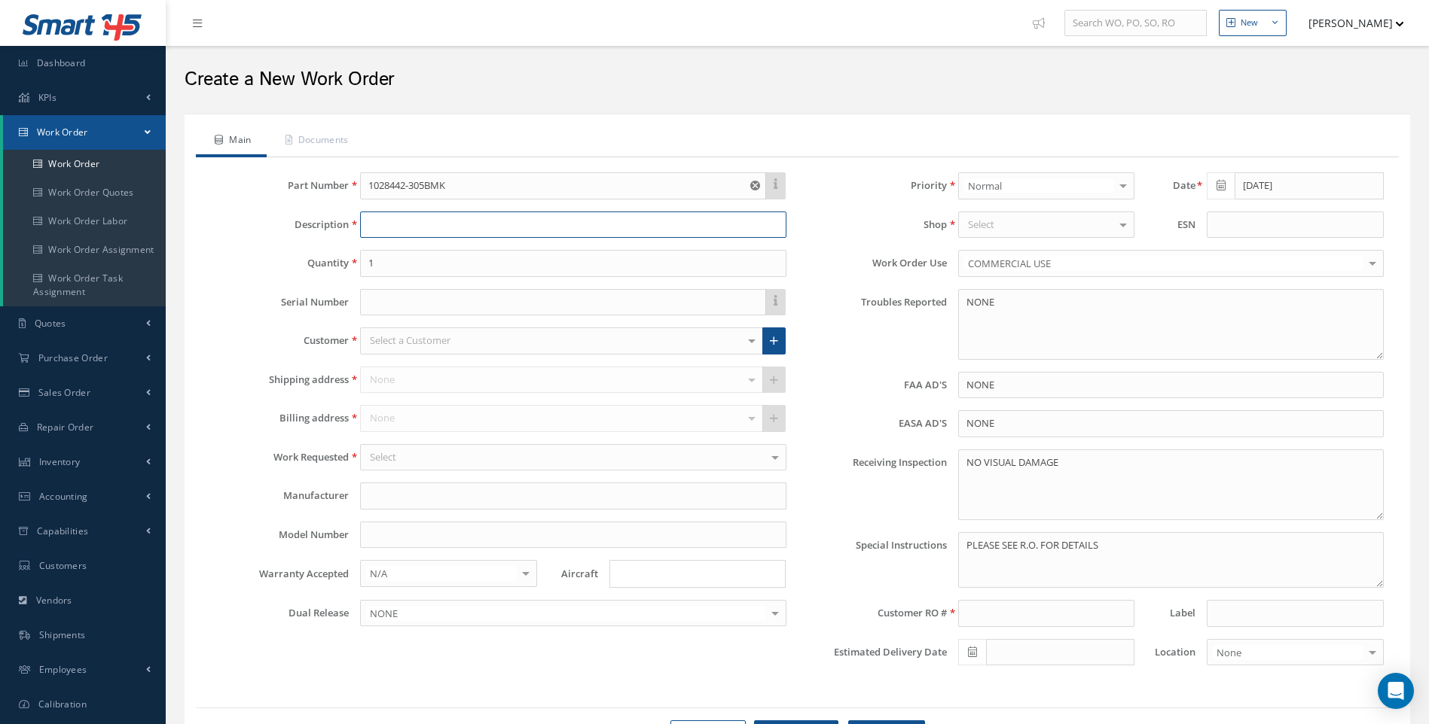
click at [398, 227] on input at bounding box center [572, 225] width 425 height 27
type input "BEZEL"
drag, startPoint x: 386, startPoint y: 264, endPoint x: 456, endPoint y: 277, distance: 71.2
click at [372, 270] on input "1" at bounding box center [572, 263] width 425 height 27
drag, startPoint x: 404, startPoint y: 269, endPoint x: 358, endPoint y: 264, distance: 46.2
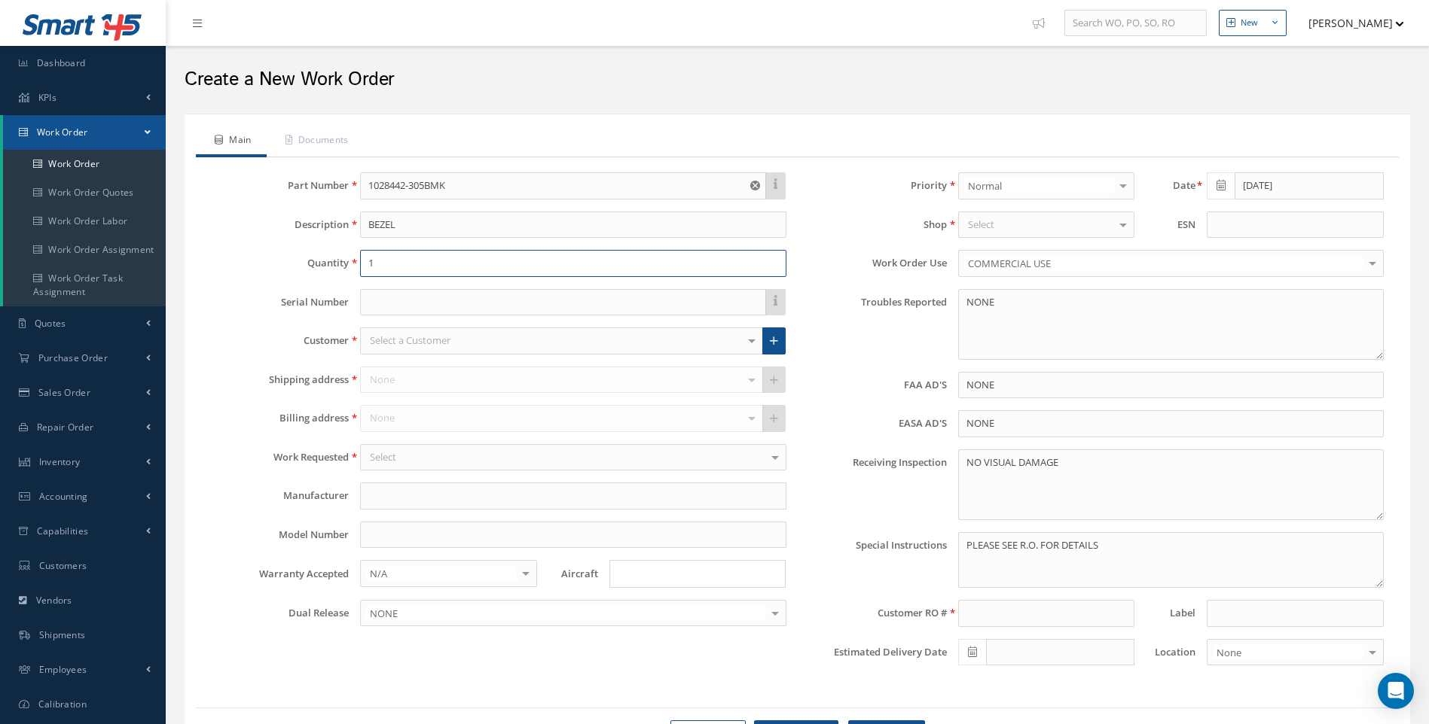
click at [358, 264] on div "1" at bounding box center [573, 263] width 448 height 27
type input "31"
type input "SATTO"
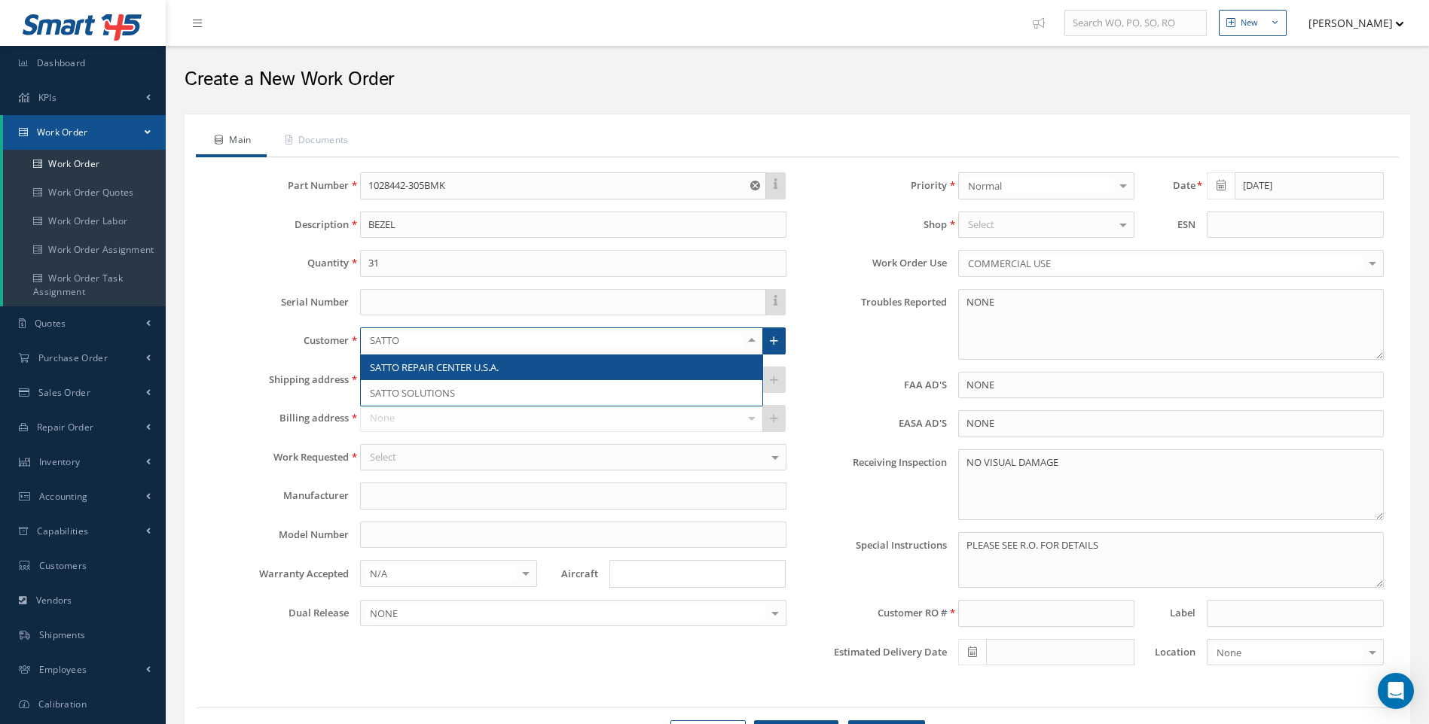
click at [435, 361] on span "SATTO REPAIR CENTER U.S.A." at bounding box center [434, 368] width 129 height 14
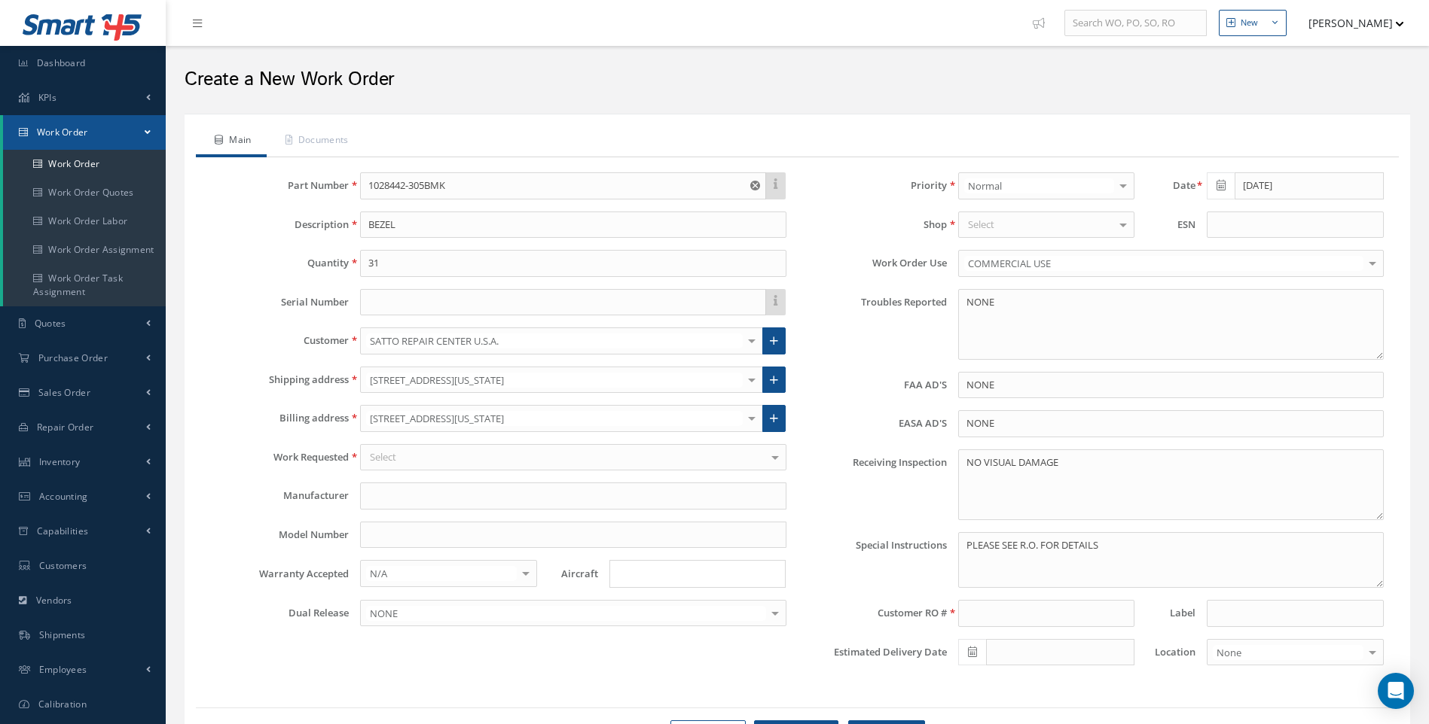
click at [996, 226] on div "Select" at bounding box center [1046, 225] width 176 height 27
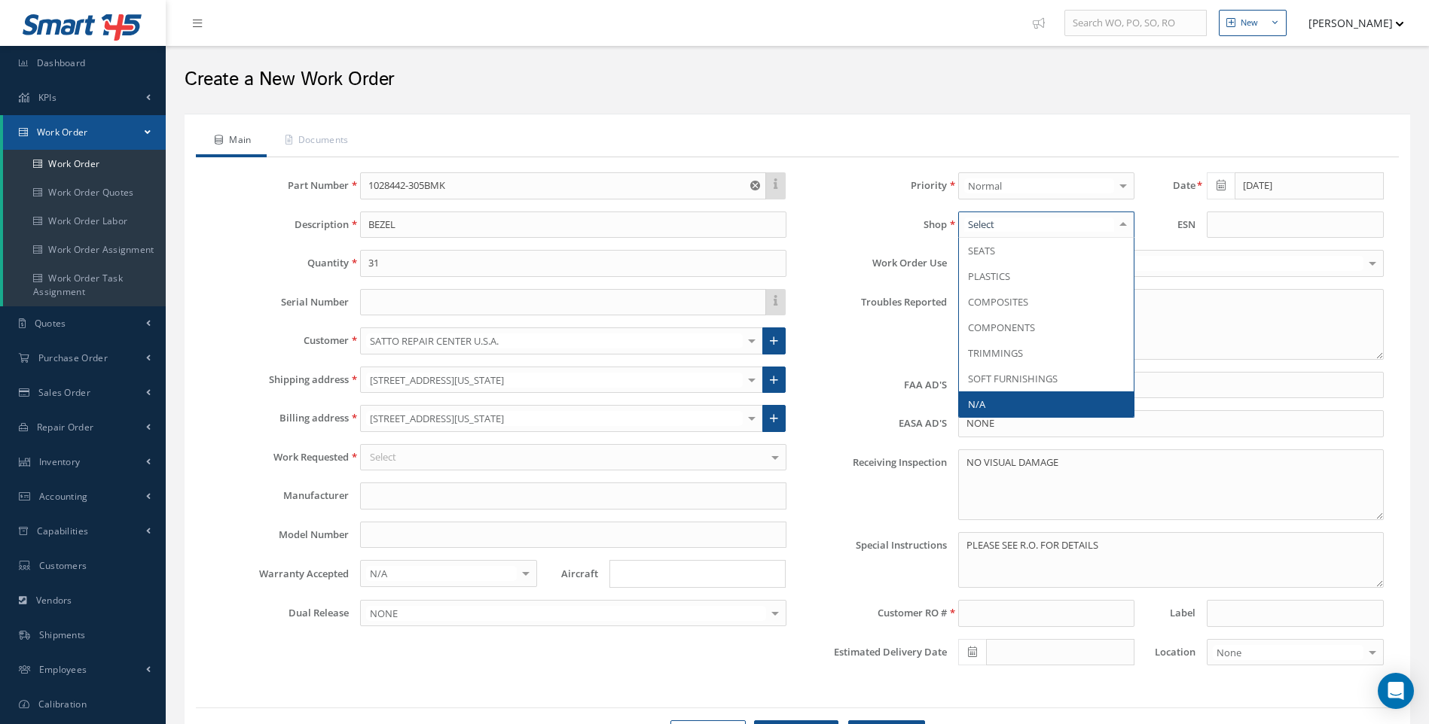
click at [986, 403] on span "N/A" at bounding box center [1046, 405] width 175 height 26
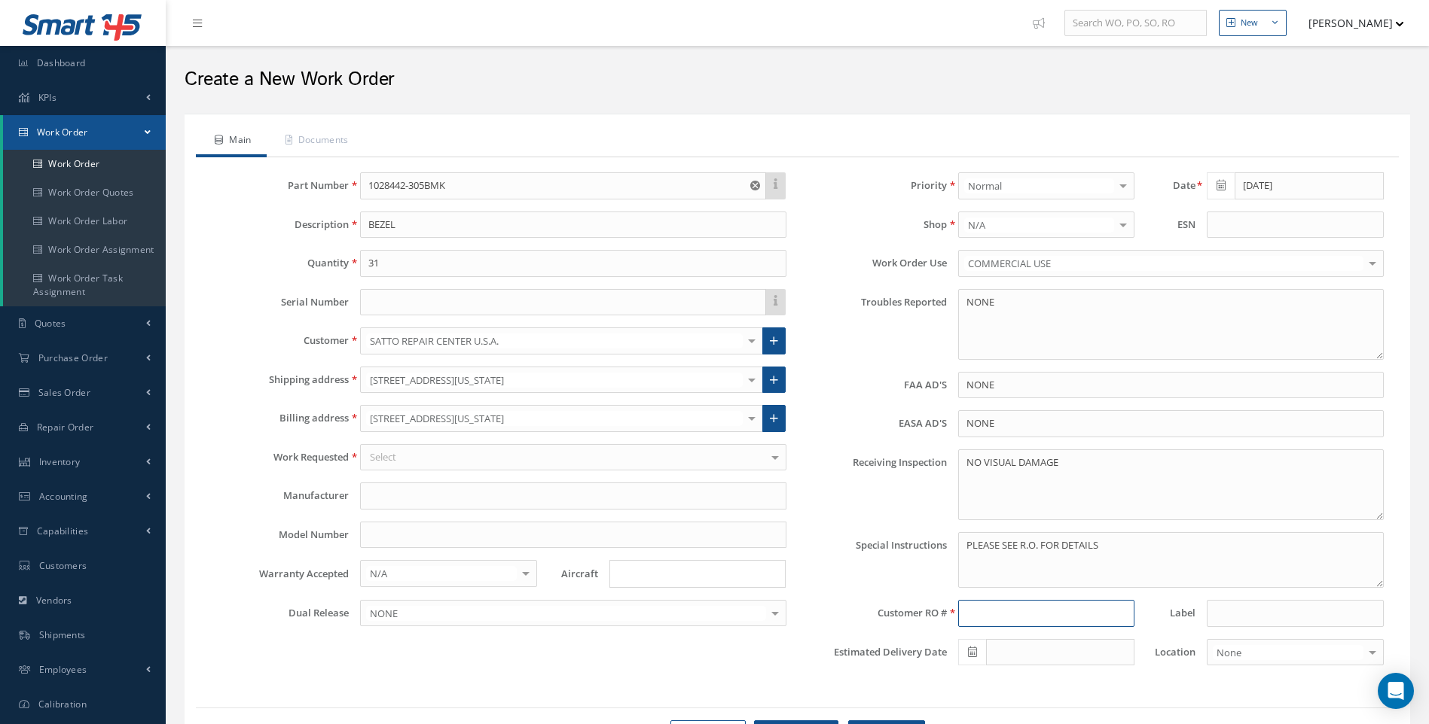
click at [990, 614] on input at bounding box center [1046, 613] width 176 height 27
type input "5506"
click at [326, 140] on link "Documents" at bounding box center [315, 142] width 97 height 32
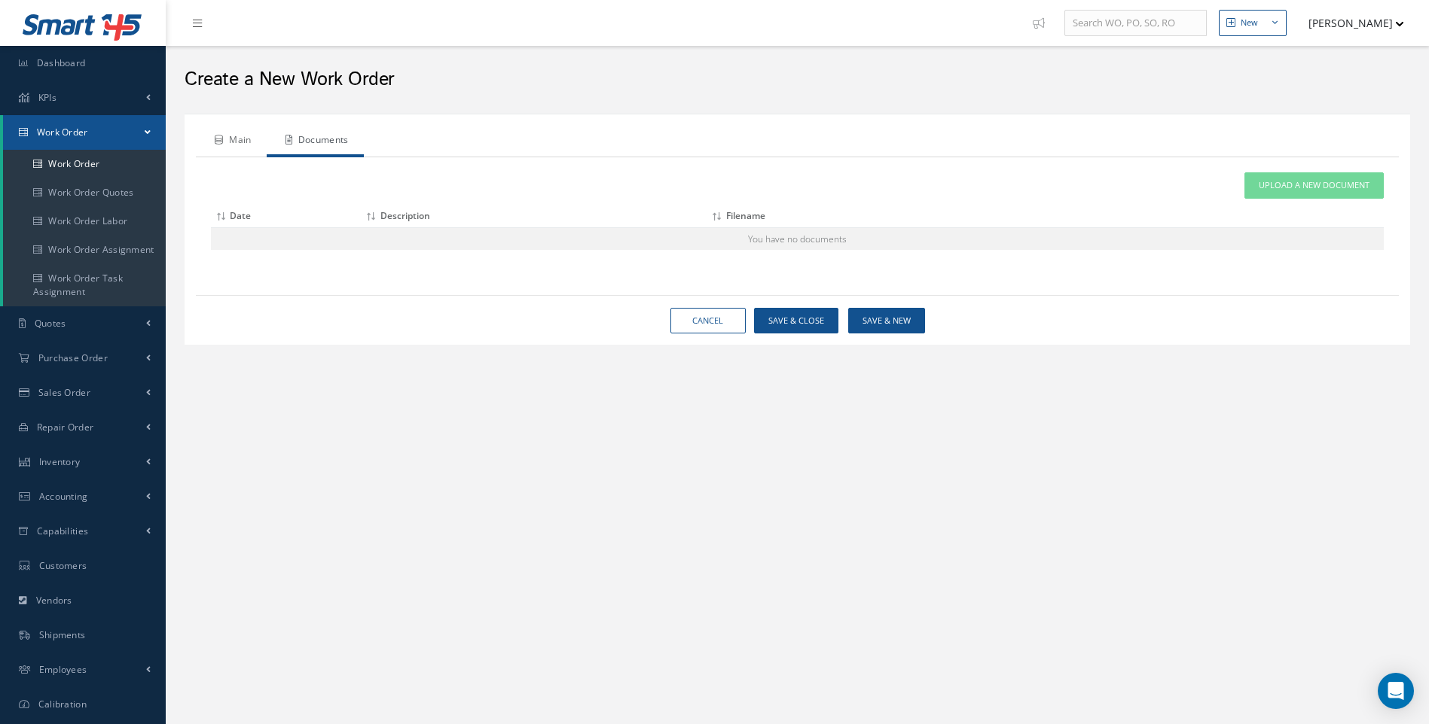
click at [258, 138] on link "Main" at bounding box center [231, 142] width 71 height 32
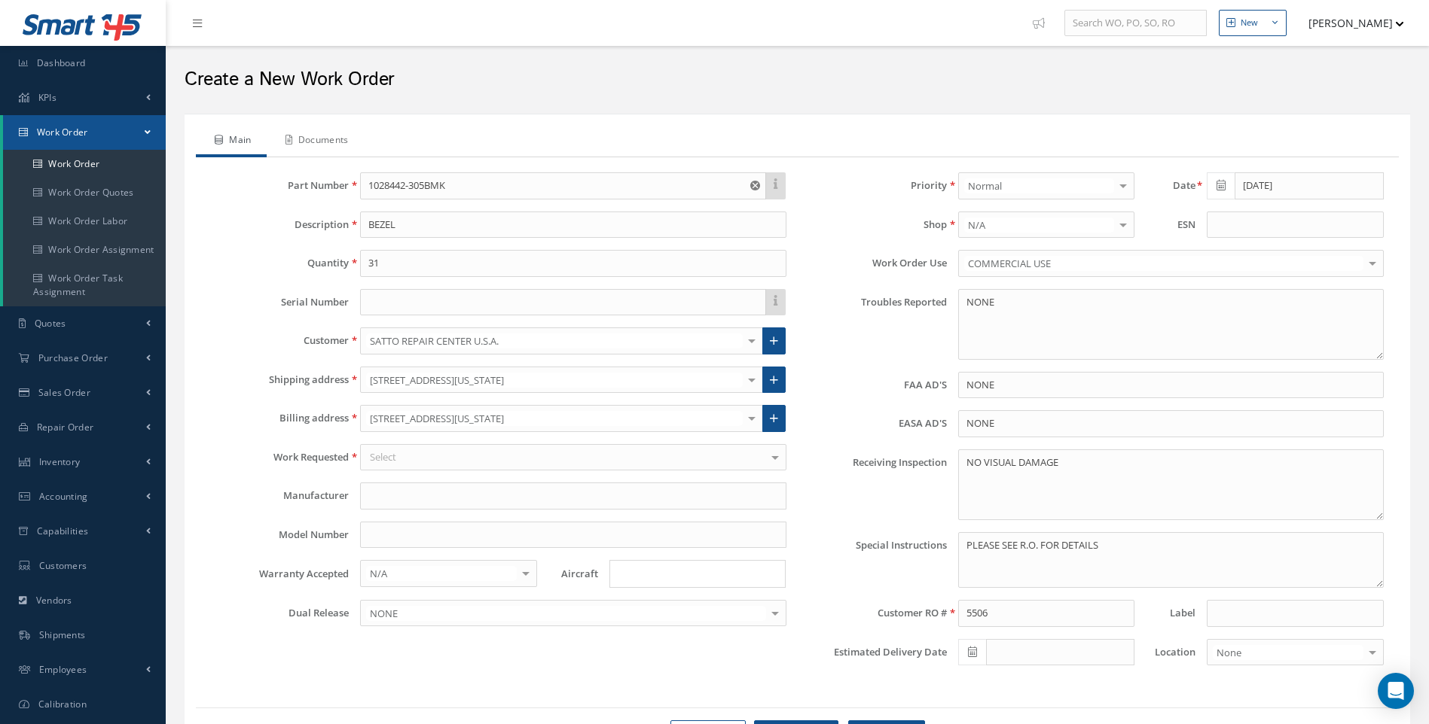
click at [317, 136] on link "Documents" at bounding box center [315, 142] width 97 height 32
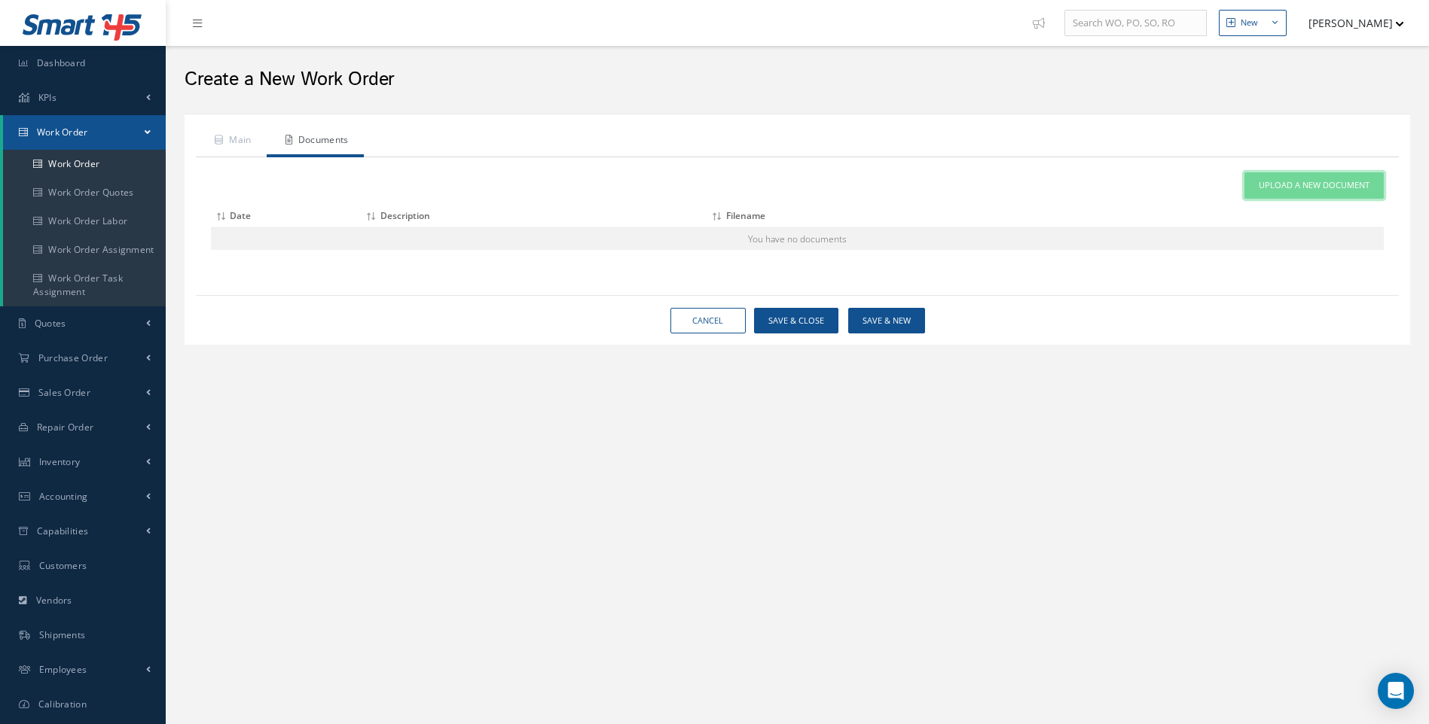
click at [1322, 185] on span "Upload a New Document" at bounding box center [1313, 185] width 111 height 13
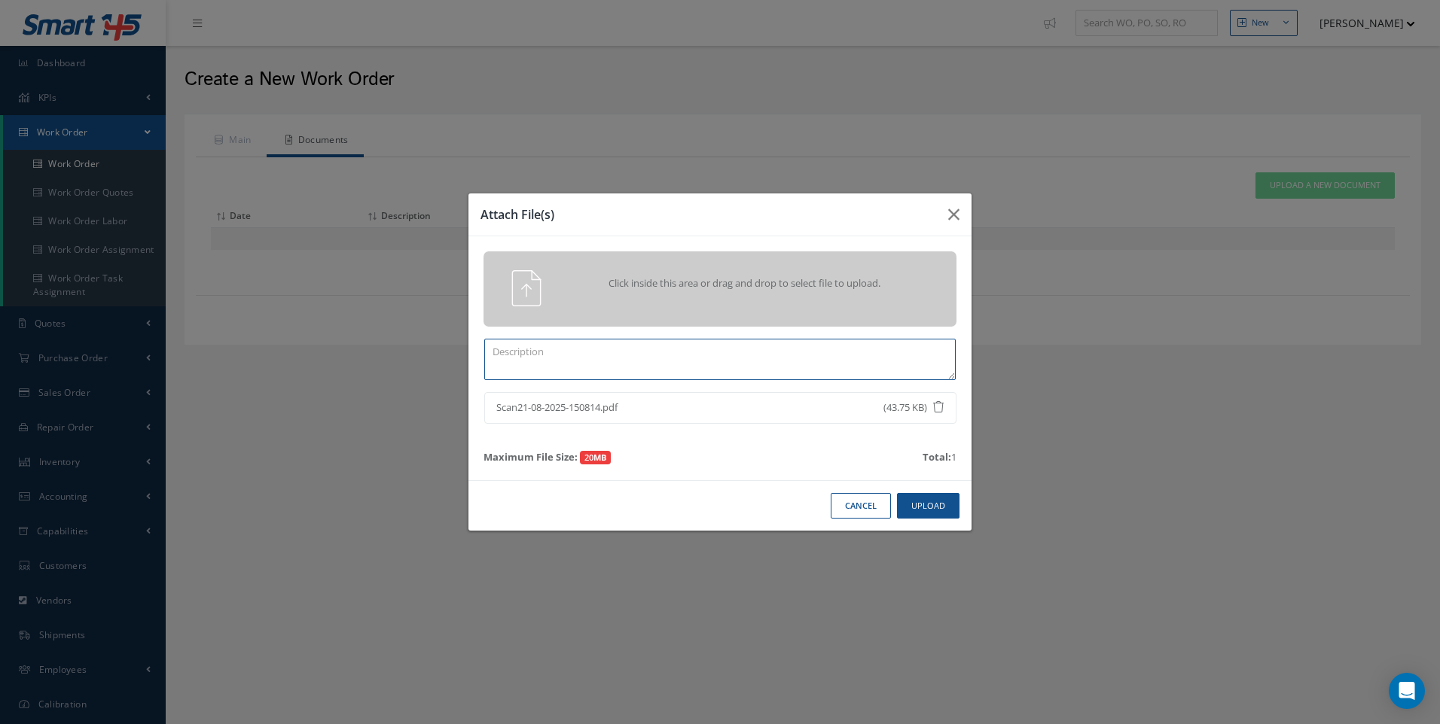
click at [574, 364] on textarea at bounding box center [719, 359] width 471 height 41
type textarea "RO 5506"
click at [930, 506] on button "Upload" at bounding box center [928, 506] width 63 height 26
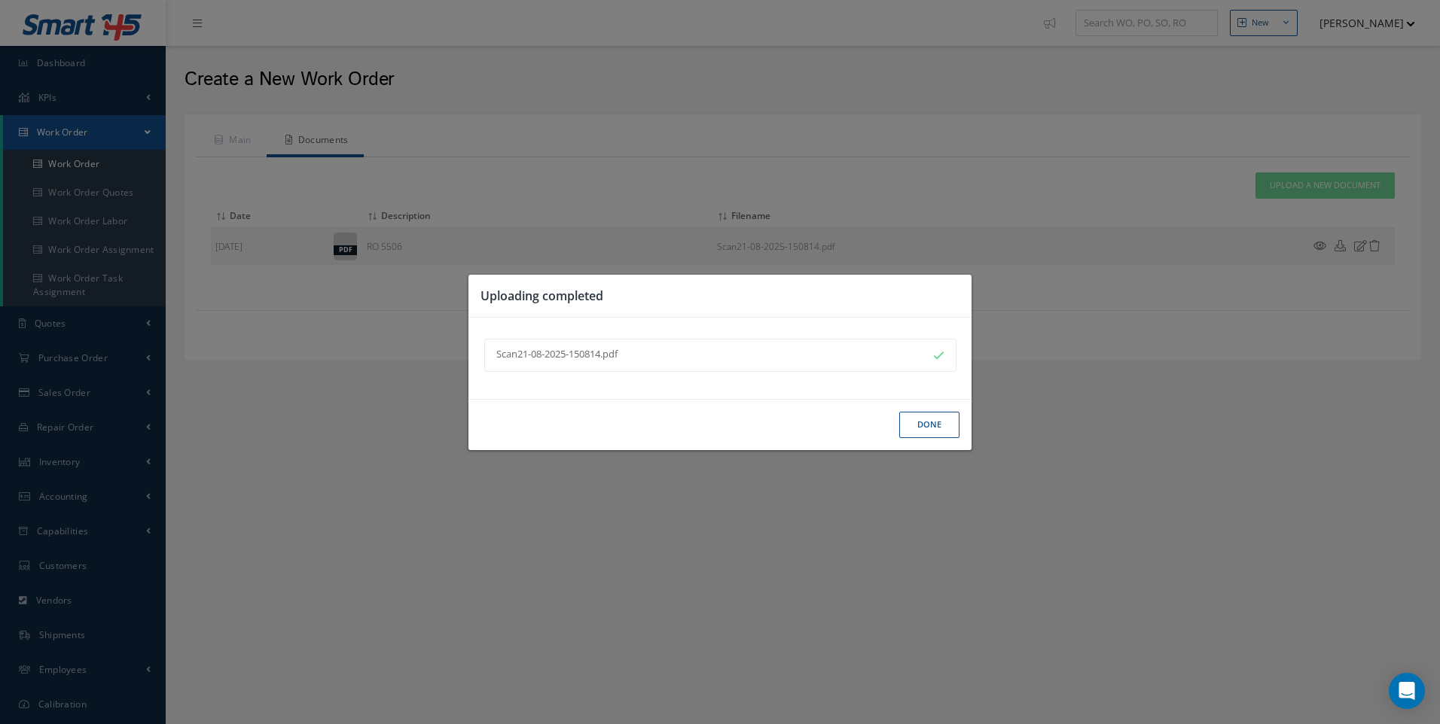
click at [923, 416] on button "Done" at bounding box center [929, 425] width 60 height 26
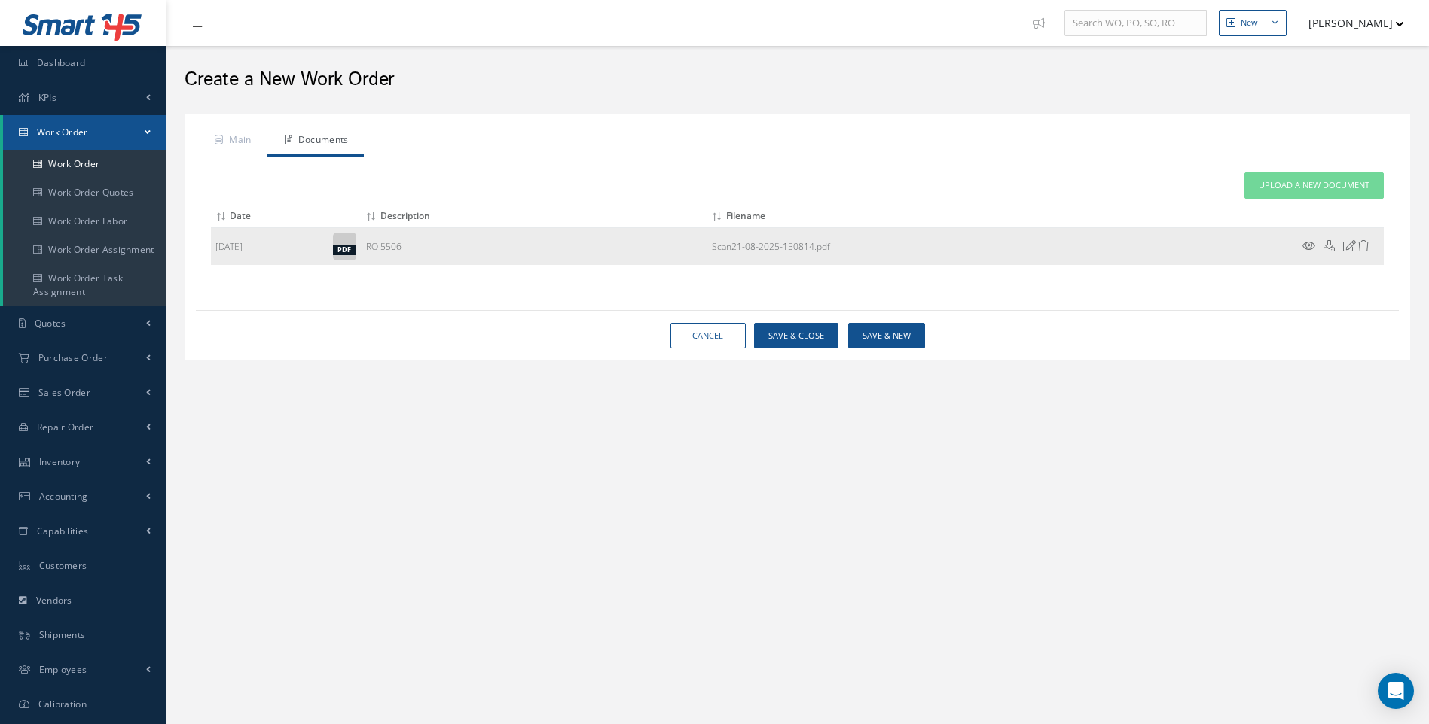
click at [1304, 246] on icon at bounding box center [1308, 245] width 13 height 11
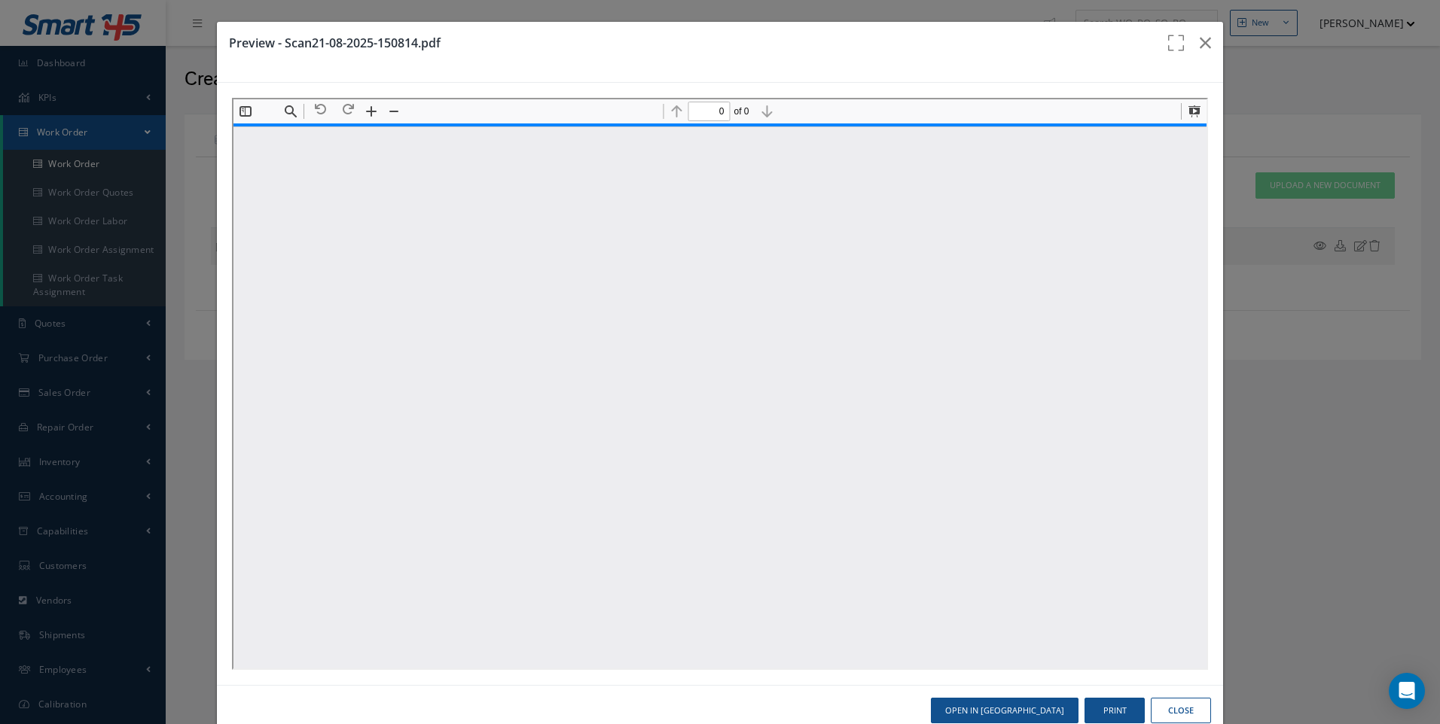
type input "1"
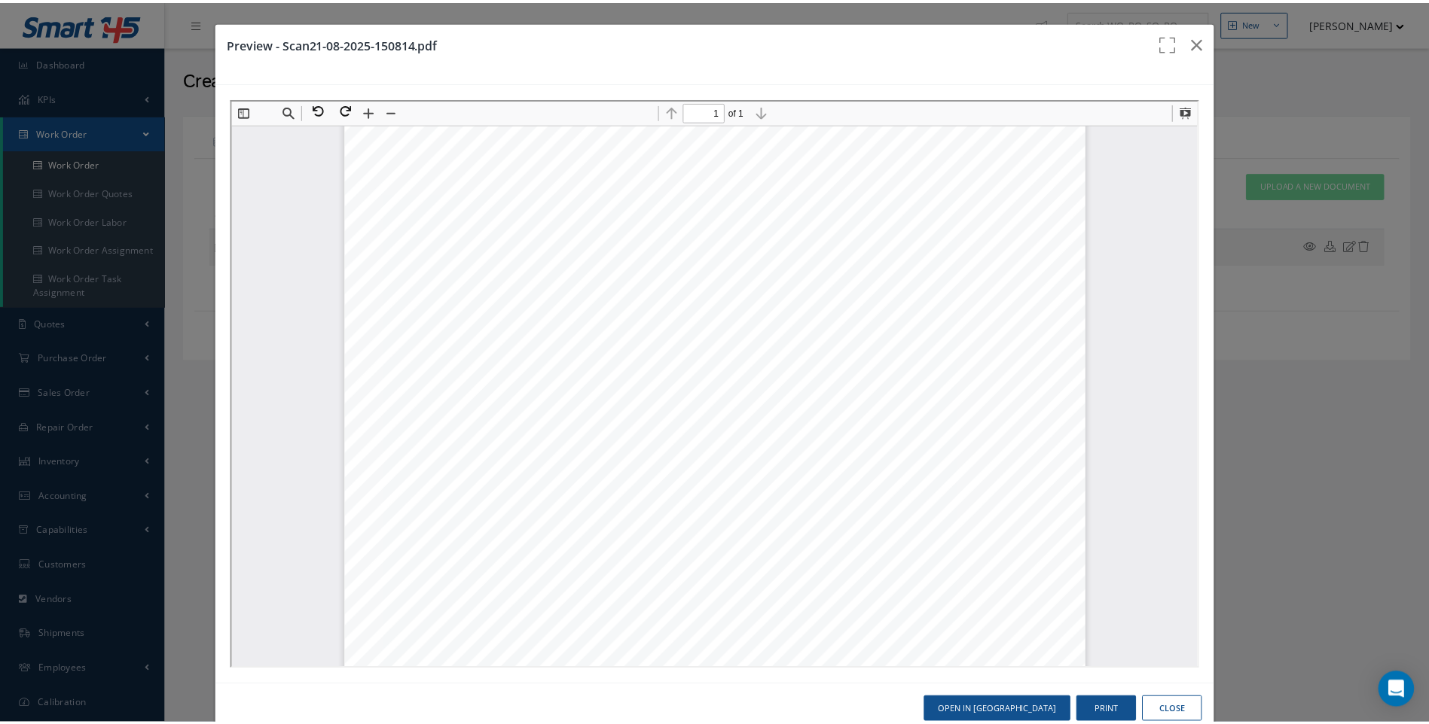
scroll to position [459, 0]
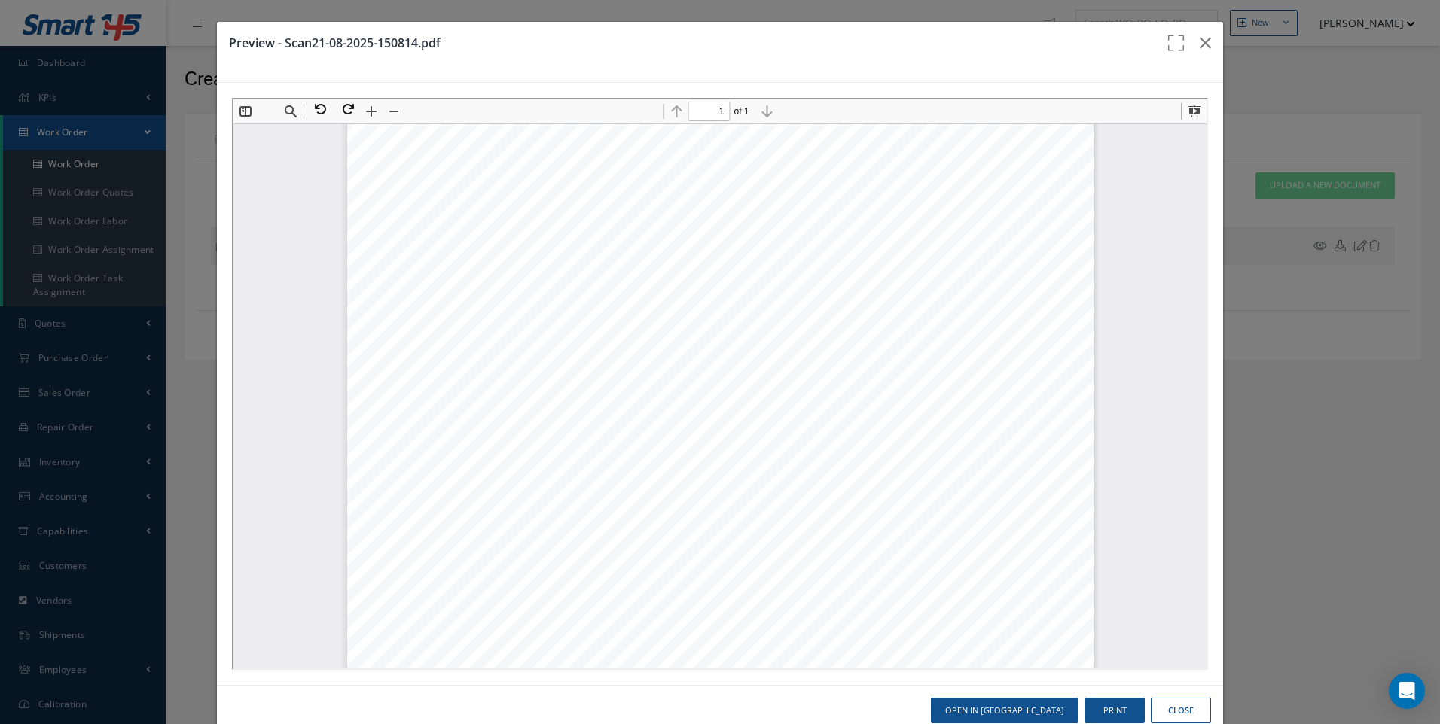
click at [1176, 704] on button "Close" at bounding box center [1181, 711] width 60 height 26
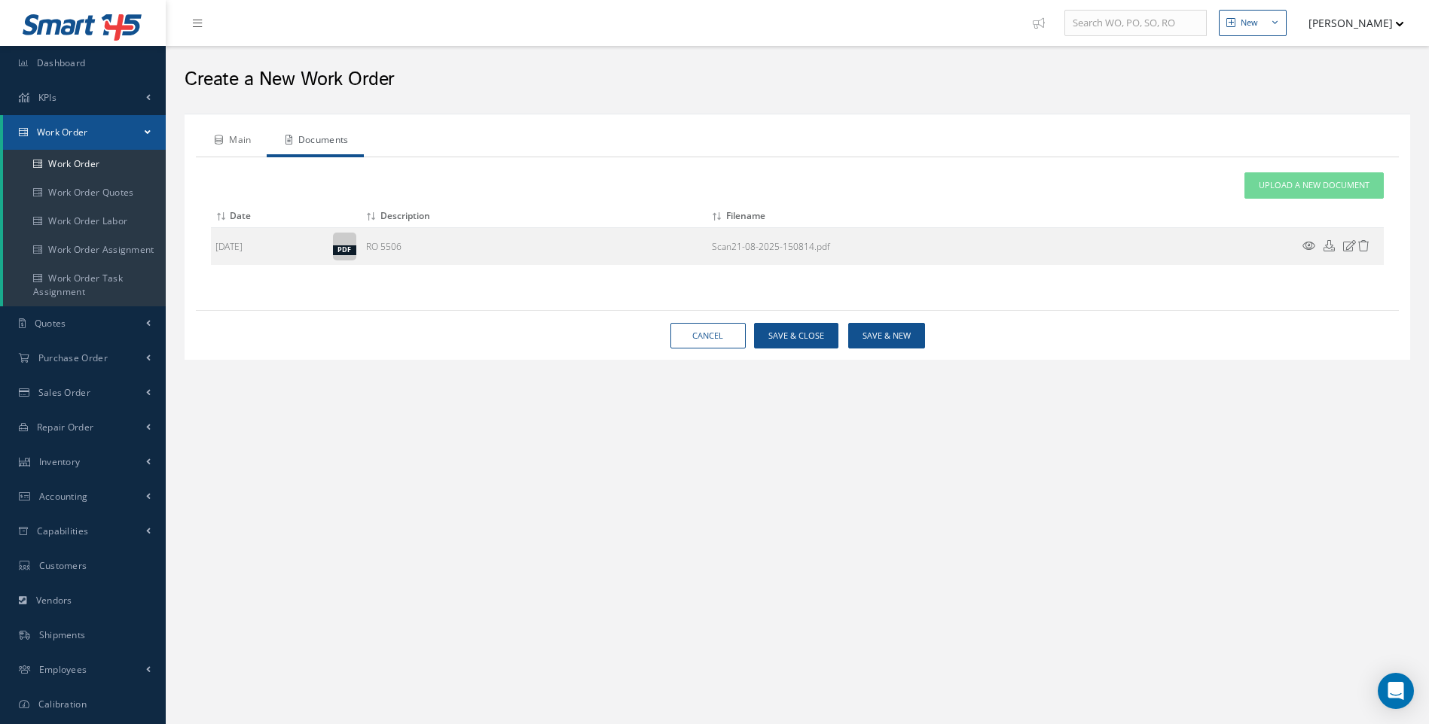
click at [246, 144] on link "Main" at bounding box center [231, 142] width 71 height 32
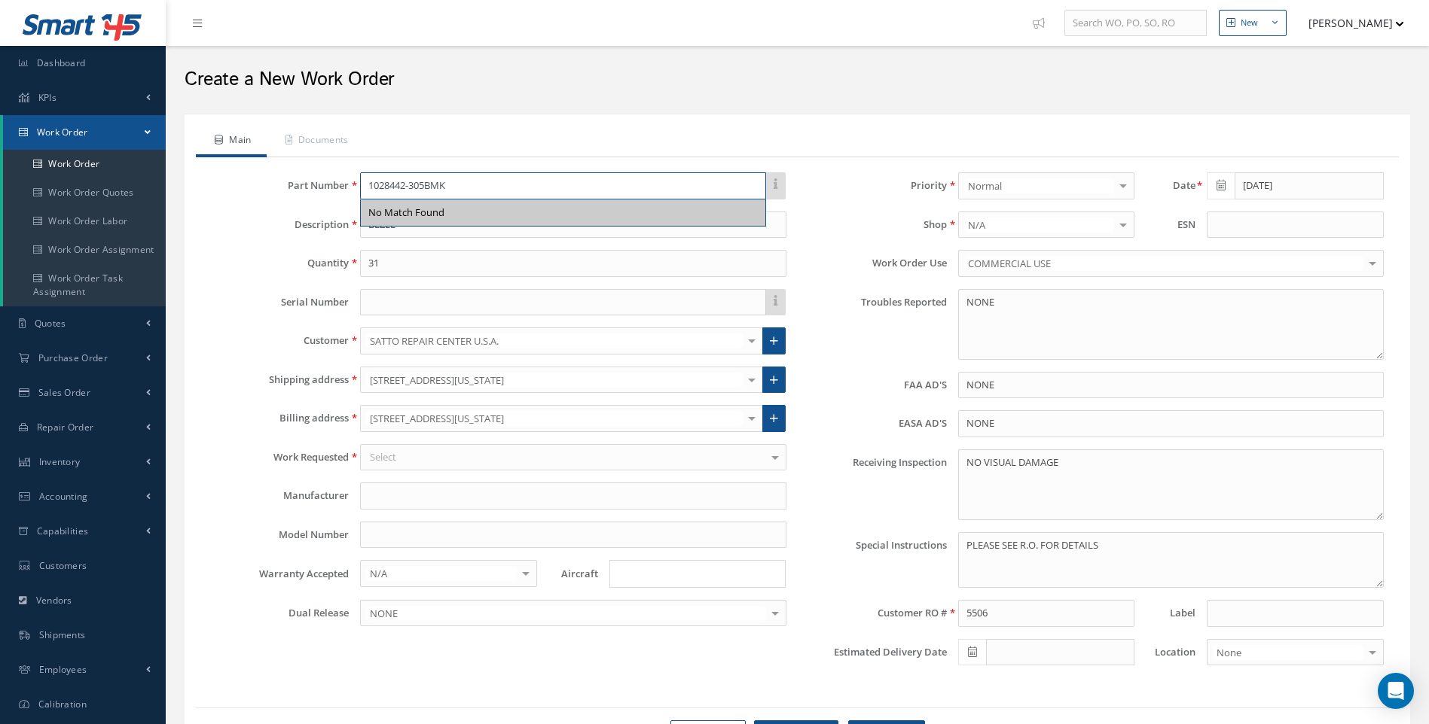
drag, startPoint x: 466, startPoint y: 187, endPoint x: 868, endPoint y: 236, distance: 404.4
click at [468, 188] on input "1028442-305BMK" at bounding box center [562, 185] width 405 height 27
type input "1028442-305BMK"
click at [494, 233] on input at bounding box center [572, 225] width 425 height 27
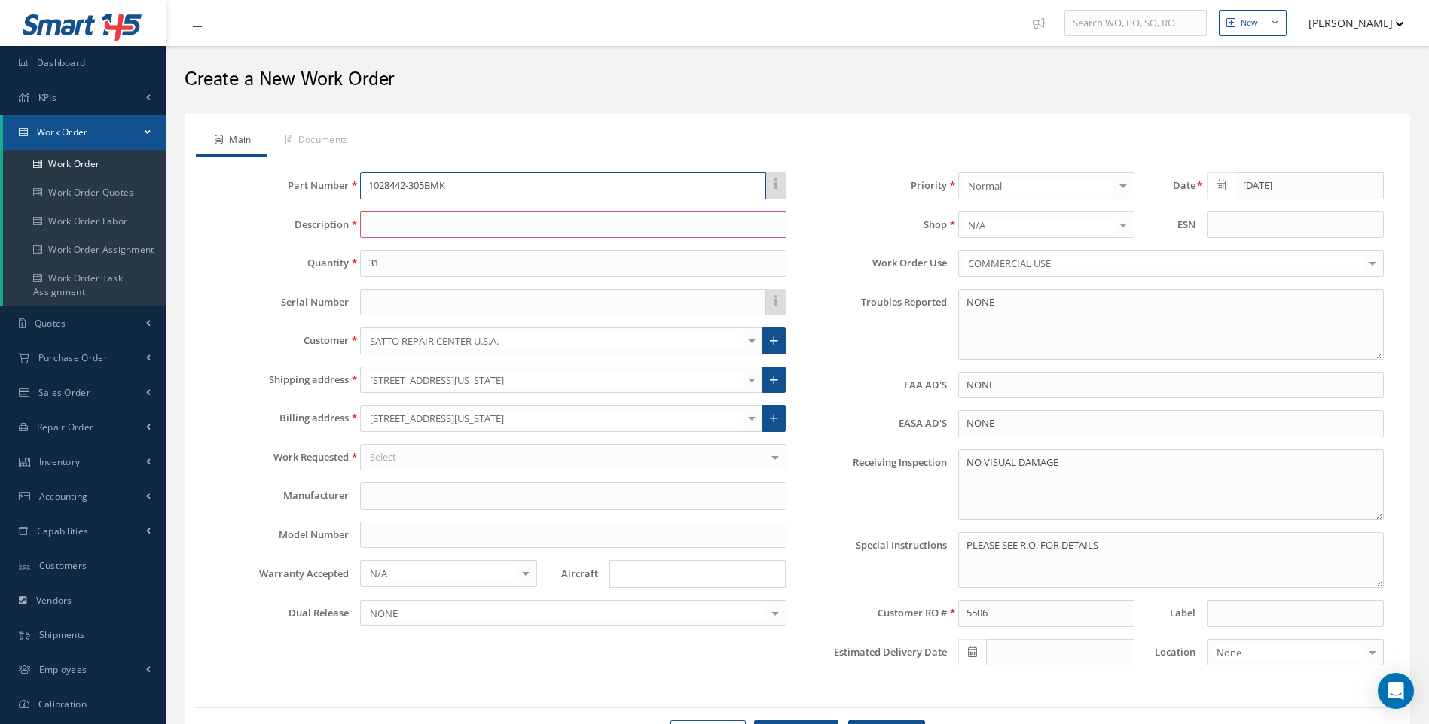
click at [475, 188] on input "1028442-305BMK" at bounding box center [562, 185] width 405 height 27
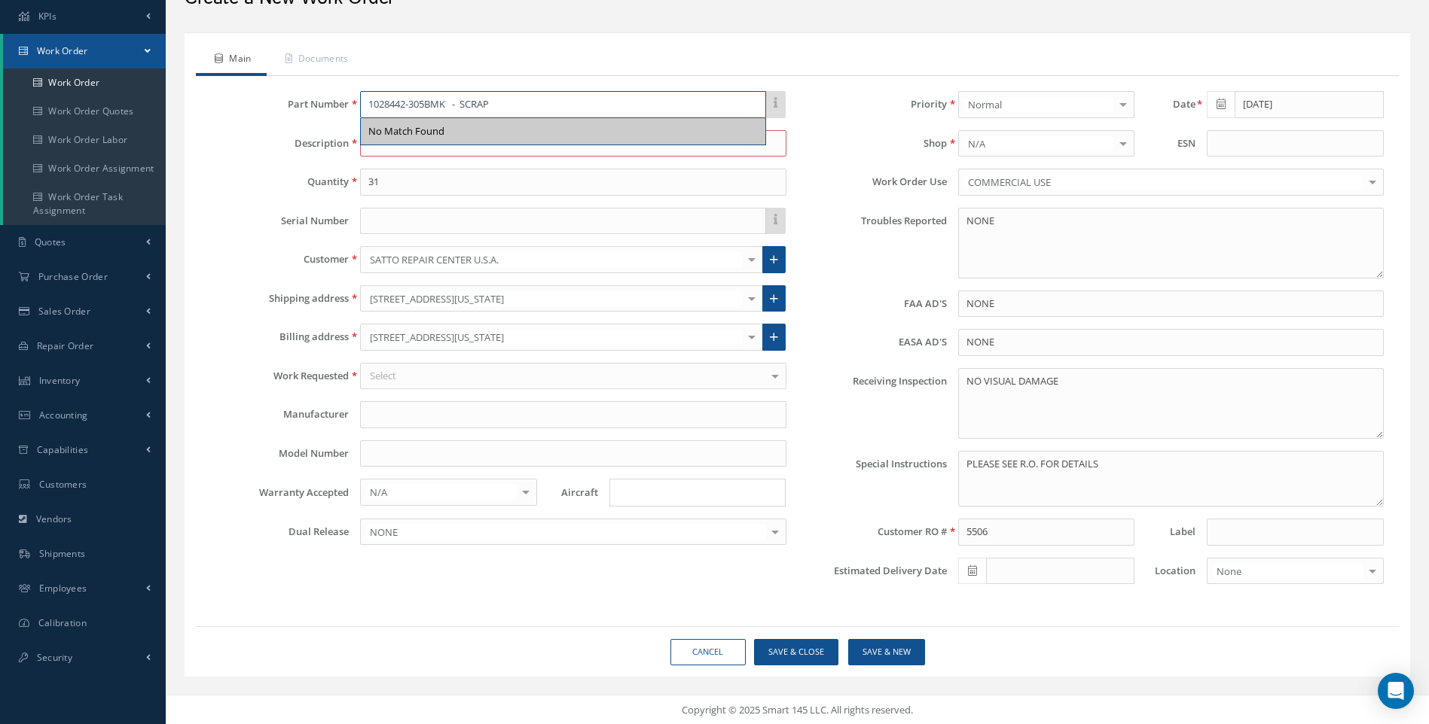
scroll to position [83, 0]
type input "1028442-305BMK - SCRAP"
click at [553, 171] on input "31" at bounding box center [572, 180] width 425 height 27
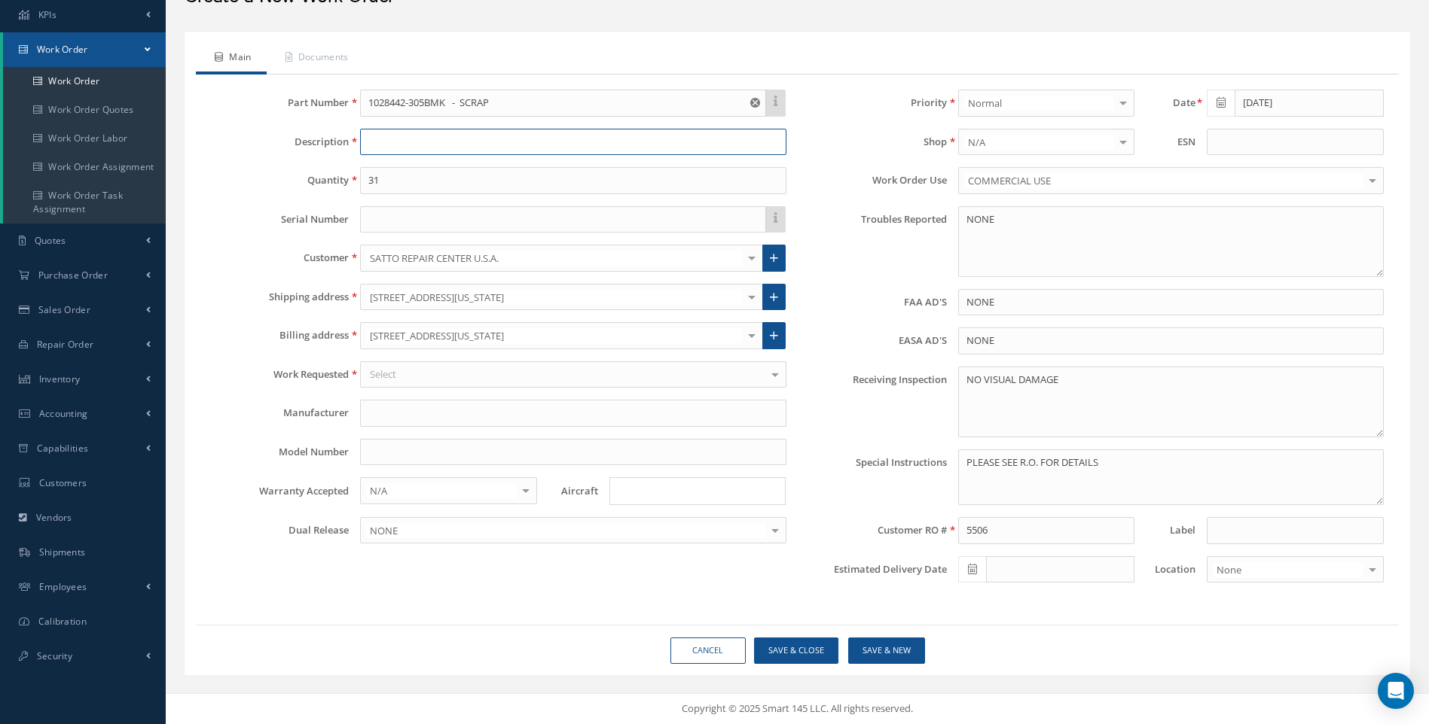
click at [464, 137] on input at bounding box center [572, 142] width 425 height 27
type input "BEZEL"
click at [804, 649] on button "Save & Close" at bounding box center [796, 651] width 84 height 26
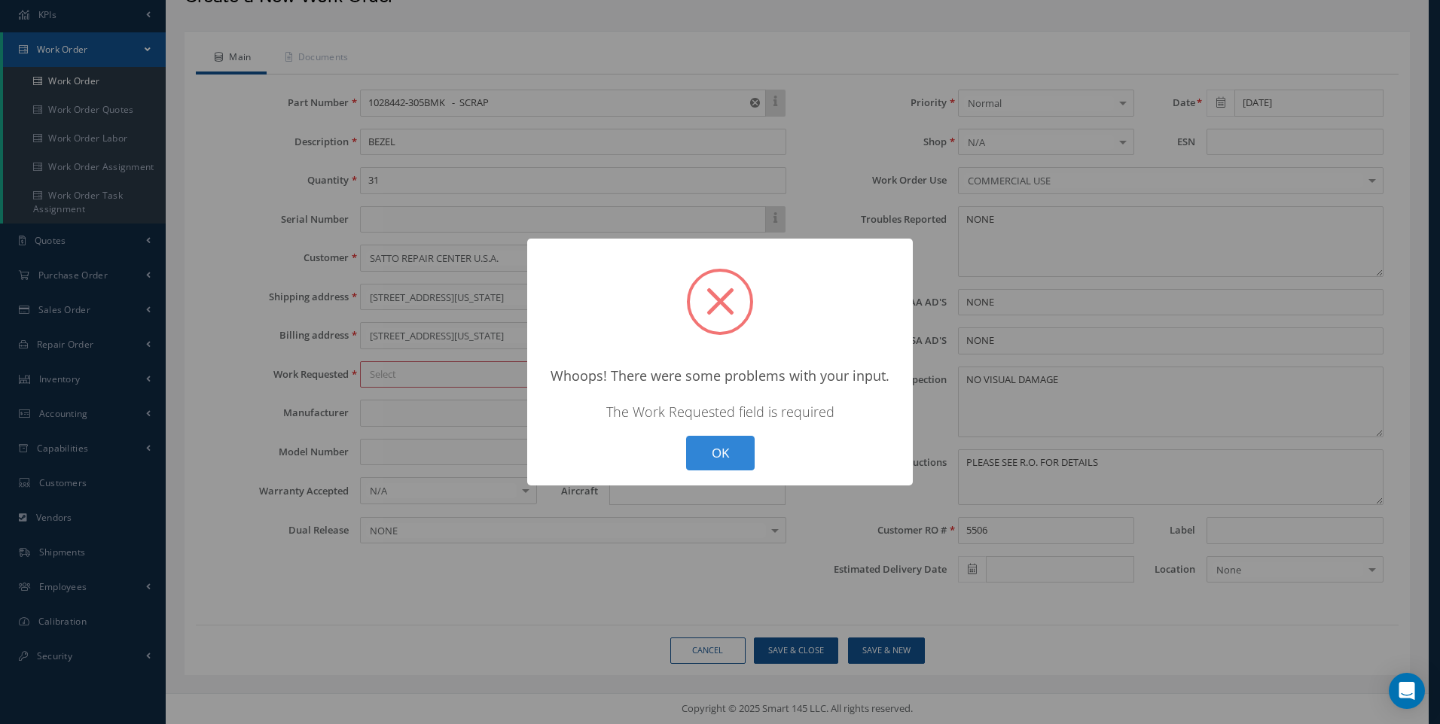
click at [728, 454] on button "OK" at bounding box center [720, 453] width 69 height 35
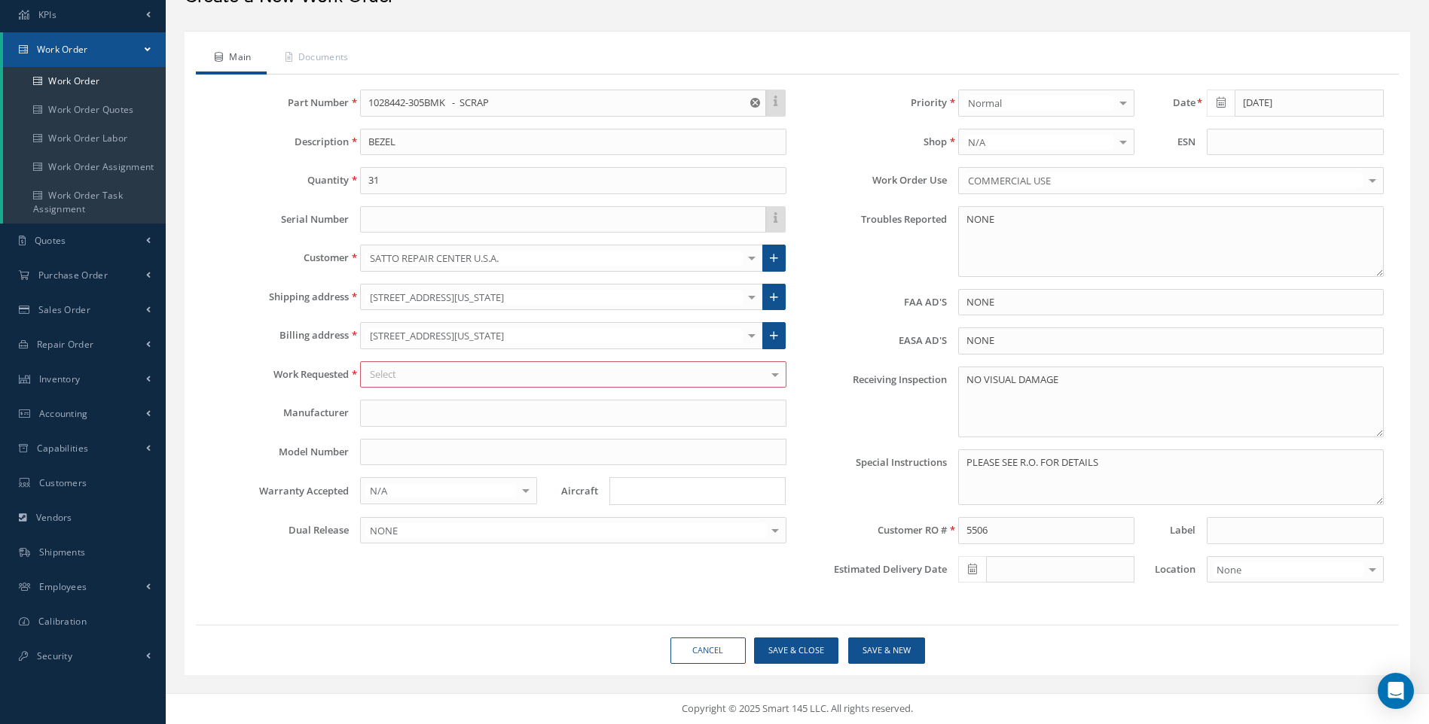
click at [490, 374] on div "Select" at bounding box center [572, 374] width 425 height 27
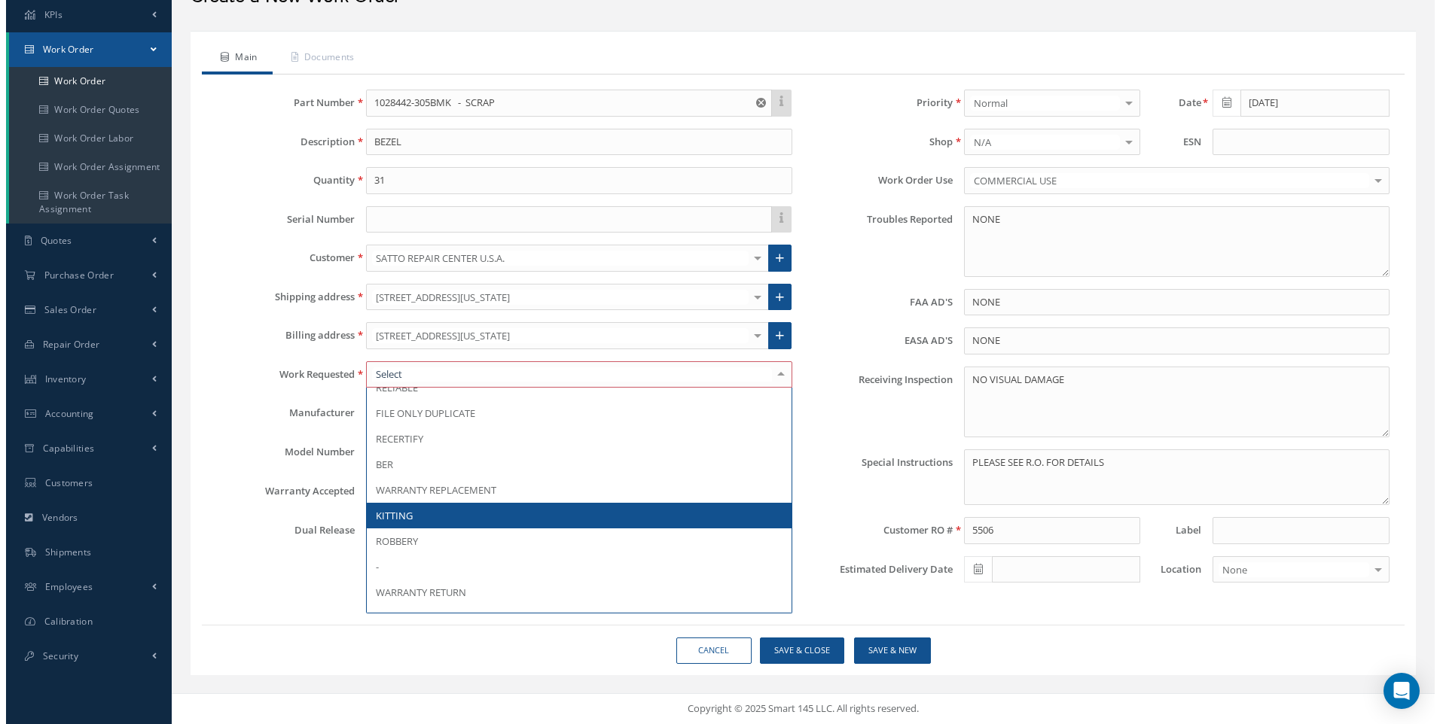
scroll to position [221, 0]
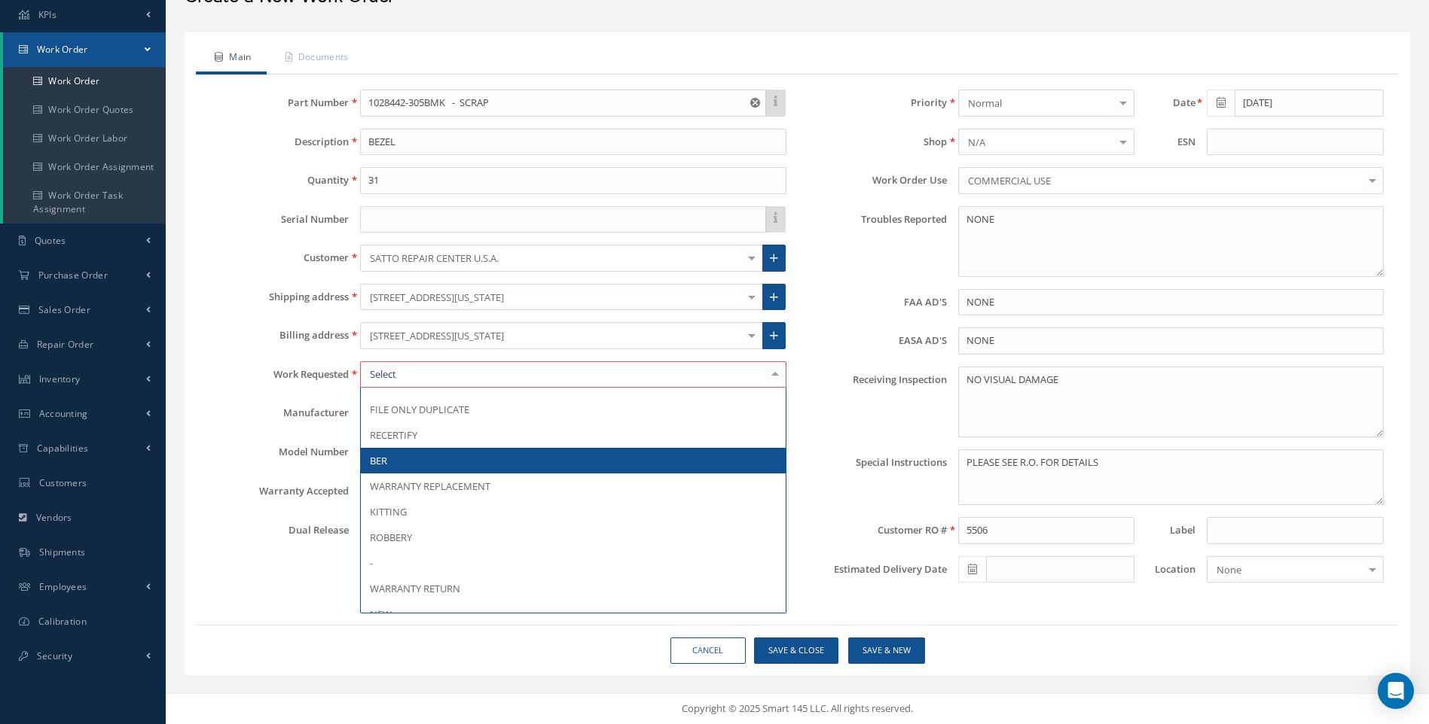
click at [378, 459] on span "BER" at bounding box center [378, 461] width 17 height 14
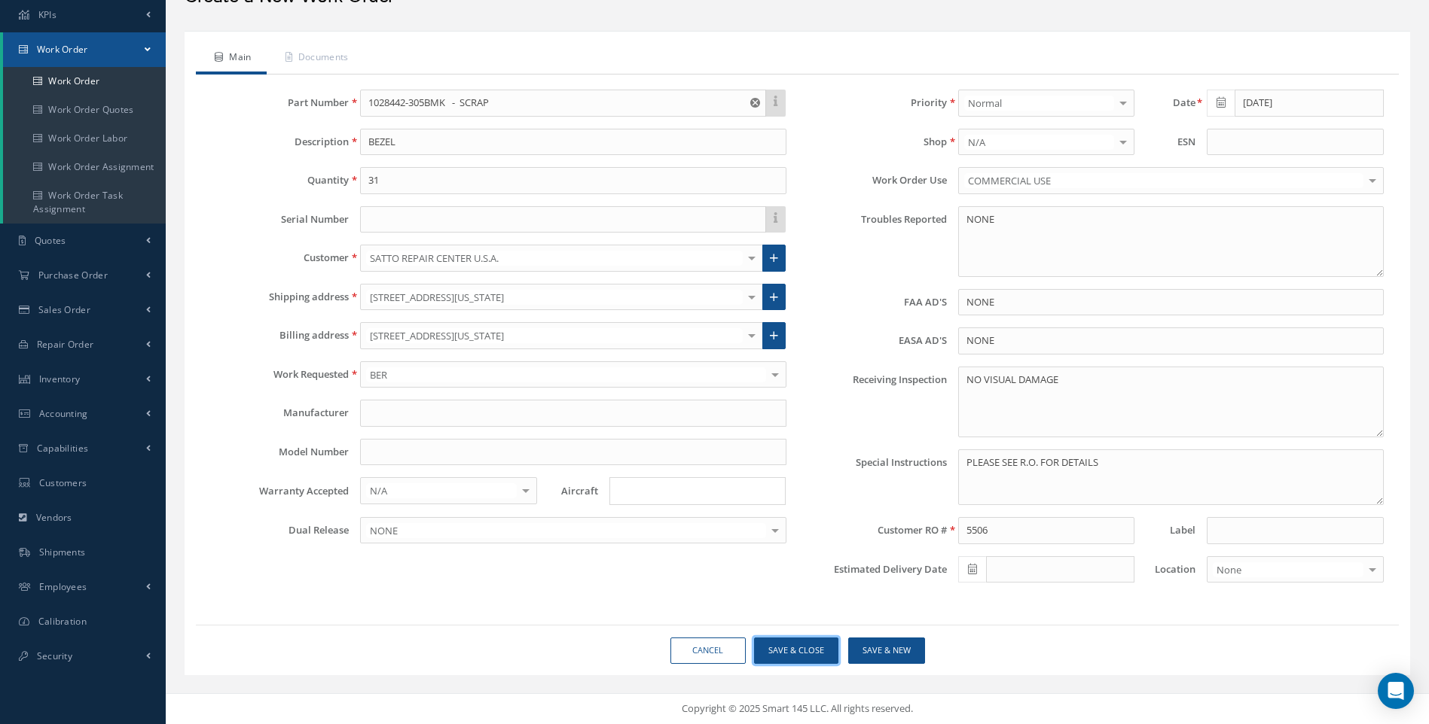
click at [807, 660] on button "Save & Close" at bounding box center [796, 651] width 84 height 26
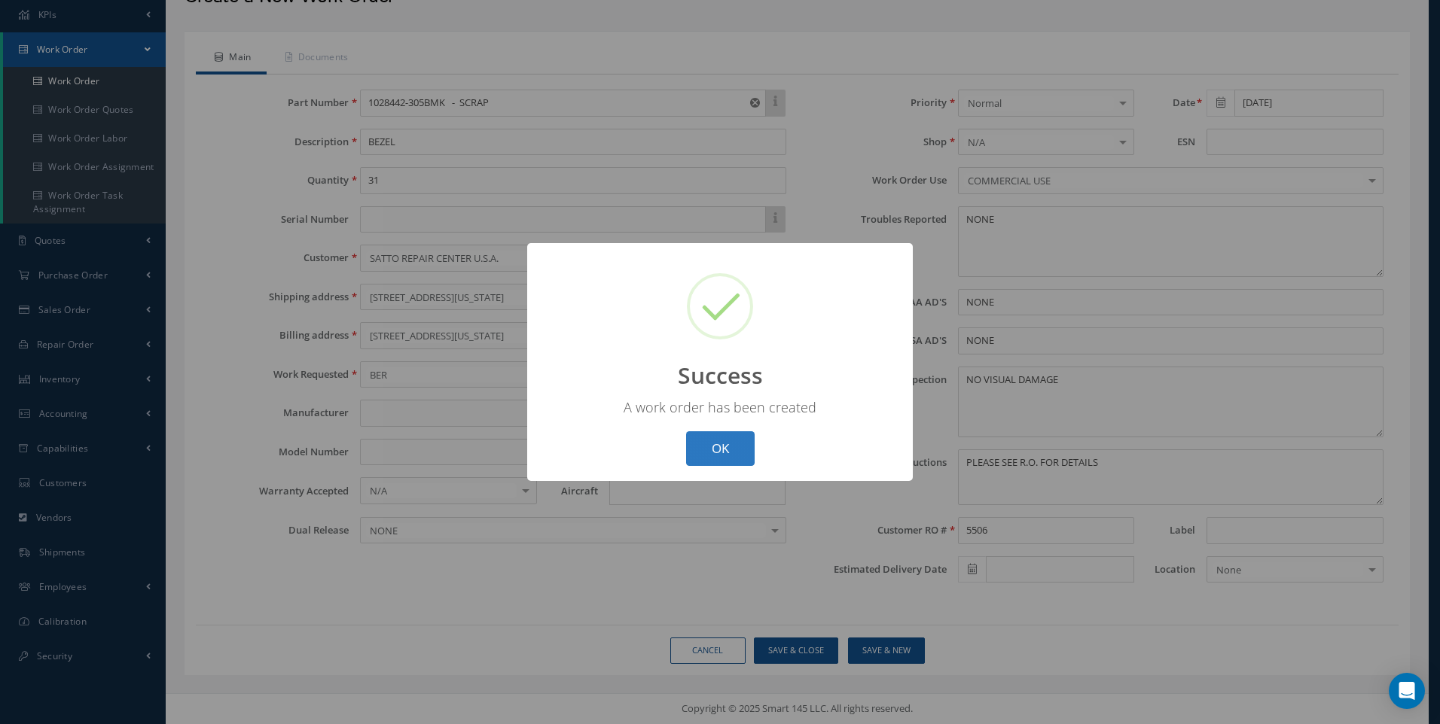
click at [725, 452] on button "OK" at bounding box center [720, 449] width 69 height 35
select select "25"
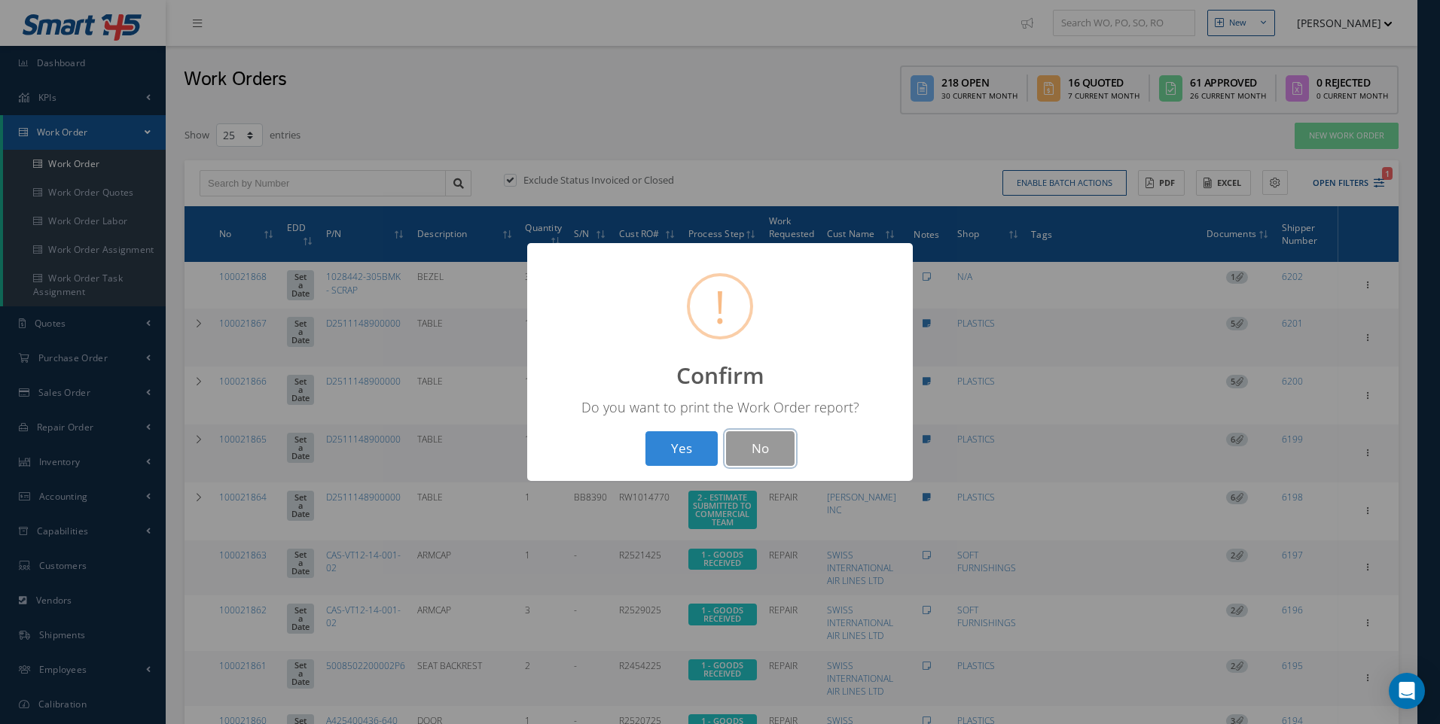
click at [746, 445] on button "No" at bounding box center [760, 449] width 69 height 35
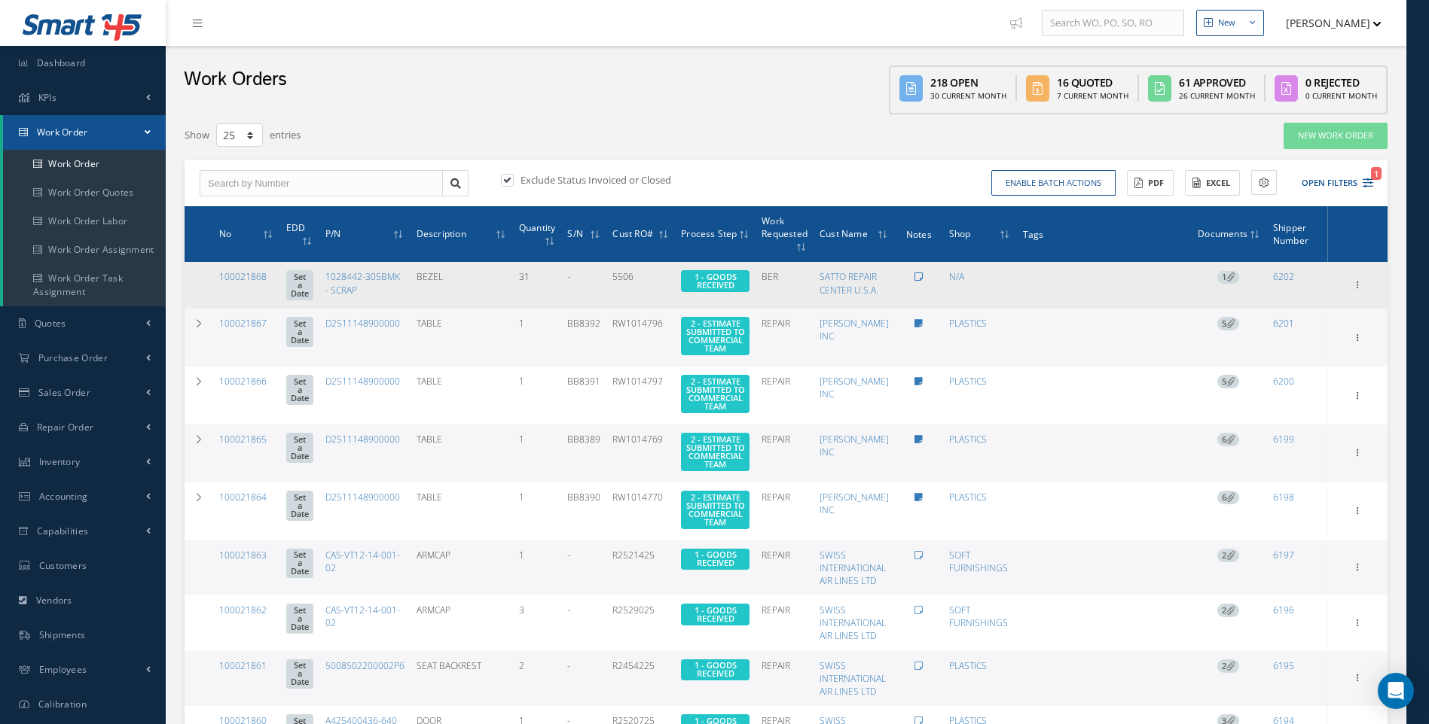
click at [917, 275] on icon at bounding box center [918, 277] width 8 height 9
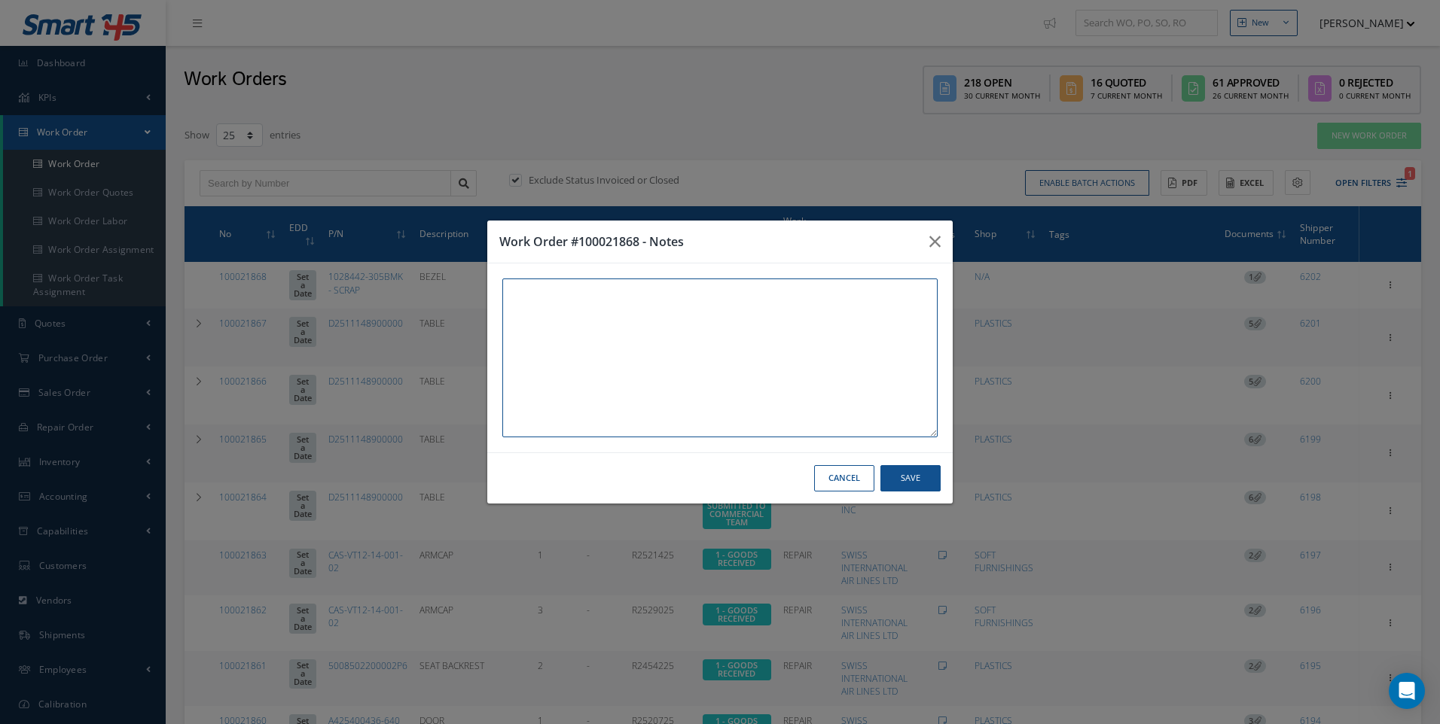
click at [547, 303] on textarea at bounding box center [719, 358] width 435 height 159
type textarea "8343CAS"
click at [898, 474] on button "Save" at bounding box center [910, 478] width 60 height 26
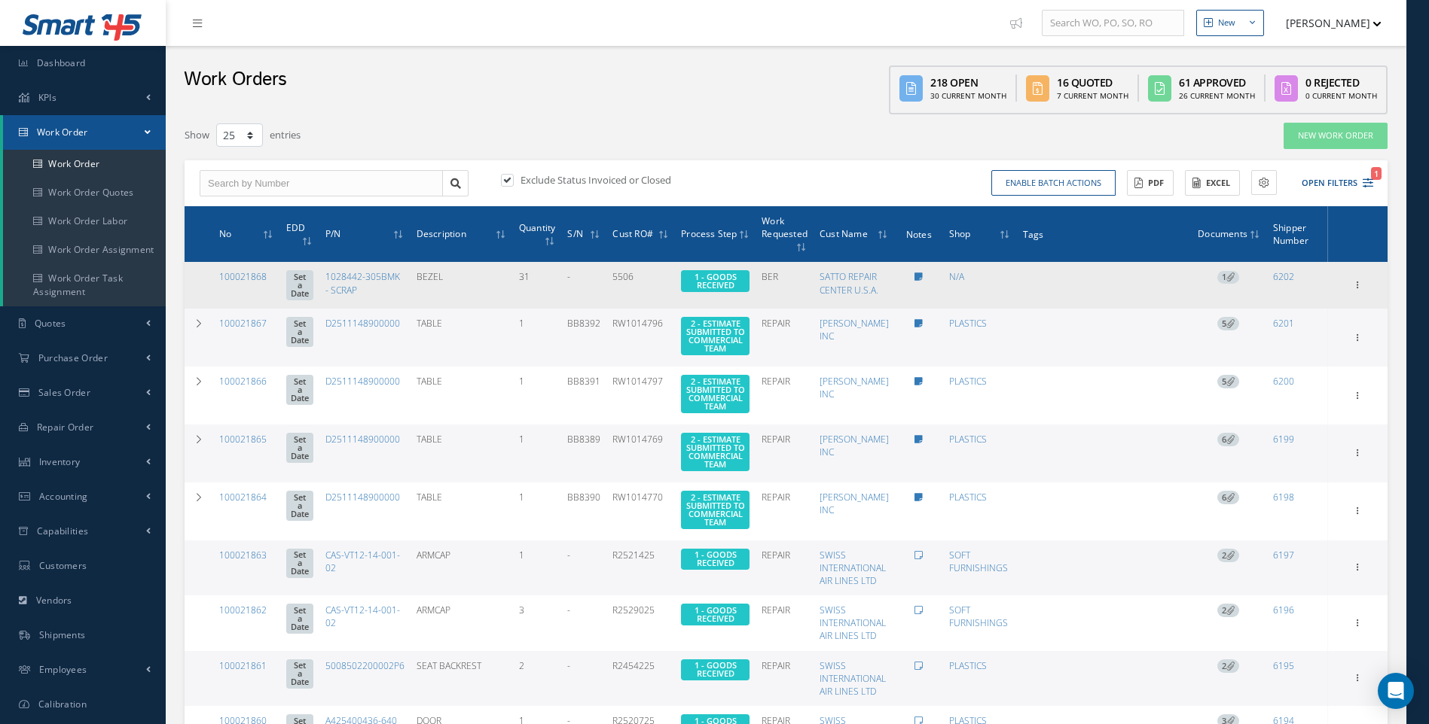
click at [715, 287] on span "1 - GOODS RECEIVED" at bounding box center [715, 281] width 42 height 20
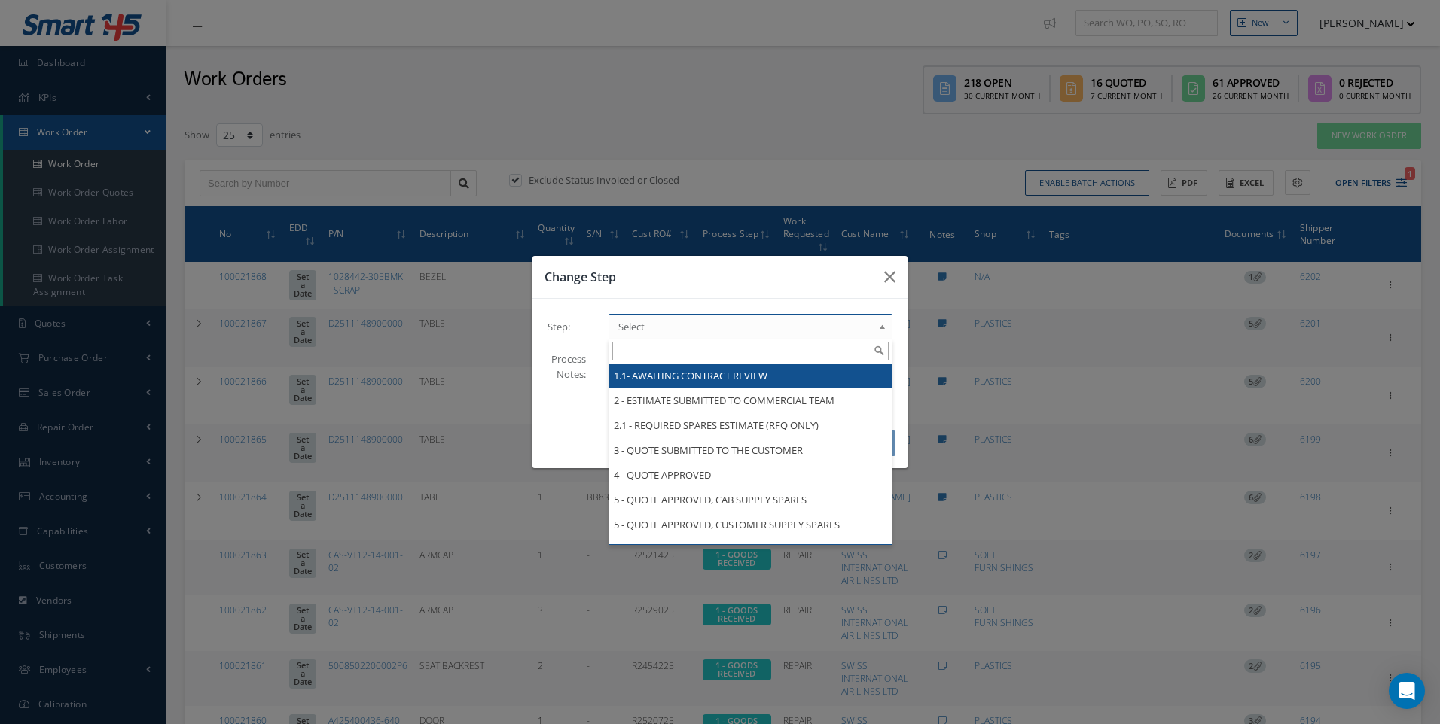
click at [889, 328] on b at bounding box center [885, 331] width 14 height 24
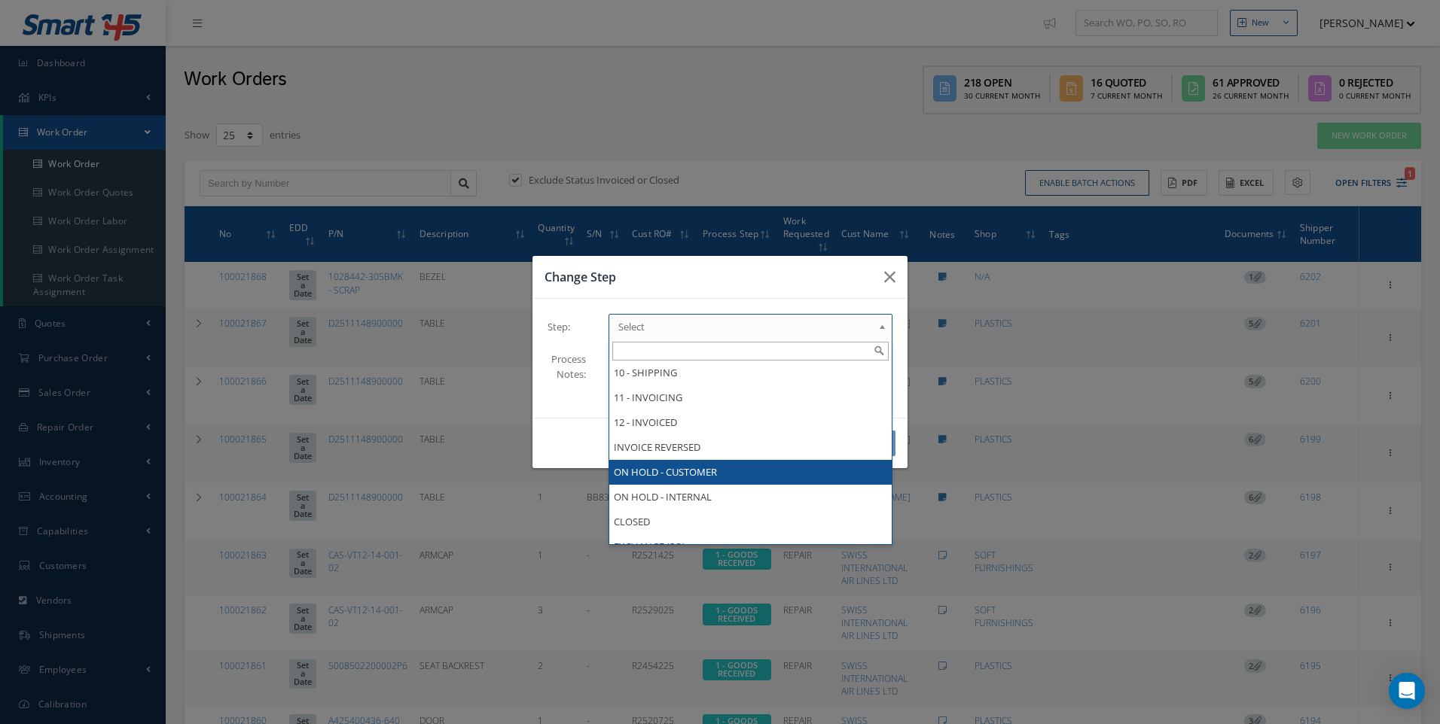
scroll to position [316, 0]
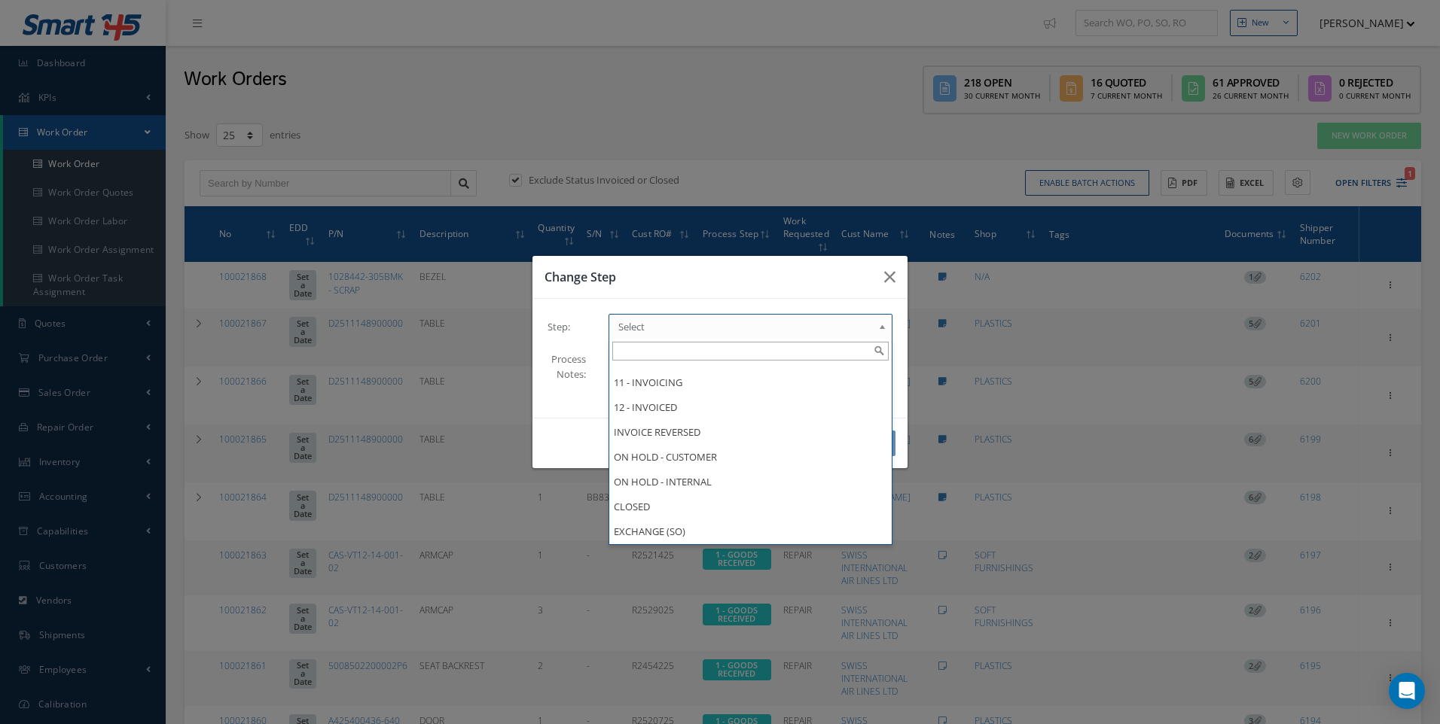
click at [1069, 282] on div "Change Step Step: 1.1- AWAITING CONTRACT REVIEW 2 - ESTIMATE SUBMITTED TO COMME…" at bounding box center [720, 362] width 1440 height 724
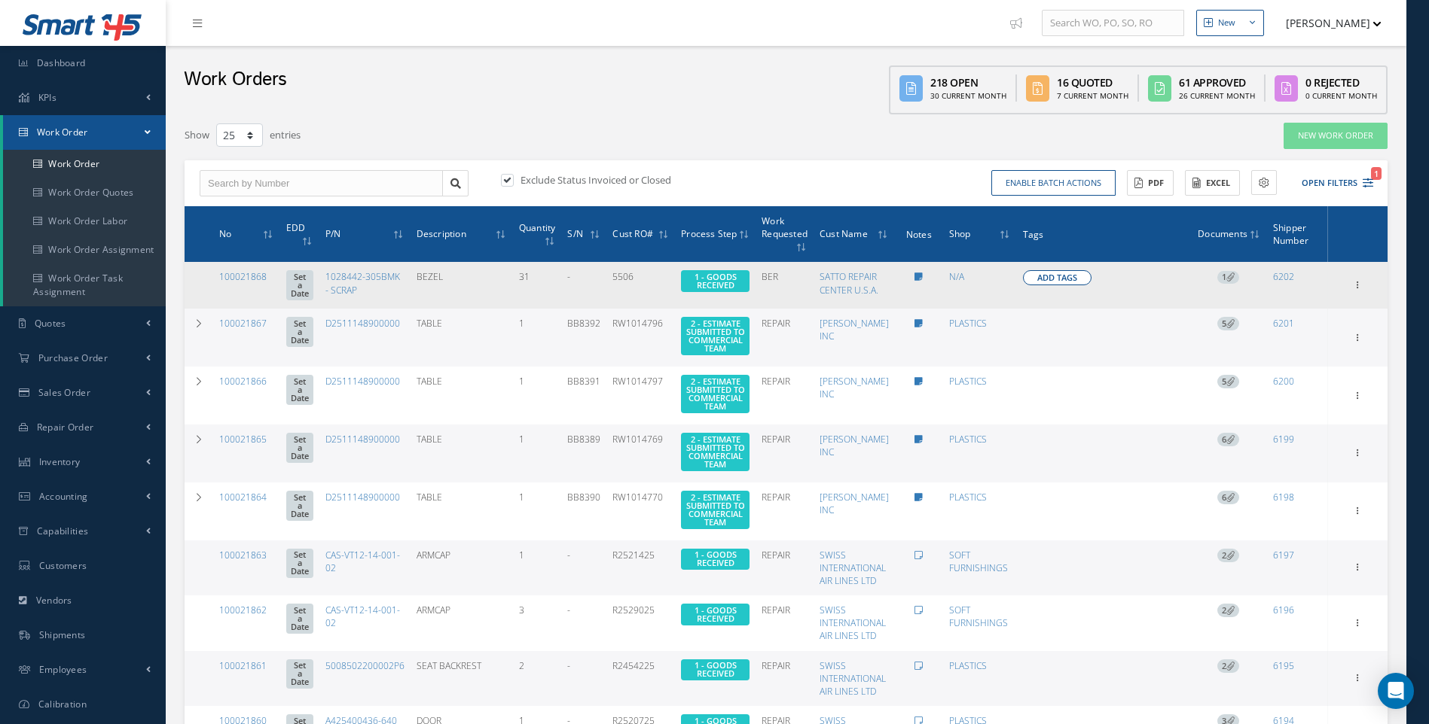
click at [1065, 280] on span "Add Tags" at bounding box center [1057, 278] width 40 height 13
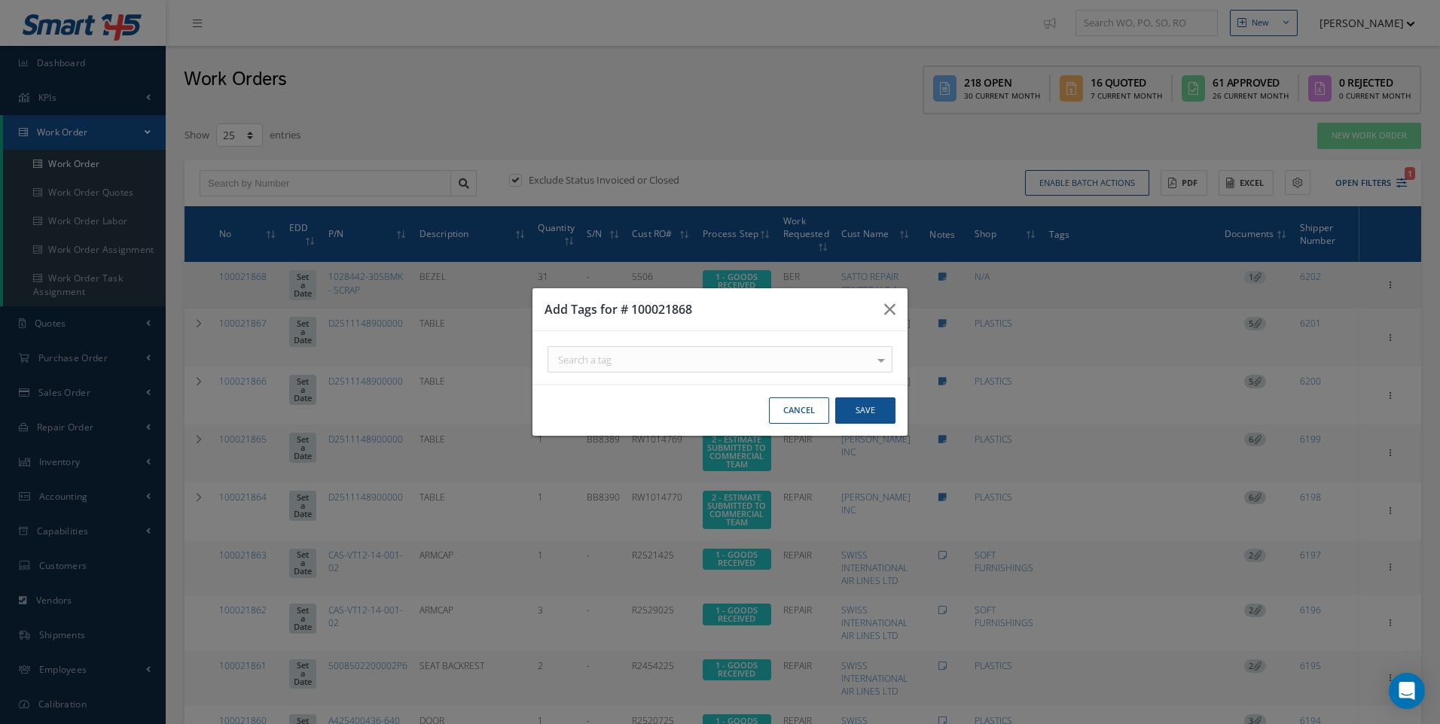
click at [882, 360] on div at bounding box center [881, 359] width 21 height 25
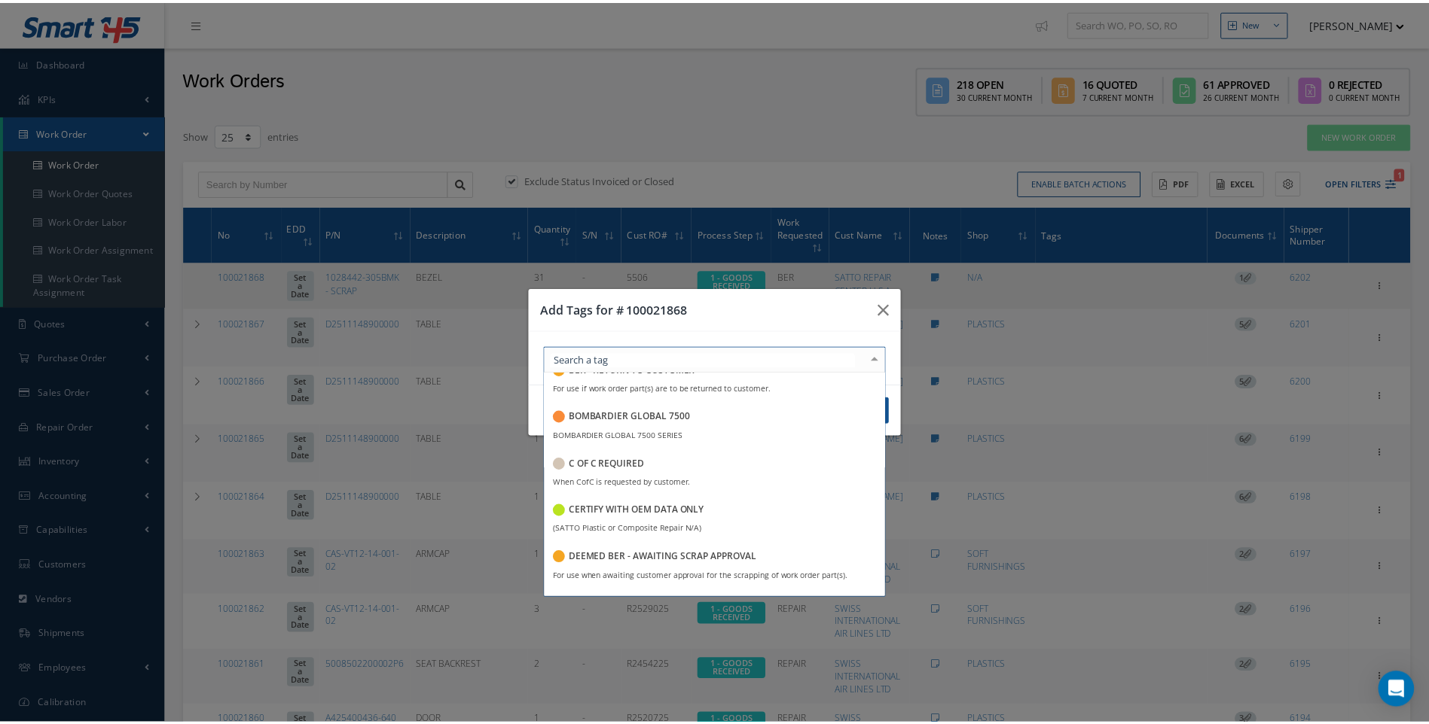
scroll to position [678, 0]
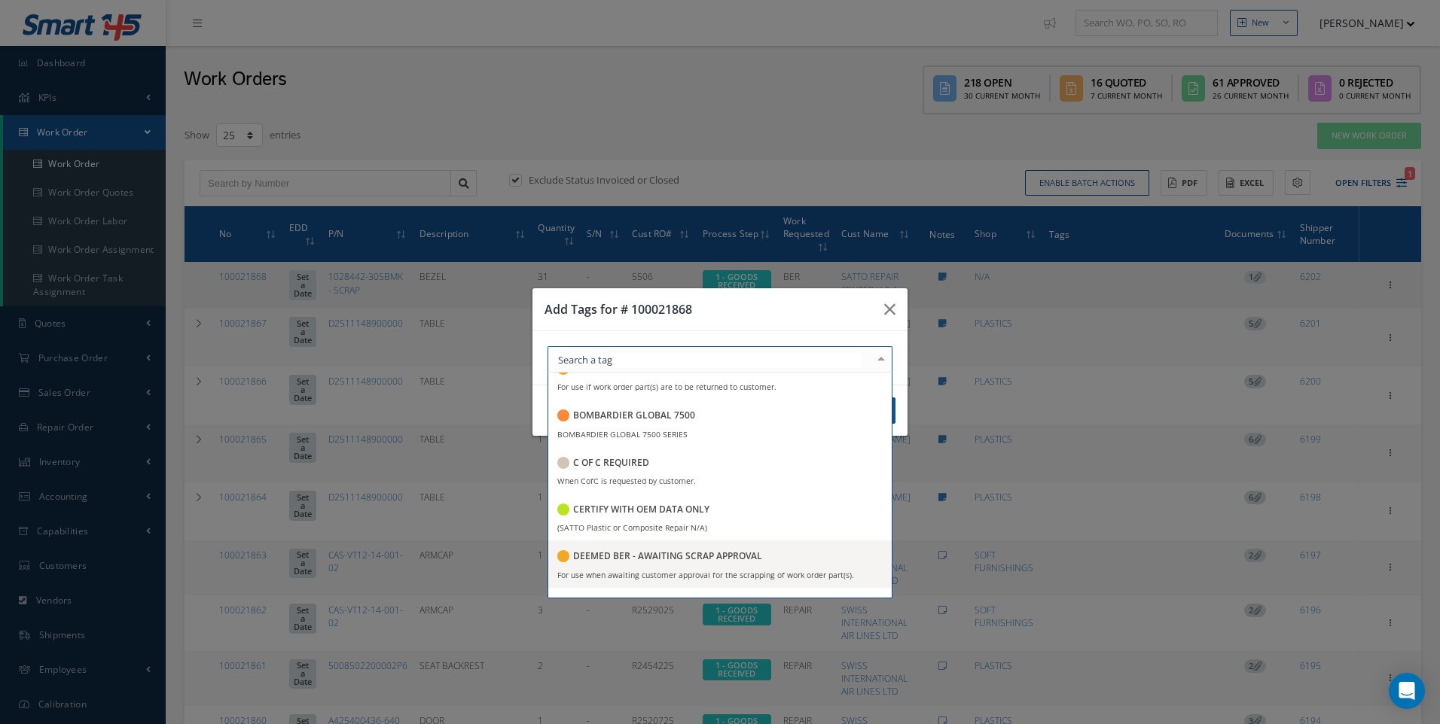
click at [720, 559] on h5 "DEEMED BER - AWAITING SCRAP APPROVAL" at bounding box center [667, 556] width 189 height 11
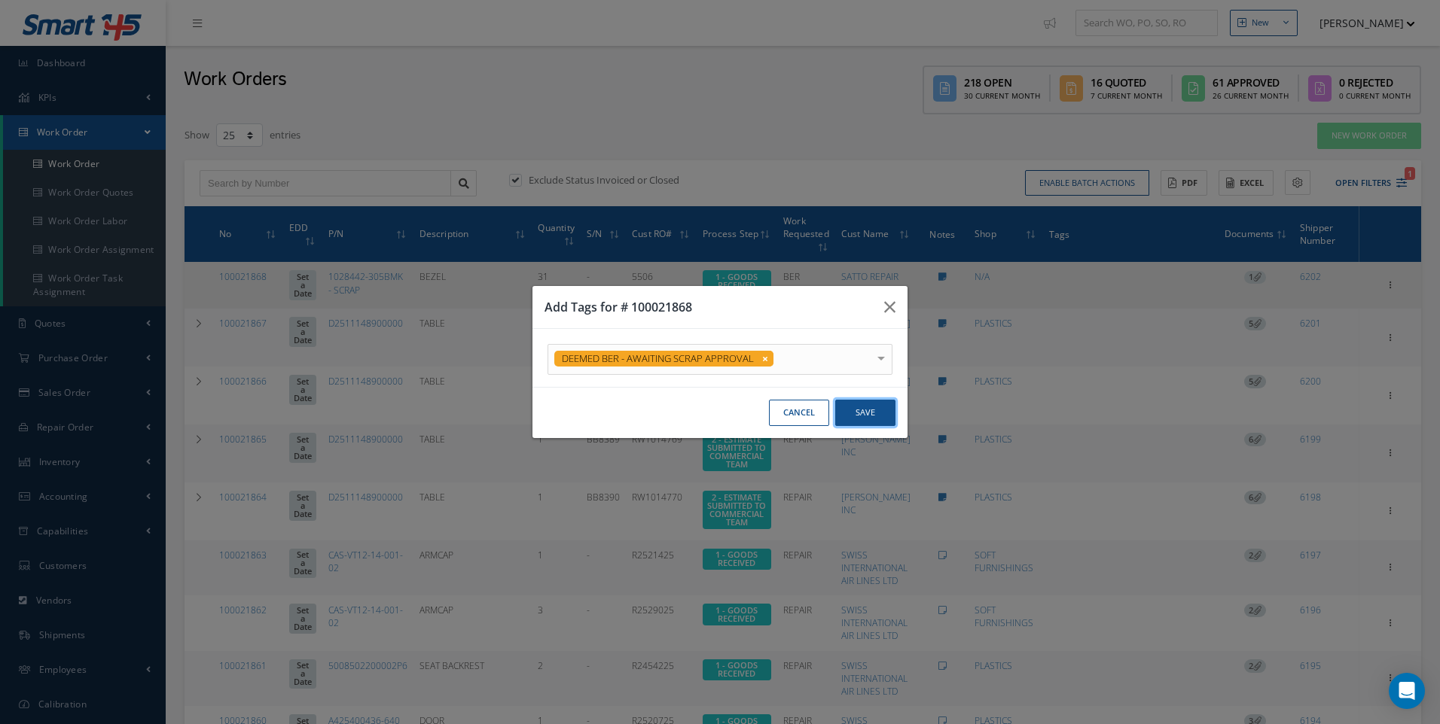
click at [894, 422] on button "Save" at bounding box center [865, 413] width 60 height 26
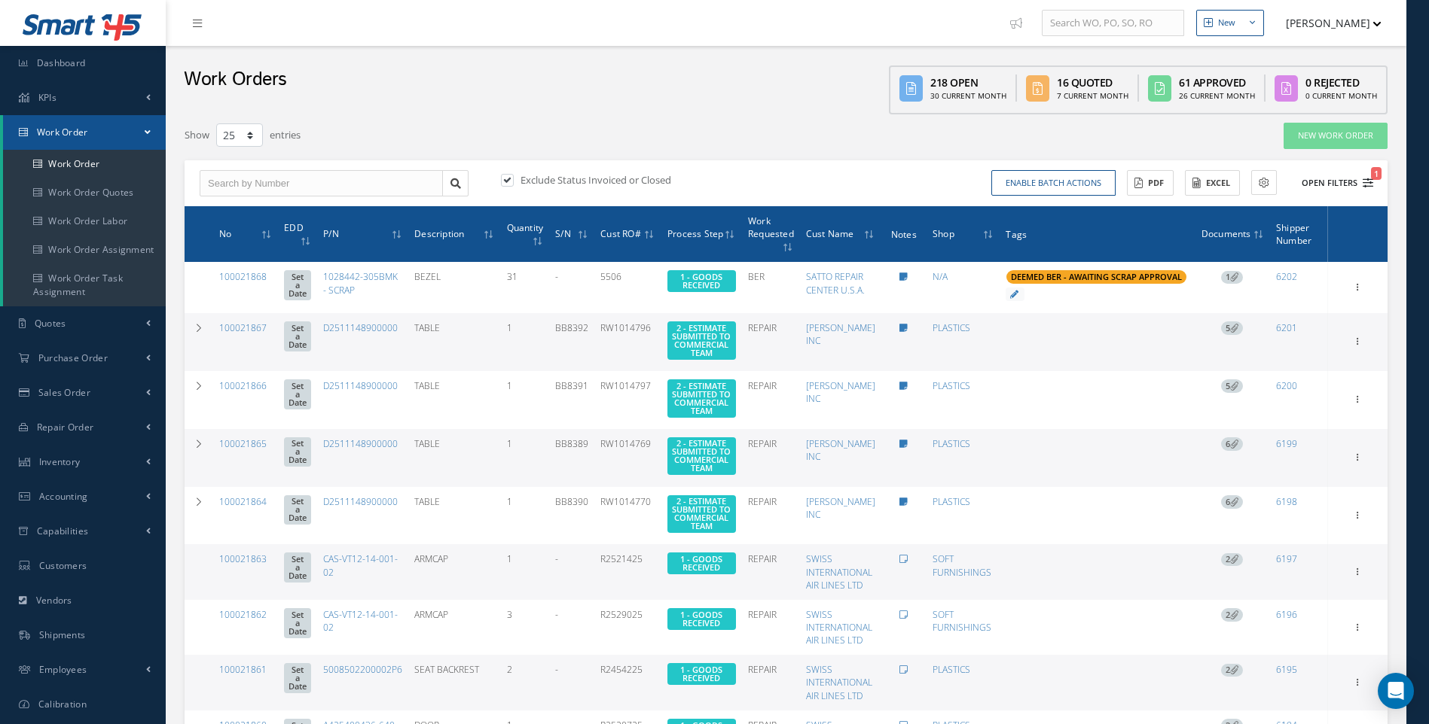
click at [1367, 181] on icon "1" at bounding box center [1367, 183] width 11 height 11
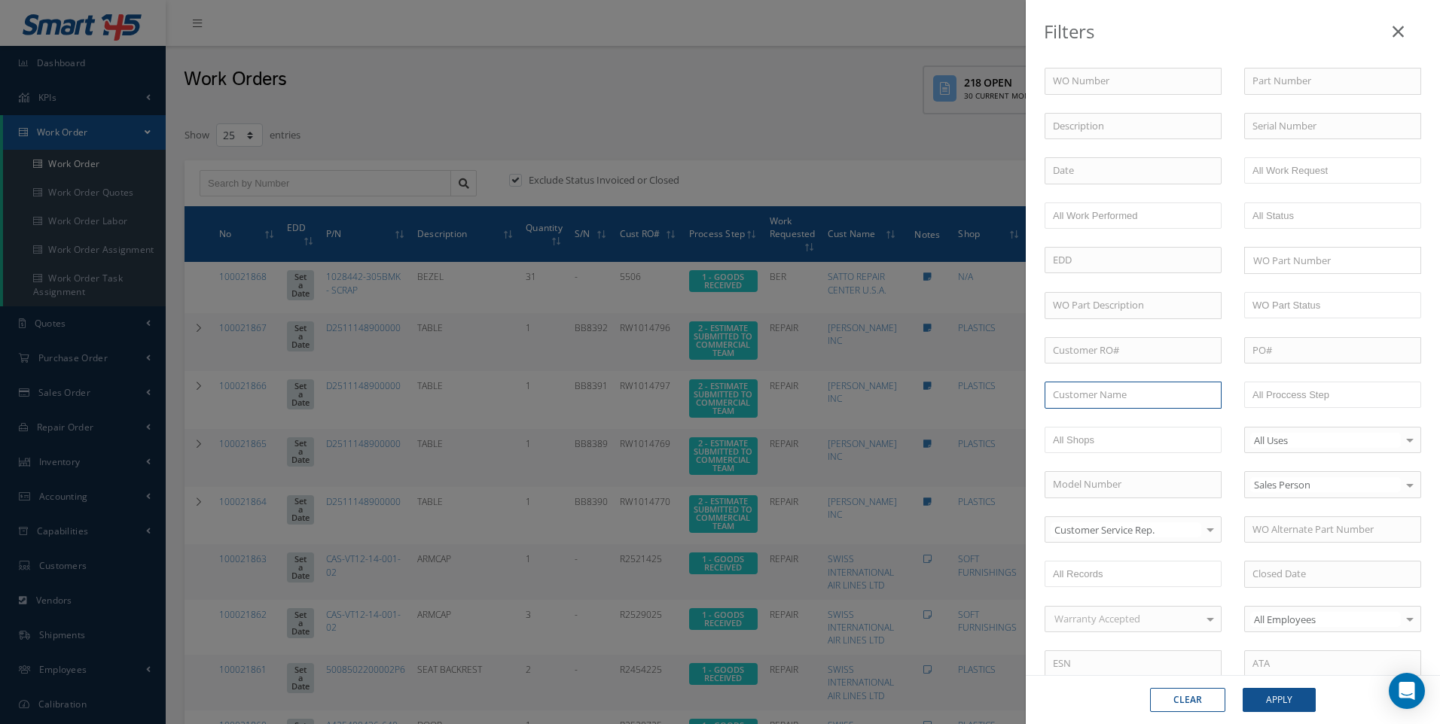
click at [1063, 392] on input "text" at bounding box center [1133, 395] width 177 height 27
click at [1113, 423] on span "[PERSON_NAME] INC" at bounding box center [1100, 422] width 95 height 14
type input "[PERSON_NAME] INC"
click at [1275, 700] on button "Apply" at bounding box center [1279, 700] width 73 height 24
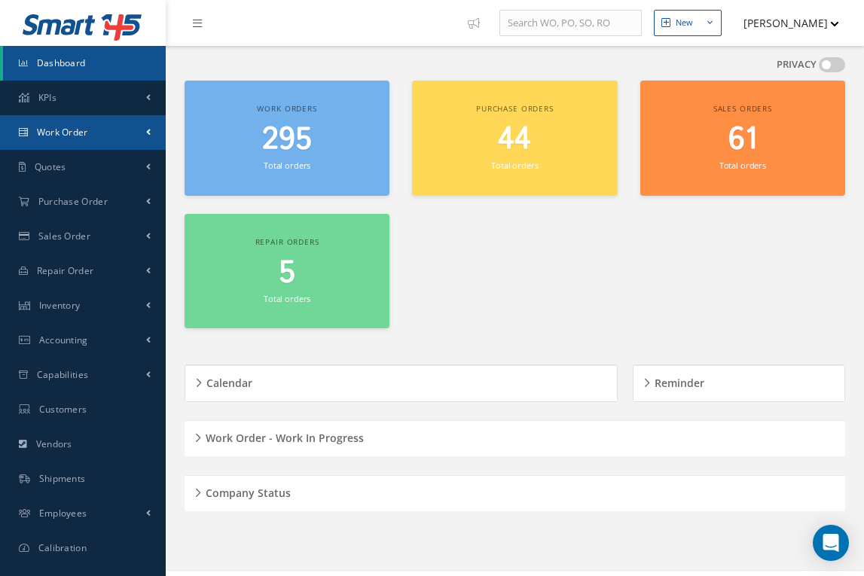
click at [59, 132] on span "Work Order" at bounding box center [62, 132] width 51 height 13
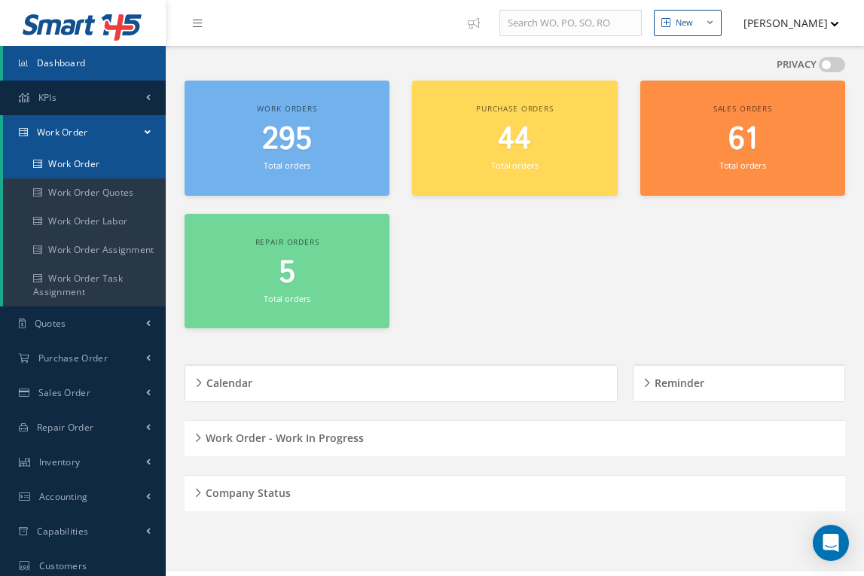
click at [61, 157] on link "Work Order" at bounding box center [84, 164] width 163 height 29
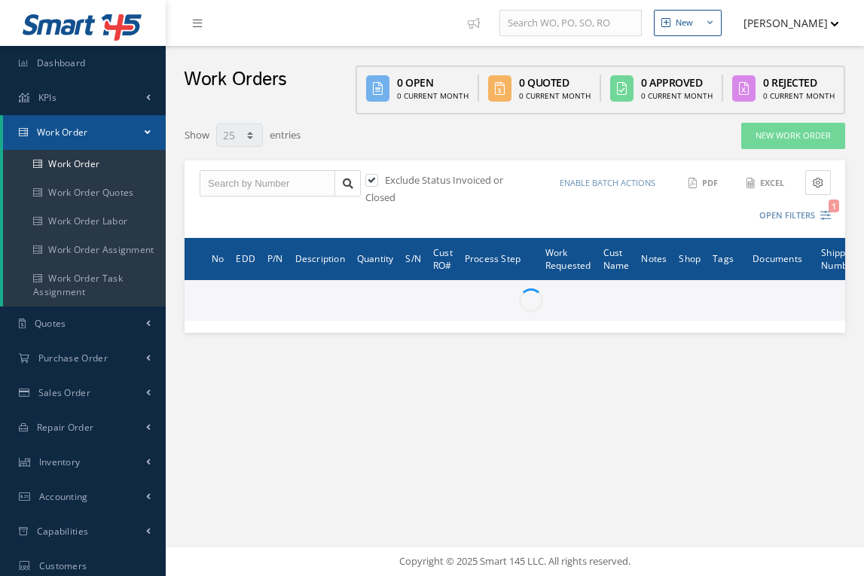
select select "25"
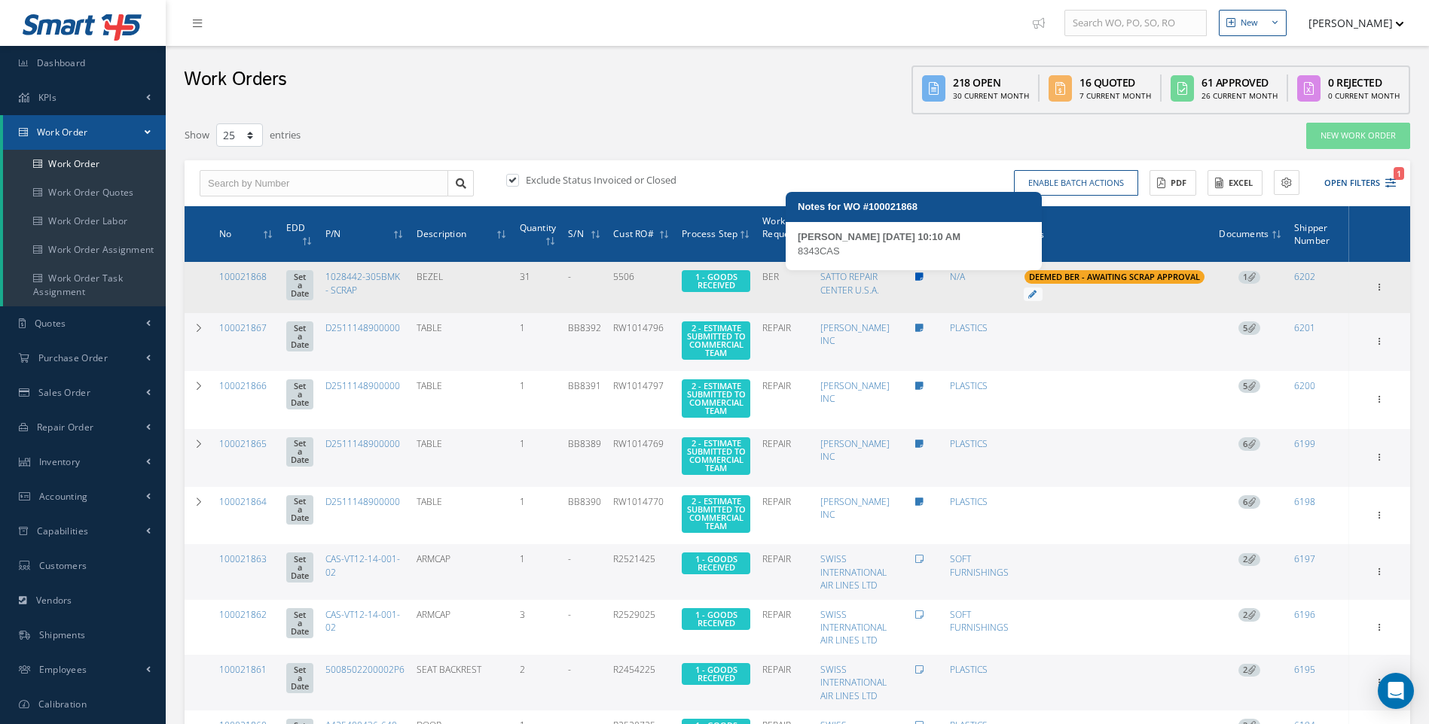
click at [863, 275] on icon at bounding box center [919, 277] width 8 height 9
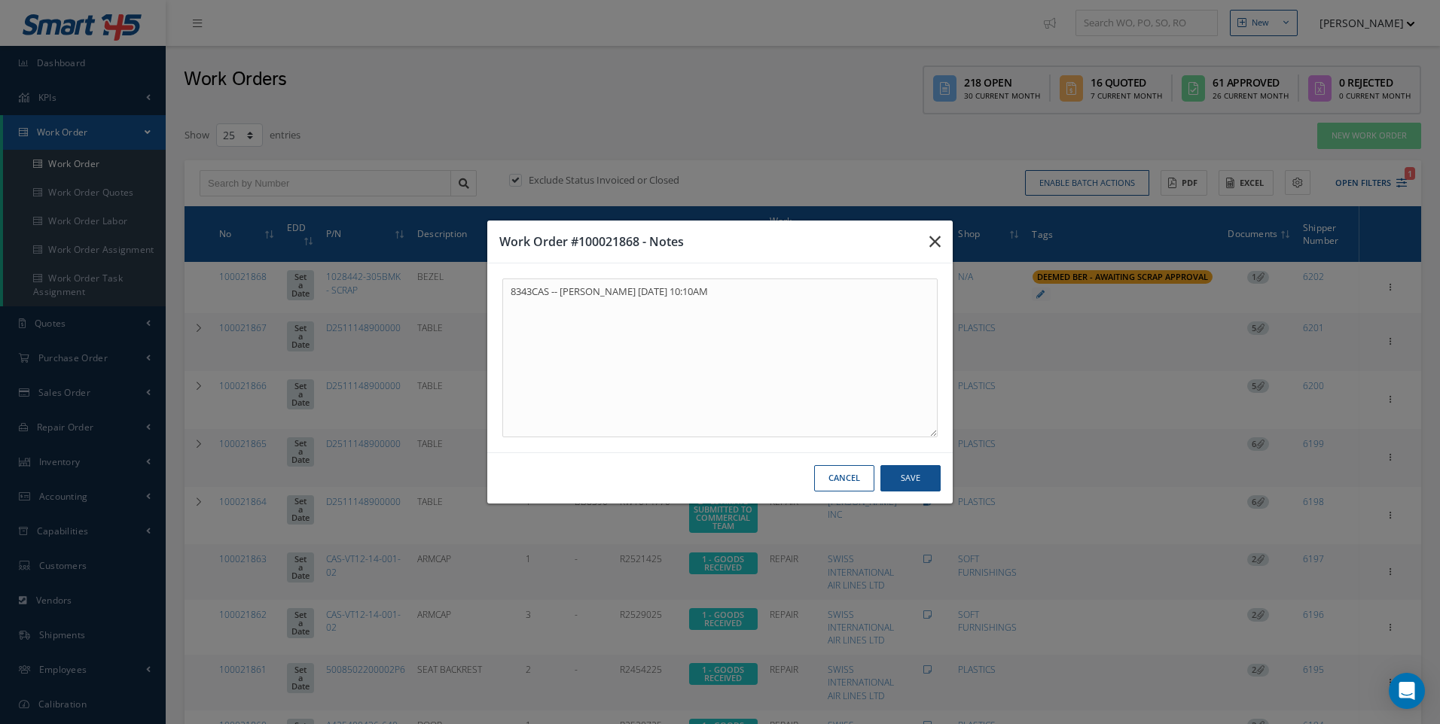
click at [863, 245] on icon "button" at bounding box center [934, 242] width 11 height 18
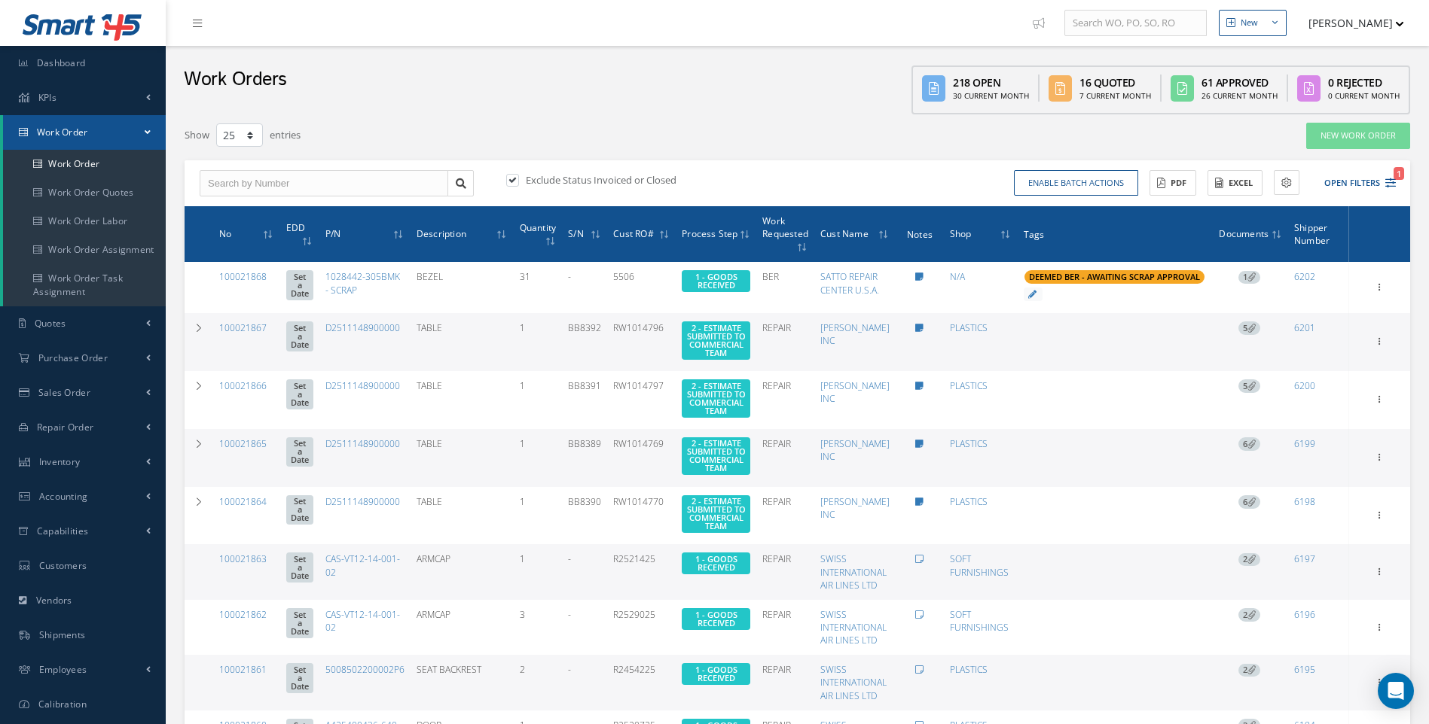
click at [863, 325] on div at bounding box center [919, 328] width 36 height 13
click at [863, 327] on icon at bounding box center [919, 328] width 8 height 9
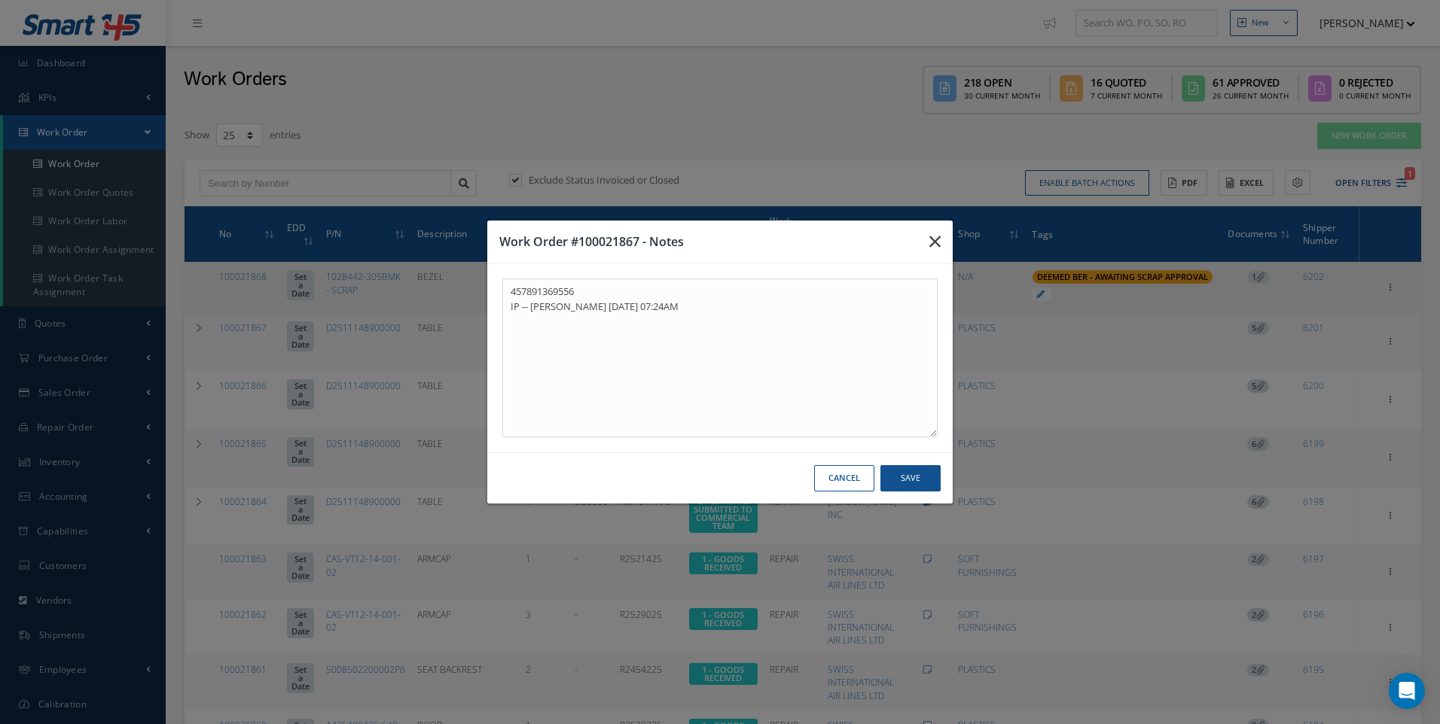
drag, startPoint x: 939, startPoint y: 245, endPoint x: 929, endPoint y: 311, distance: 67.1
click at [863, 246] on icon "button" at bounding box center [934, 242] width 11 height 18
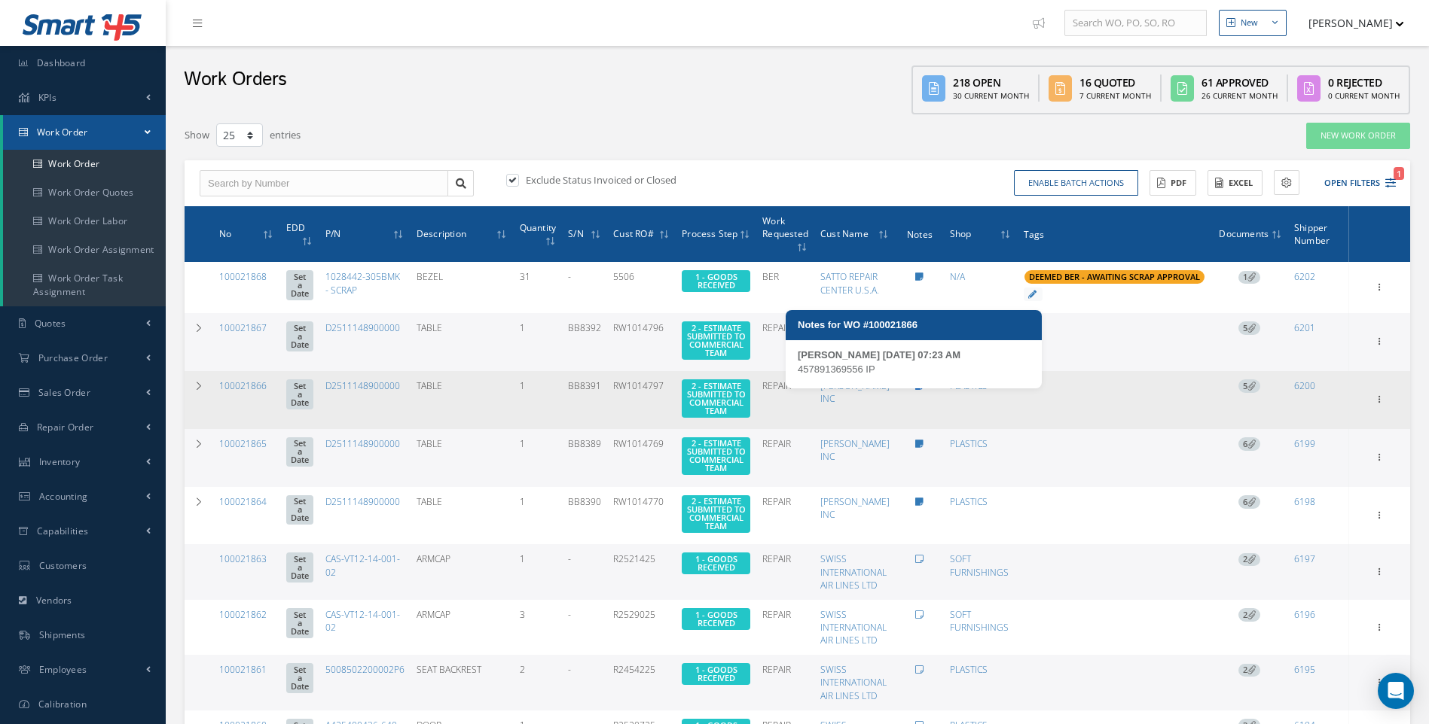
click at [863, 391] on icon at bounding box center [919, 386] width 8 height 9
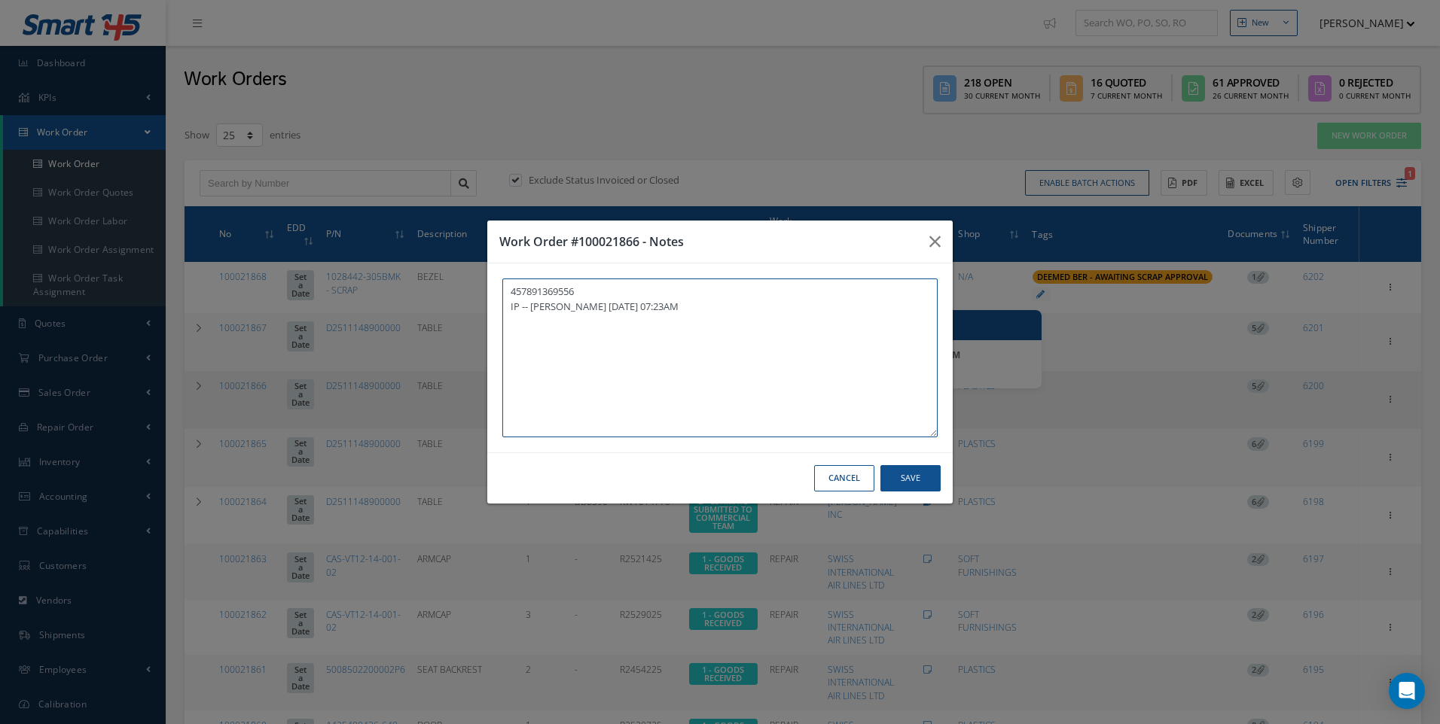
type textarea "457891369556 IP -- [PERSON_NAME] [DATE] 07:23AM"
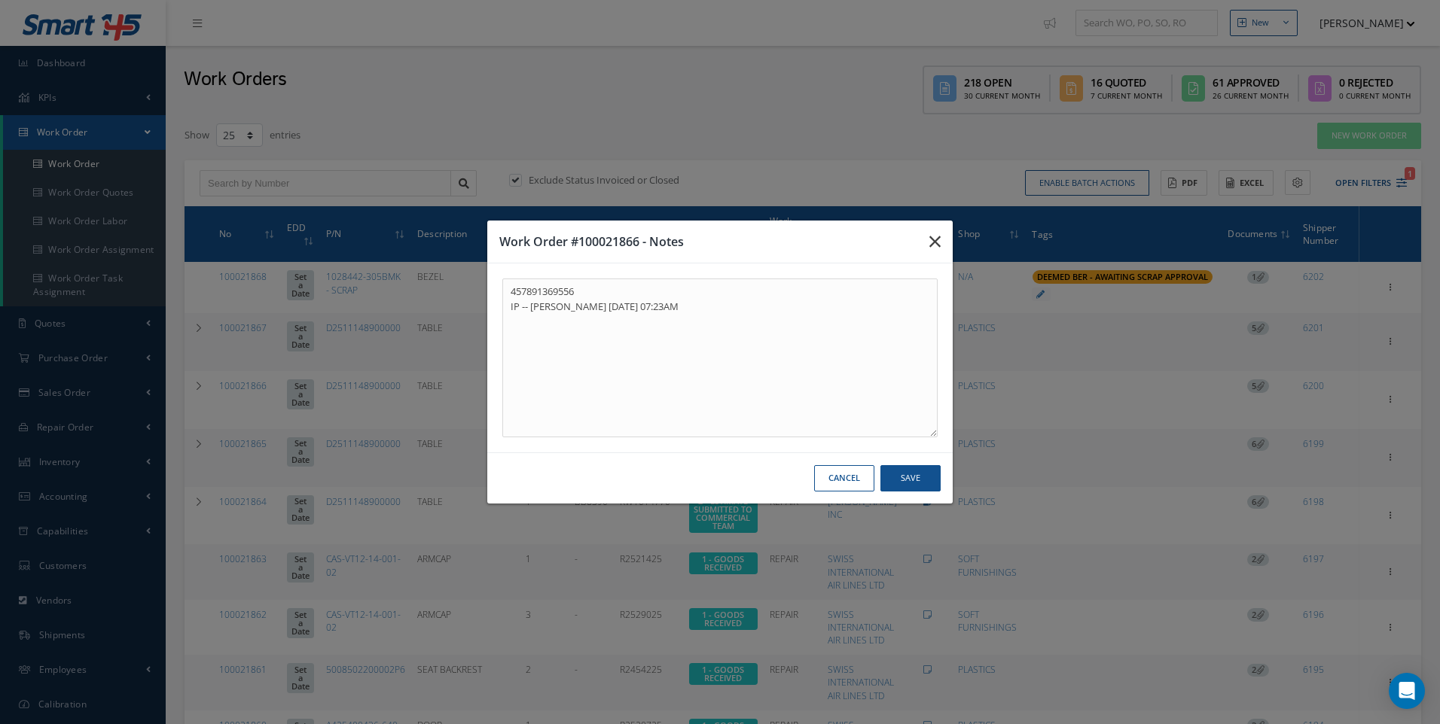
click at [863, 243] on icon "button" at bounding box center [934, 242] width 11 height 18
